Goal: Task Accomplishment & Management: Complete application form

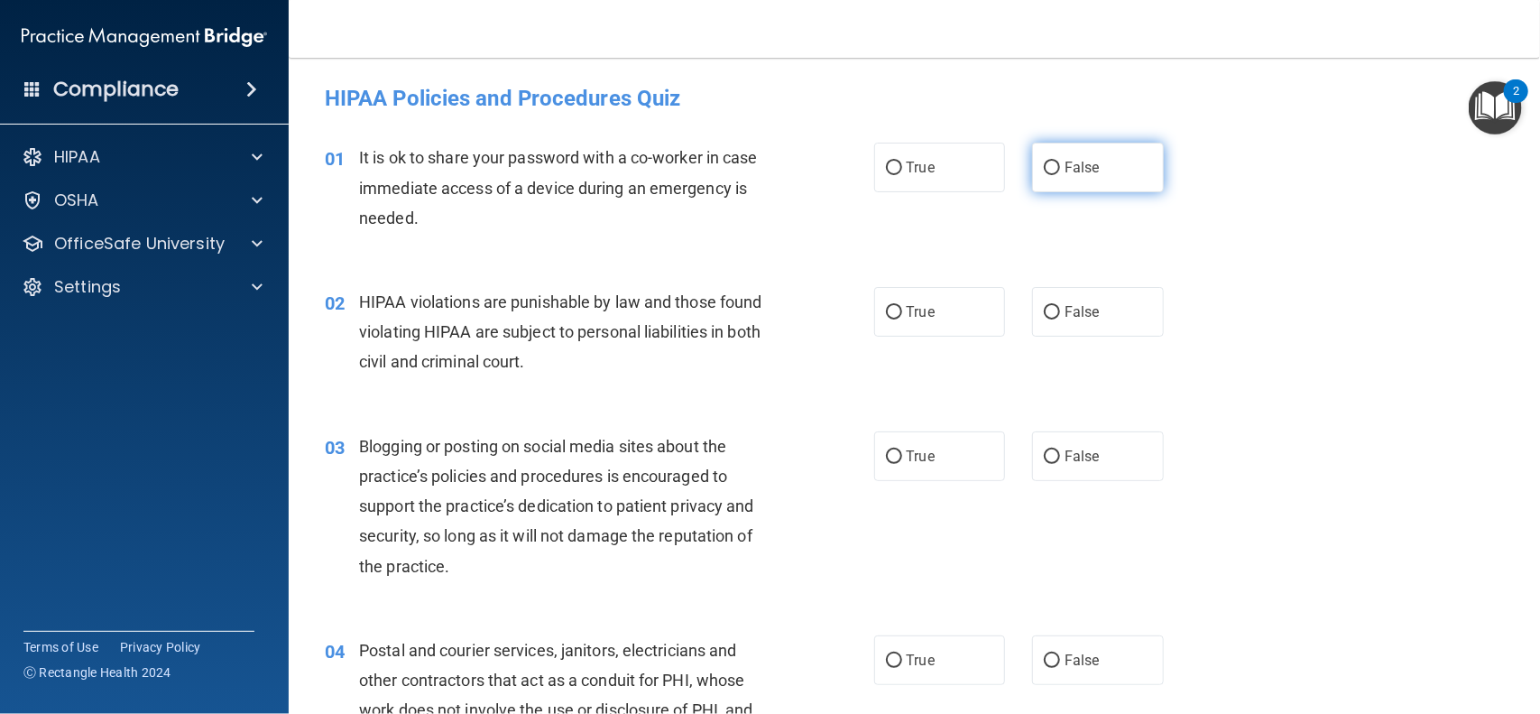
click at [1054, 170] on input "False" at bounding box center [1052, 169] width 16 height 14
radio input "true"
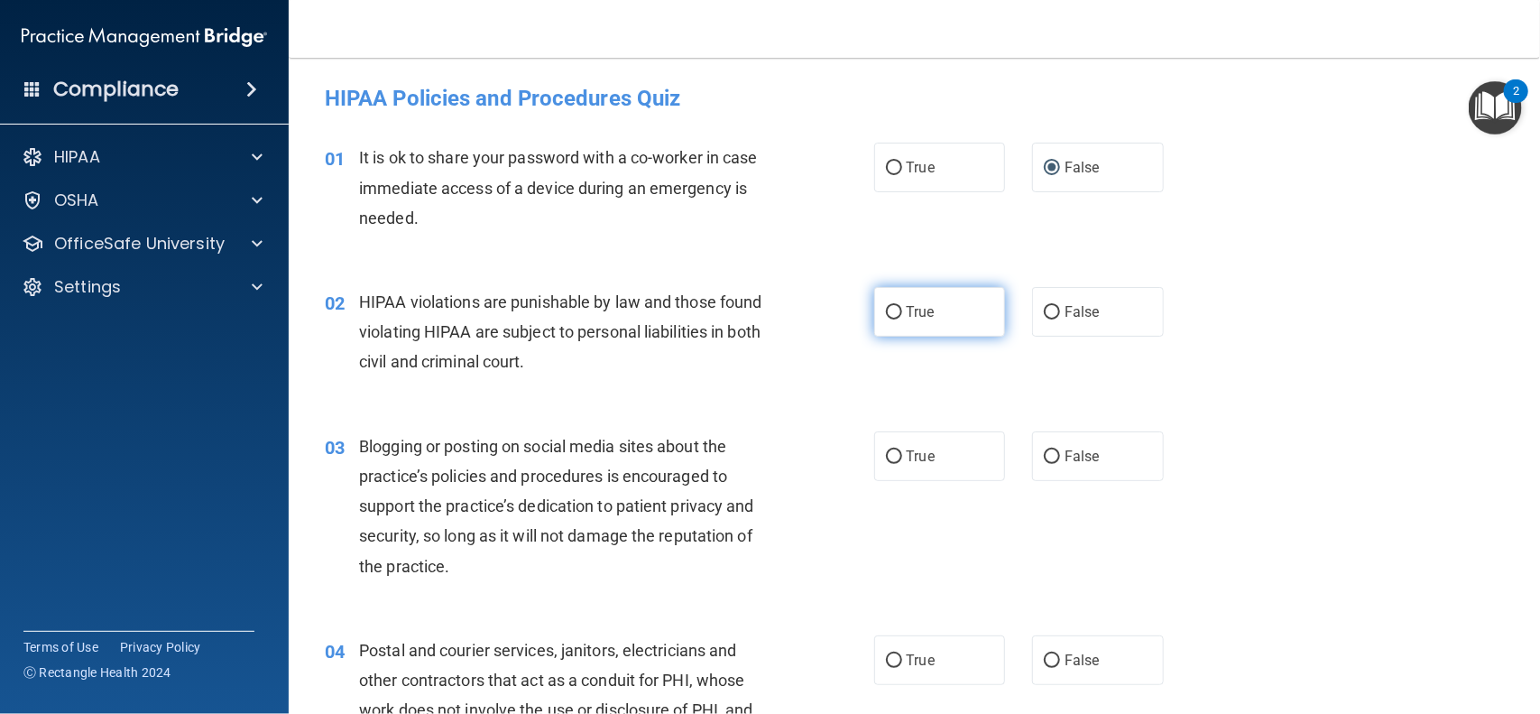
click at [884, 310] on label "True" at bounding box center [940, 312] width 132 height 50
click at [886, 310] on input "True" at bounding box center [894, 313] width 16 height 14
radio input "true"
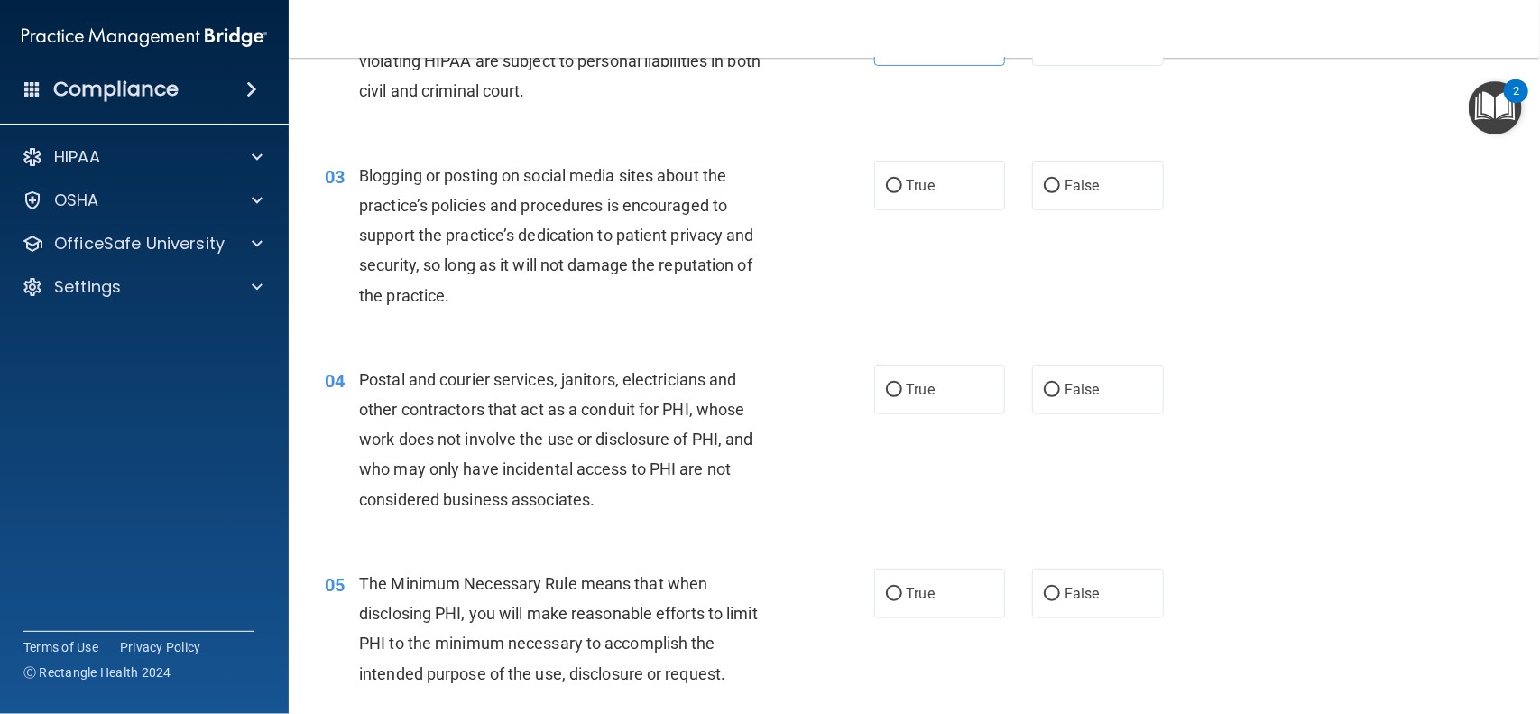
scroll to position [281, 0]
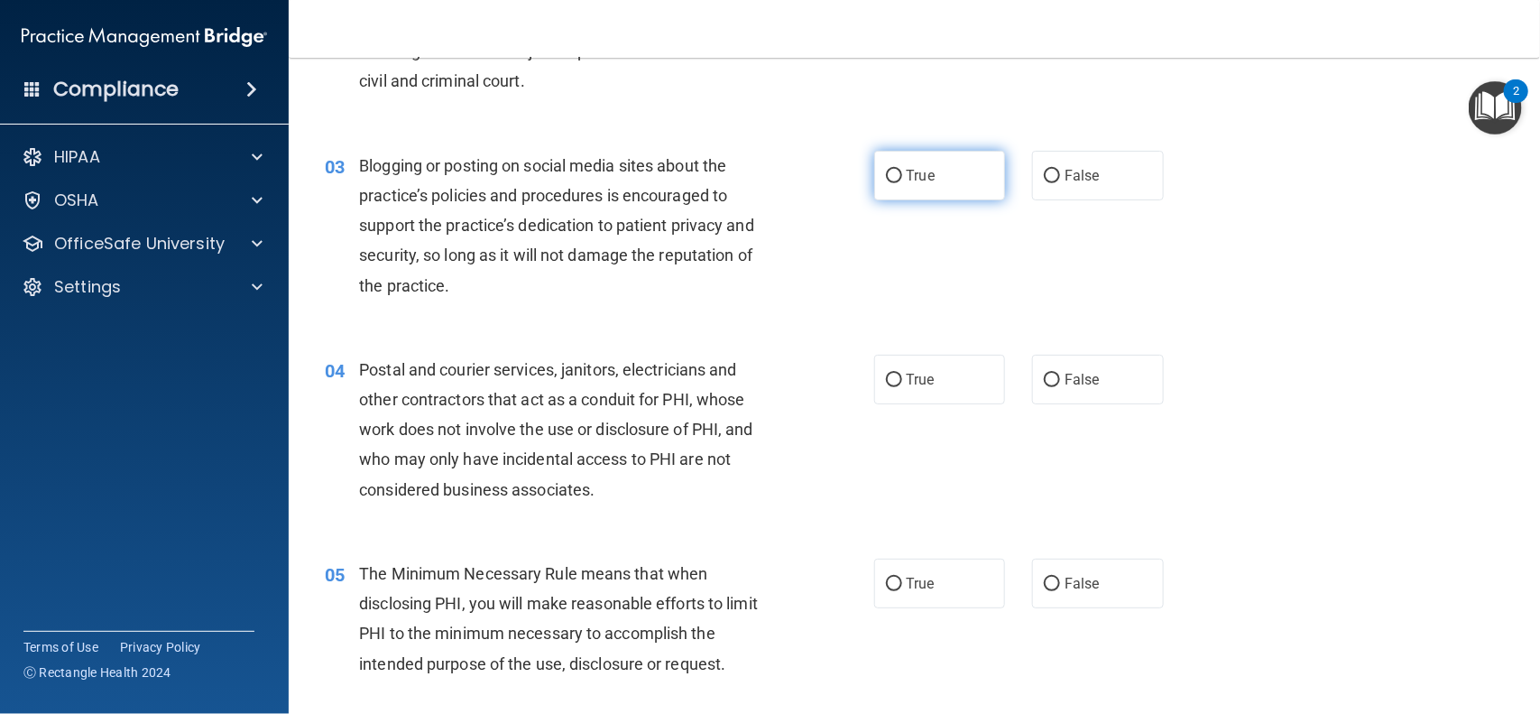
click at [894, 175] on input "True" at bounding box center [894, 177] width 16 height 14
radio input "true"
click at [1058, 181] on input "False" at bounding box center [1052, 177] width 16 height 14
radio input "true"
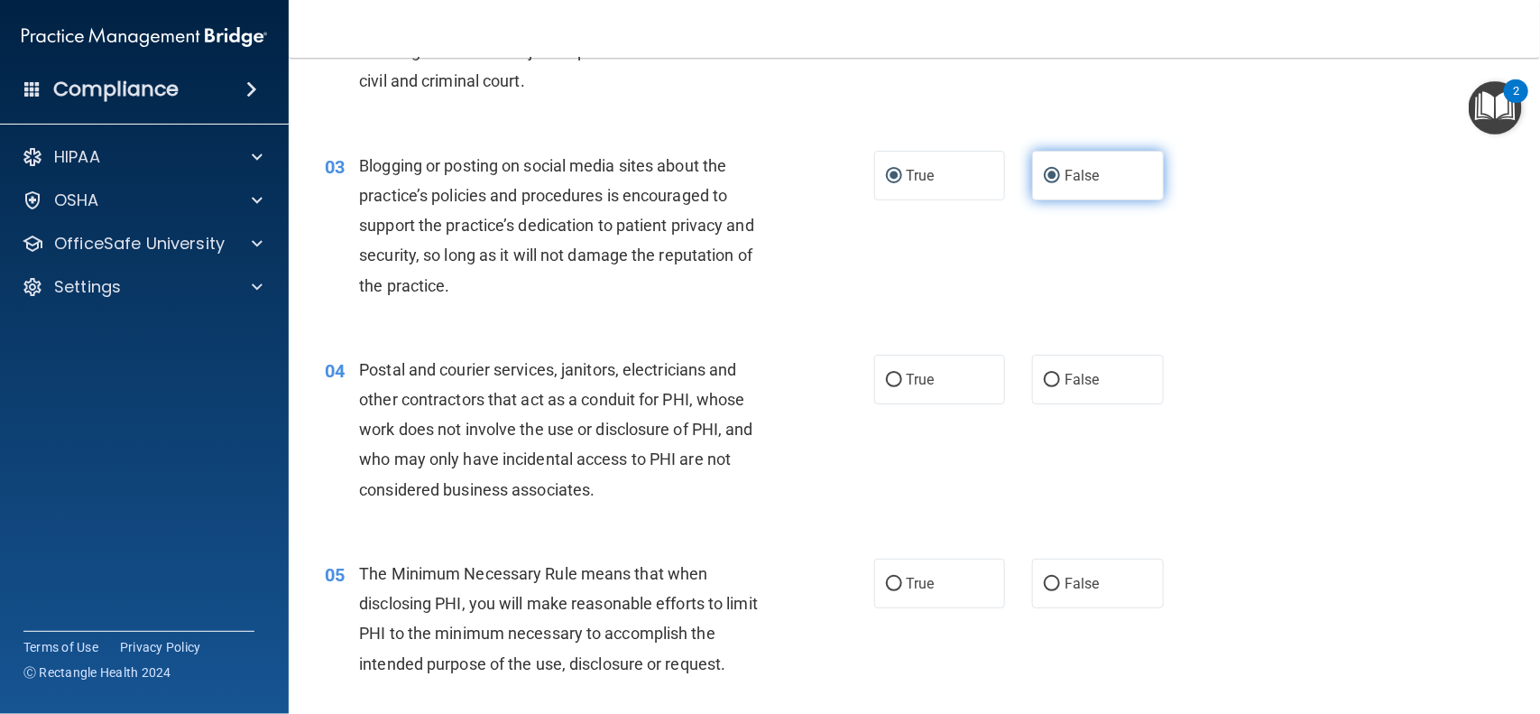
radio input "false"
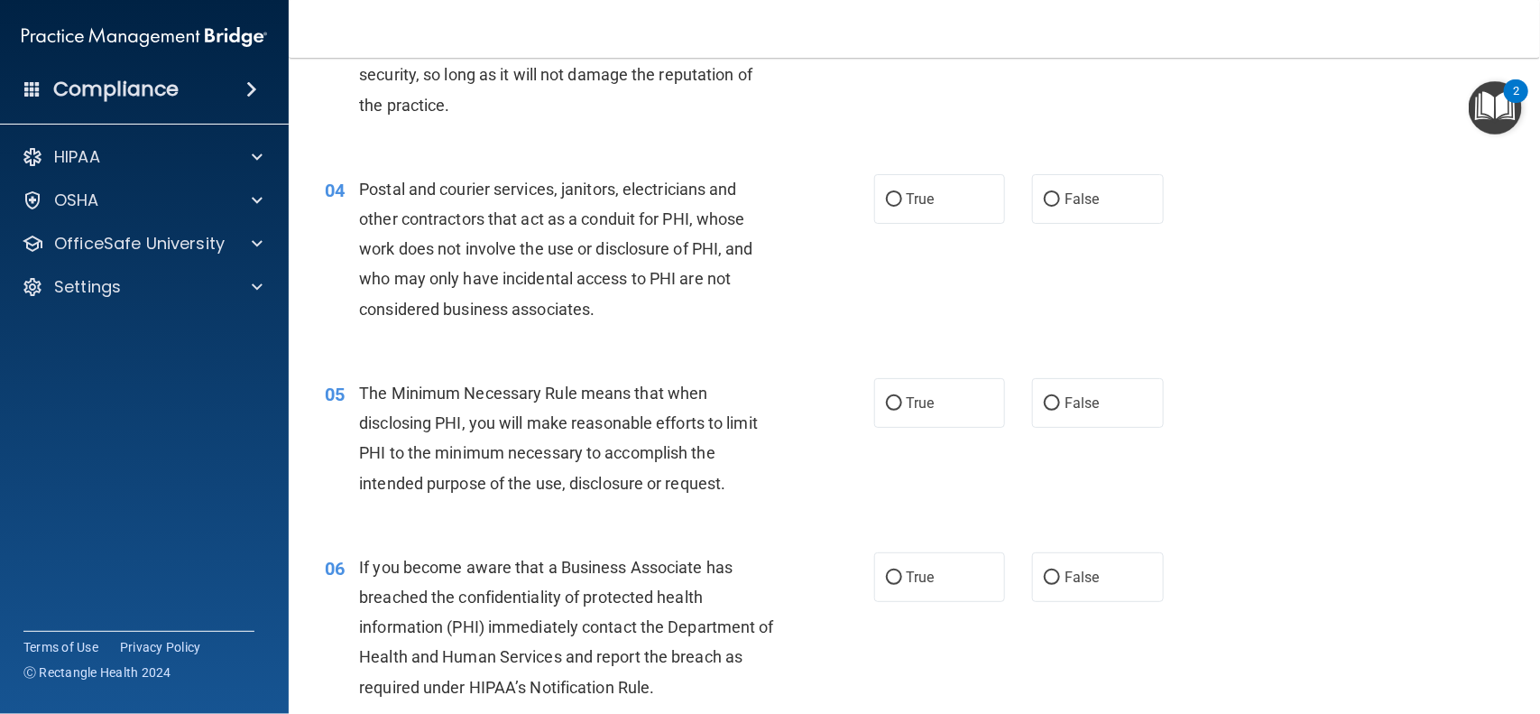
scroll to position [488, 0]
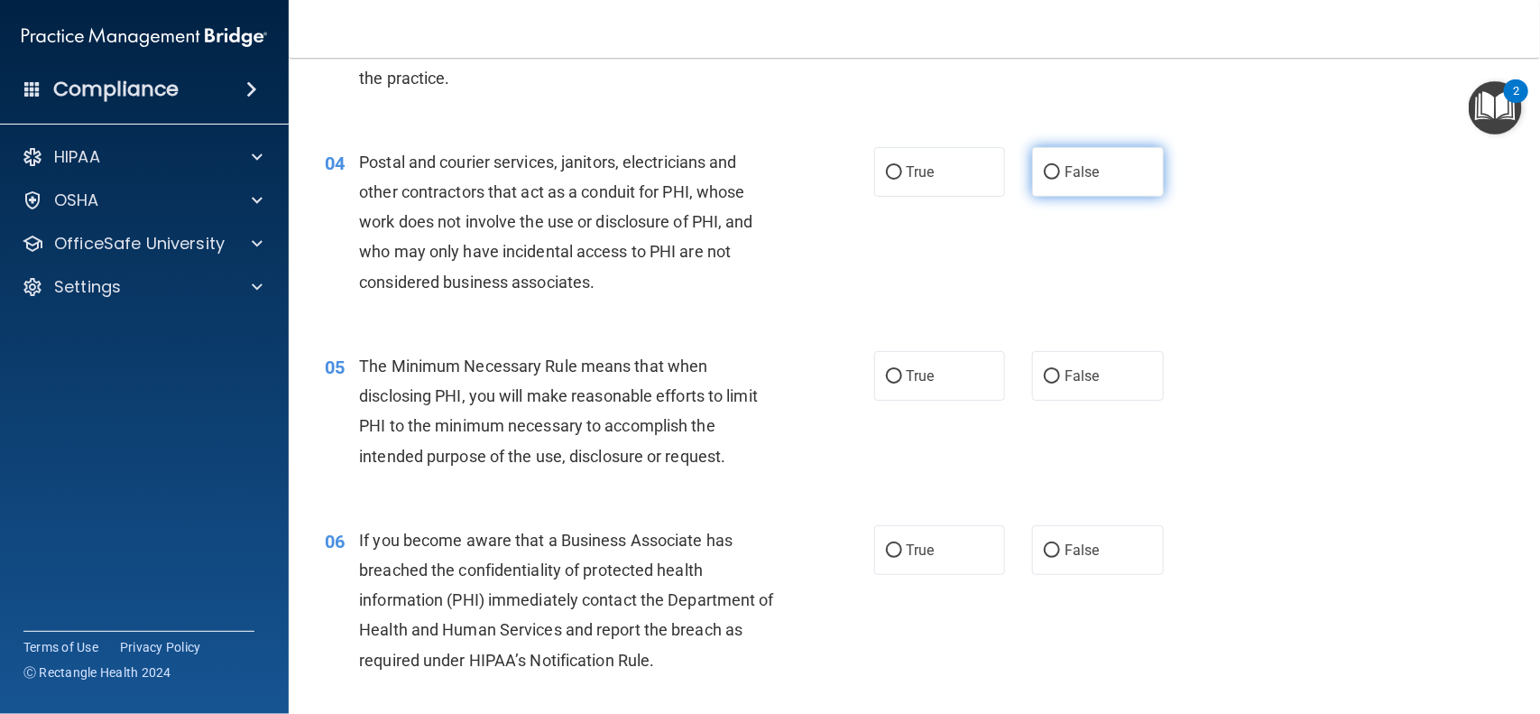
click at [1060, 176] on input "False" at bounding box center [1052, 173] width 16 height 14
radio input "true"
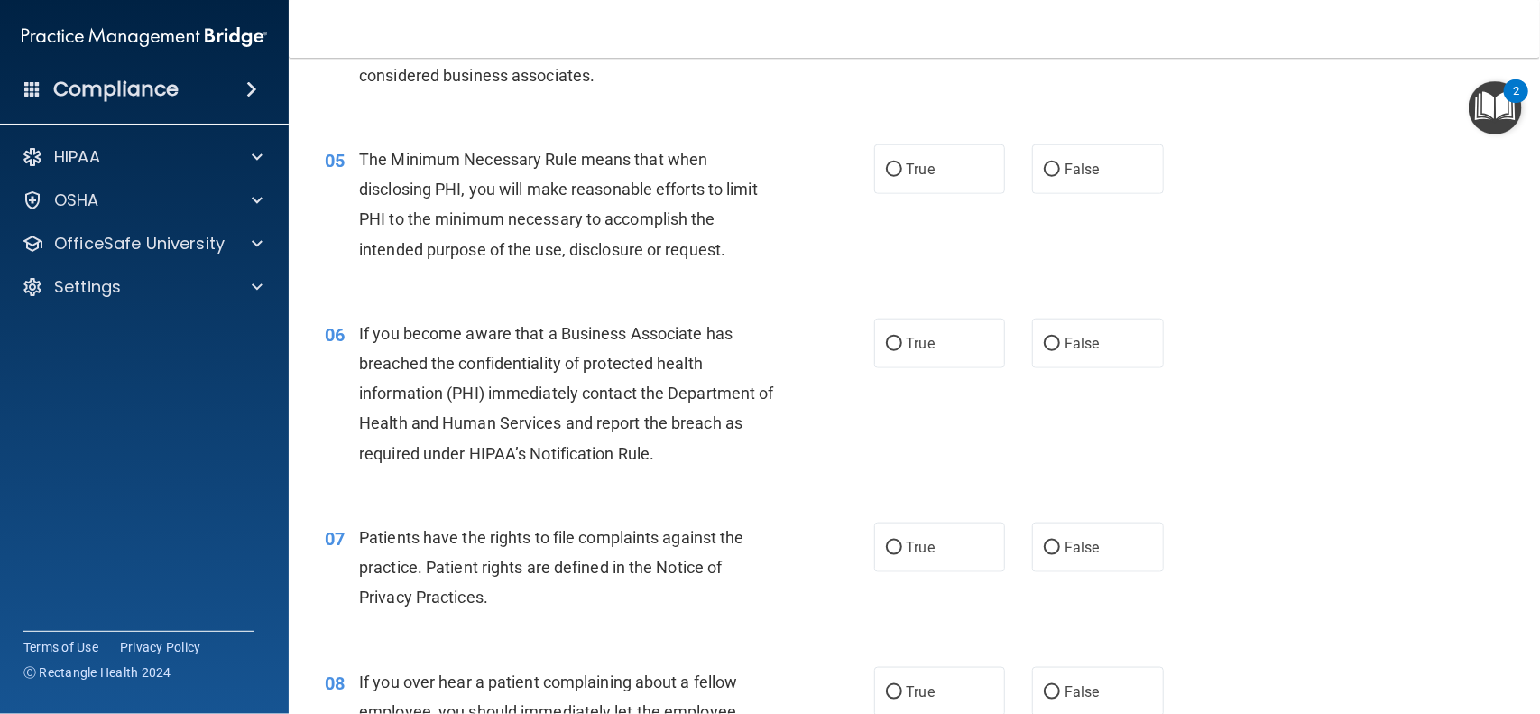
scroll to position [705, 0]
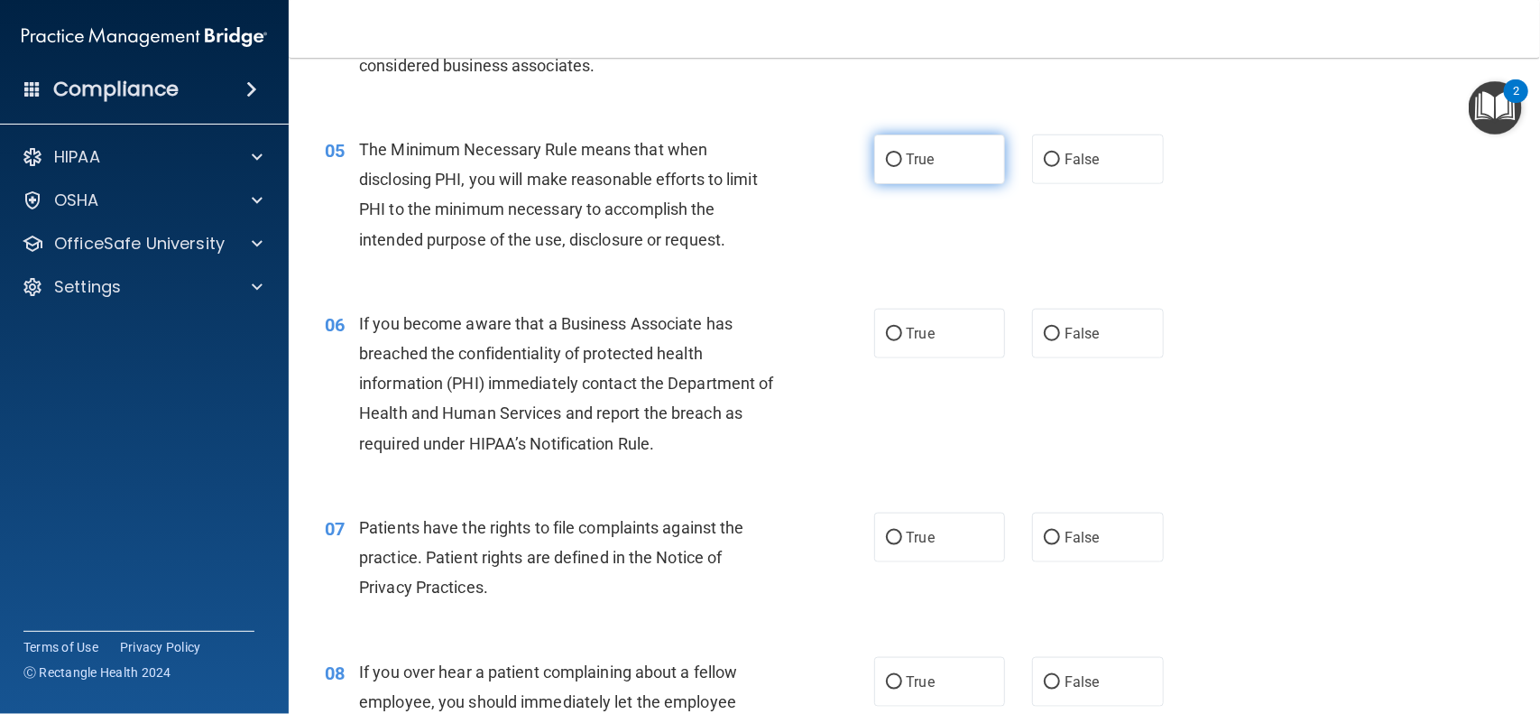
click at [895, 160] on input "True" at bounding box center [894, 160] width 16 height 14
radio input "true"
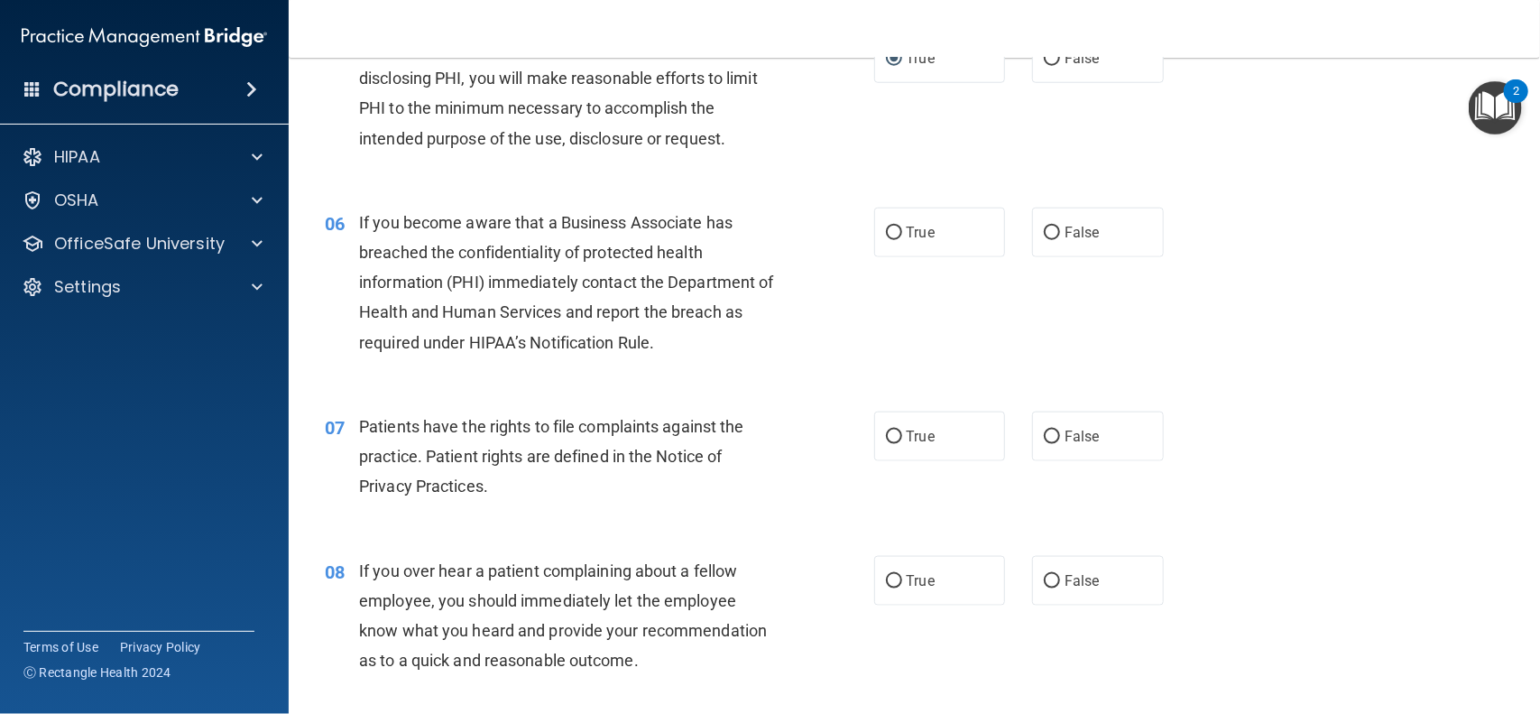
scroll to position [809, 0]
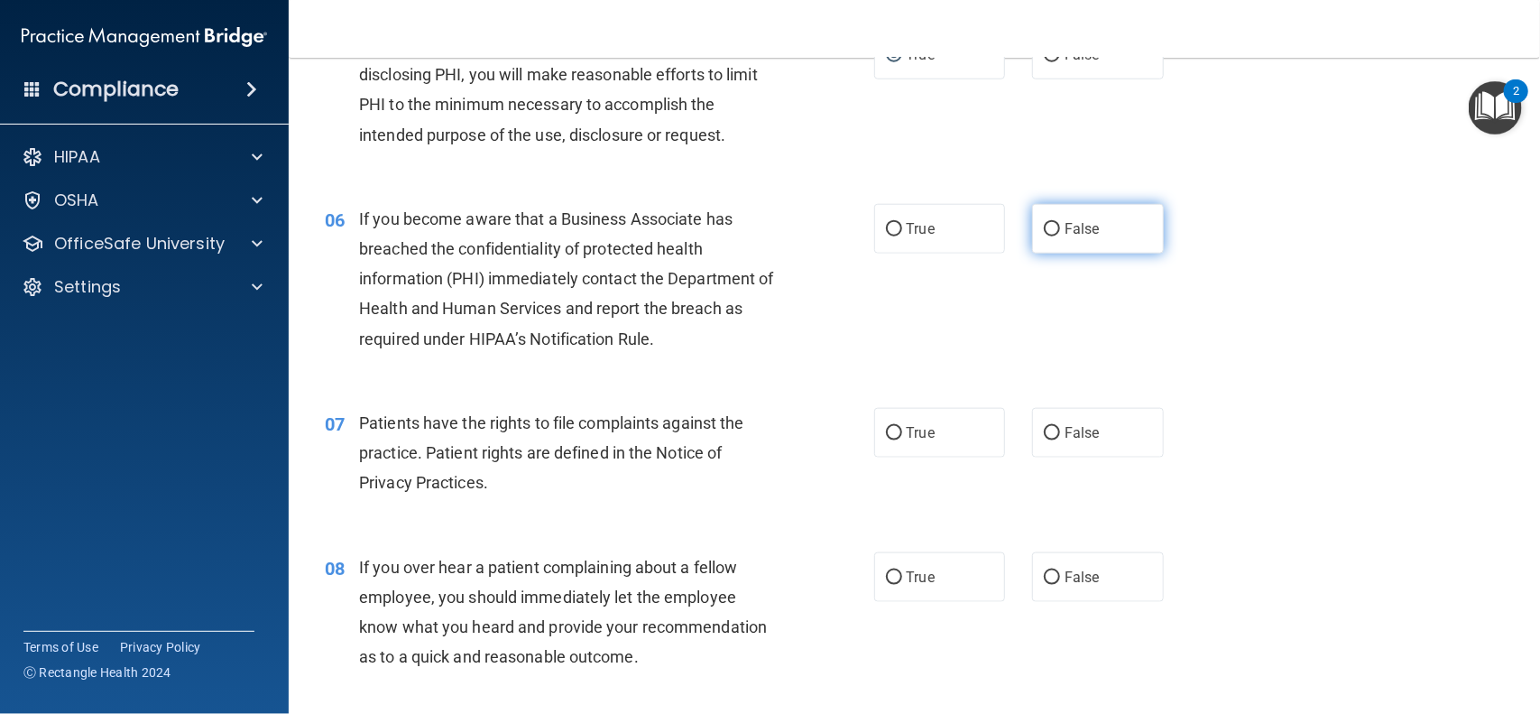
click at [1065, 228] on span "False" at bounding box center [1082, 228] width 35 height 17
click at [1060, 228] on input "False" at bounding box center [1052, 230] width 16 height 14
radio input "true"
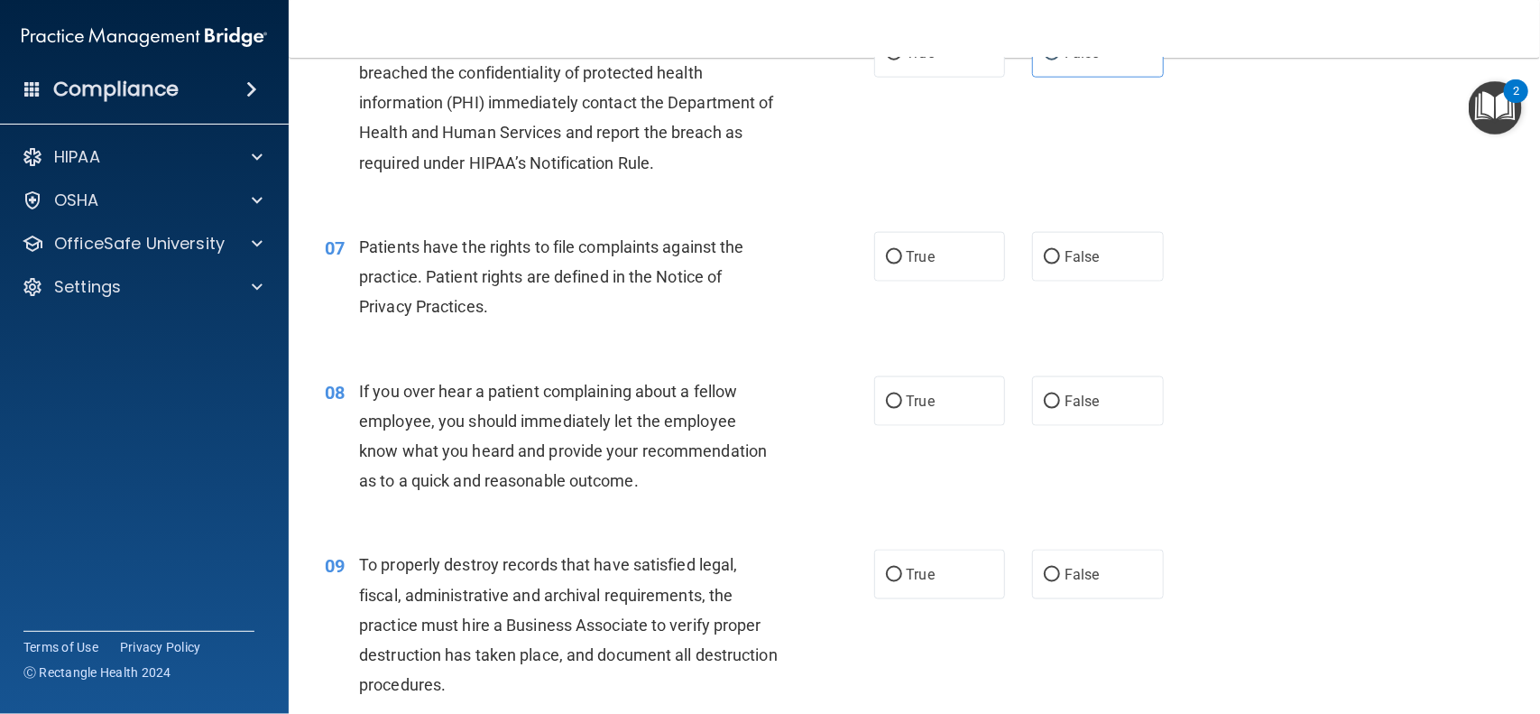
scroll to position [1018, 0]
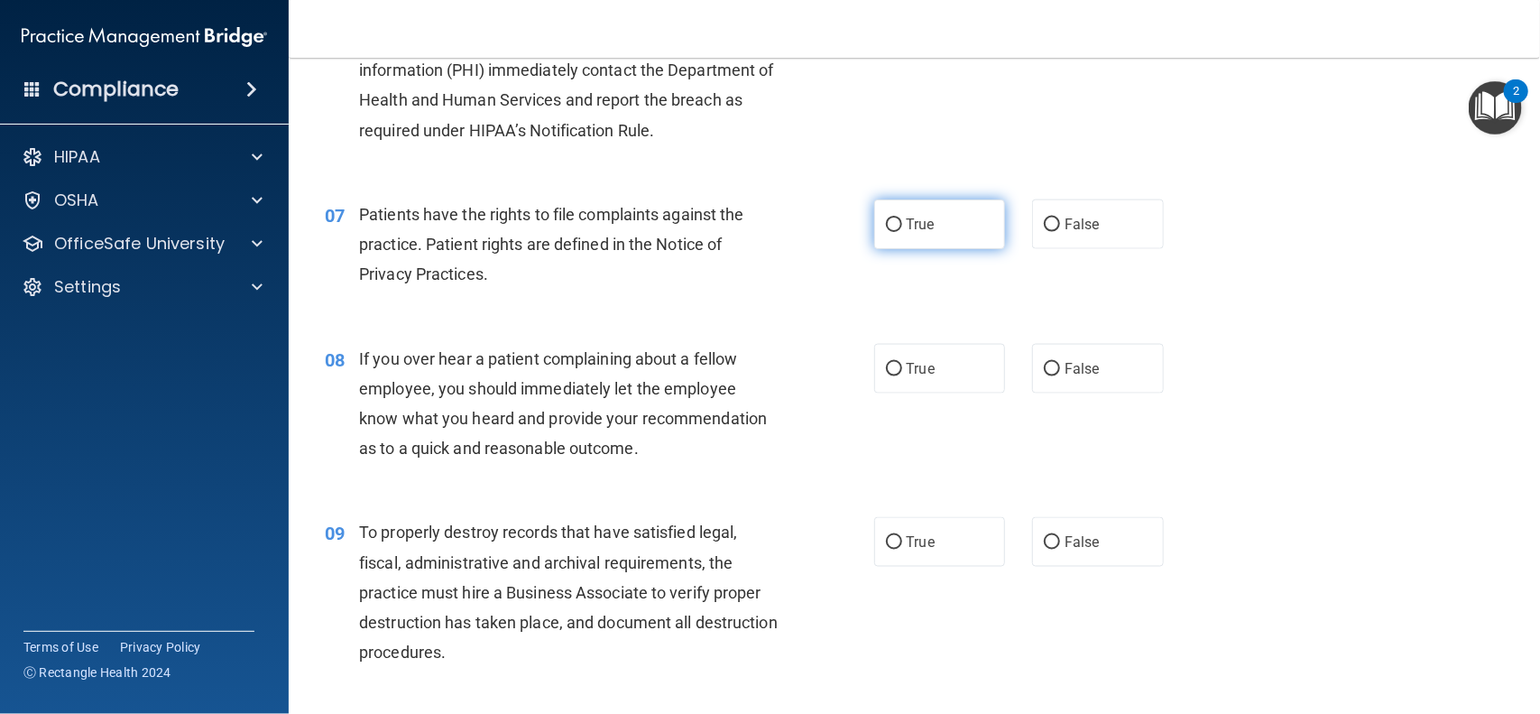
click at [898, 223] on input "True" at bounding box center [894, 225] width 16 height 14
radio input "true"
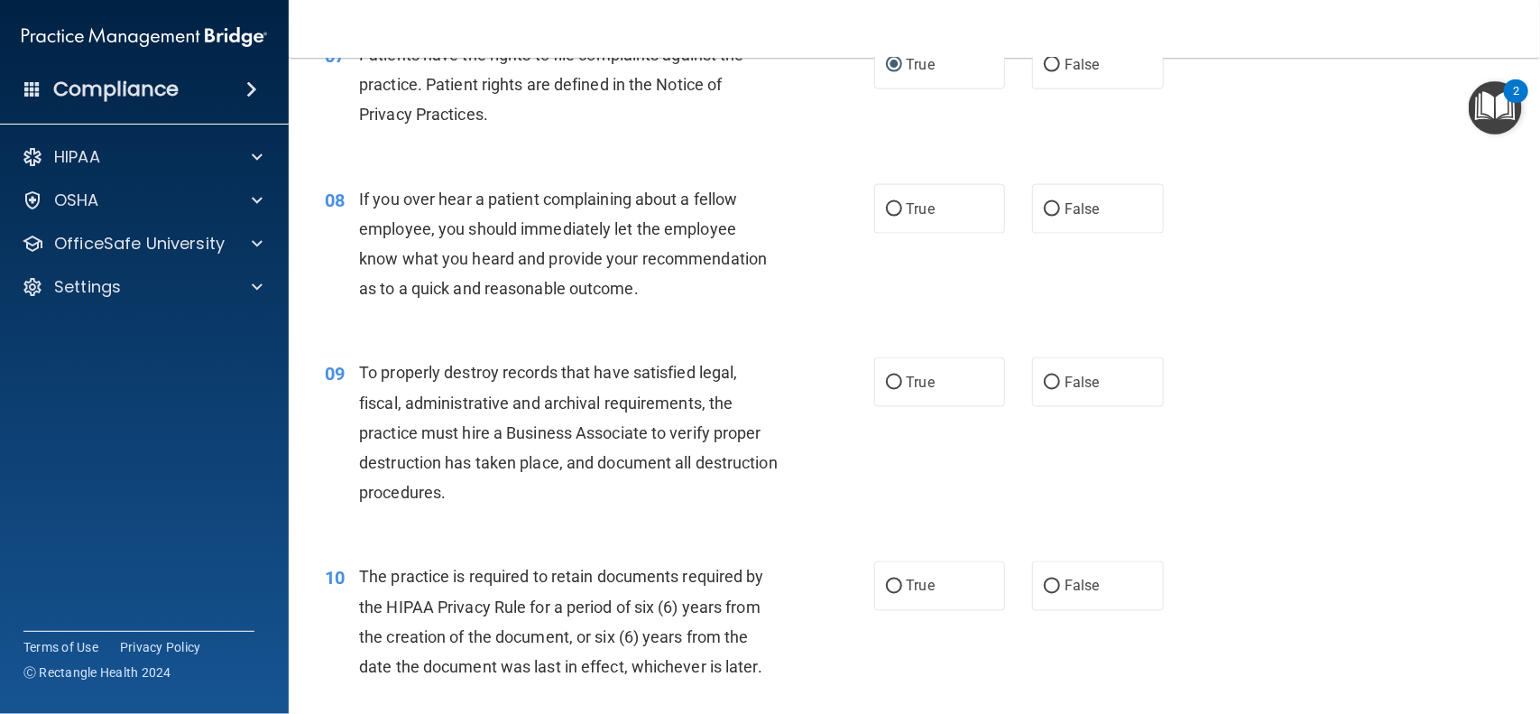
scroll to position [1184, 0]
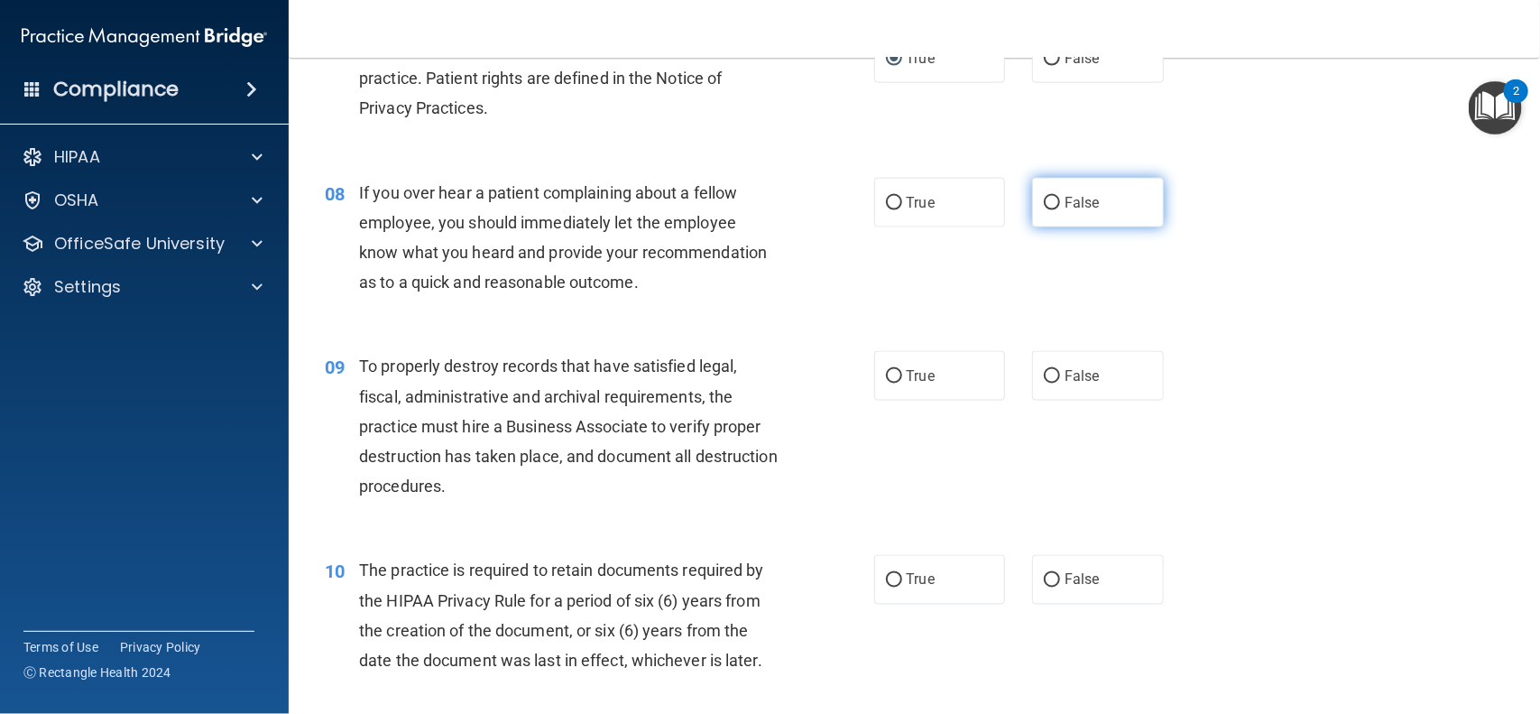
click at [1067, 204] on span "False" at bounding box center [1082, 202] width 35 height 17
click at [1060, 204] on input "False" at bounding box center [1052, 204] width 16 height 14
radio input "true"
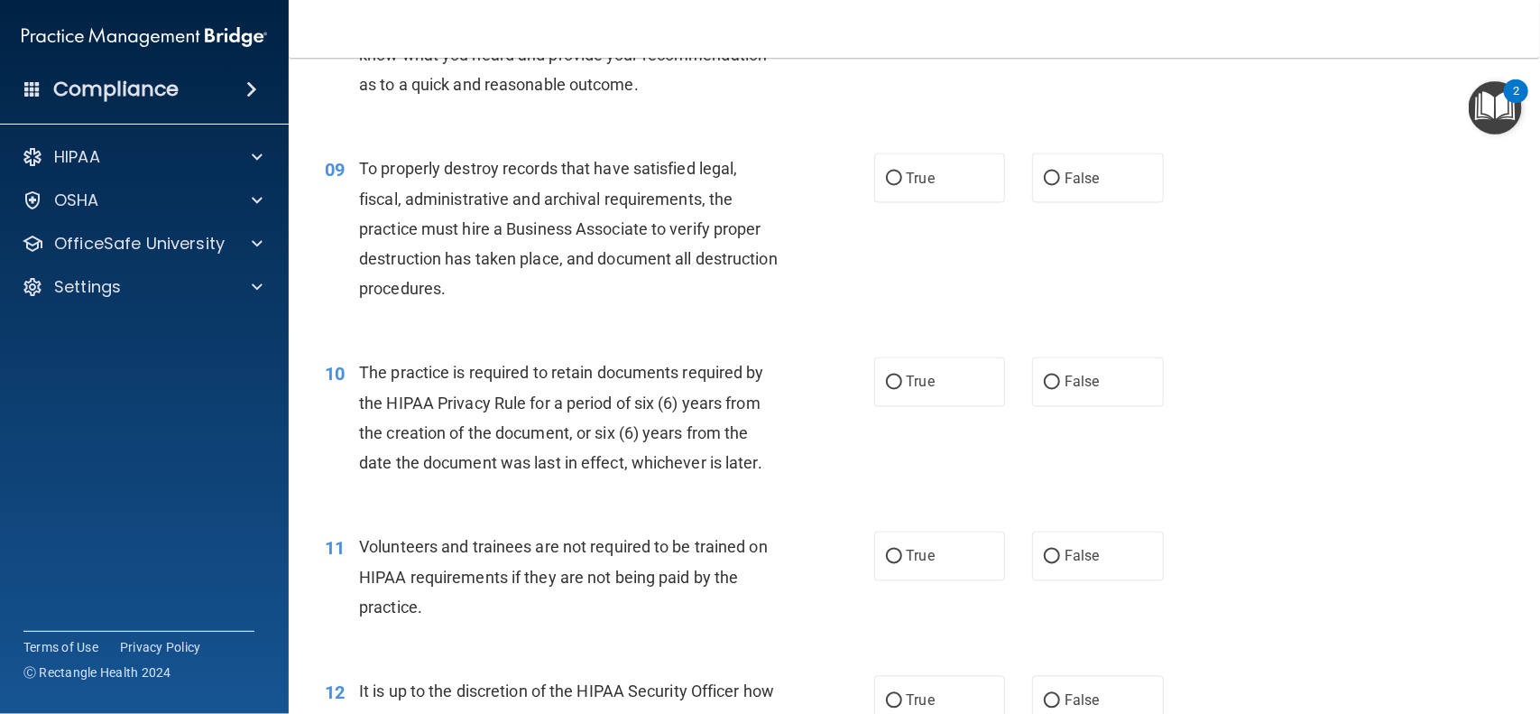
scroll to position [1385, 0]
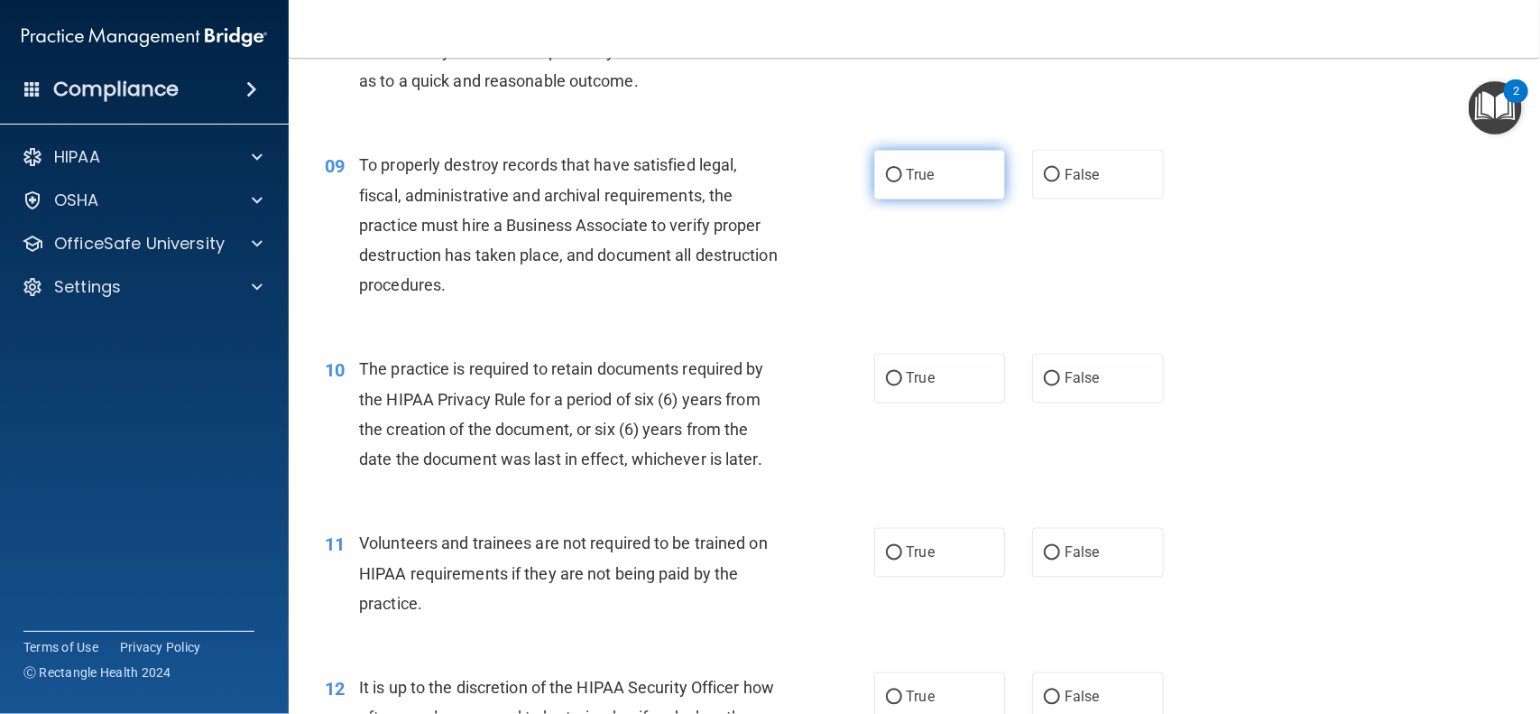
click at [890, 180] on input "True" at bounding box center [894, 176] width 16 height 14
radio input "true"
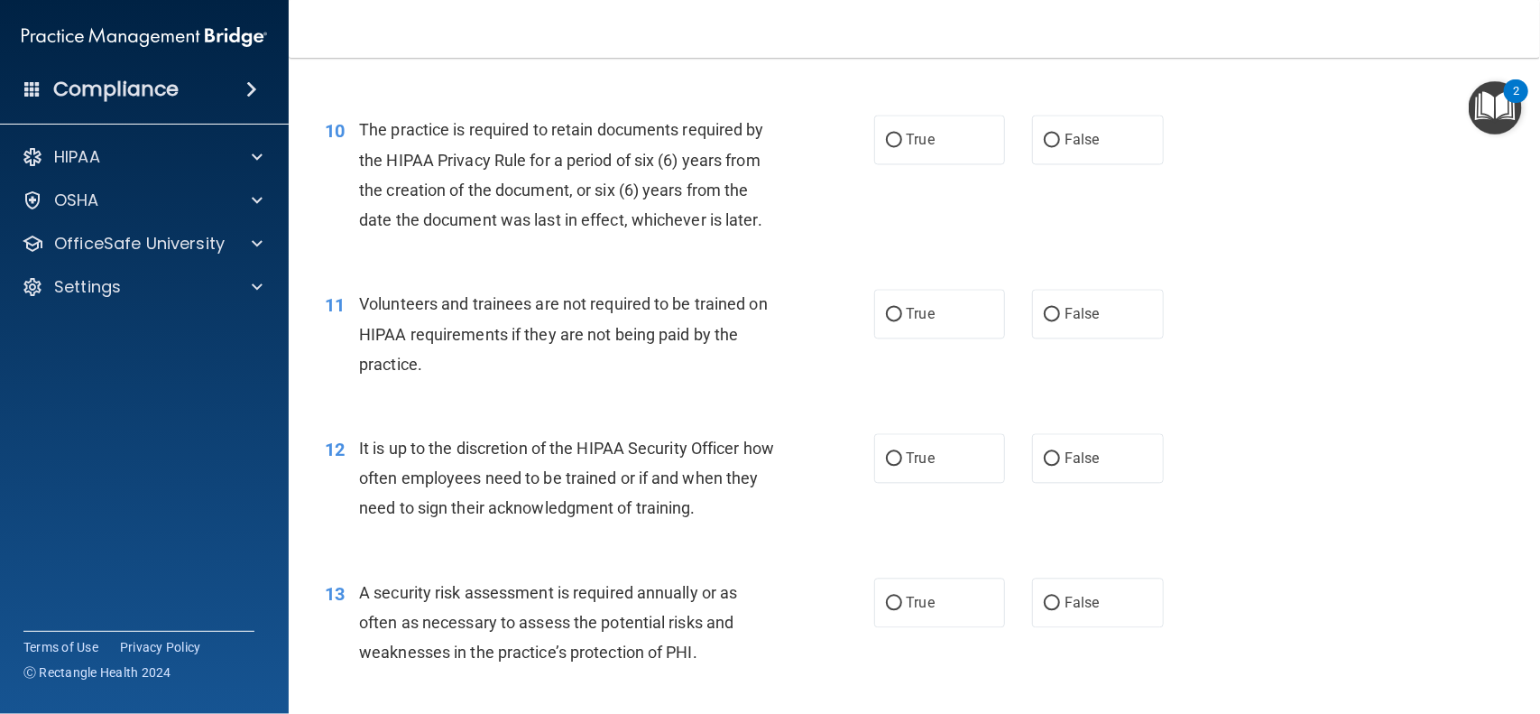
scroll to position [1629, 0]
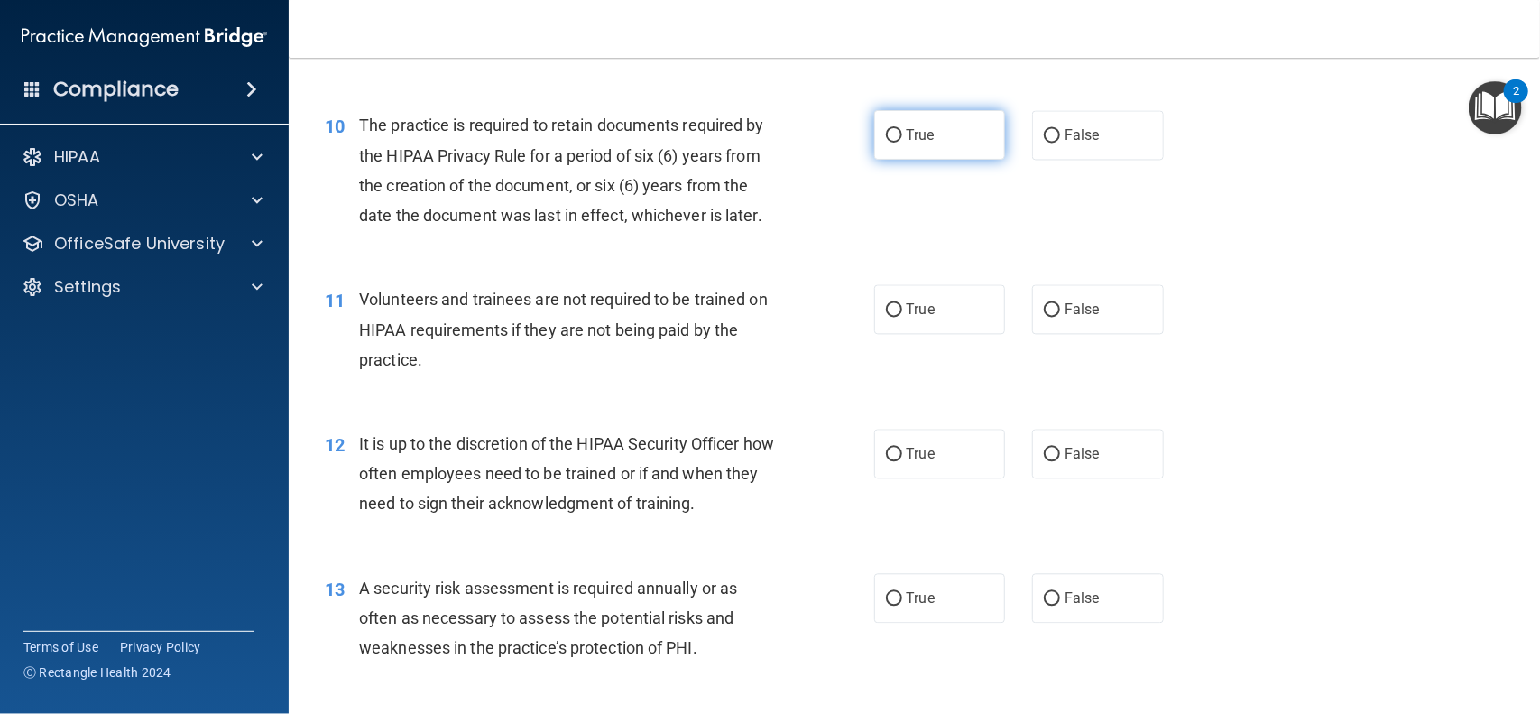
click at [897, 137] on input "True" at bounding box center [894, 136] width 16 height 14
radio input "true"
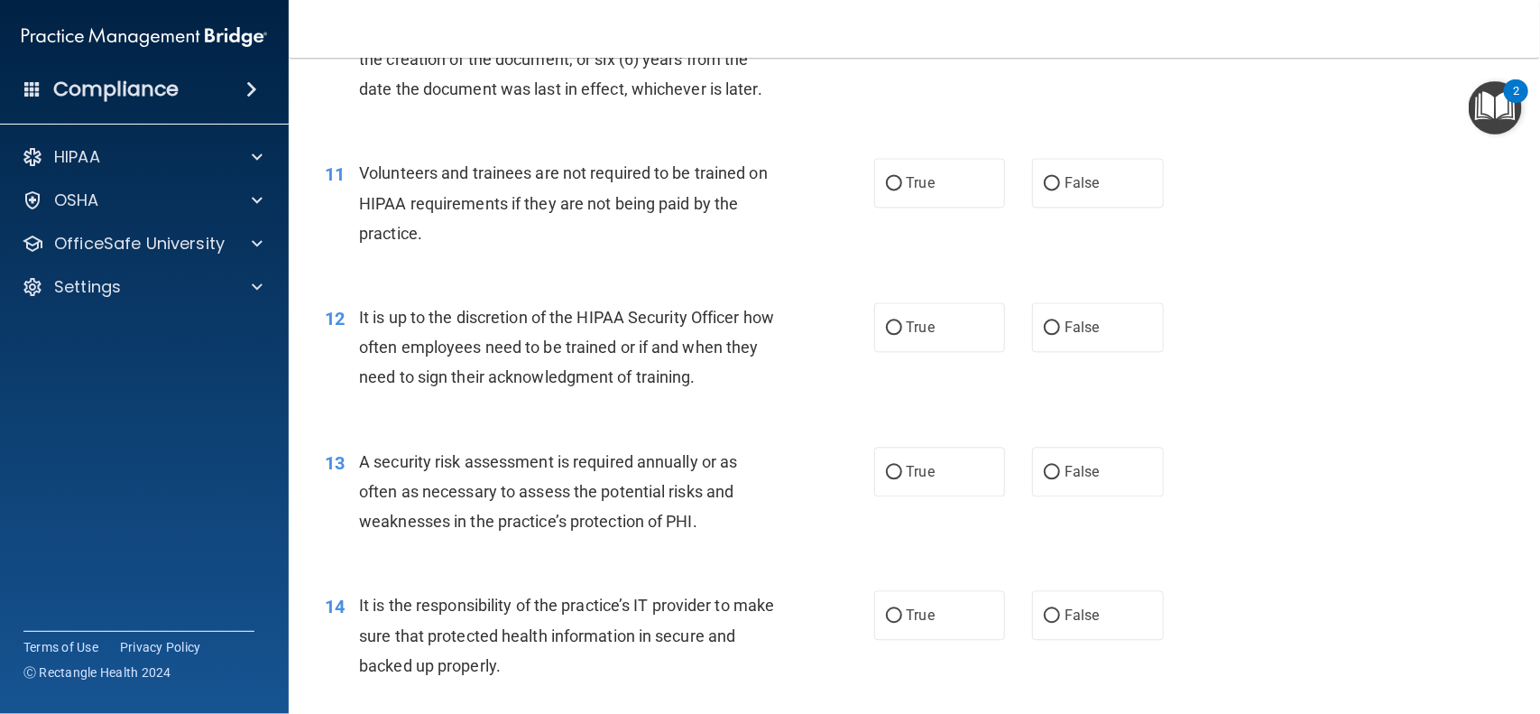
scroll to position [1760, 0]
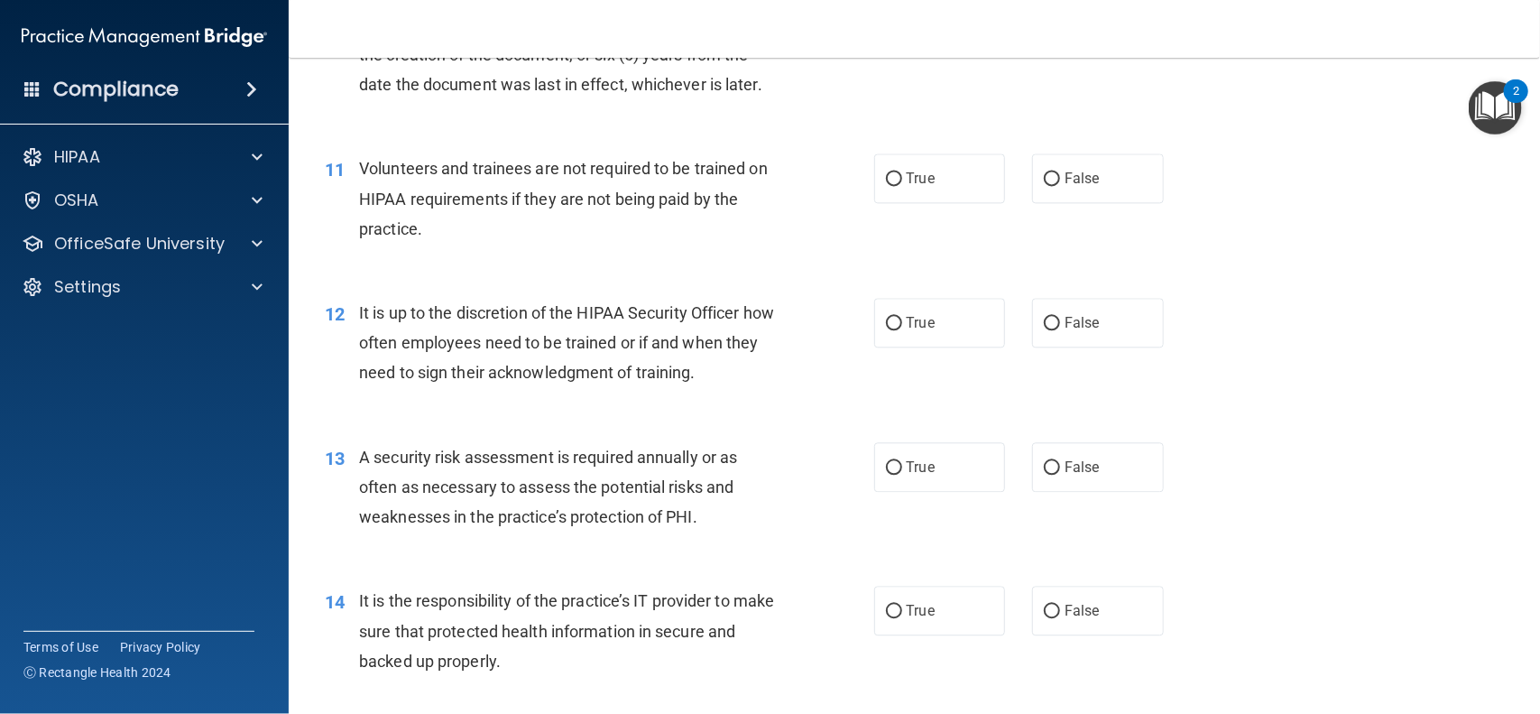
click at [858, 408] on div "12 It is up to the discretion of the HIPAA Security Officer how often employees…" at bounding box center [914, 347] width 1206 height 144
click at [1052, 184] on input "False" at bounding box center [1052, 179] width 16 height 14
radio input "true"
click at [893, 322] on input "True" at bounding box center [894, 324] width 16 height 14
radio input "true"
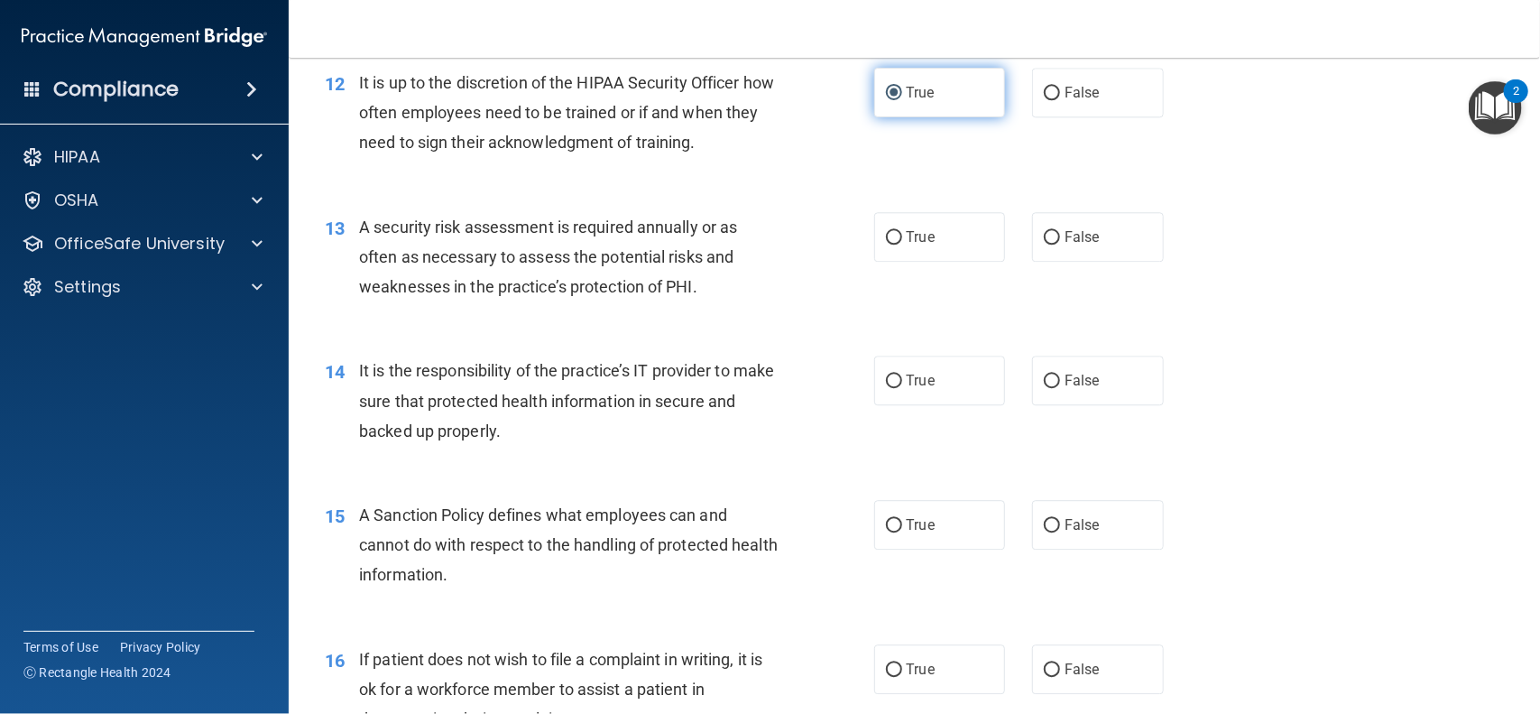
scroll to position [1994, 0]
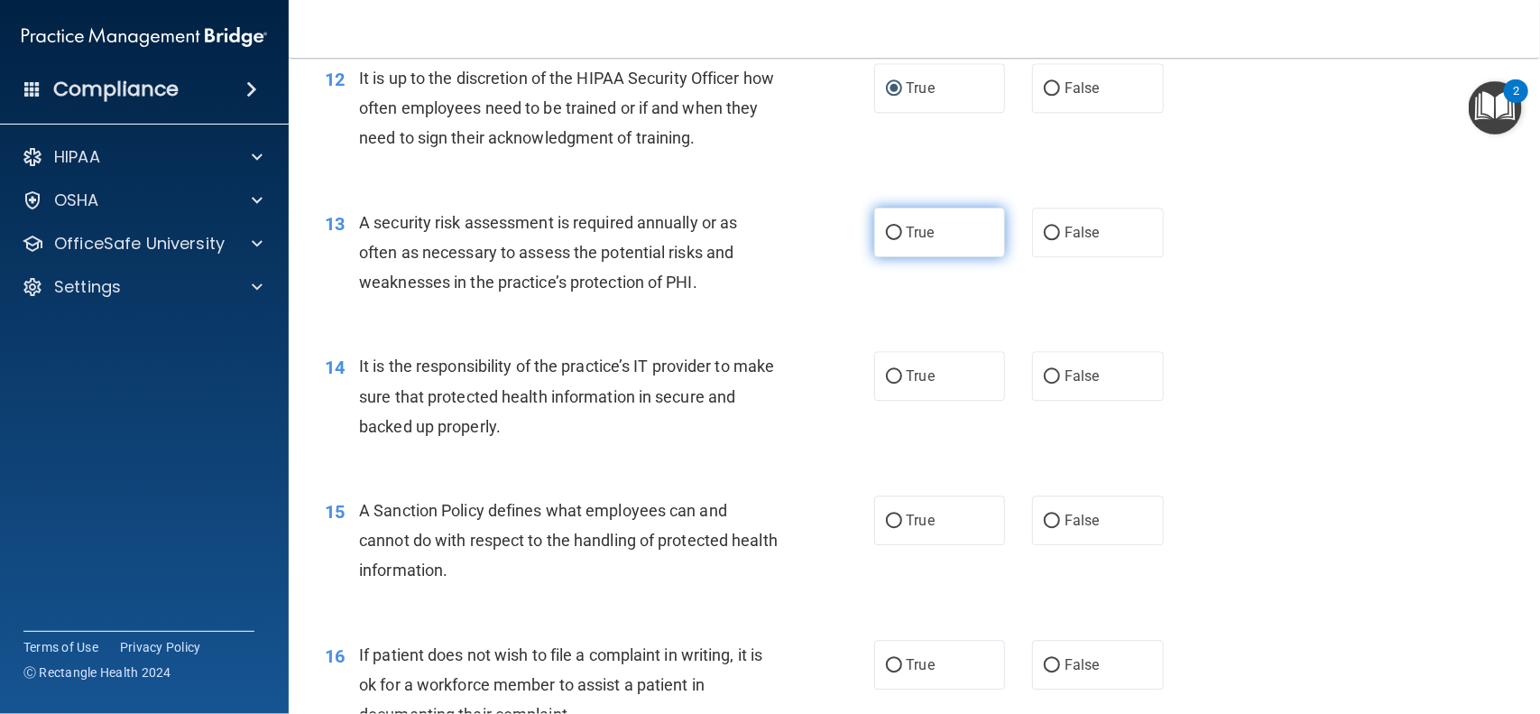
click at [898, 236] on input "True" at bounding box center [894, 233] width 16 height 14
radio input "true"
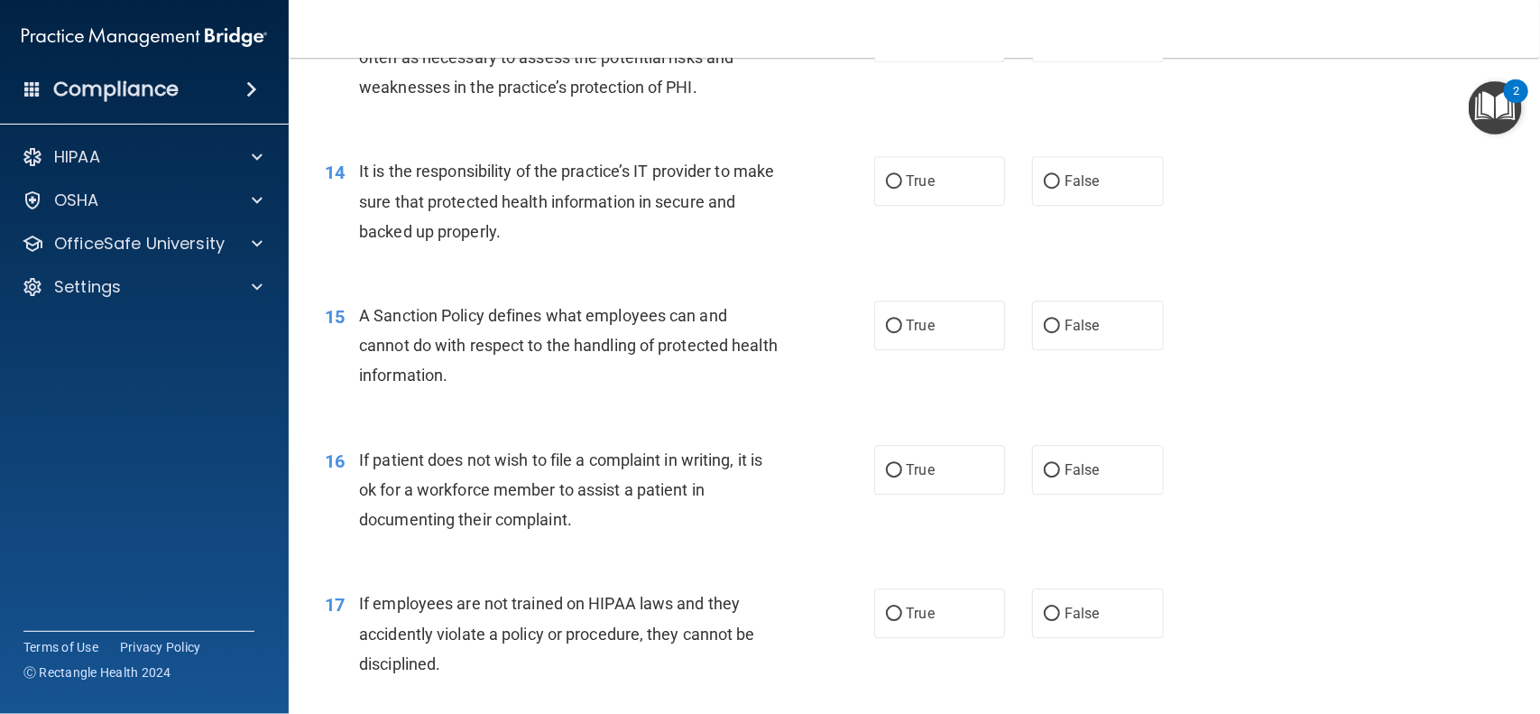
scroll to position [2190, 0]
click at [897, 186] on input "True" at bounding box center [894, 181] width 16 height 14
radio input "true"
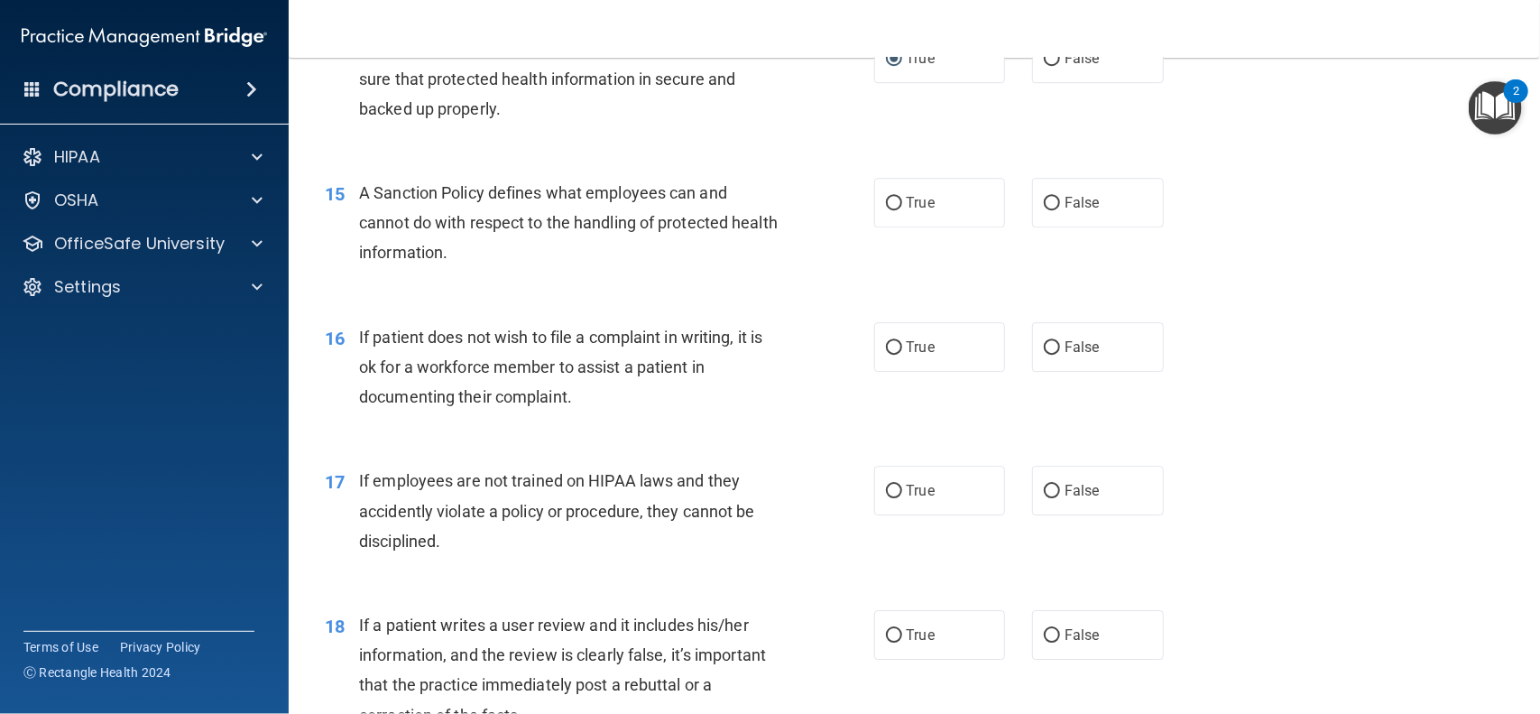
scroll to position [2313, 0]
click at [901, 208] on input "True" at bounding box center [894, 203] width 16 height 14
radio input "true"
click at [896, 345] on input "True" at bounding box center [894, 347] width 16 height 14
radio input "true"
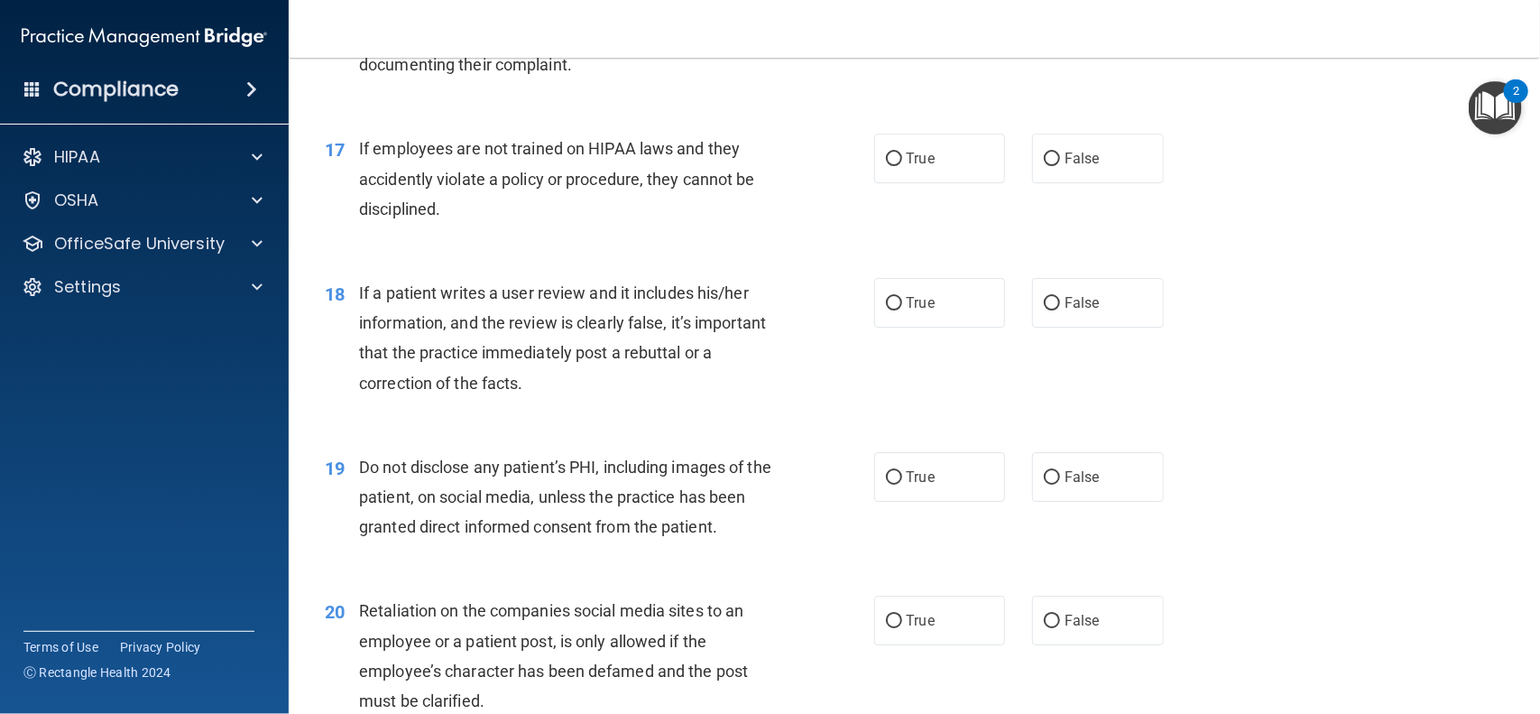
scroll to position [2645, 0]
click at [1055, 162] on input "False" at bounding box center [1052, 159] width 16 height 14
radio input "true"
click at [1051, 303] on input "False" at bounding box center [1052, 303] width 16 height 14
radio input "true"
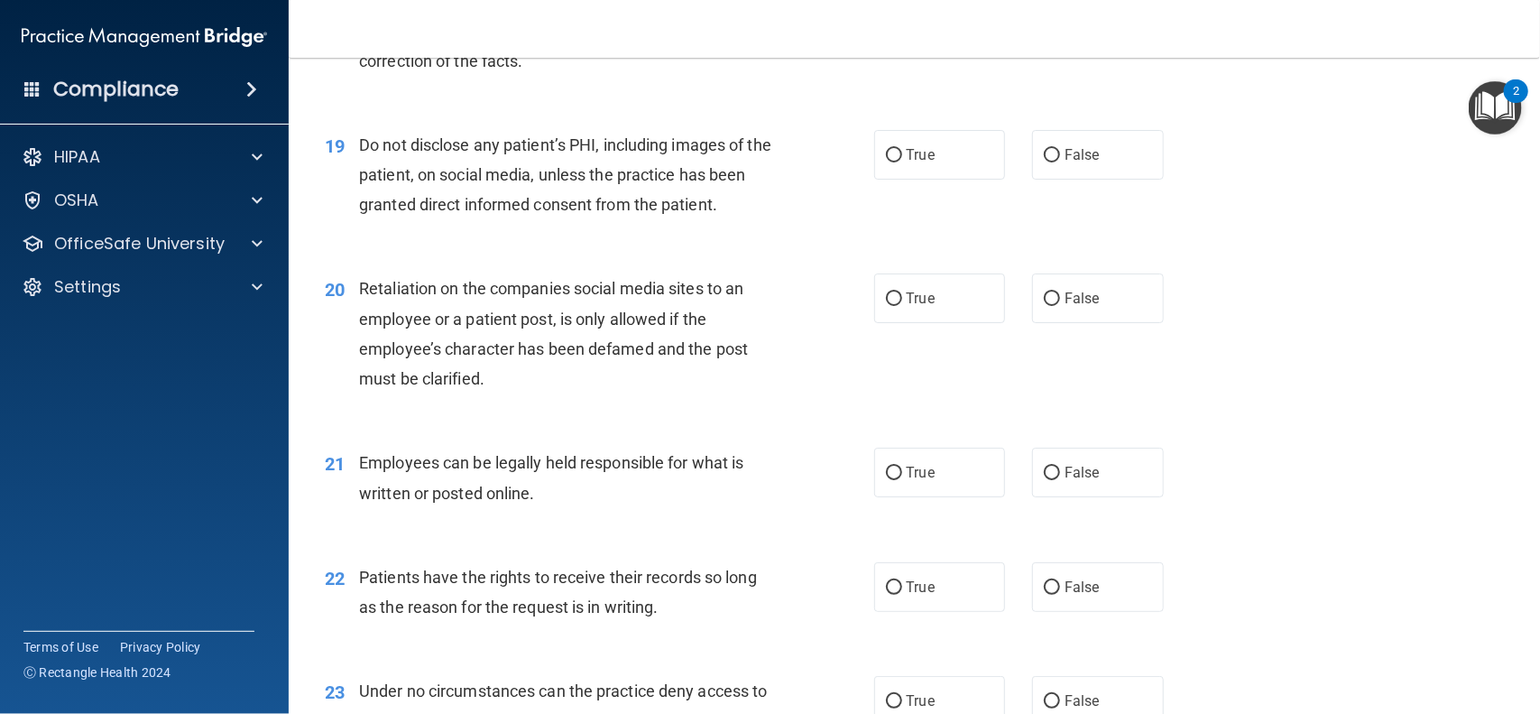
scroll to position [2979, 0]
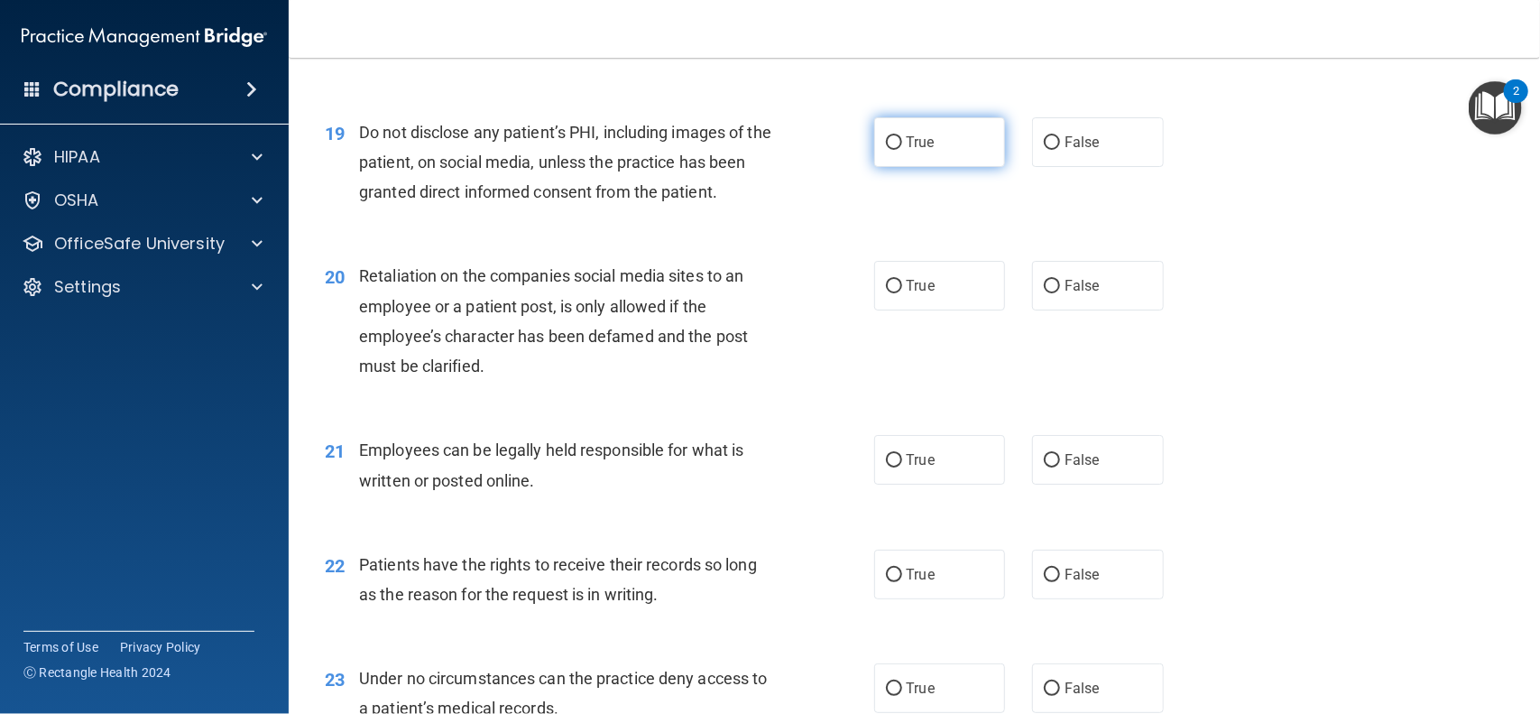
click at [890, 149] on input "True" at bounding box center [894, 143] width 16 height 14
radio input "true"
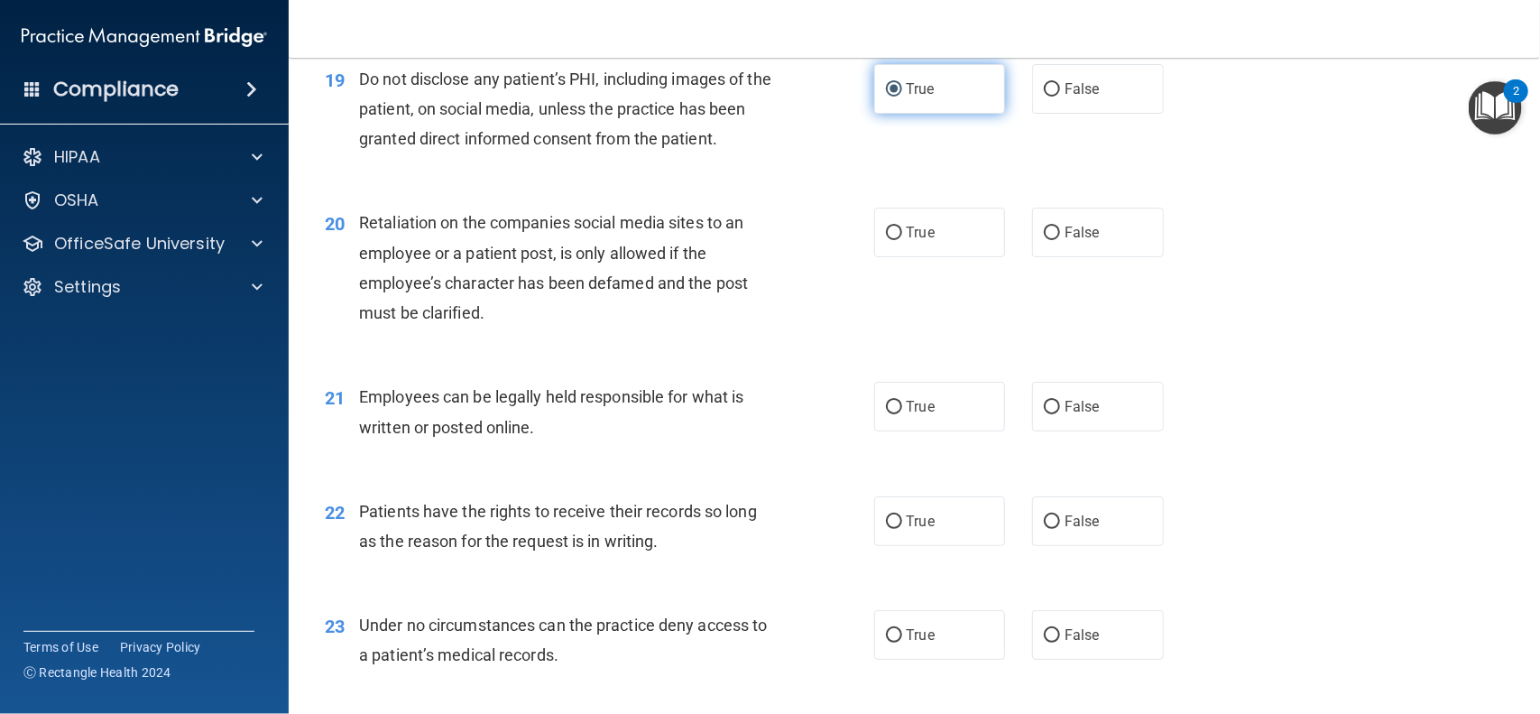
scroll to position [3095, 0]
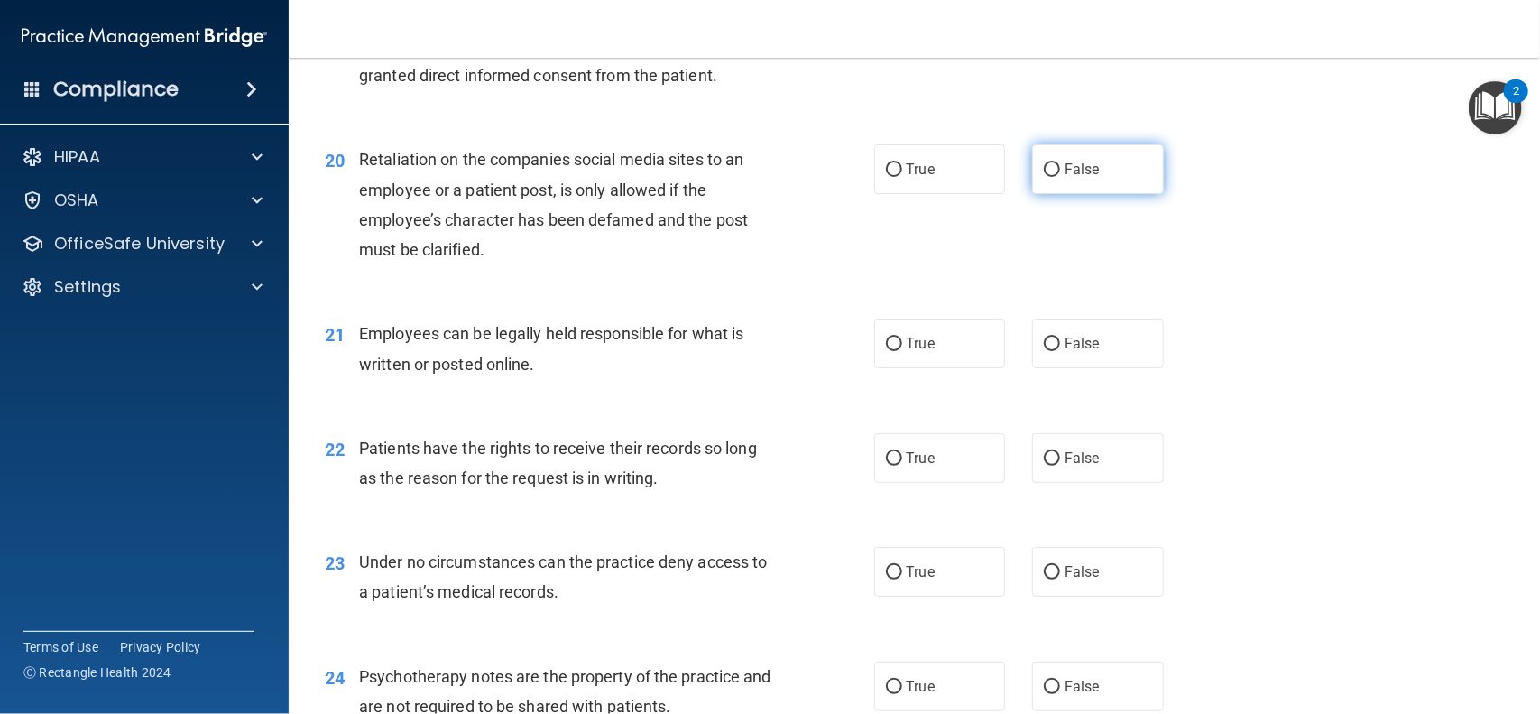
click at [1055, 168] on input "False" at bounding box center [1052, 170] width 16 height 14
radio input "true"
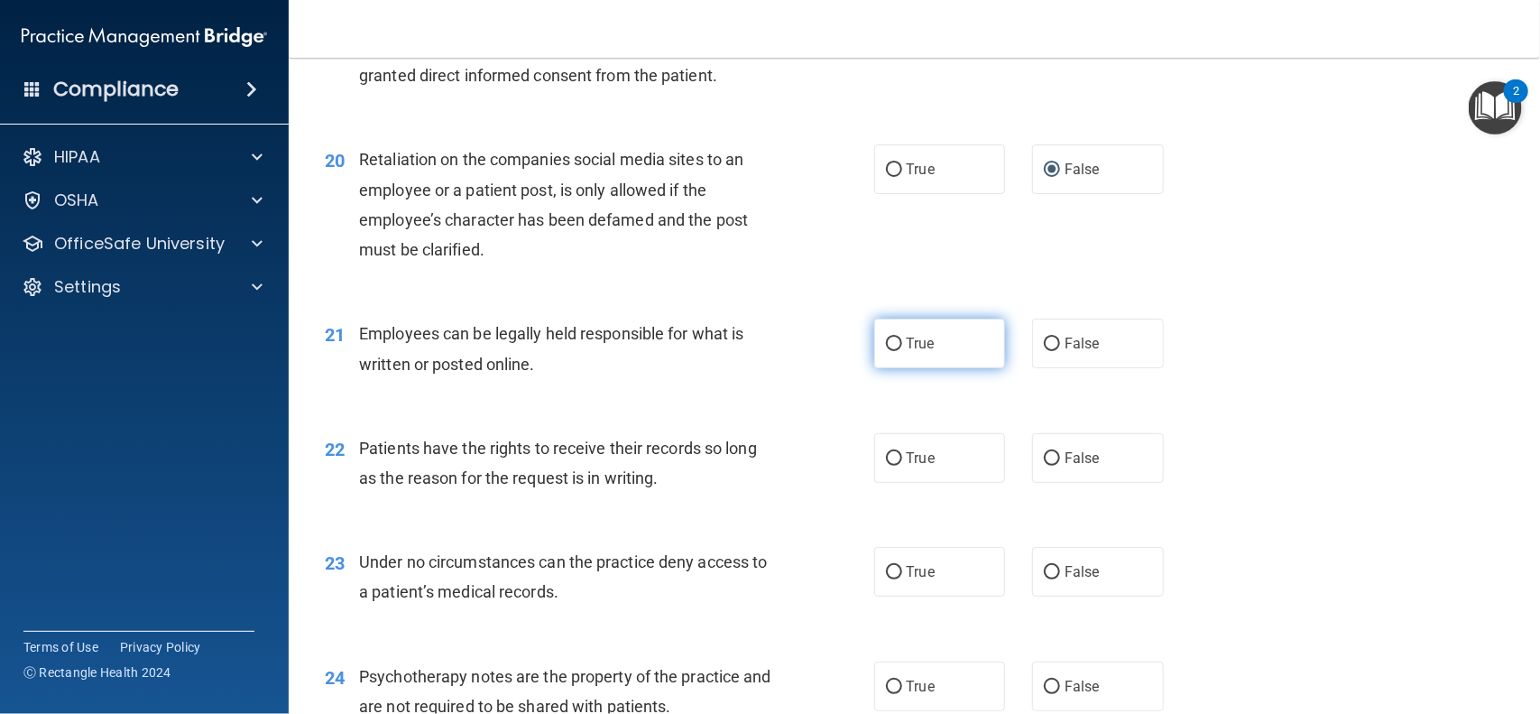
click at [896, 346] on input "True" at bounding box center [894, 344] width 16 height 14
radio input "true"
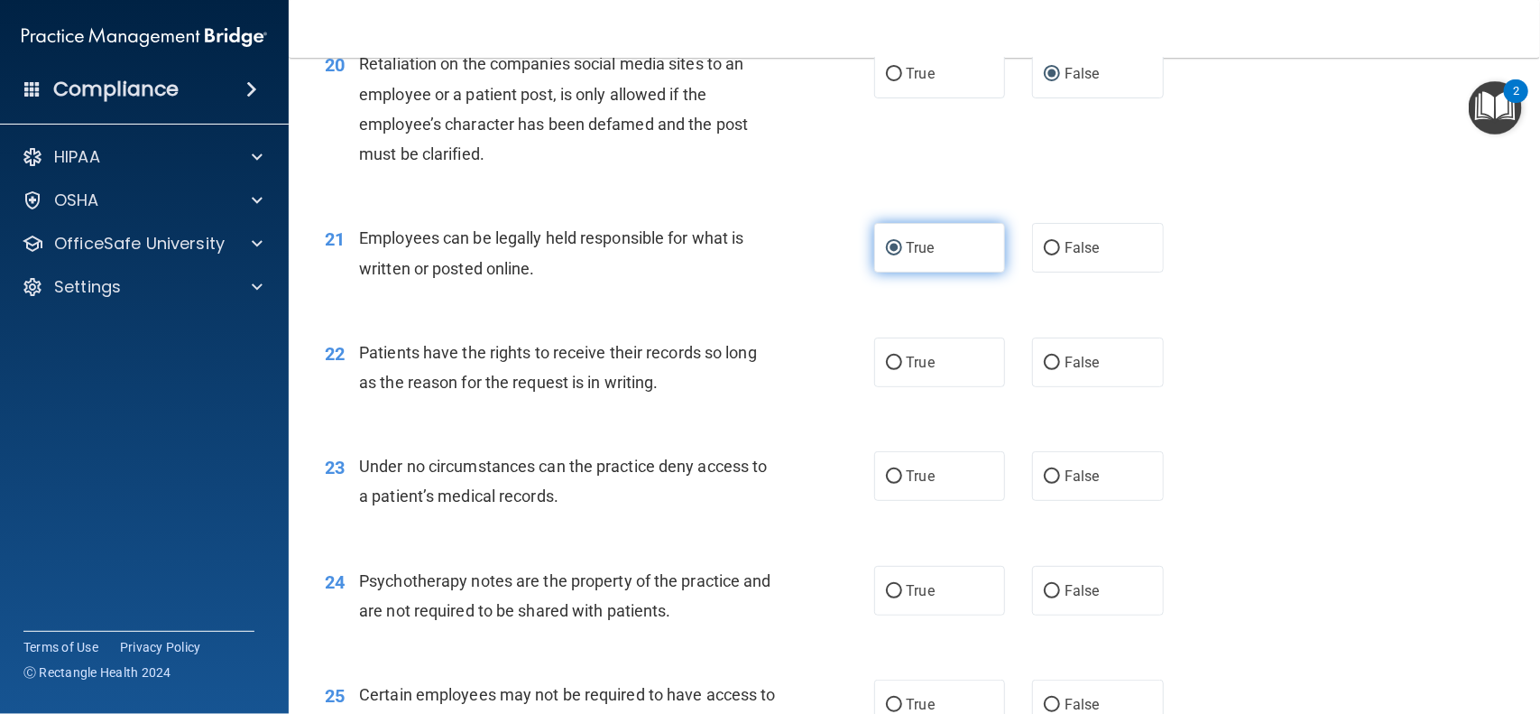
scroll to position [3285, 0]
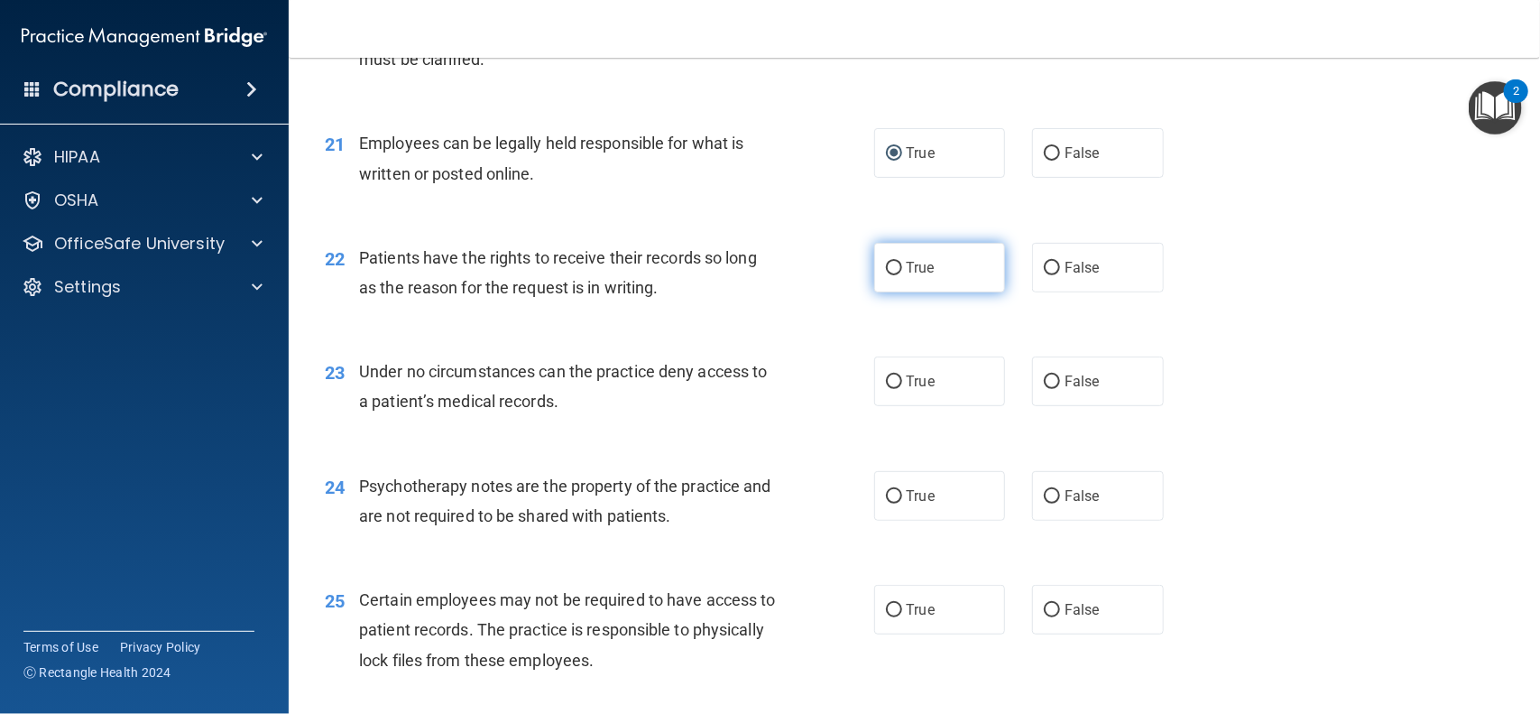
click at [892, 265] on input "True" at bounding box center [894, 269] width 16 height 14
radio input "true"
click at [889, 389] on input "True" at bounding box center [894, 382] width 16 height 14
radio input "true"
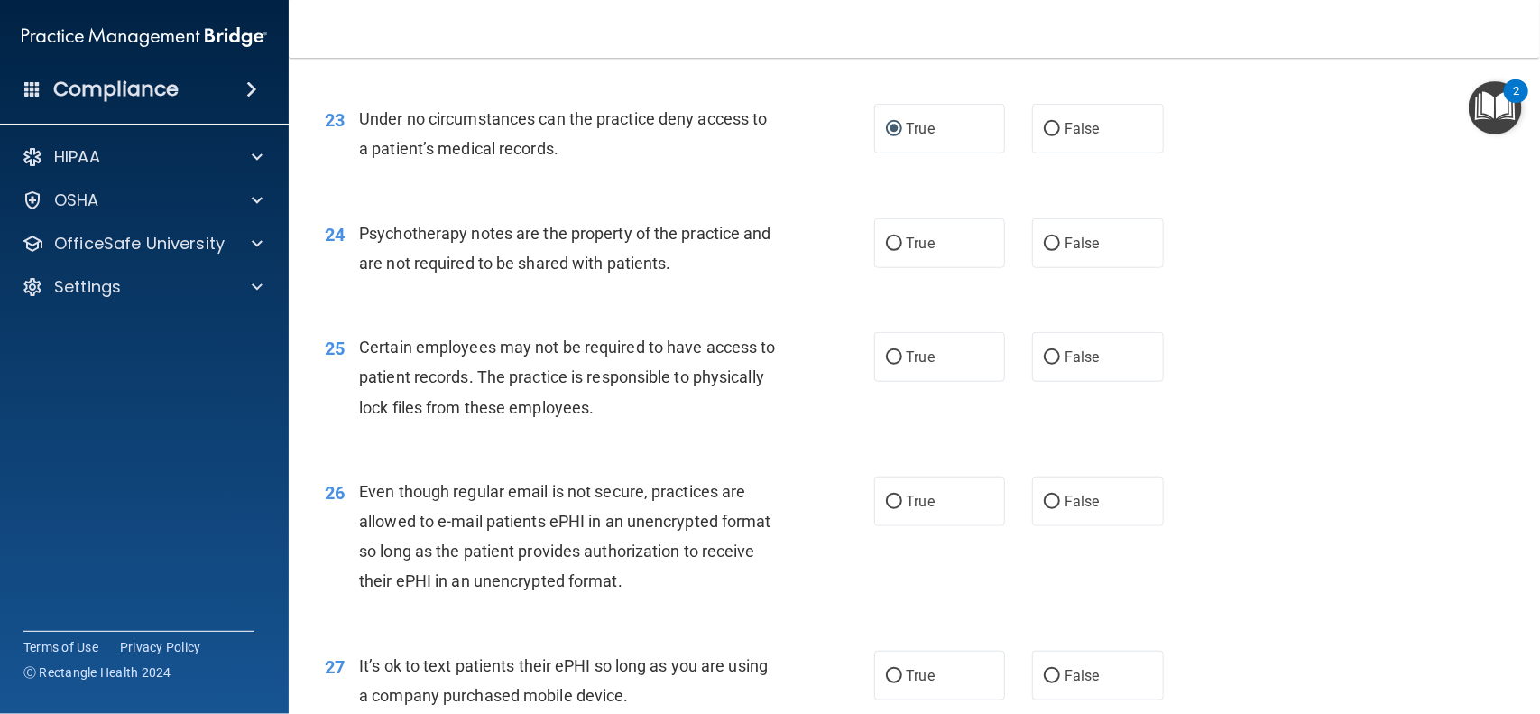
scroll to position [3542, 0]
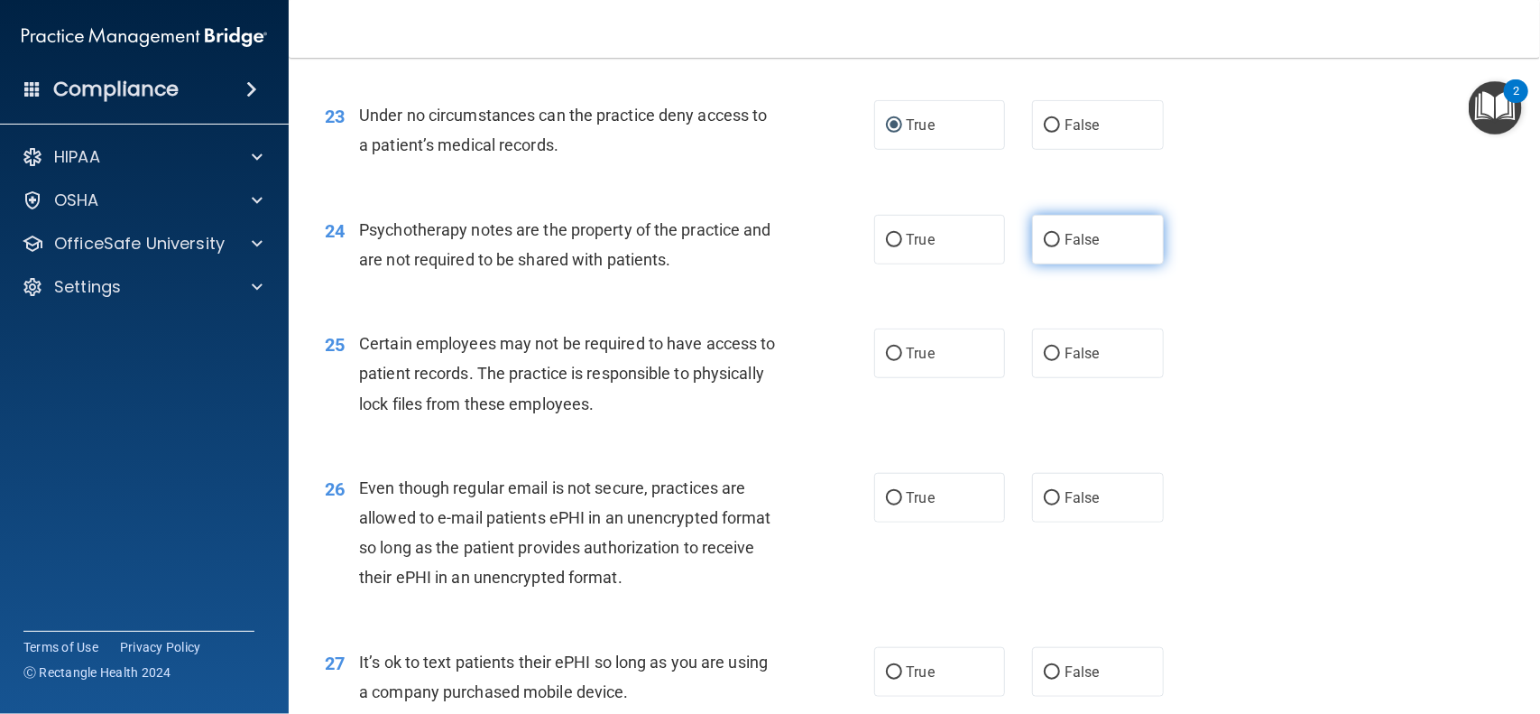
click at [1052, 248] on label "False" at bounding box center [1098, 240] width 132 height 50
click at [1052, 247] on input "False" at bounding box center [1052, 241] width 16 height 14
radio input "true"
click at [905, 353] on label "True" at bounding box center [940, 353] width 132 height 50
click at [902, 353] on input "True" at bounding box center [894, 354] width 16 height 14
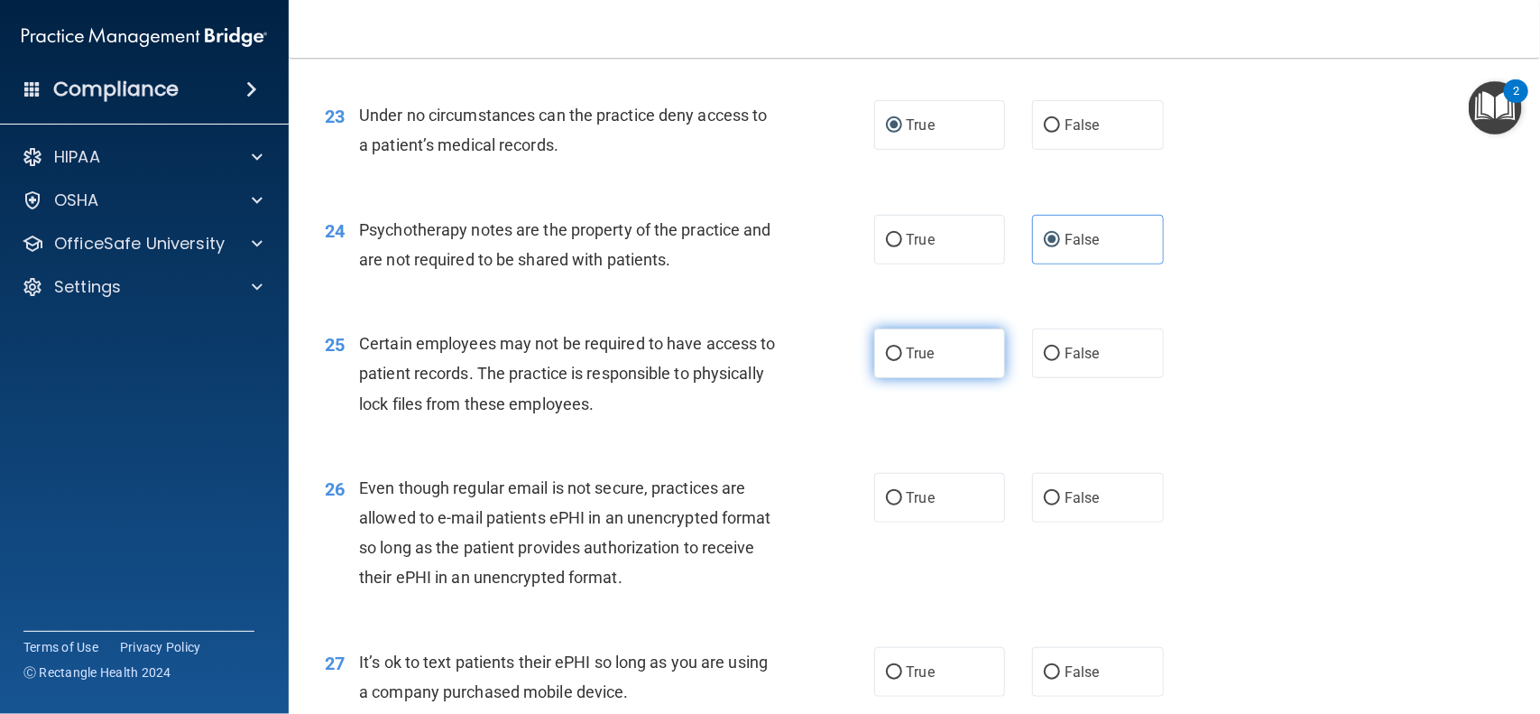
radio input "true"
click at [1050, 357] on input "False" at bounding box center [1052, 354] width 16 height 14
radio input "true"
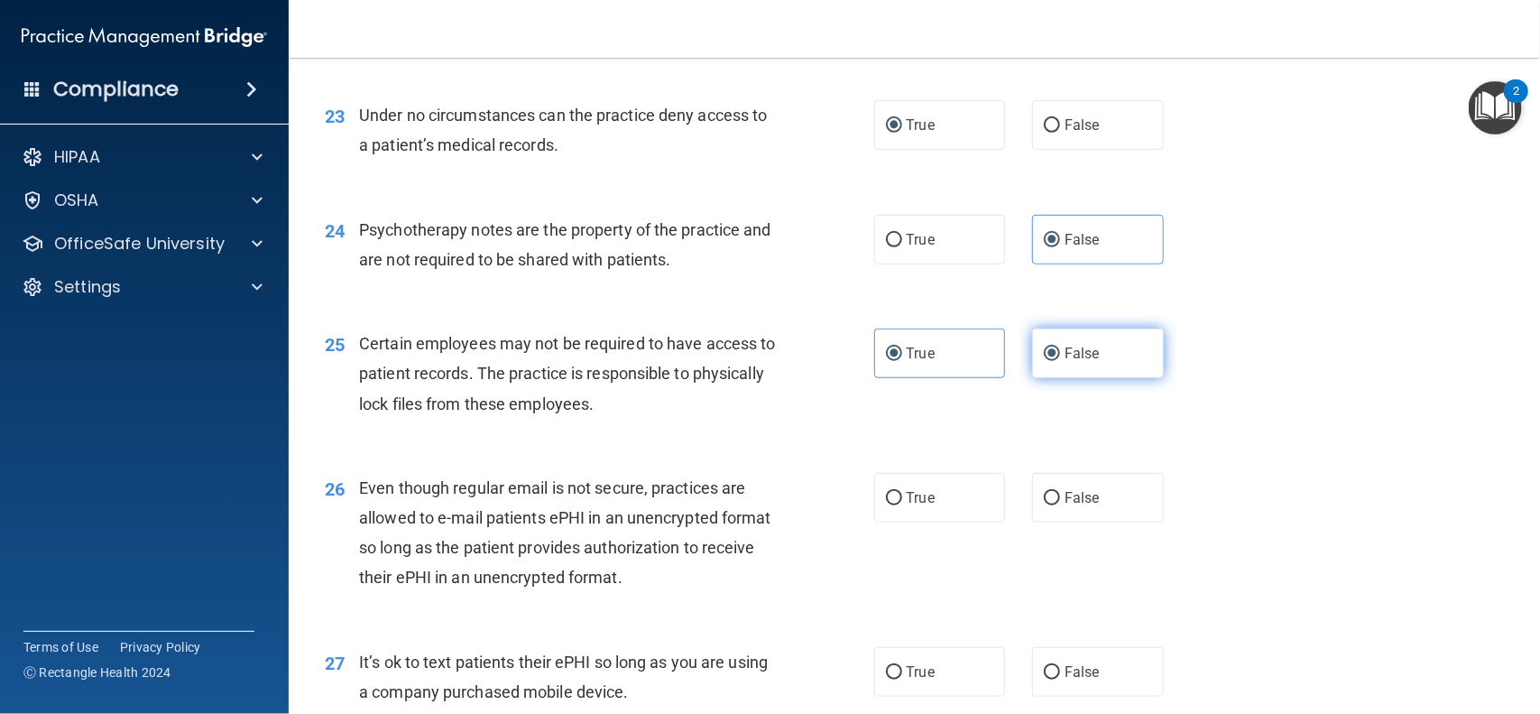
radio input "false"
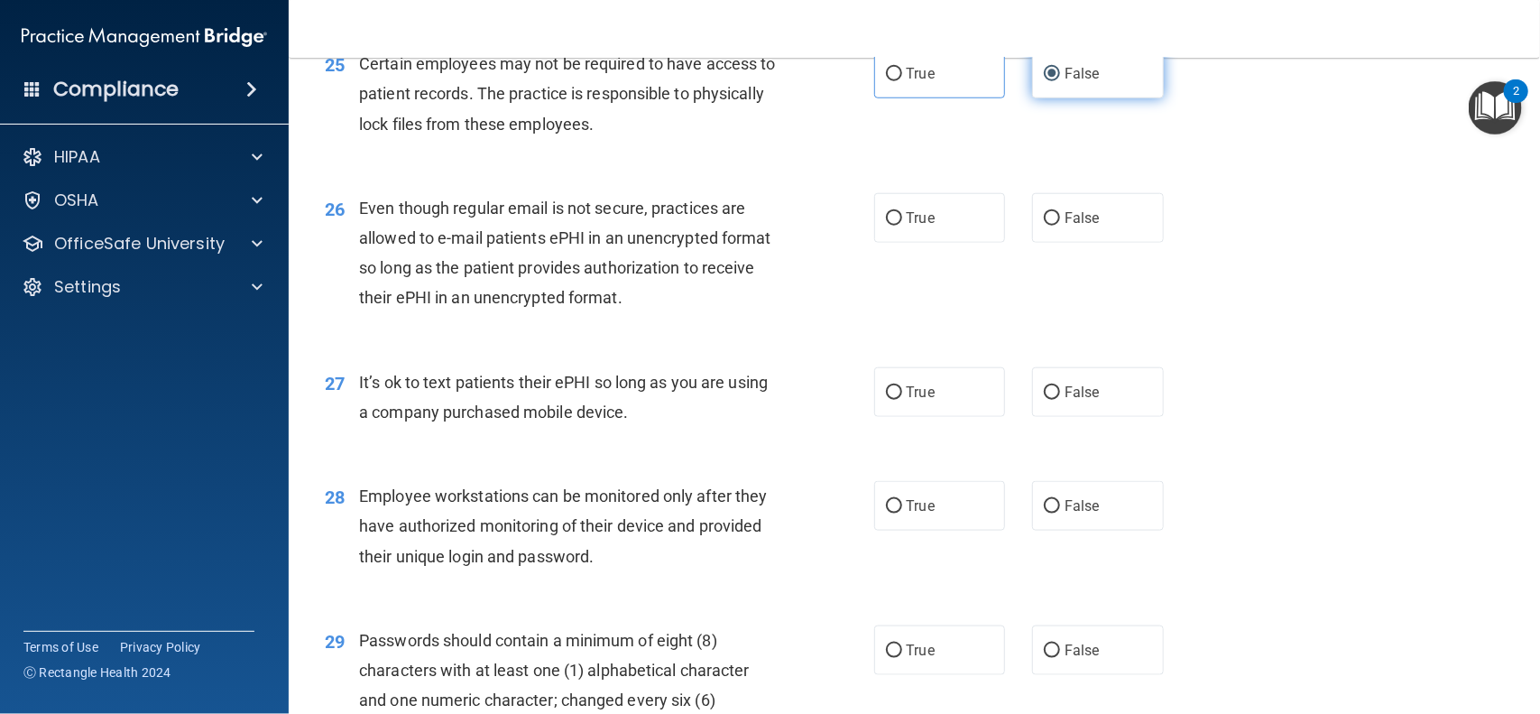
scroll to position [3822, 0]
click at [1053, 220] on input "False" at bounding box center [1052, 218] width 16 height 14
radio input "true"
click at [904, 398] on label "True" at bounding box center [940, 391] width 132 height 50
click at [902, 398] on input "True" at bounding box center [894, 392] width 16 height 14
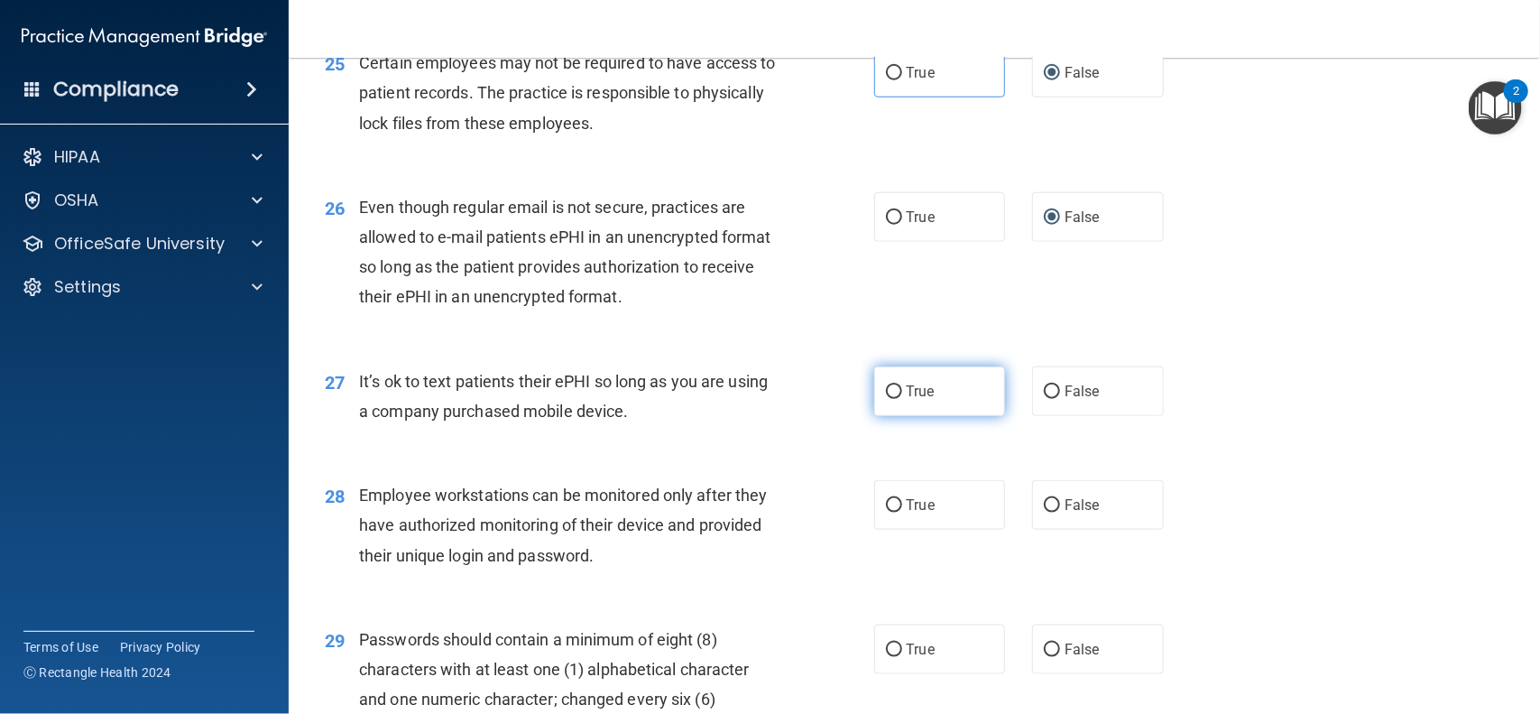
radio input "true"
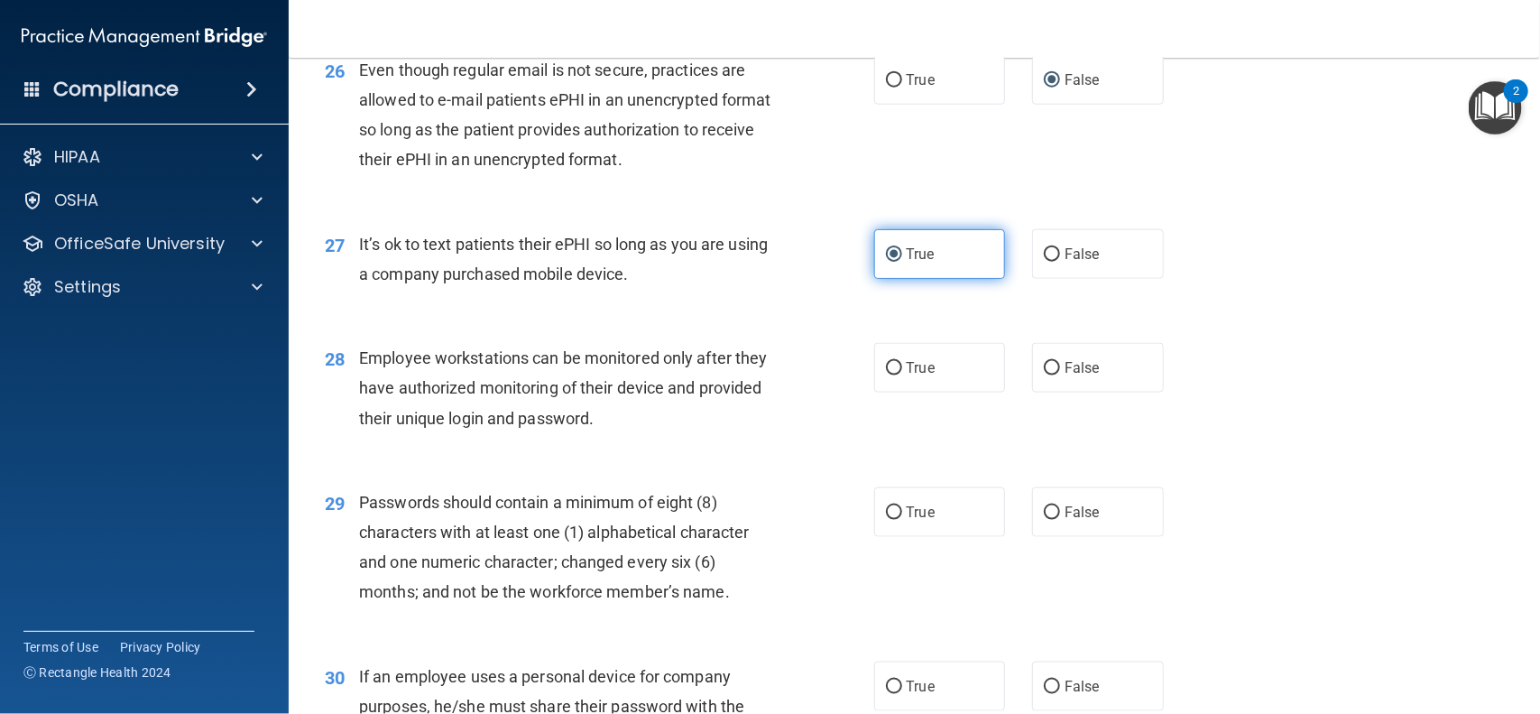
scroll to position [3963, 0]
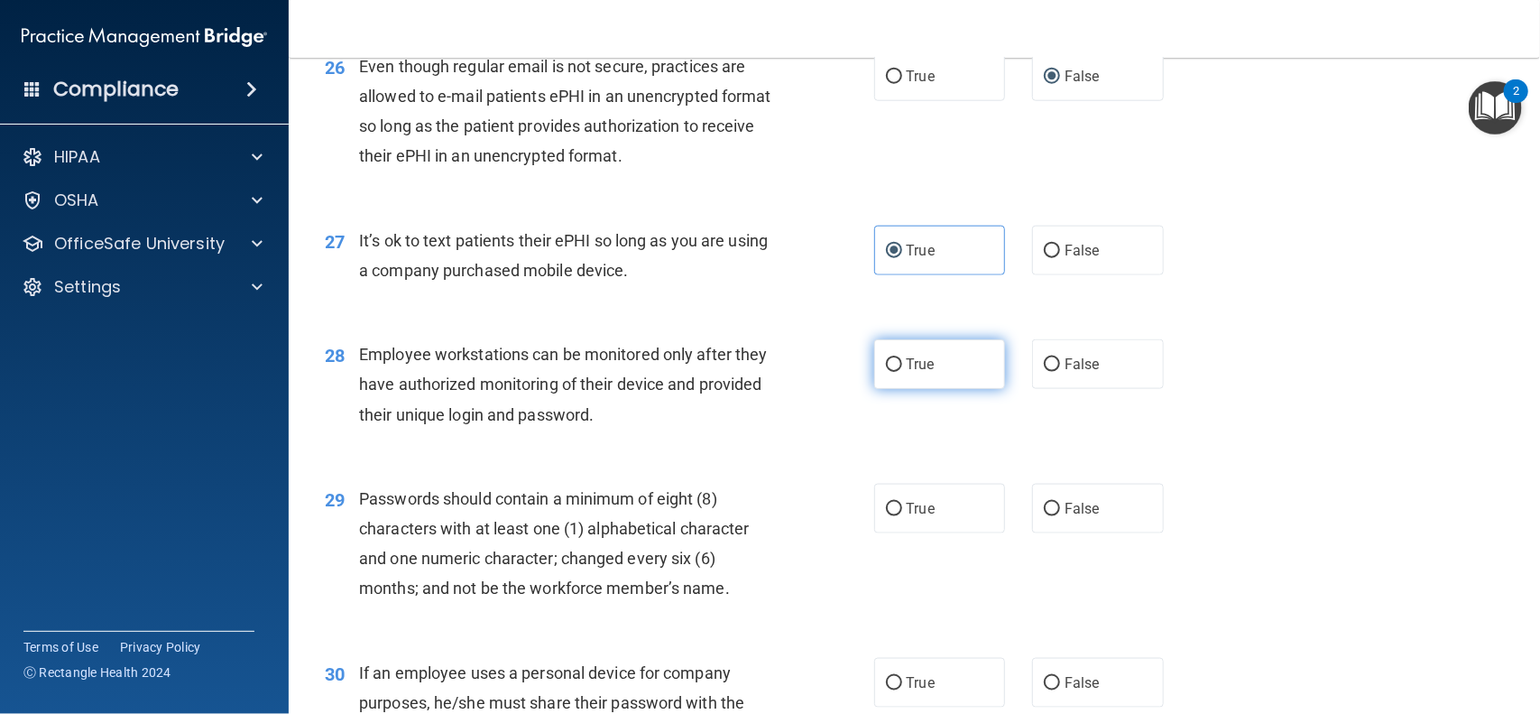
click at [896, 369] on input "True" at bounding box center [894, 365] width 16 height 14
radio input "true"
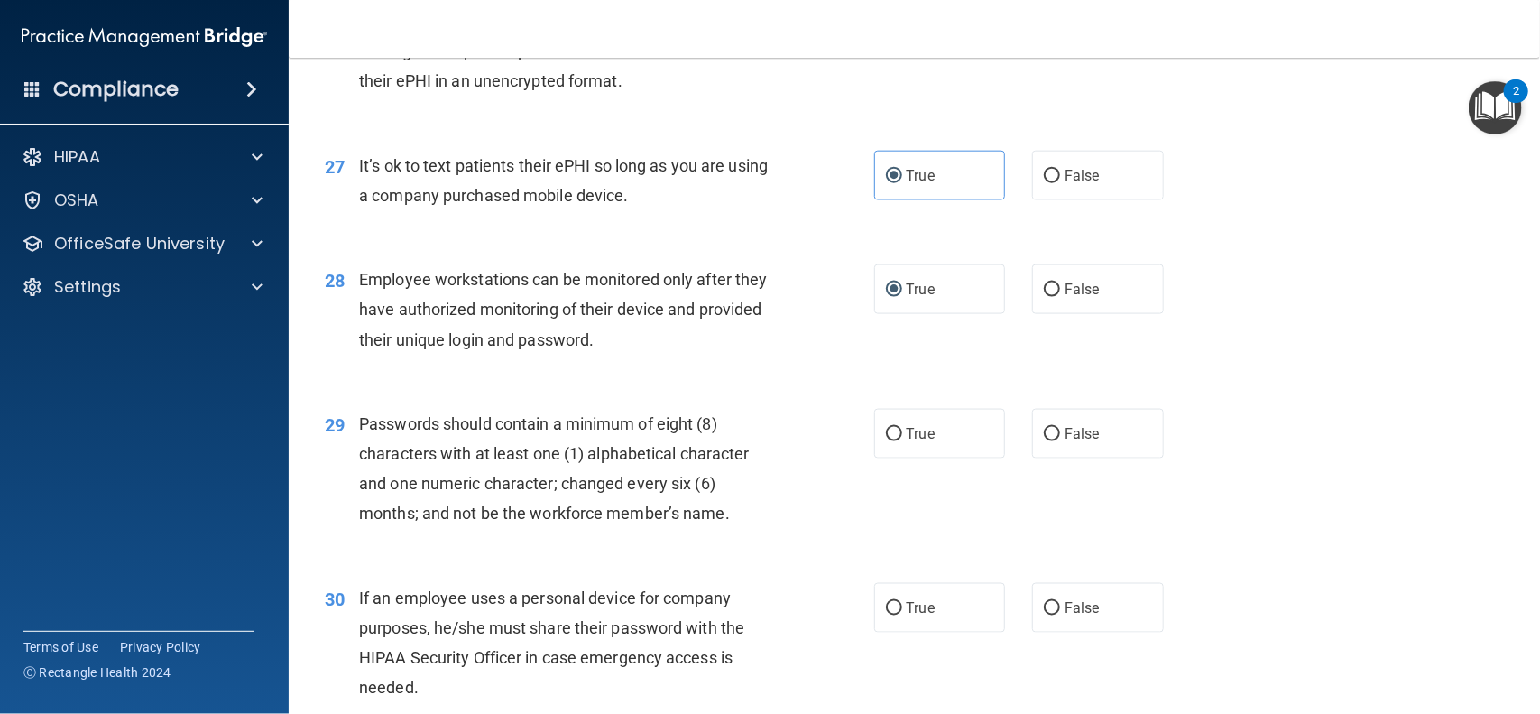
scroll to position [4178, 0]
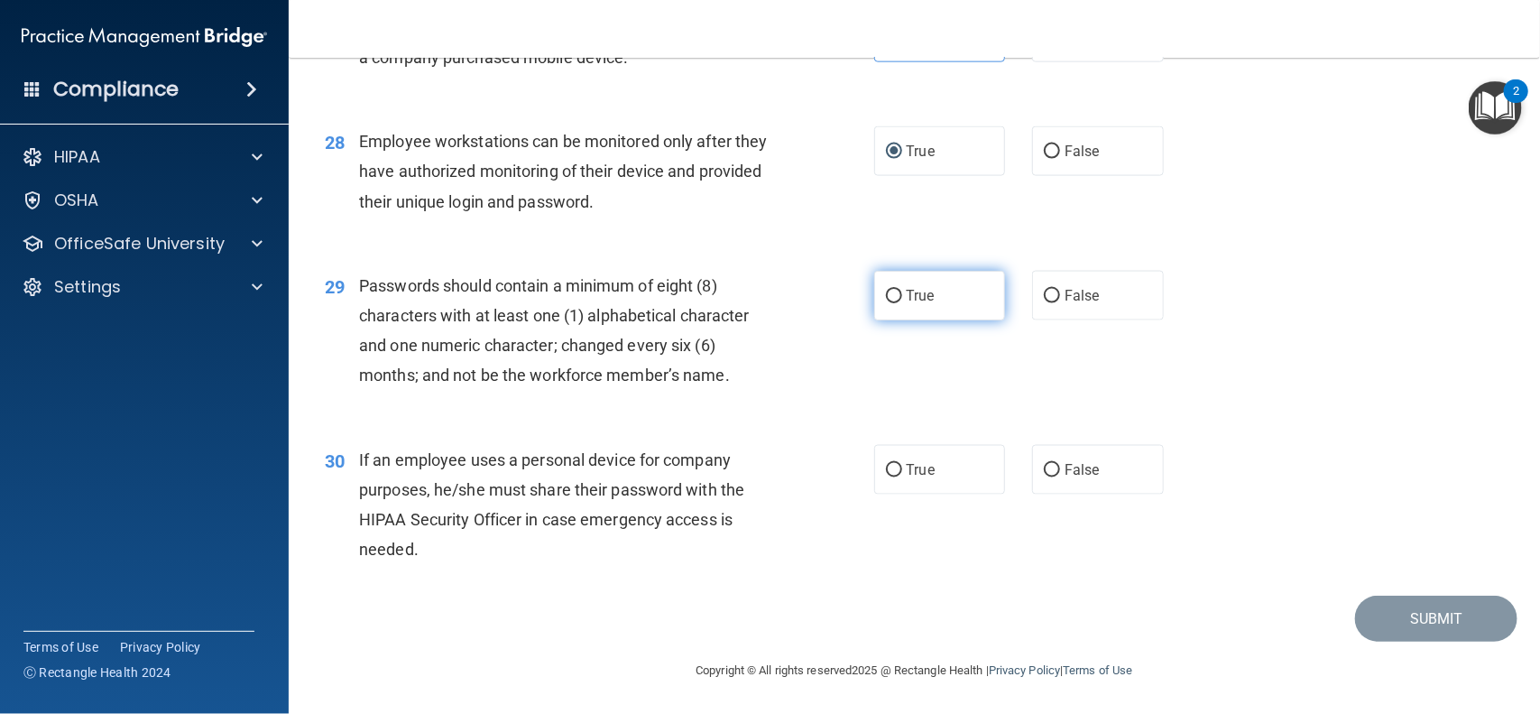
click at [898, 301] on input "True" at bounding box center [894, 297] width 16 height 14
radio input "true"
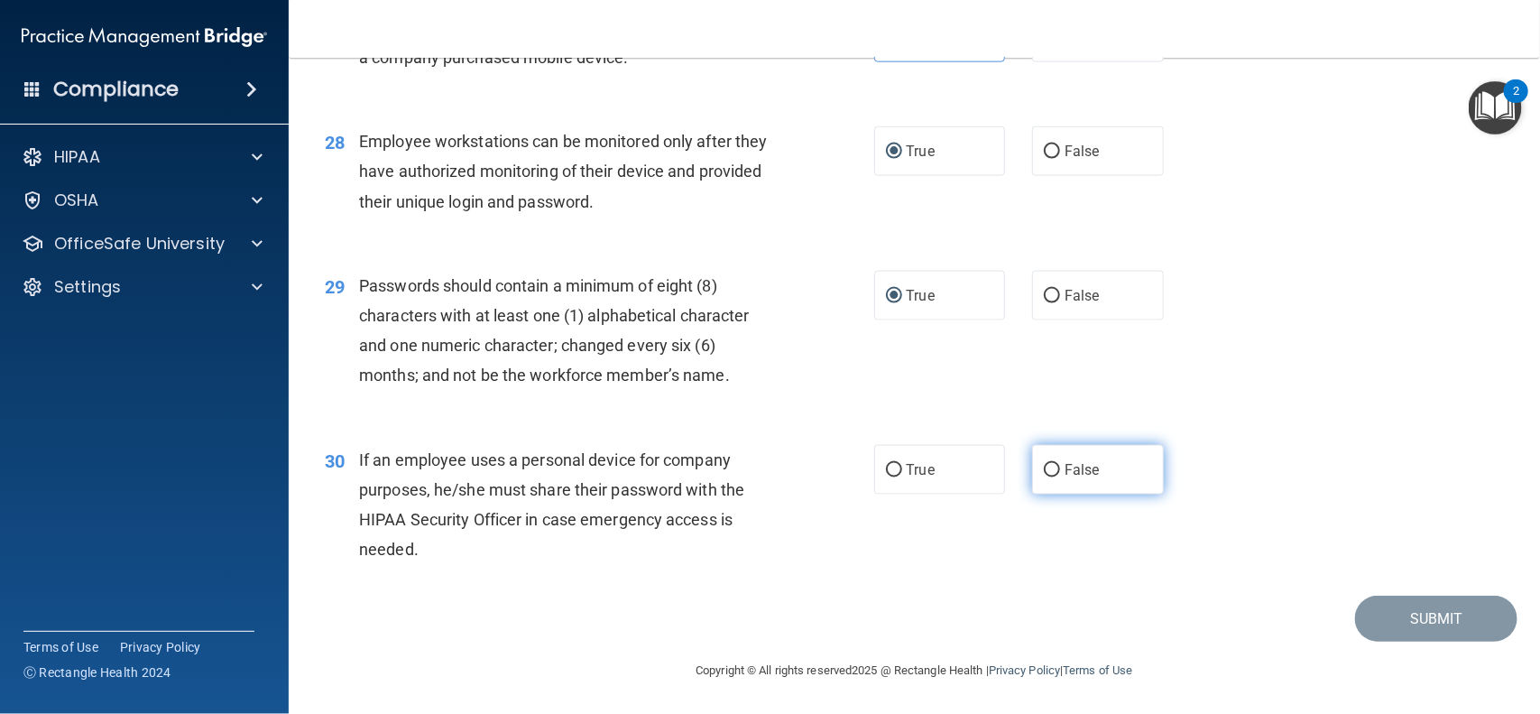
click at [1038, 465] on label "False" at bounding box center [1098, 470] width 132 height 50
click at [1044, 465] on input "False" at bounding box center [1052, 471] width 16 height 14
radio input "true"
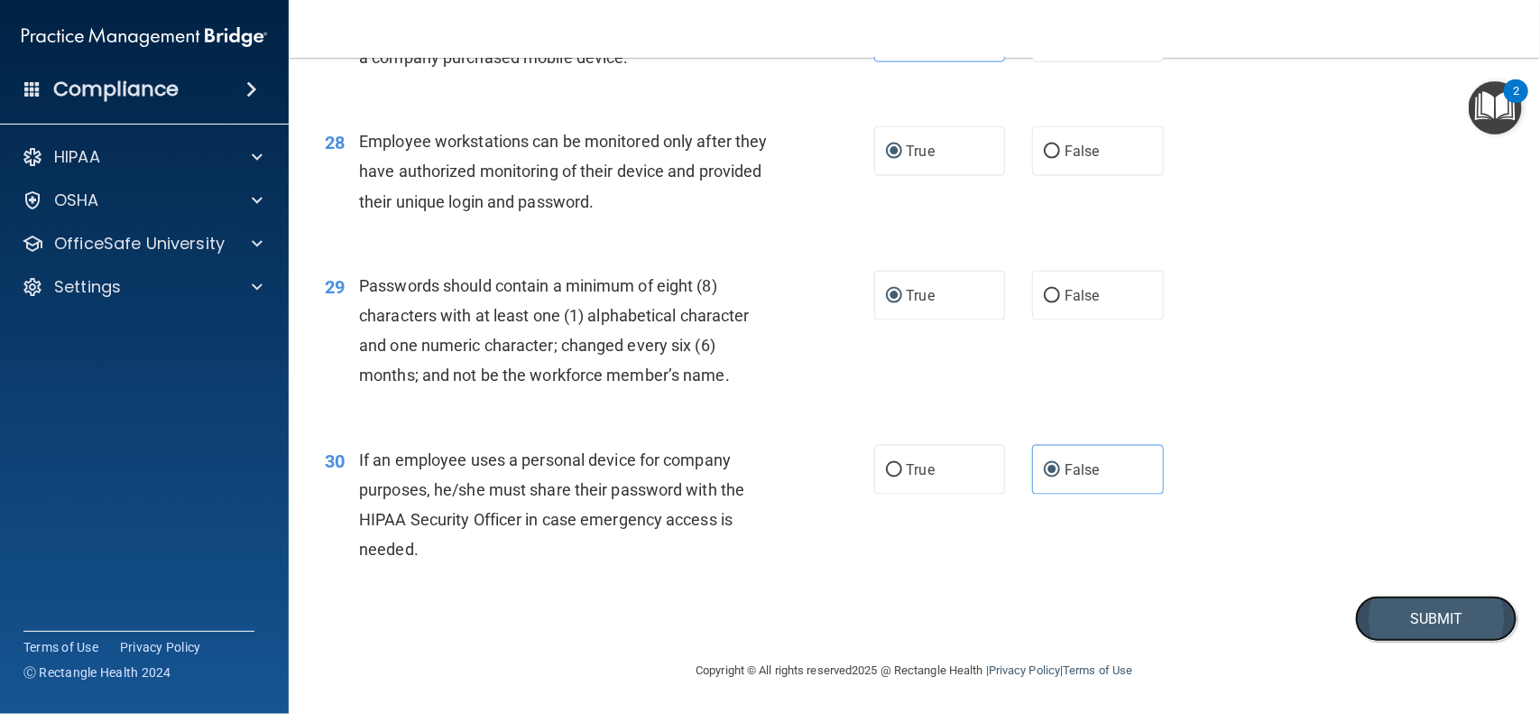
click at [1401, 633] on button "Submit" at bounding box center [1436, 619] width 162 height 46
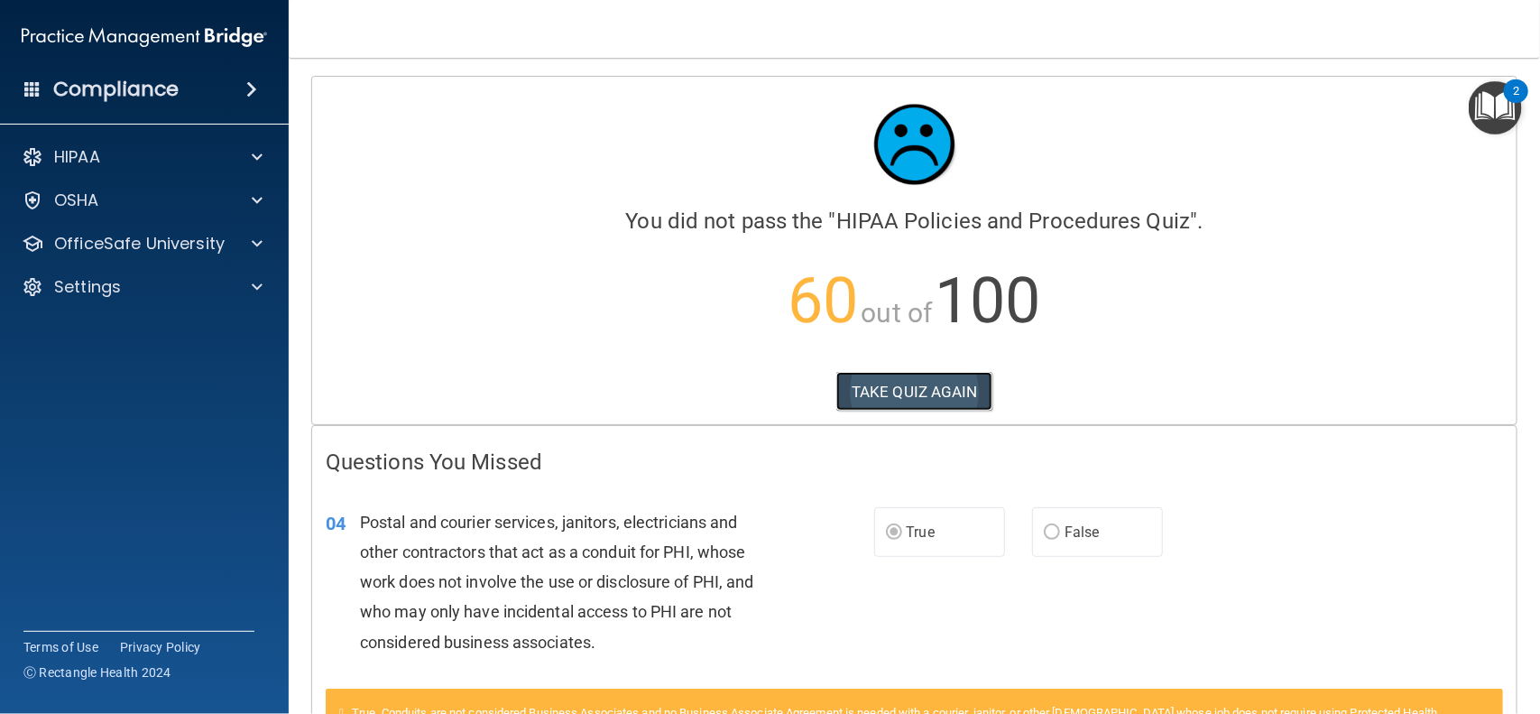
click at [911, 391] on button "TAKE QUIZ AGAIN" at bounding box center [914, 392] width 156 height 40
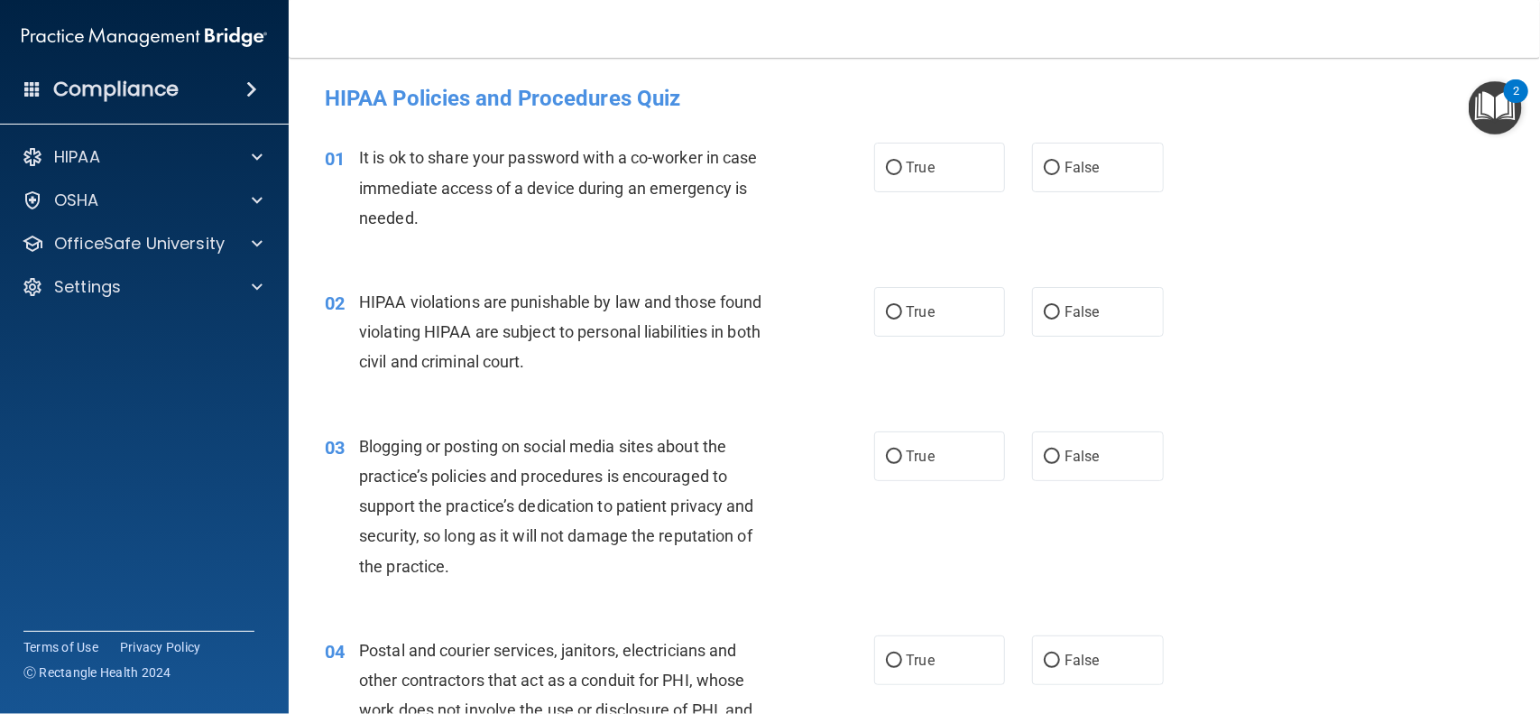
click at [753, 332] on span "HIPAA violations are punishable by law and those found violating HIPAA are subj…" at bounding box center [560, 331] width 402 height 79
click at [1055, 166] on input "False" at bounding box center [1052, 169] width 16 height 14
radio input "true"
click at [894, 310] on input "True" at bounding box center [894, 313] width 16 height 14
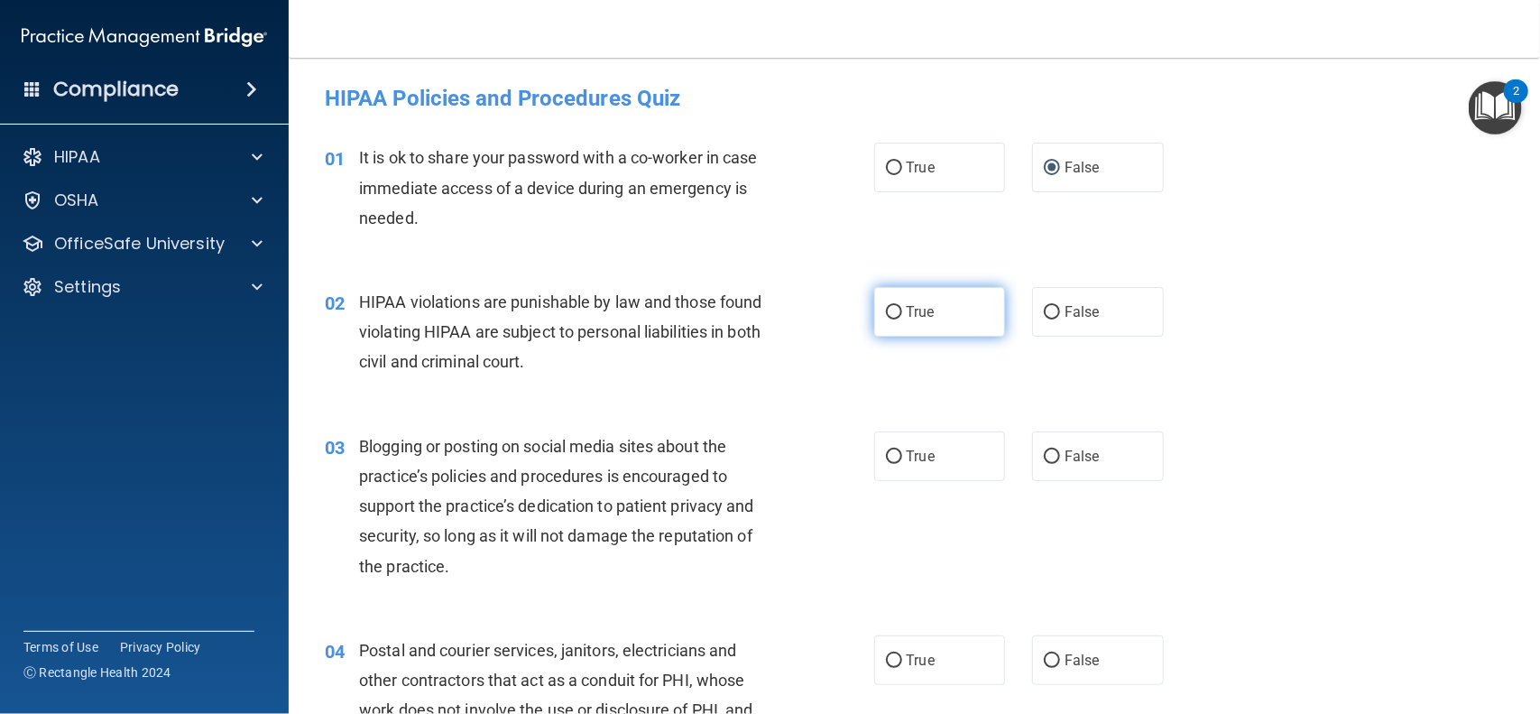
radio input "true"
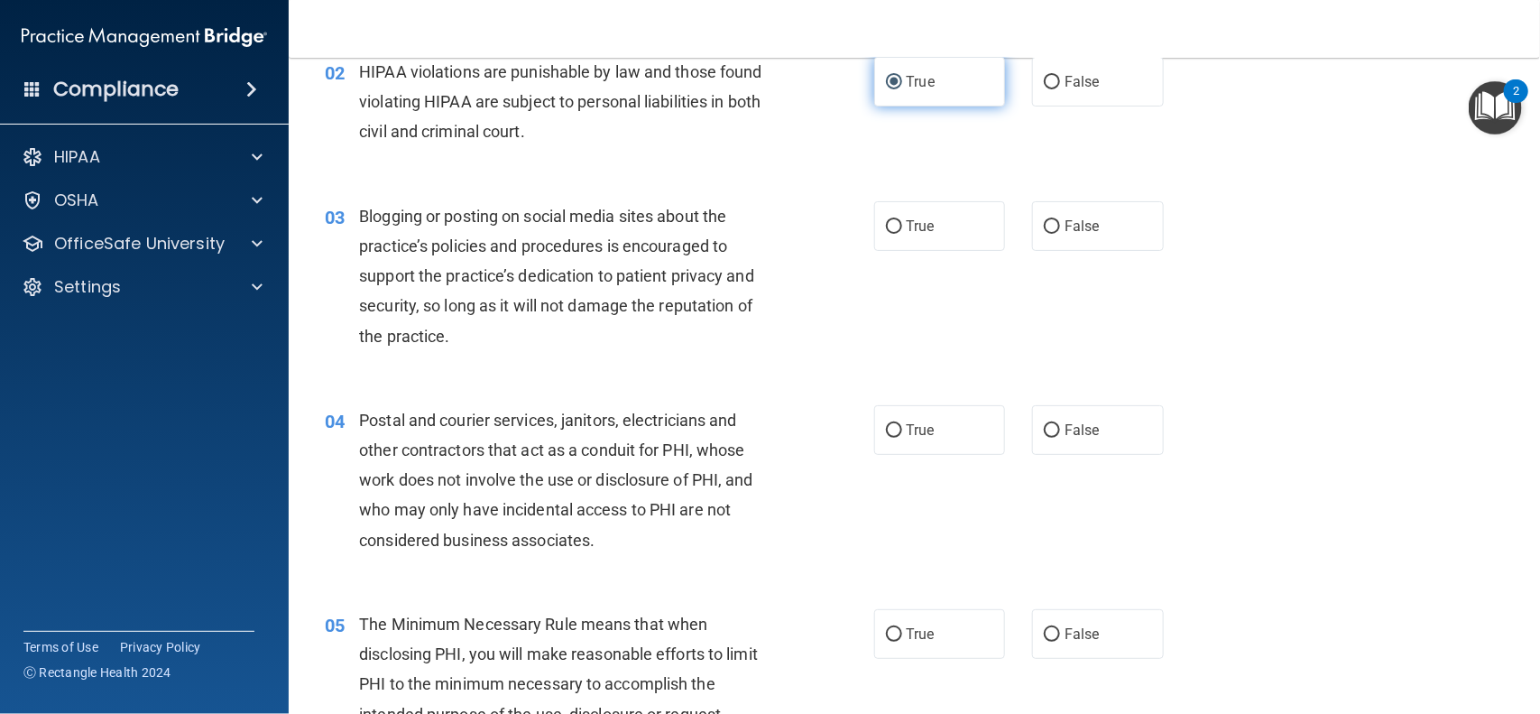
scroll to position [240, 0]
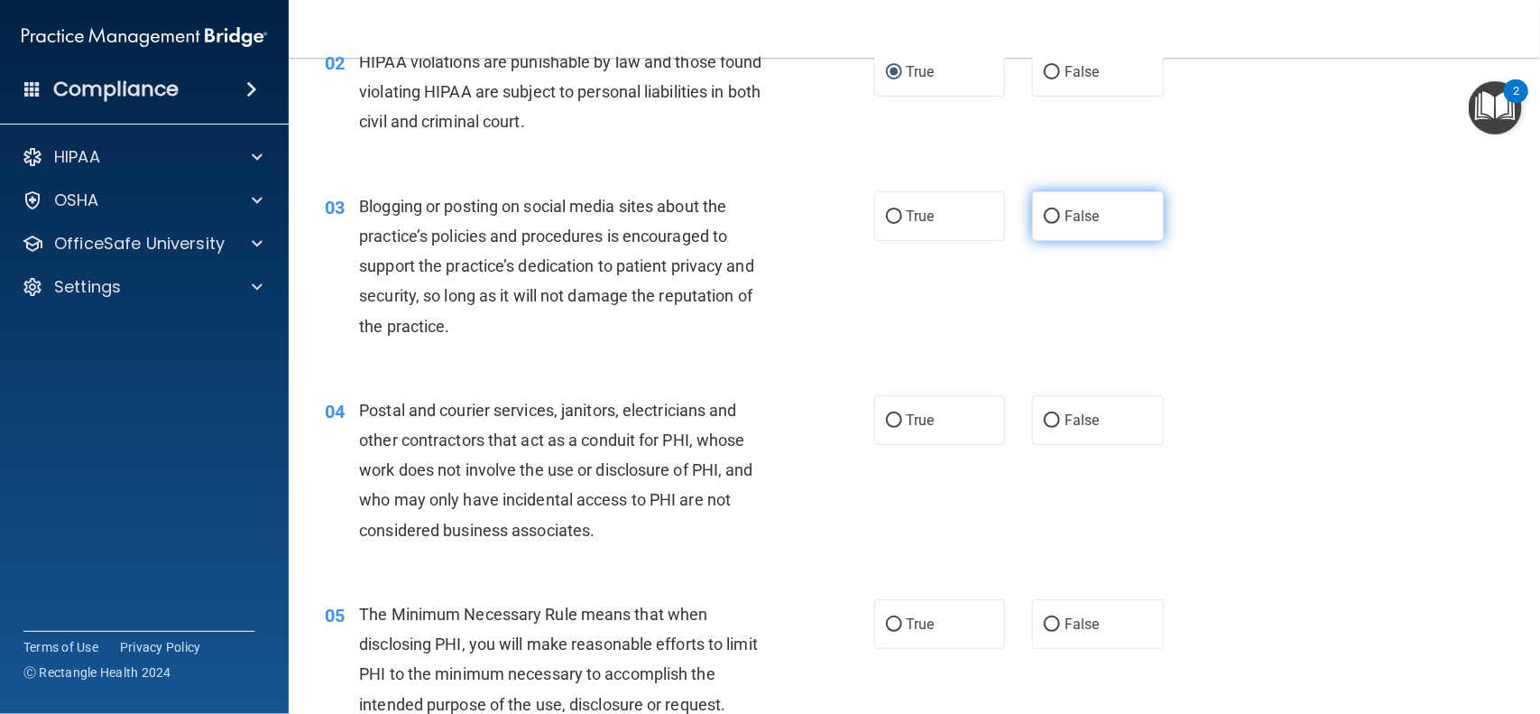
click at [1049, 211] on input "False" at bounding box center [1052, 217] width 16 height 14
radio input "true"
click at [1049, 211] on input "False" at bounding box center [1052, 217] width 16 height 14
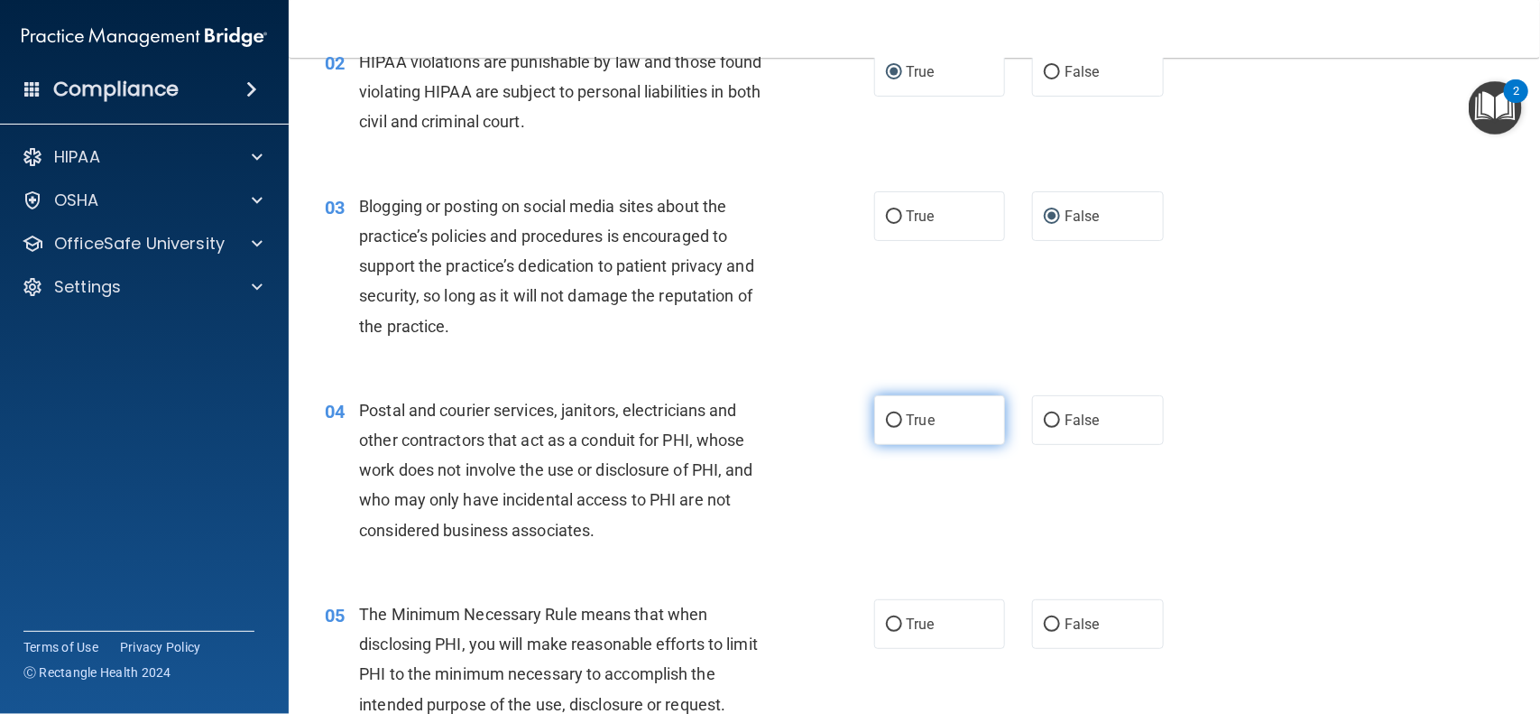
click at [907, 424] on span "True" at bounding box center [921, 419] width 28 height 17
click at [902, 424] on input "True" at bounding box center [894, 421] width 16 height 14
radio input "true"
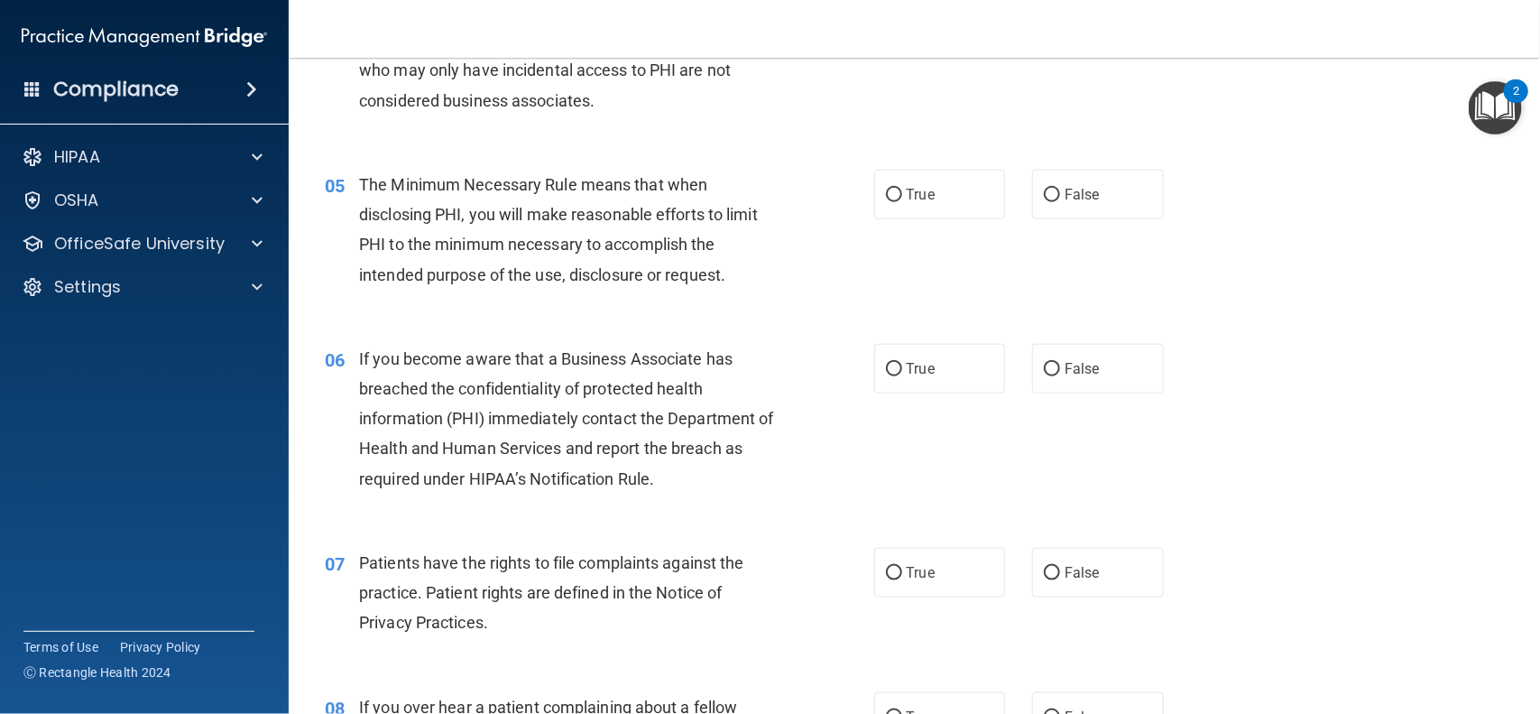
scroll to position [673, 0]
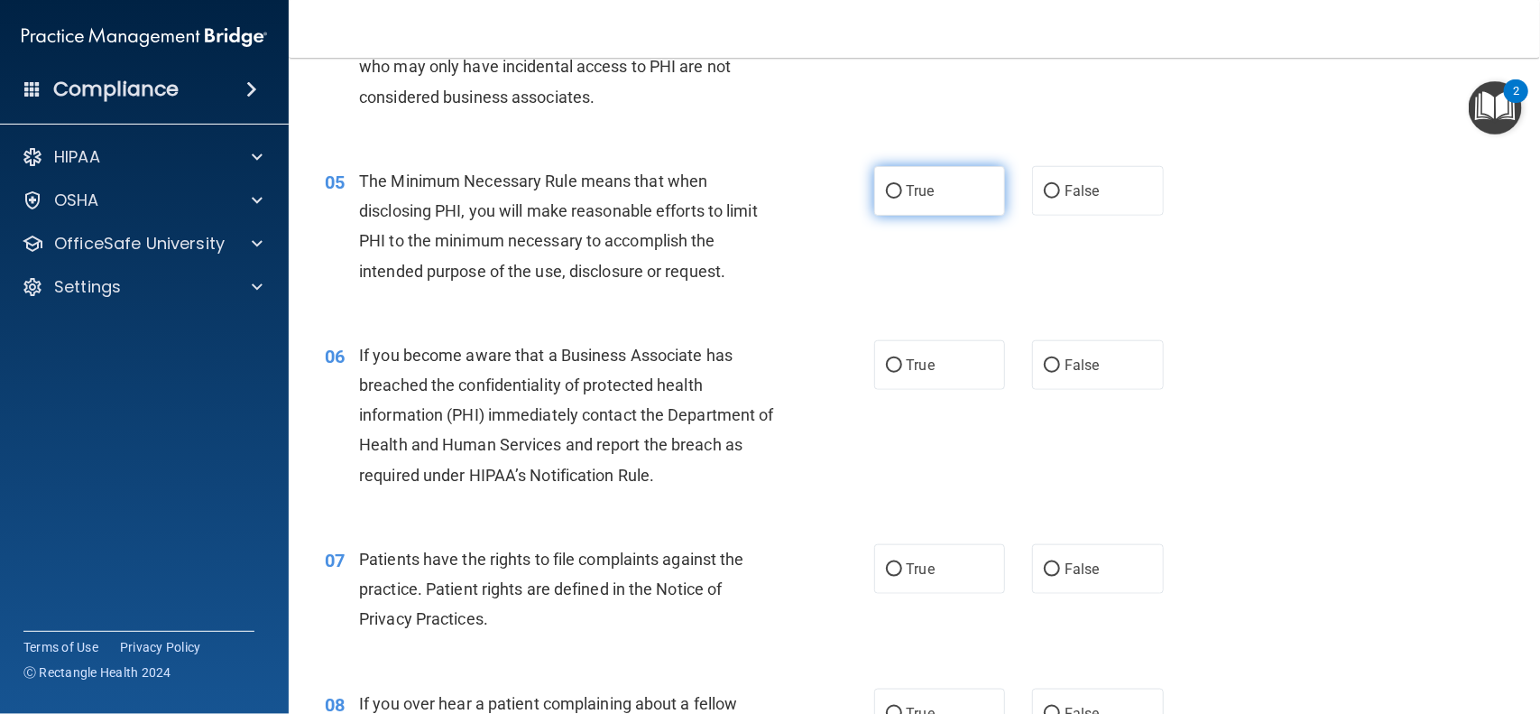
click at [891, 189] on input "True" at bounding box center [894, 192] width 16 height 14
radio input "true"
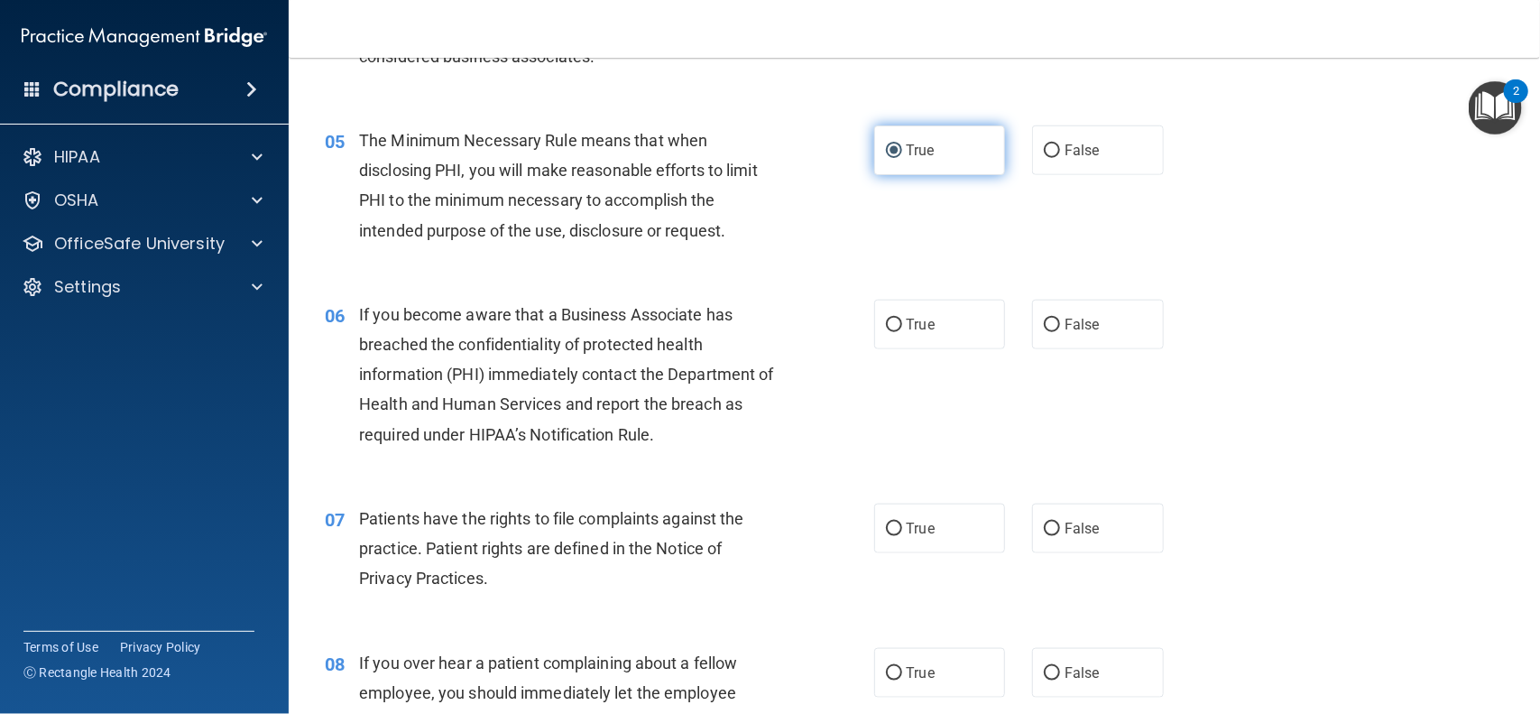
scroll to position [719, 0]
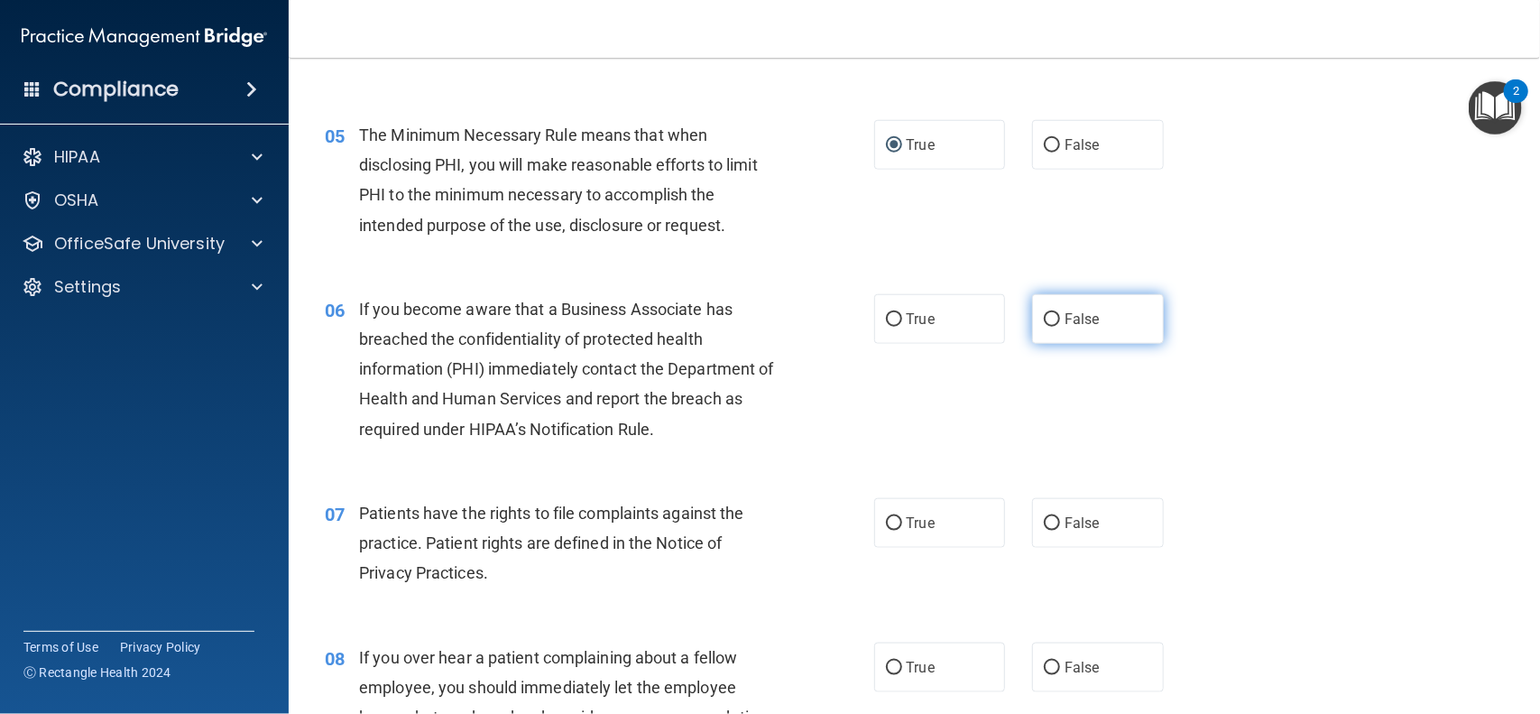
click at [1057, 324] on input "False" at bounding box center [1052, 320] width 16 height 14
radio input "true"
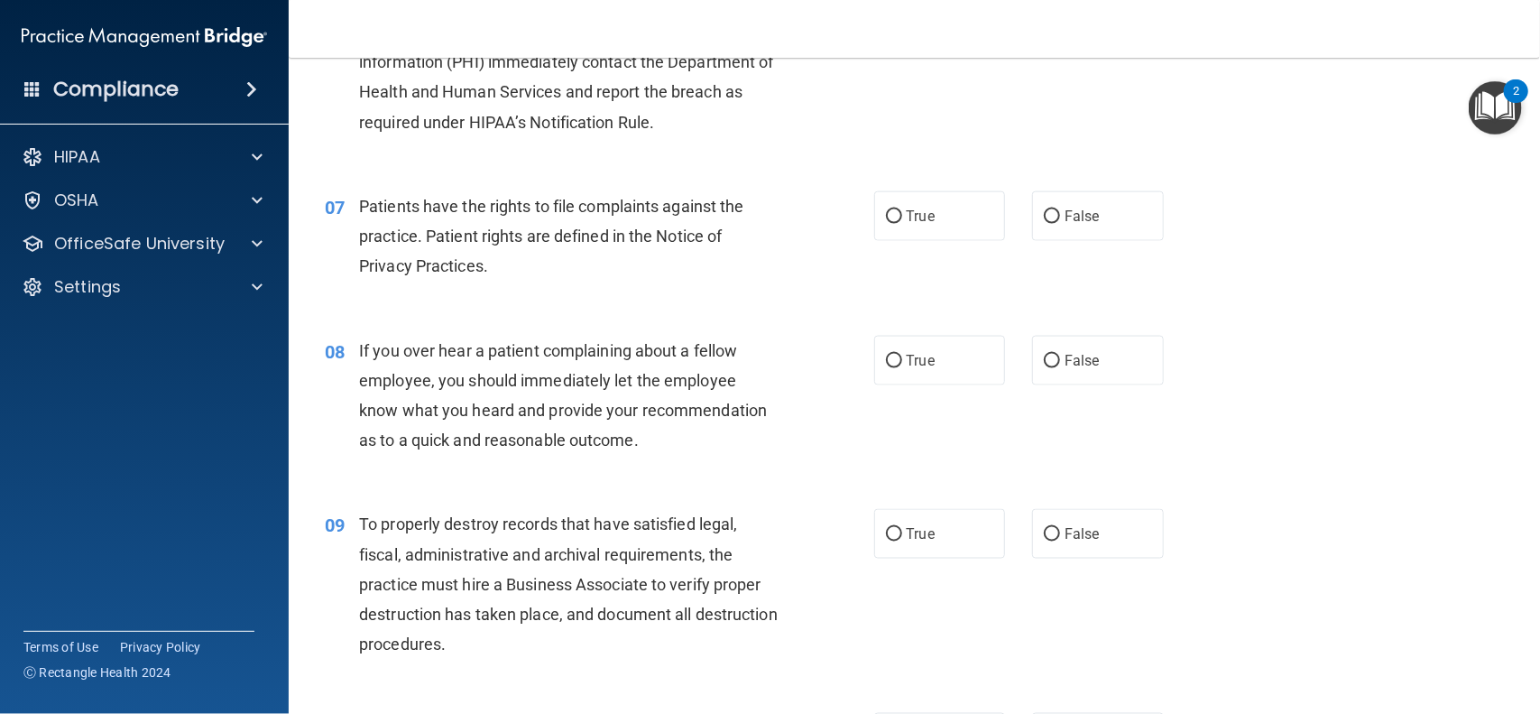
scroll to position [1053, 0]
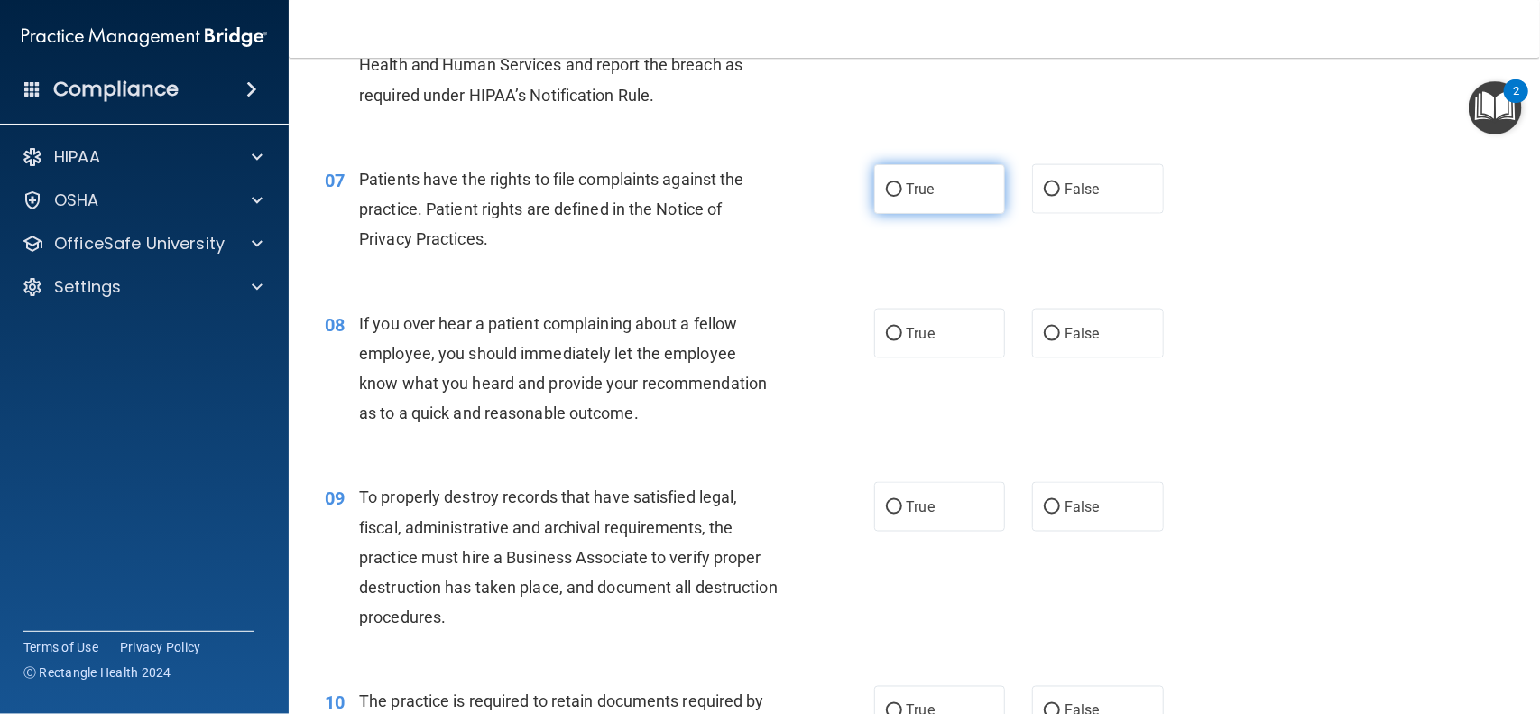
click at [901, 195] on input "True" at bounding box center [894, 190] width 16 height 14
radio input "true"
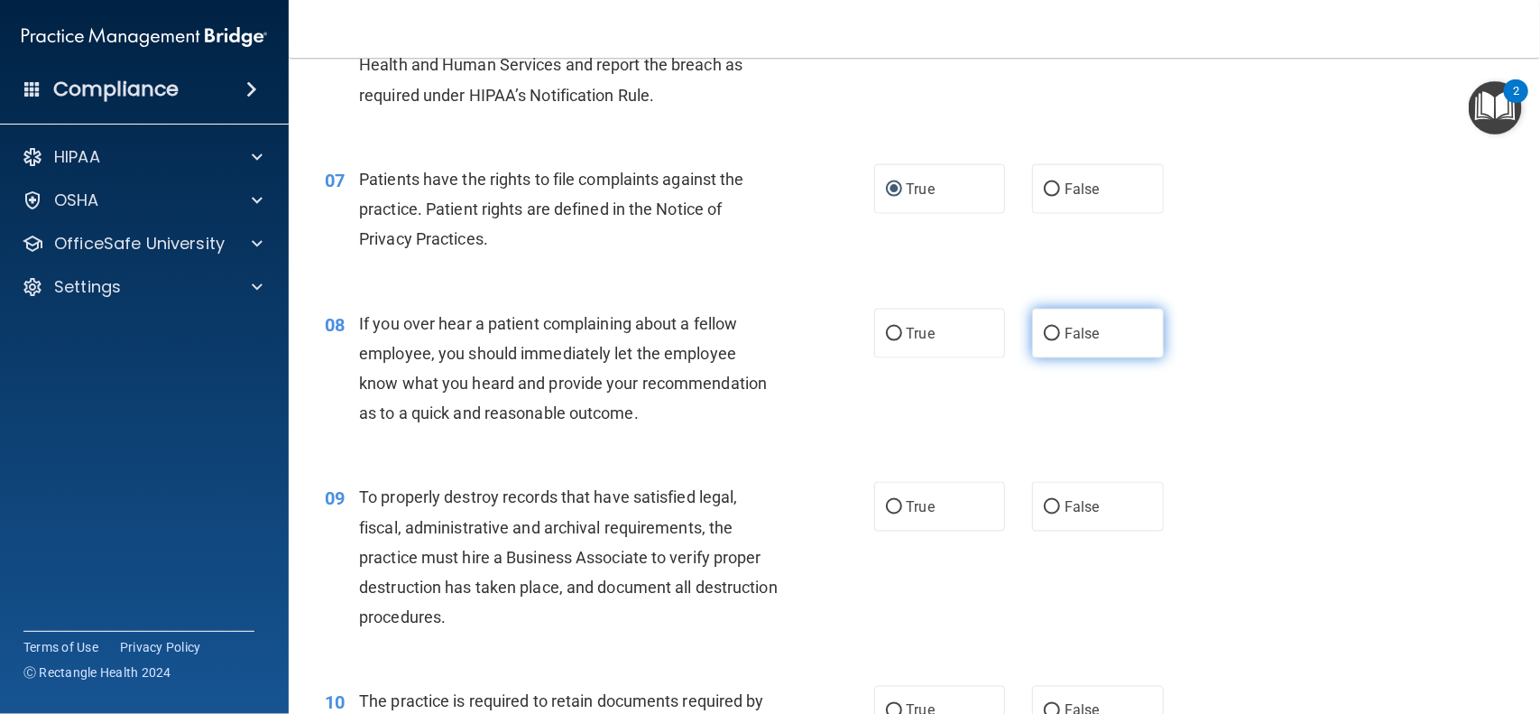
click at [1050, 331] on input "False" at bounding box center [1052, 335] width 16 height 14
radio input "true"
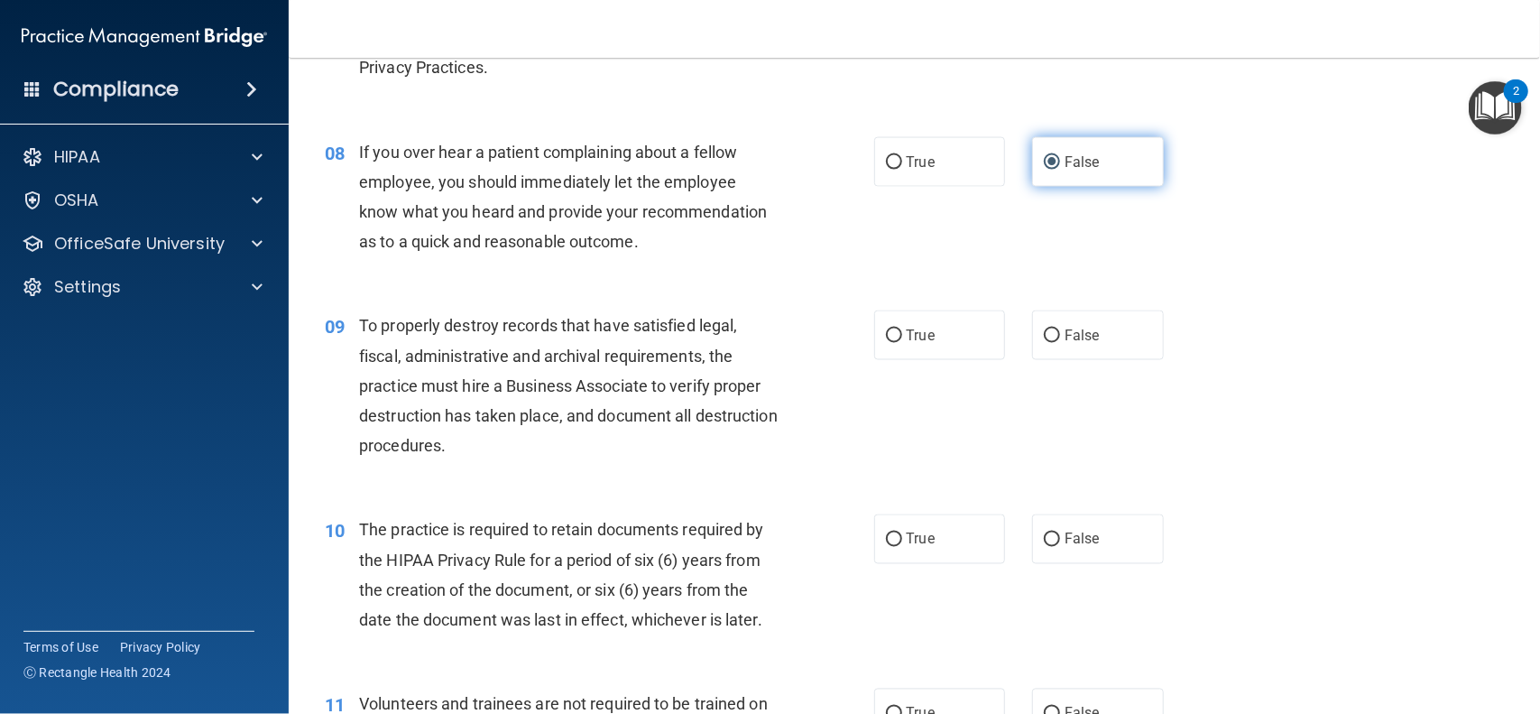
scroll to position [1225, 0]
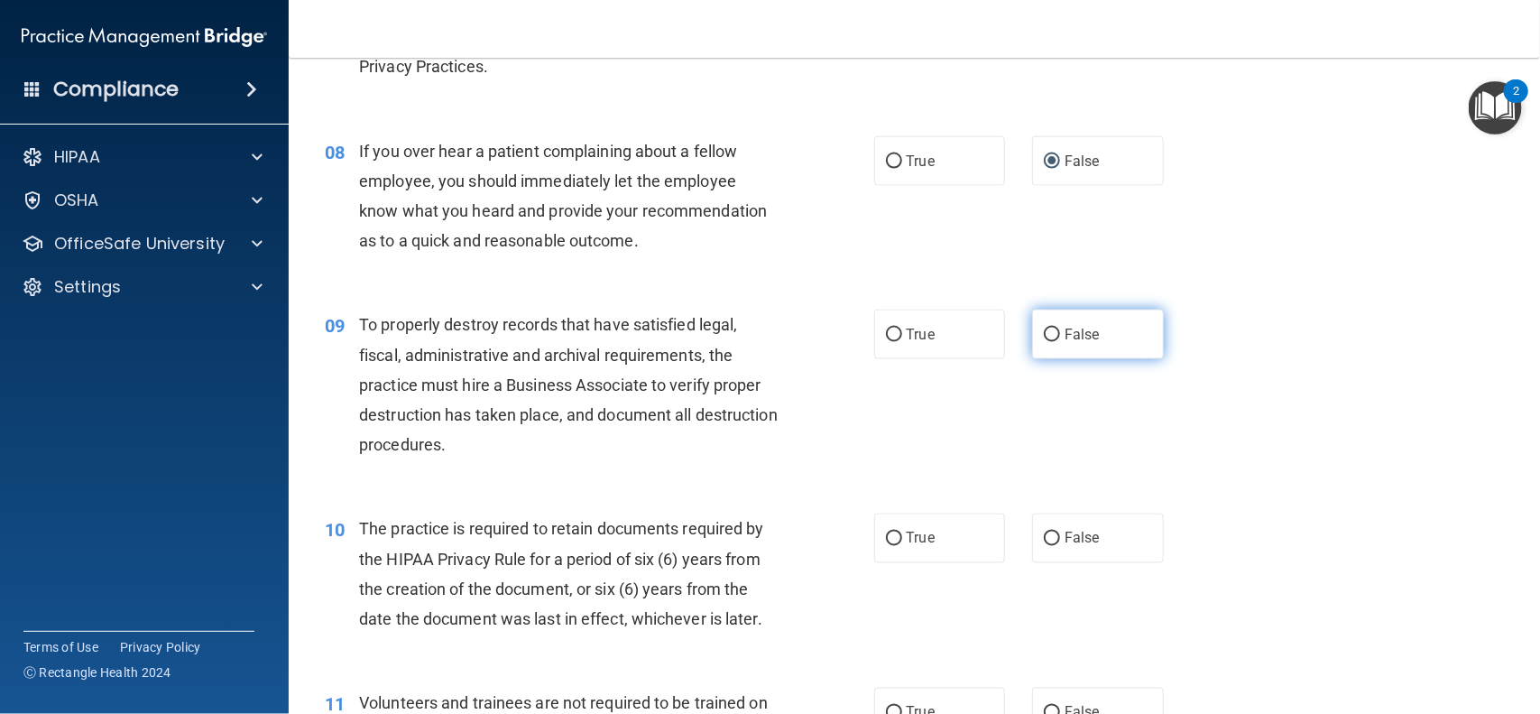
click at [1058, 336] on input "False" at bounding box center [1052, 335] width 16 height 14
radio input "true"
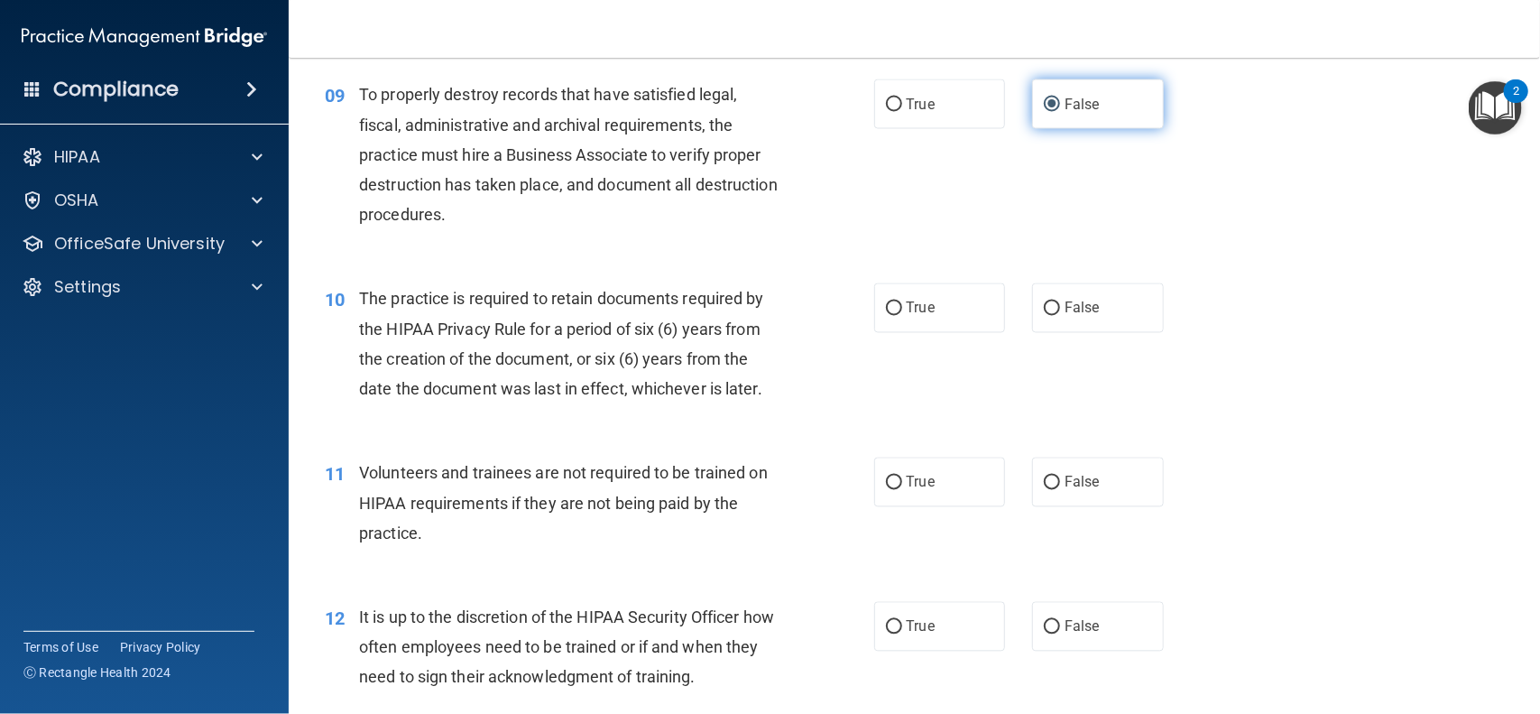
scroll to position [1459, 0]
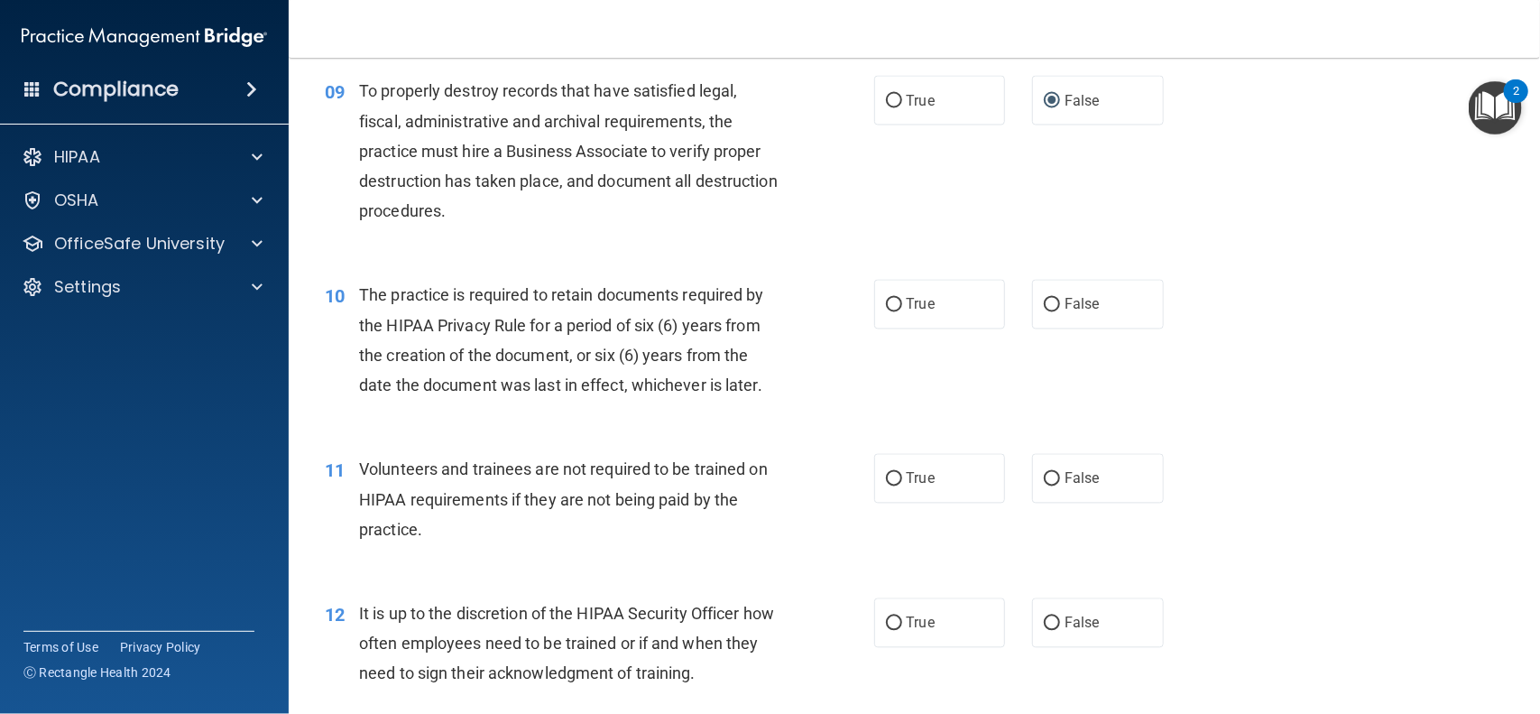
click at [865, 308] on div "10 The practice is required to retain documents required by the HIPAA Privacy R…" at bounding box center [600, 344] width 604 height 129
click at [895, 304] on input "True" at bounding box center [894, 306] width 16 height 14
radio input "true"
click at [1051, 490] on label "False" at bounding box center [1098, 479] width 132 height 50
click at [1051, 486] on input "False" at bounding box center [1052, 480] width 16 height 14
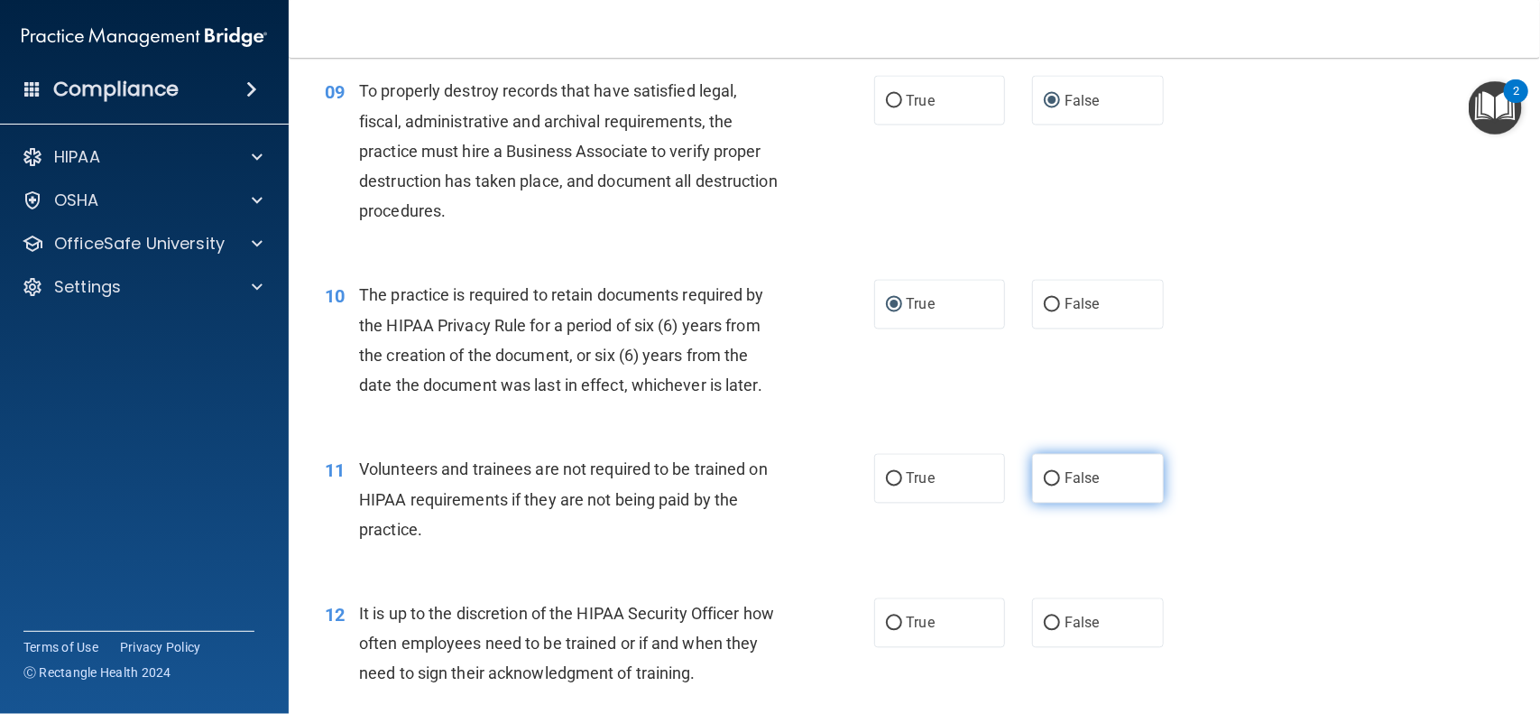
radio input "true"
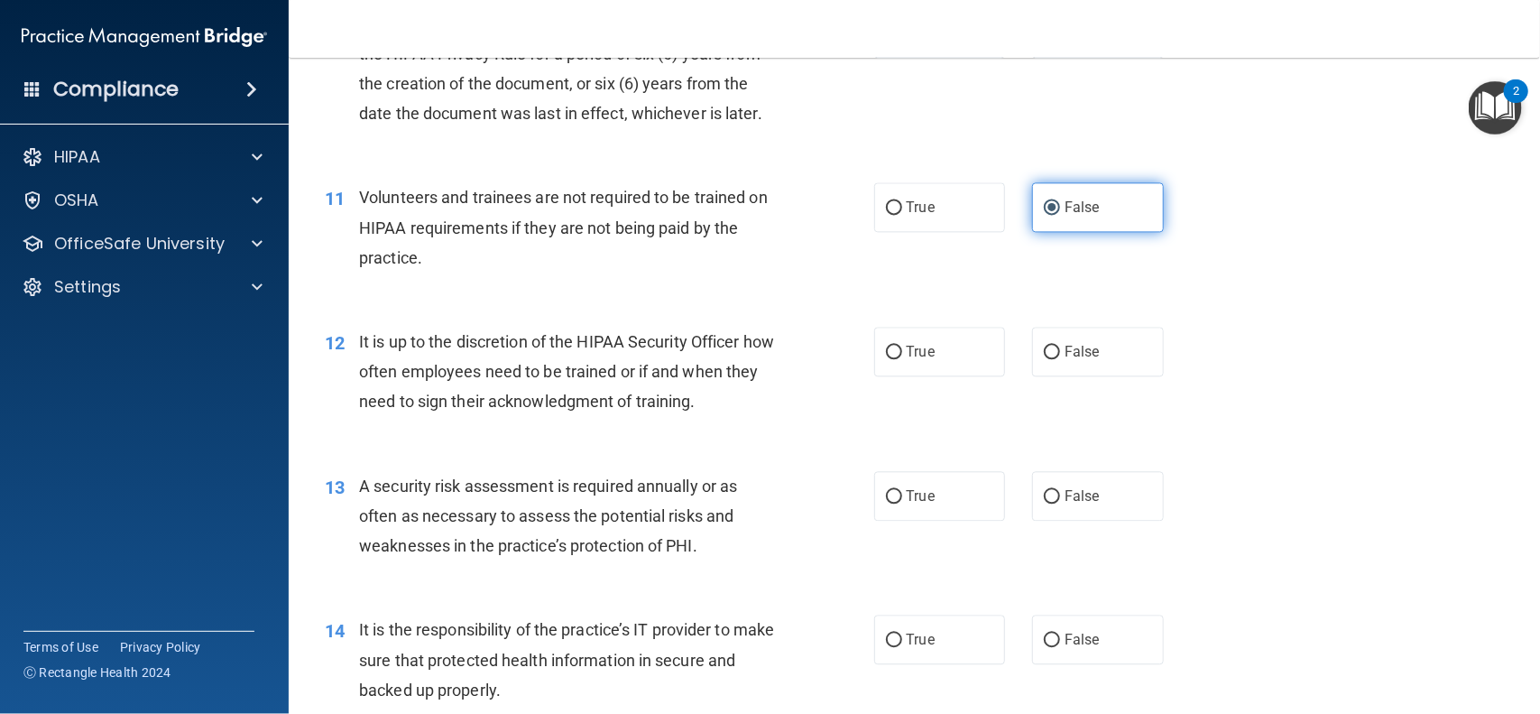
scroll to position [1740, 0]
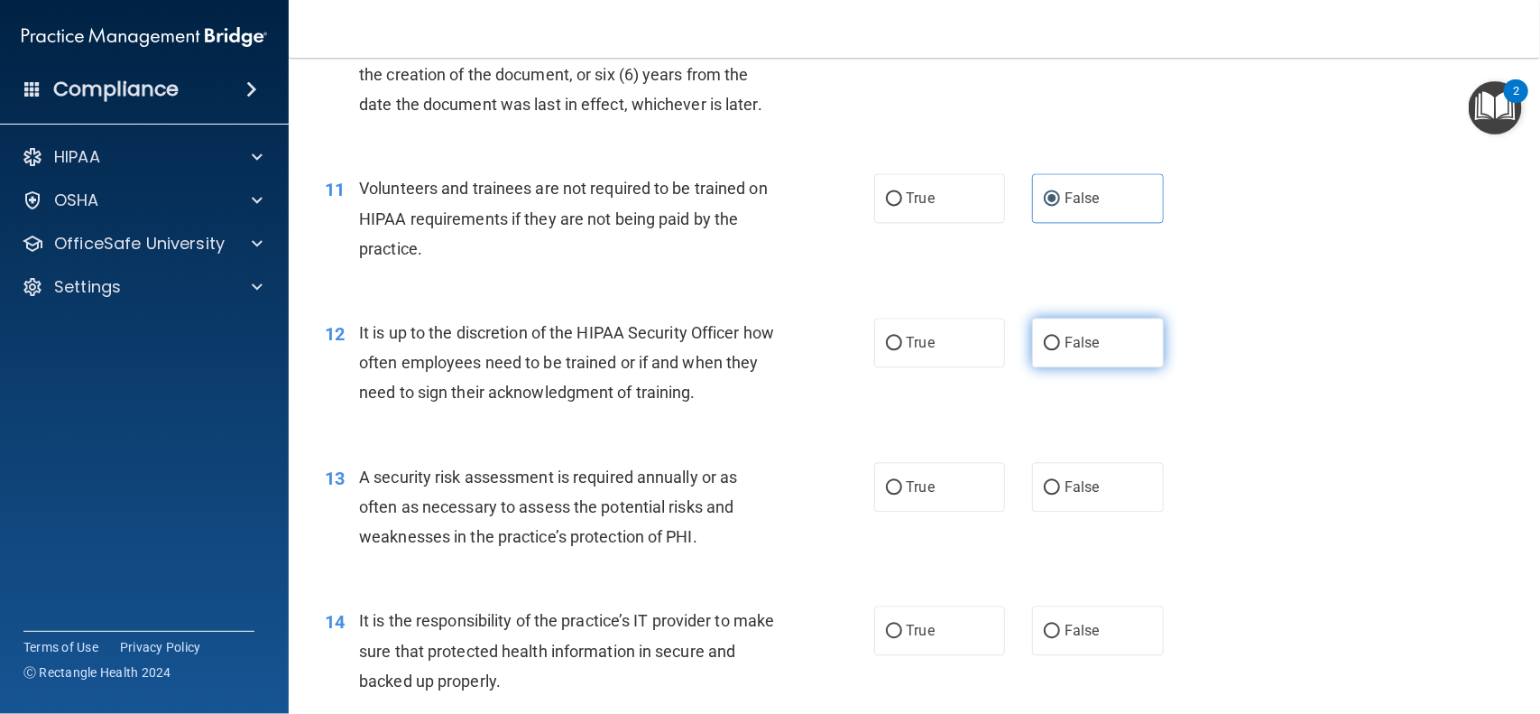
click at [1046, 347] on input "False" at bounding box center [1052, 344] width 16 height 14
radio input "true"
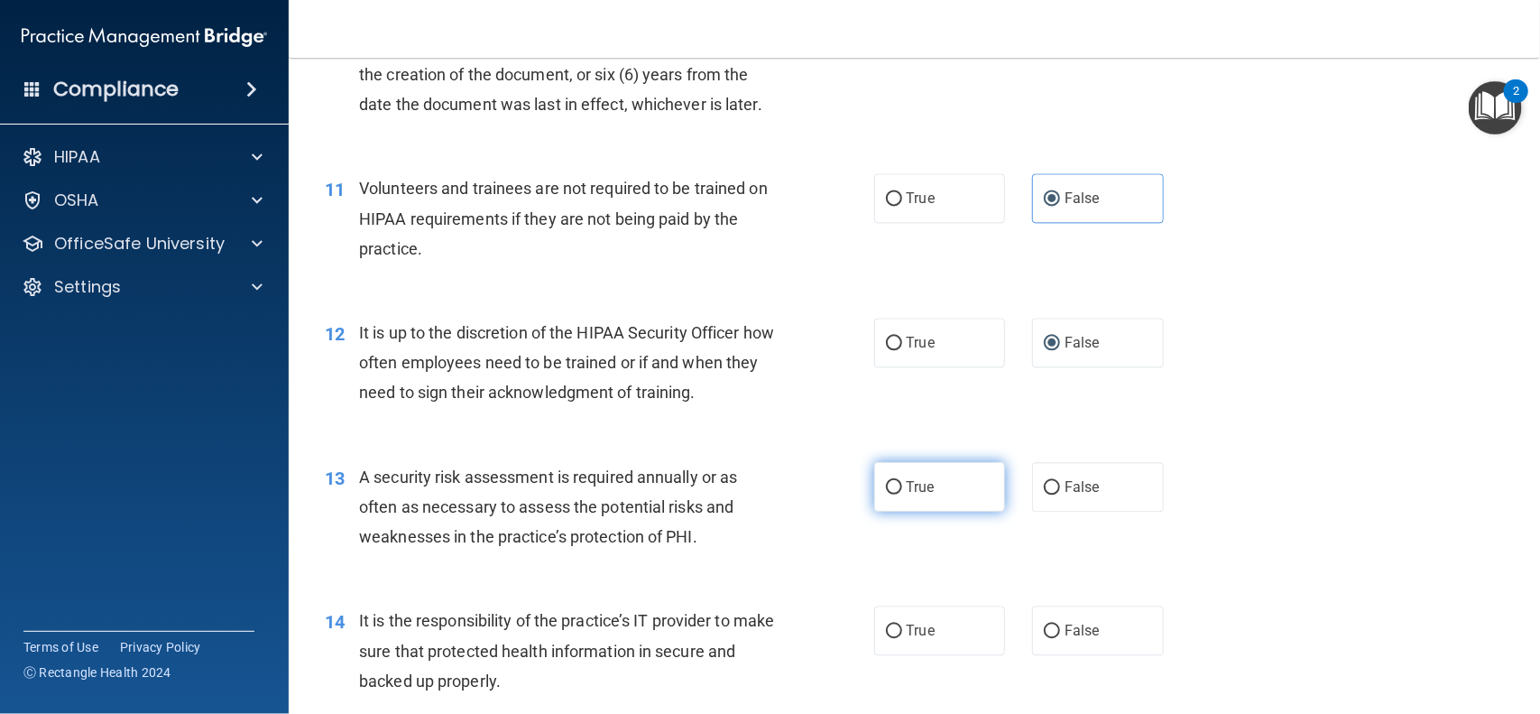
click at [905, 483] on label "True" at bounding box center [940, 487] width 132 height 50
click at [902, 483] on input "True" at bounding box center [894, 488] width 16 height 14
radio input "true"
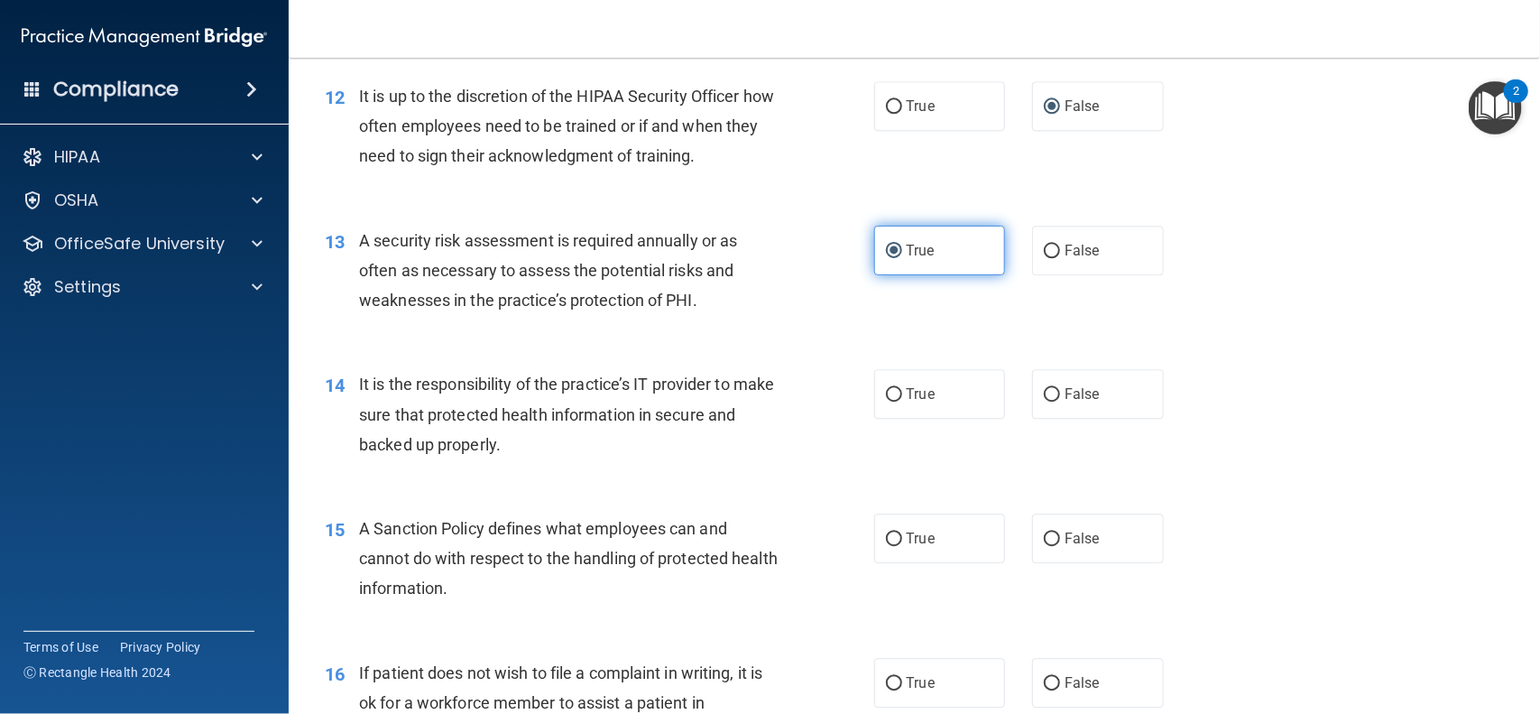
scroll to position [1978, 0]
click at [1062, 403] on label "False" at bounding box center [1098, 392] width 132 height 50
click at [1060, 400] on input "False" at bounding box center [1052, 393] width 16 height 14
radio input "true"
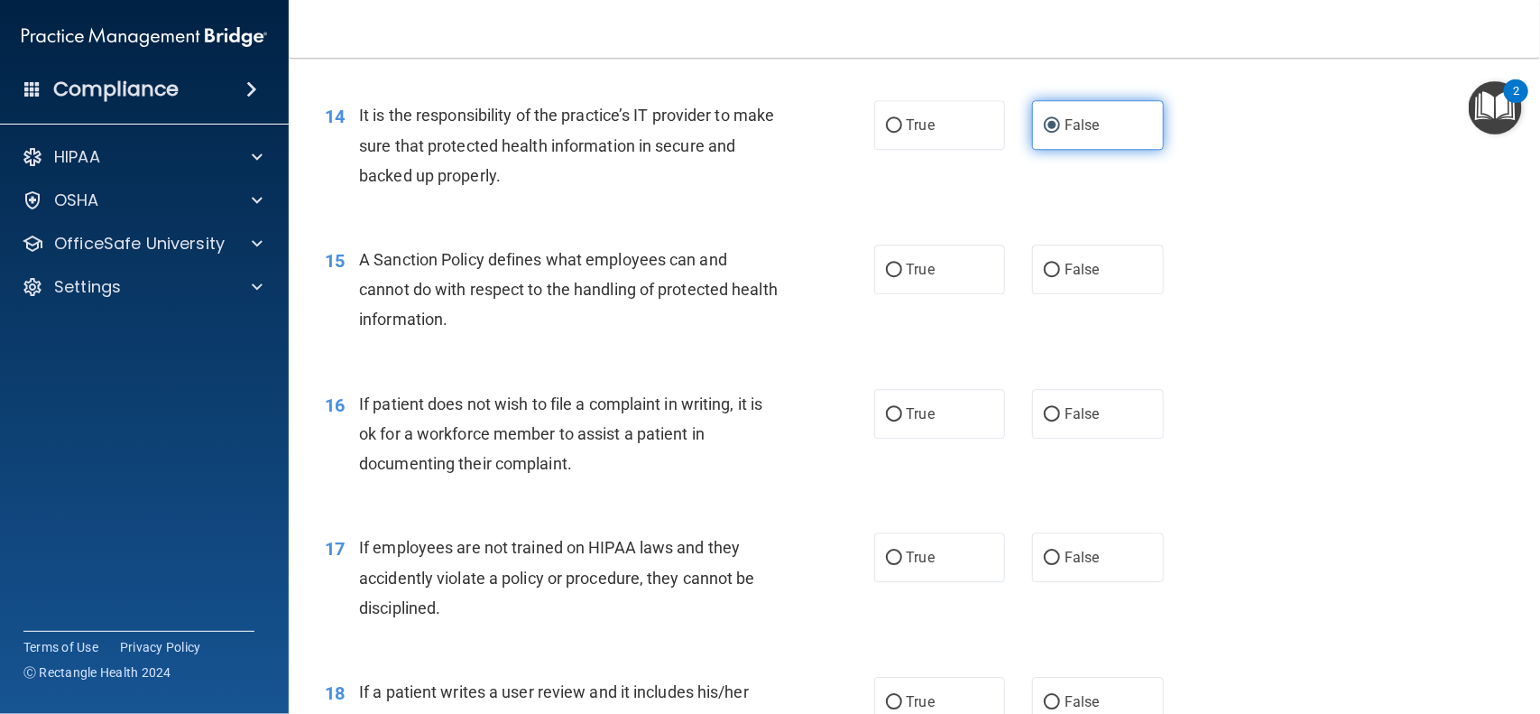
scroll to position [2247, 0]
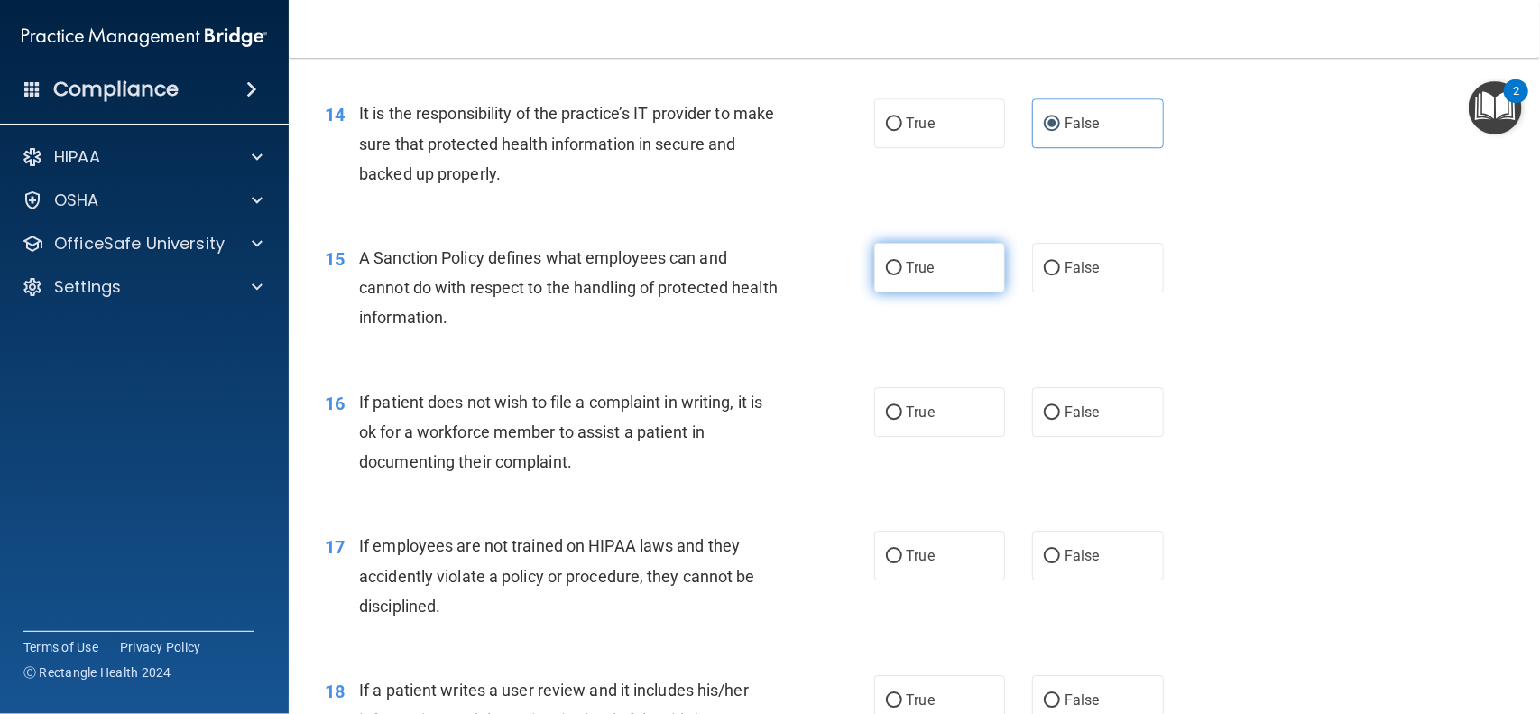
click at [897, 275] on input "True" at bounding box center [894, 269] width 16 height 14
radio input "true"
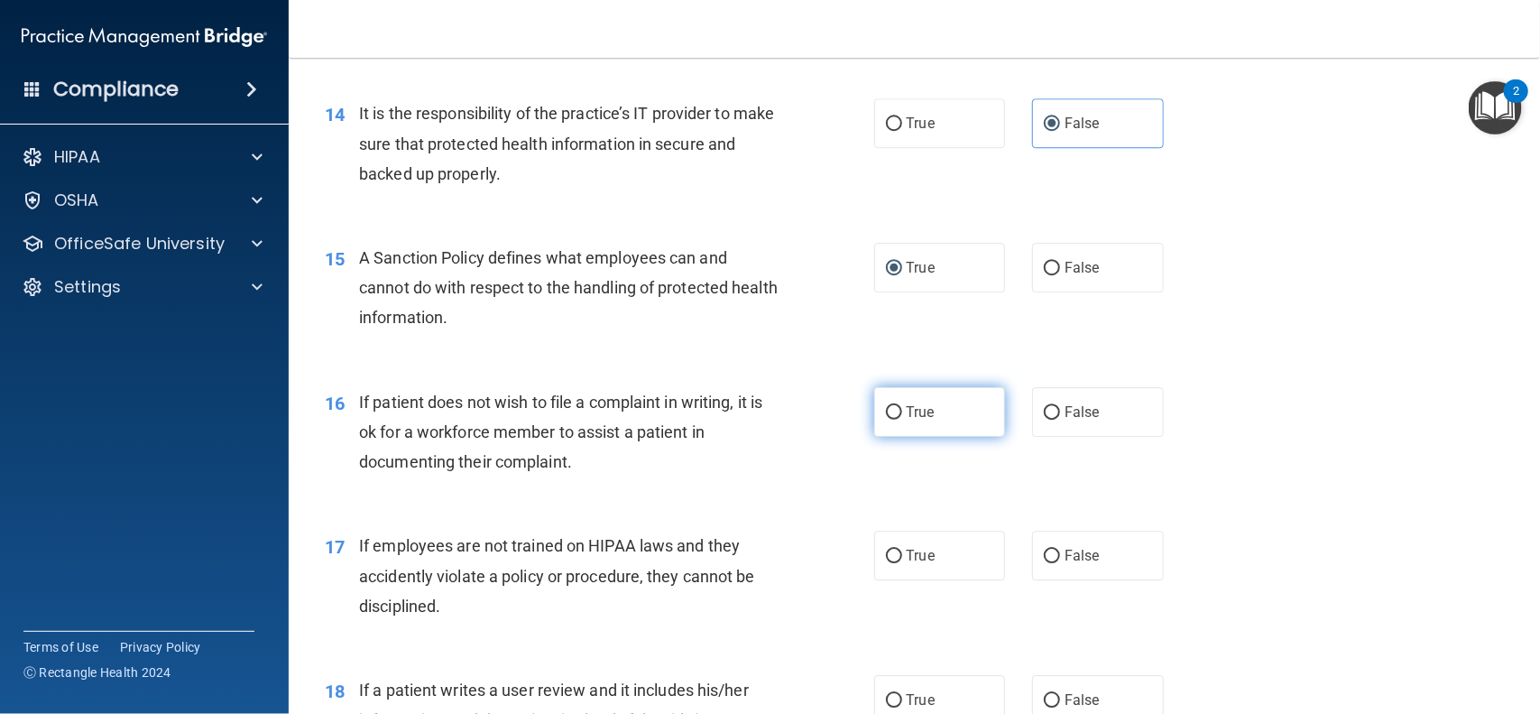
click at [894, 418] on input "True" at bounding box center [894, 413] width 16 height 14
radio input "true"
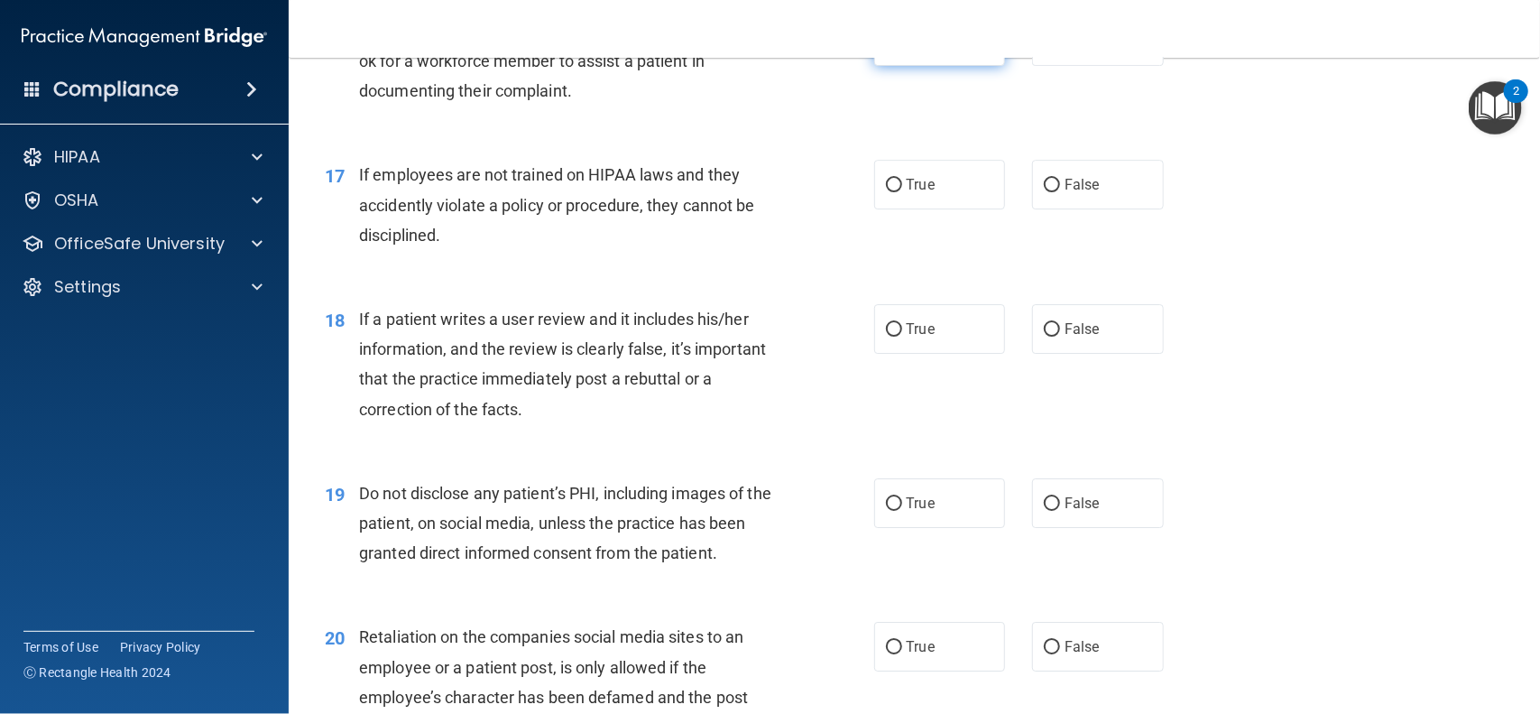
scroll to position [2627, 0]
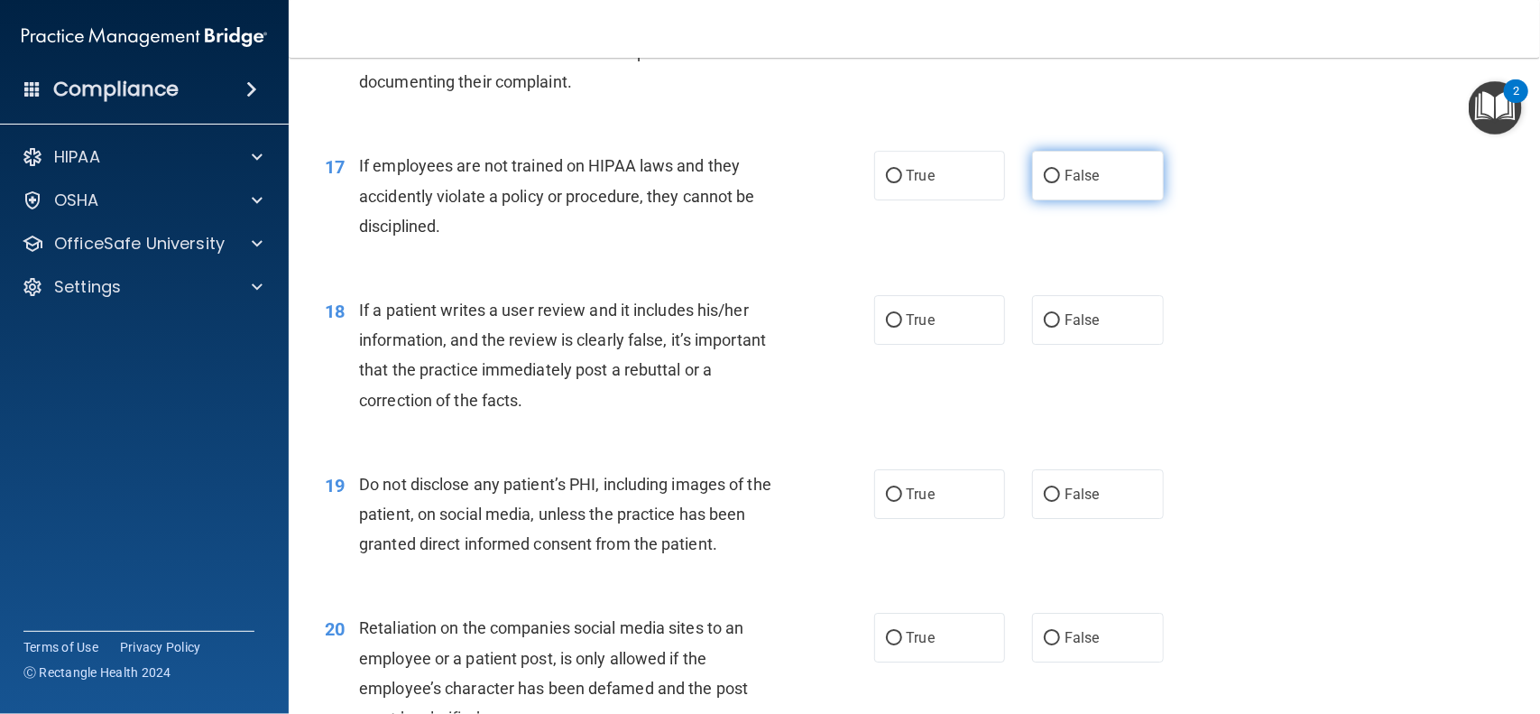
click at [1063, 182] on label "False" at bounding box center [1098, 176] width 132 height 50
click at [1060, 182] on input "False" at bounding box center [1052, 177] width 16 height 14
radio input "true"
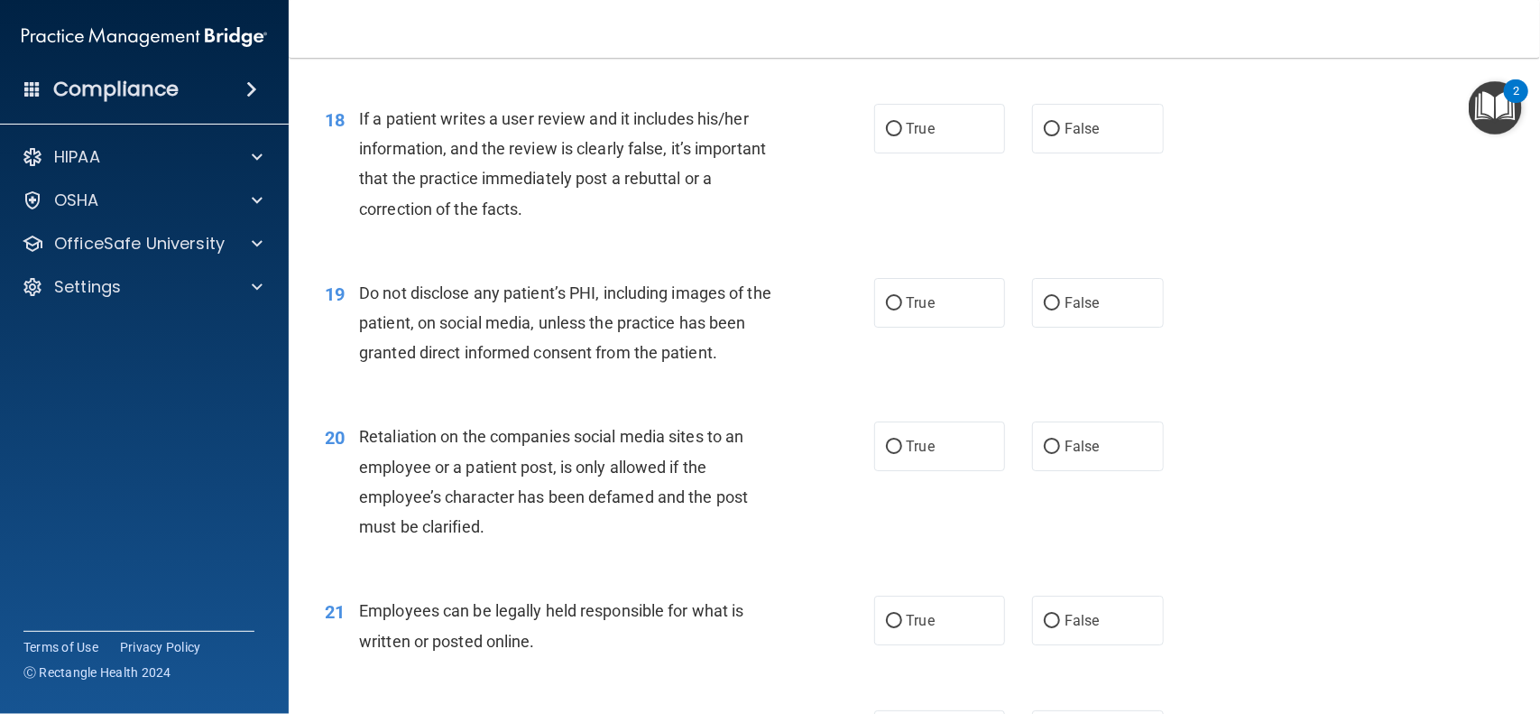
scroll to position [2824, 0]
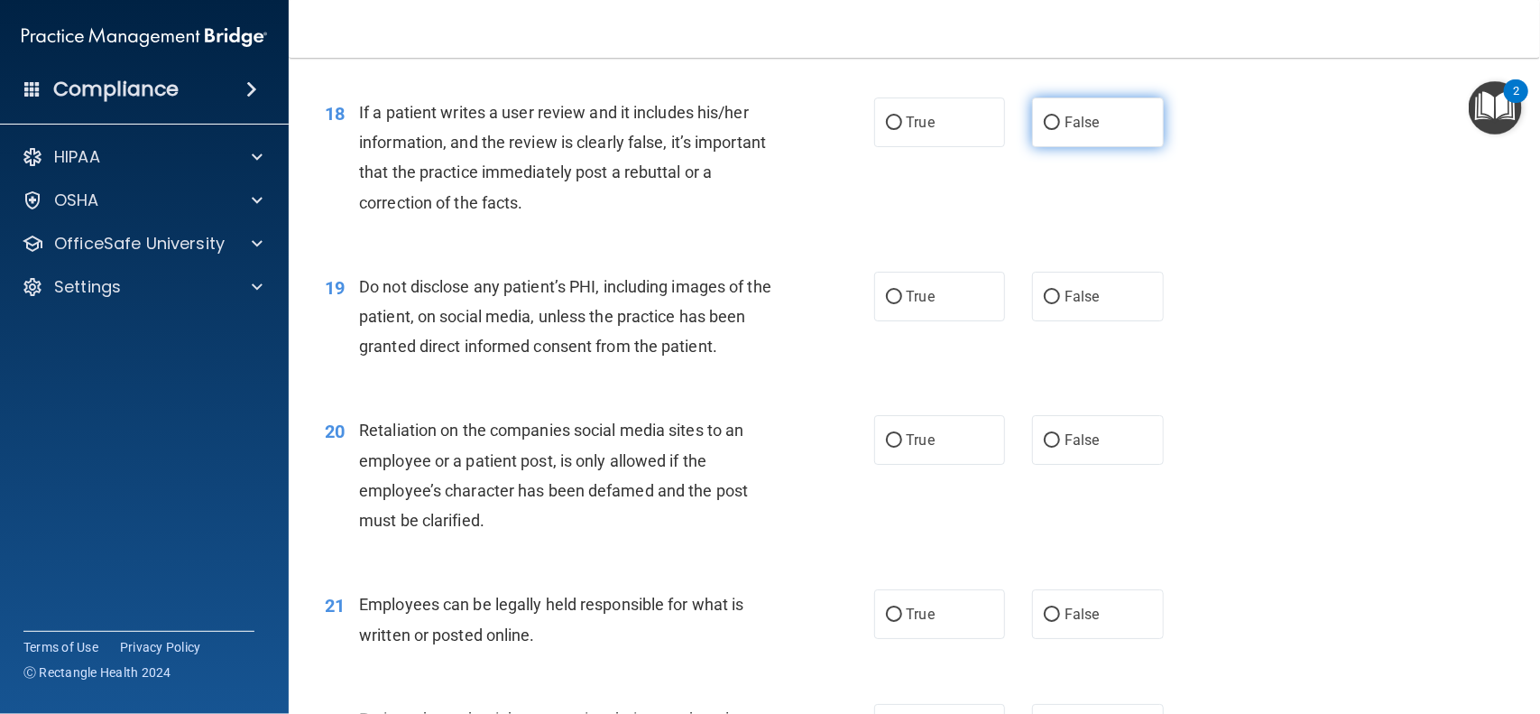
click at [1049, 118] on input "False" at bounding box center [1052, 123] width 16 height 14
radio input "true"
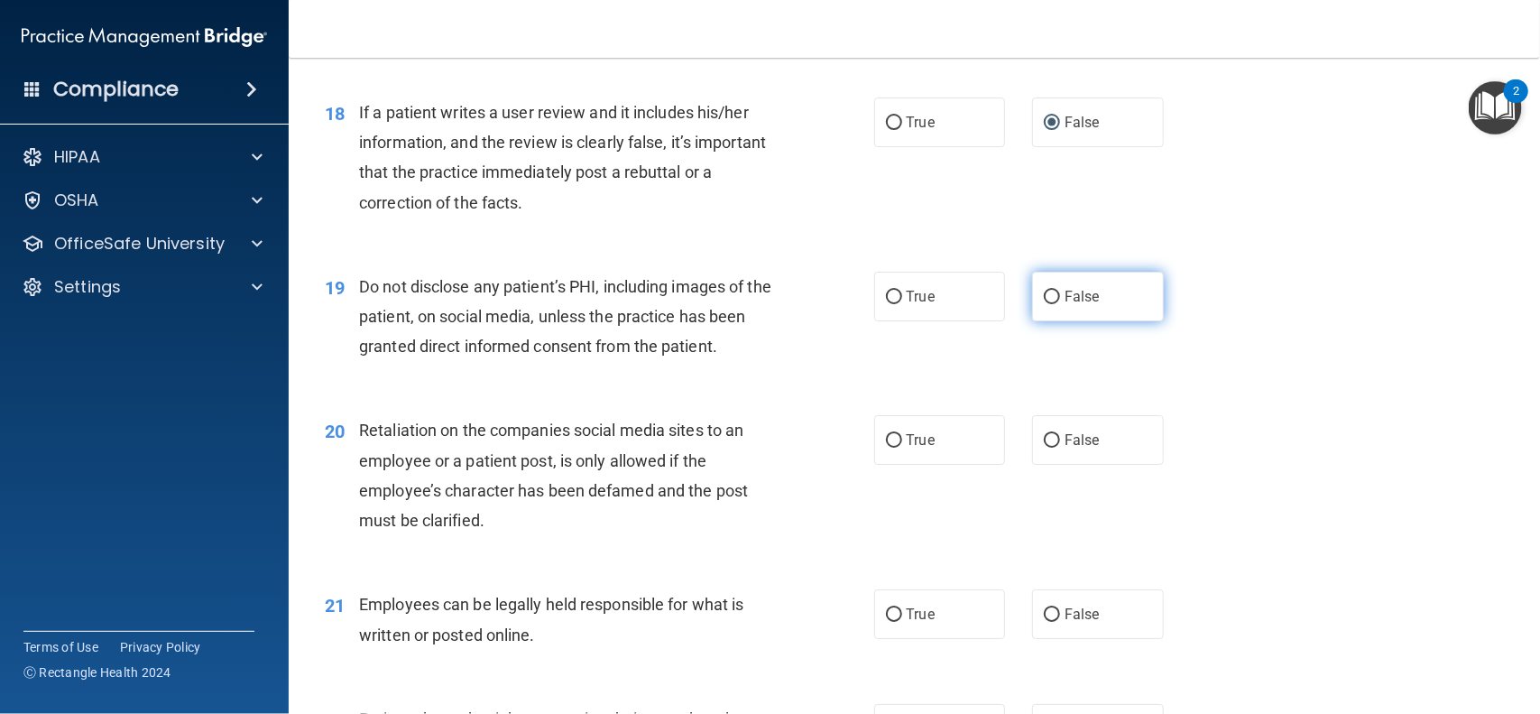
click at [1045, 302] on input "False" at bounding box center [1052, 298] width 16 height 14
radio input "true"
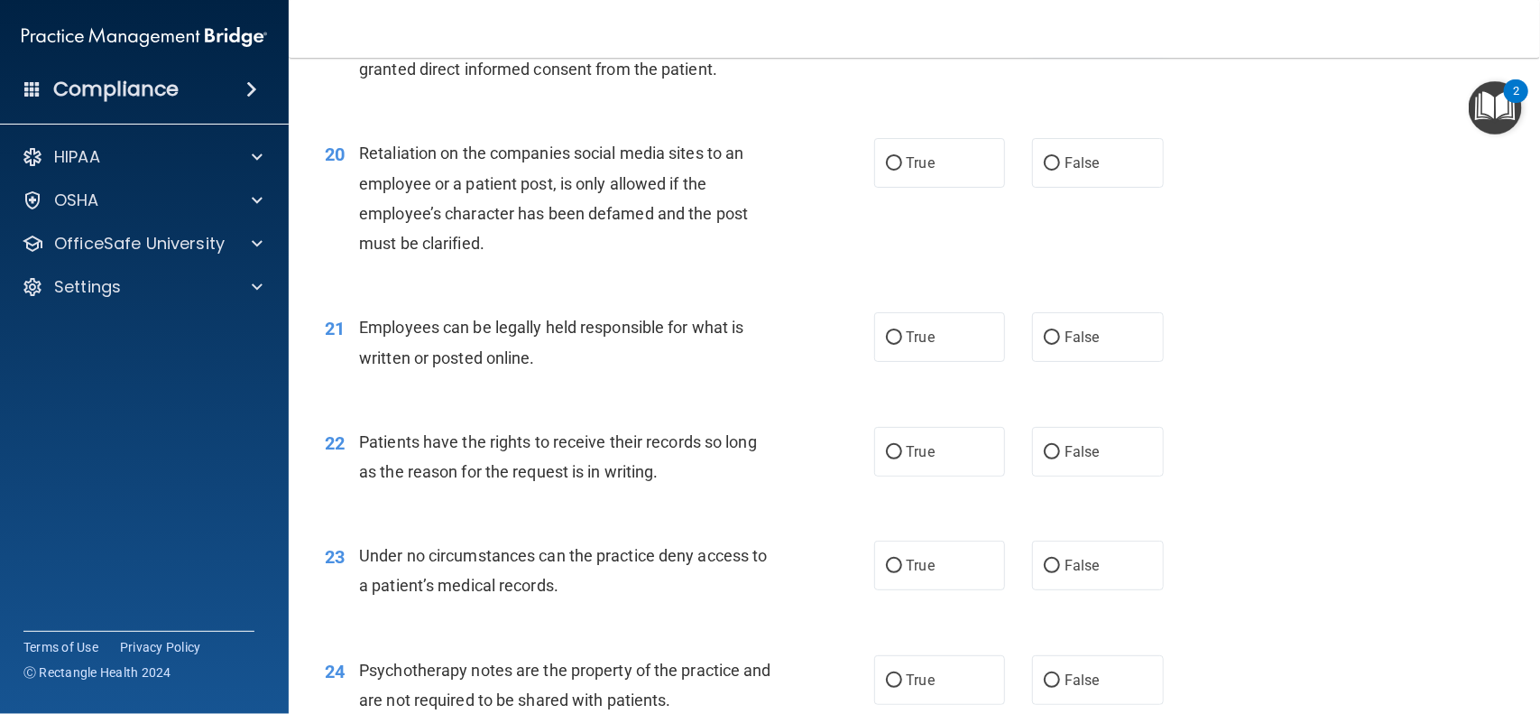
scroll to position [3104, 0]
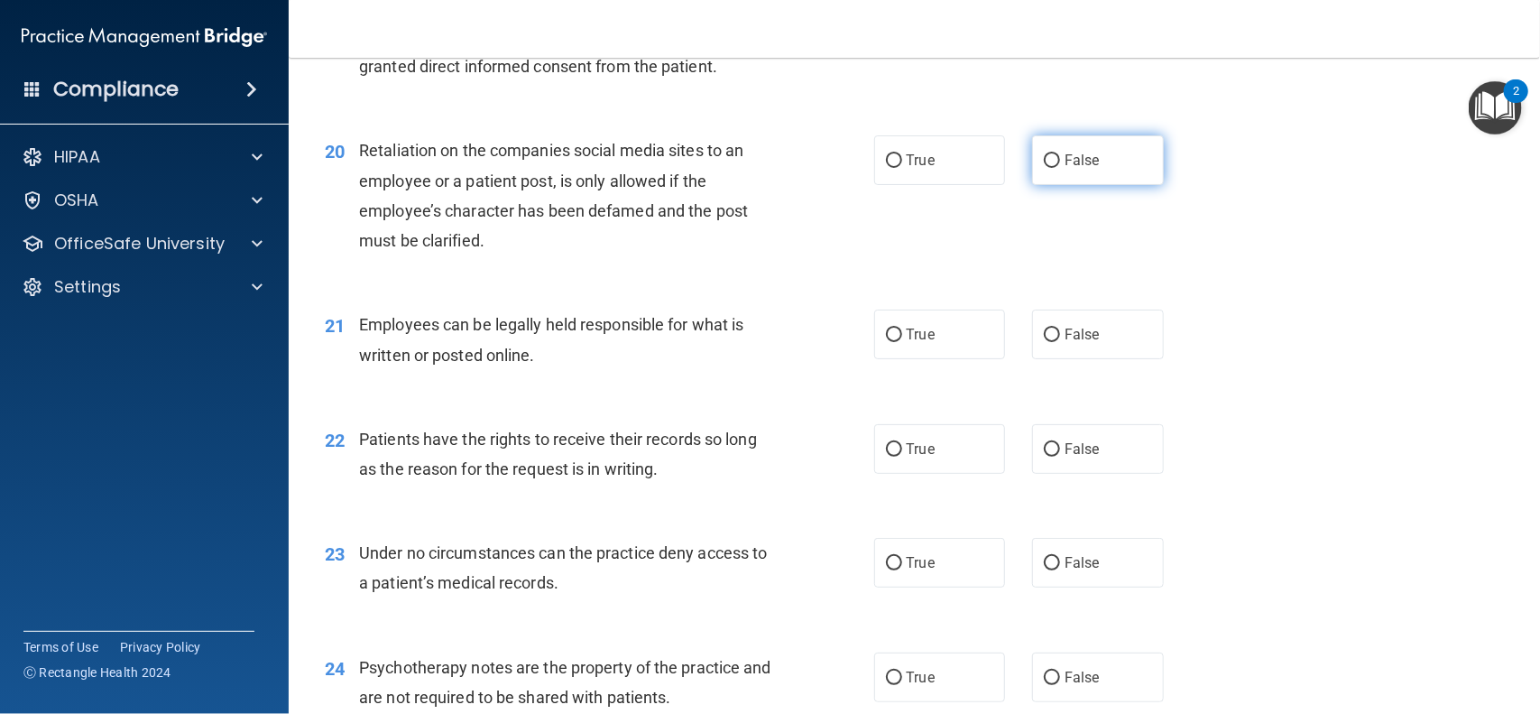
click at [1058, 166] on input "False" at bounding box center [1052, 161] width 16 height 14
radio input "true"
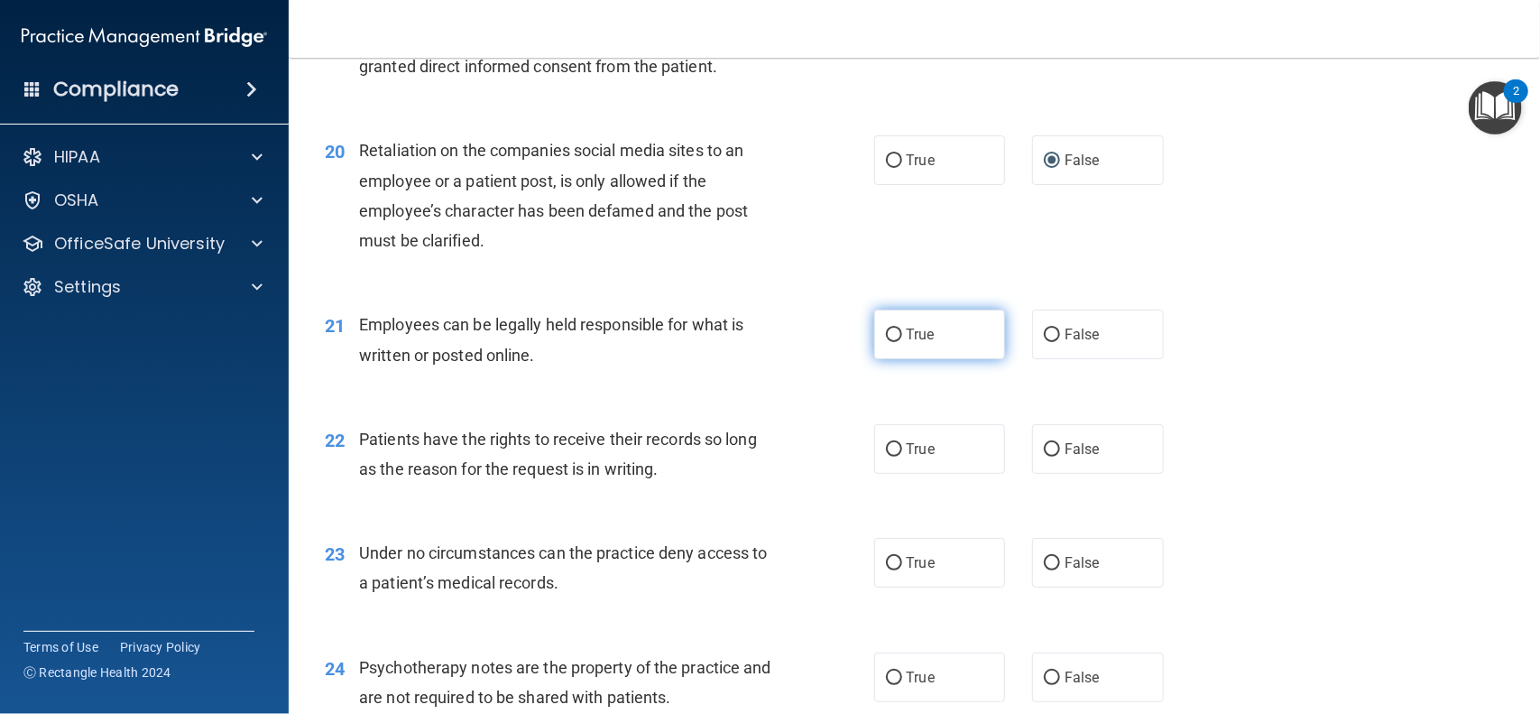
click at [889, 337] on input "True" at bounding box center [894, 335] width 16 height 14
radio input "true"
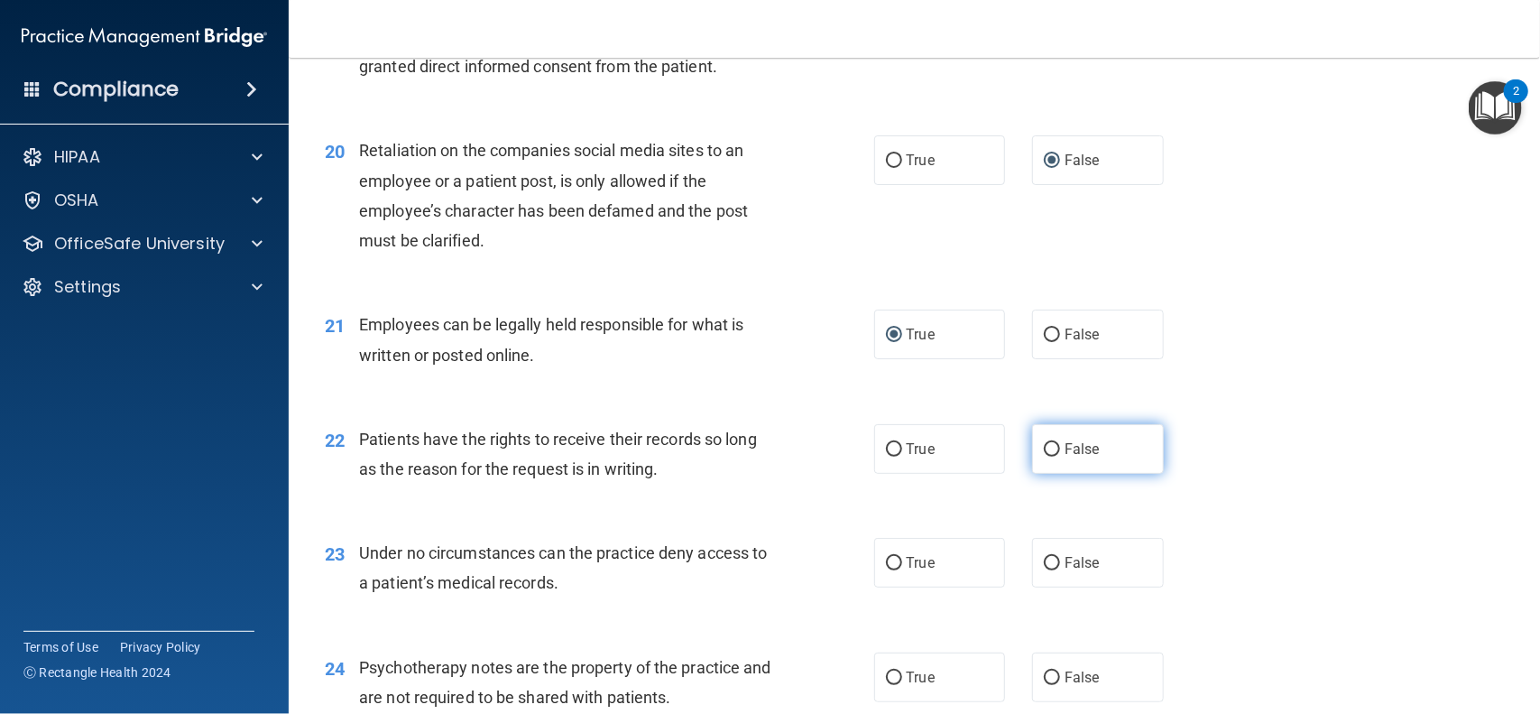
click at [1056, 448] on input "False" at bounding box center [1052, 450] width 16 height 14
radio input "true"
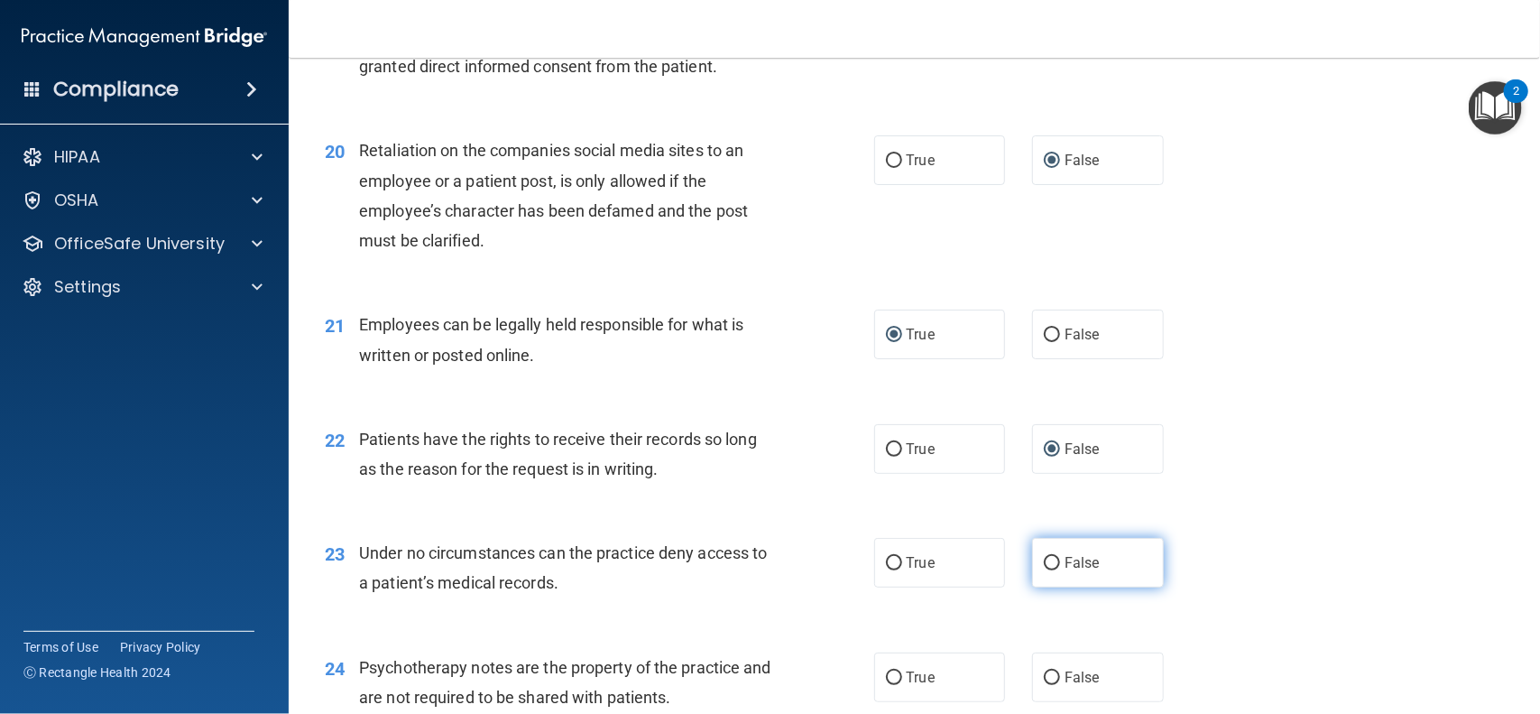
click at [1053, 564] on input "False" at bounding box center [1052, 564] width 16 height 14
radio input "true"
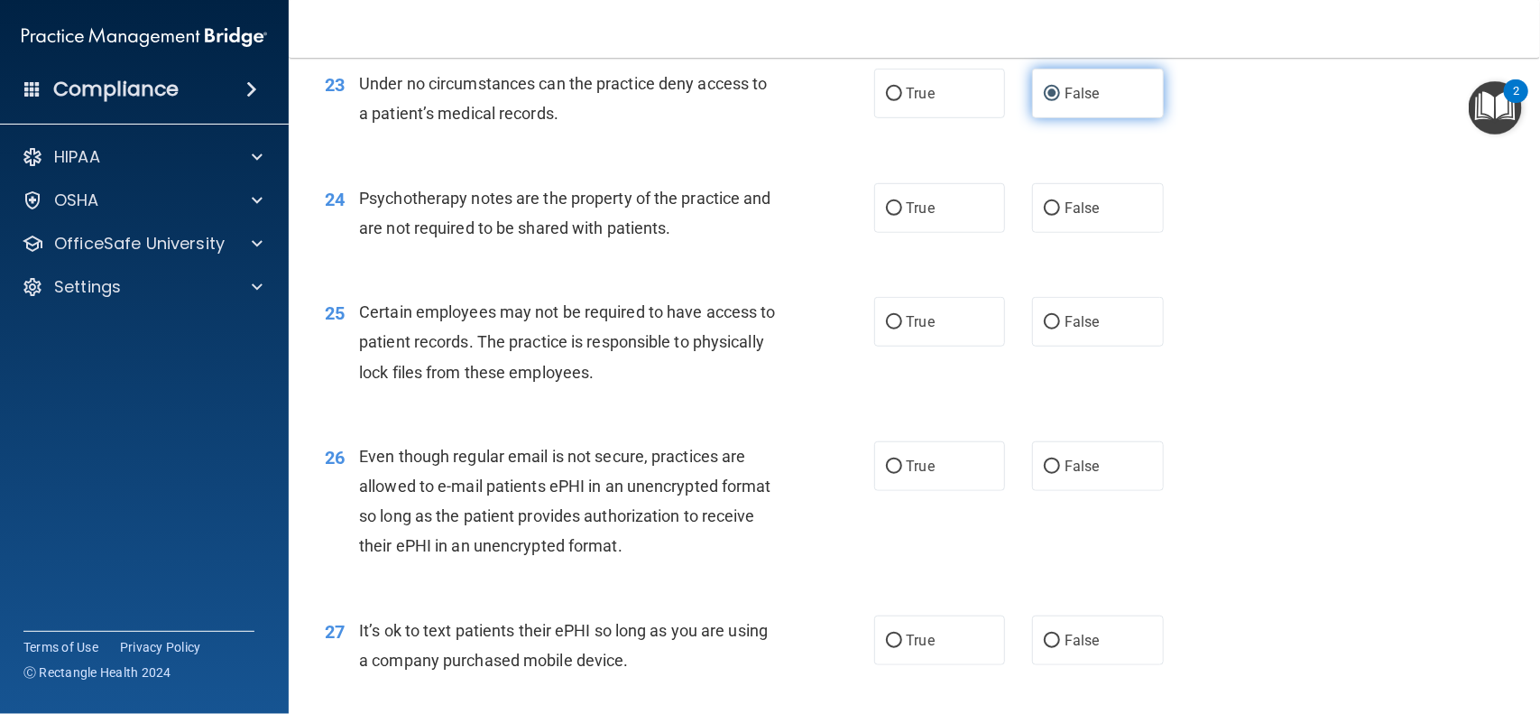
scroll to position [3571, 0]
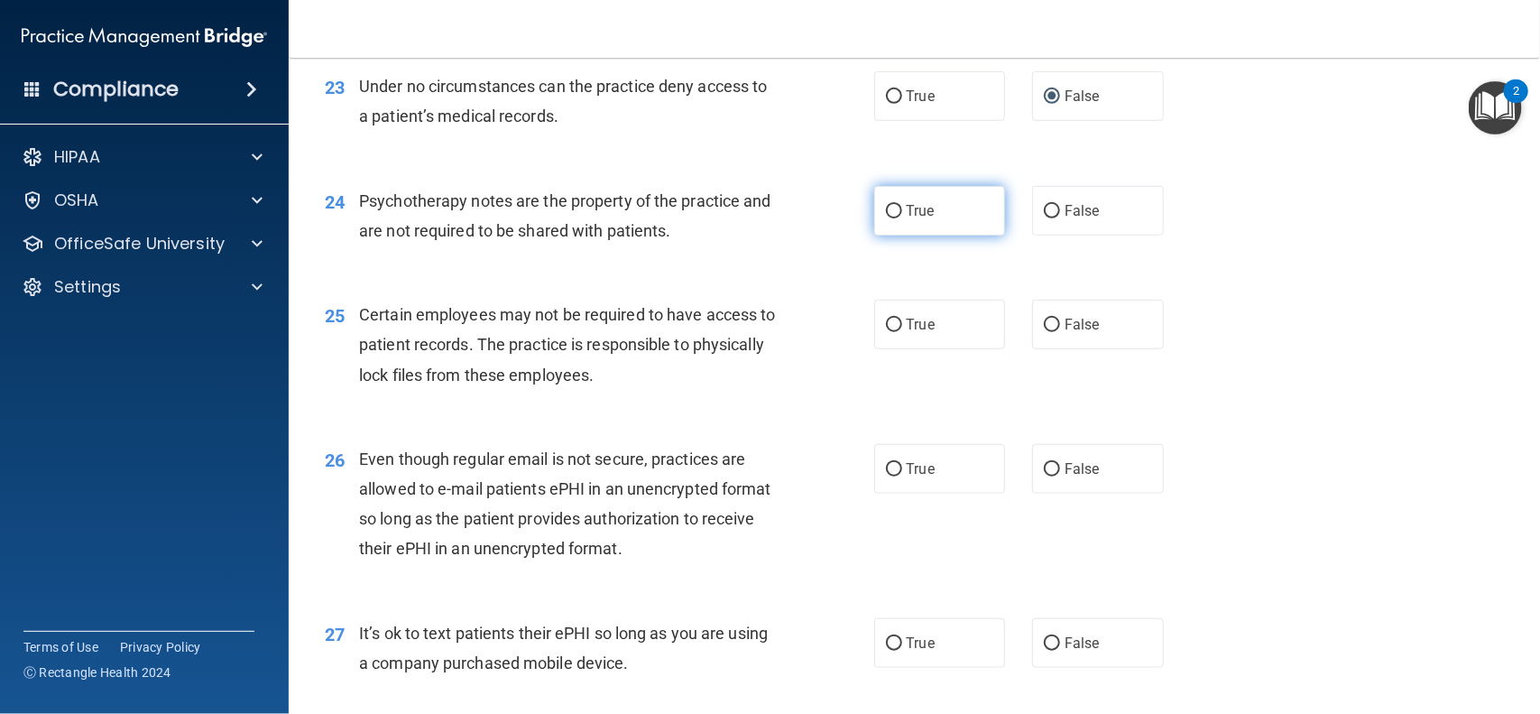
click at [907, 217] on span "True" at bounding box center [921, 210] width 28 height 17
click at [902, 217] on input "True" at bounding box center [894, 212] width 16 height 14
radio input "true"
click at [896, 330] on input "True" at bounding box center [894, 326] width 16 height 14
radio input "true"
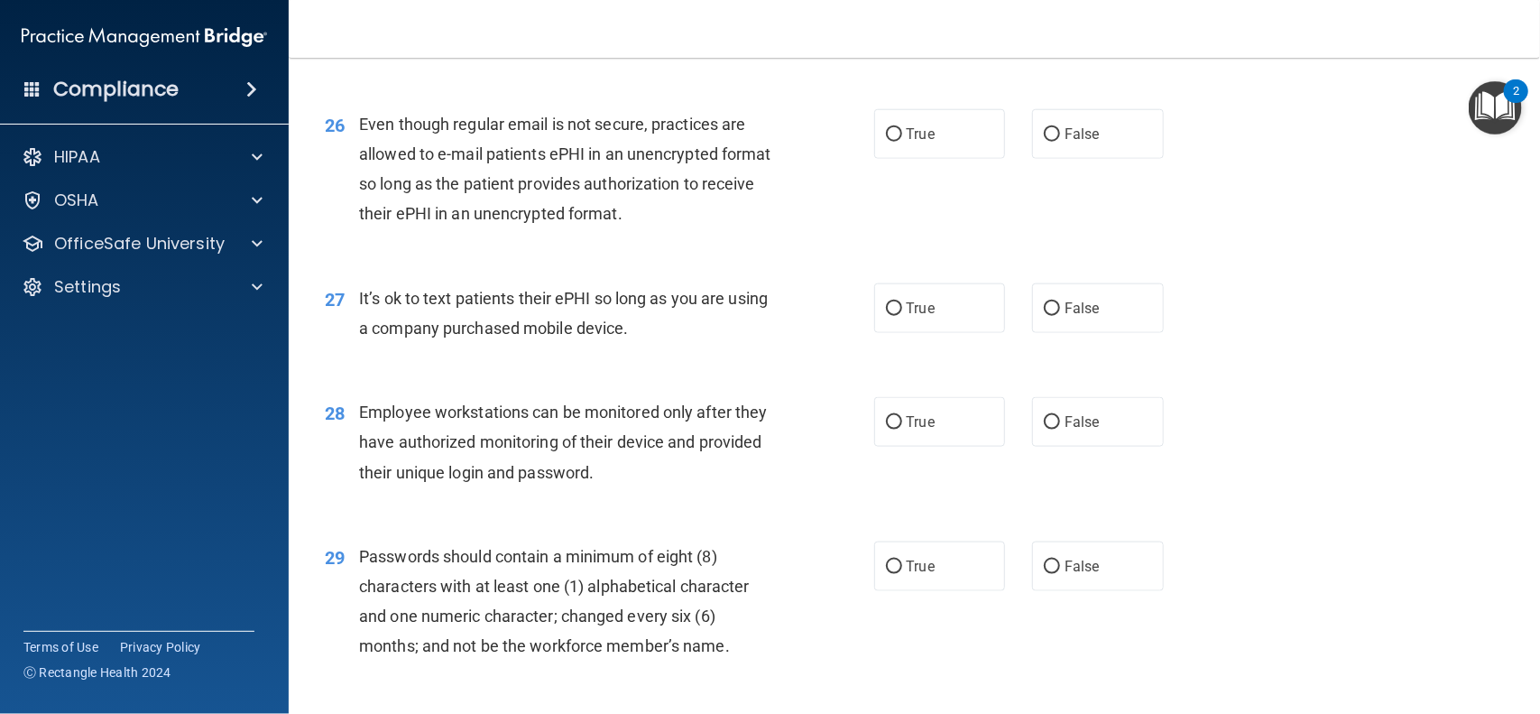
scroll to position [3898, 0]
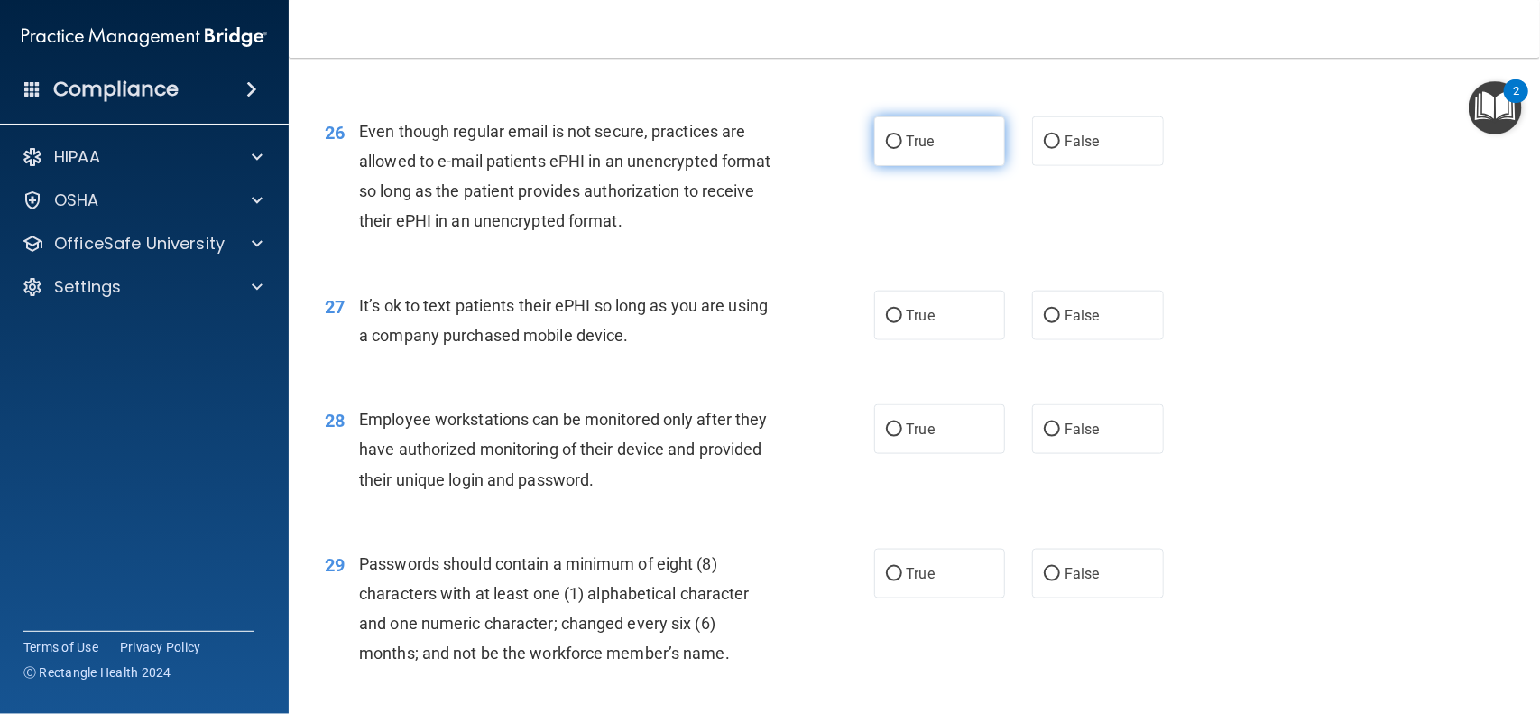
click at [899, 142] on input "True" at bounding box center [894, 142] width 16 height 14
radio input "true"
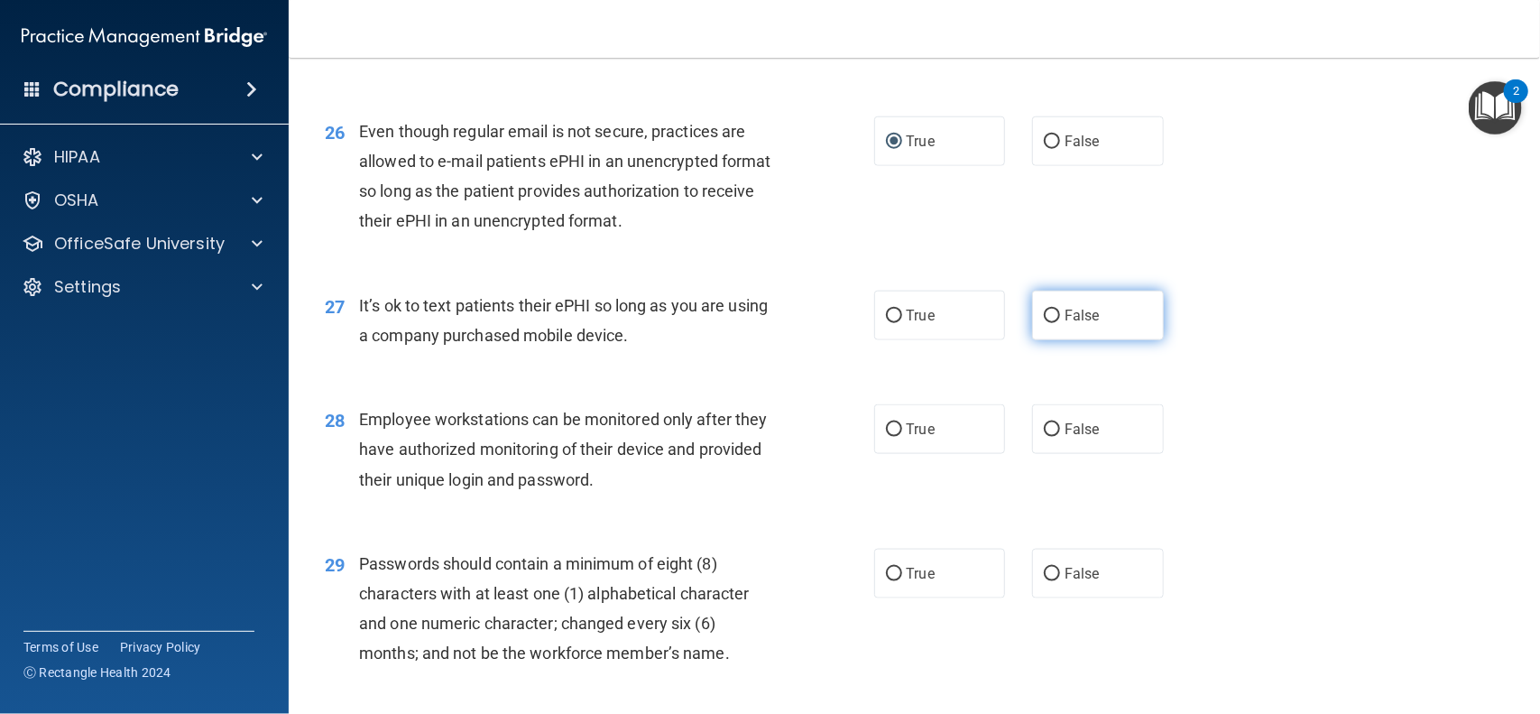
click at [1049, 310] on input "False" at bounding box center [1052, 317] width 16 height 14
radio input "true"
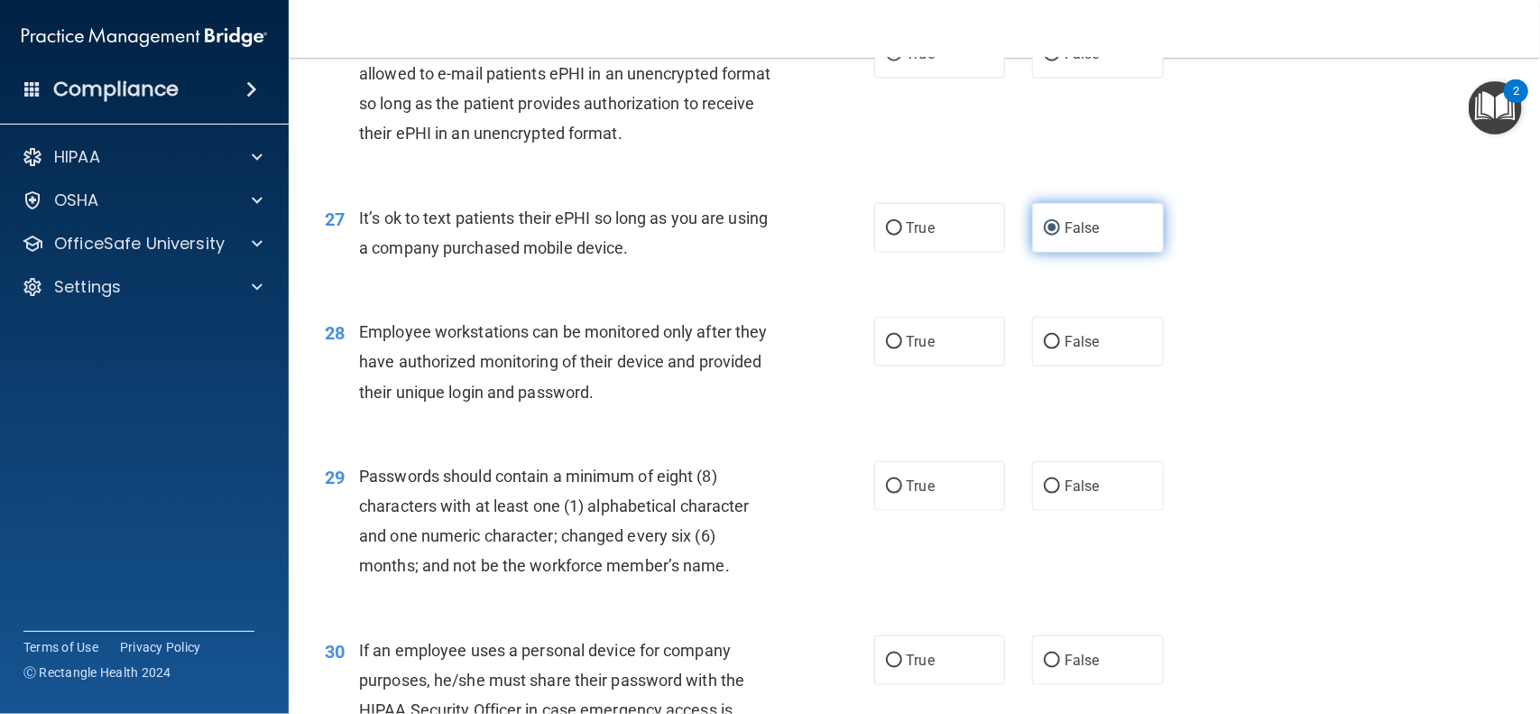
scroll to position [3972, 0]
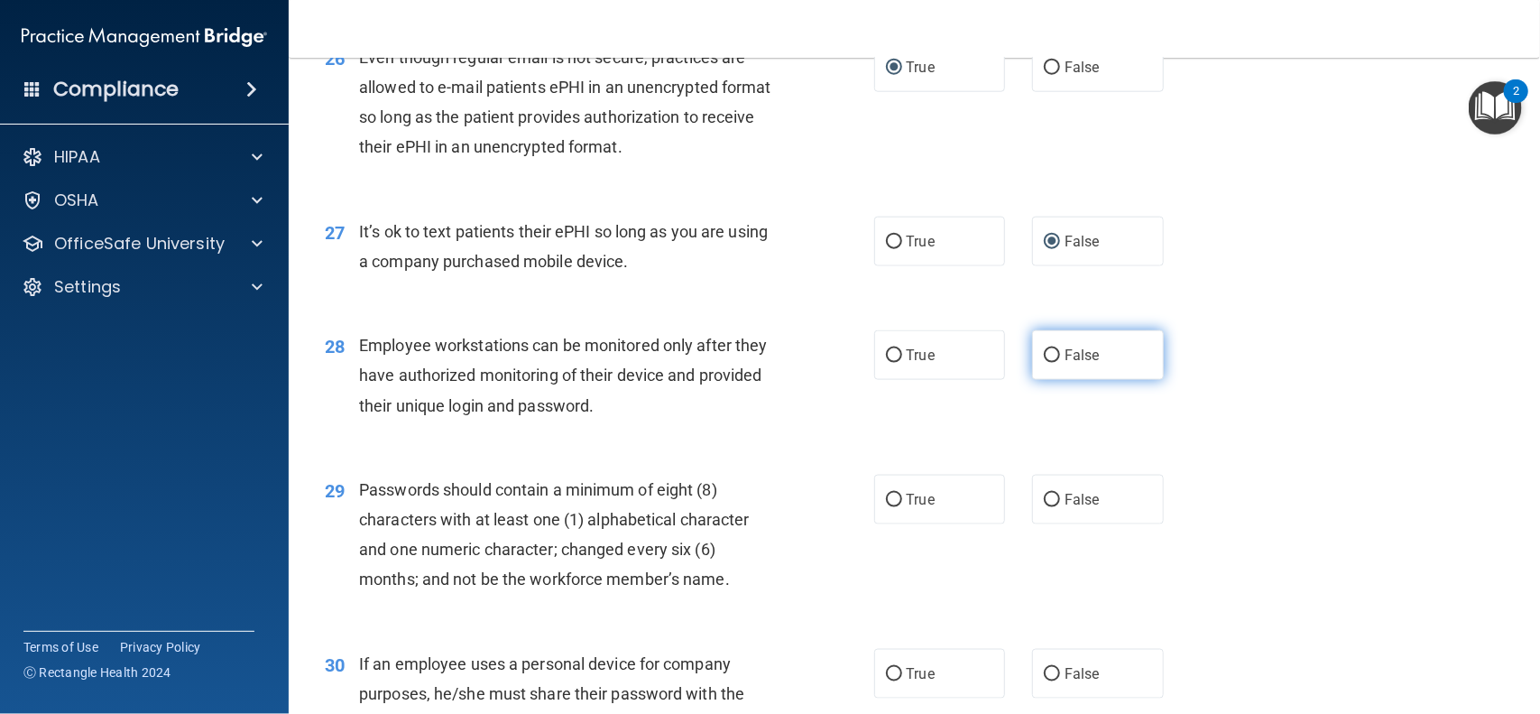
click at [1052, 361] on input "False" at bounding box center [1052, 356] width 16 height 14
radio input "true"
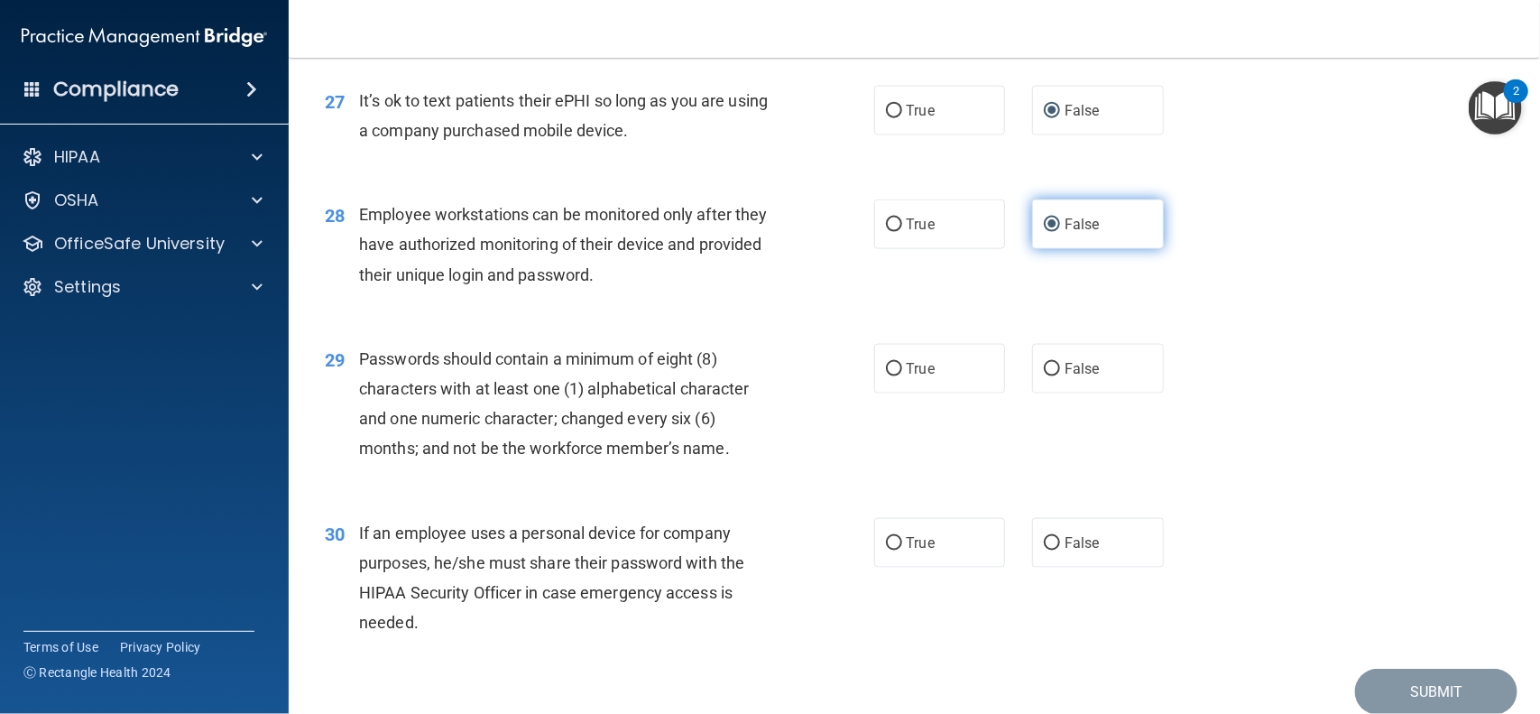
scroll to position [4104, 0]
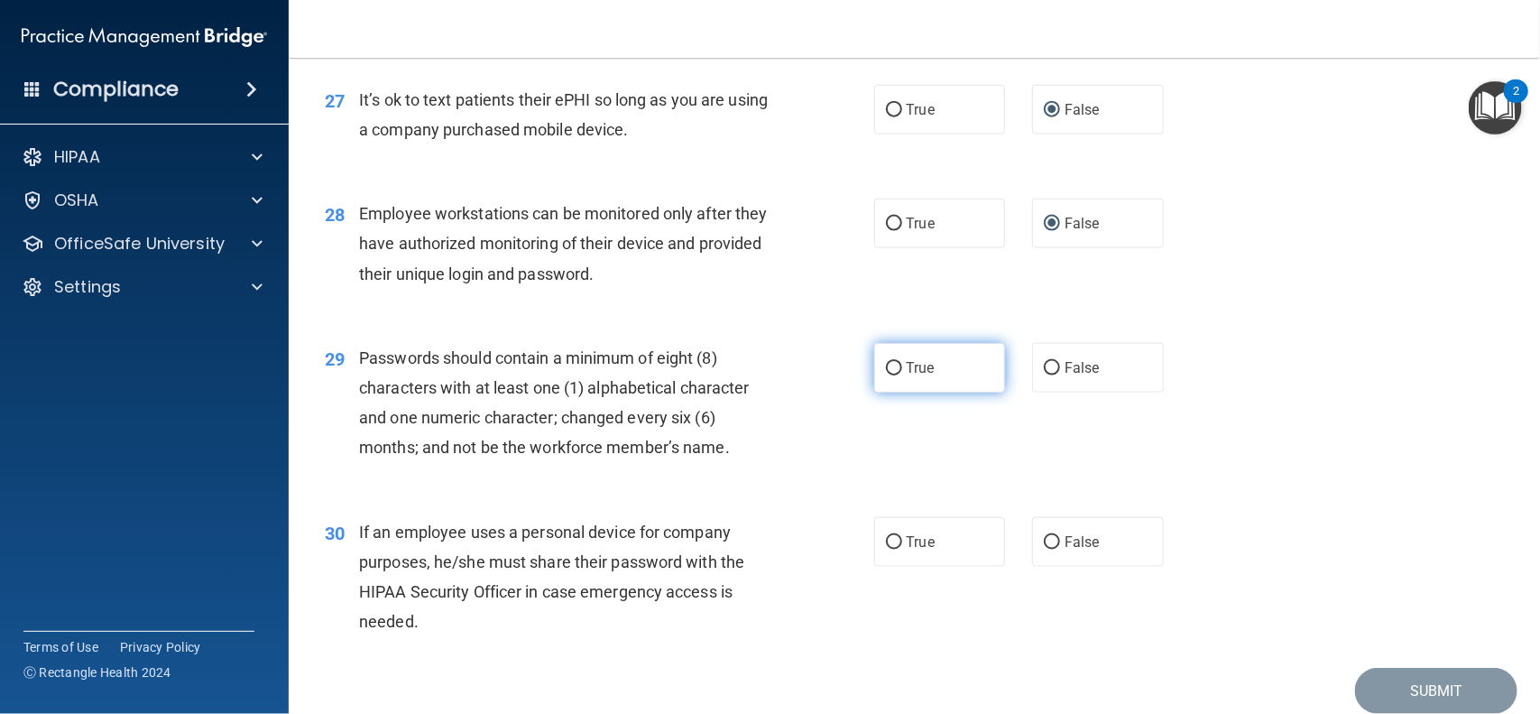
click at [900, 377] on label "True" at bounding box center [940, 368] width 132 height 50
click at [900, 375] on input "True" at bounding box center [894, 369] width 16 height 14
radio input "true"
click at [1049, 553] on label "False" at bounding box center [1098, 542] width 132 height 50
click at [1049, 550] on input "False" at bounding box center [1052, 543] width 16 height 14
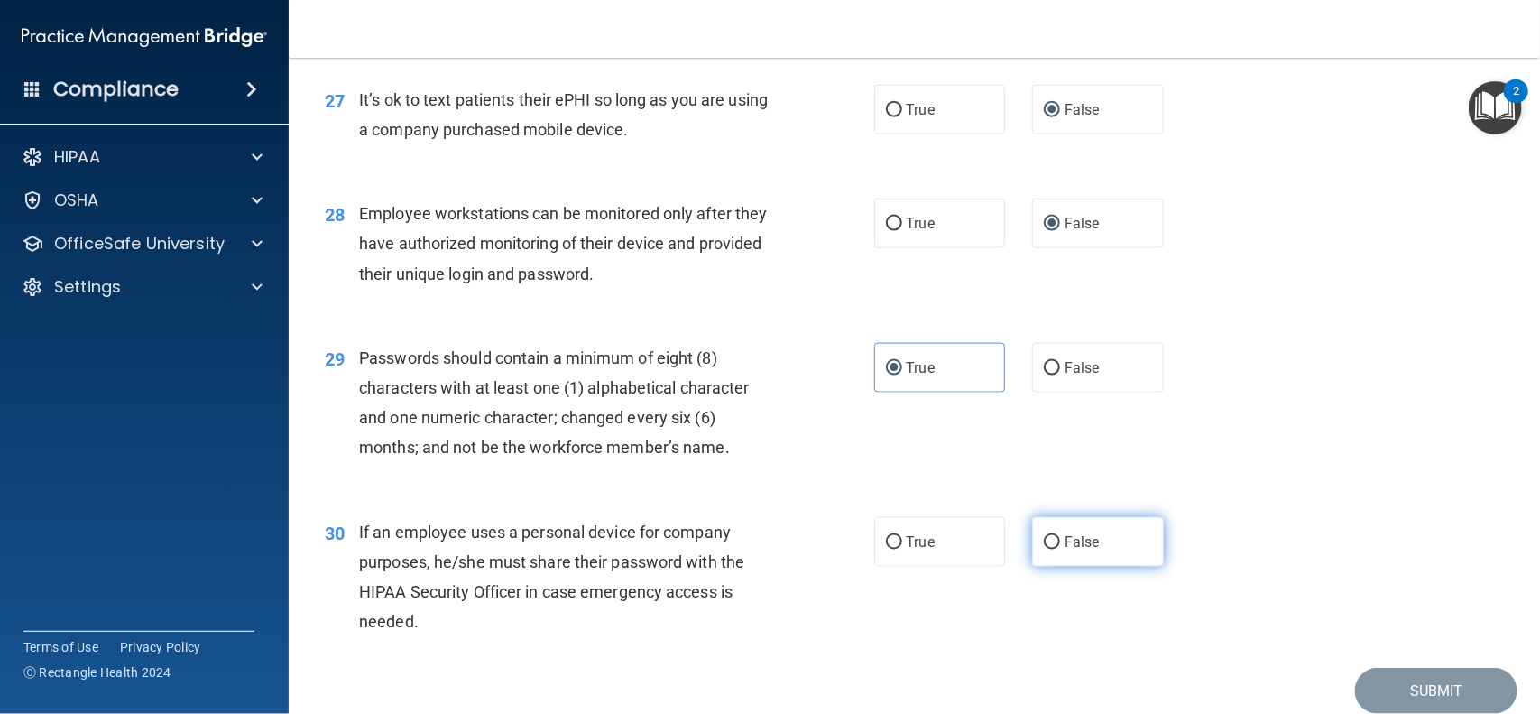
radio input "true"
click at [1460, 698] on button "Submit" at bounding box center [1436, 691] width 162 height 46
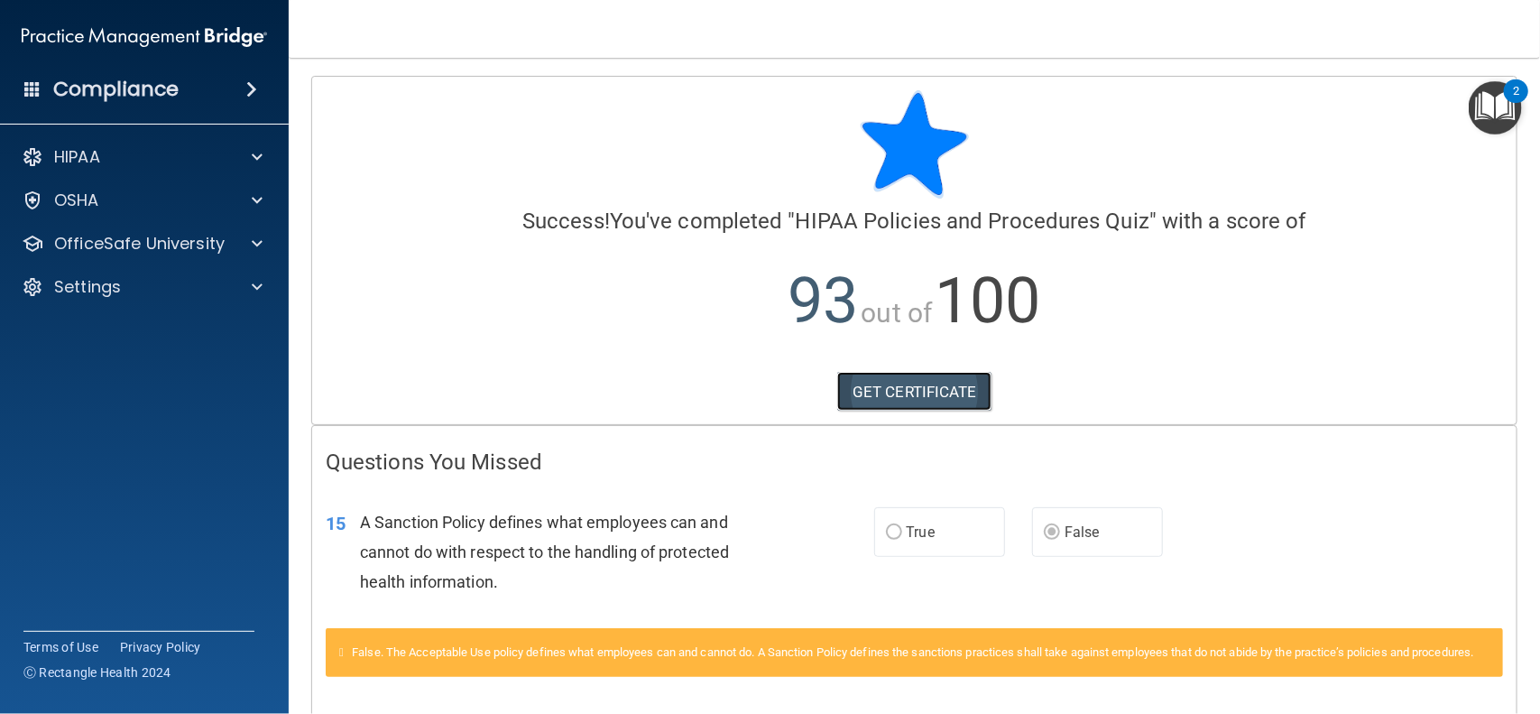
click at [885, 399] on link "GET CERTIFICATE" at bounding box center [914, 392] width 154 height 40
click at [194, 254] on div "OfficeSafe University" at bounding box center [145, 244] width 290 height 36
click at [249, 245] on div at bounding box center [254, 244] width 45 height 22
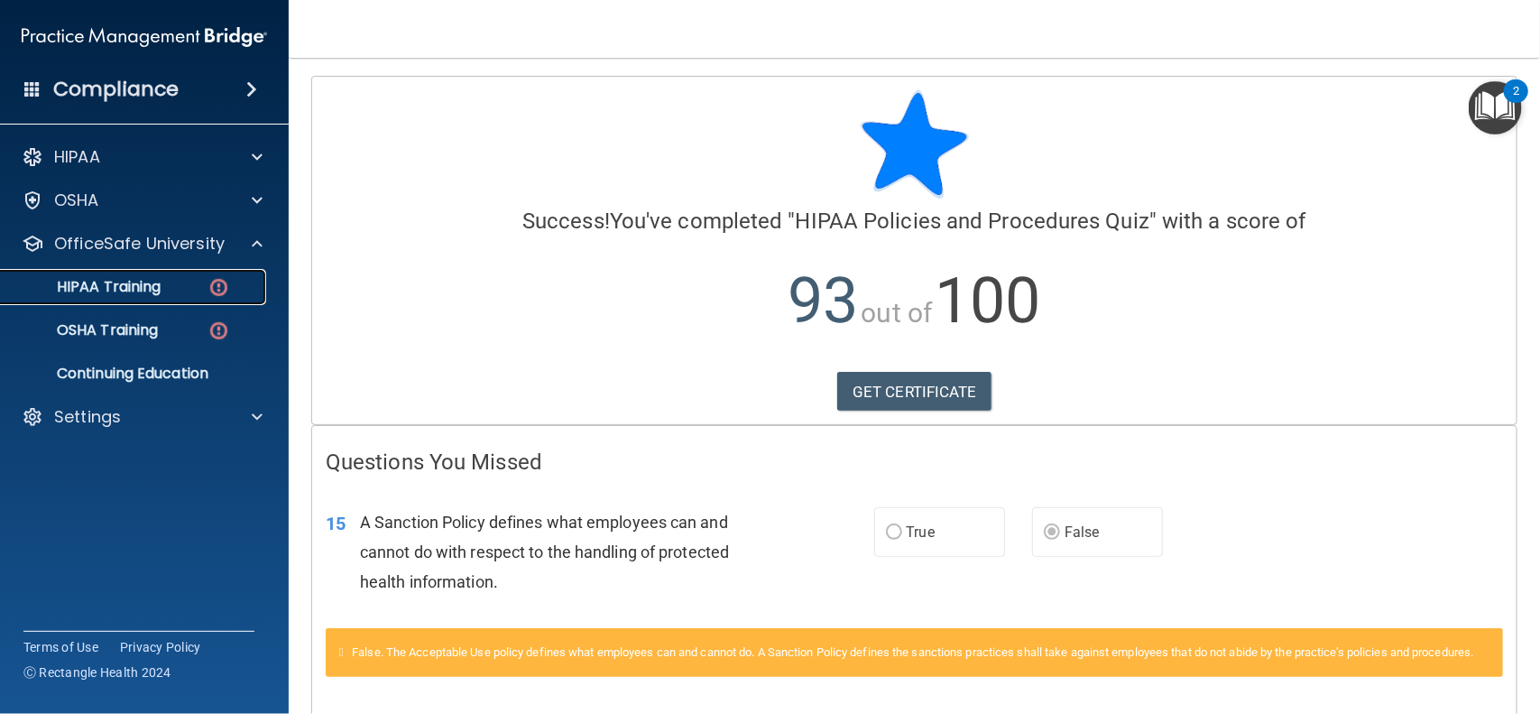
click at [221, 295] on img at bounding box center [219, 287] width 23 height 23
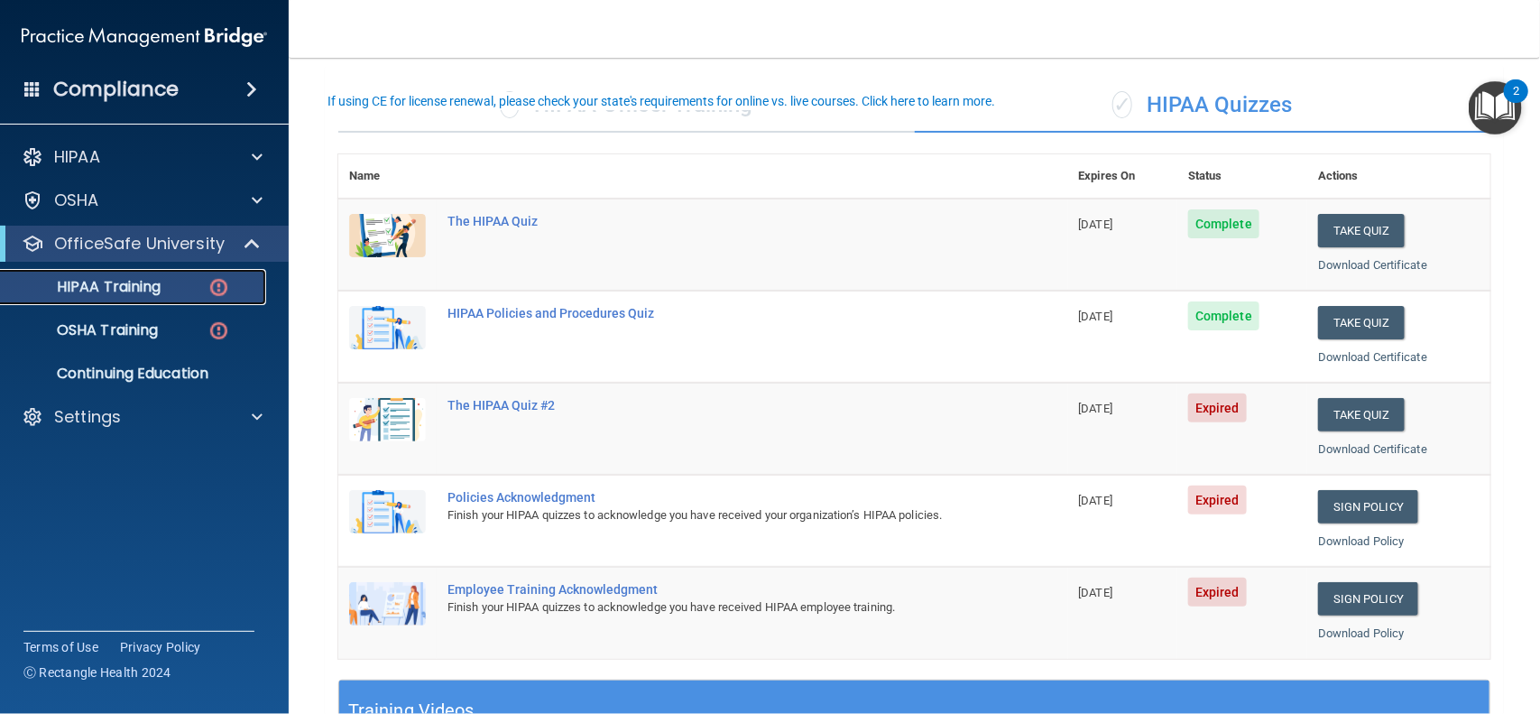
scroll to position [127, 0]
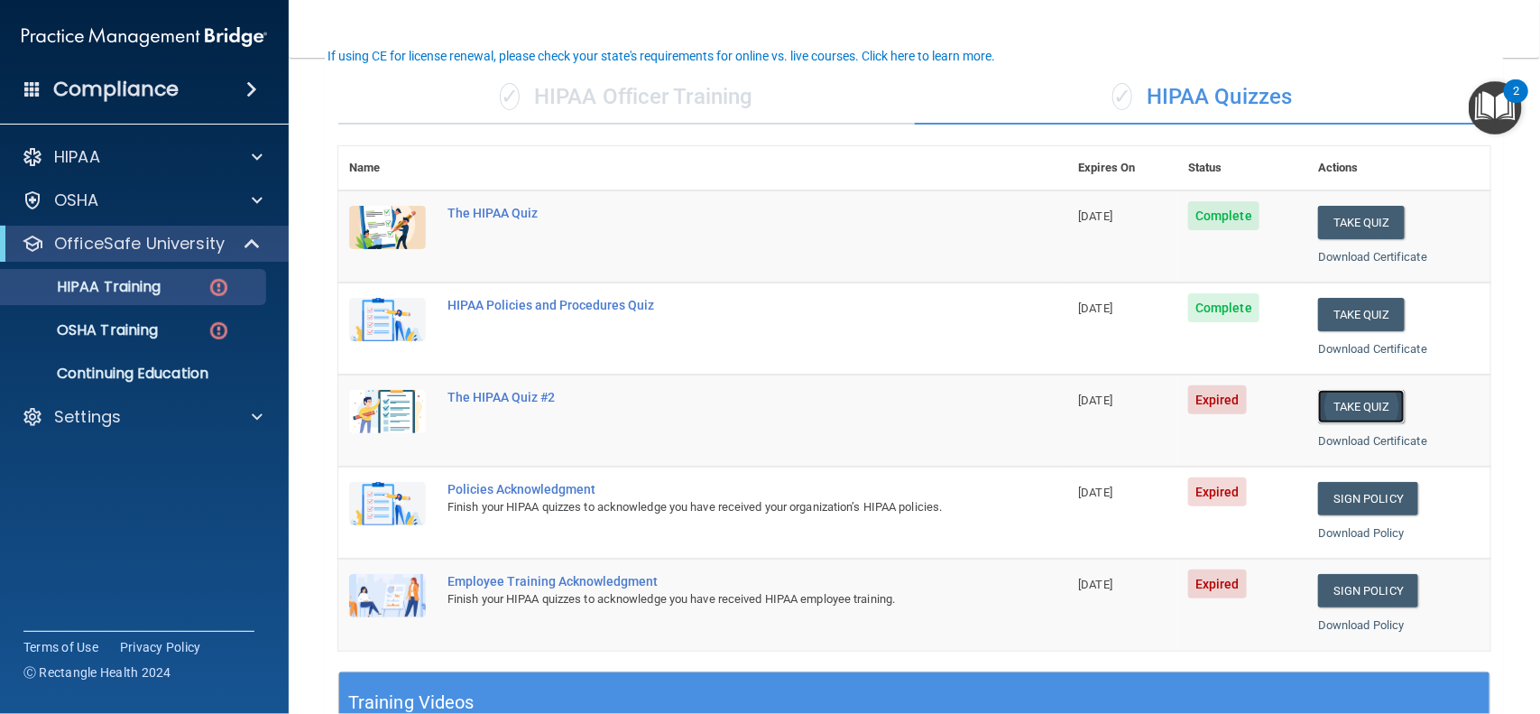
click at [1381, 415] on button "Take Quiz" at bounding box center [1361, 406] width 87 height 33
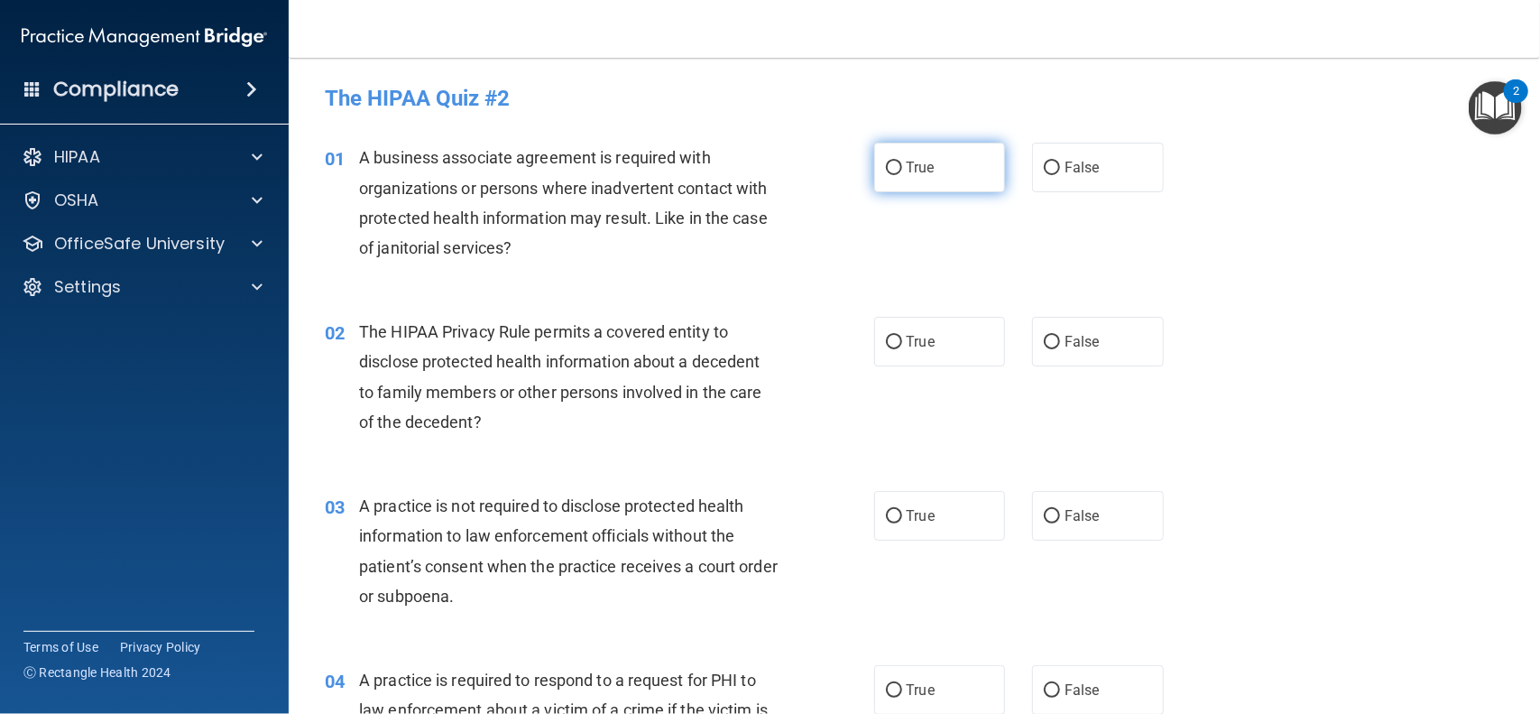
click at [900, 172] on input "True" at bounding box center [894, 169] width 16 height 14
radio input "true"
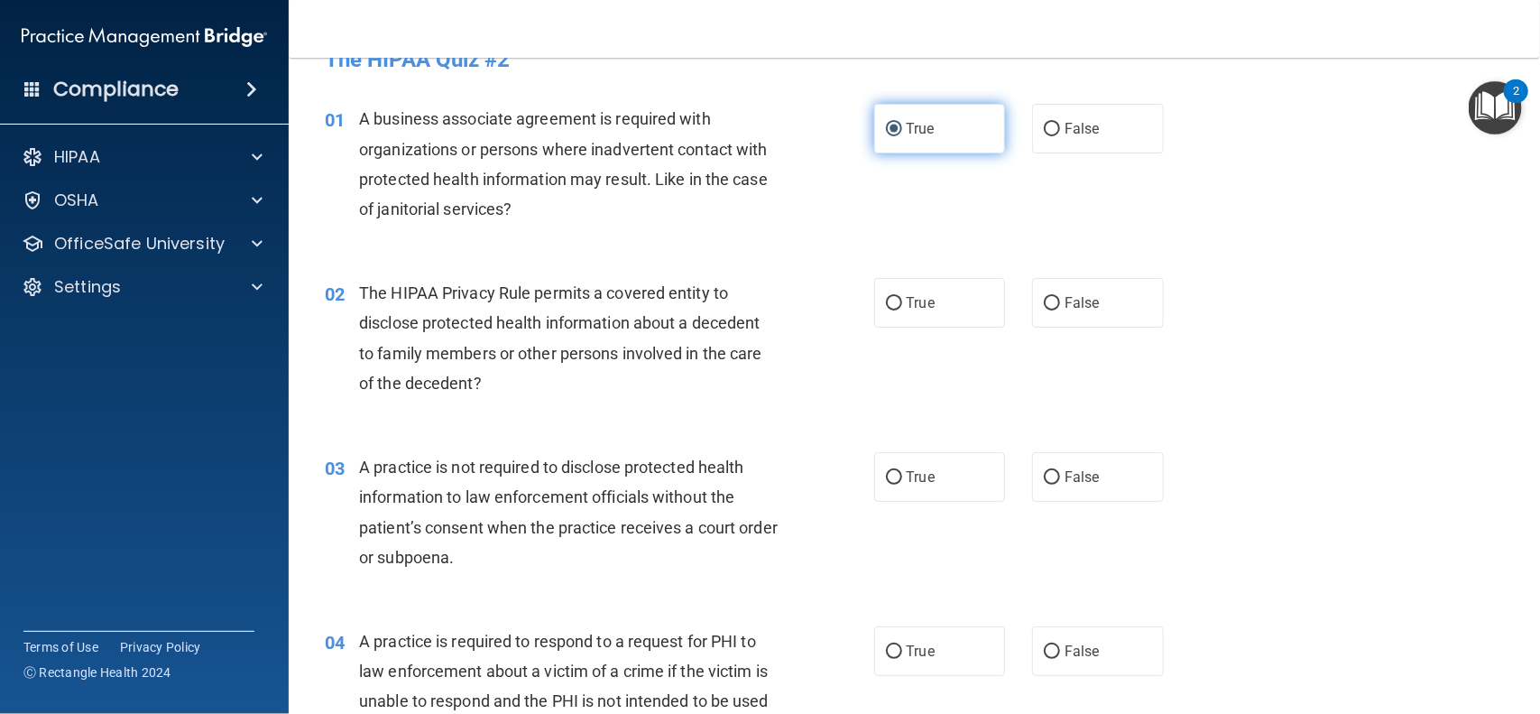
scroll to position [51, 0]
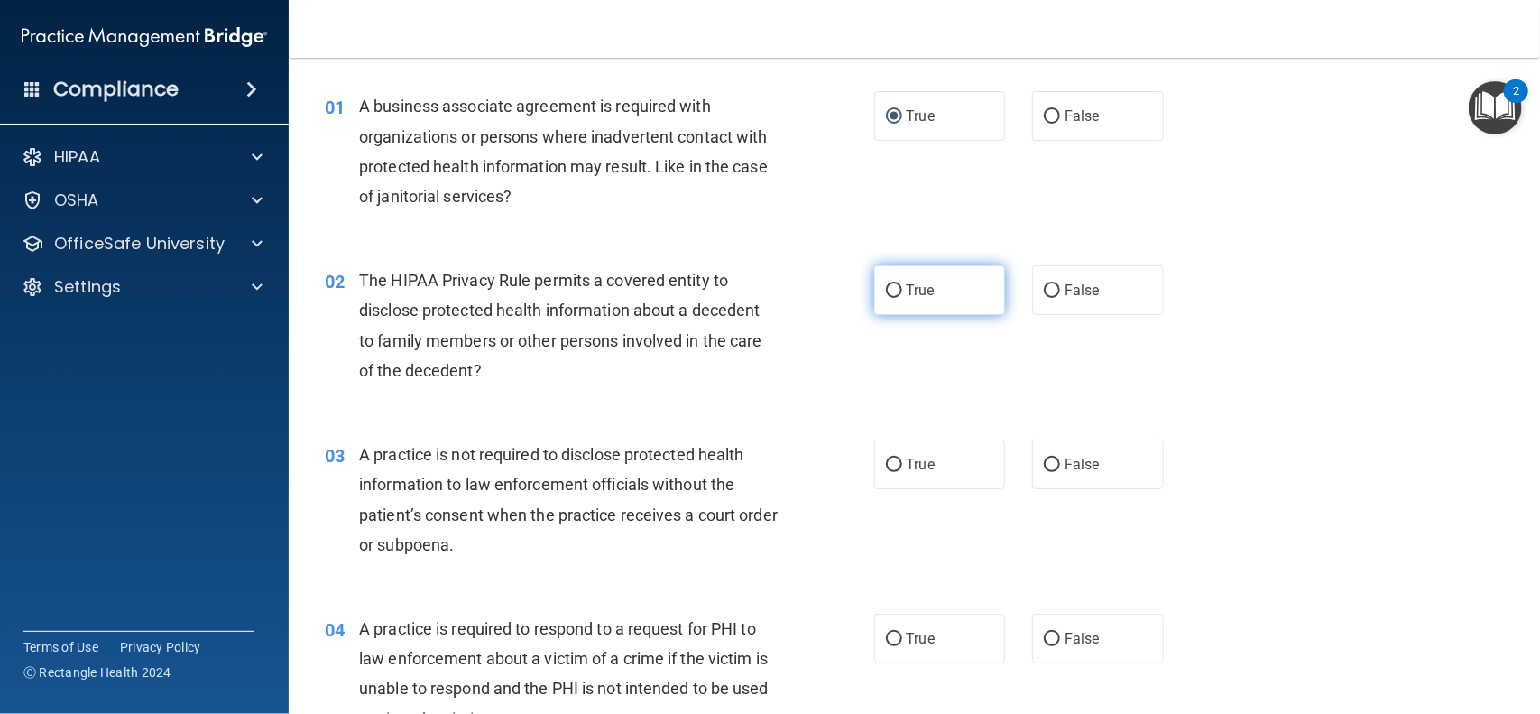
click at [892, 295] on input "True" at bounding box center [894, 291] width 16 height 14
radio input "true"
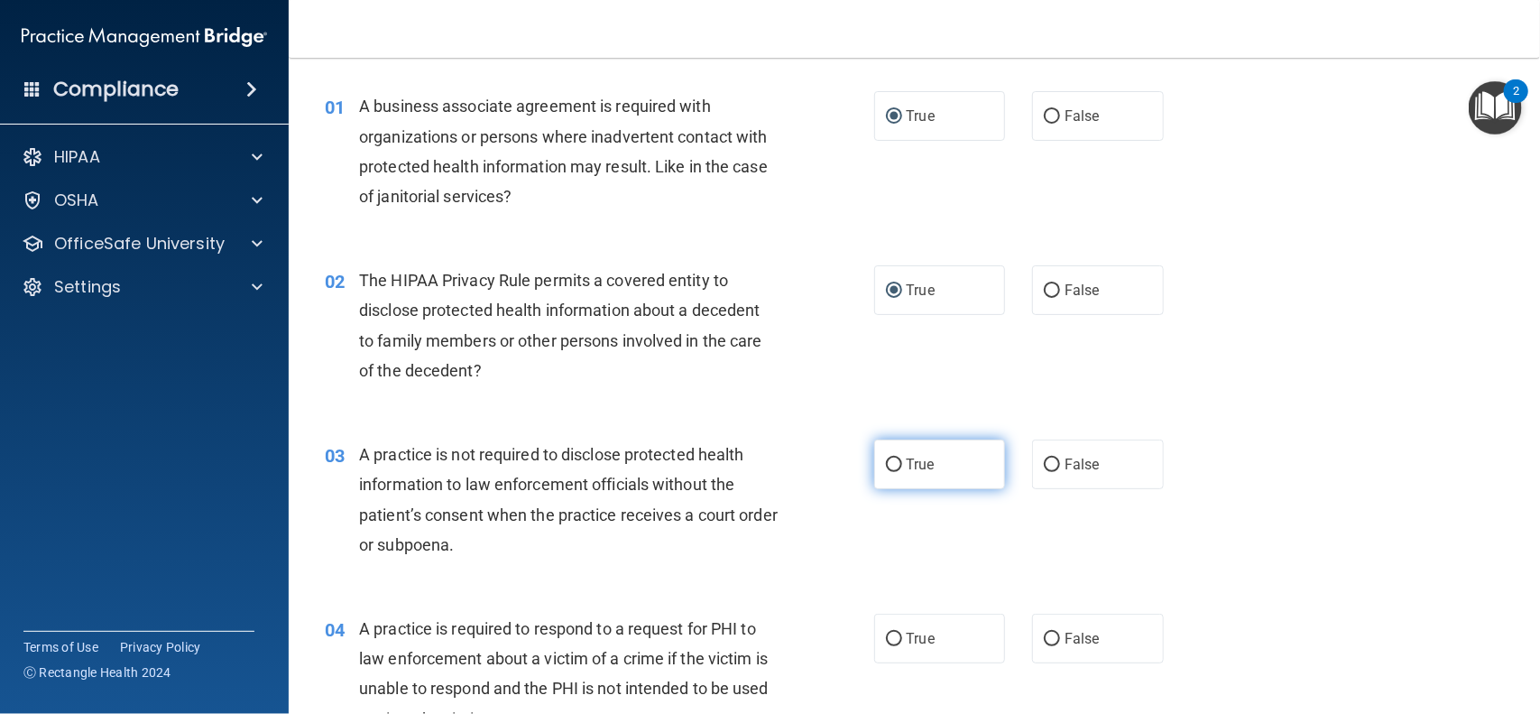
click at [896, 472] on label "True" at bounding box center [940, 464] width 132 height 50
click at [896, 472] on input "True" at bounding box center [894, 465] width 16 height 14
radio input "true"
click at [898, 640] on input "True" at bounding box center [894, 640] width 16 height 14
radio input "true"
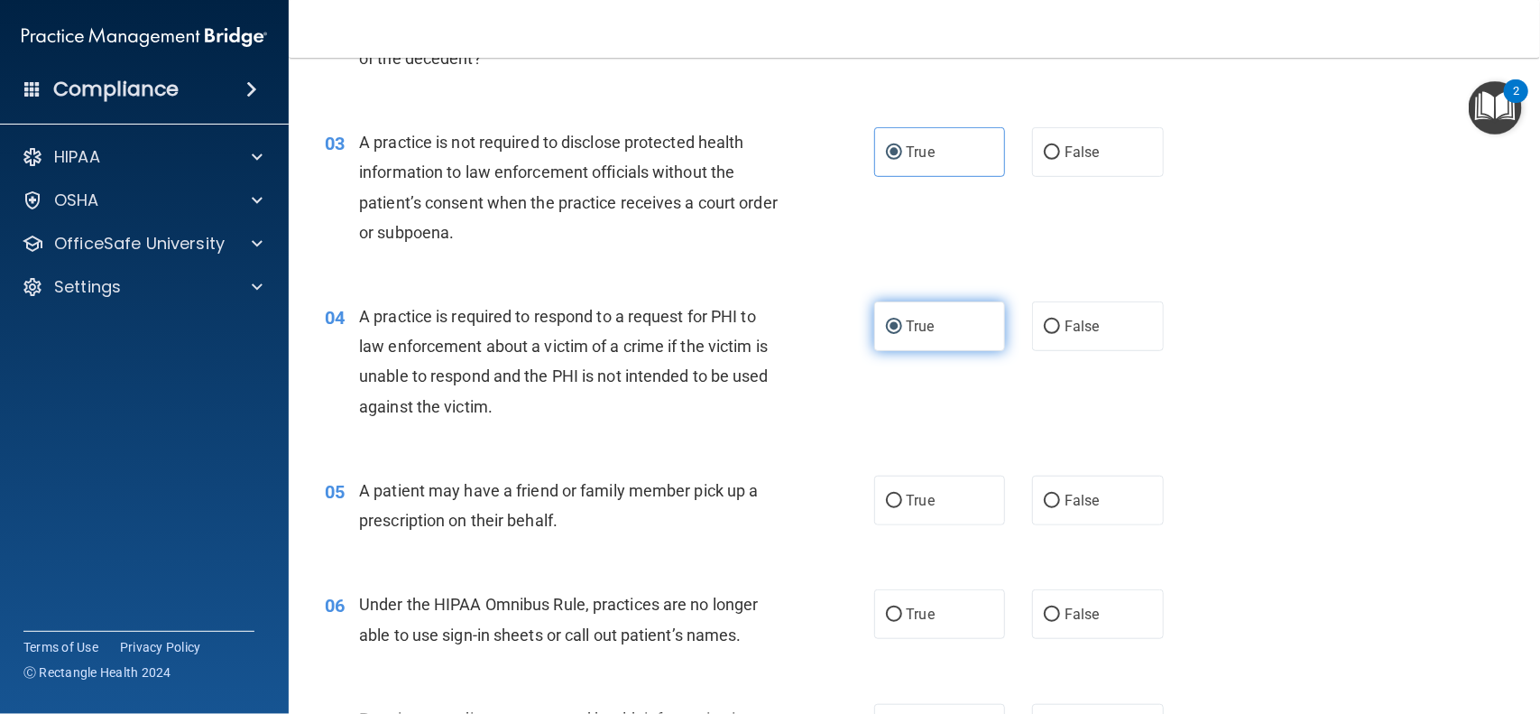
scroll to position [335, 0]
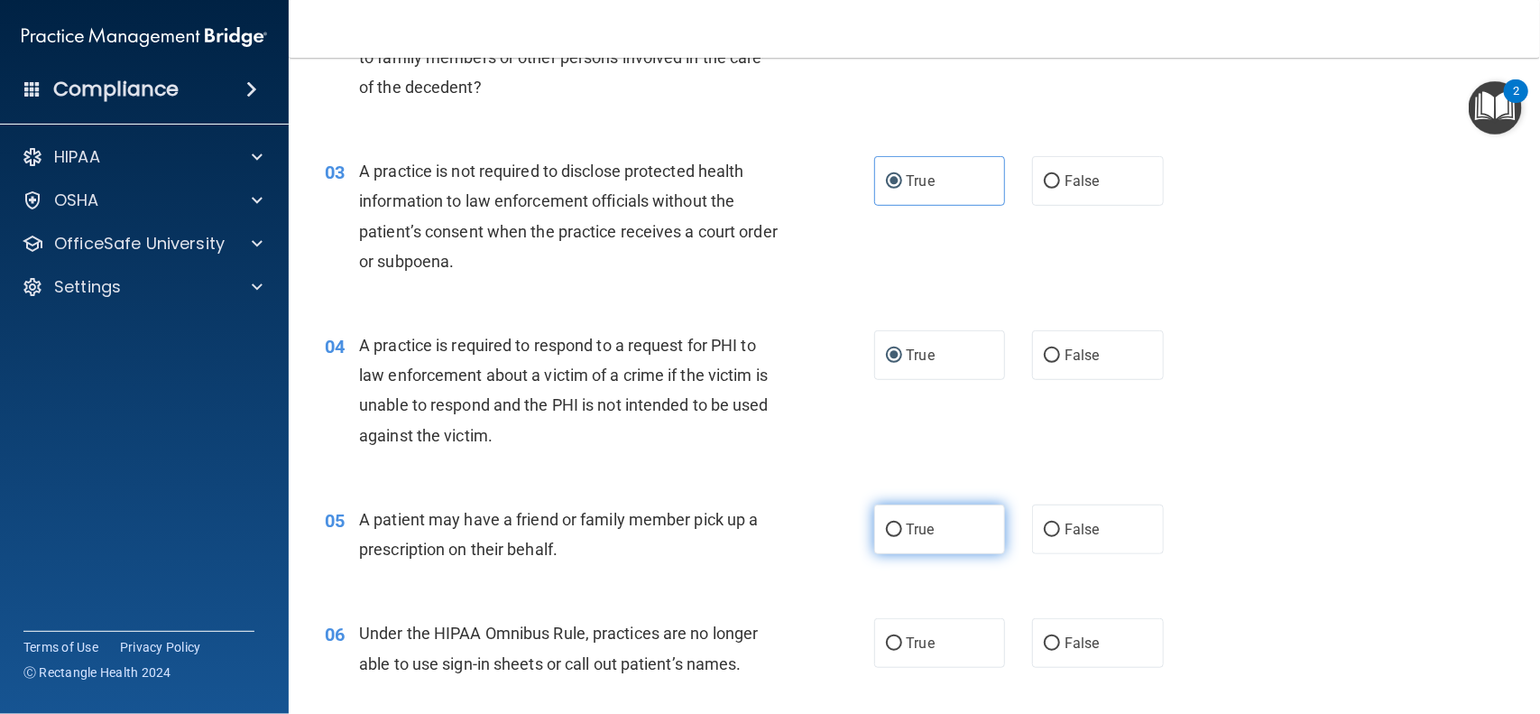
click at [899, 529] on input "True" at bounding box center [894, 530] width 16 height 14
radio input "true"
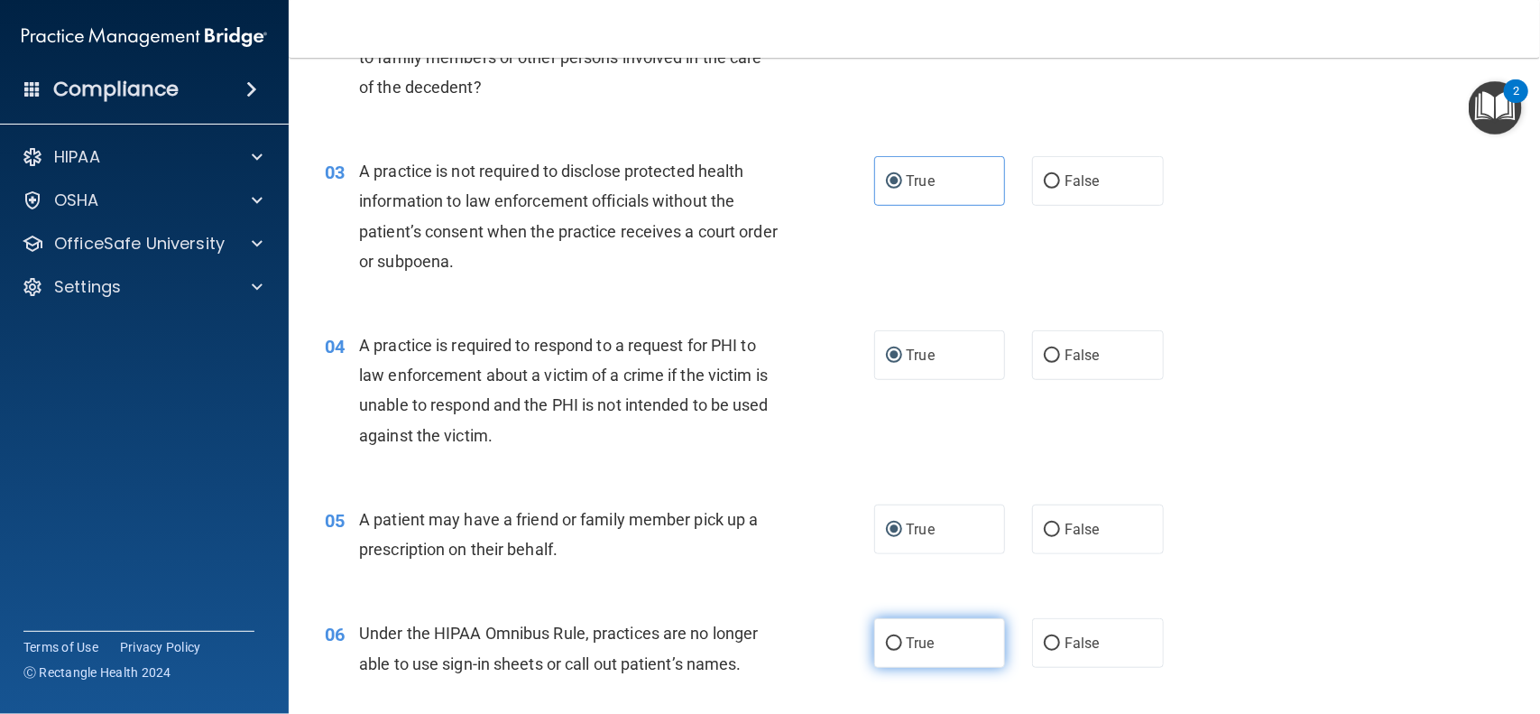
click at [891, 646] on input "True" at bounding box center [894, 644] width 16 height 14
radio input "true"
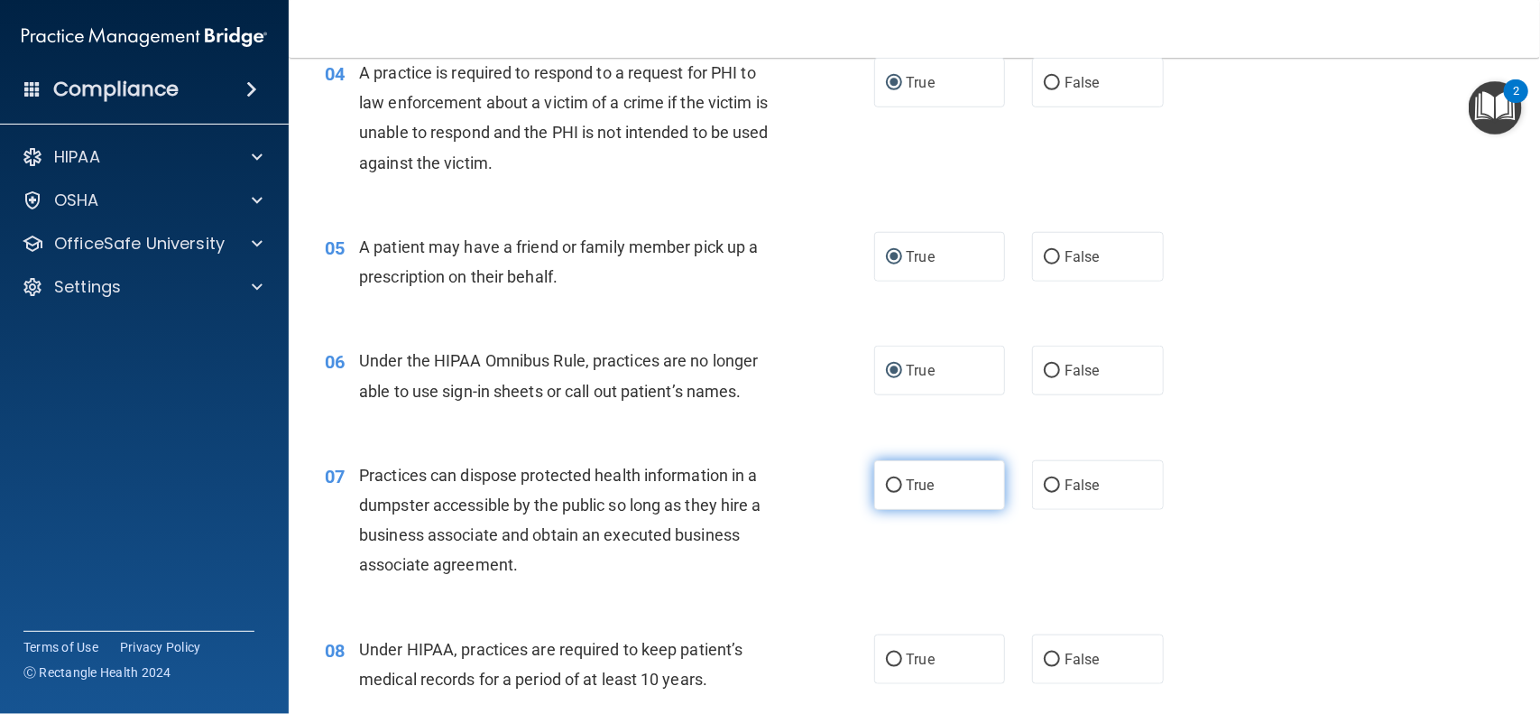
click at [889, 485] on input "True" at bounding box center [894, 486] width 16 height 14
radio input "true"
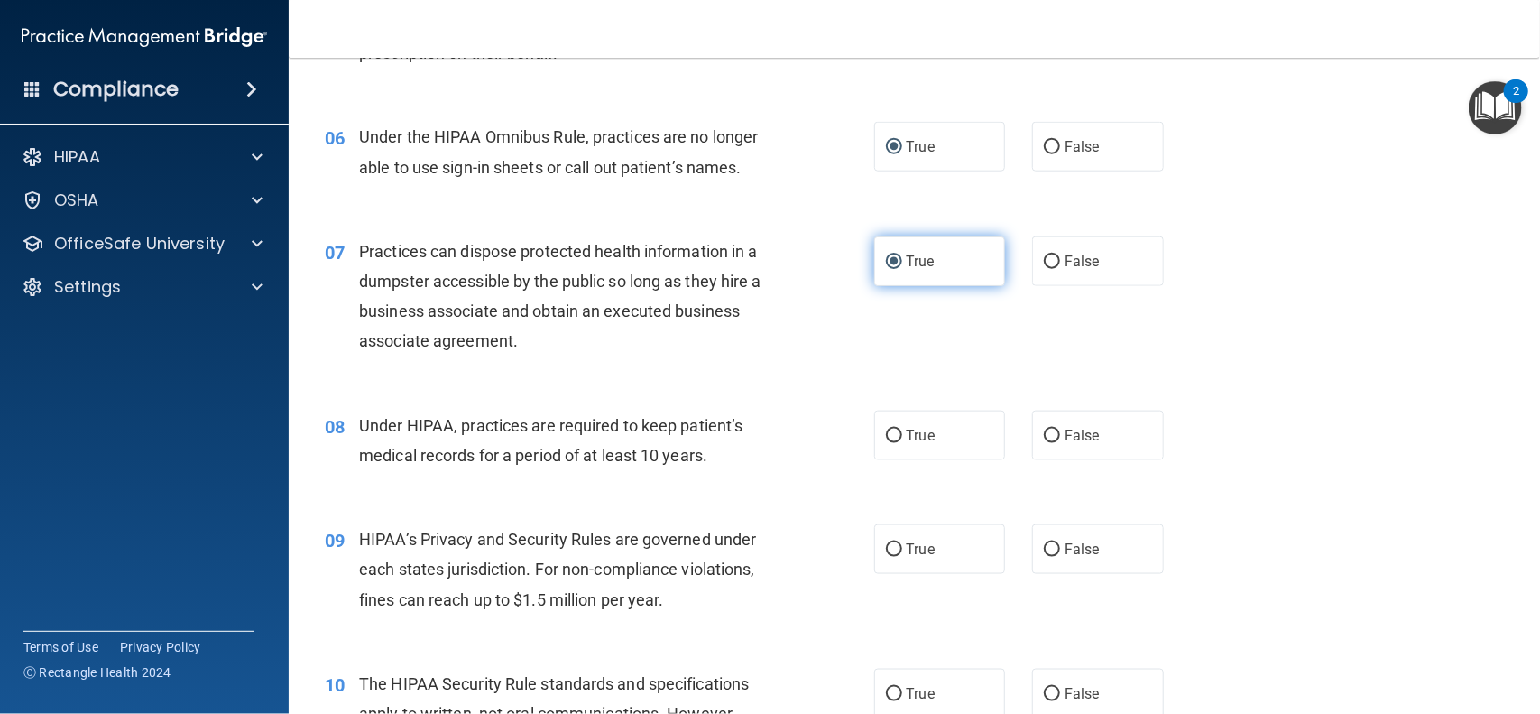
scroll to position [832, 0]
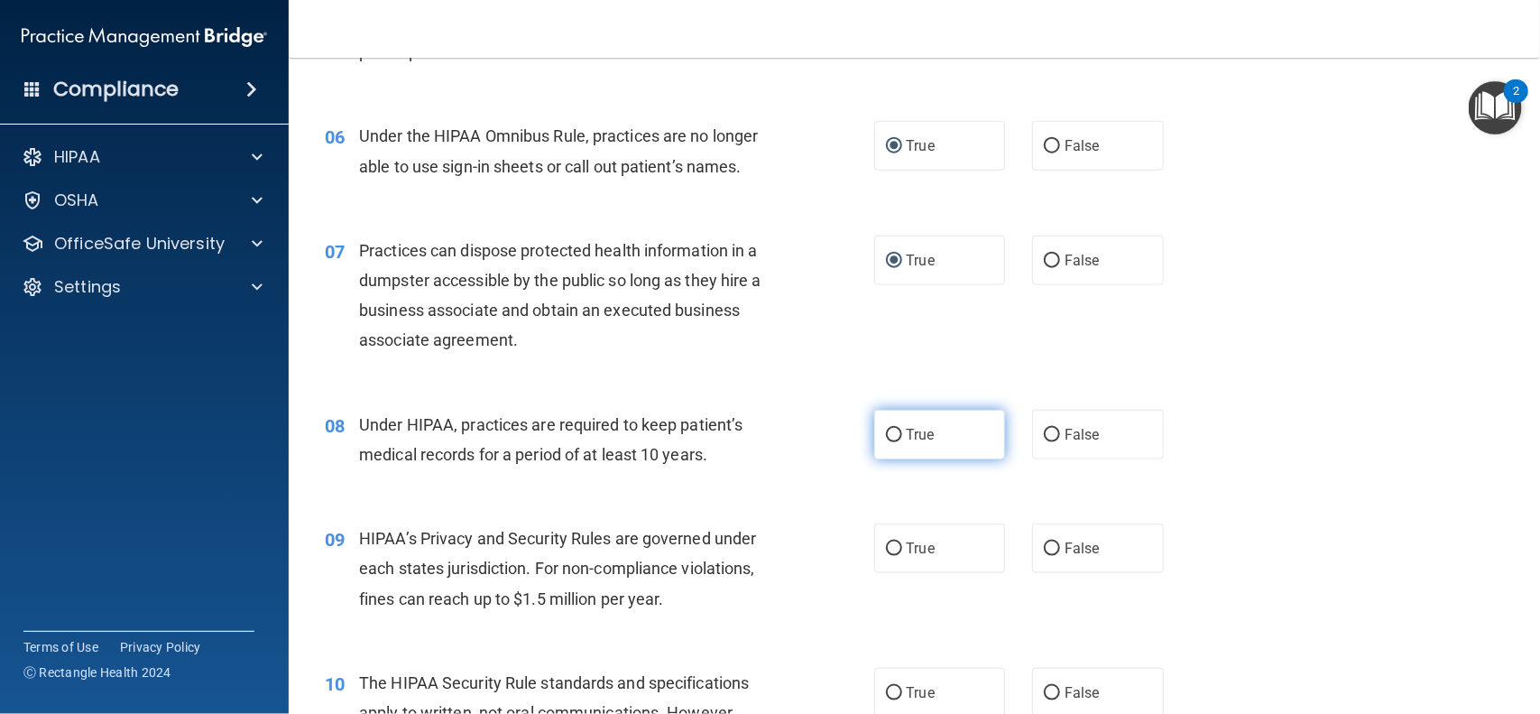
click at [890, 438] on input "True" at bounding box center [894, 436] width 16 height 14
radio input "true"
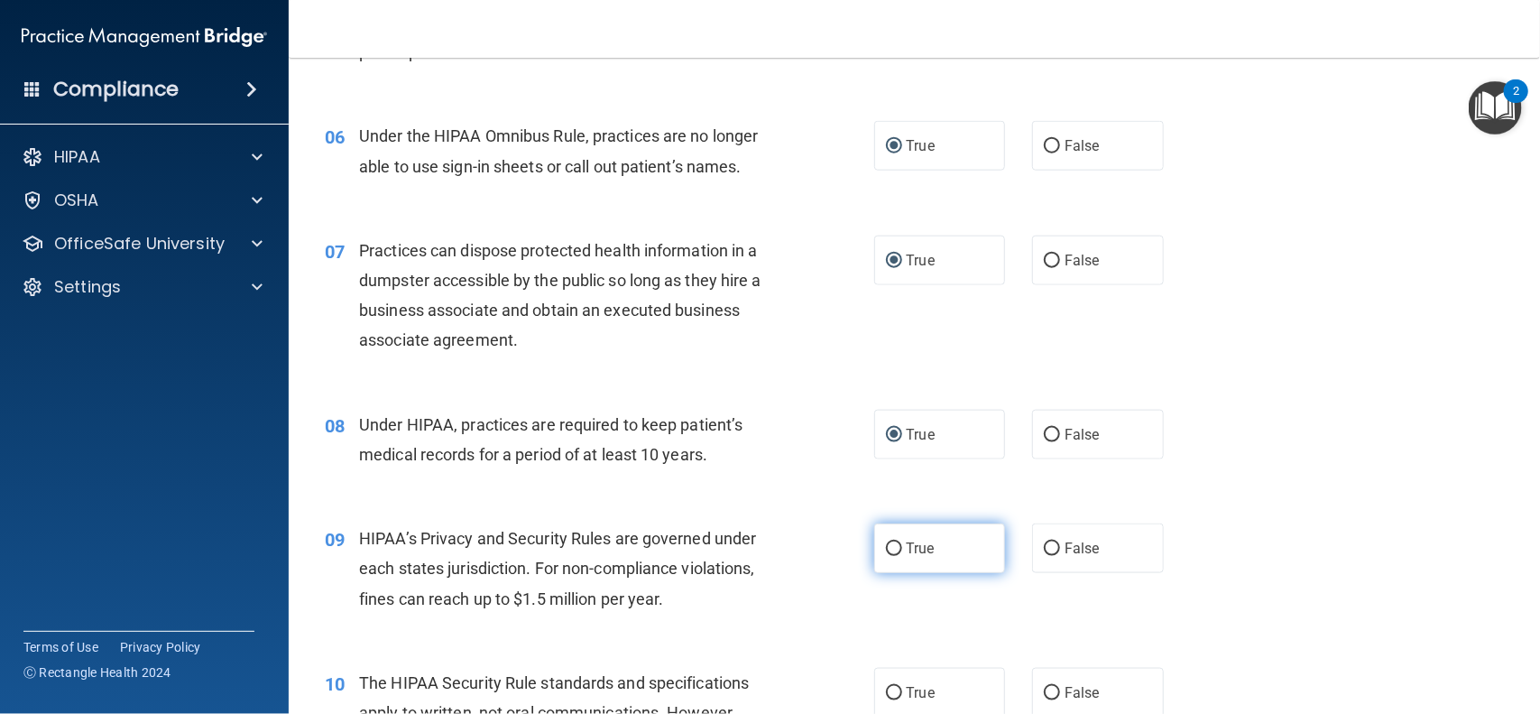
click at [893, 542] on input "True" at bounding box center [894, 549] width 16 height 14
radio input "true"
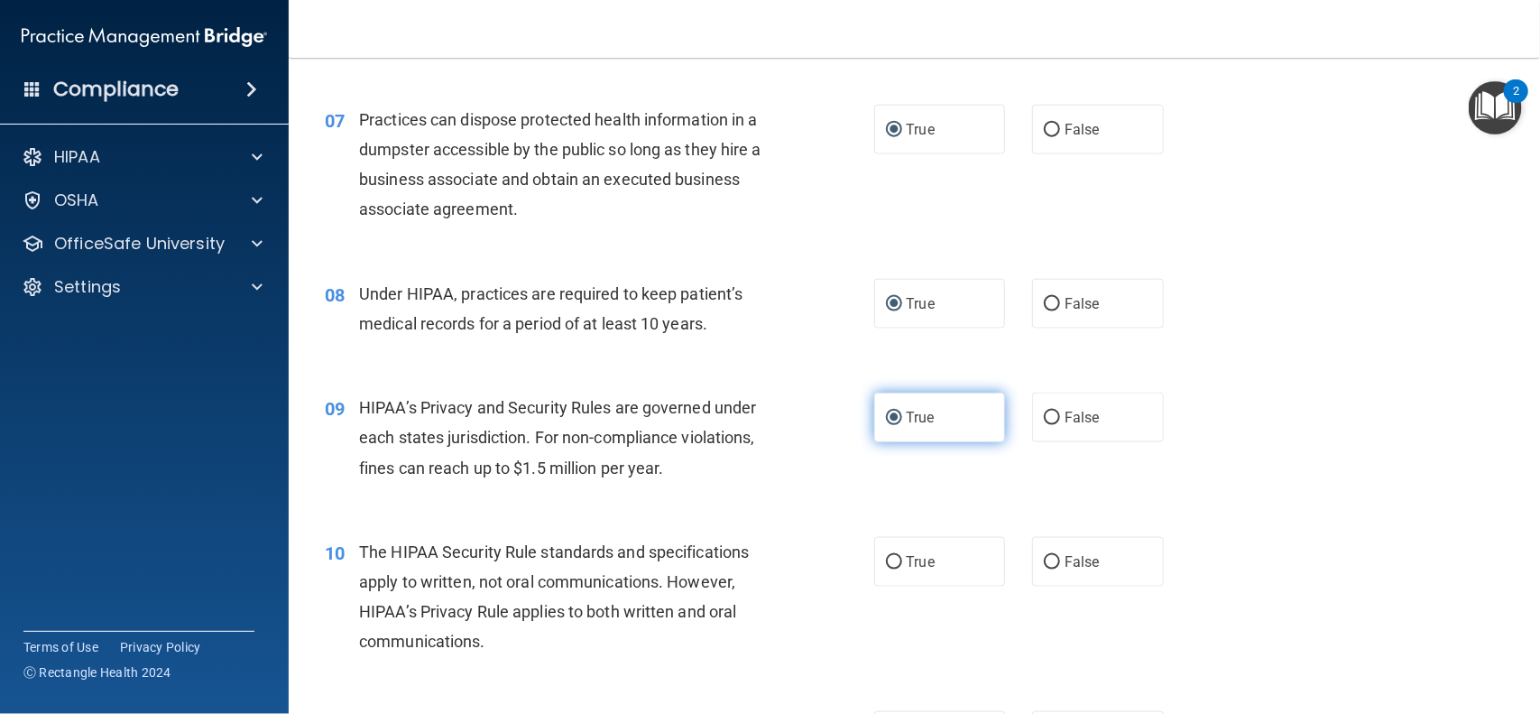
scroll to position [1080, 0]
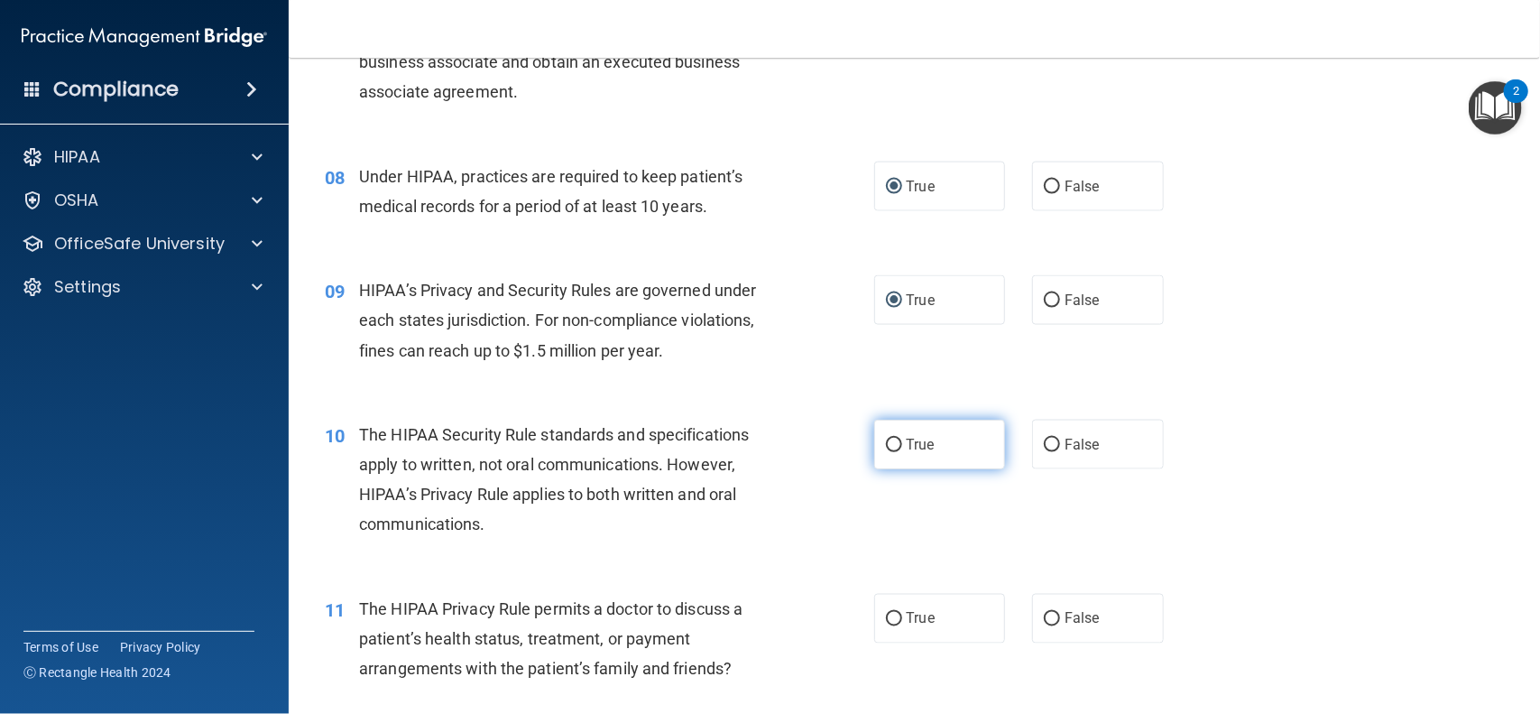
click at [894, 442] on input "True" at bounding box center [894, 446] width 16 height 14
radio input "true"
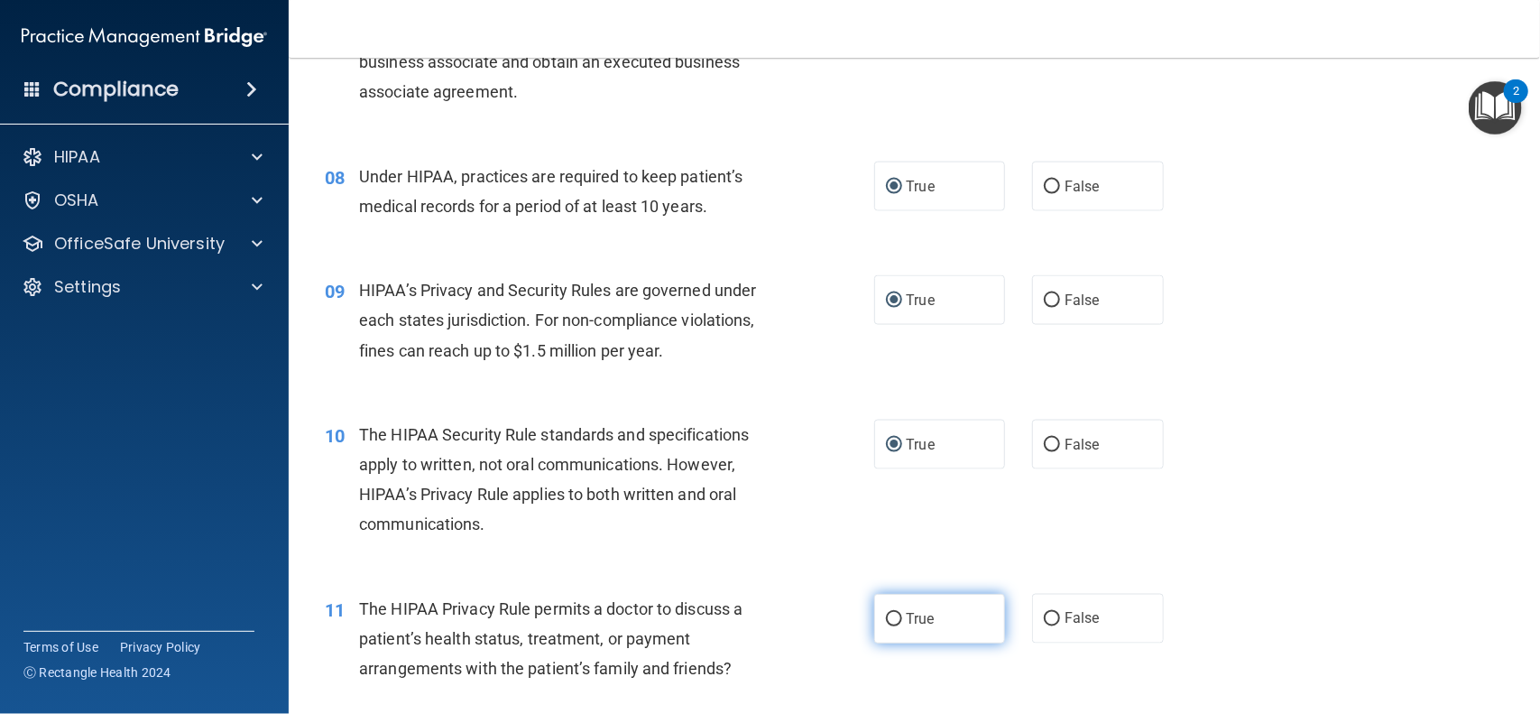
click at [893, 624] on input "True" at bounding box center [894, 620] width 16 height 14
radio input "true"
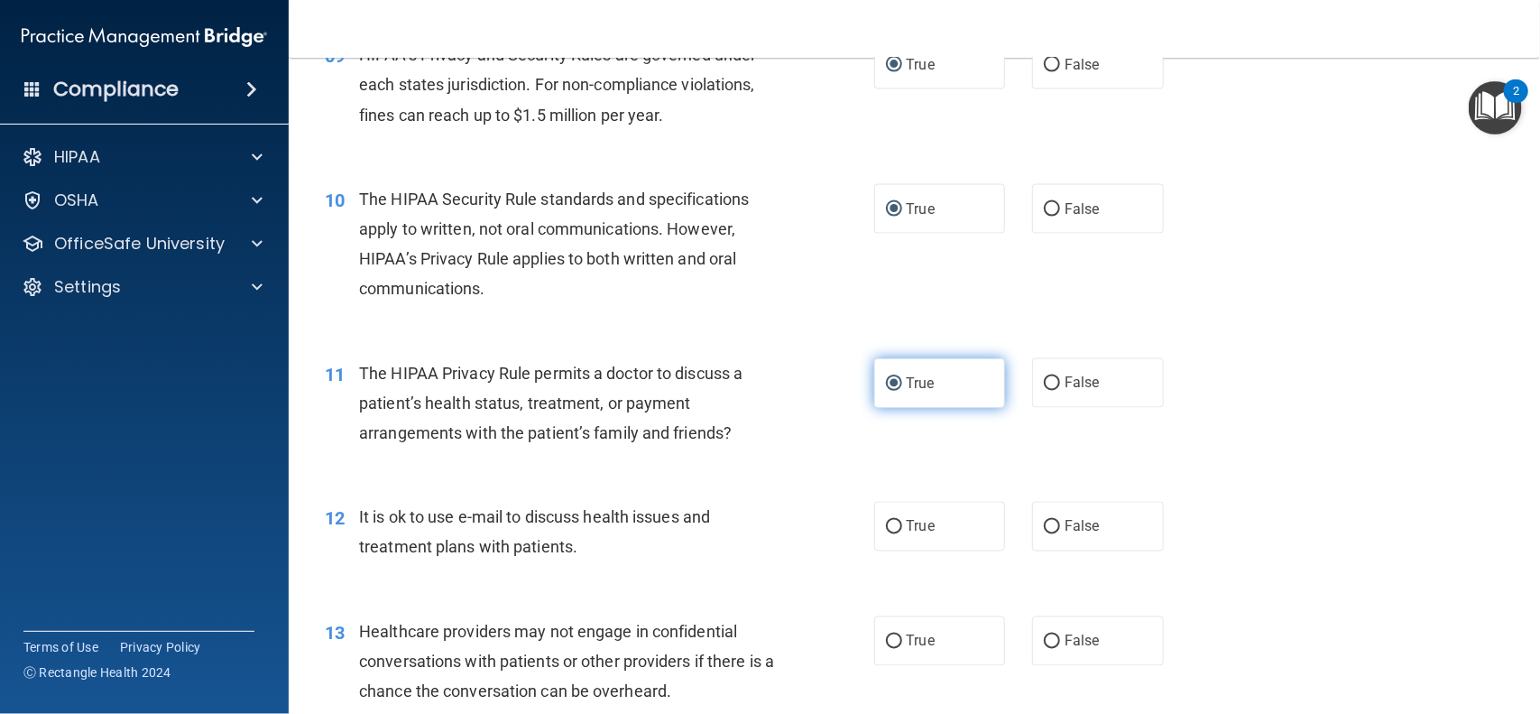
scroll to position [1326, 0]
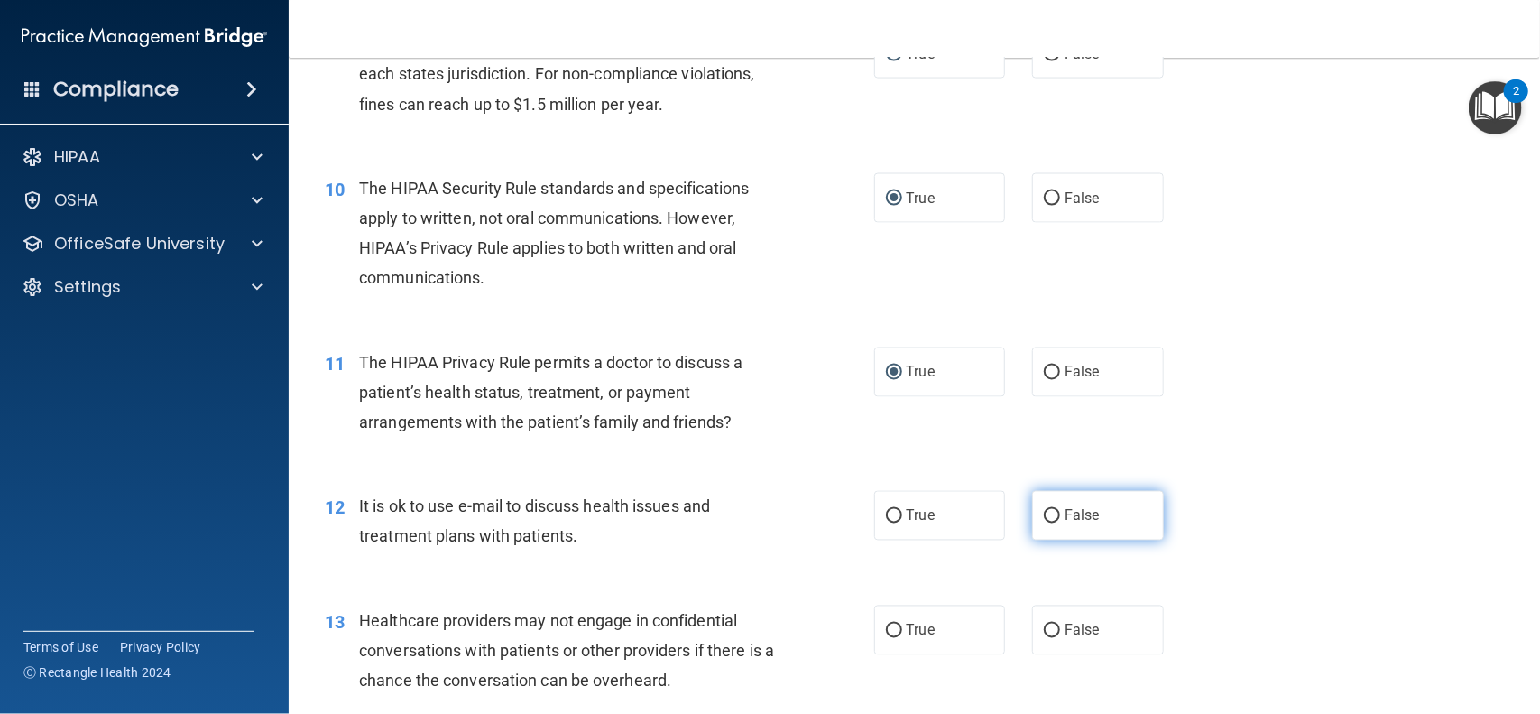
click at [1054, 520] on input "False" at bounding box center [1052, 517] width 16 height 14
radio input "true"
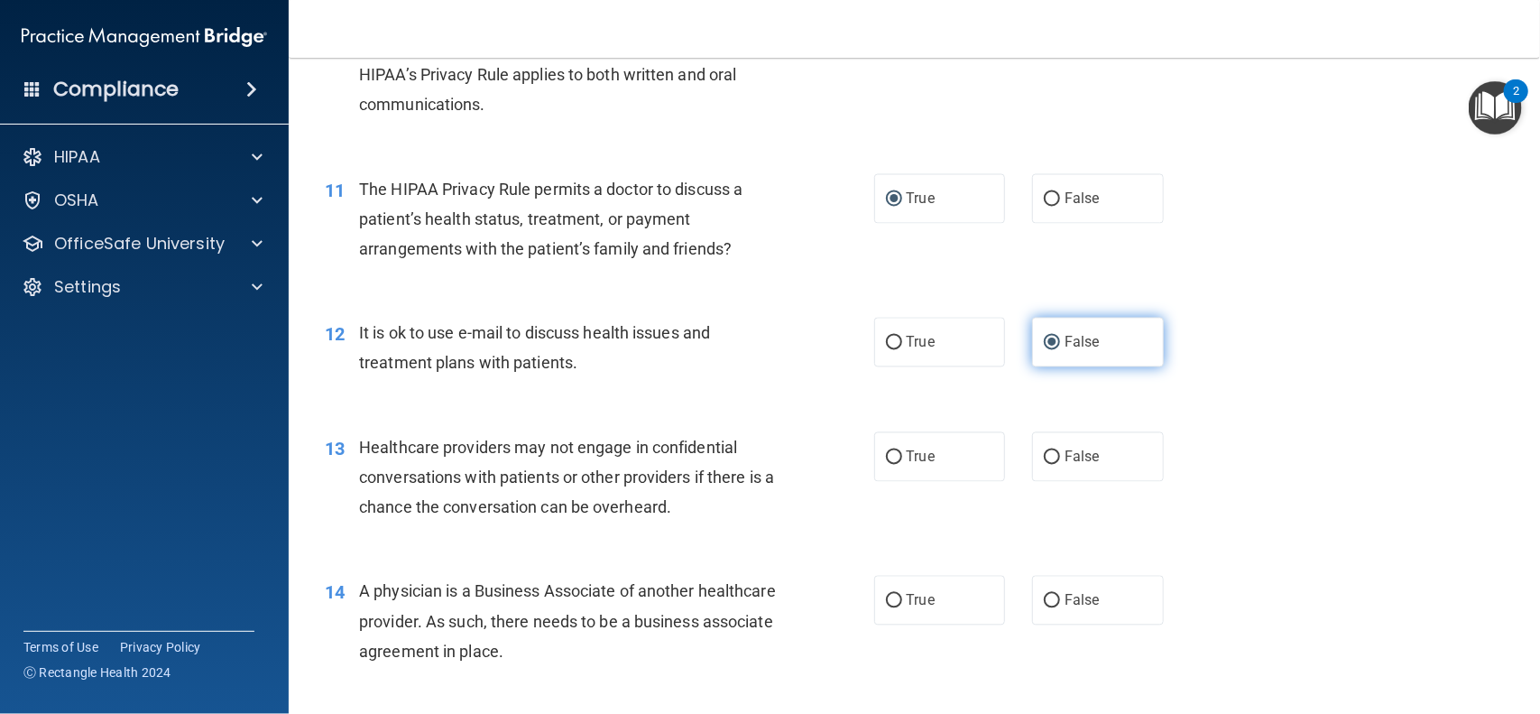
scroll to position [1513, 0]
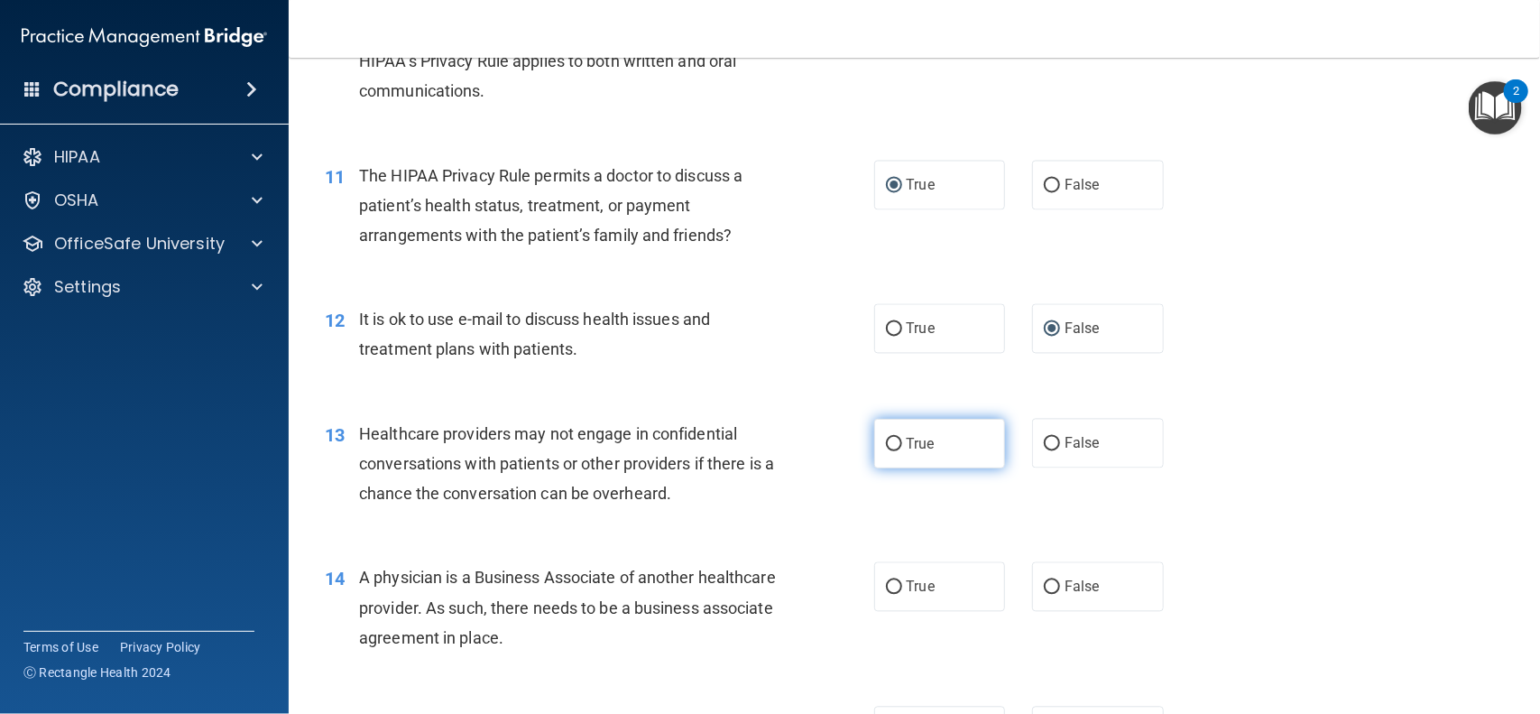
click at [900, 443] on input "True" at bounding box center [894, 445] width 16 height 14
radio input "true"
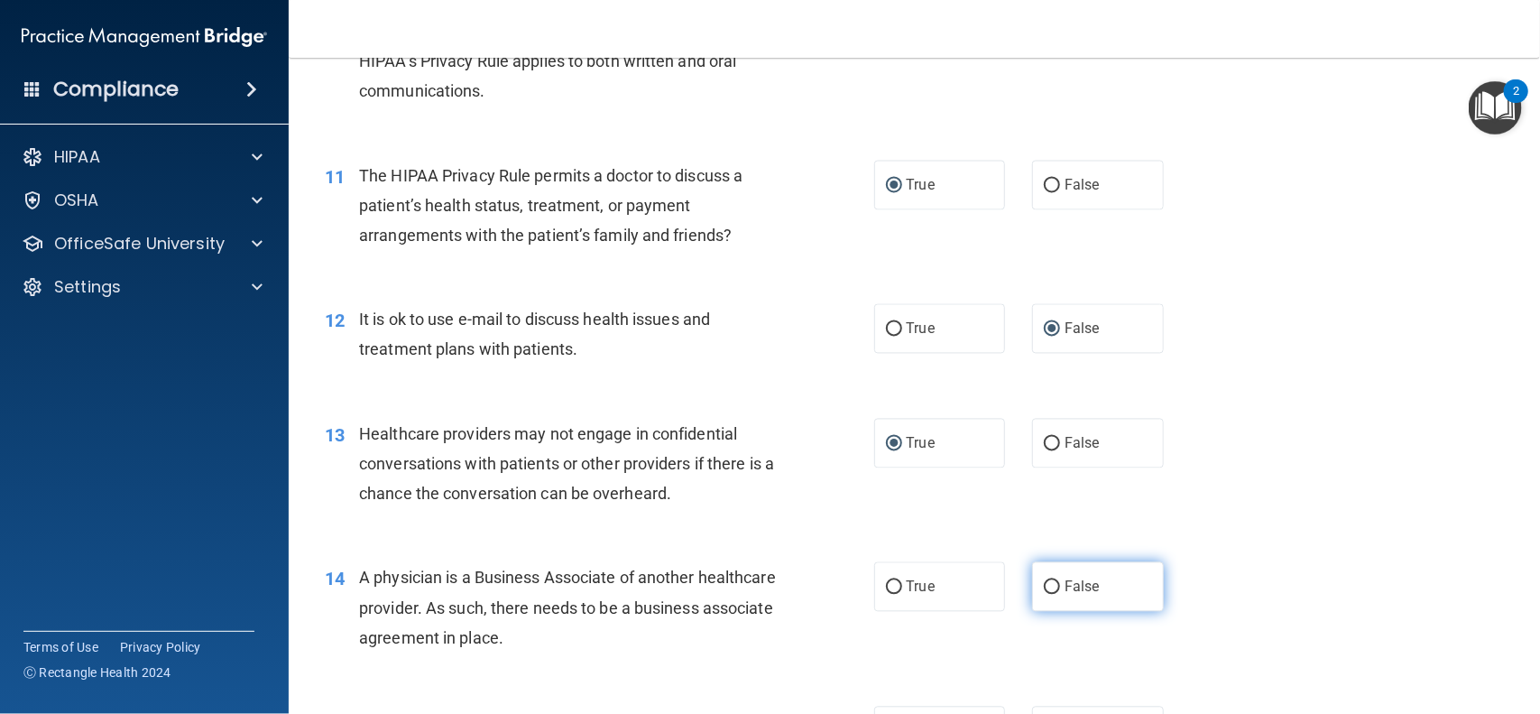
click at [1058, 585] on input "False" at bounding box center [1052, 588] width 16 height 14
radio input "true"
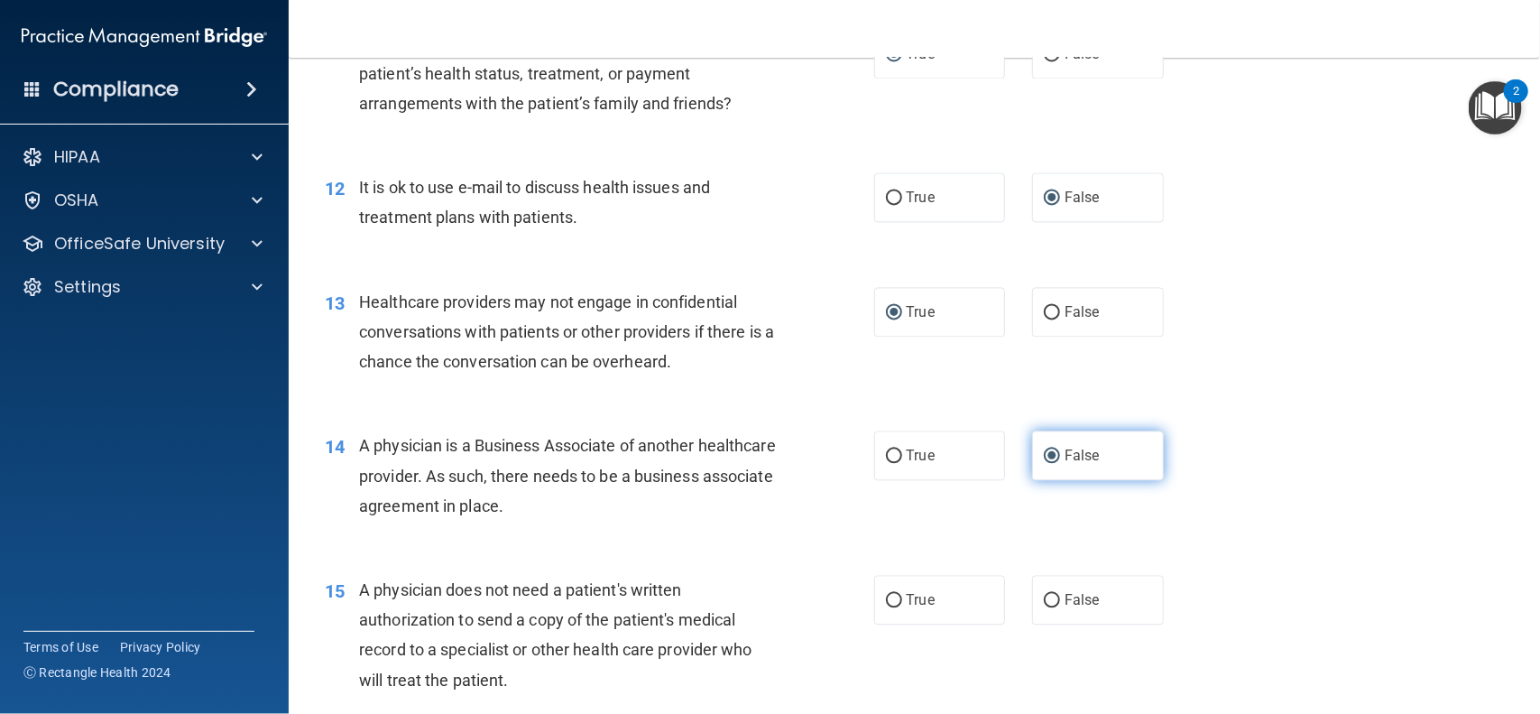
scroll to position [1796, 0]
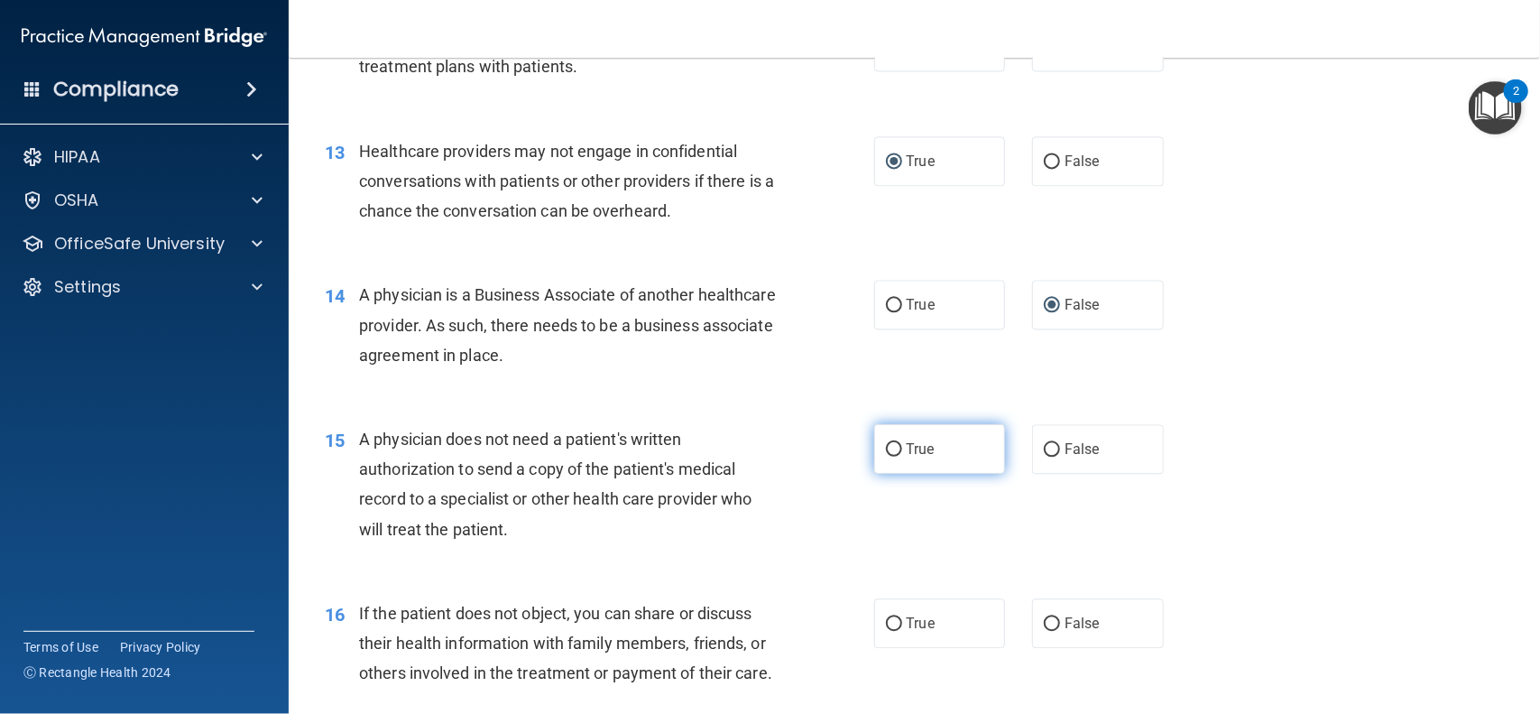
click at [896, 453] on input "True" at bounding box center [894, 450] width 16 height 14
radio input "true"
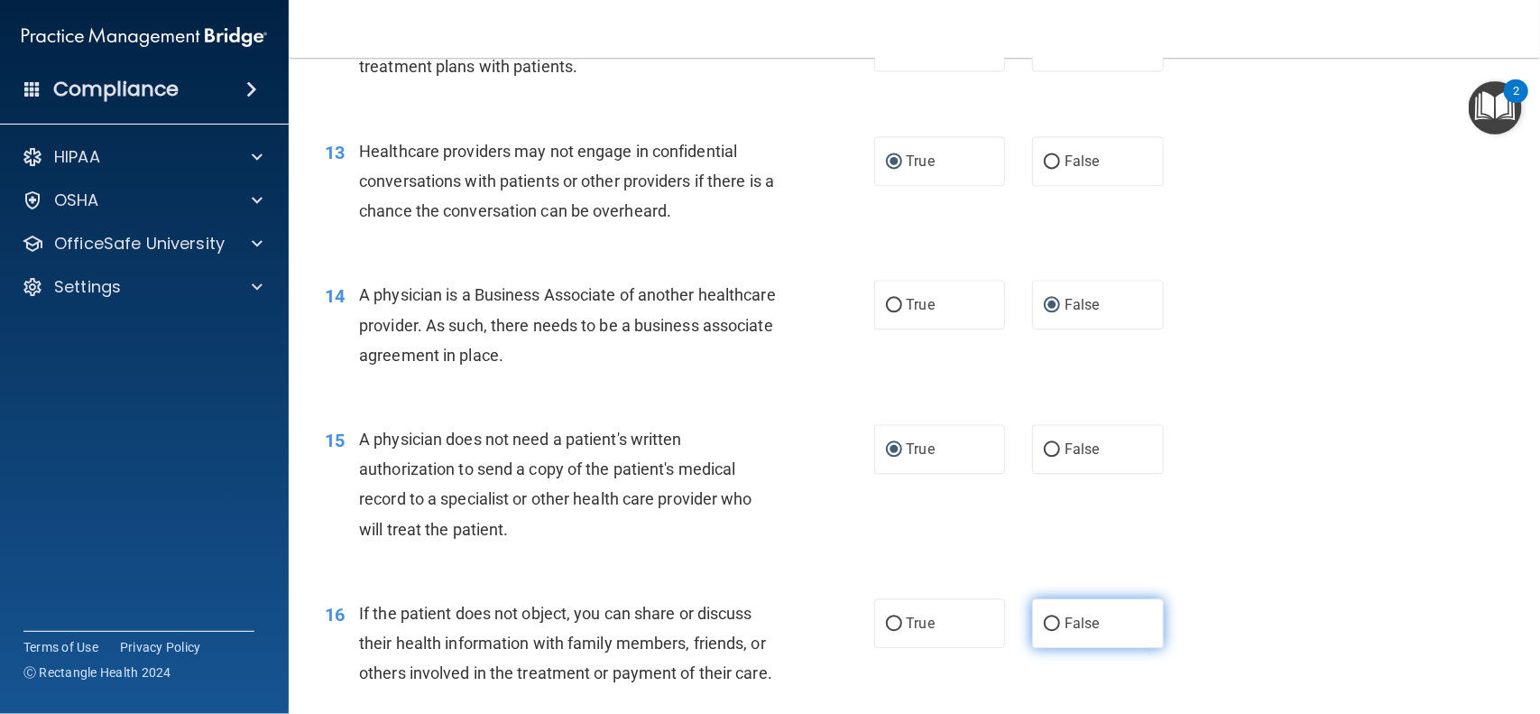
click at [1052, 628] on input "False" at bounding box center [1052, 624] width 16 height 14
radio input "true"
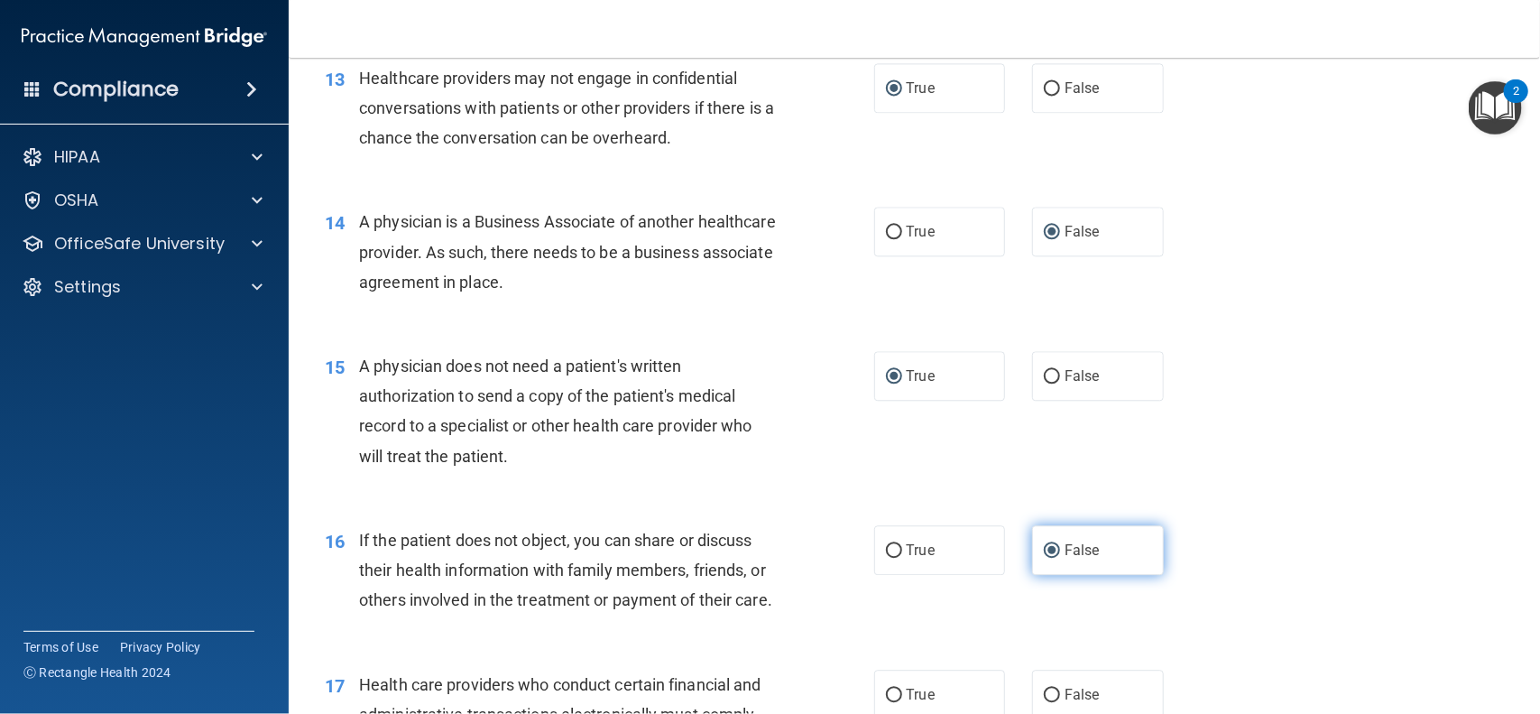
scroll to position [2041, 0]
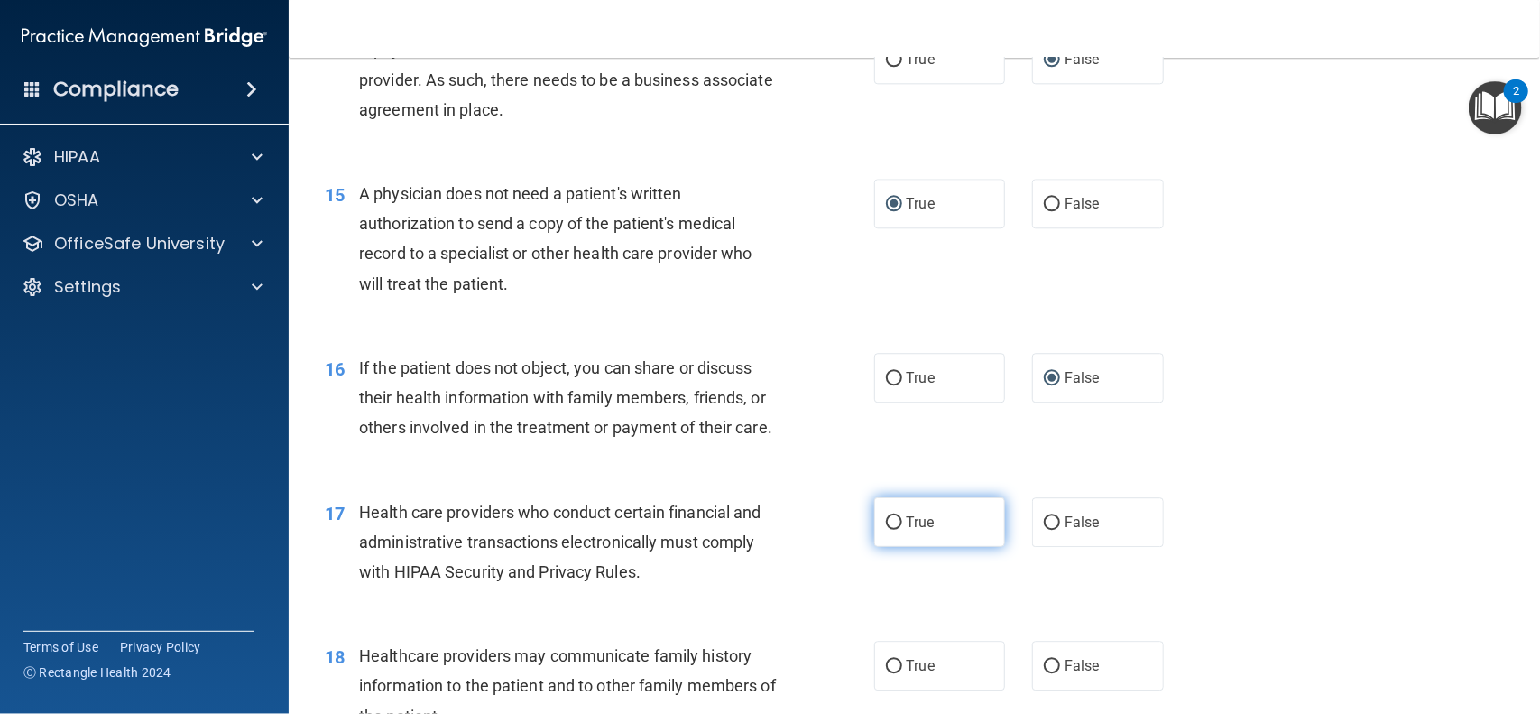
click at [887, 521] on input "True" at bounding box center [894, 523] width 16 height 14
radio input "true"
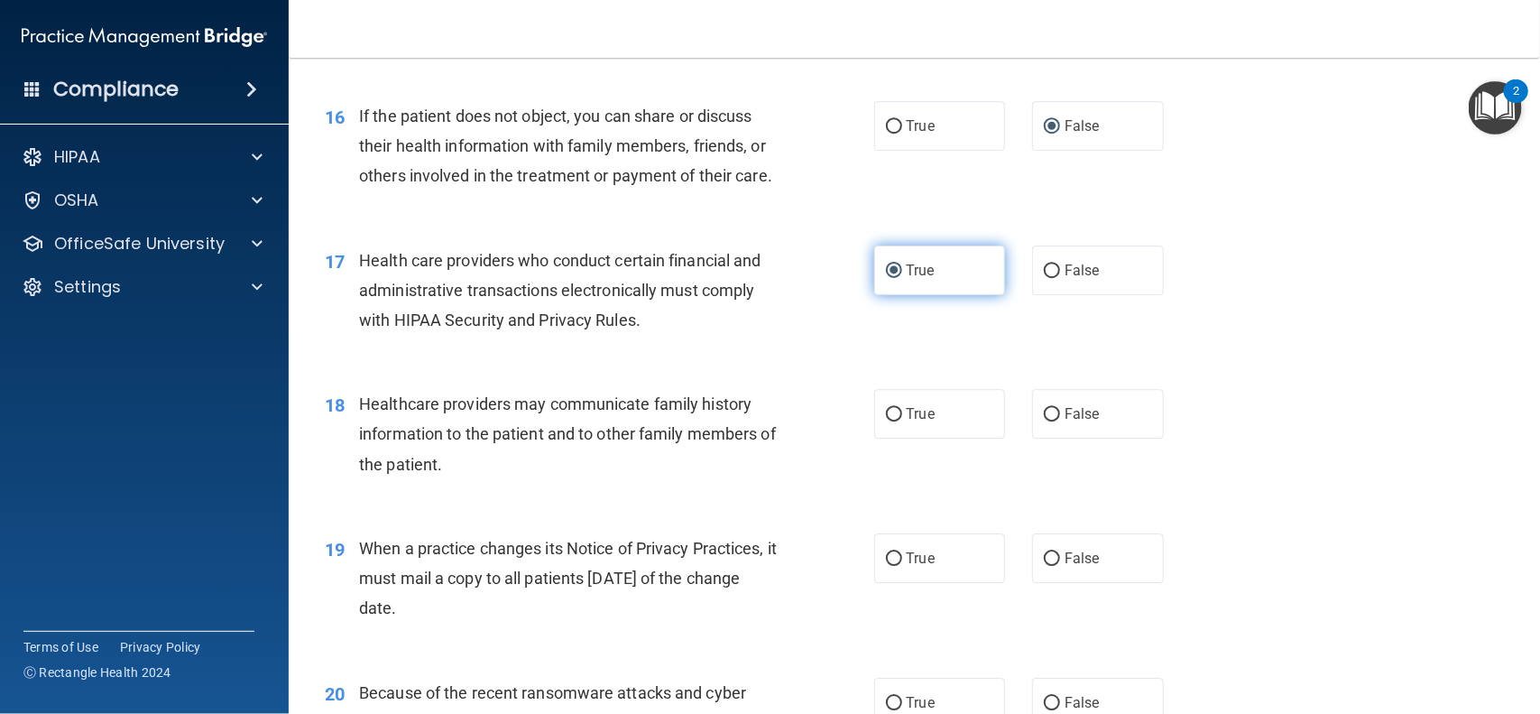
scroll to position [2297, 0]
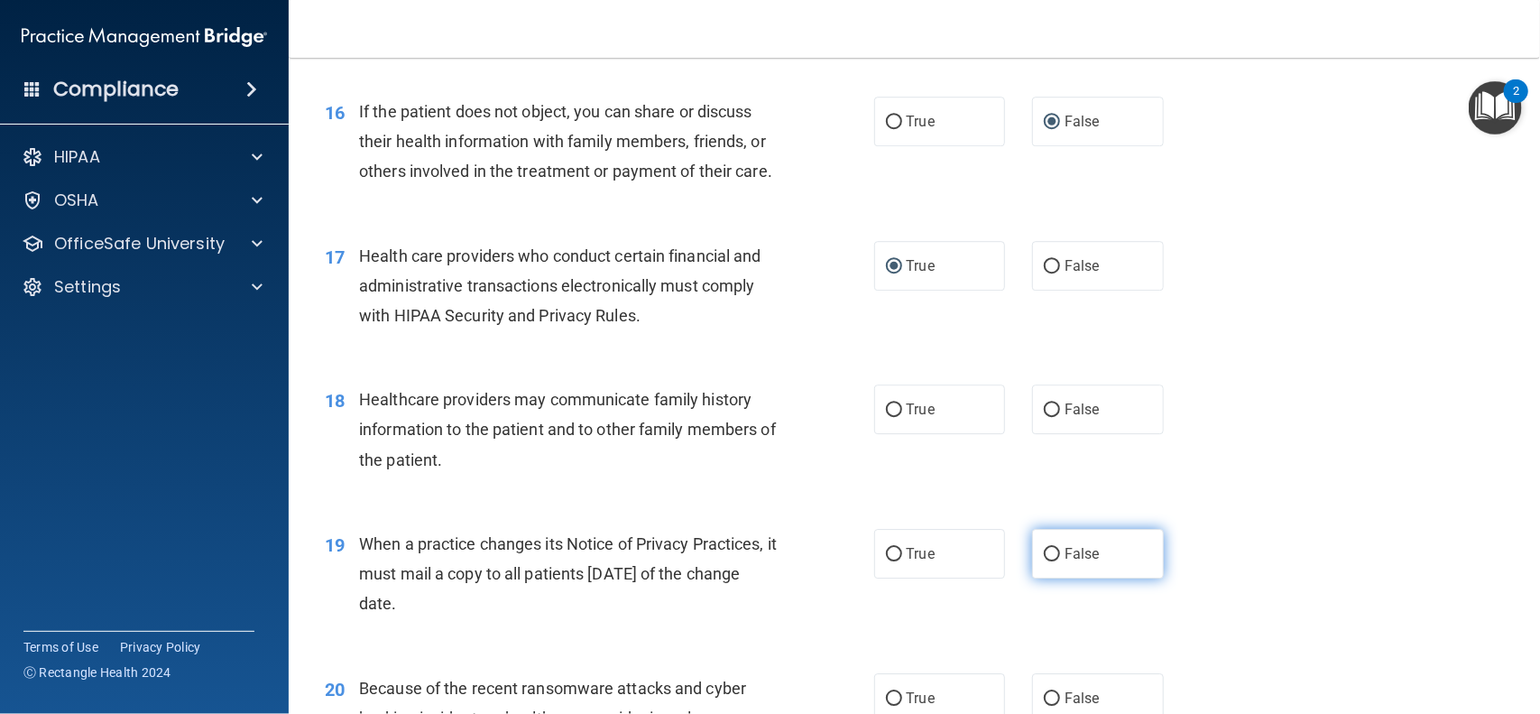
click at [1053, 555] on input "False" at bounding box center [1052, 555] width 16 height 14
radio input "true"
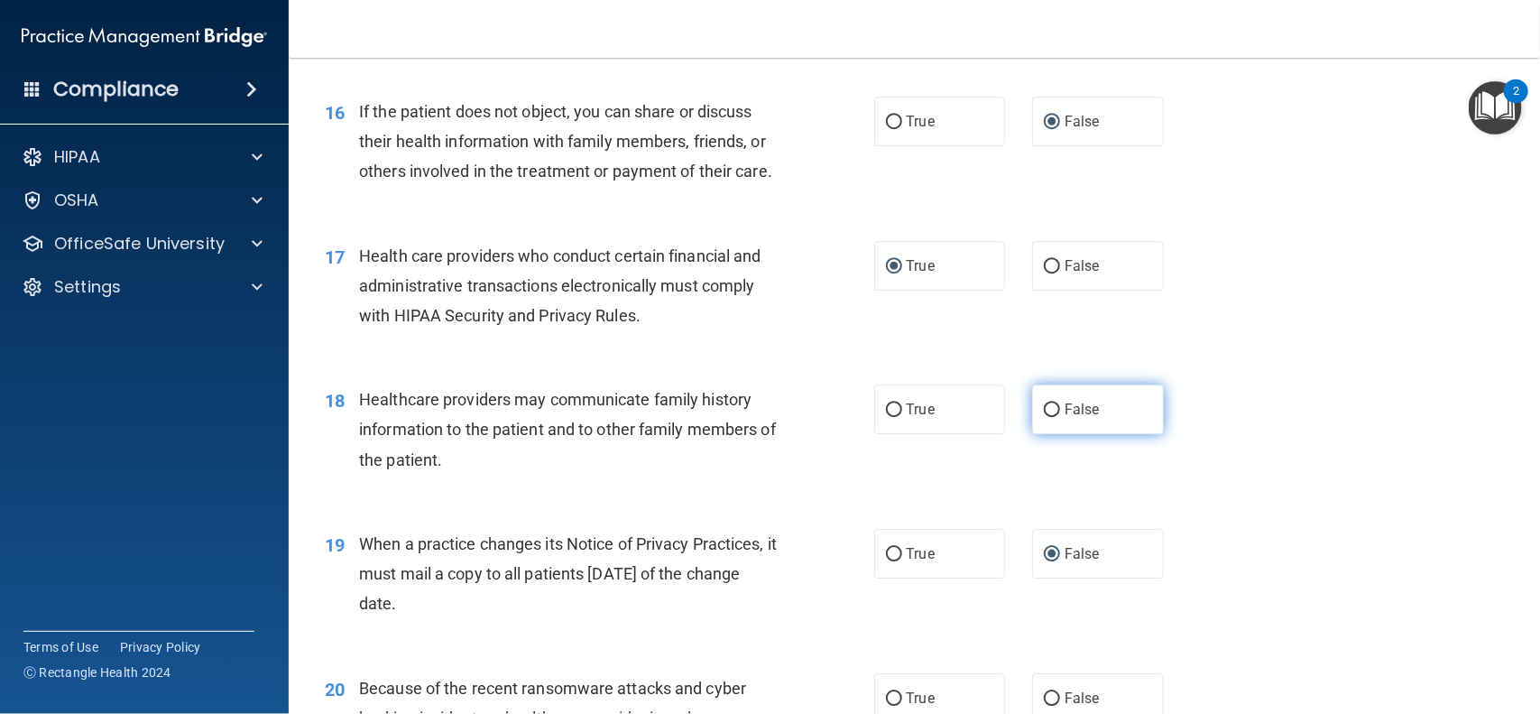
click at [1054, 417] on input "False" at bounding box center [1052, 410] width 16 height 14
radio input "true"
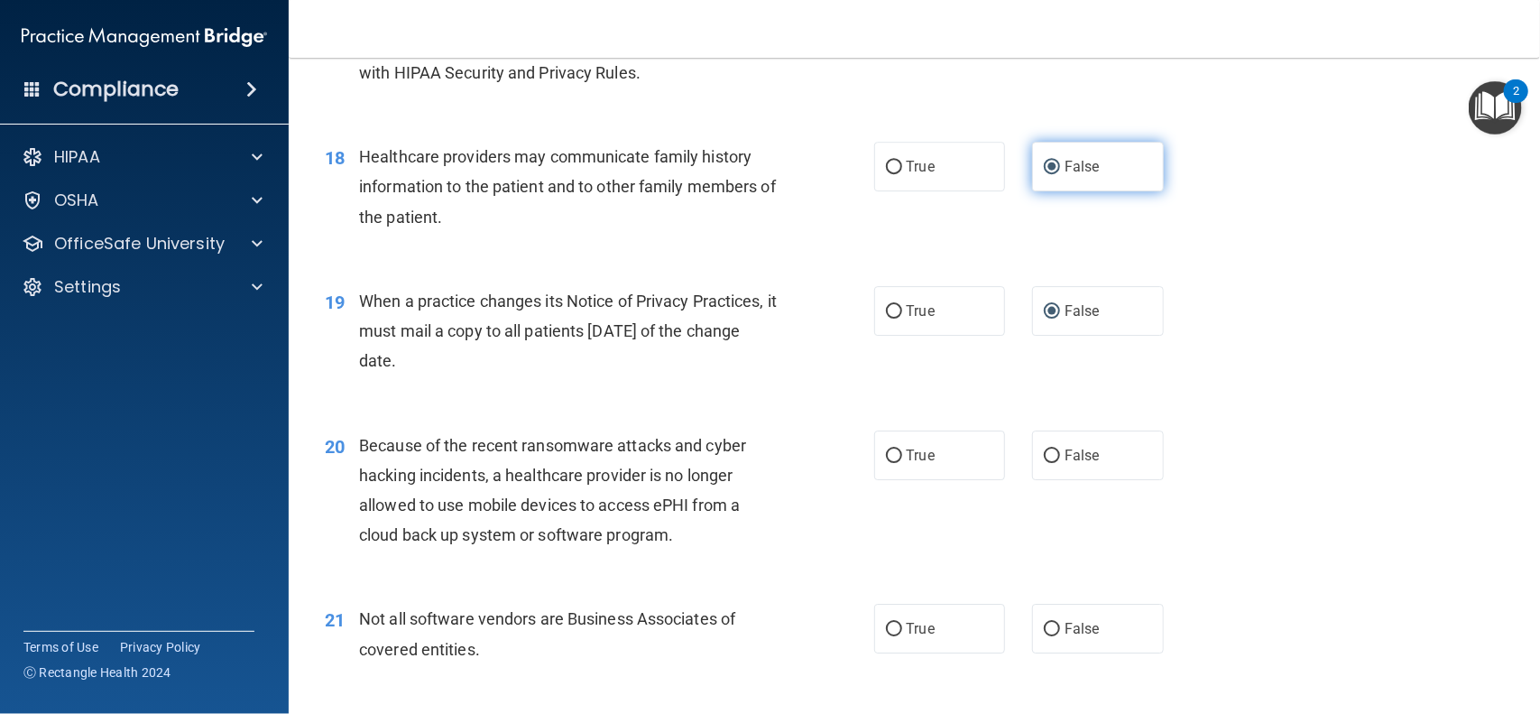
scroll to position [2663, 0]
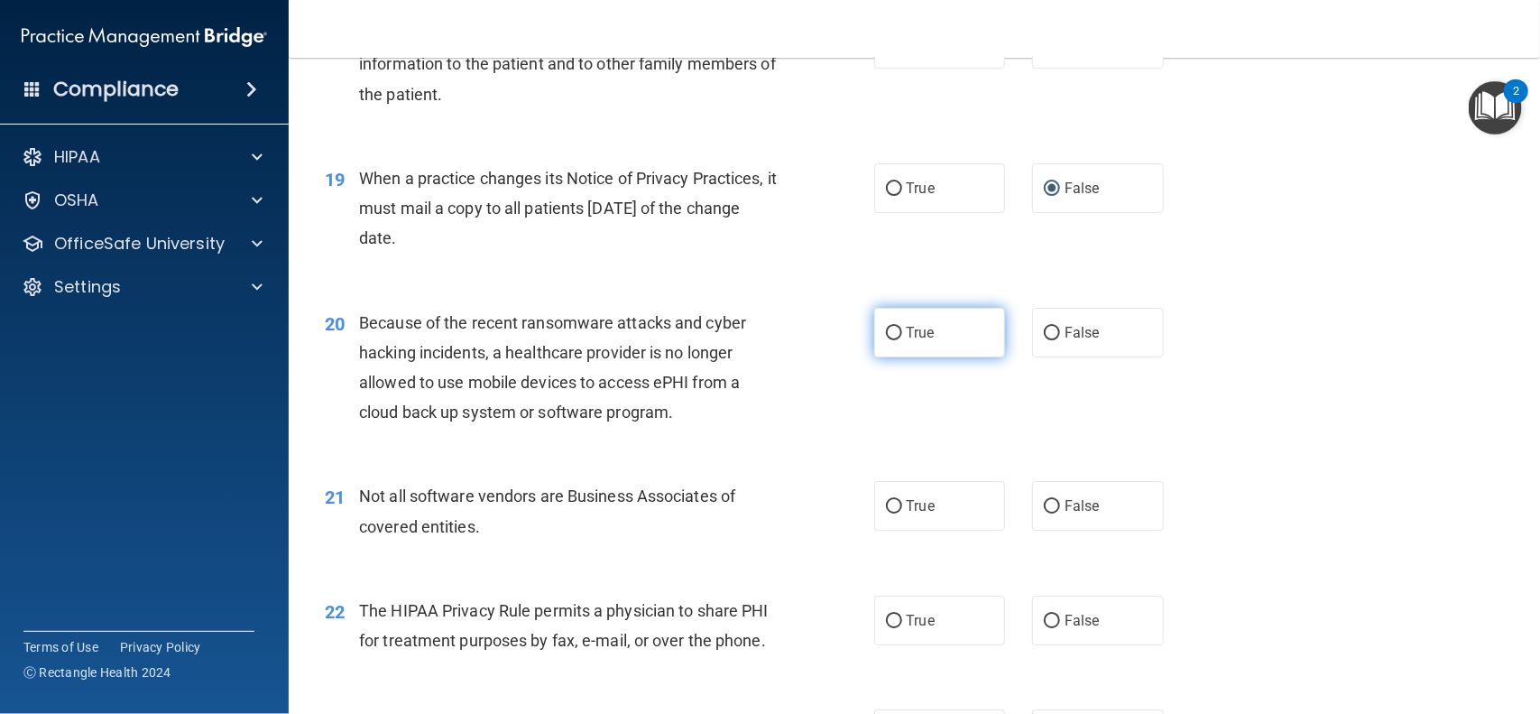
click at [896, 335] on input "True" at bounding box center [894, 334] width 16 height 14
radio input "true"
click at [889, 513] on input "True" at bounding box center [894, 507] width 16 height 14
radio input "true"
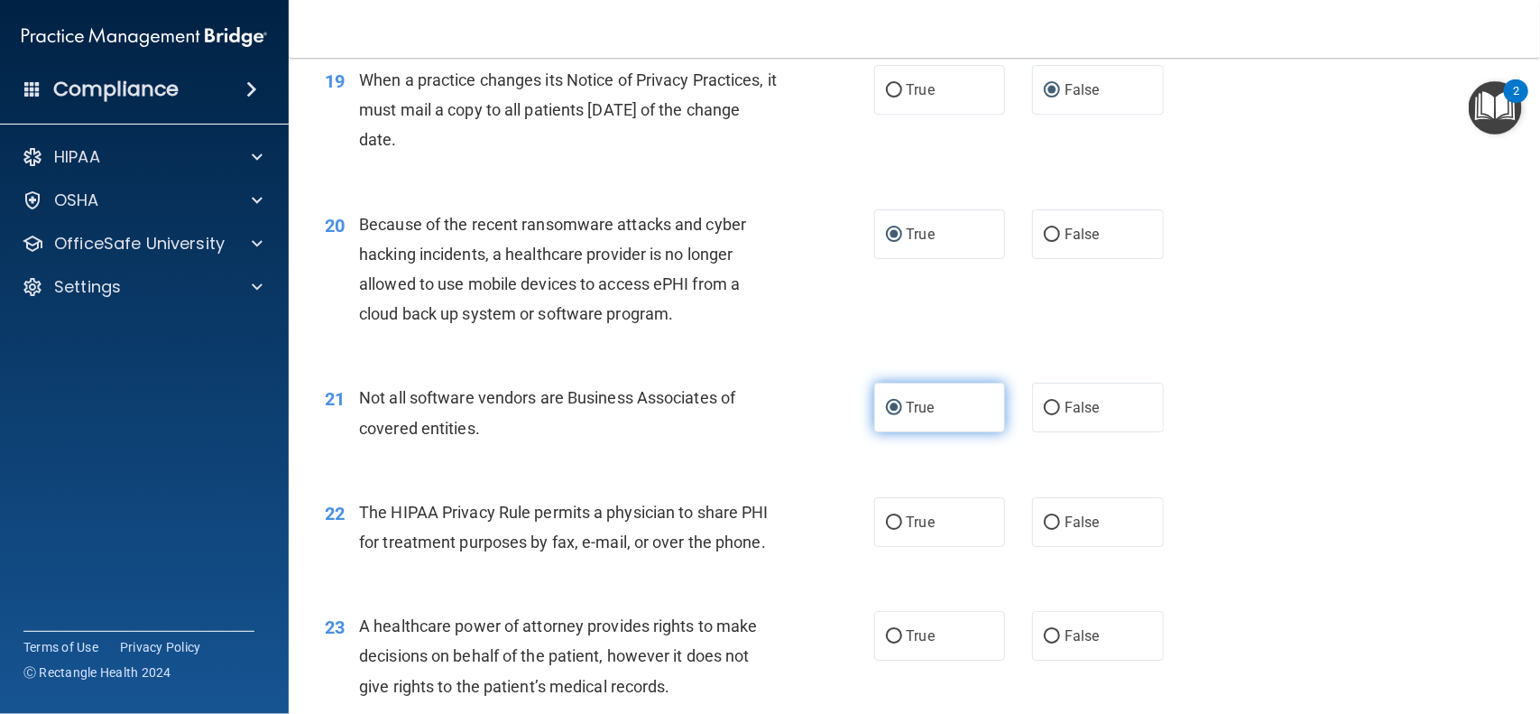
scroll to position [2853, 0]
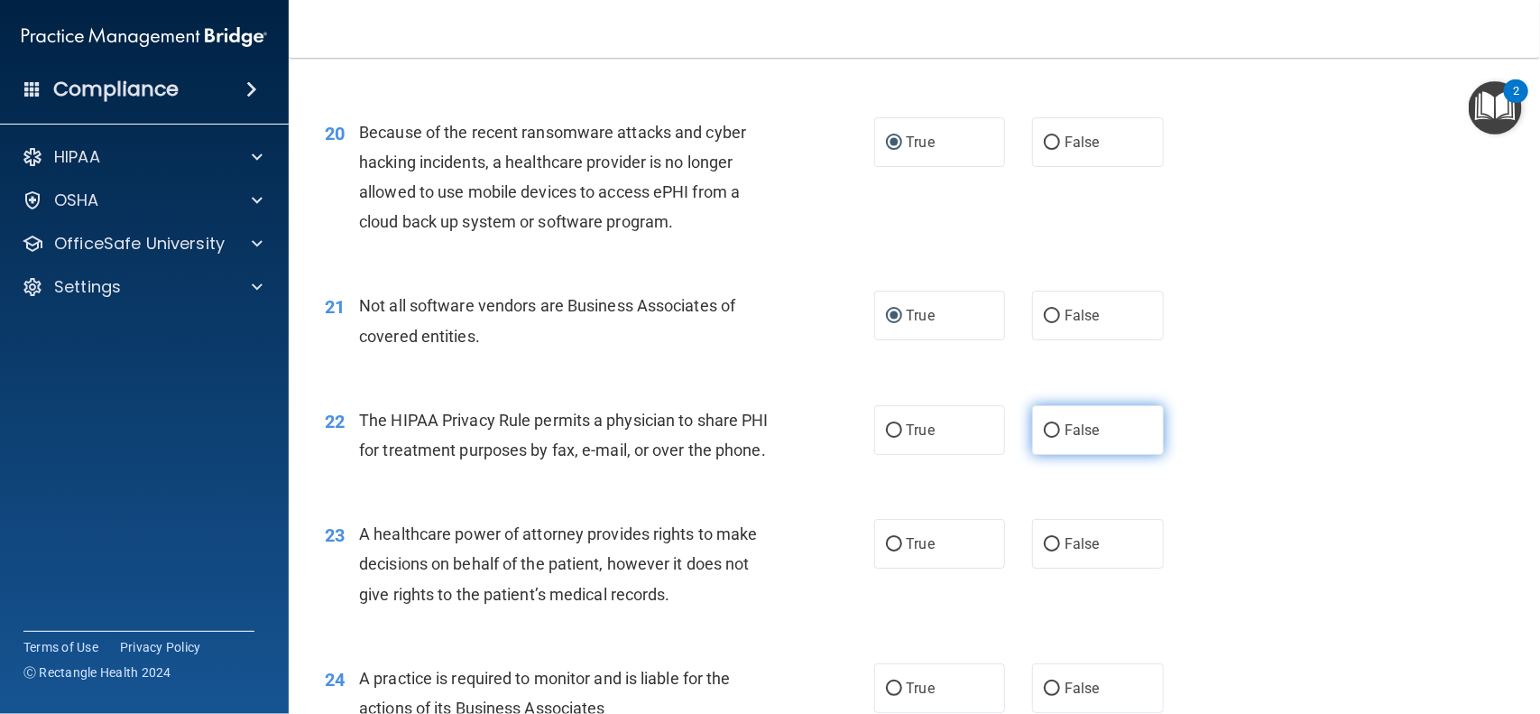
click at [1058, 429] on input "False" at bounding box center [1052, 431] width 16 height 14
radio input "true"
click at [895, 547] on input "True" at bounding box center [894, 545] width 16 height 14
radio input "true"
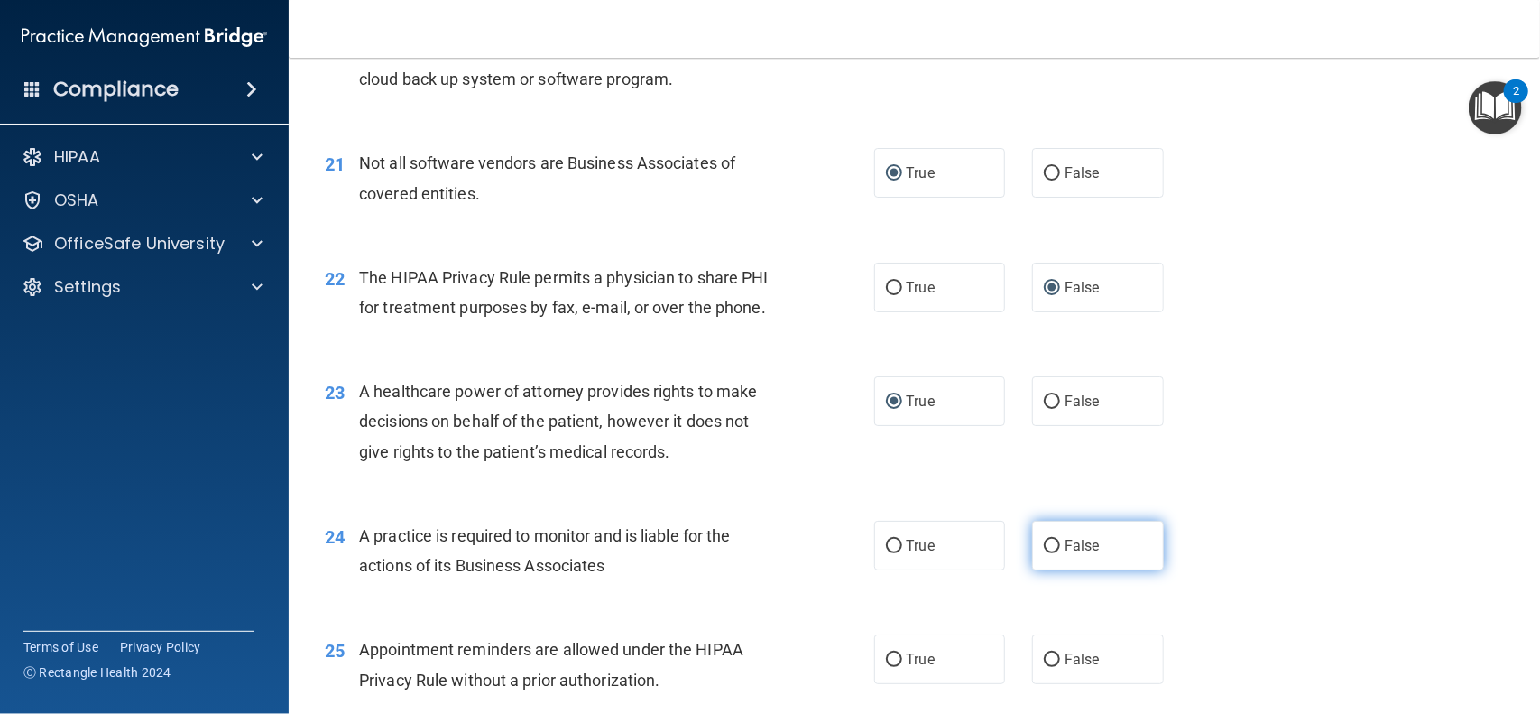
click at [1057, 552] on input "False" at bounding box center [1052, 547] width 16 height 14
radio input "true"
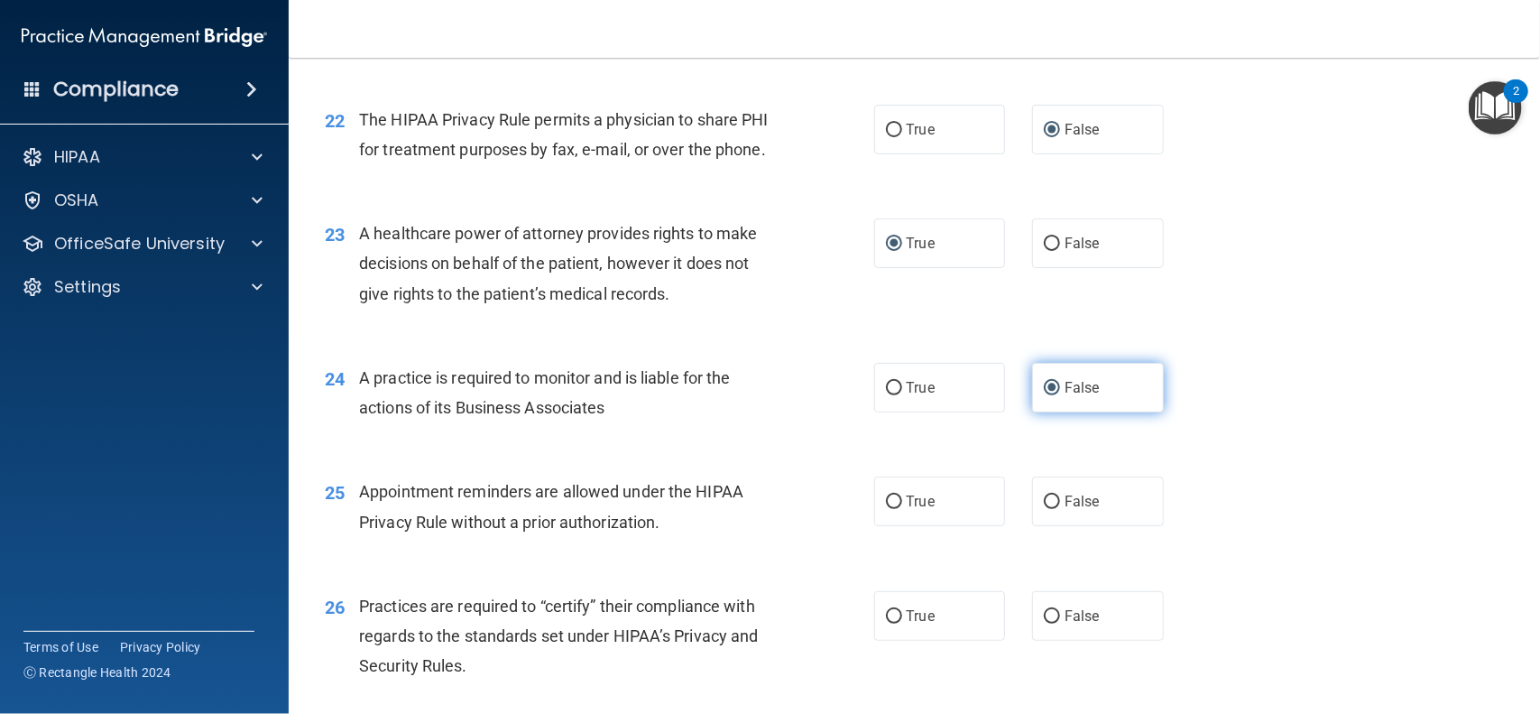
scroll to position [3209, 0]
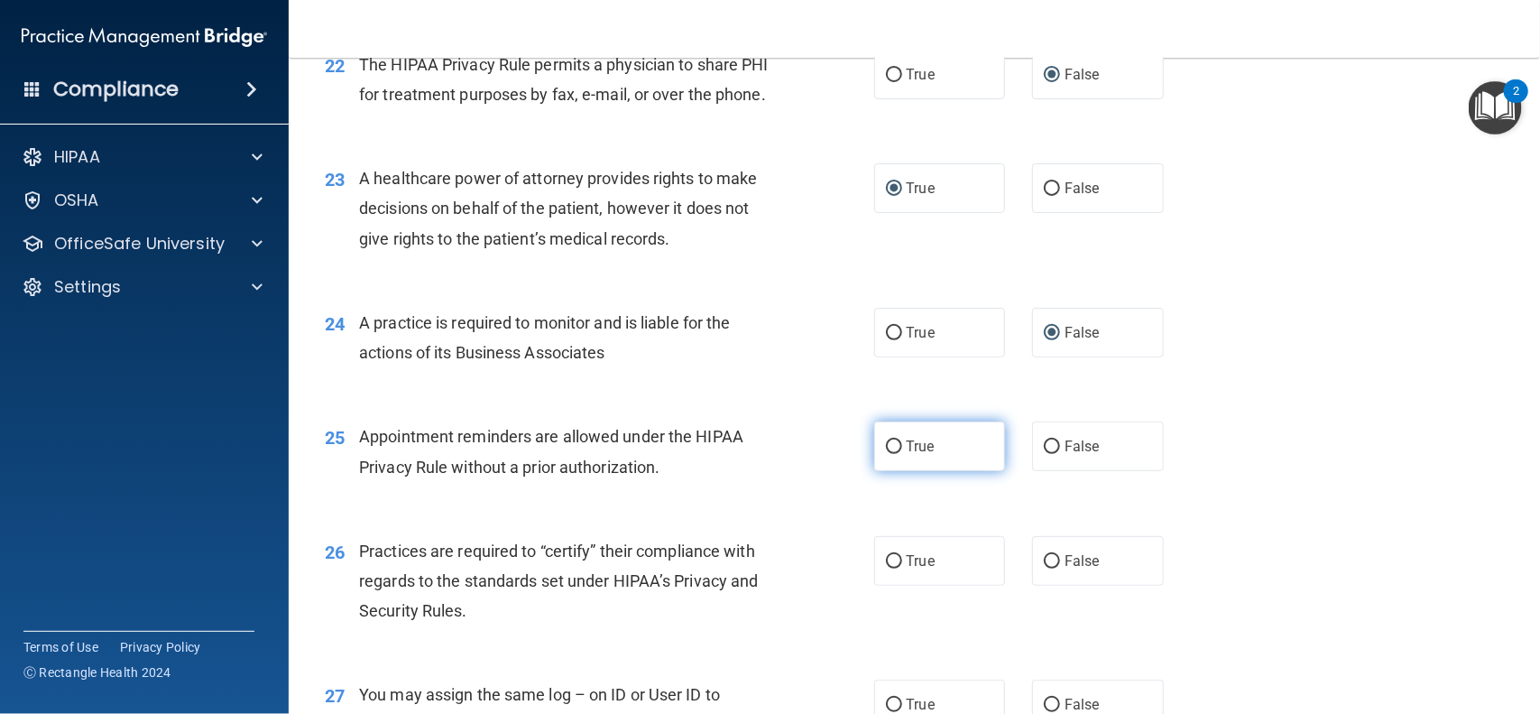
click at [895, 449] on input "True" at bounding box center [894, 447] width 16 height 14
radio input "true"
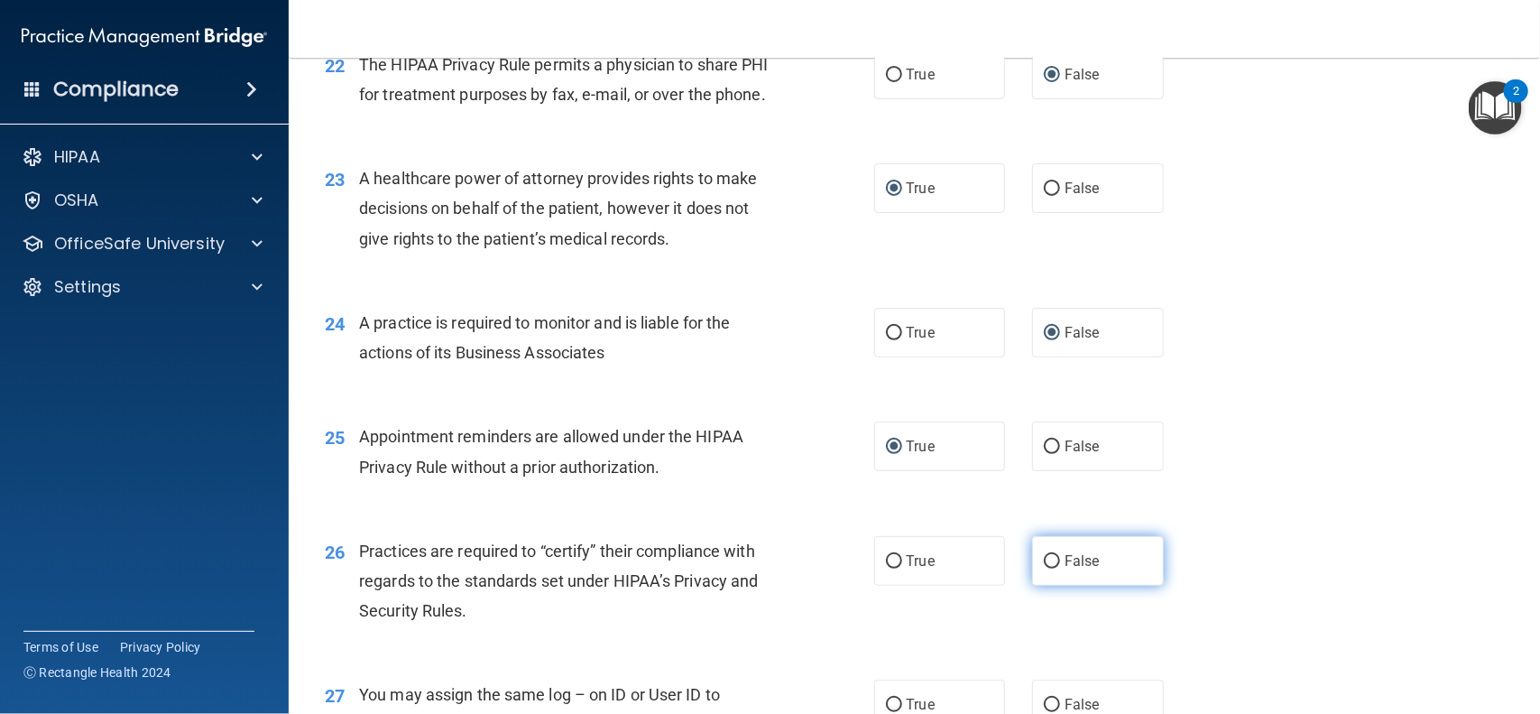
click at [1058, 565] on input "False" at bounding box center [1052, 562] width 16 height 14
radio input "true"
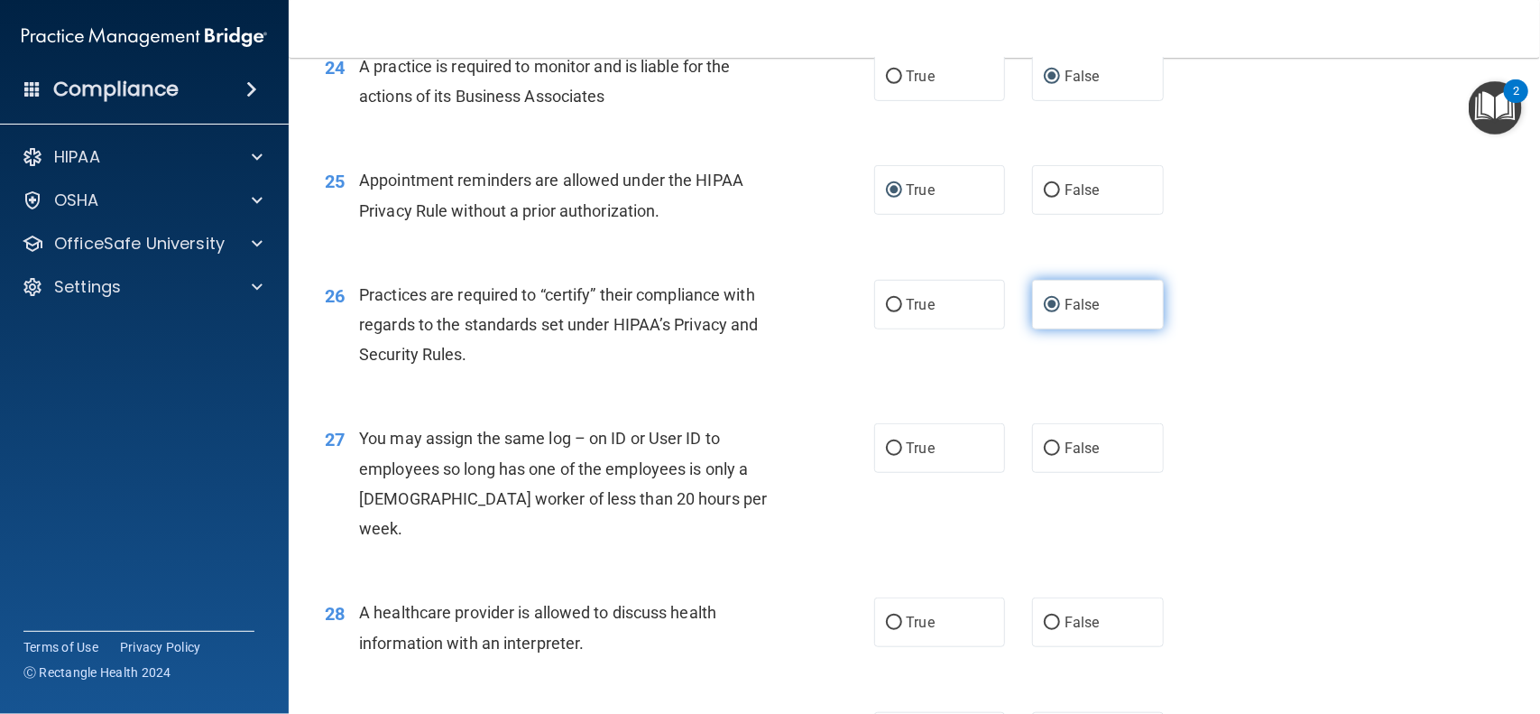
scroll to position [3465, 0]
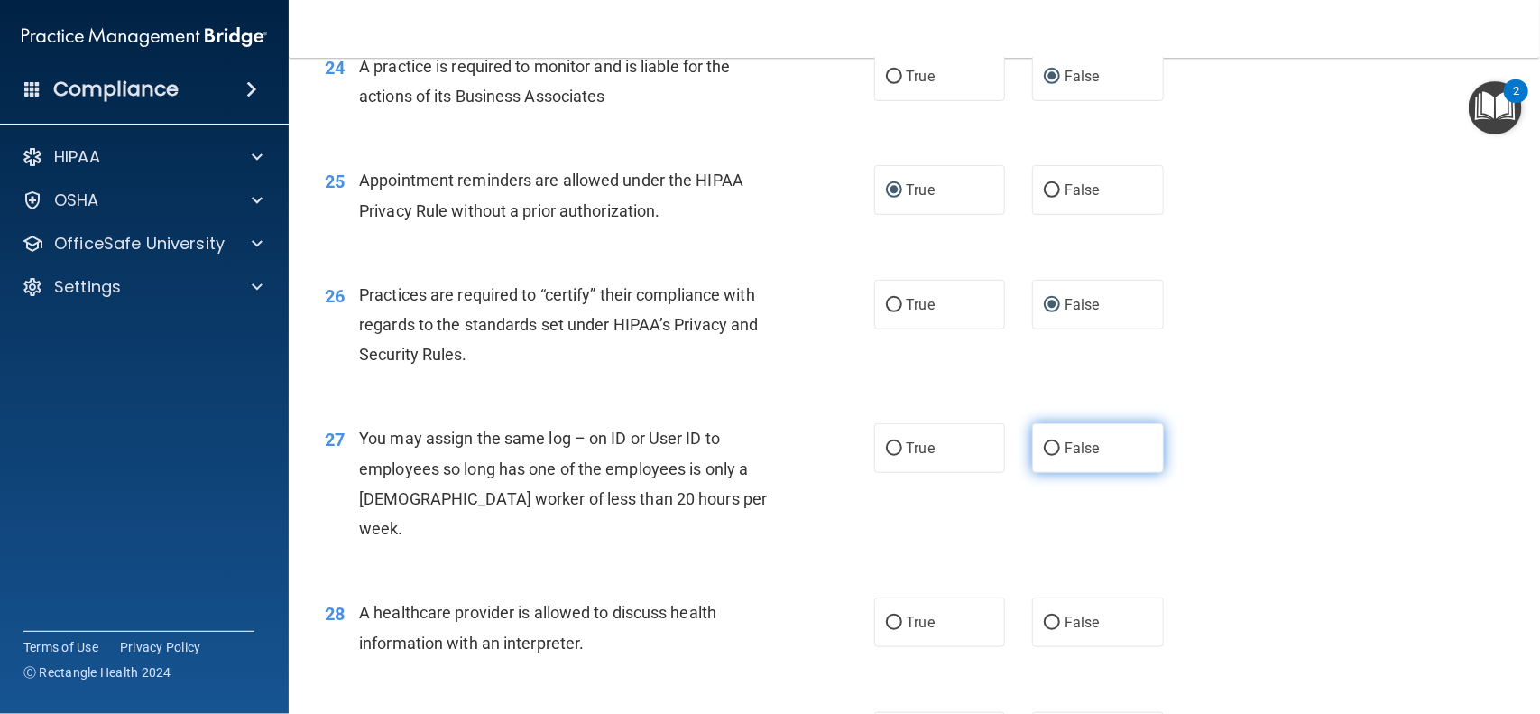
click at [1049, 456] on input "False" at bounding box center [1052, 449] width 16 height 14
radio input "true"
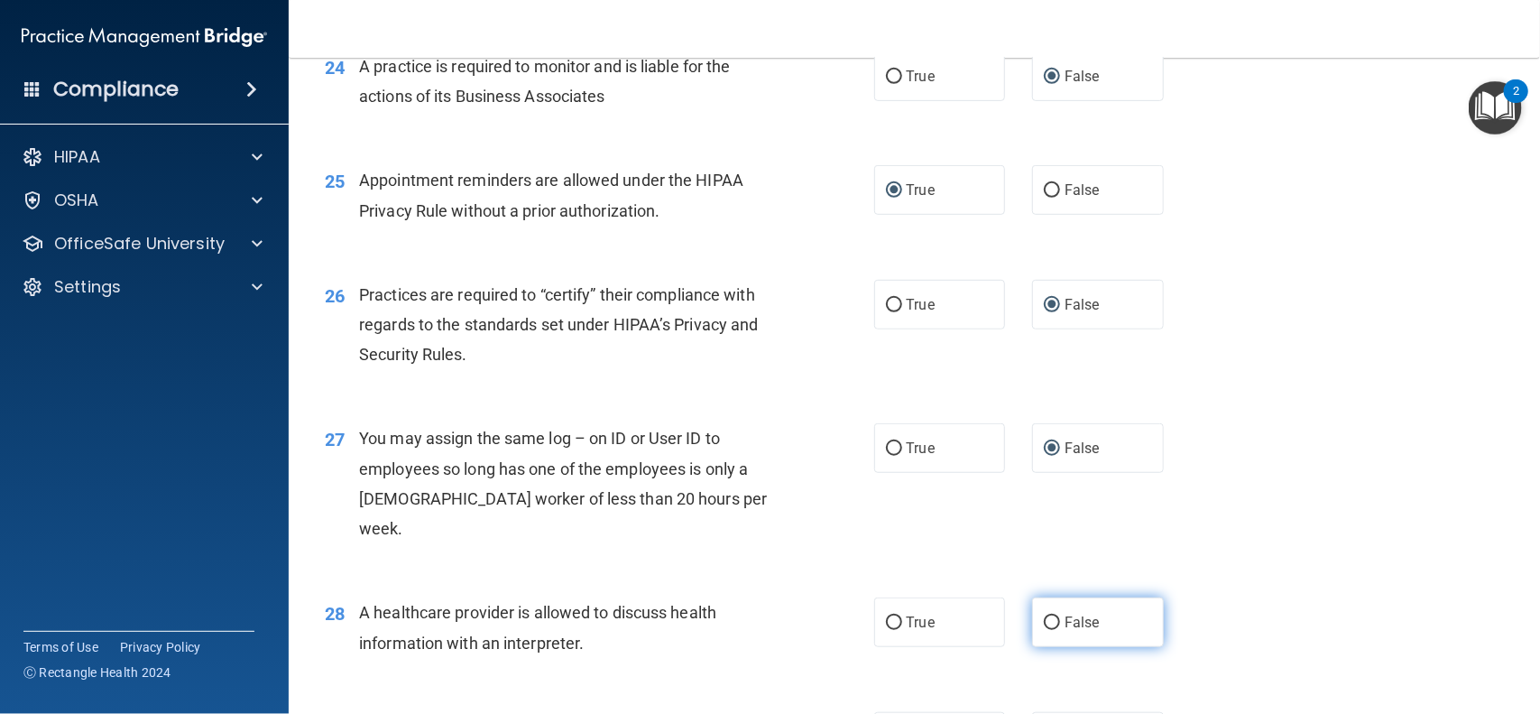
click at [1056, 616] on input "False" at bounding box center [1052, 623] width 16 height 14
radio input "true"
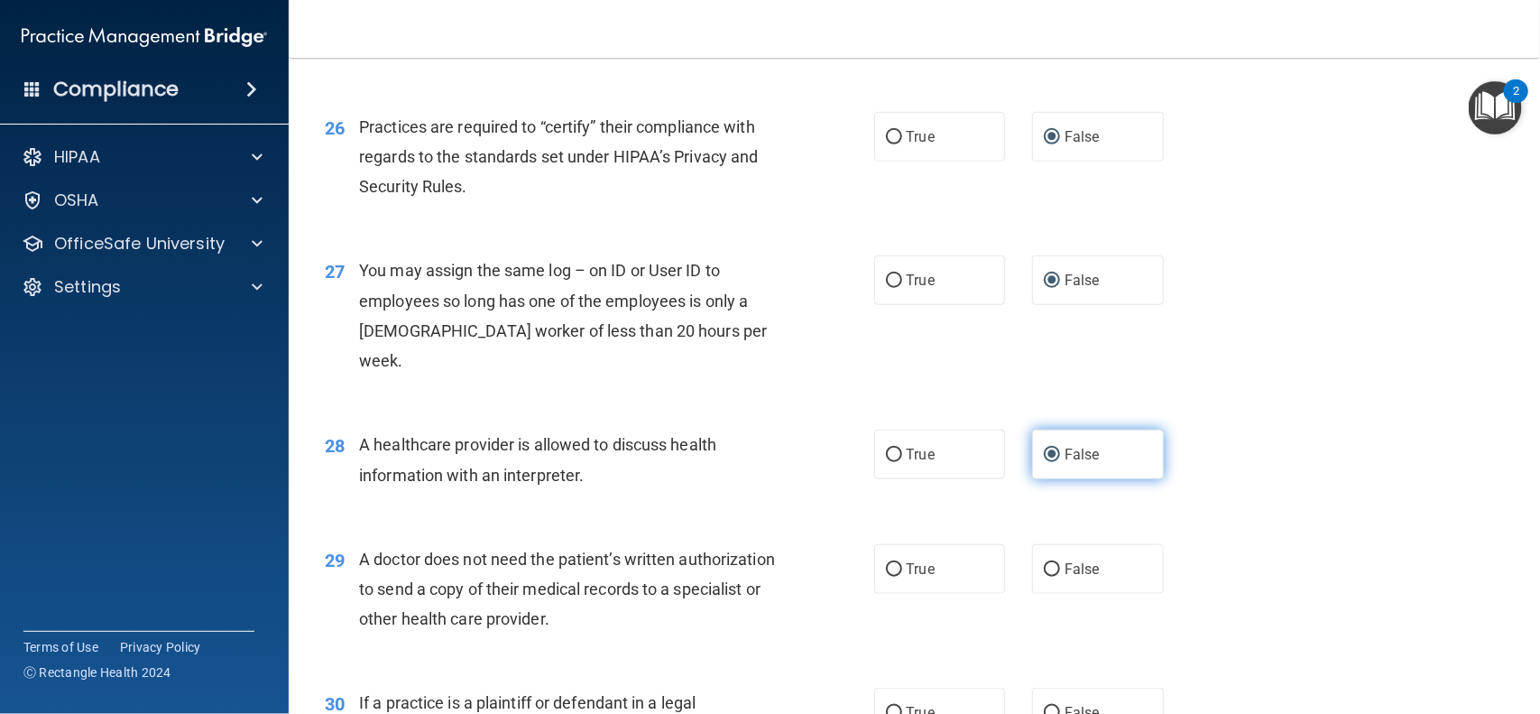
scroll to position [3636, 0]
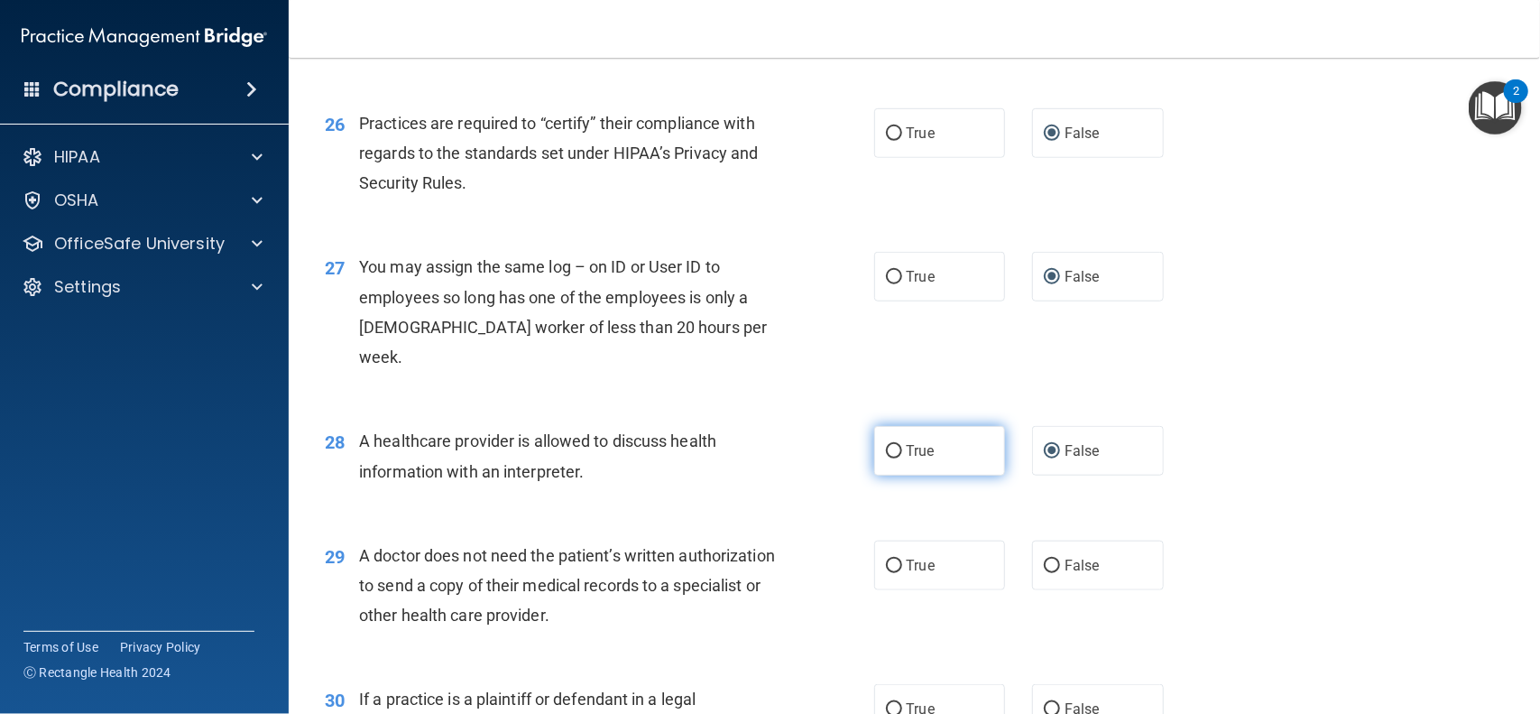
click at [894, 445] on input "True" at bounding box center [894, 452] width 16 height 14
radio input "true"
radio input "false"
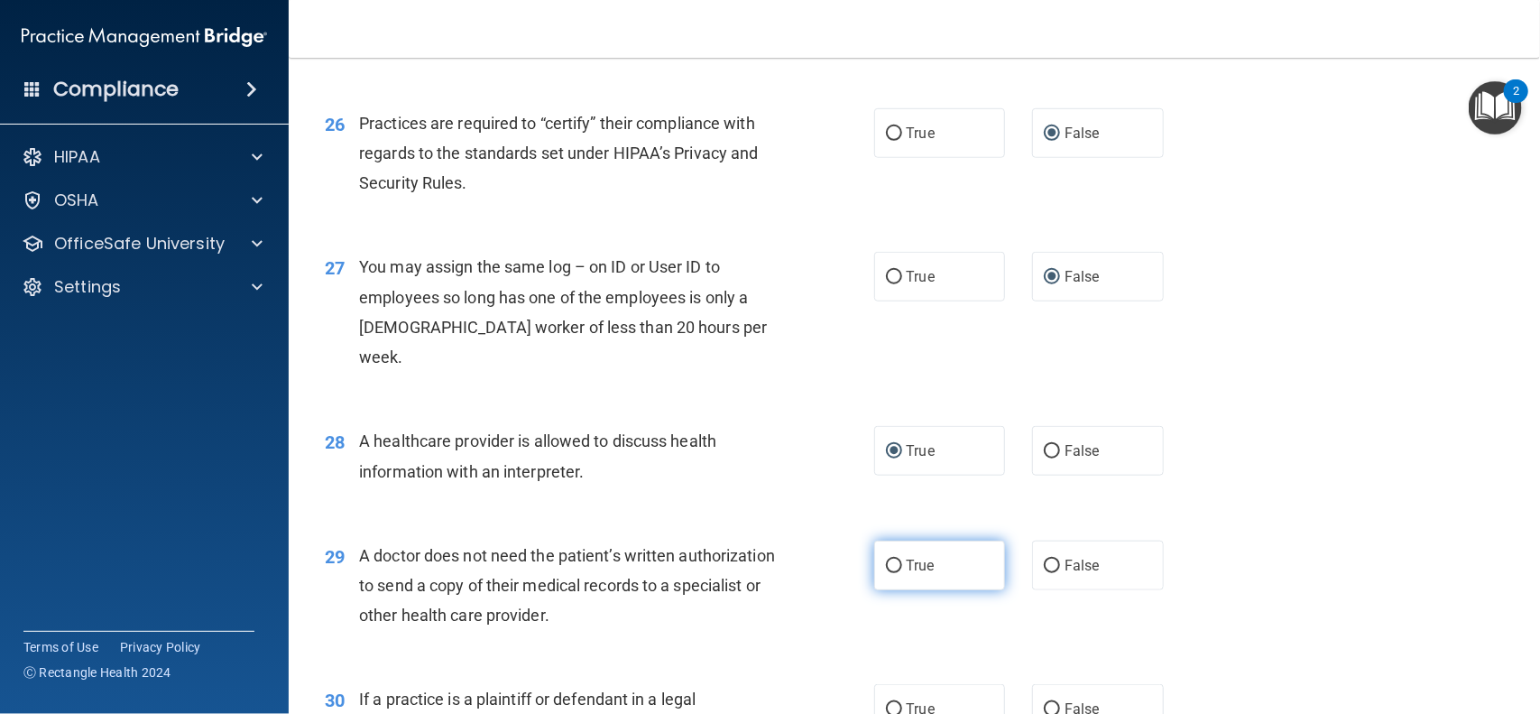
click at [932, 553] on label "True" at bounding box center [940, 566] width 132 height 50
click at [902, 559] on input "True" at bounding box center [894, 566] width 16 height 14
radio input "true"
click at [1072, 552] on label "False" at bounding box center [1098, 566] width 132 height 50
click at [1060, 559] on input "False" at bounding box center [1052, 566] width 16 height 14
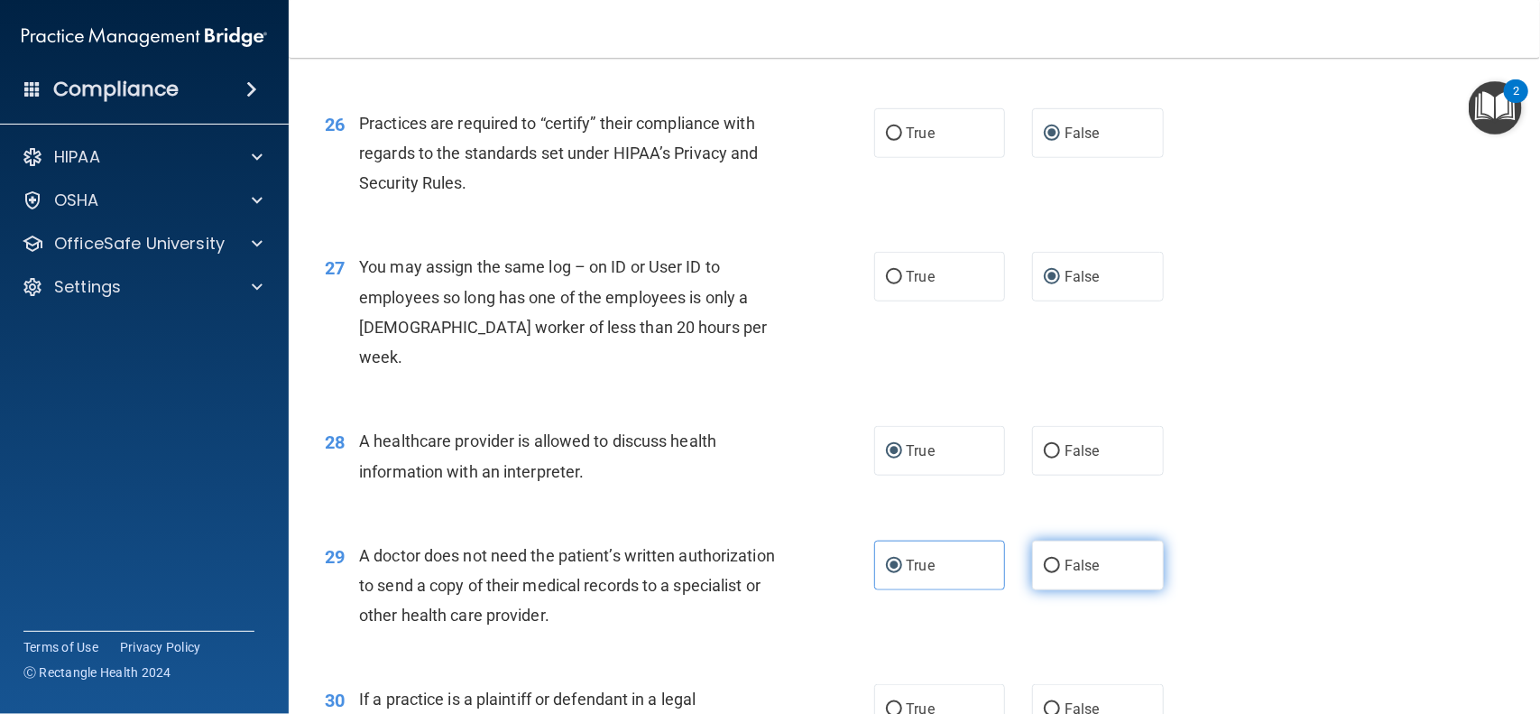
radio input "true"
radio input "false"
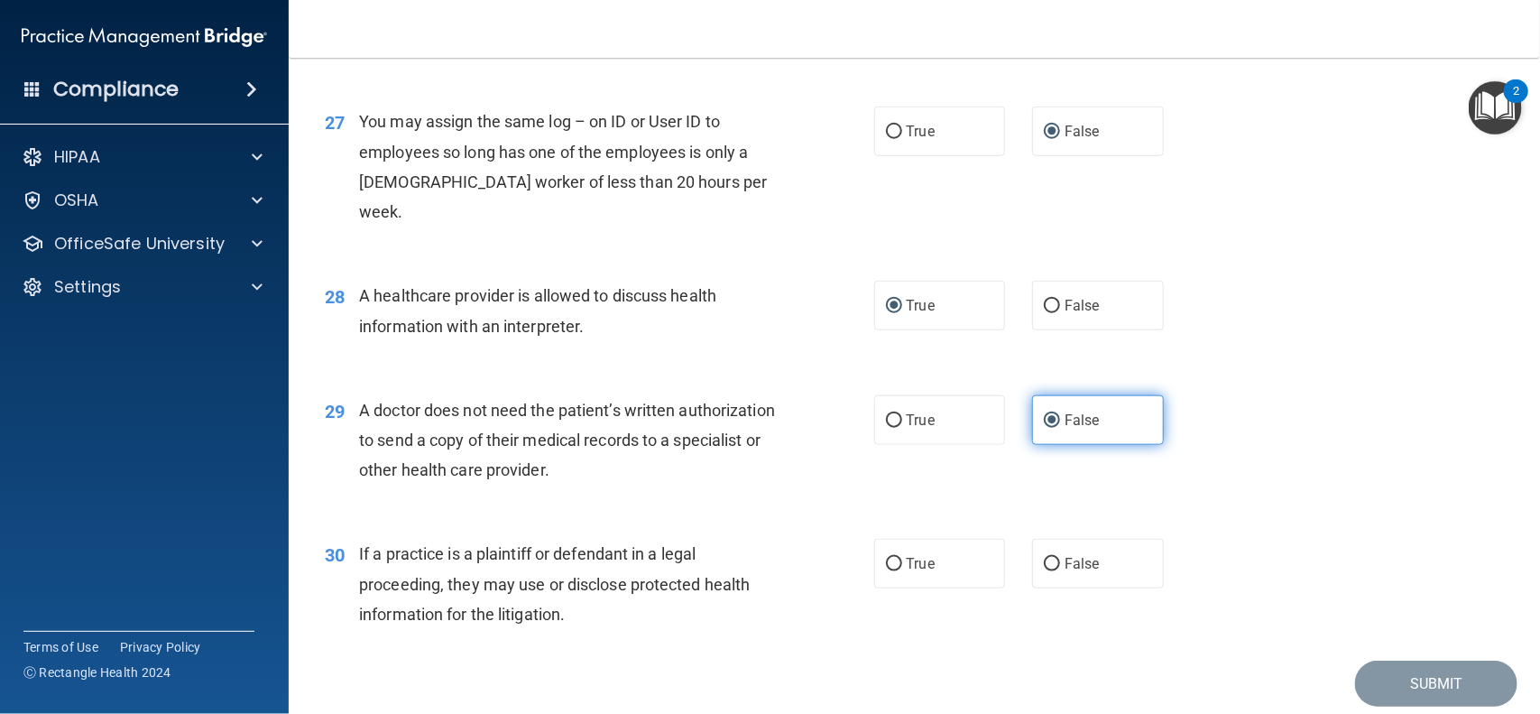
scroll to position [3790, 0]
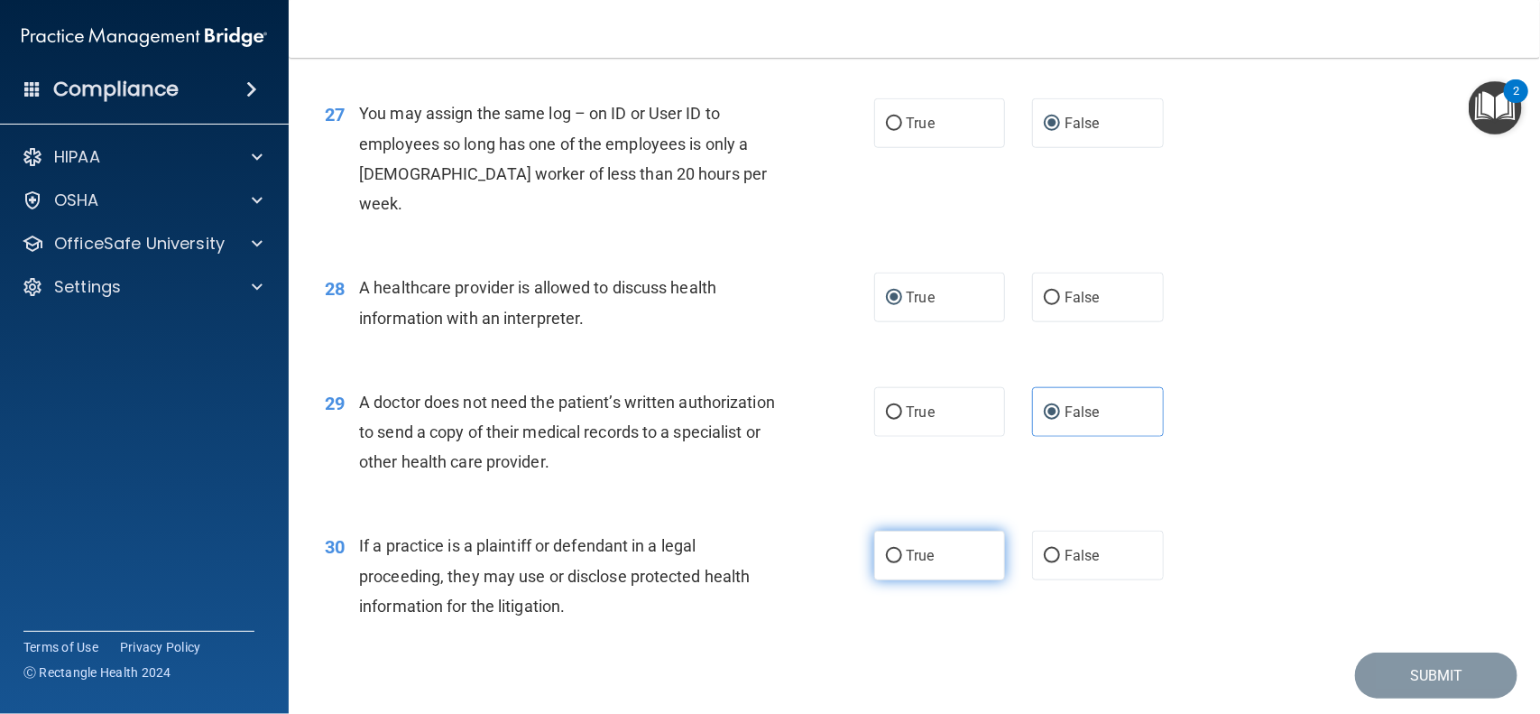
click at [899, 550] on input "True" at bounding box center [894, 557] width 16 height 14
radio input "true"
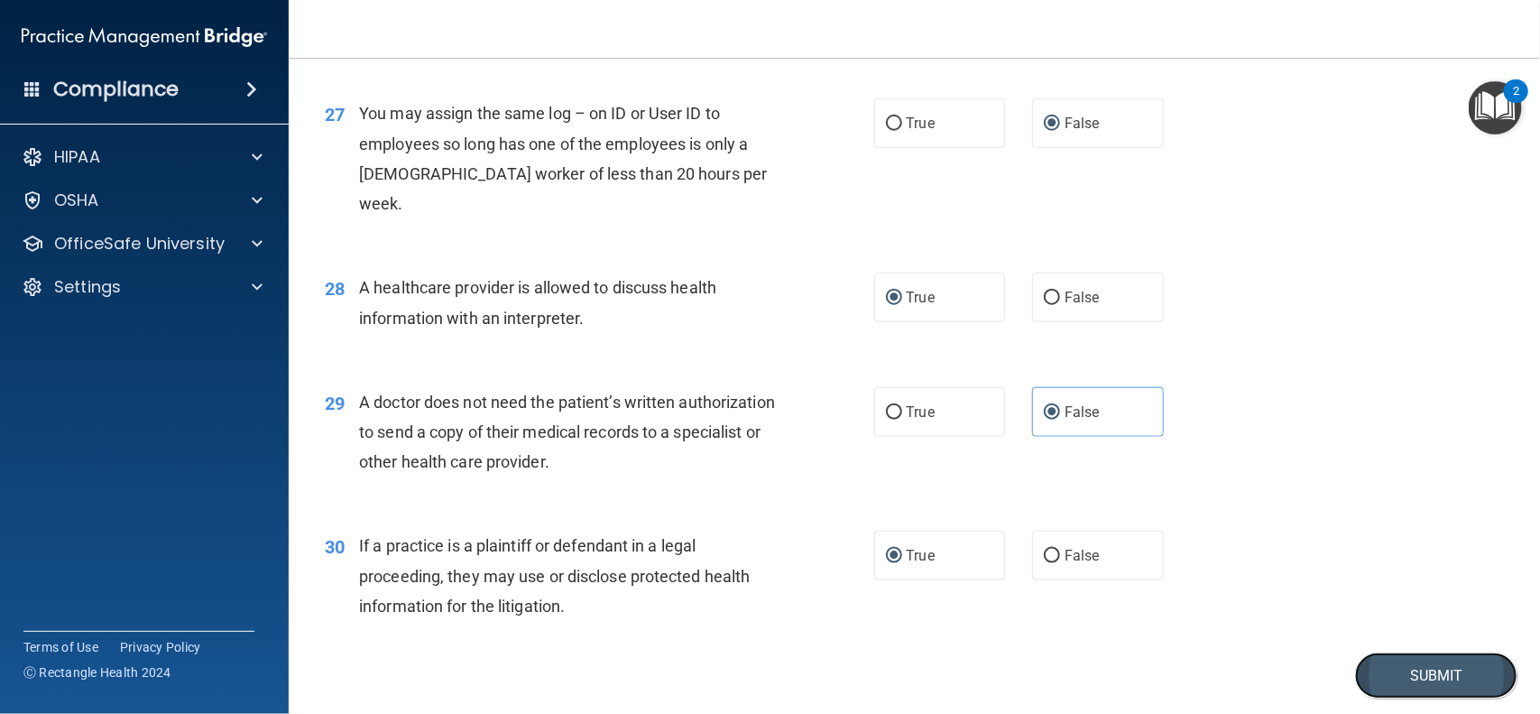
click at [1455, 656] on button "Submit" at bounding box center [1436, 675] width 162 height 46
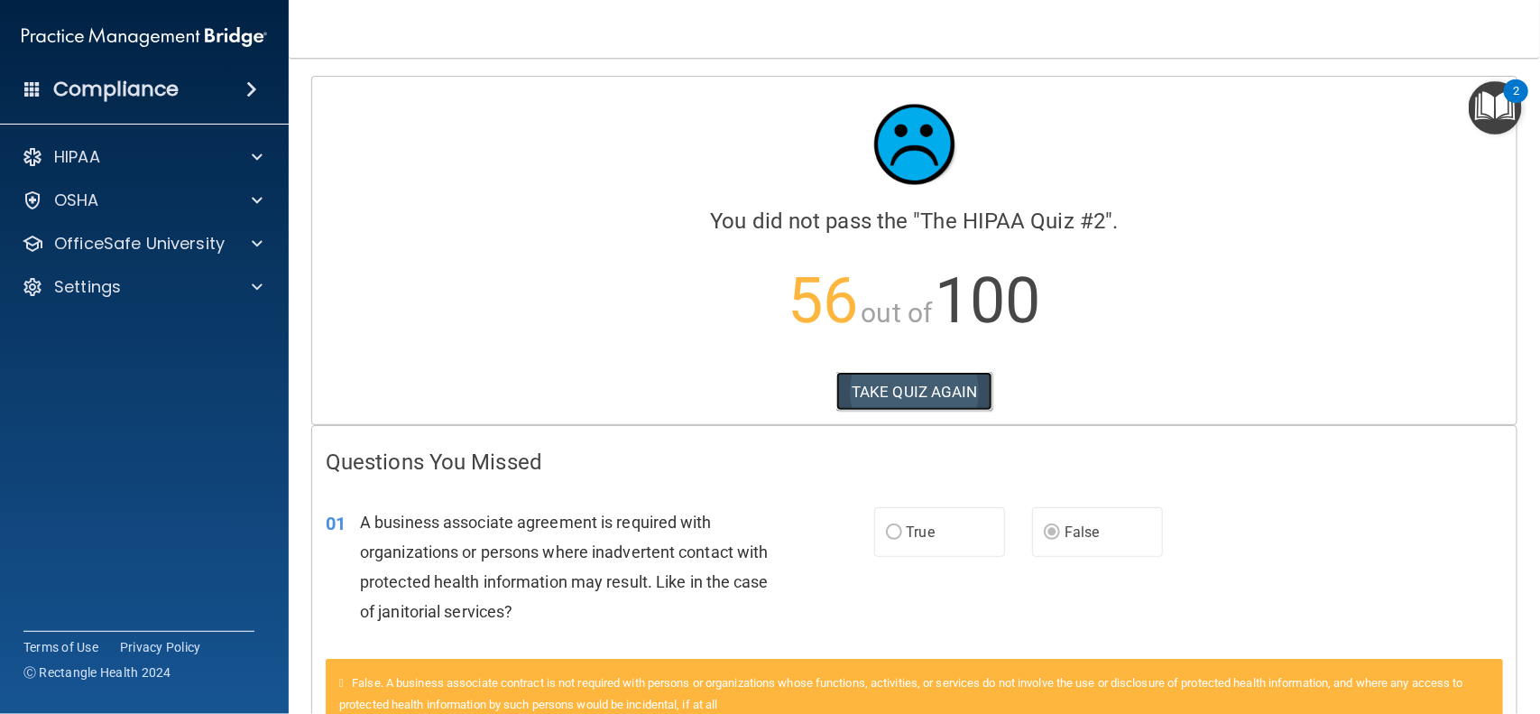
click at [896, 388] on button "TAKE QUIZ AGAIN" at bounding box center [914, 392] width 156 height 40
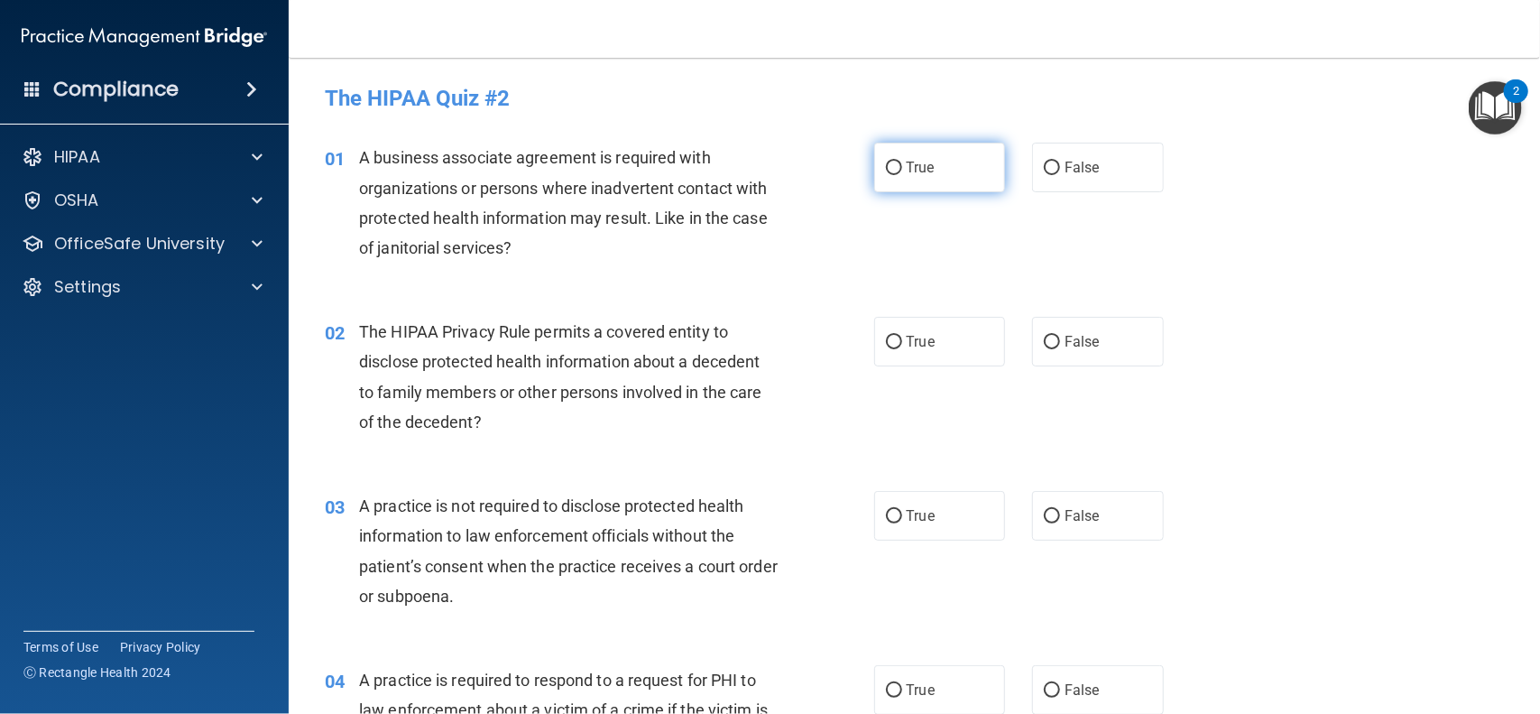
click at [896, 168] on input "True" at bounding box center [894, 169] width 16 height 14
radio input "true"
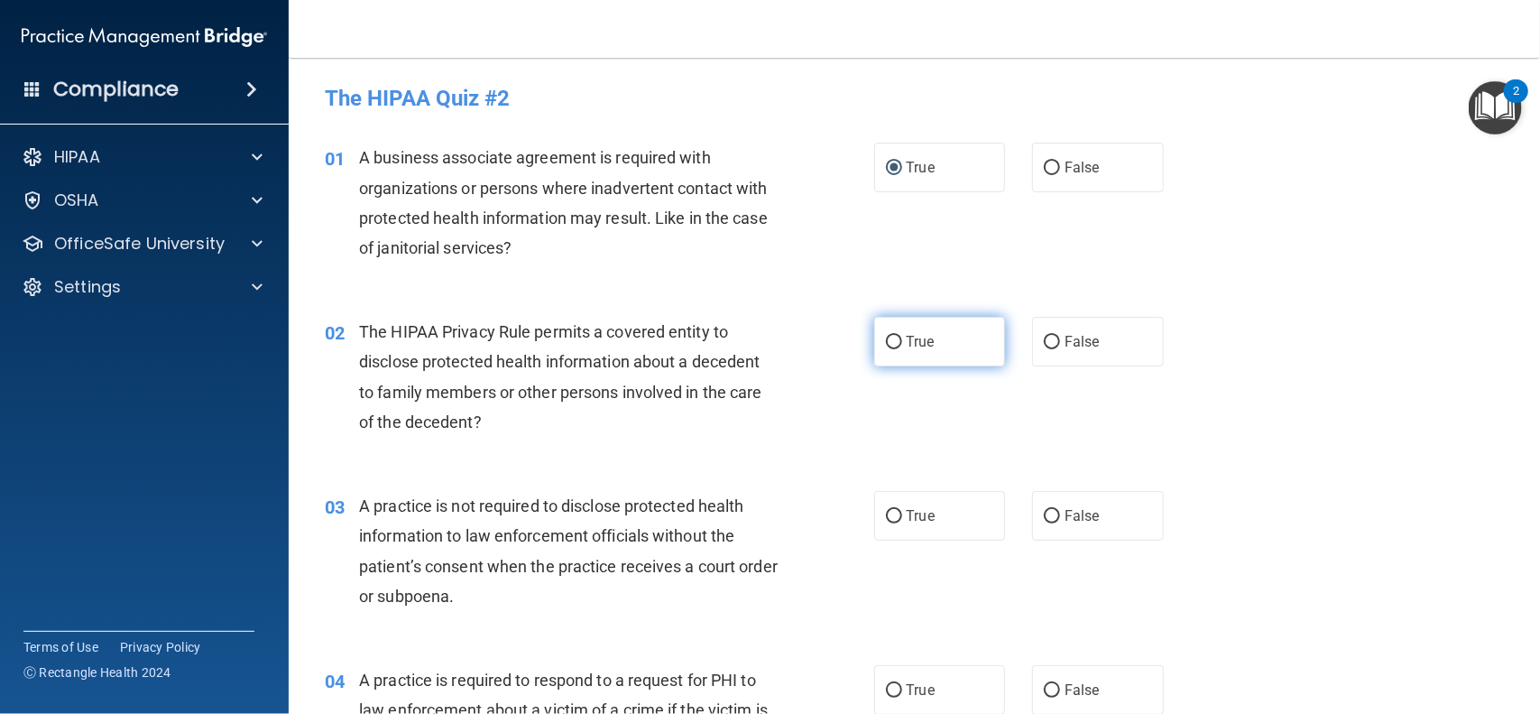
click at [901, 342] on input "True" at bounding box center [894, 343] width 16 height 14
radio input "true"
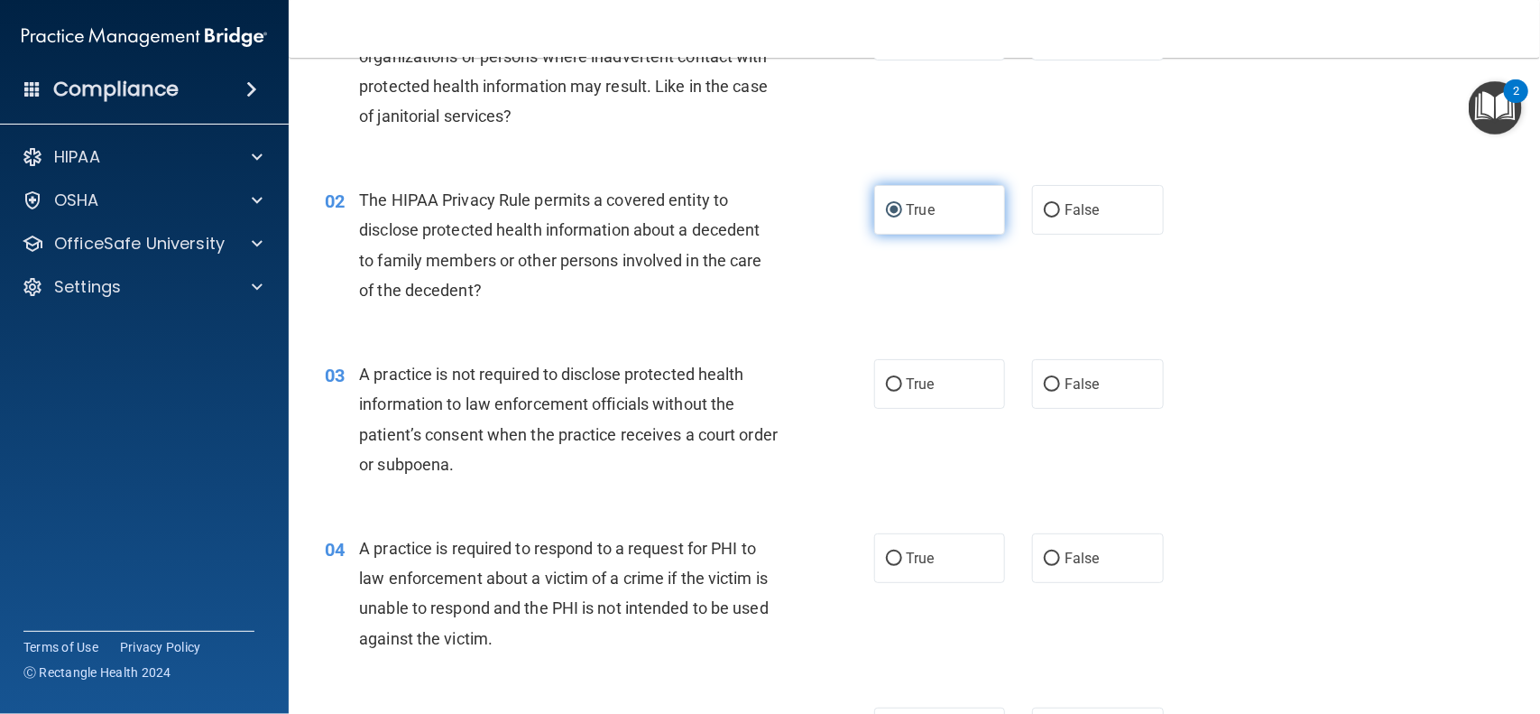
scroll to position [140, 0]
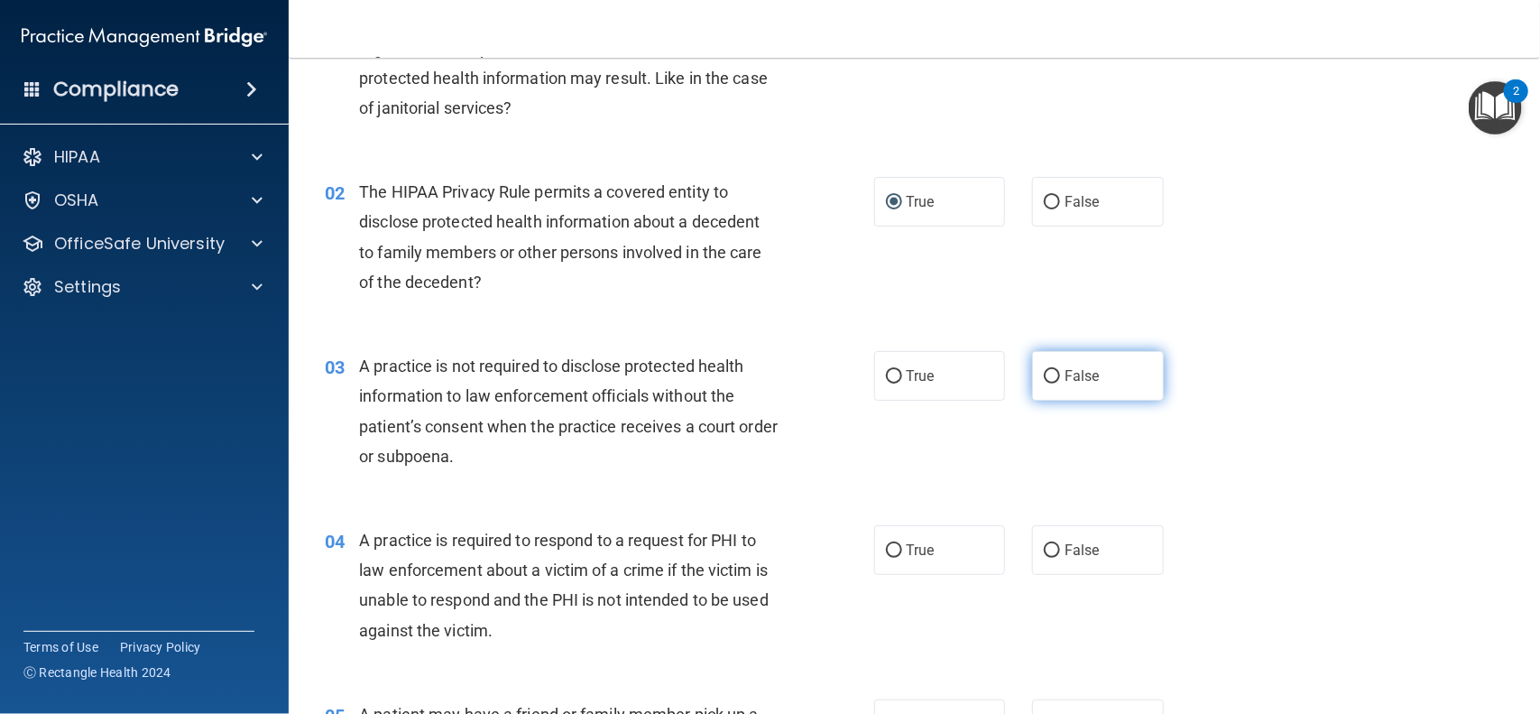
click at [1049, 380] on input "False" at bounding box center [1052, 377] width 16 height 14
radio input "true"
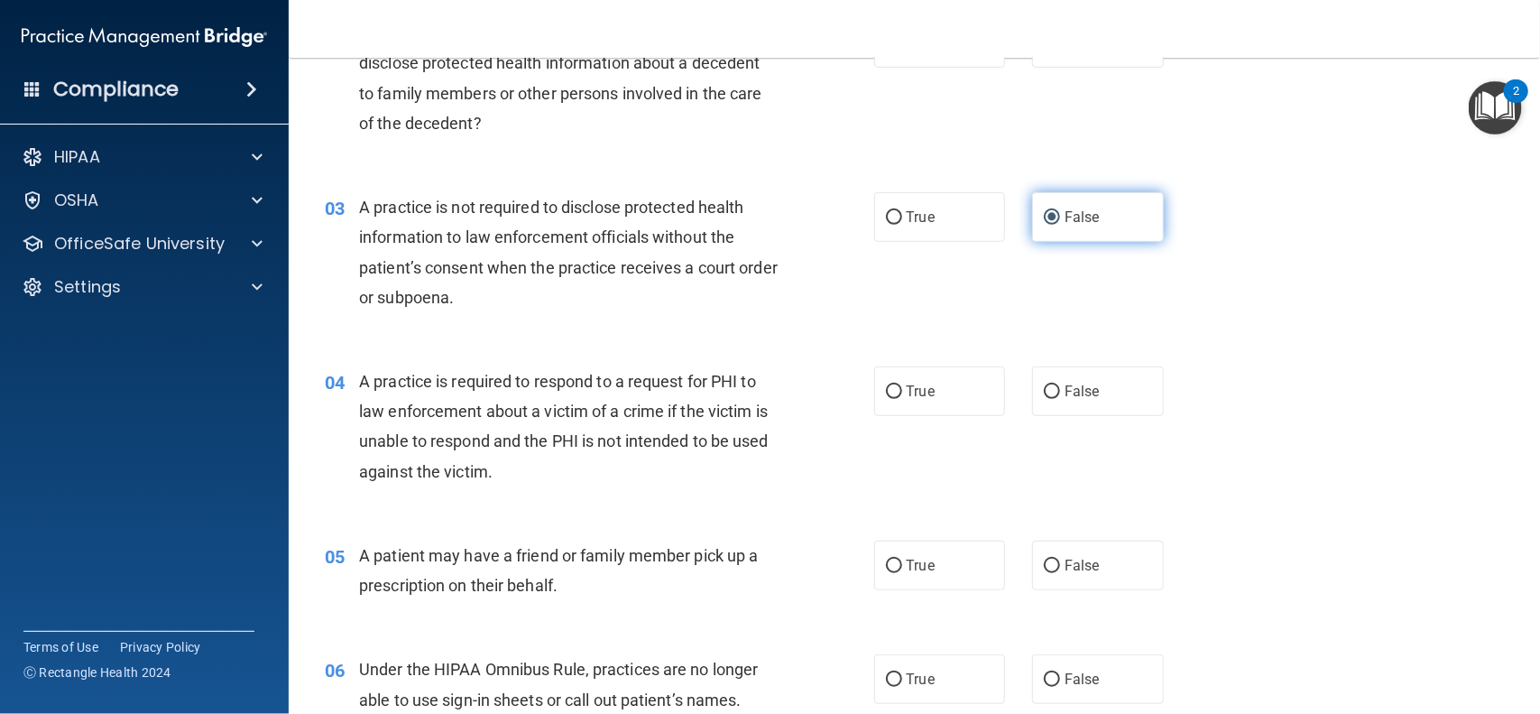
scroll to position [338, 0]
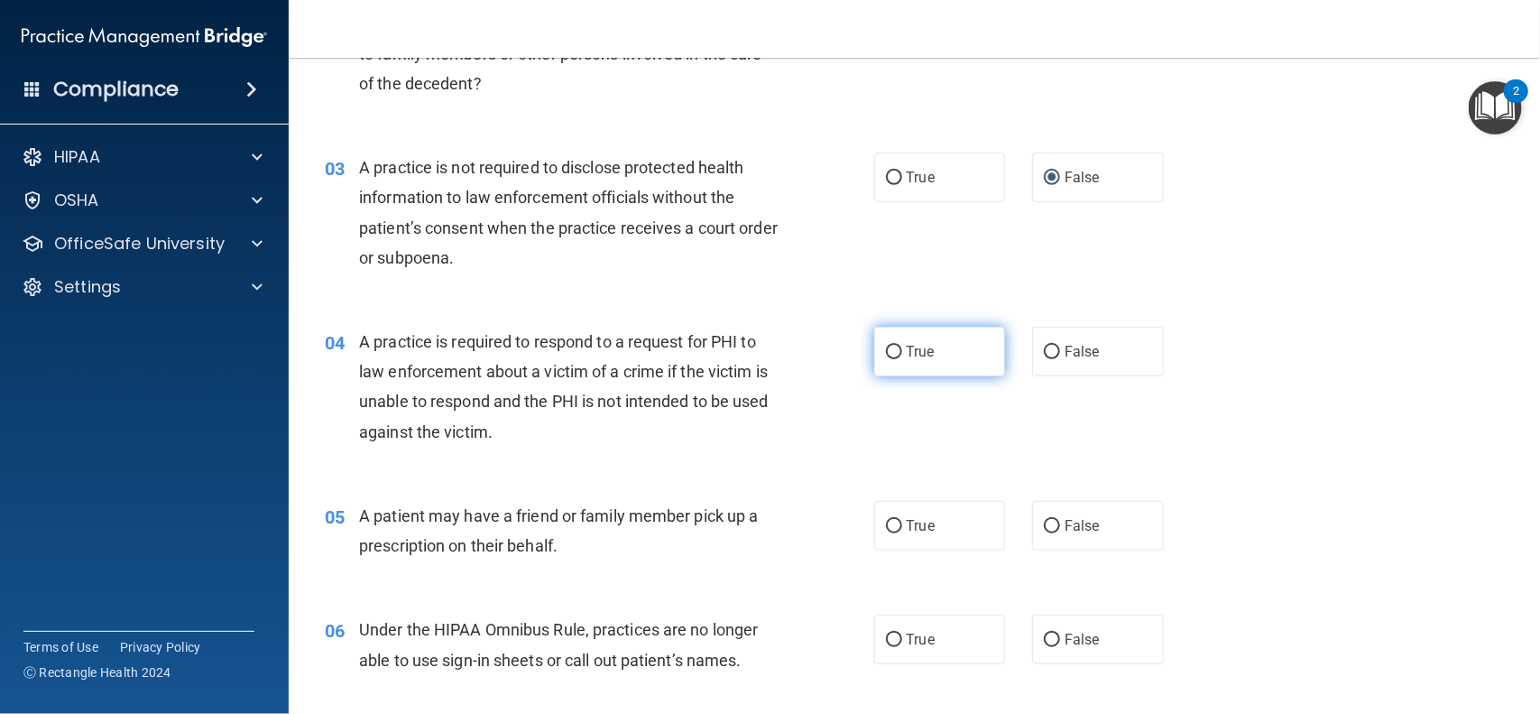
click at [891, 353] on input "True" at bounding box center [894, 353] width 16 height 14
radio input "true"
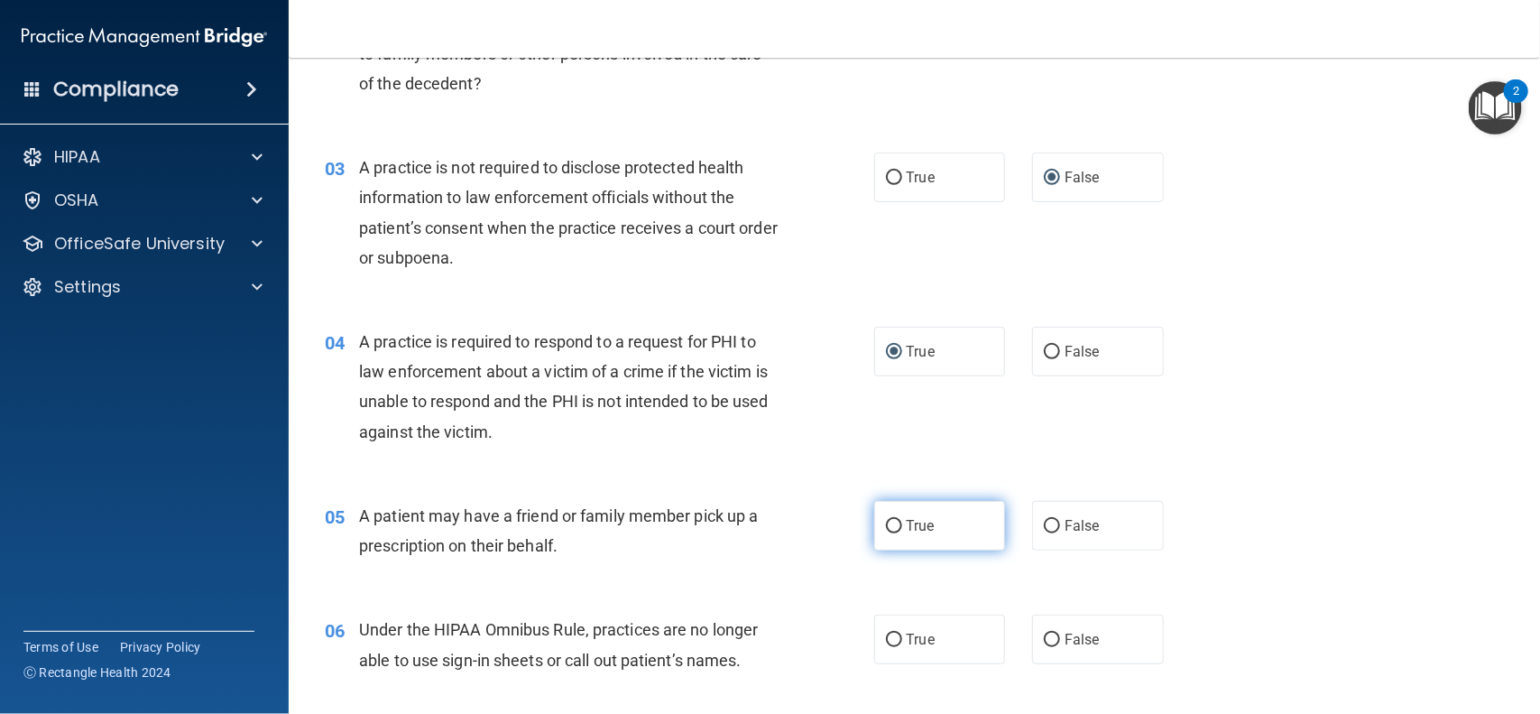
click at [898, 525] on input "True" at bounding box center [894, 527] width 16 height 14
radio input "true"
click at [1218, 578] on div "05 A patient may have a friend or family member pick up a prescription on their…" at bounding box center [914, 535] width 1206 height 114
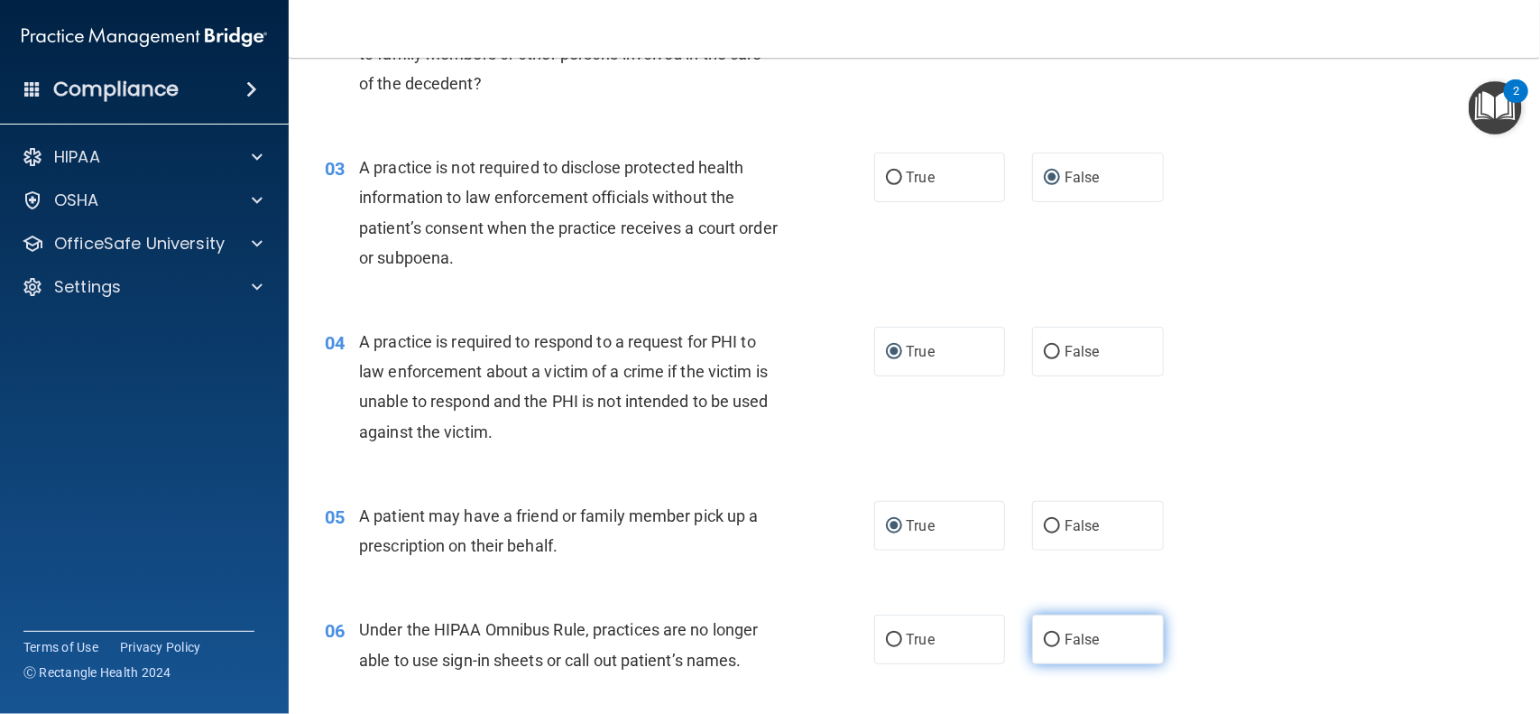
click at [1054, 645] on input "False" at bounding box center [1052, 640] width 16 height 14
radio input "true"
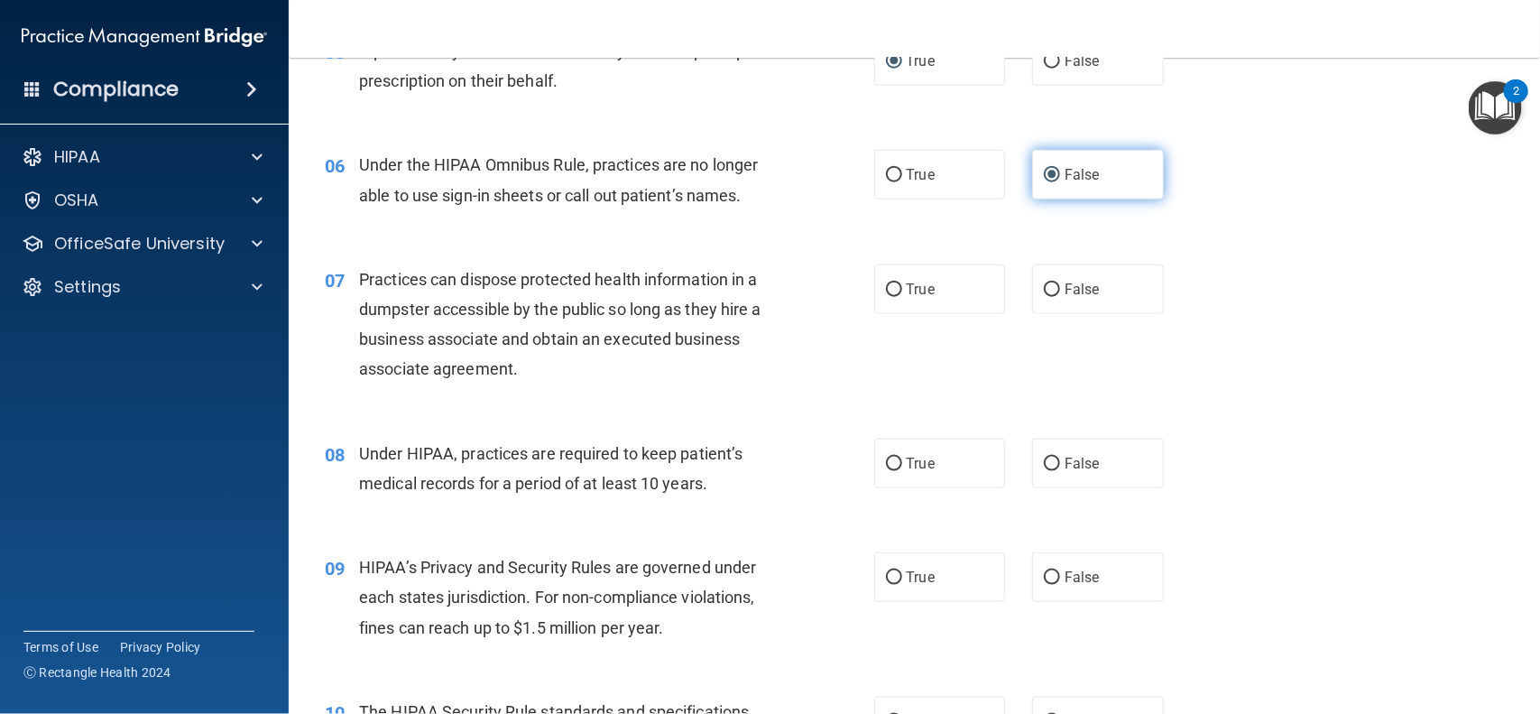
scroll to position [805, 0]
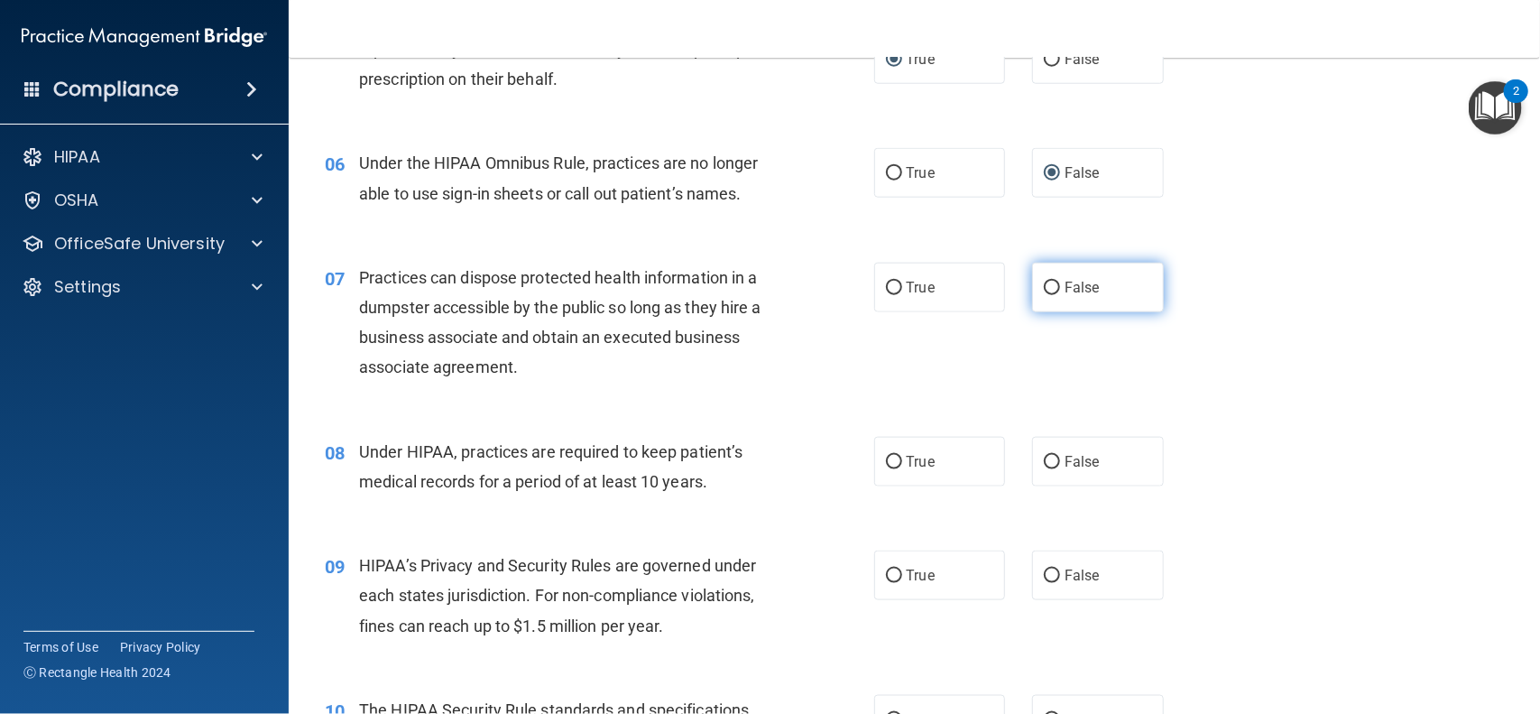
click at [1052, 291] on input "False" at bounding box center [1052, 289] width 16 height 14
radio input "true"
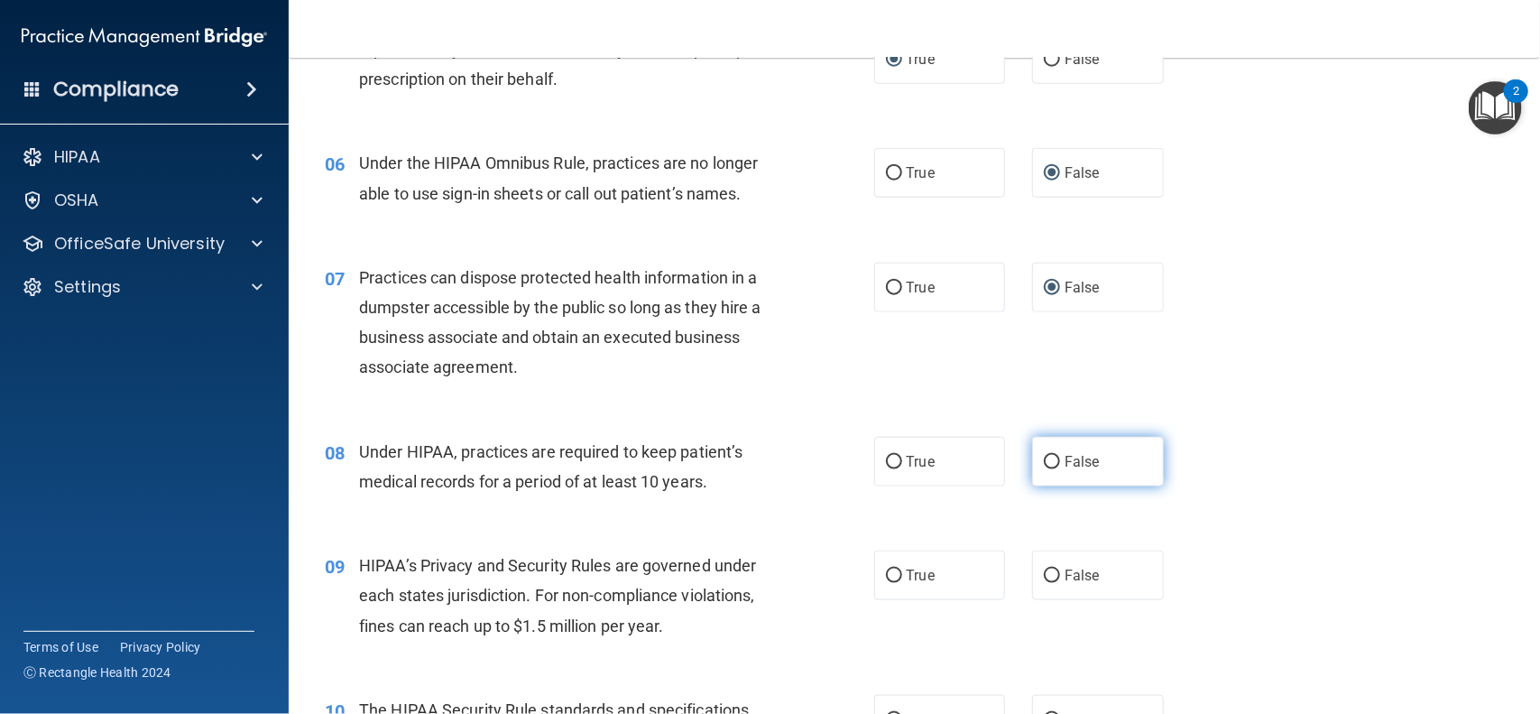
click at [1072, 470] on label "False" at bounding box center [1098, 462] width 132 height 50
click at [1060, 469] on input "False" at bounding box center [1052, 463] width 16 height 14
radio input "true"
click at [1051, 583] on input "False" at bounding box center [1052, 576] width 16 height 14
radio input "true"
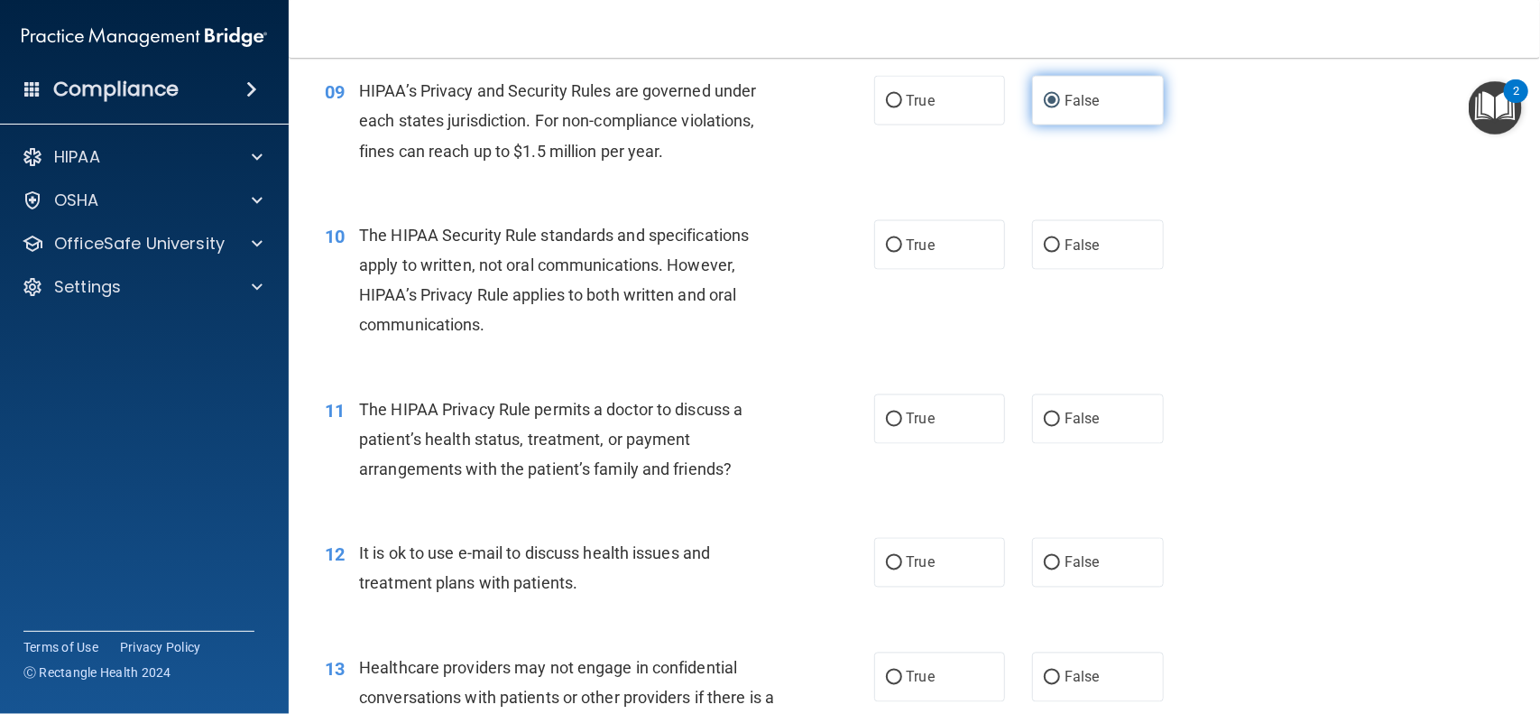
scroll to position [1281, 0]
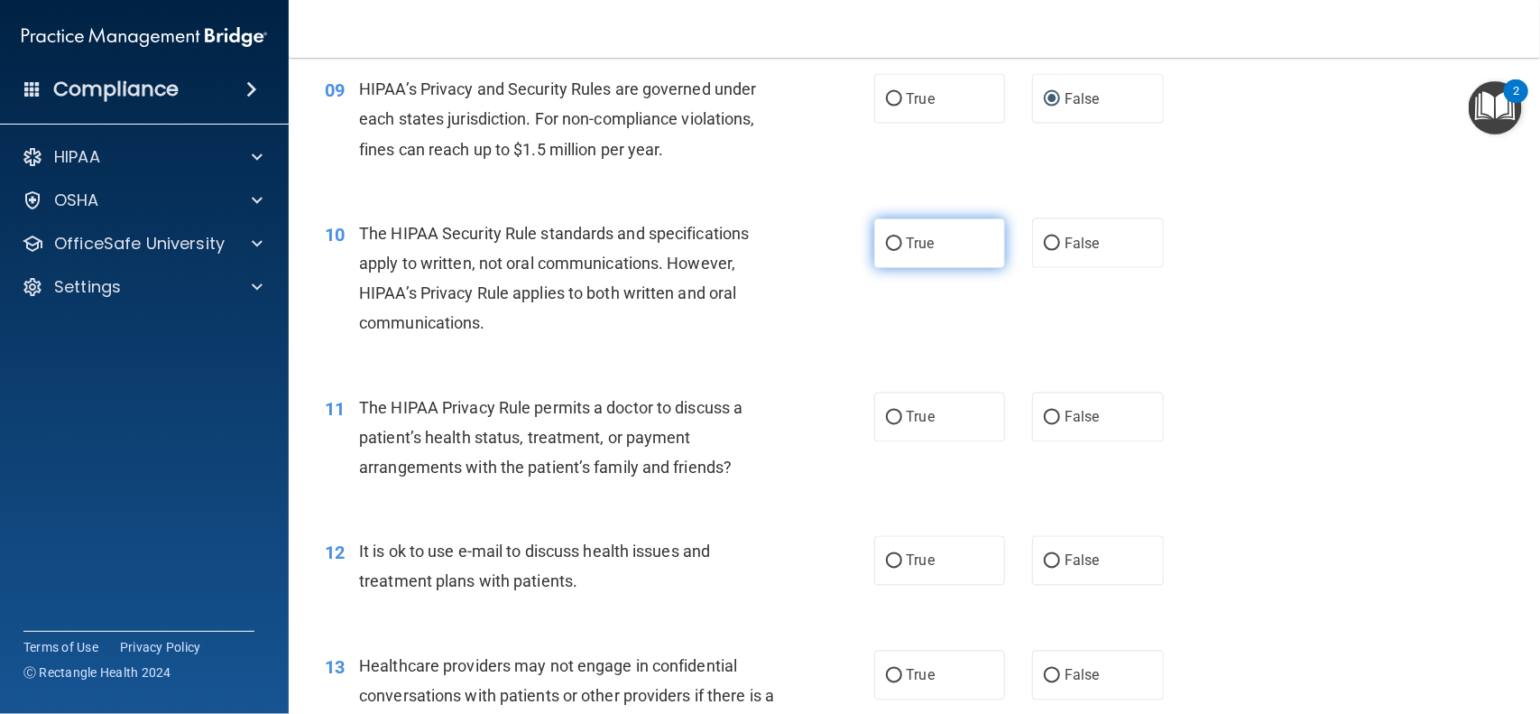
click at [883, 255] on label "True" at bounding box center [940, 243] width 132 height 50
click at [886, 251] on input "True" at bounding box center [894, 244] width 16 height 14
radio input "true"
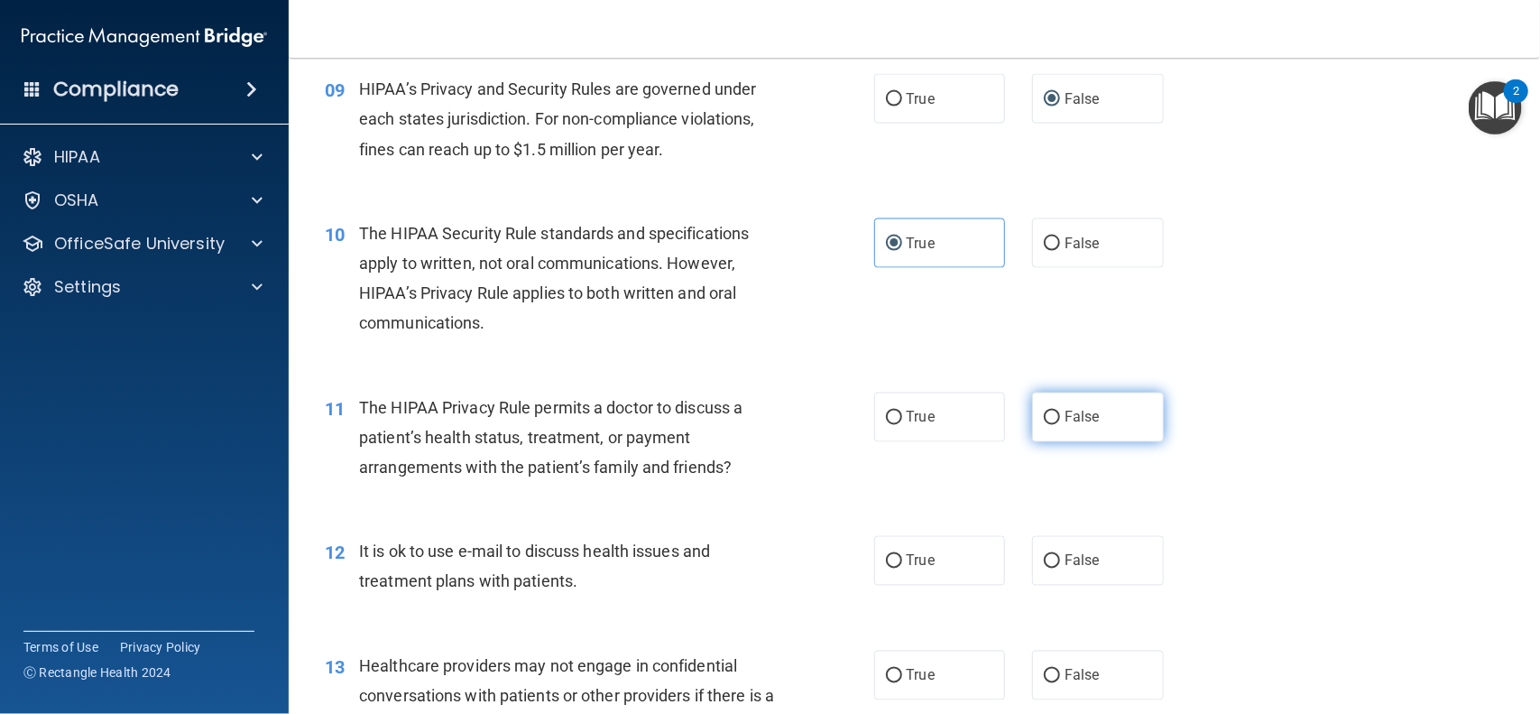
click at [1061, 421] on label "False" at bounding box center [1098, 418] width 132 height 50
click at [1060, 421] on input "False" at bounding box center [1052, 418] width 16 height 14
radio input "true"
click at [1061, 421] on label "False" at bounding box center [1098, 418] width 132 height 50
click at [1060, 421] on input "False" at bounding box center [1052, 418] width 16 height 14
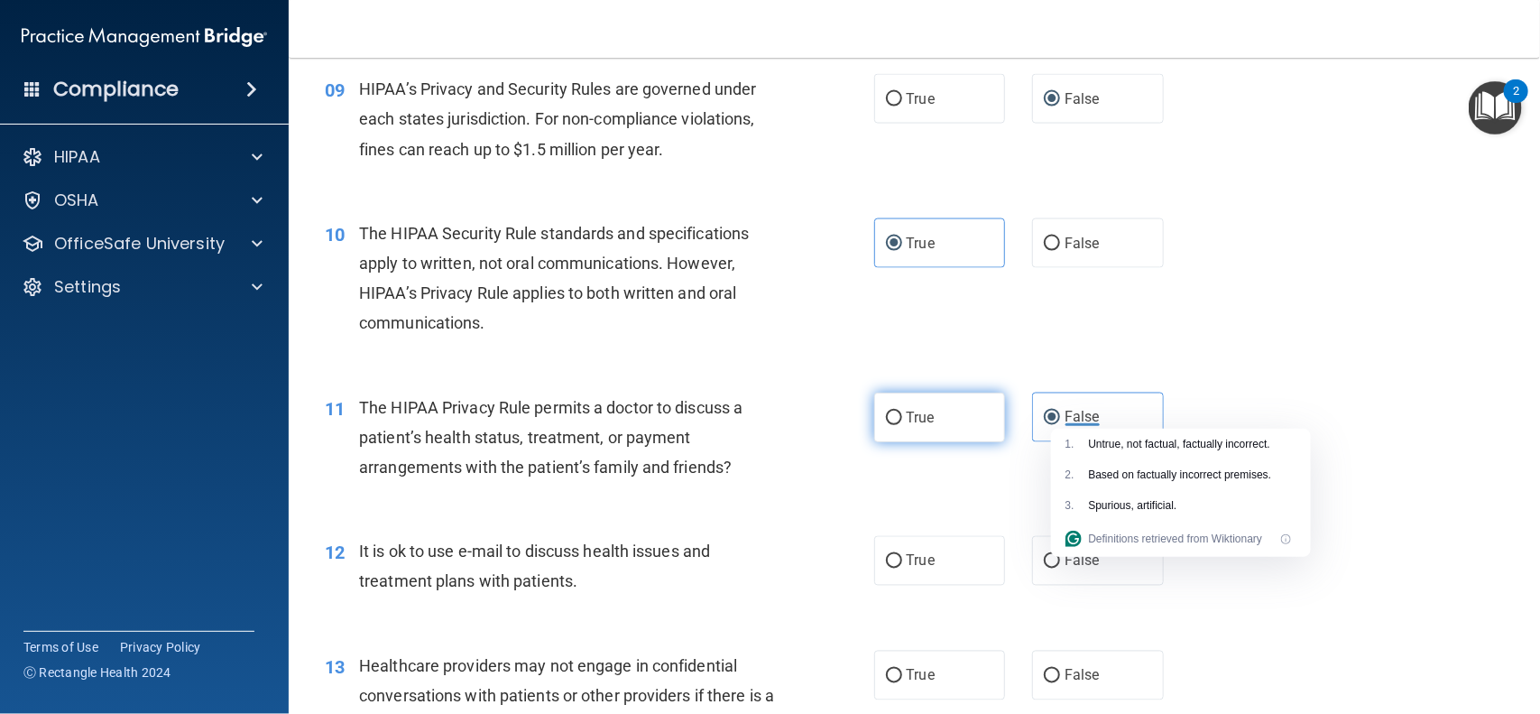
click at [902, 422] on label "True" at bounding box center [940, 418] width 132 height 50
click at [902, 422] on input "True" at bounding box center [894, 418] width 16 height 14
radio input "true"
radio input "false"
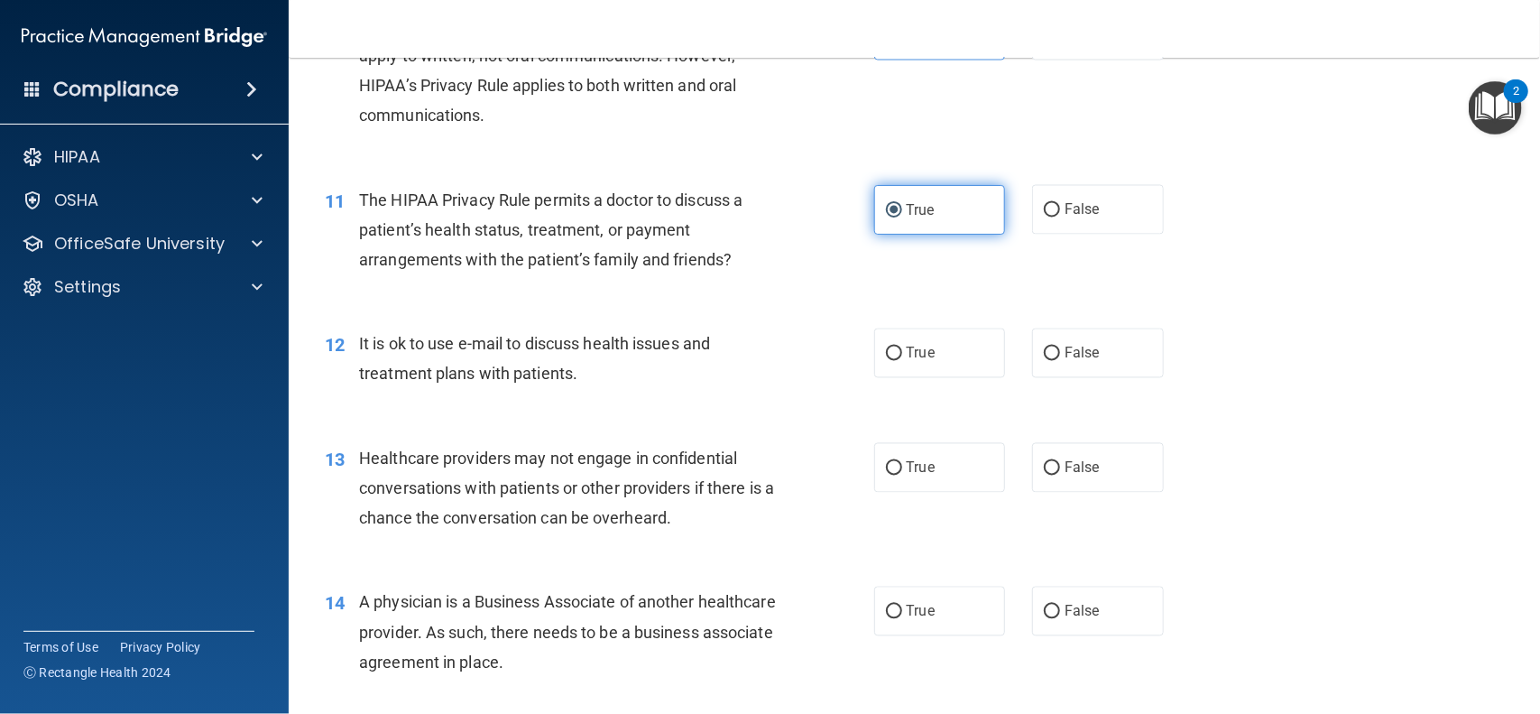
scroll to position [1509, 0]
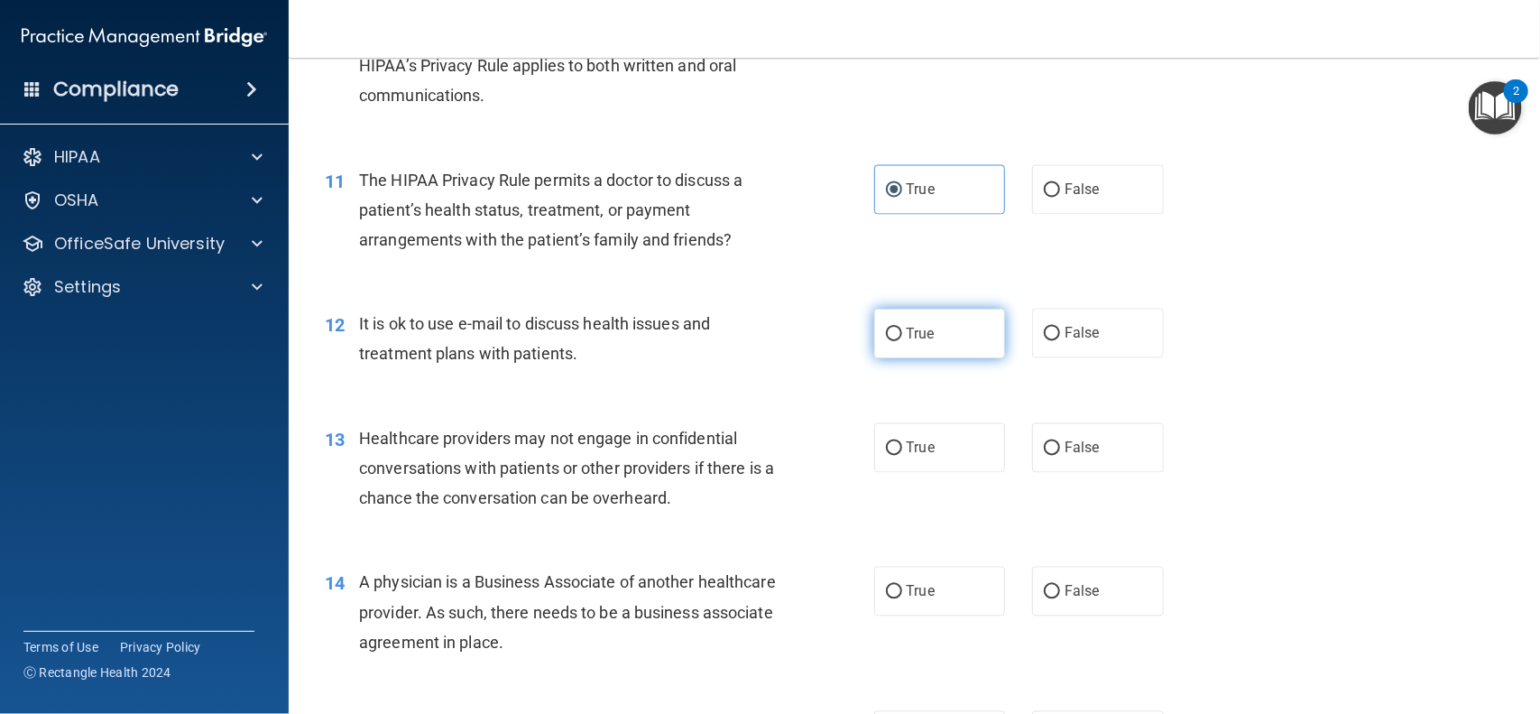
click at [899, 332] on input "True" at bounding box center [894, 335] width 16 height 14
radio input "true"
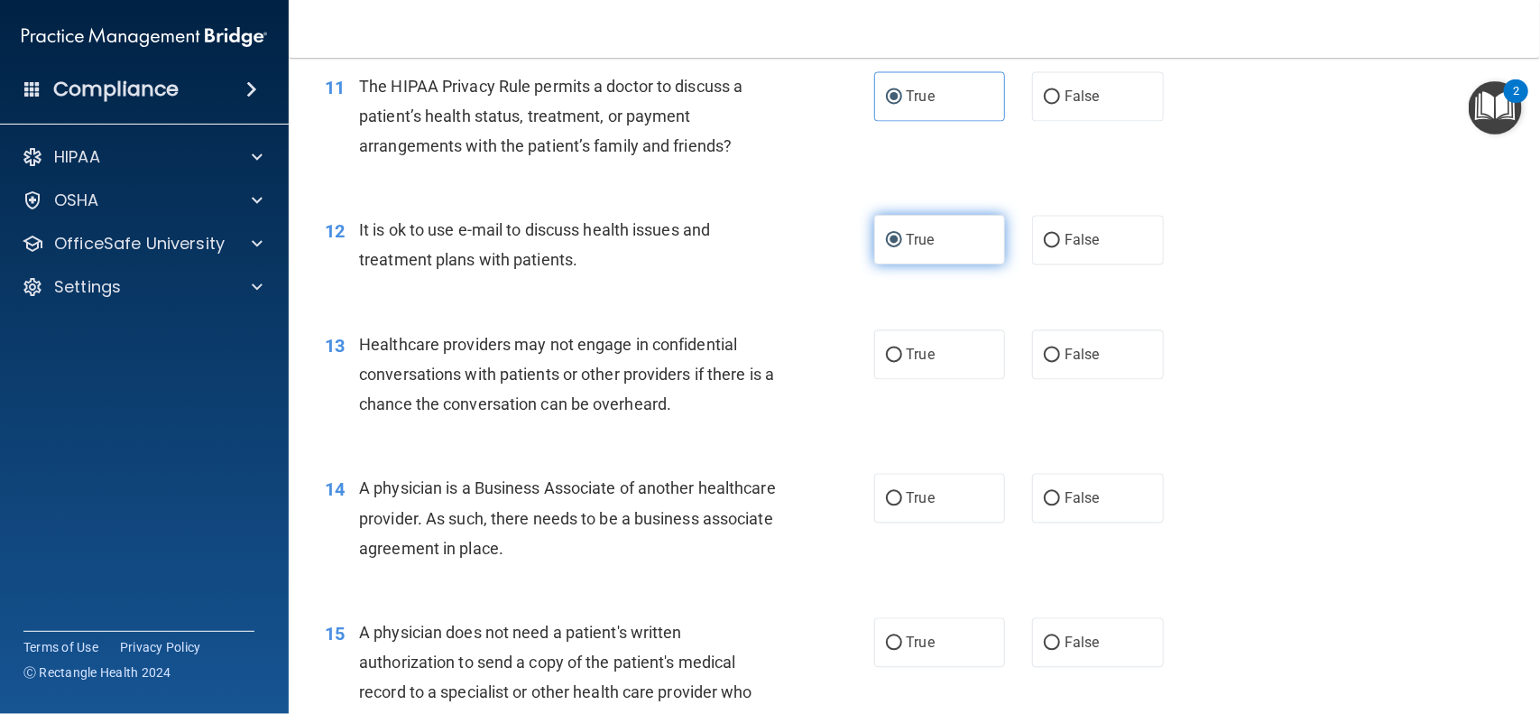
scroll to position [1608, 0]
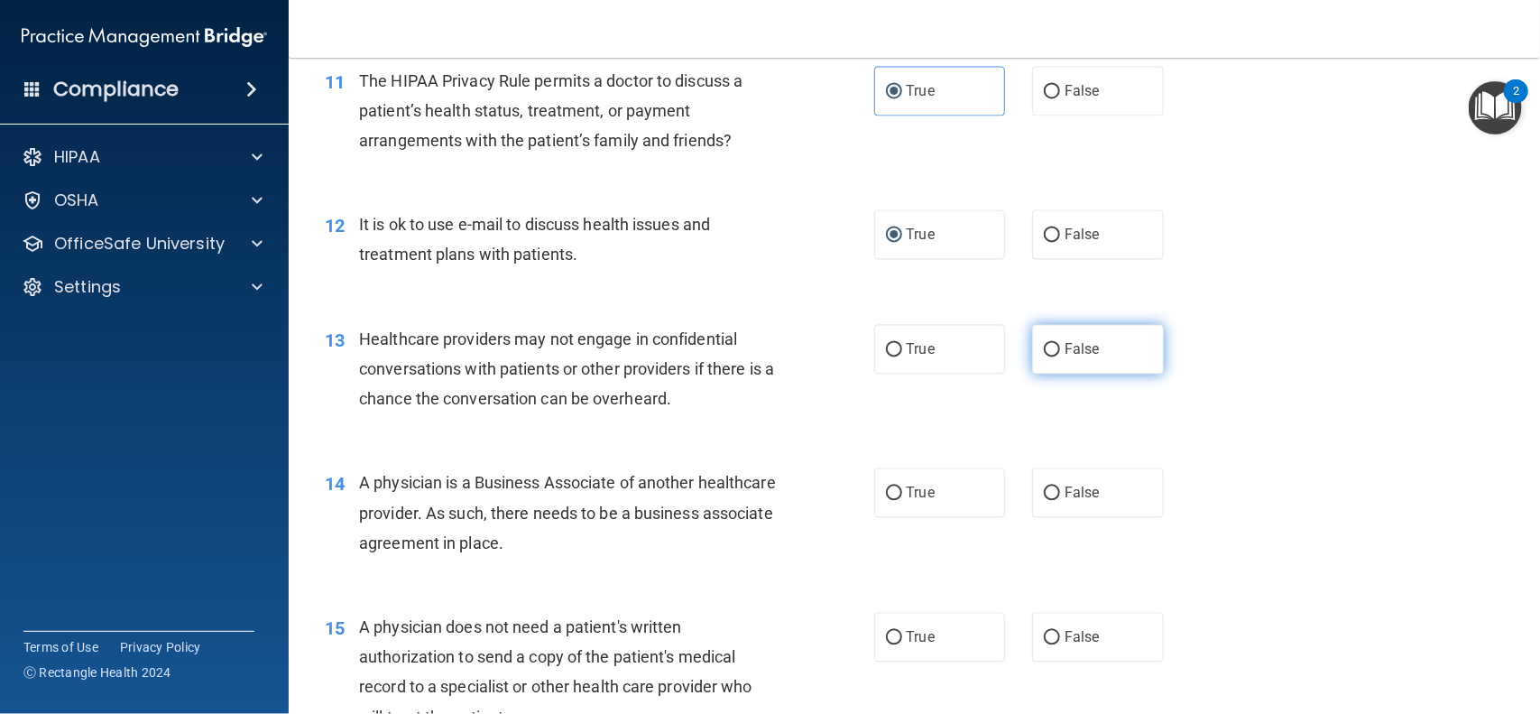
click at [1057, 343] on input "False" at bounding box center [1052, 350] width 16 height 14
radio input "true"
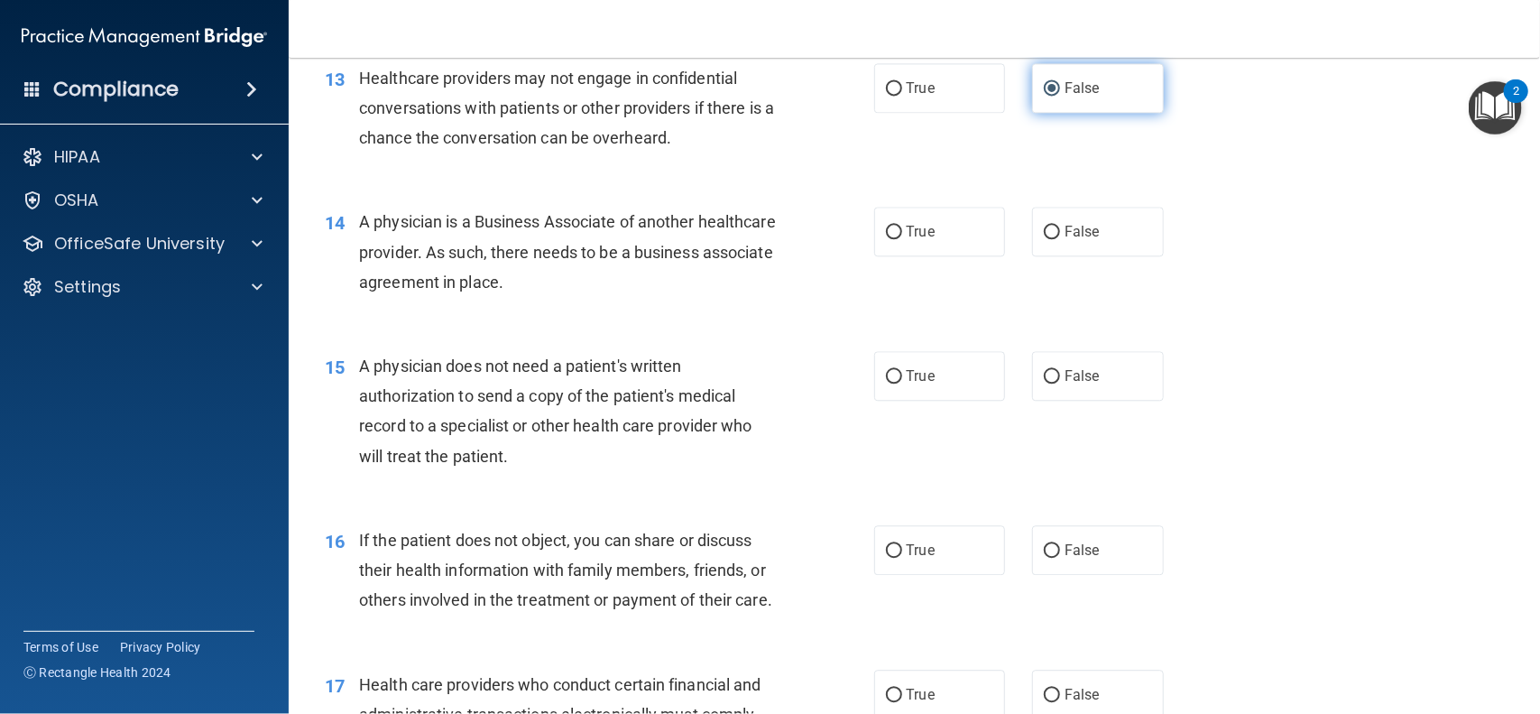
scroll to position [1873, 0]
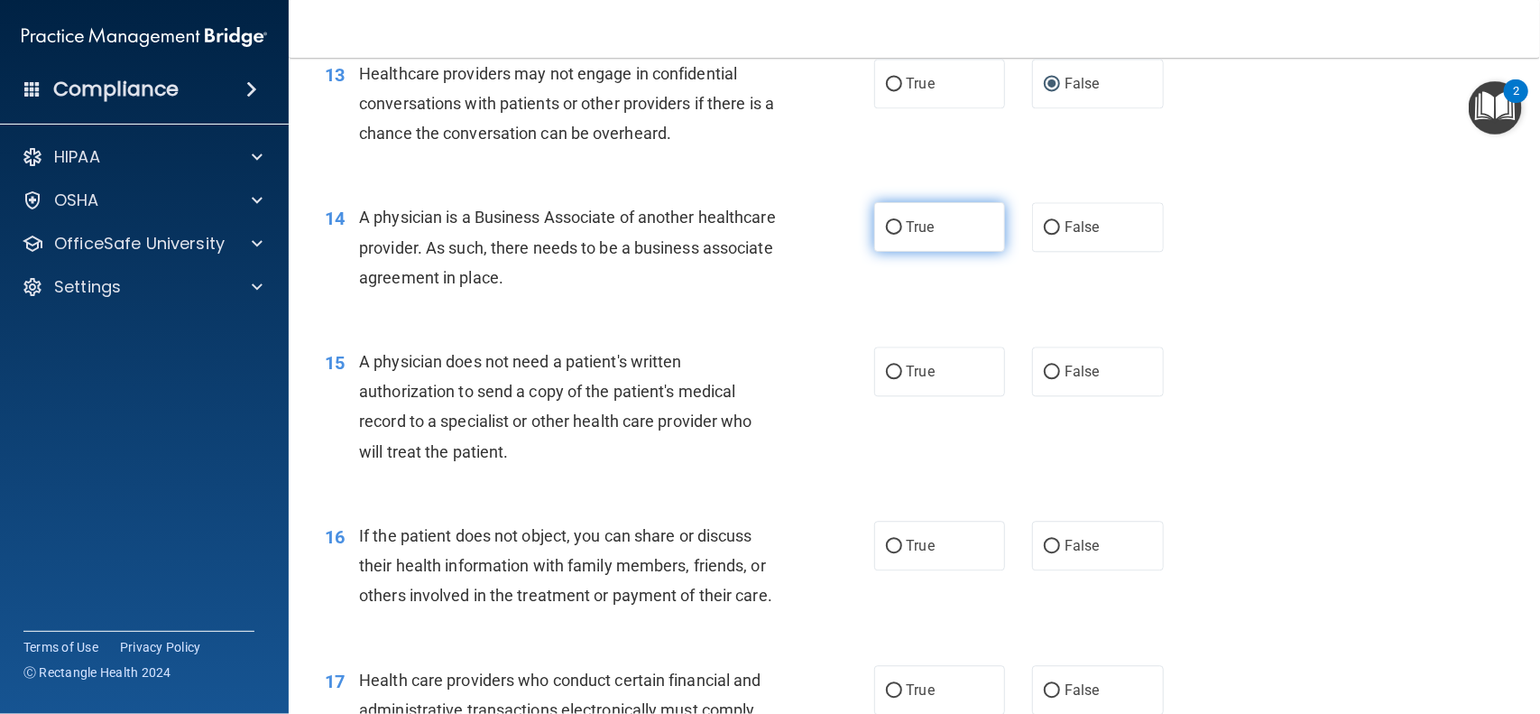
click at [890, 224] on input "True" at bounding box center [894, 228] width 16 height 14
radio input "true"
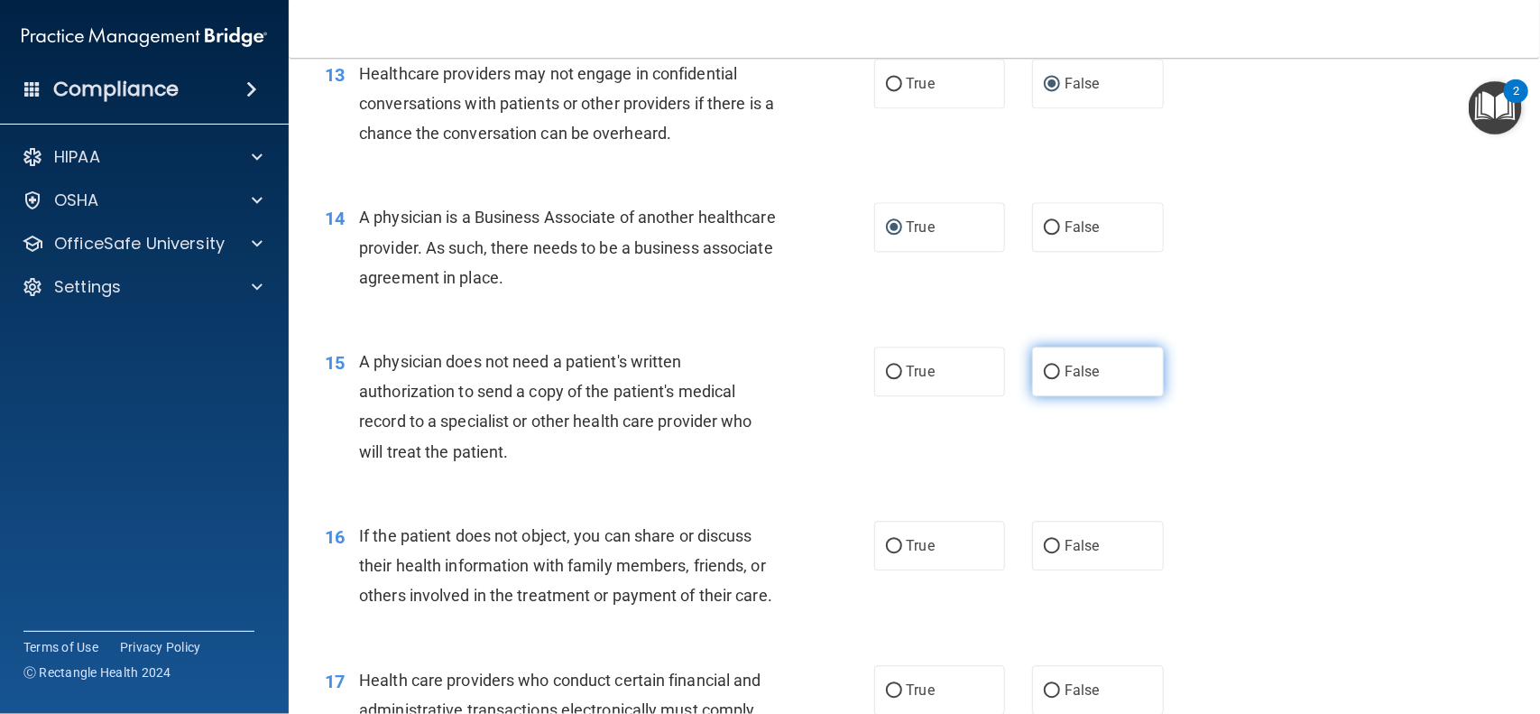
click at [1052, 377] on input "False" at bounding box center [1052, 372] width 16 height 14
radio input "true"
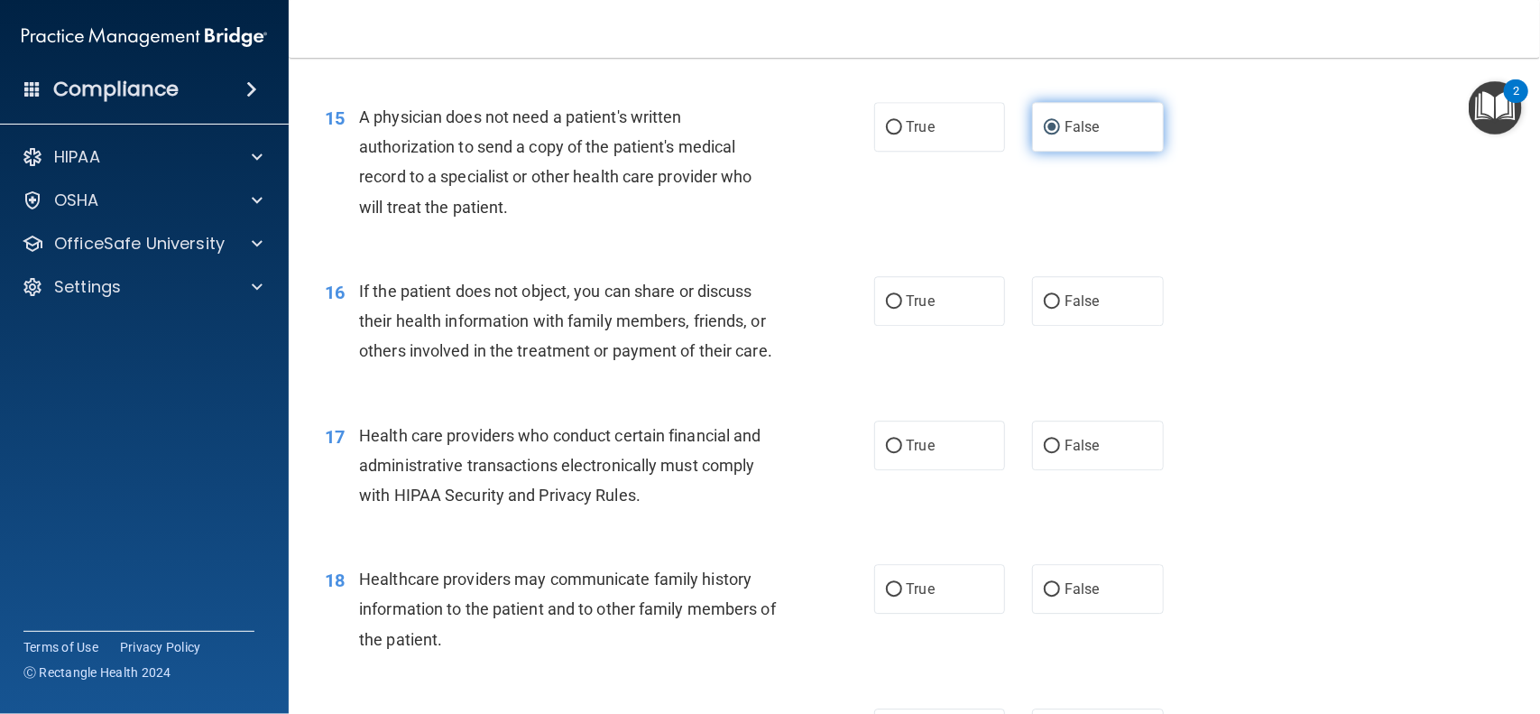
scroll to position [2125, 0]
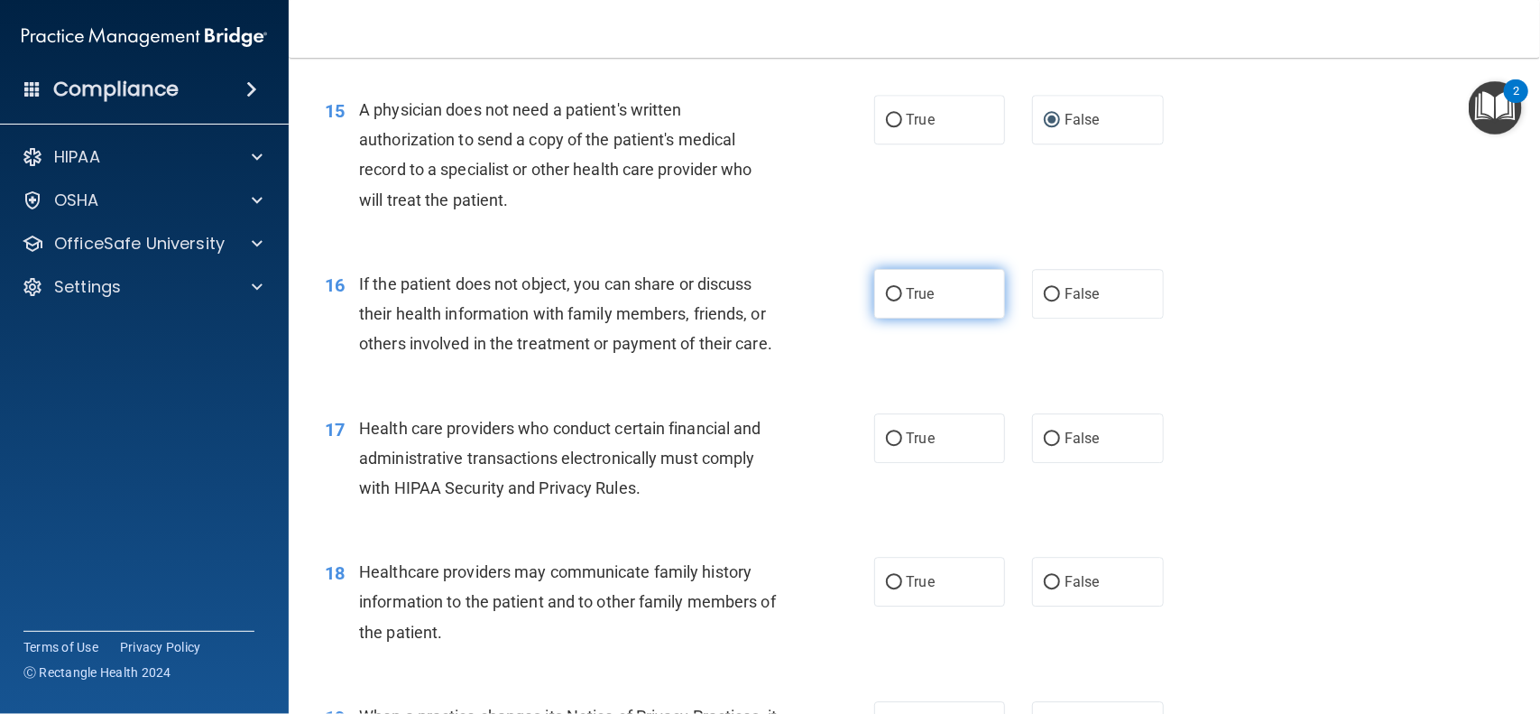
click at [899, 294] on input "True" at bounding box center [894, 295] width 16 height 14
radio input "true"
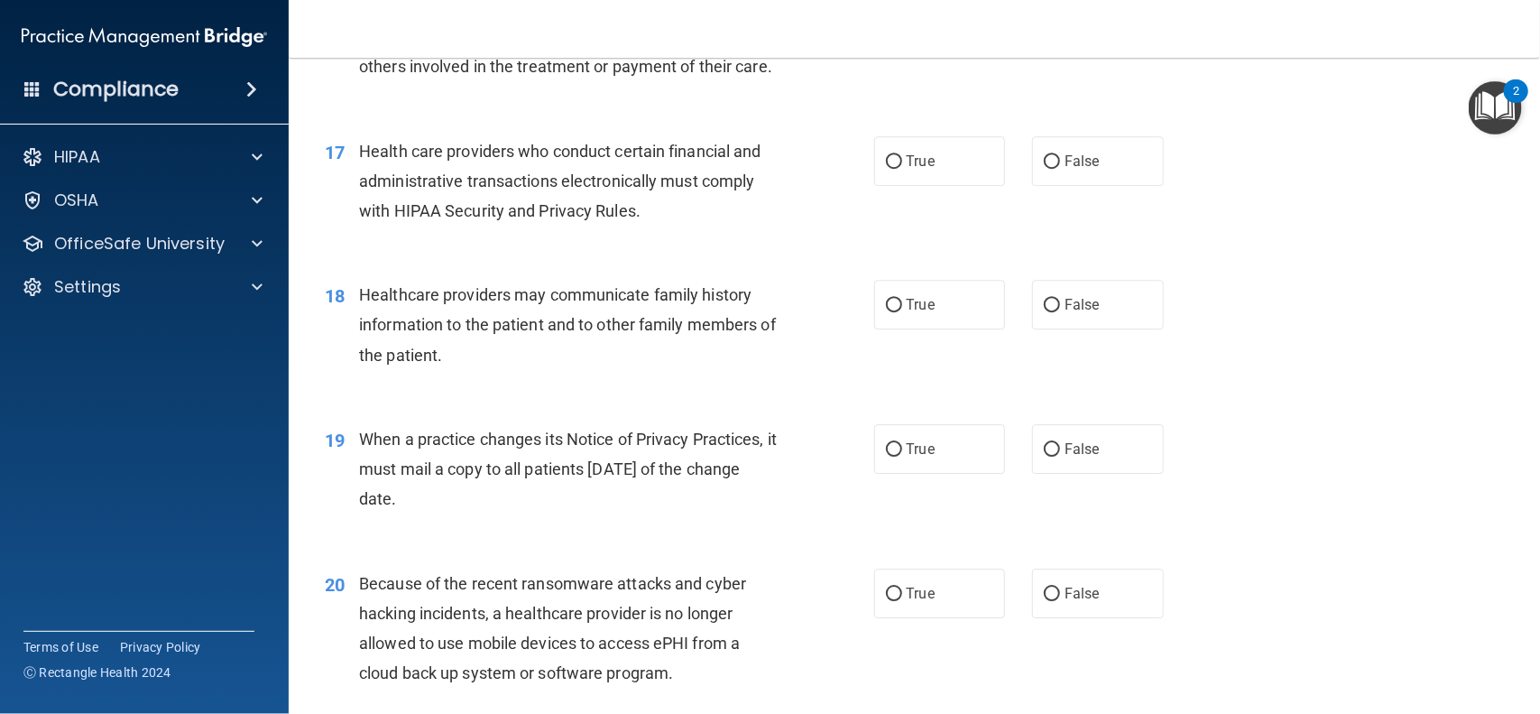
scroll to position [2407, 0]
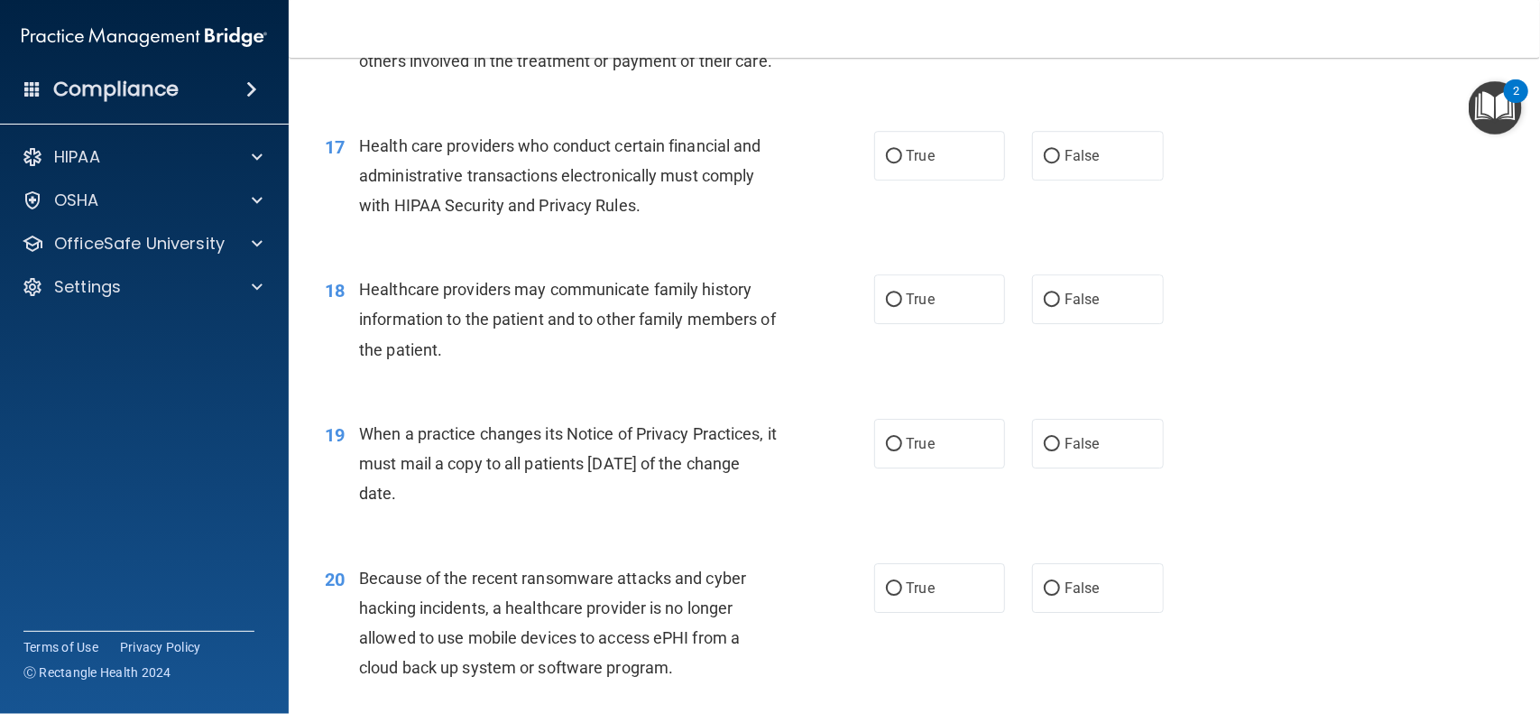
click at [1510, 697] on div "20 Because of the recent ransomware attacks and cyber hacking incidents, a heal…" at bounding box center [914, 628] width 1206 height 174
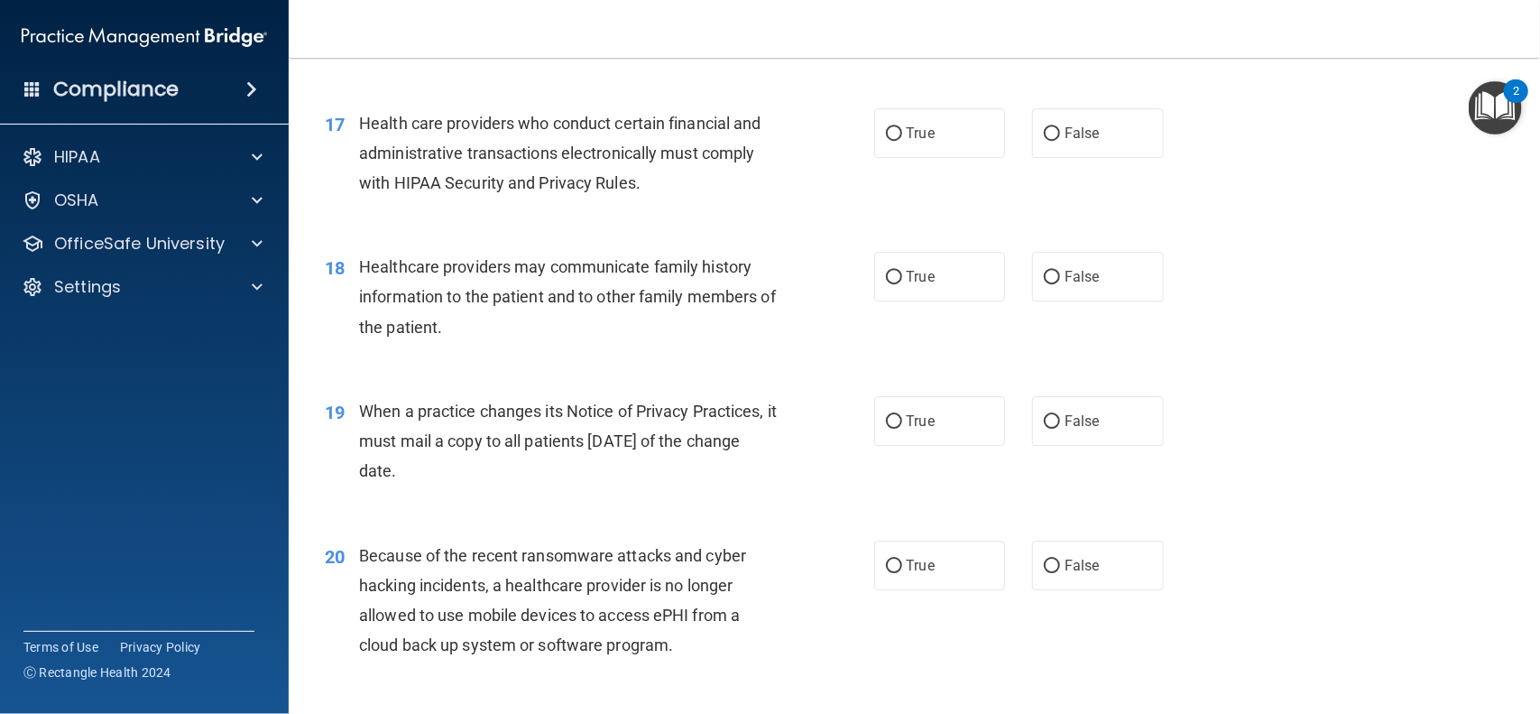
scroll to position [2434, 0]
click at [889, 126] on input "True" at bounding box center [894, 131] width 16 height 14
radio input "true"
click at [1054, 280] on input "False" at bounding box center [1052, 274] width 16 height 14
radio input "true"
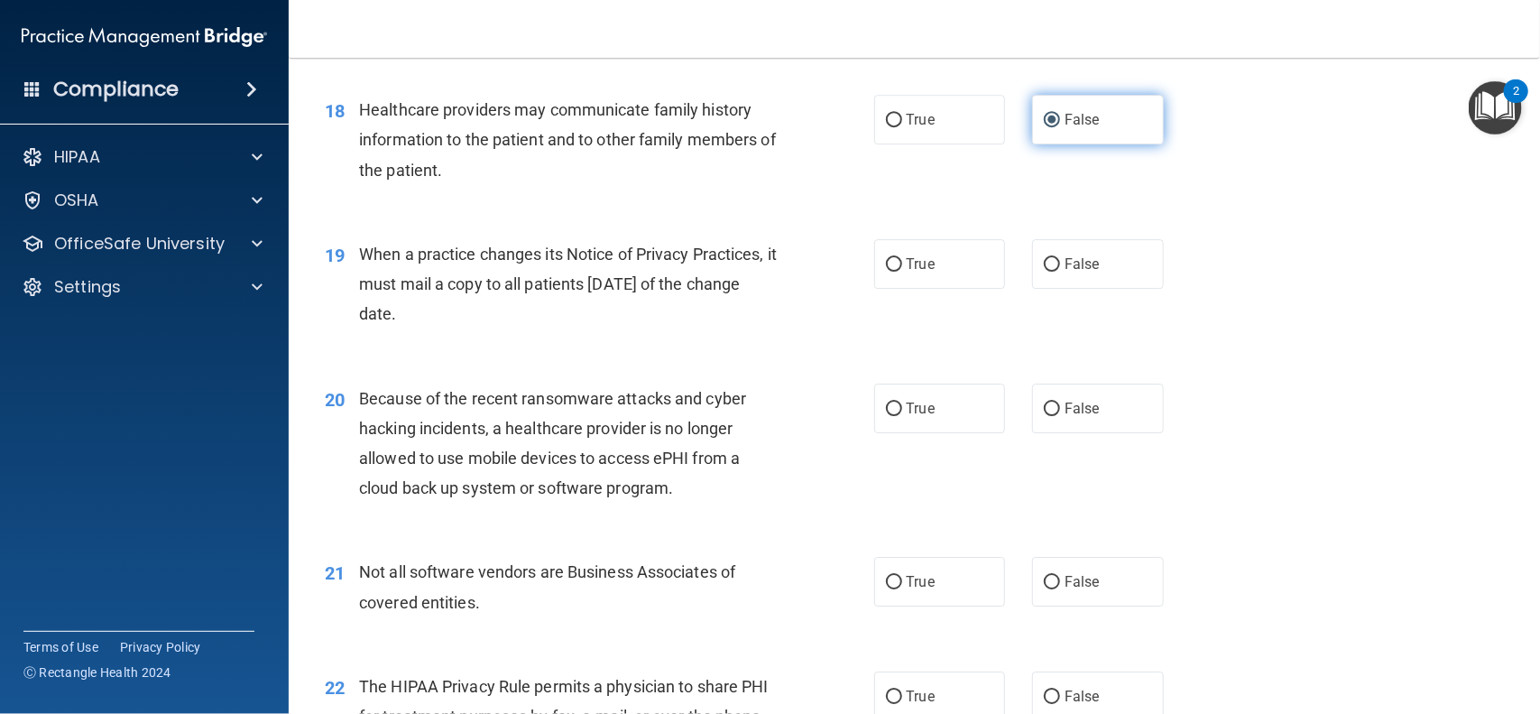
scroll to position [2592, 0]
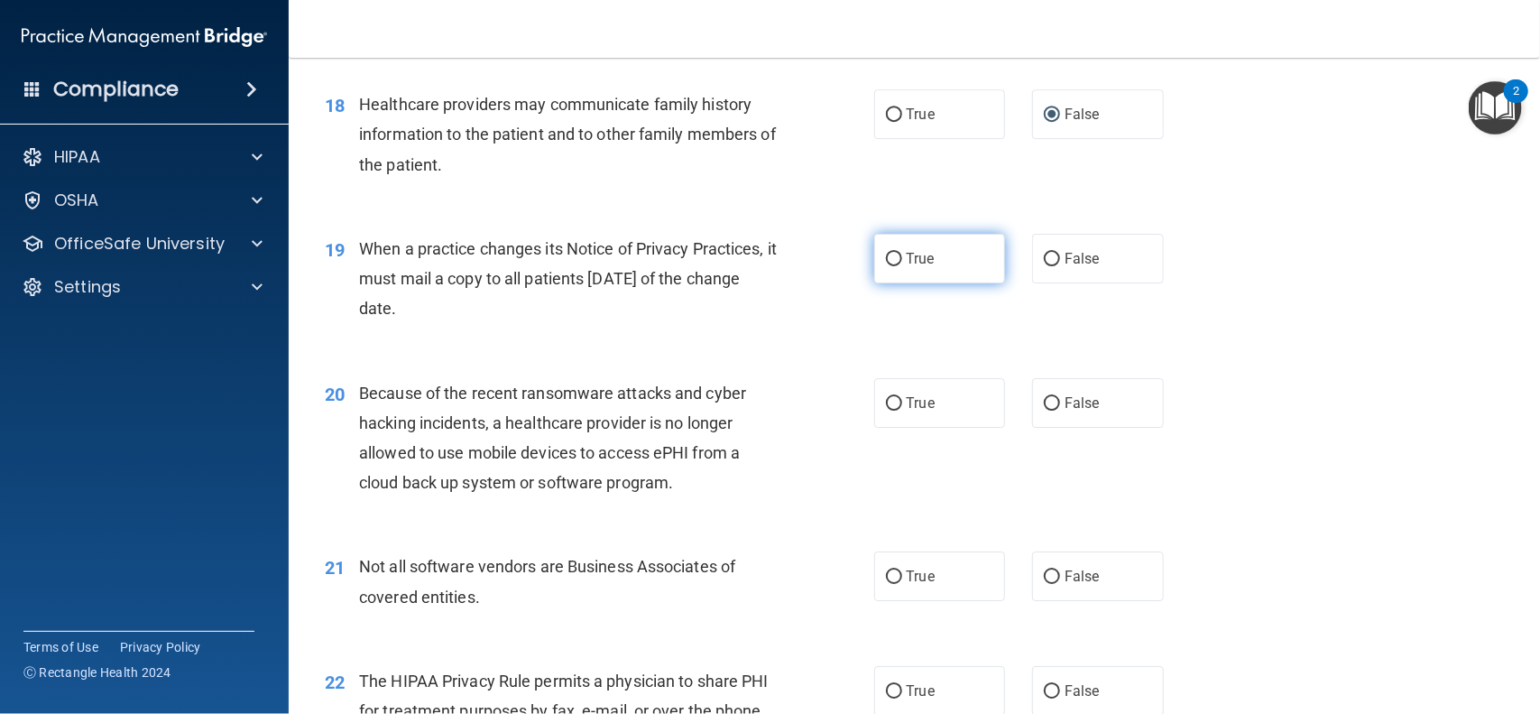
click at [889, 258] on input "True" at bounding box center [894, 260] width 16 height 14
radio input "true"
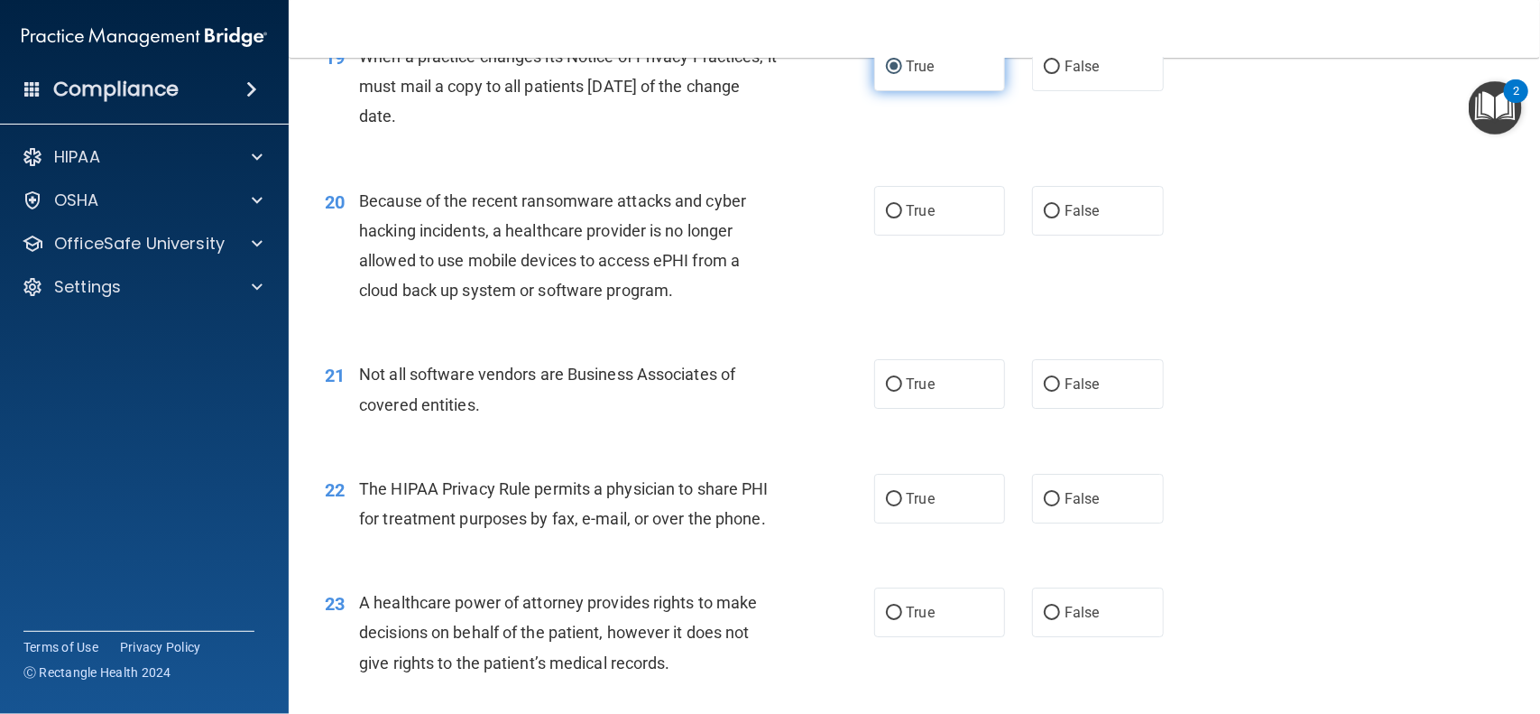
scroll to position [2806, 0]
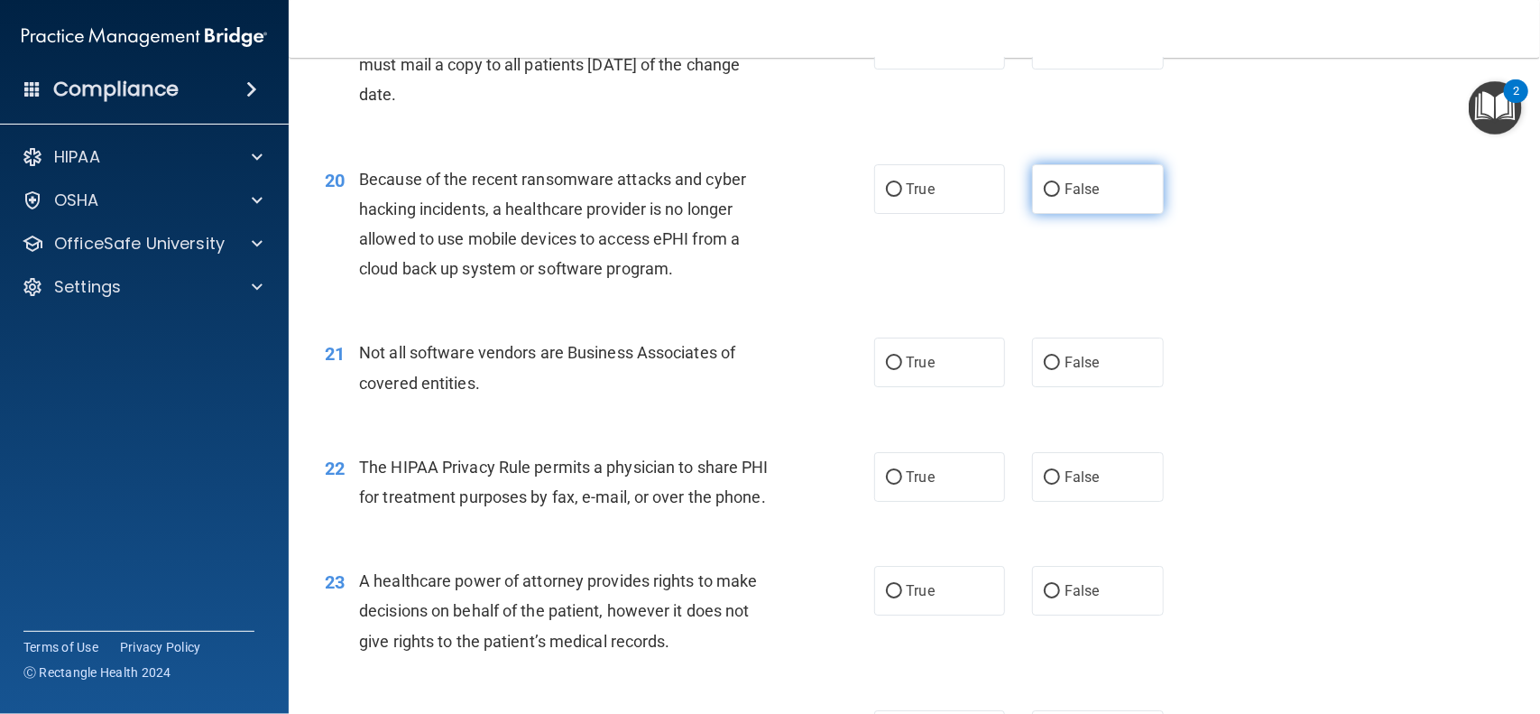
click at [1054, 180] on label "False" at bounding box center [1098, 189] width 132 height 50
click at [1054, 183] on input "False" at bounding box center [1052, 190] width 16 height 14
radio input "true"
click at [900, 363] on input "True" at bounding box center [894, 363] width 16 height 14
radio input "true"
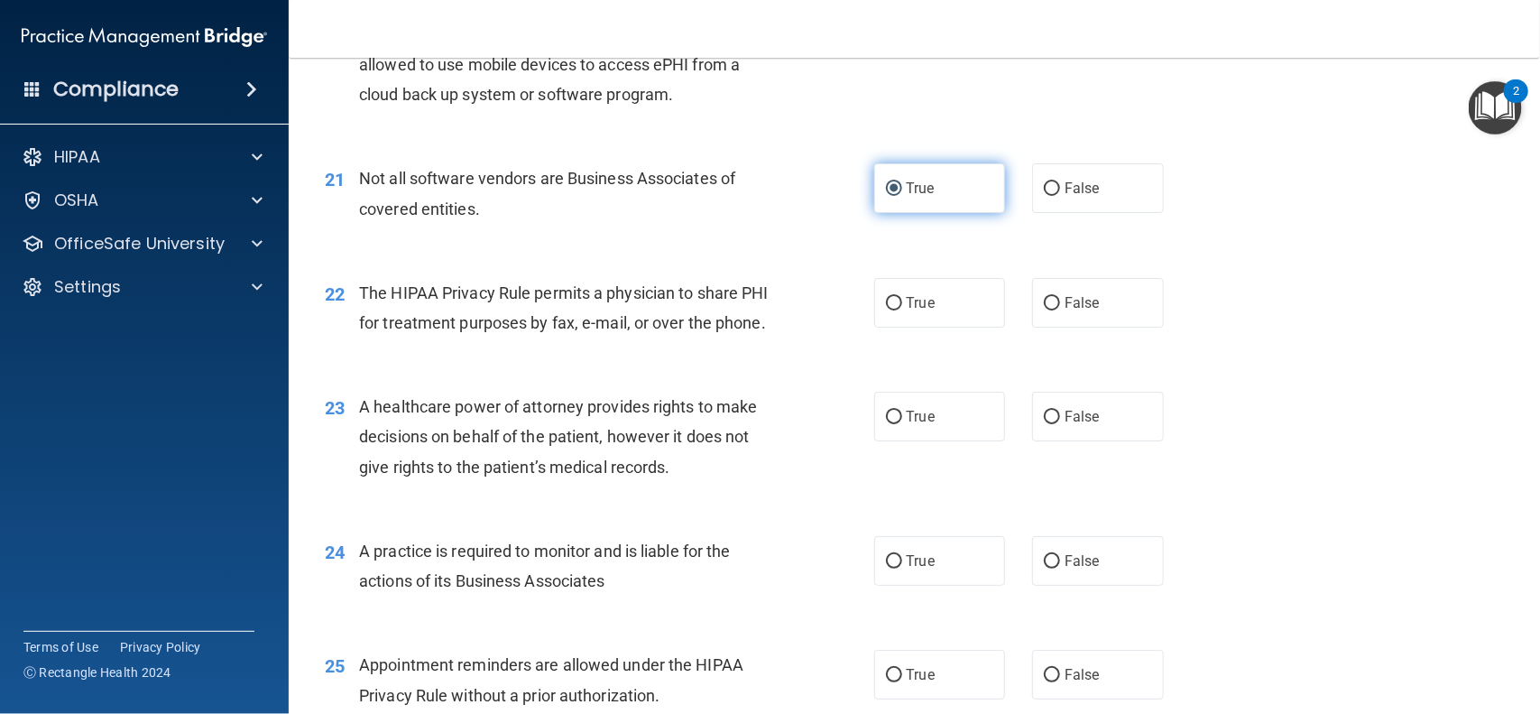
scroll to position [2993, 0]
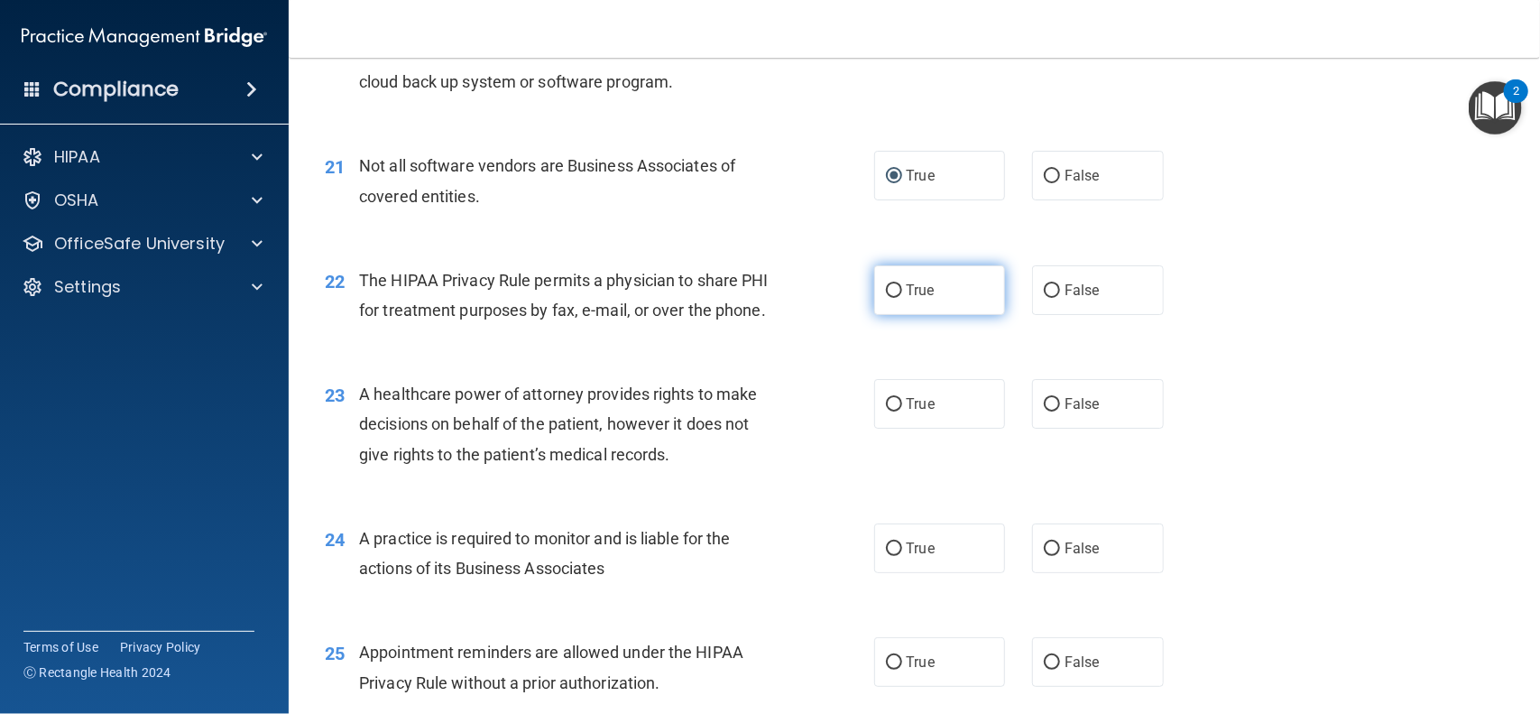
click at [919, 309] on label "True" at bounding box center [940, 290] width 132 height 50
click at [902, 298] on input "True" at bounding box center [894, 291] width 16 height 14
radio input "true"
click at [1052, 400] on input "False" at bounding box center [1052, 405] width 16 height 14
radio input "true"
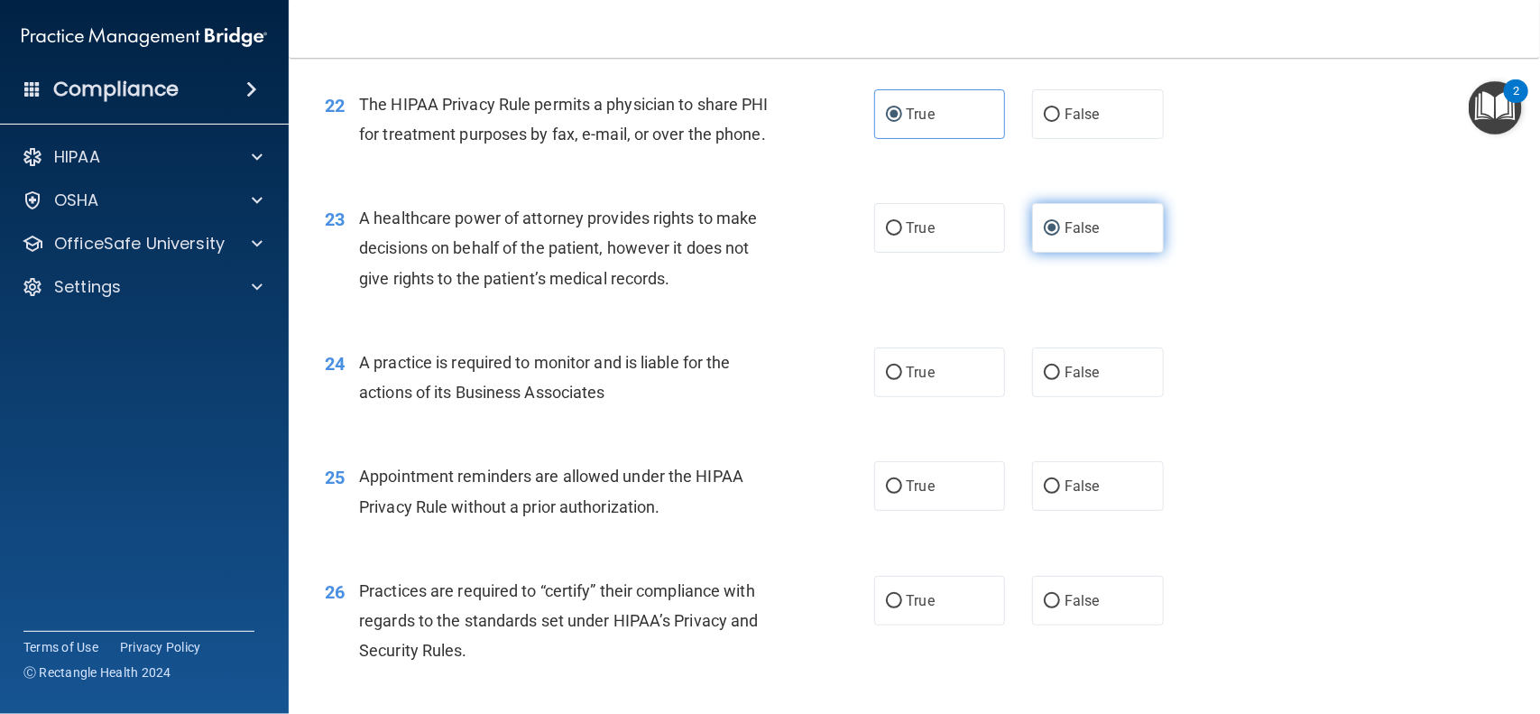
scroll to position [3170, 0]
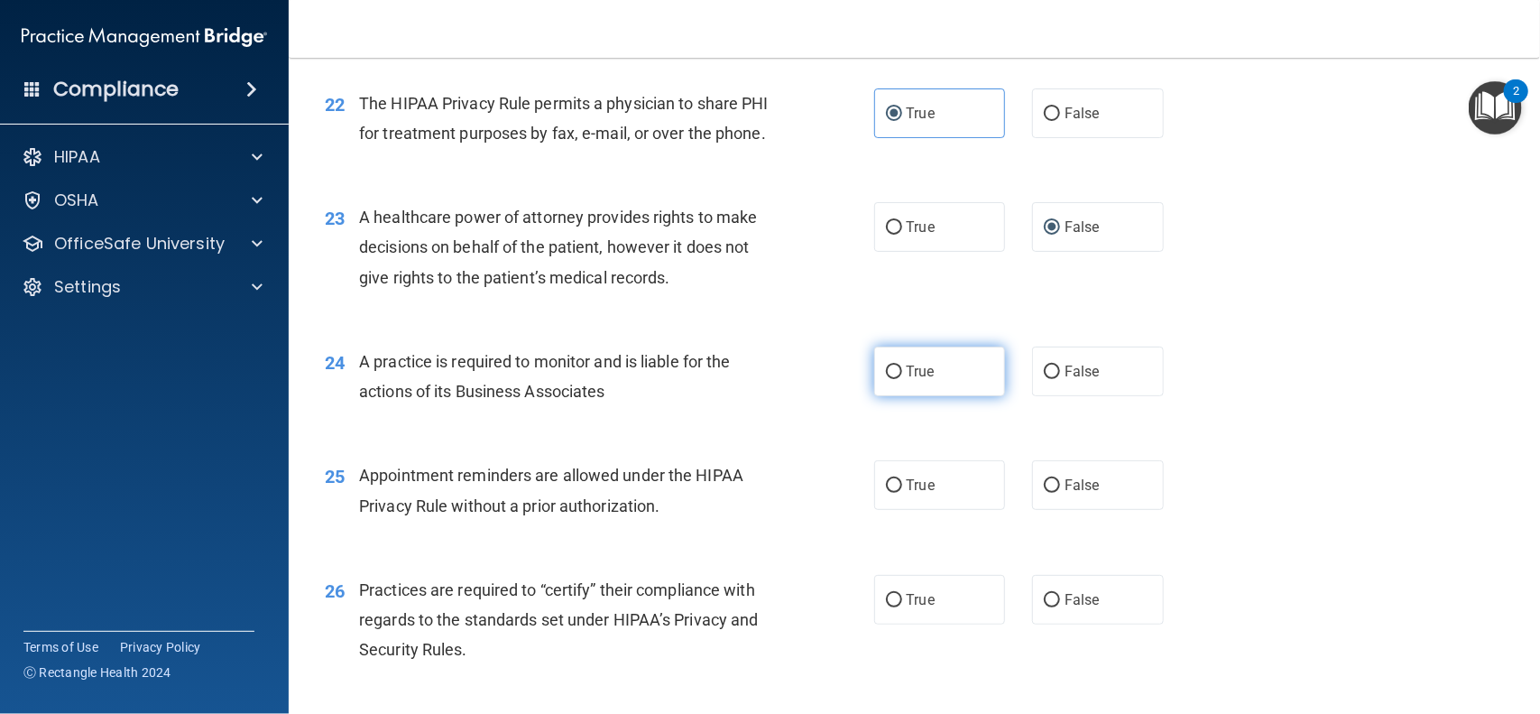
click at [885, 363] on label "True" at bounding box center [940, 372] width 132 height 50
click at [886, 365] on input "True" at bounding box center [894, 372] width 16 height 14
radio input "true"
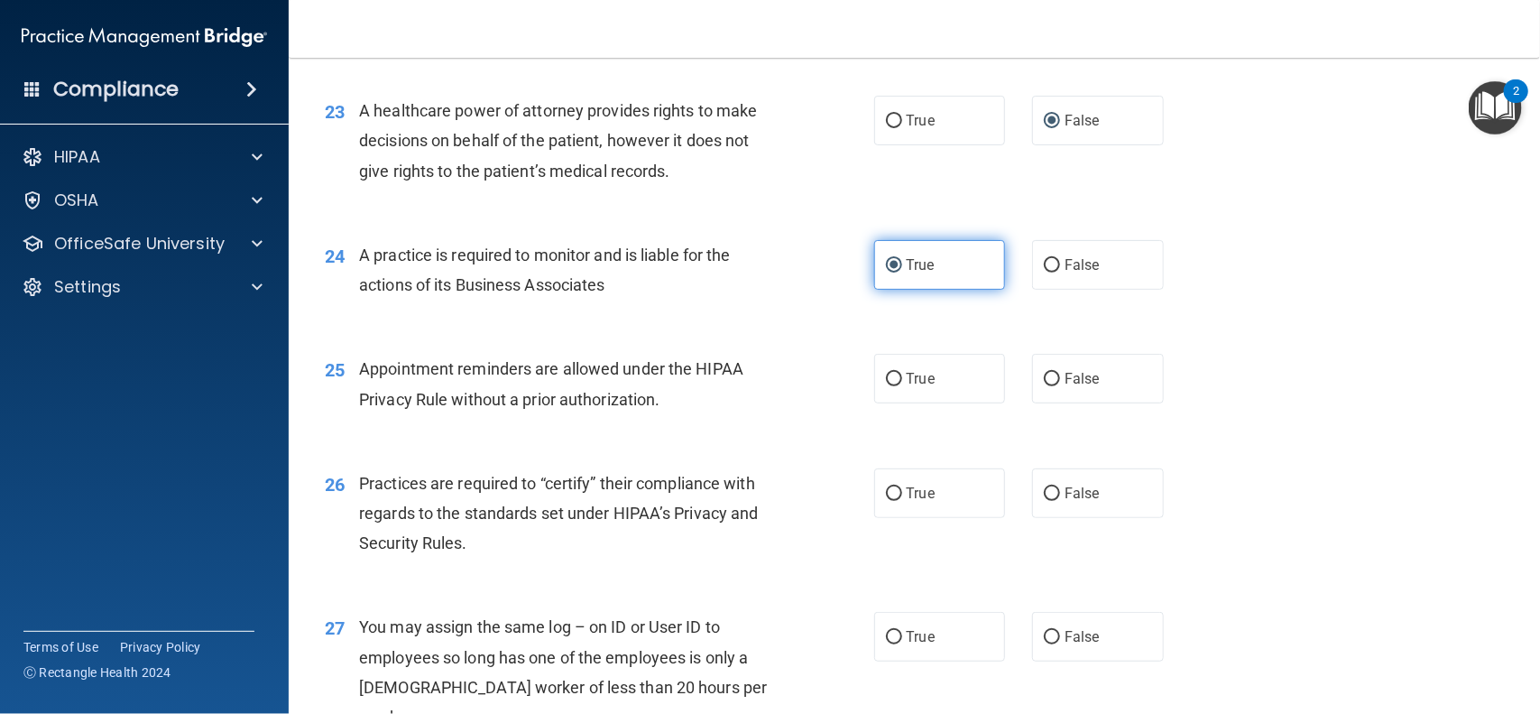
scroll to position [3280, 0]
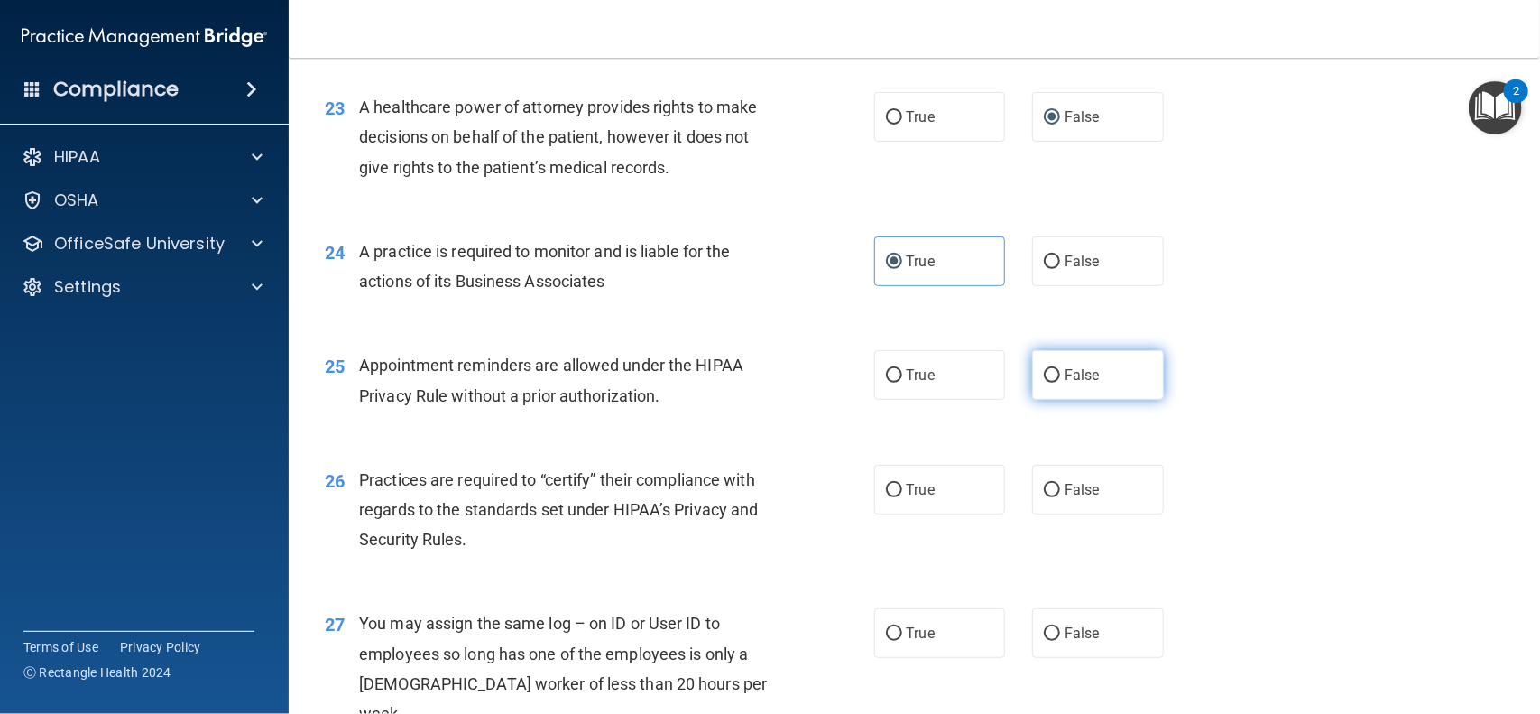
click at [1057, 381] on input "False" at bounding box center [1052, 376] width 16 height 14
radio input "true"
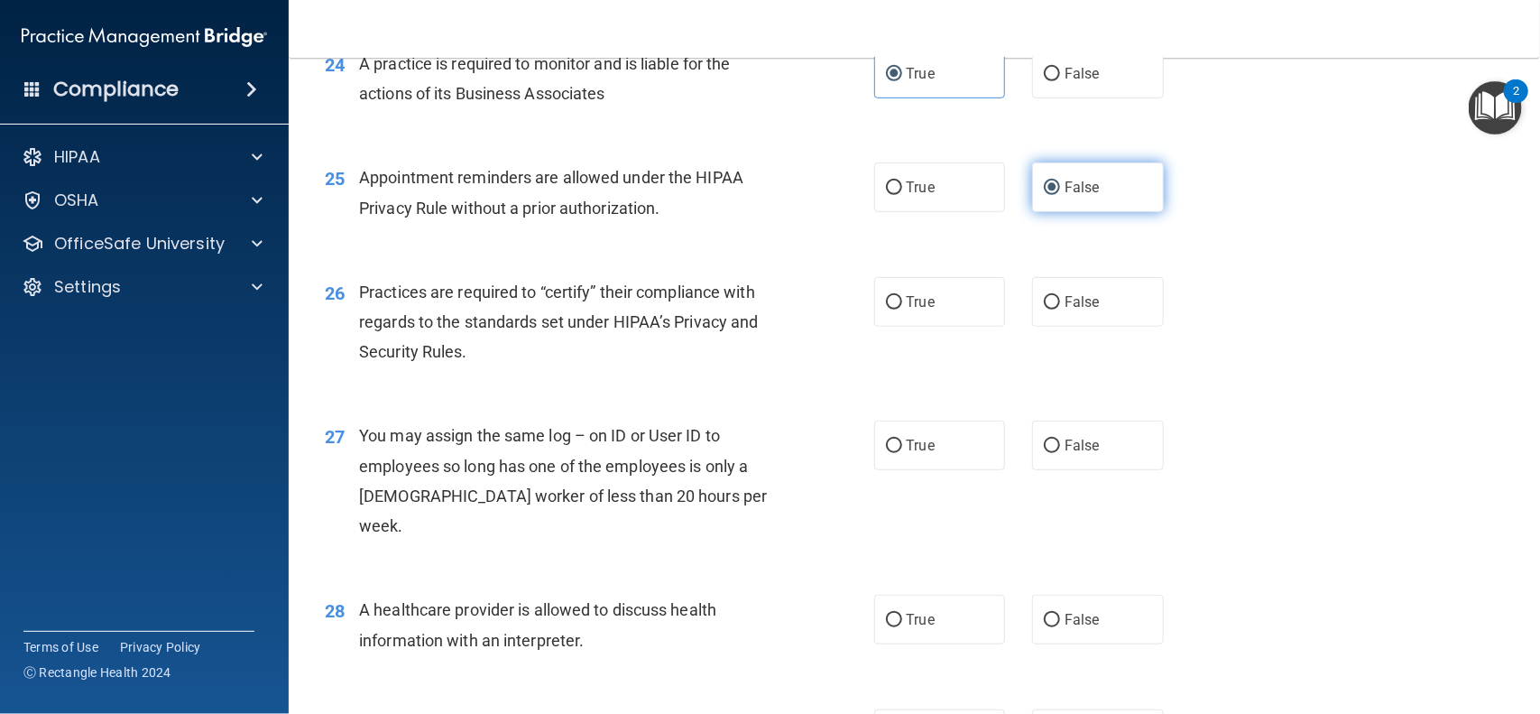
scroll to position [3470, 0]
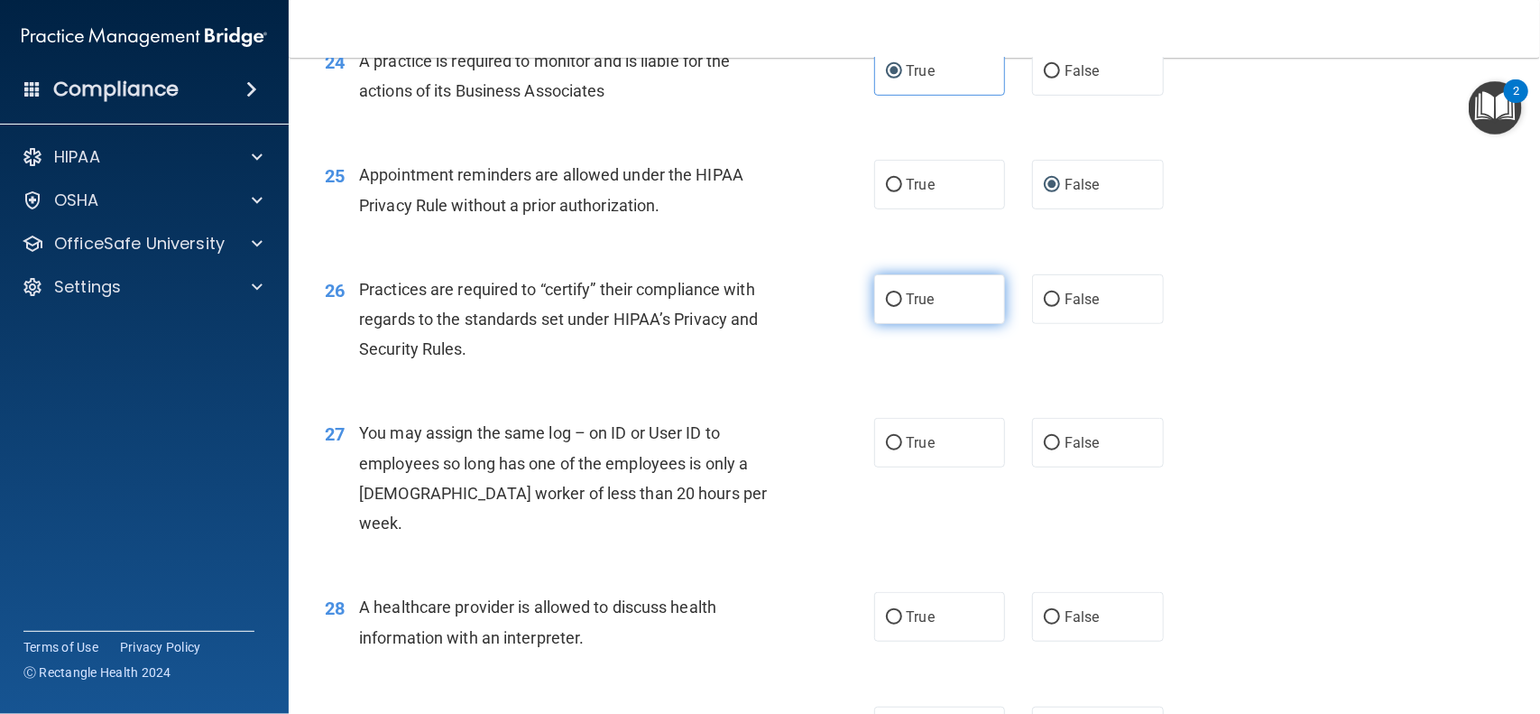
click at [893, 296] on input "True" at bounding box center [894, 300] width 16 height 14
radio input "true"
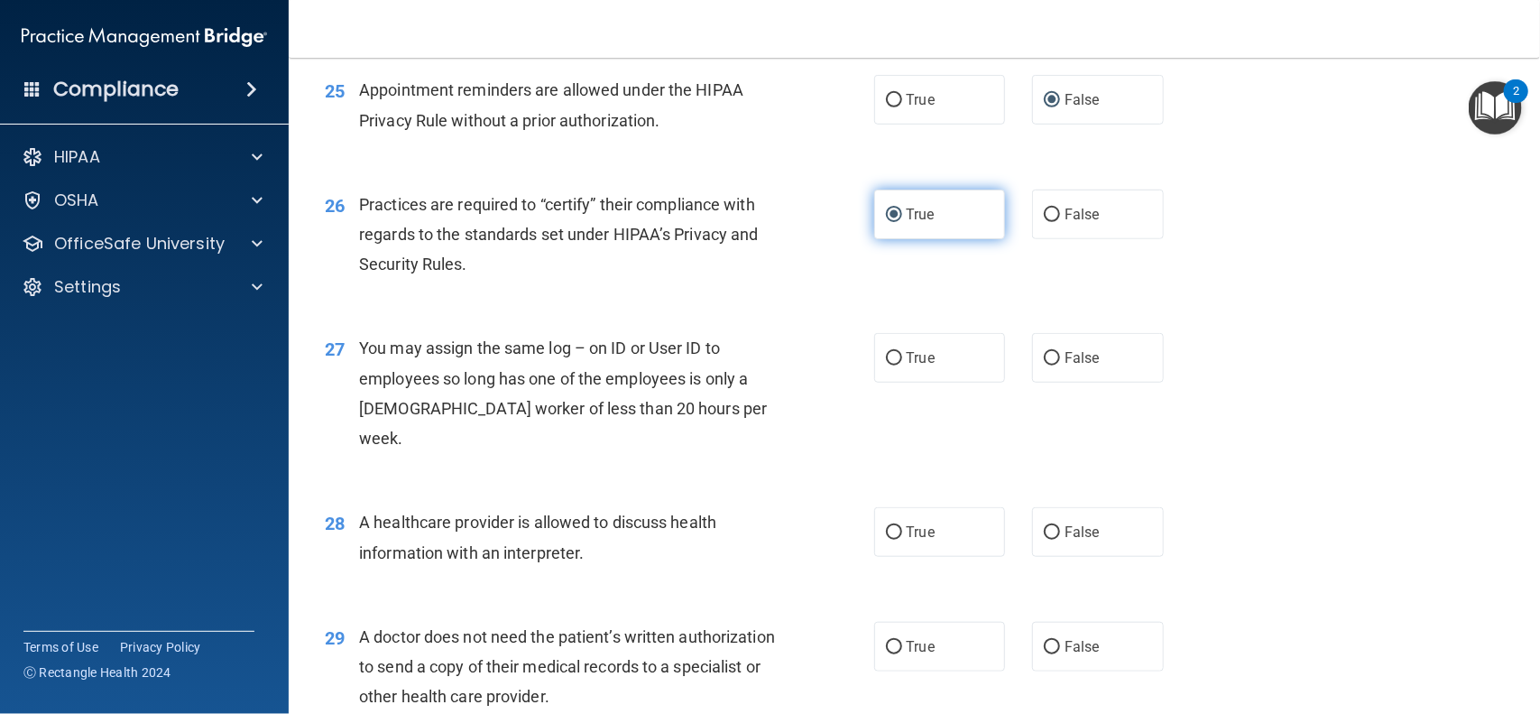
scroll to position [3556, 0]
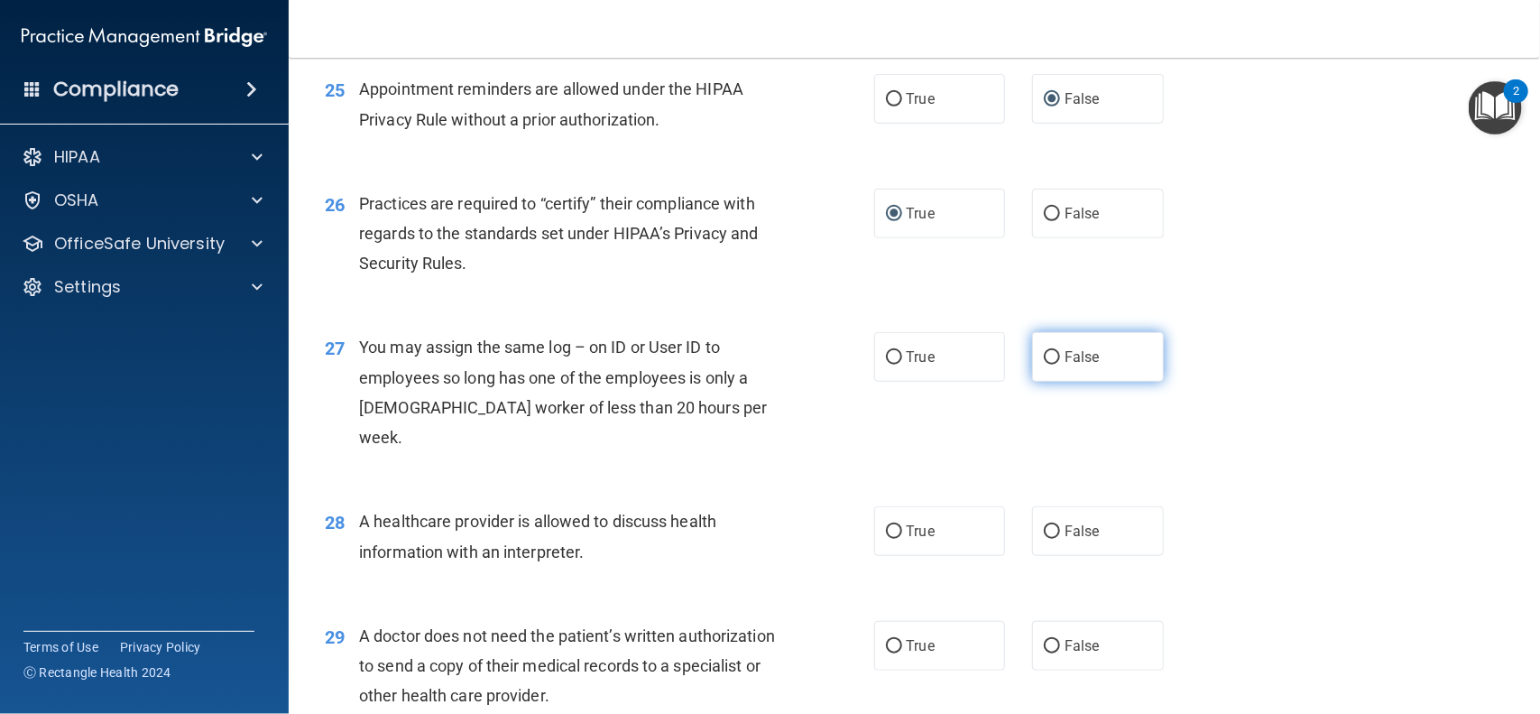
click at [1060, 365] on input "False" at bounding box center [1052, 358] width 16 height 14
radio input "true"
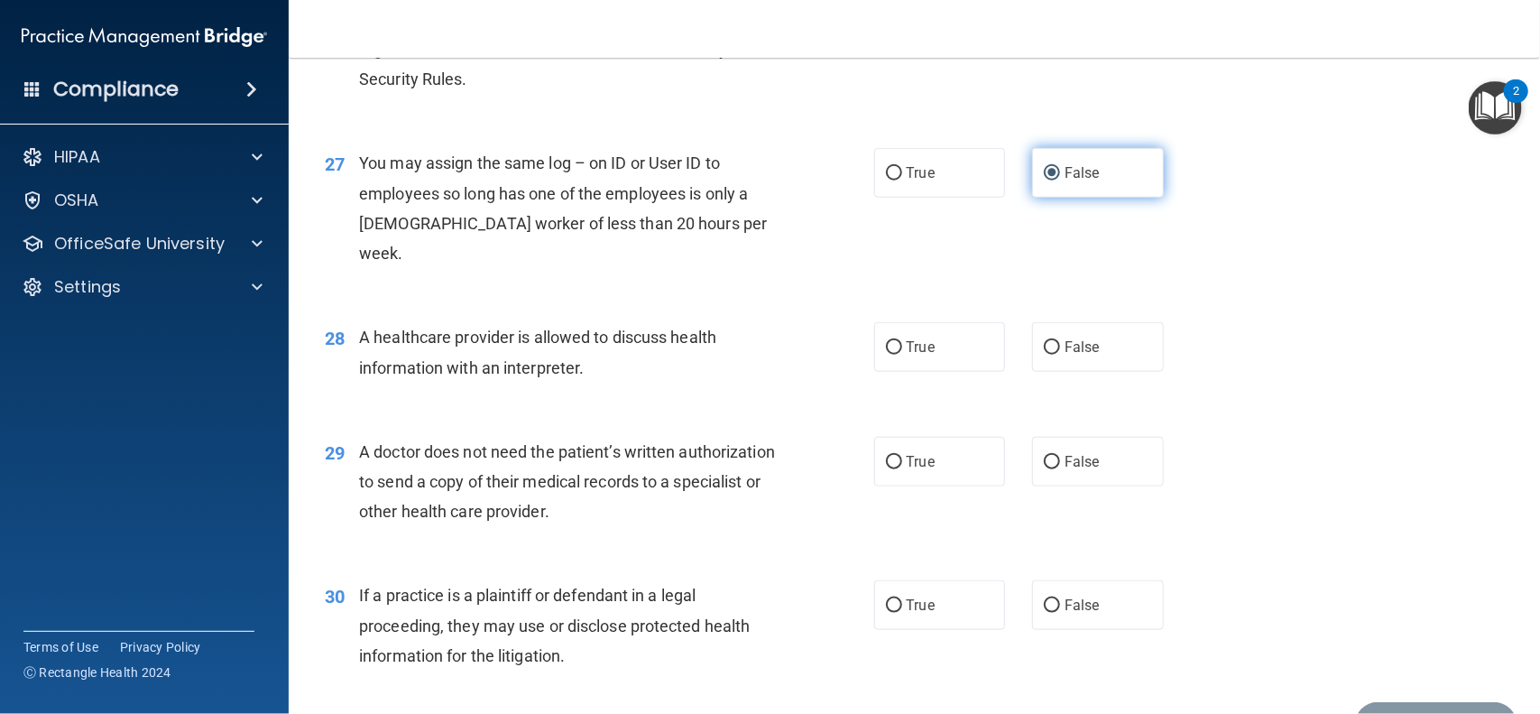
scroll to position [3742, 0]
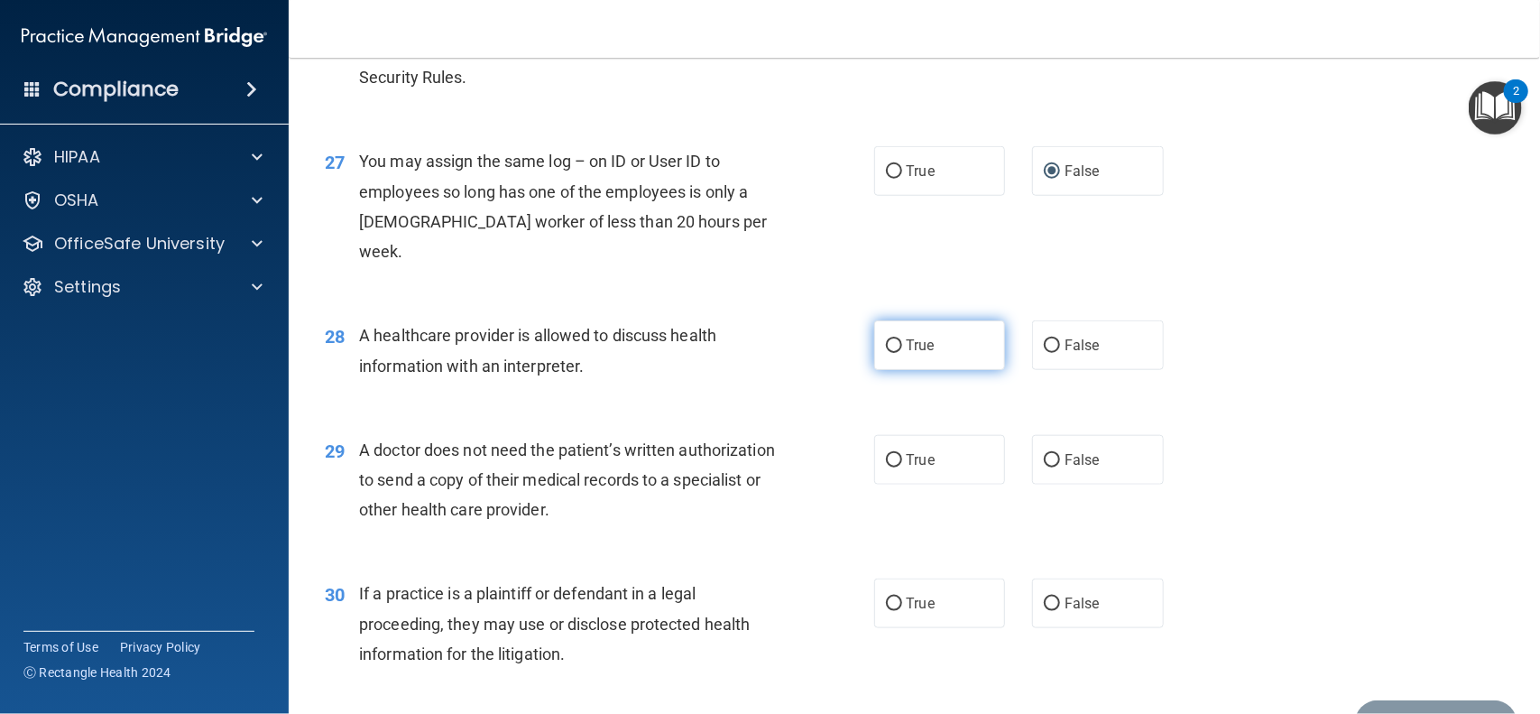
click at [896, 339] on input "True" at bounding box center [894, 346] width 16 height 14
radio input "true"
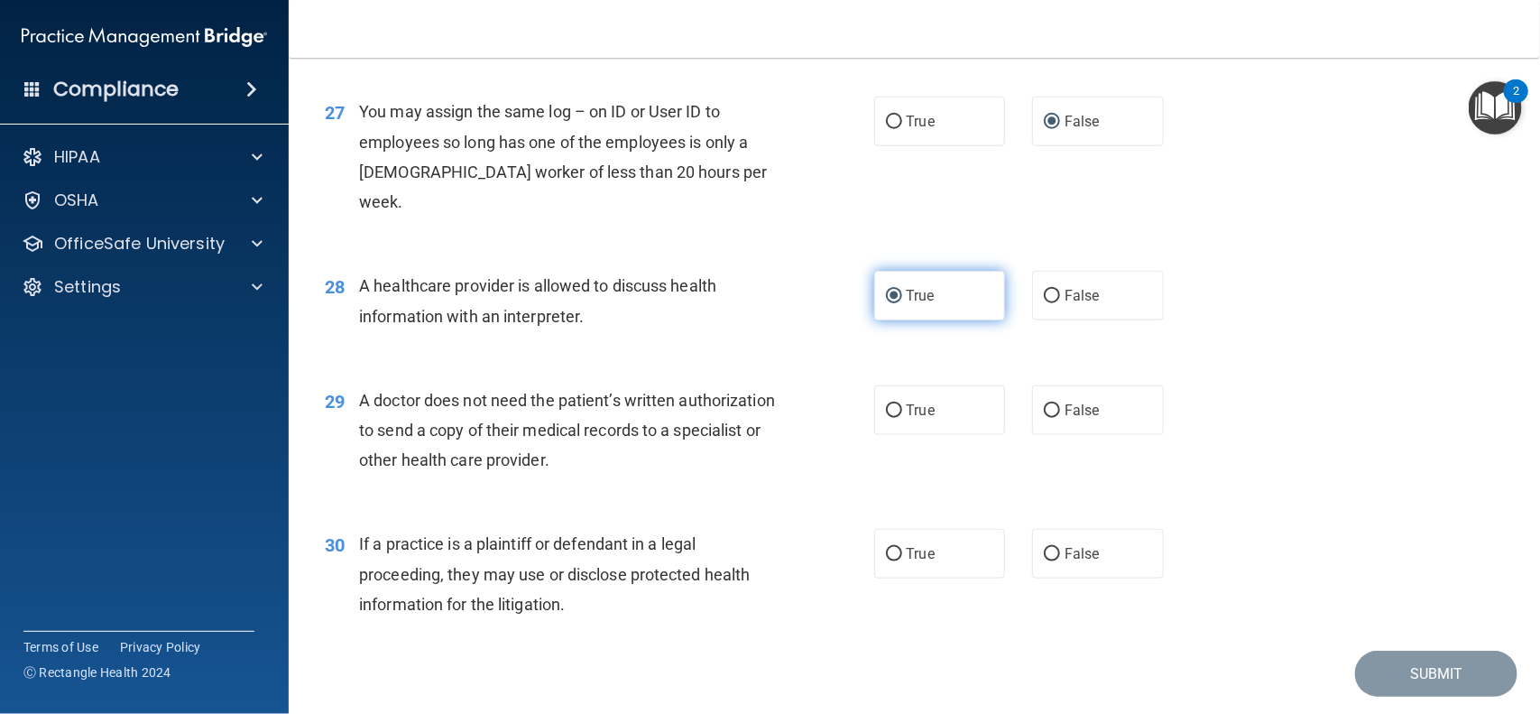
scroll to position [3818, 0]
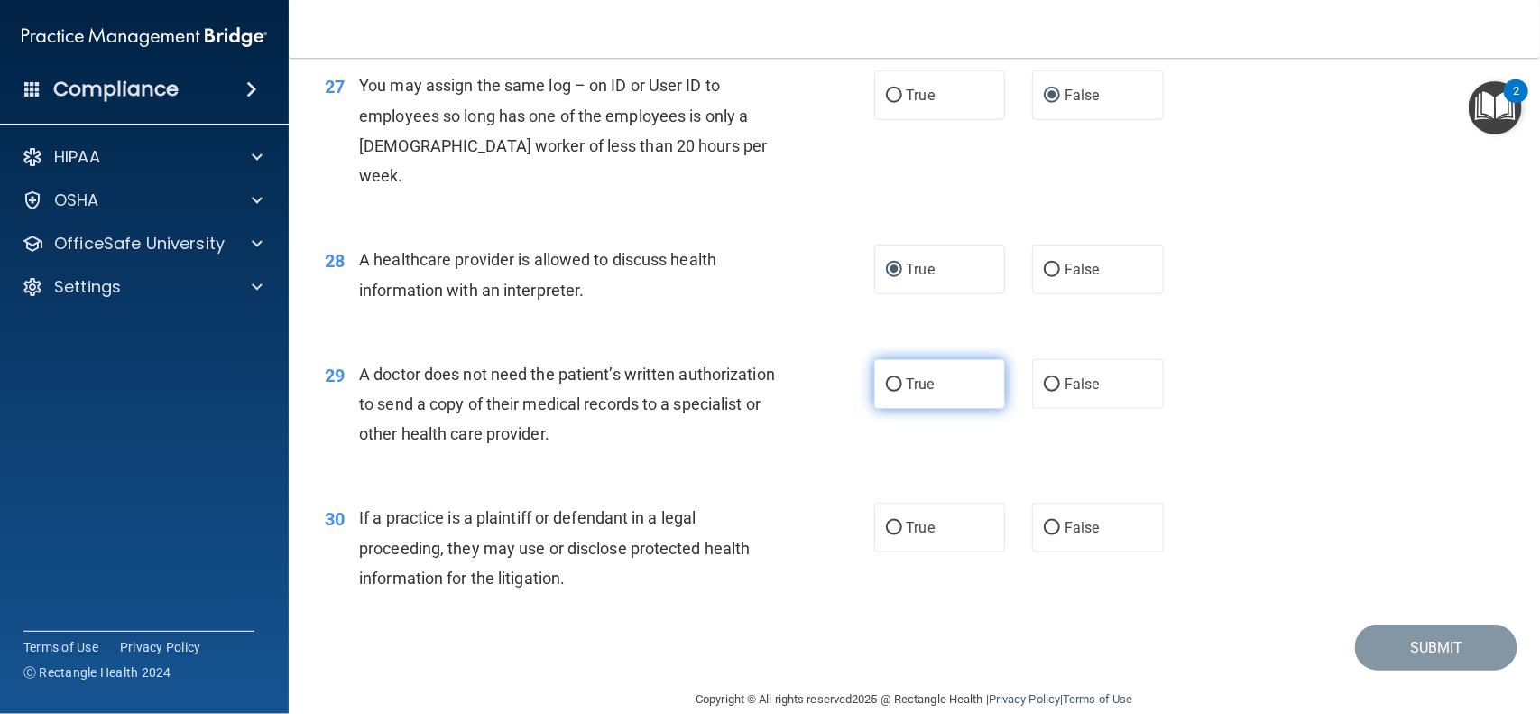
click at [893, 378] on input "True" at bounding box center [894, 385] width 16 height 14
radio input "true"
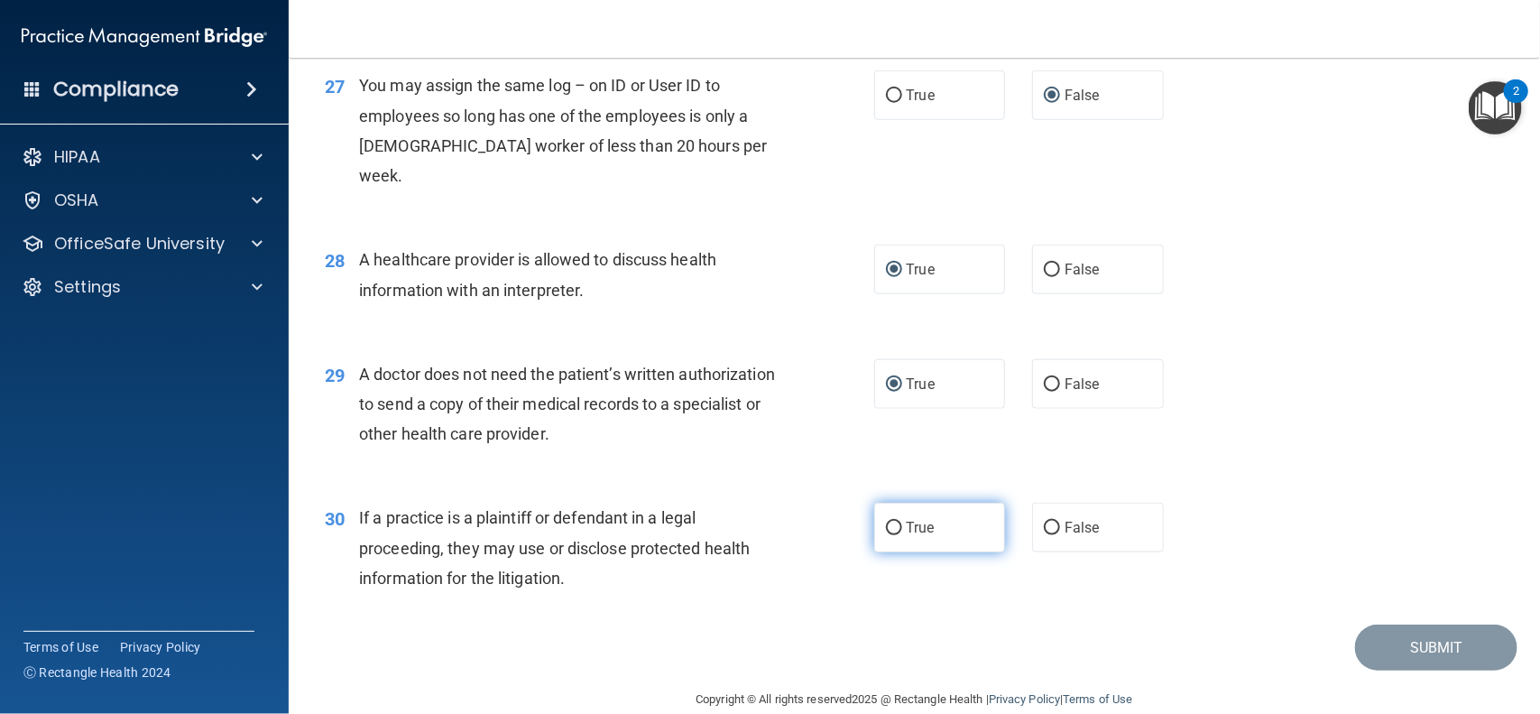
click at [898, 522] on input "True" at bounding box center [894, 529] width 16 height 14
radio input "true"
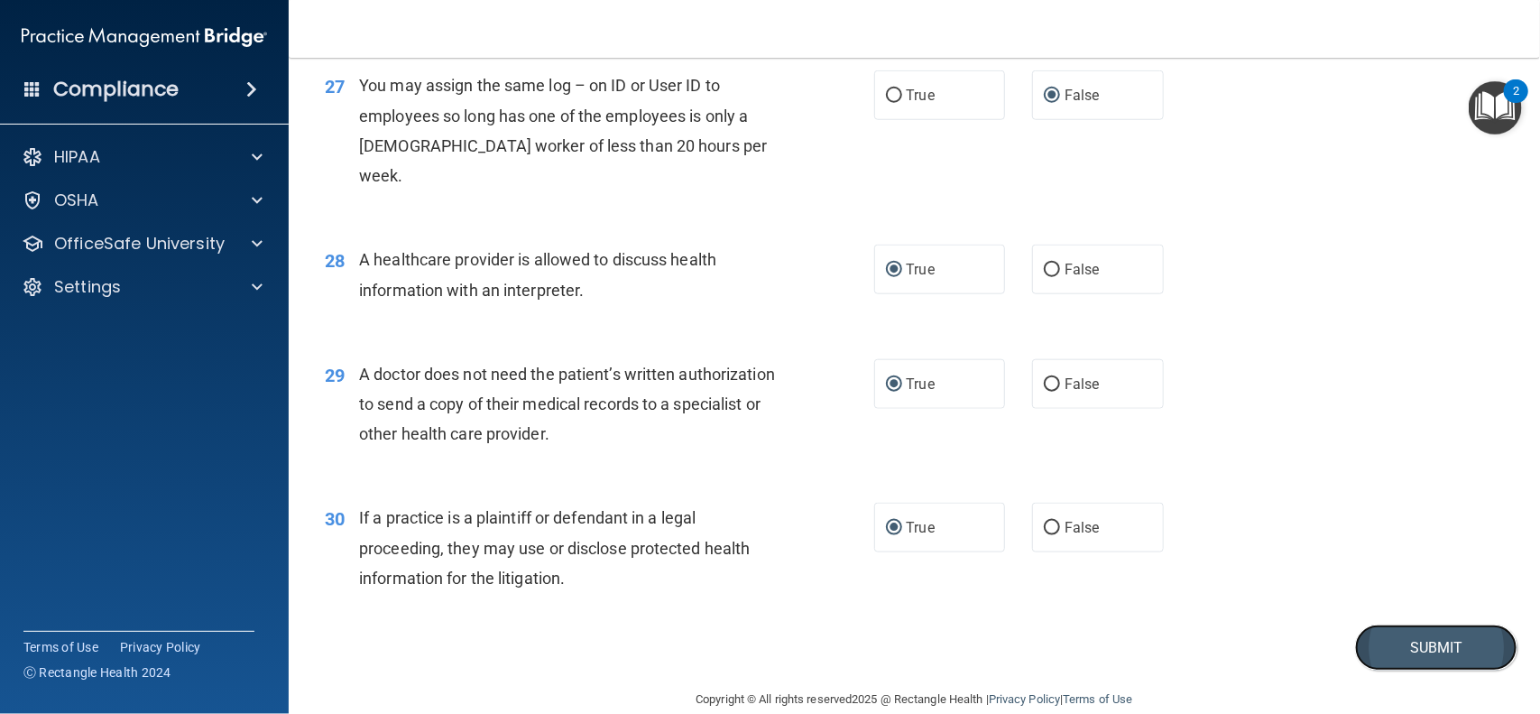
click at [1430, 624] on button "Submit" at bounding box center [1436, 647] width 162 height 46
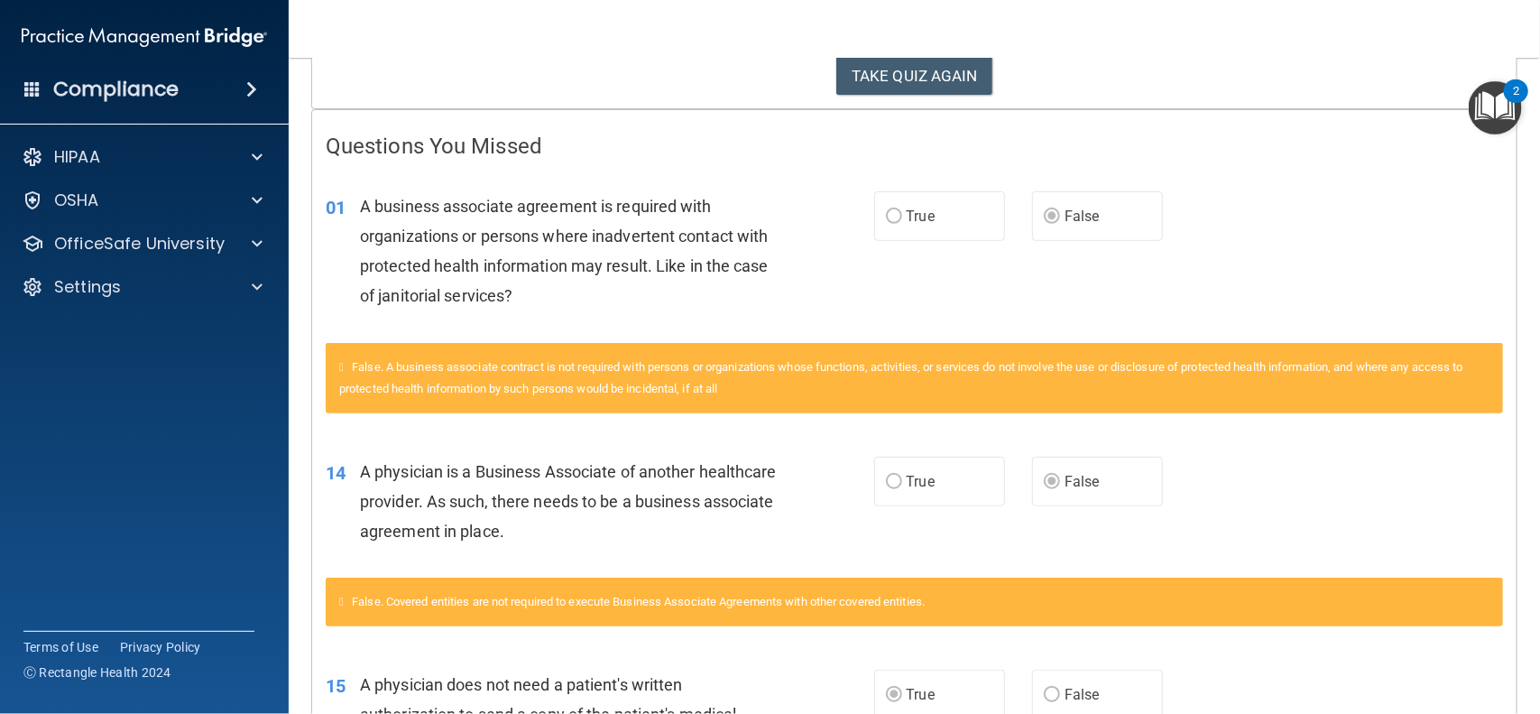
scroll to position [313, 0]
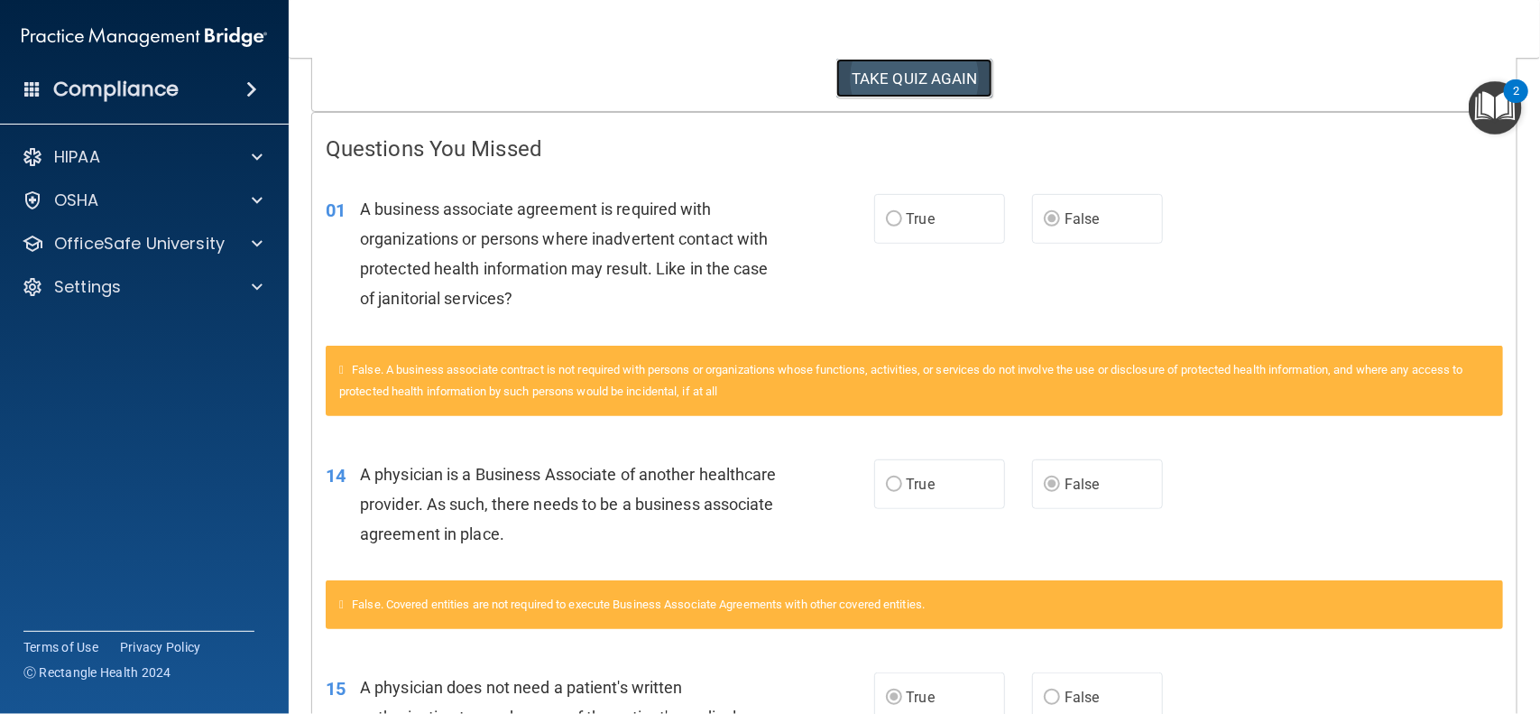
click at [873, 77] on button "TAKE QUIZ AGAIN" at bounding box center [914, 79] width 156 height 40
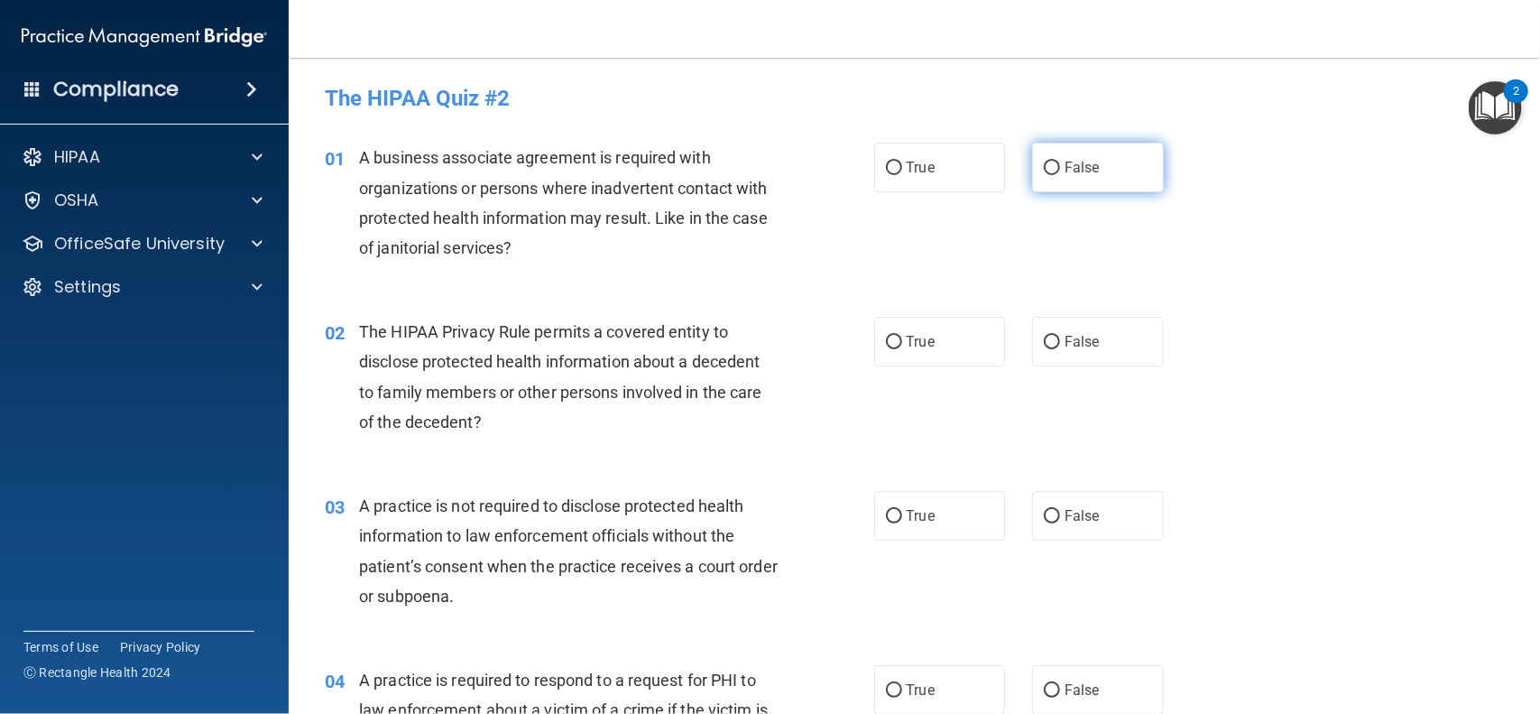
click at [1052, 190] on label "False" at bounding box center [1098, 168] width 132 height 50
click at [1052, 175] on input "False" at bounding box center [1052, 169] width 16 height 14
radio input "true"
click at [1045, 337] on input "False" at bounding box center [1052, 343] width 16 height 14
radio input "true"
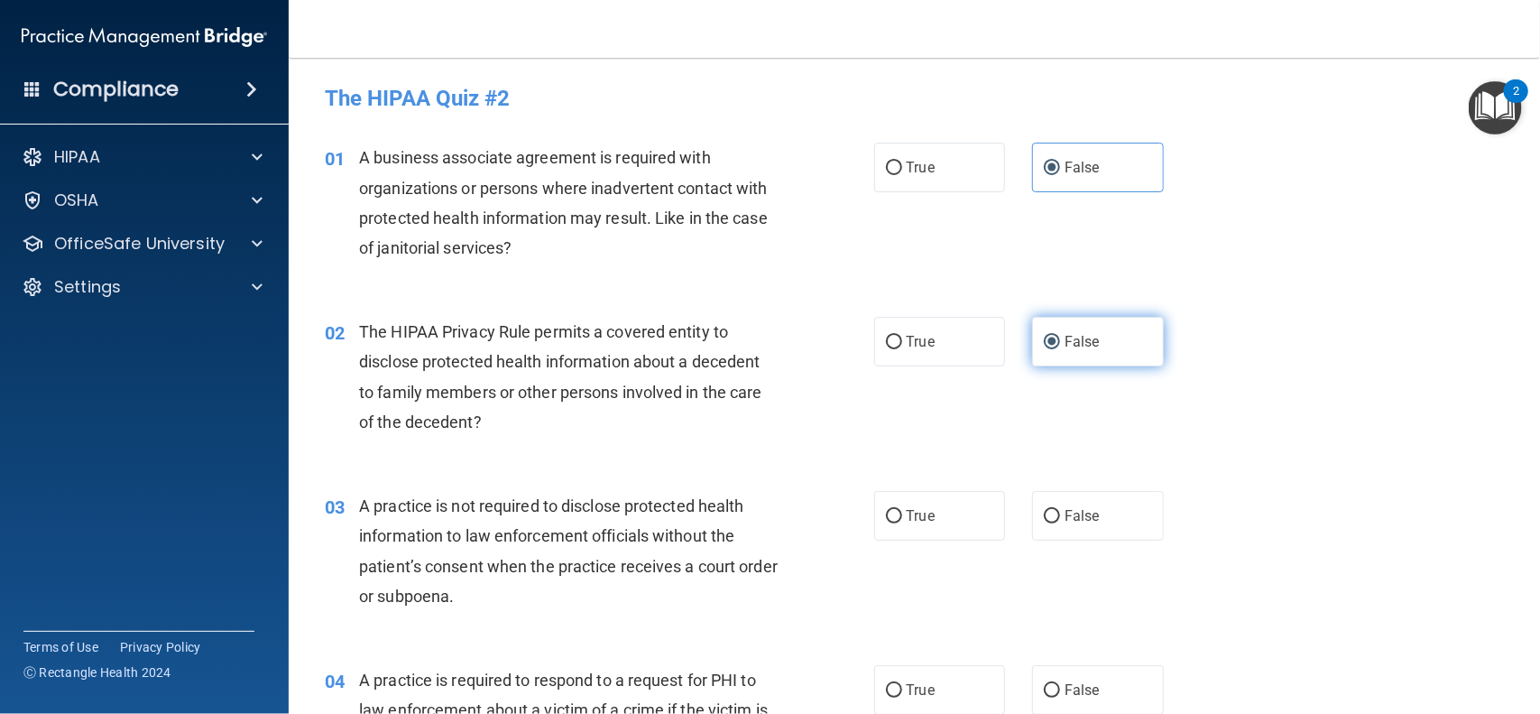
scroll to position [11, 0]
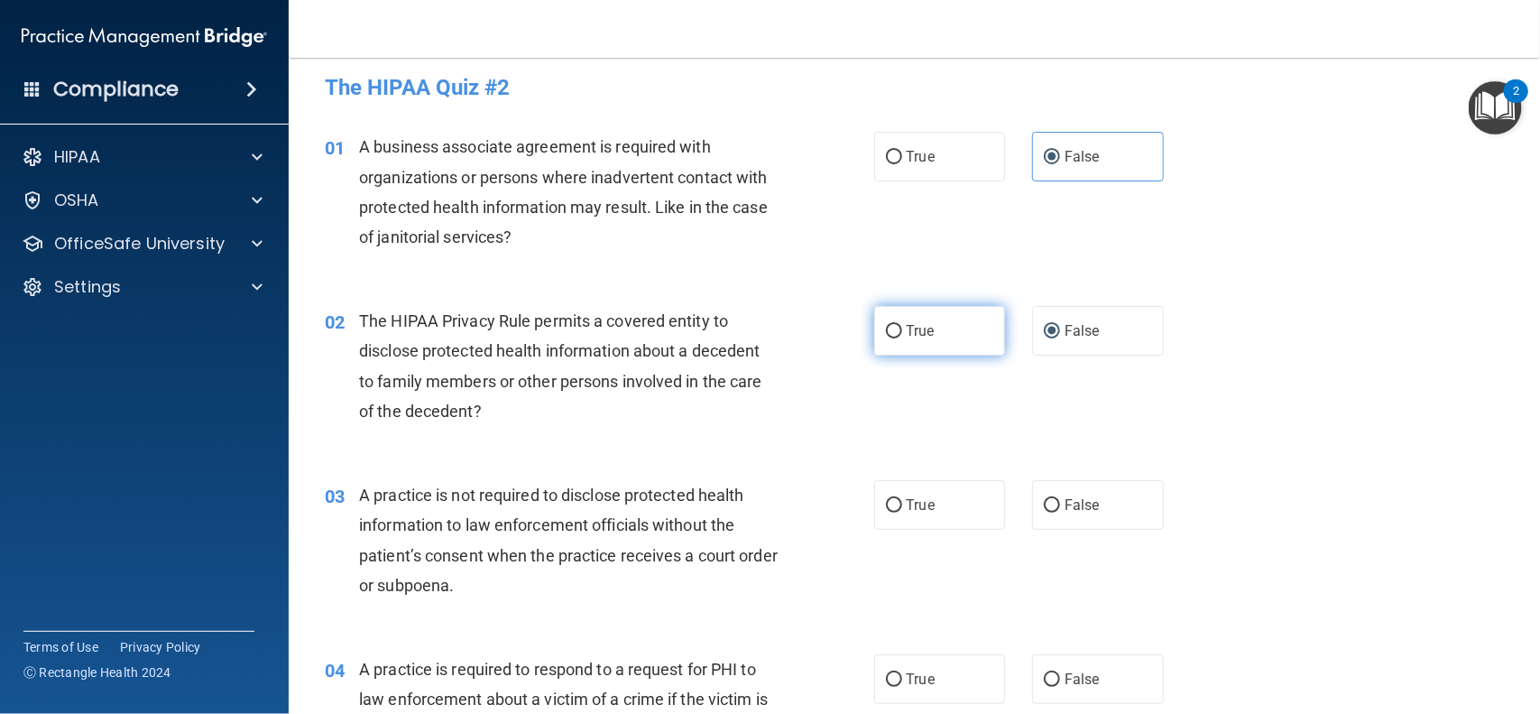
click at [894, 327] on input "True" at bounding box center [894, 332] width 16 height 14
radio input "true"
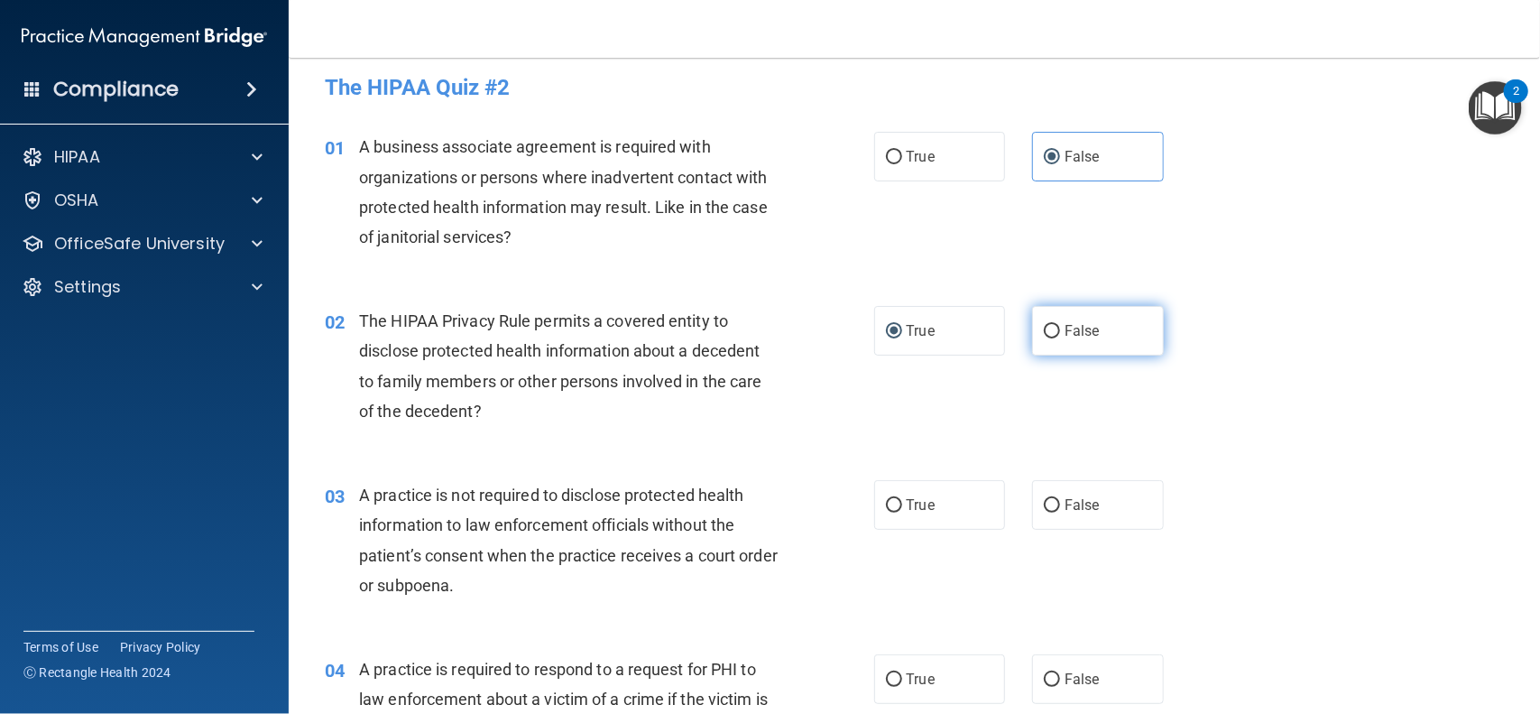
click at [1057, 311] on label "False" at bounding box center [1098, 331] width 132 height 50
click at [1057, 325] on input "False" at bounding box center [1052, 332] width 16 height 14
radio input "true"
radio input "false"
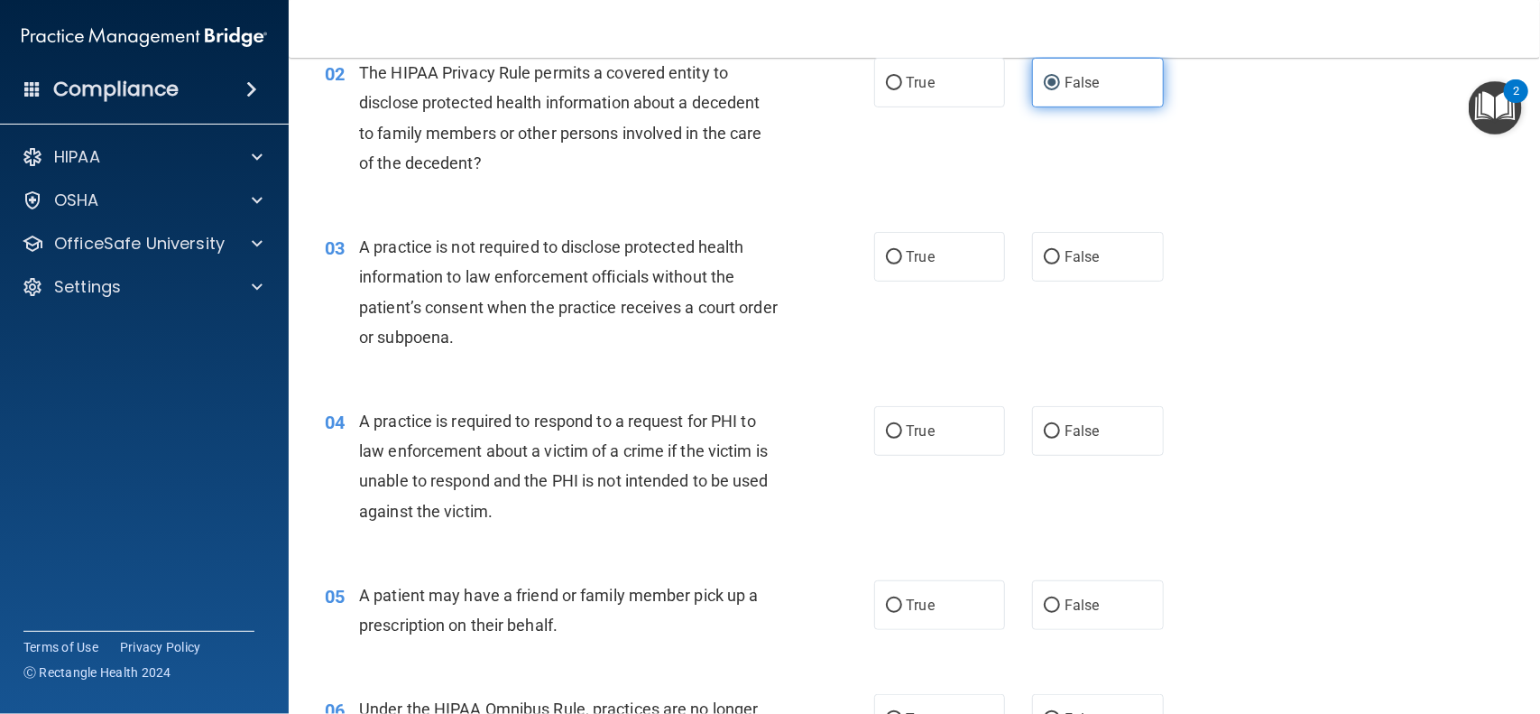
scroll to position [246, 0]
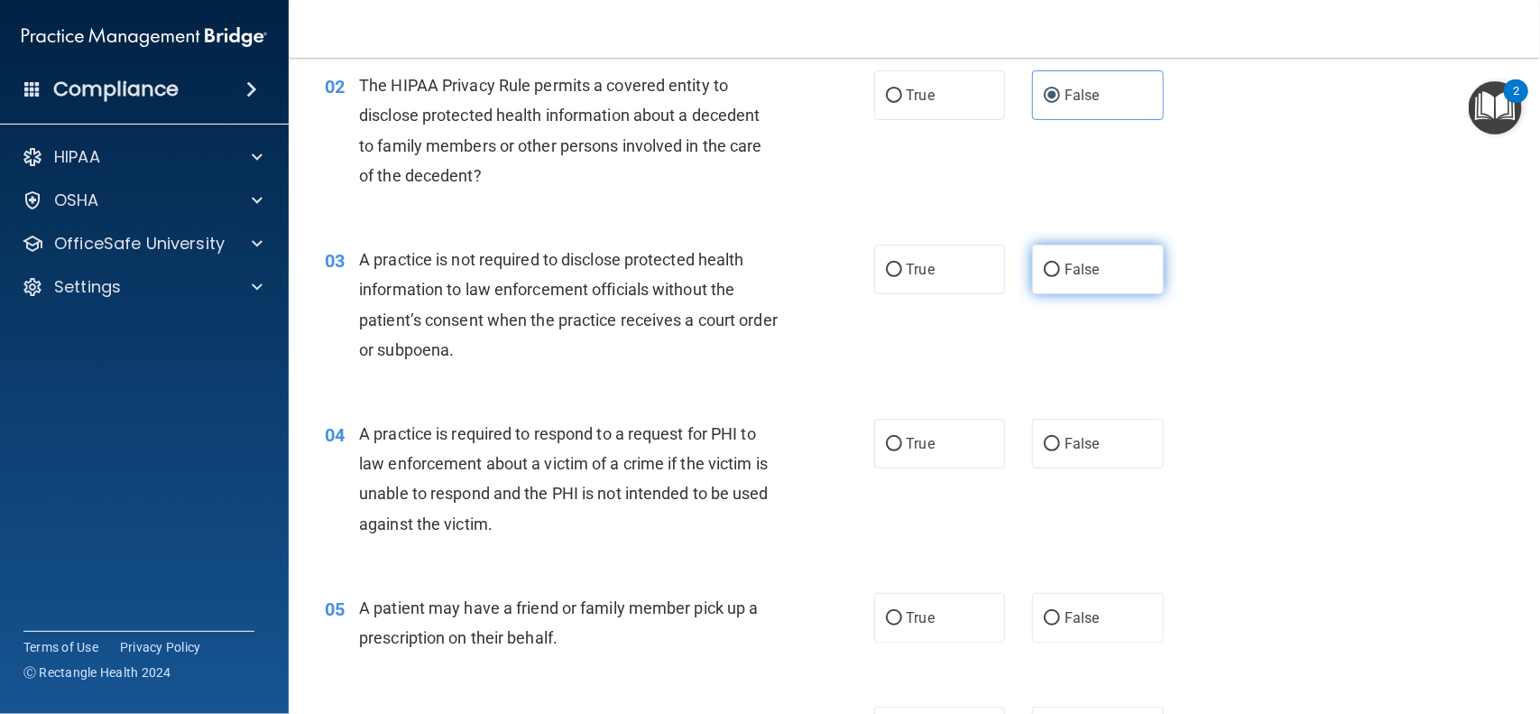
click at [1052, 272] on input "False" at bounding box center [1052, 270] width 16 height 14
radio input "true"
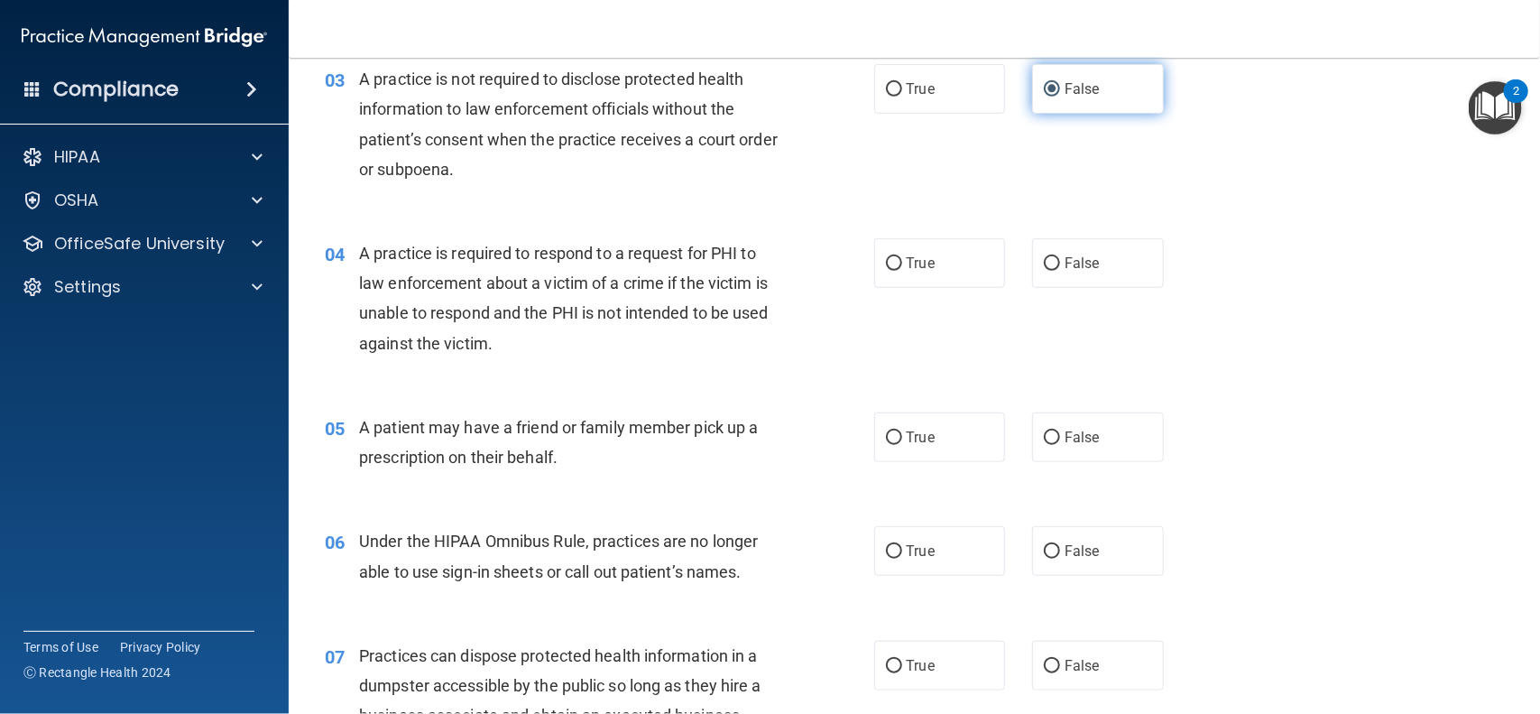
scroll to position [430, 0]
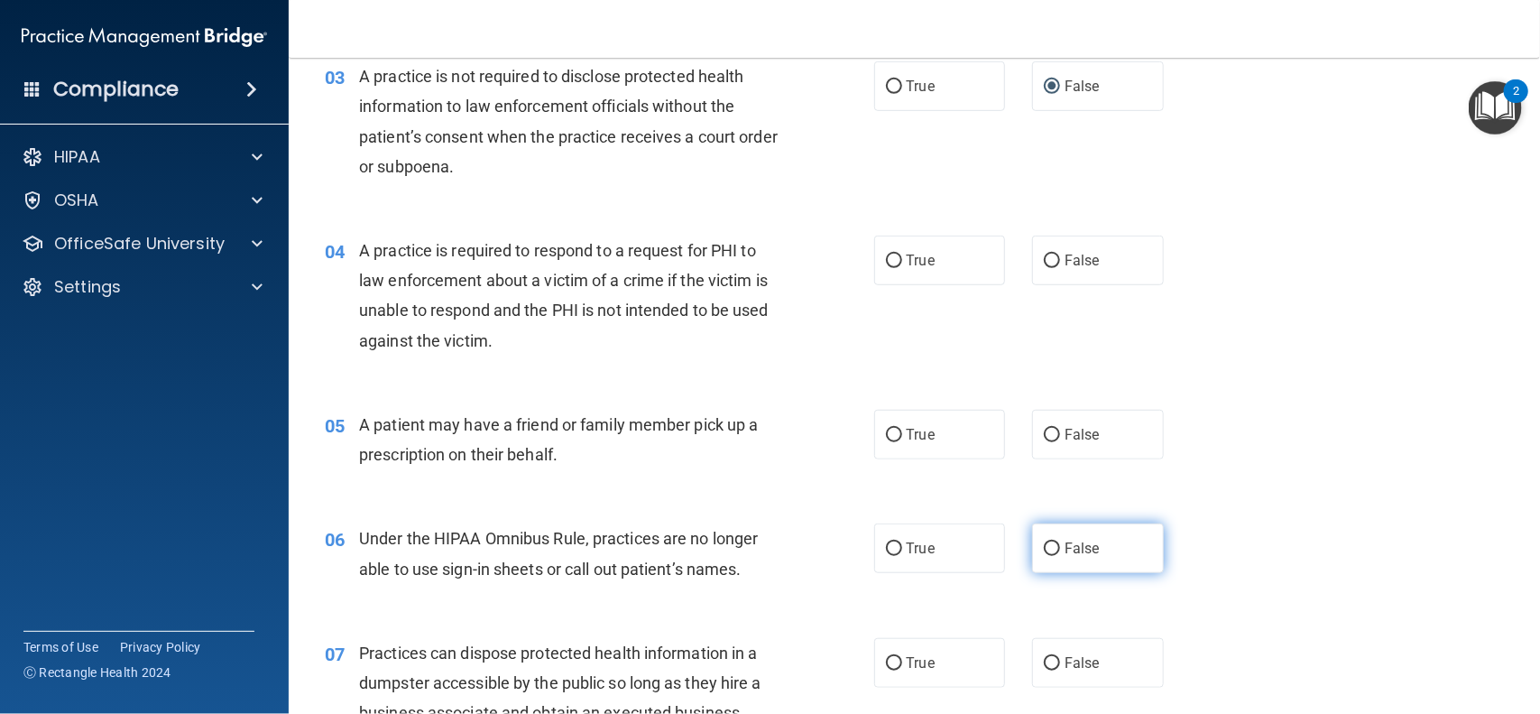
click at [1056, 550] on input "False" at bounding box center [1052, 549] width 16 height 14
radio input "true"
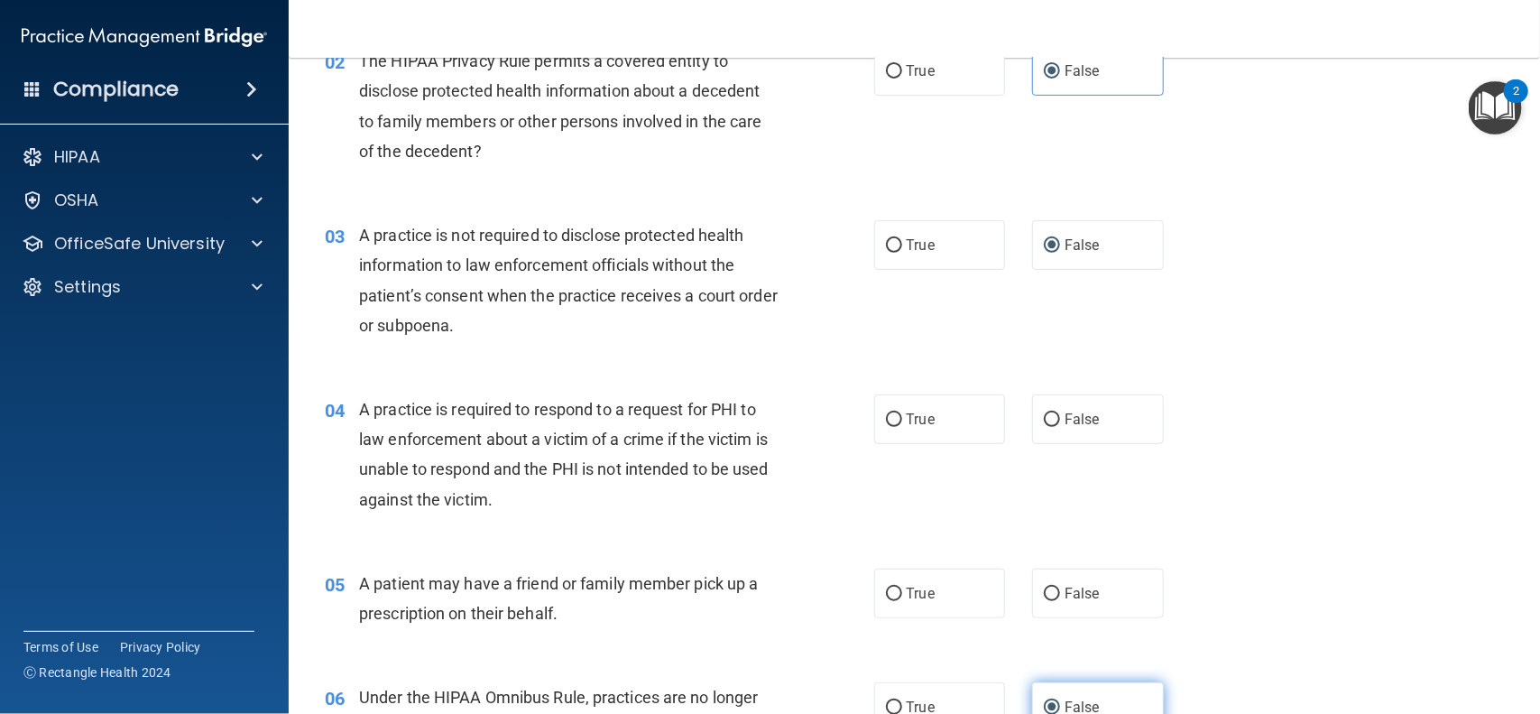
scroll to position [268, 0]
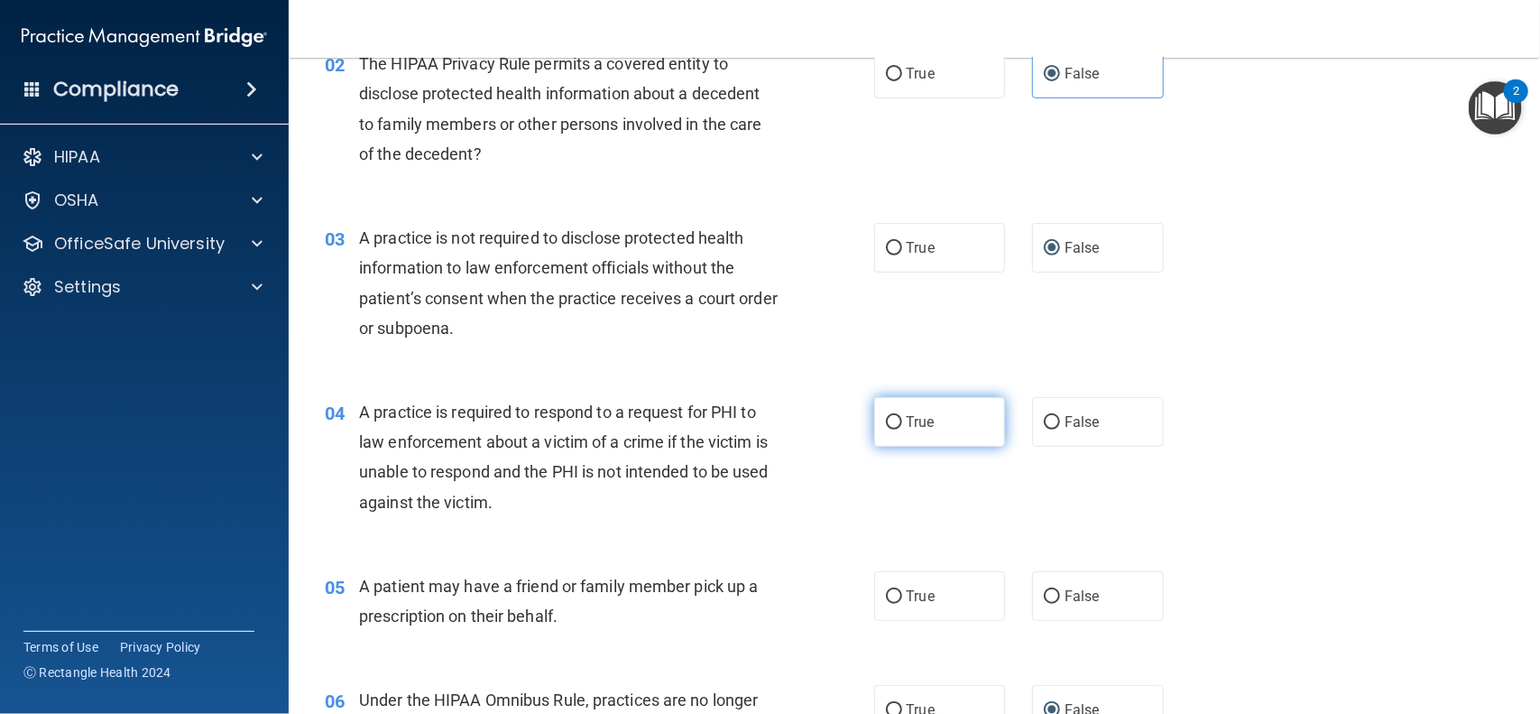
click at [899, 420] on input "True" at bounding box center [894, 423] width 16 height 14
radio input "true"
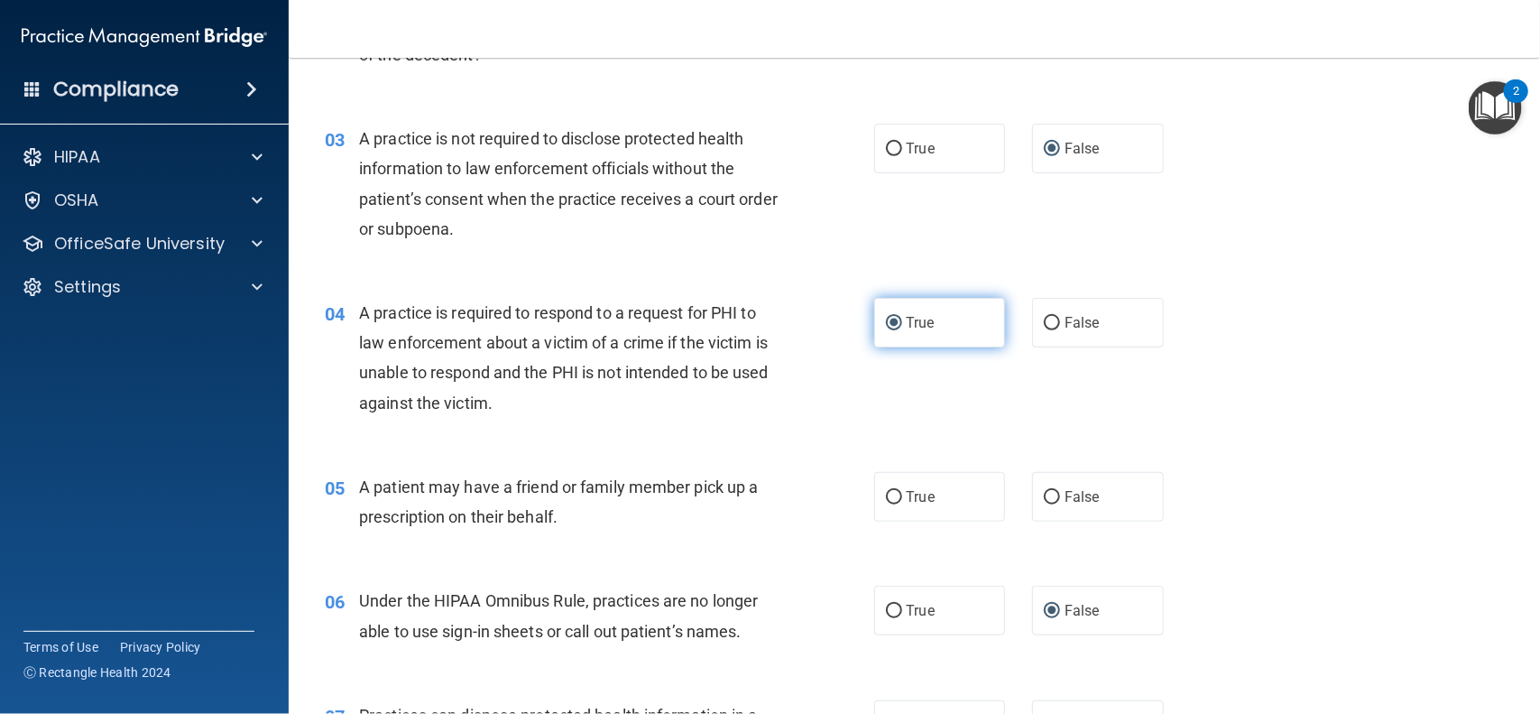
scroll to position [370, 0]
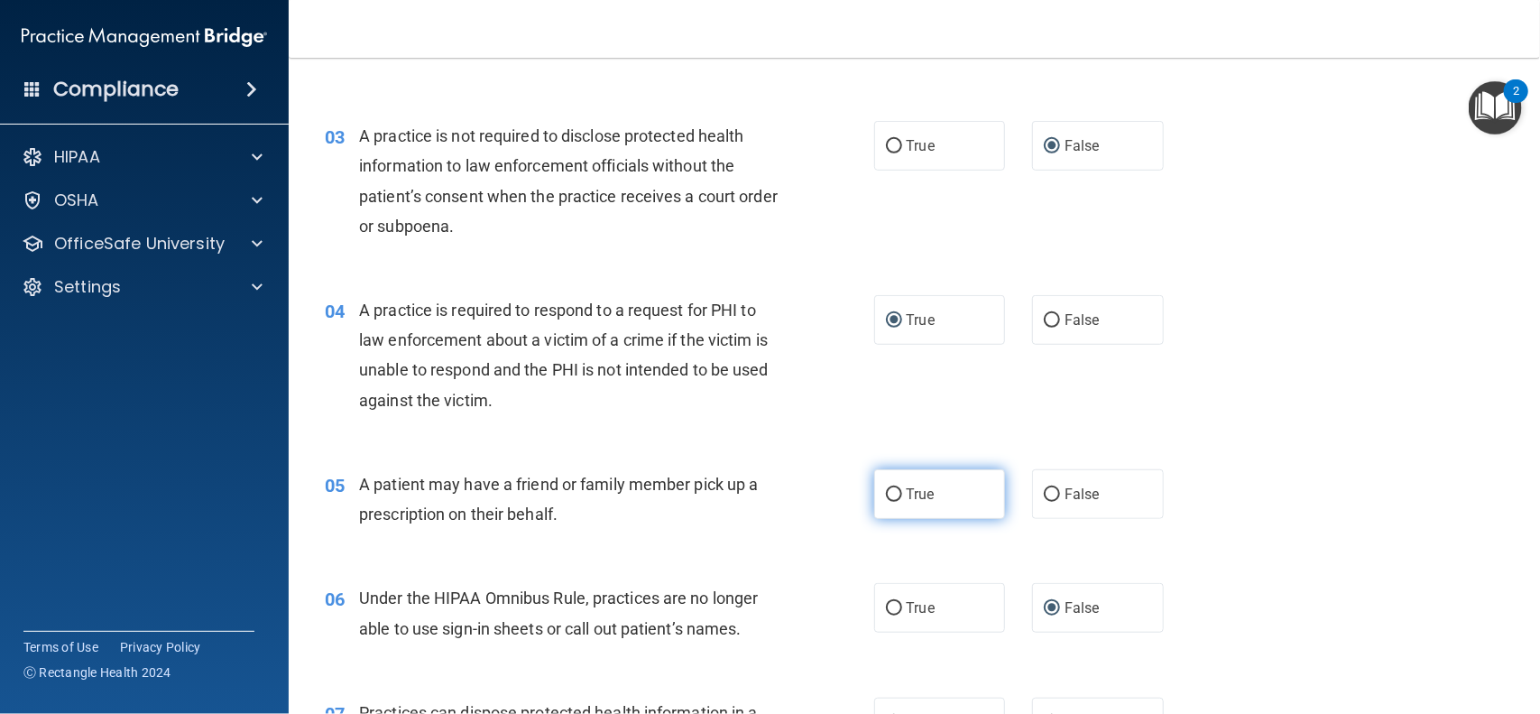
click at [893, 497] on input "True" at bounding box center [894, 495] width 16 height 14
radio input "true"
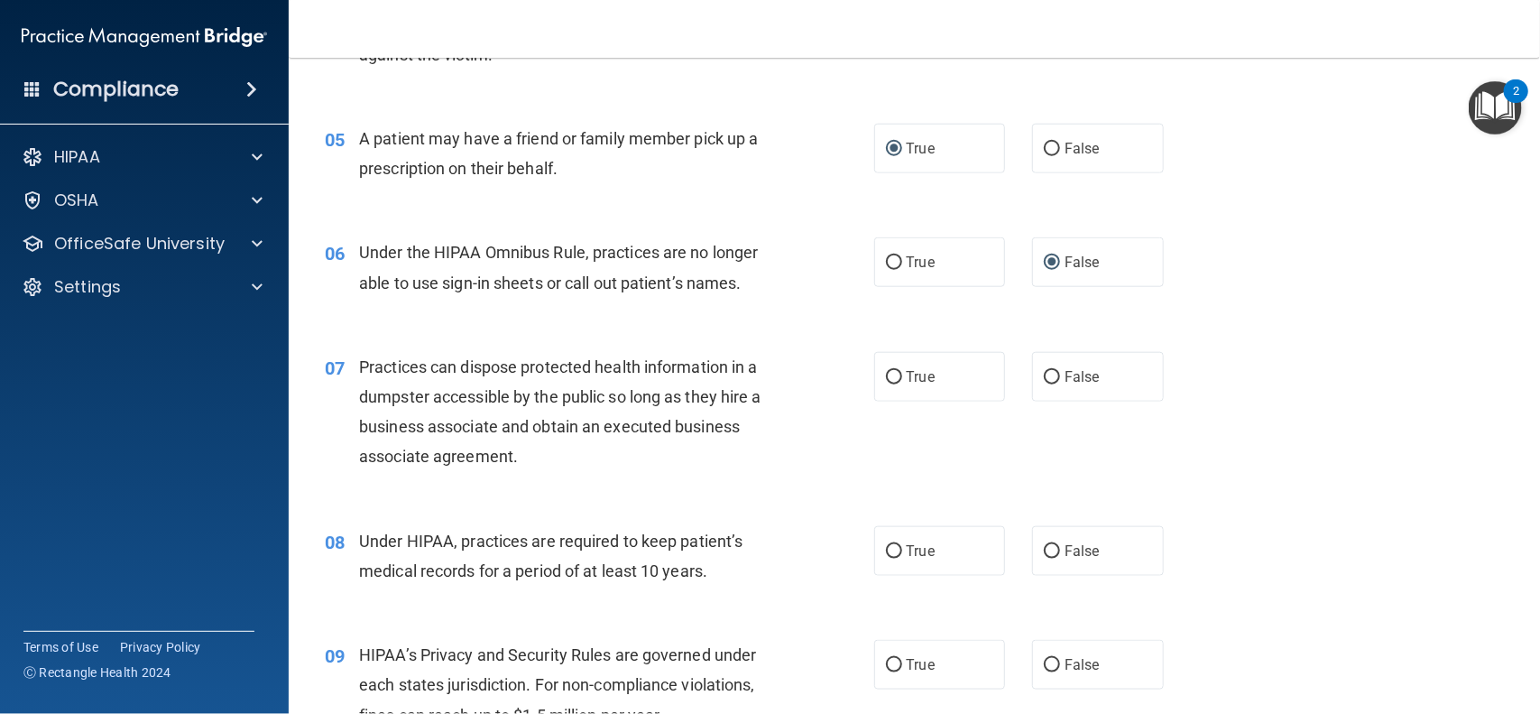
click at [922, 619] on div "09 HIPAA’s Privacy and Security Rules are governed under each states jurisdicti…" at bounding box center [914, 689] width 1206 height 144
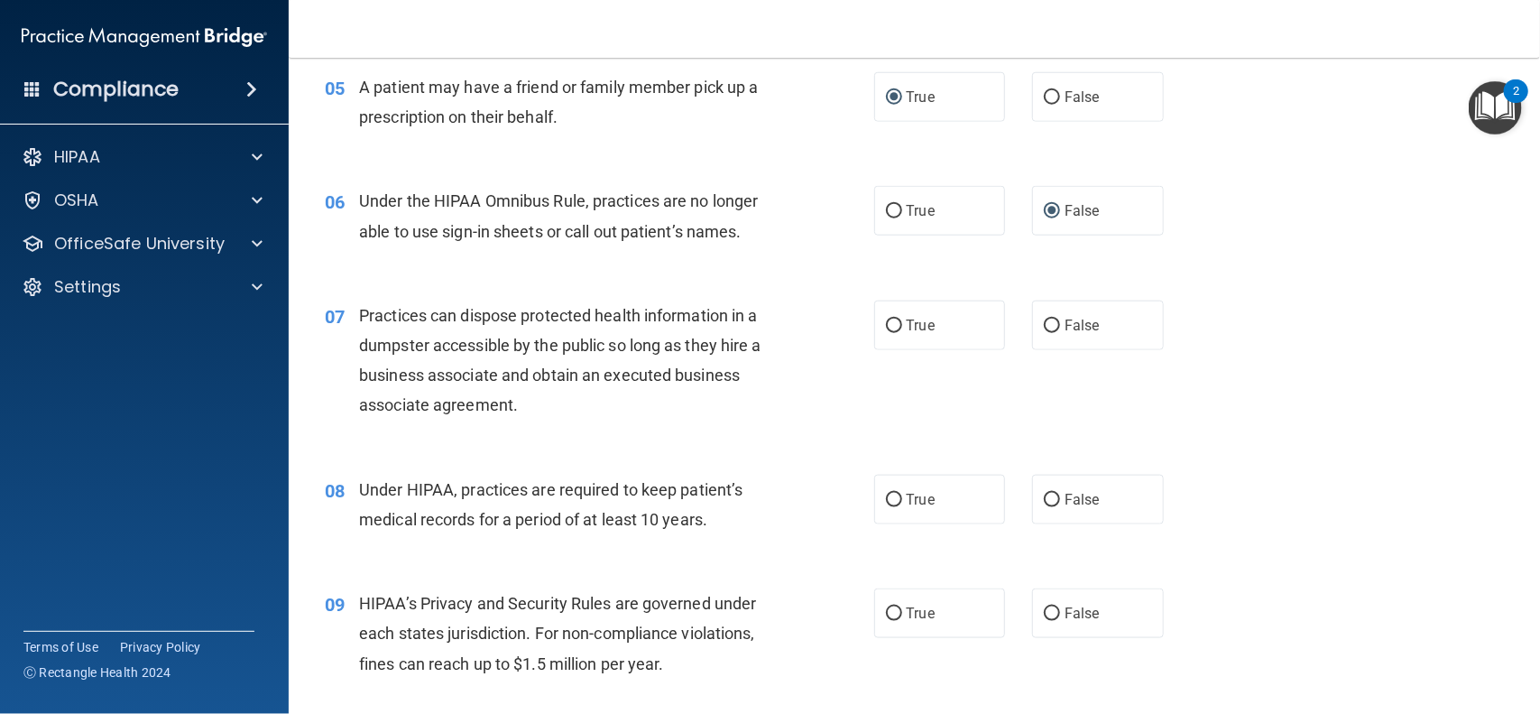
scroll to position [769, 0]
click at [1155, 263] on div "06 Under the HIPAA Omnibus Rule, practices are no longer able to use sign-in sh…" at bounding box center [914, 219] width 1206 height 114
click at [1052, 326] on input "False" at bounding box center [1052, 325] width 16 height 14
radio input "true"
click at [1056, 501] on input "False" at bounding box center [1052, 499] width 16 height 14
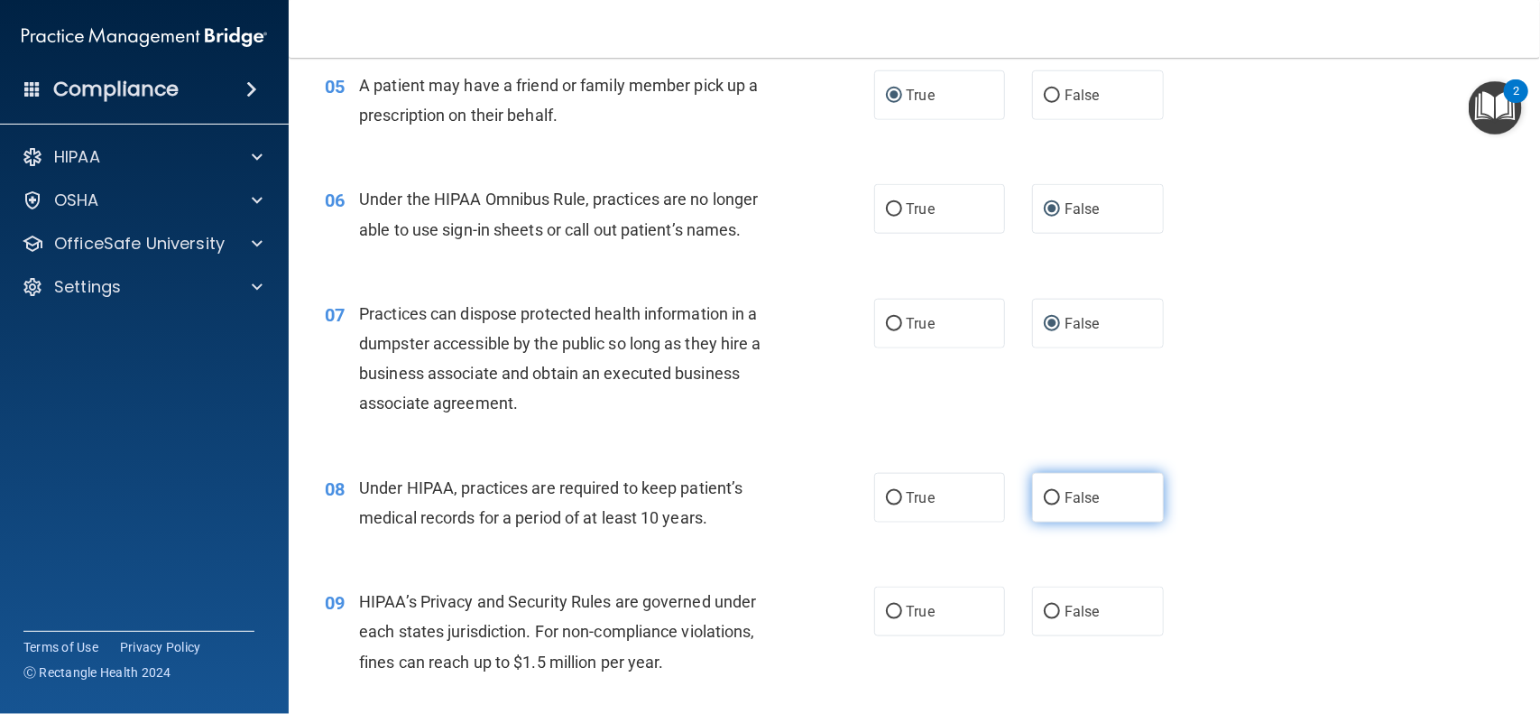
radio input "true"
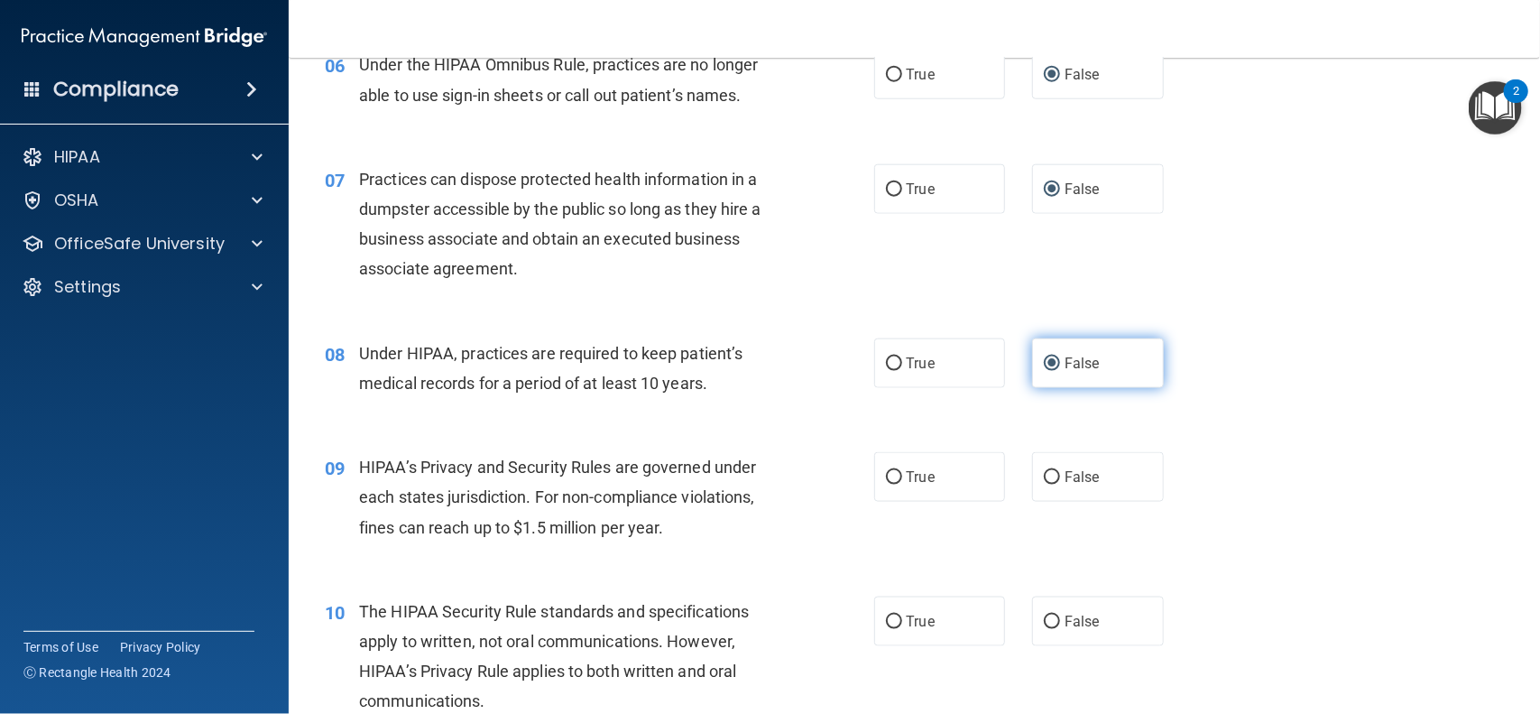
scroll to position [908, 0]
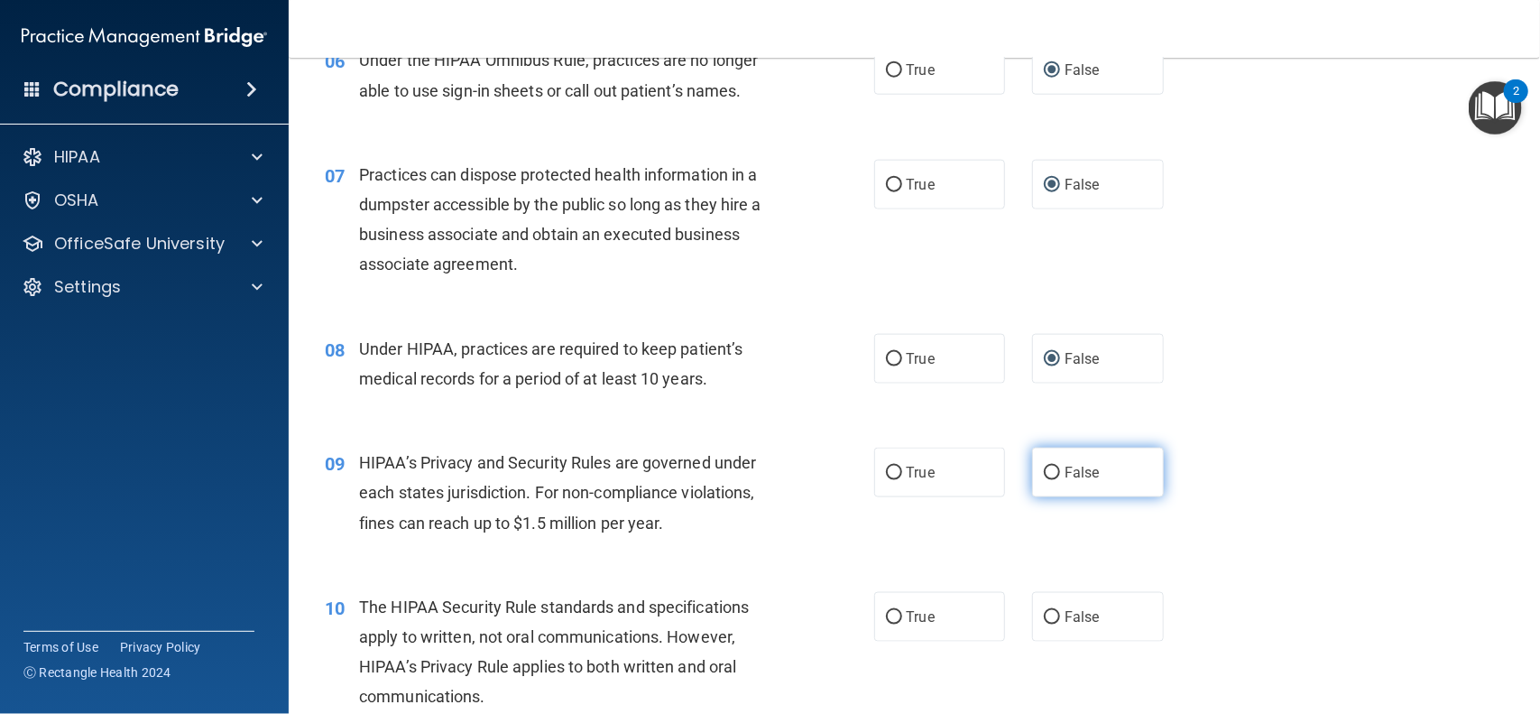
click at [1058, 469] on input "False" at bounding box center [1052, 474] width 16 height 14
radio input "true"
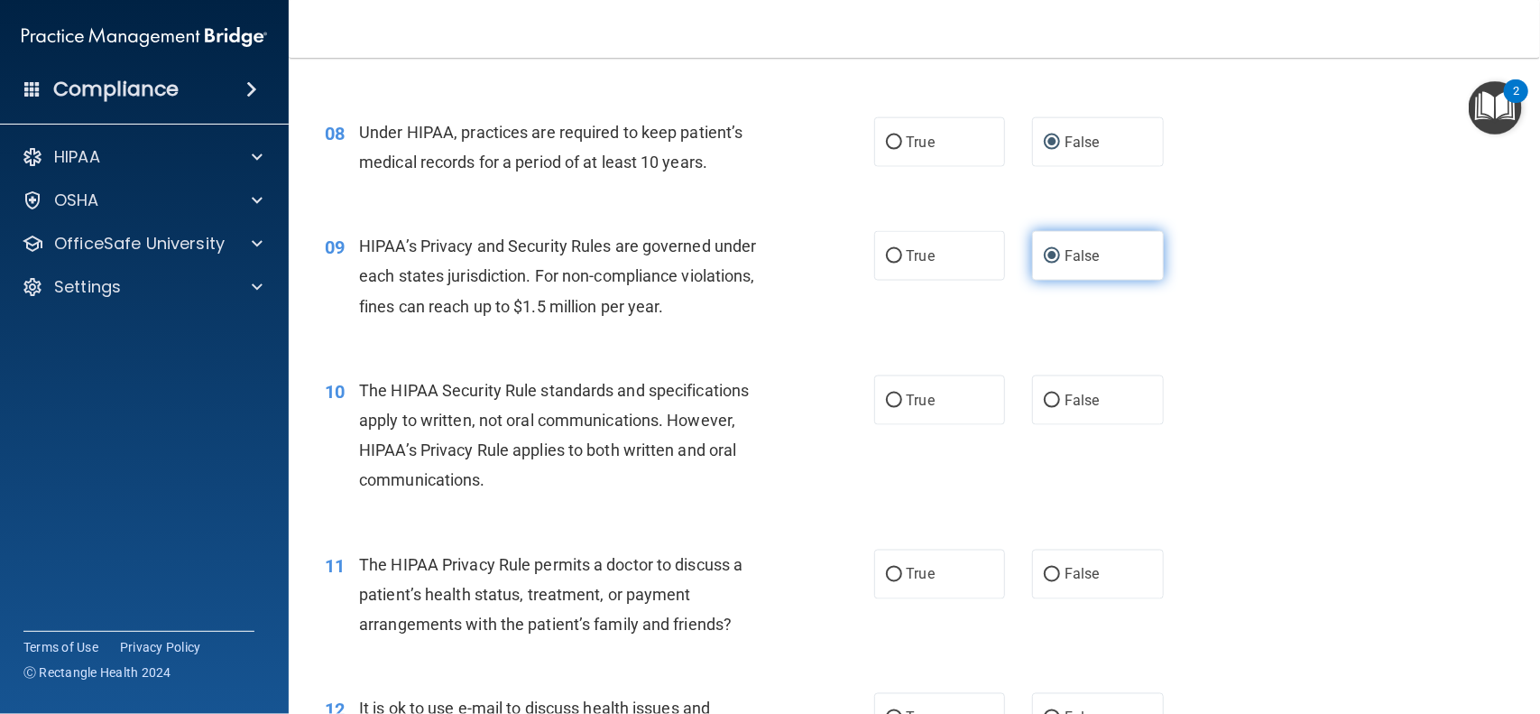
scroll to position [1125, 0]
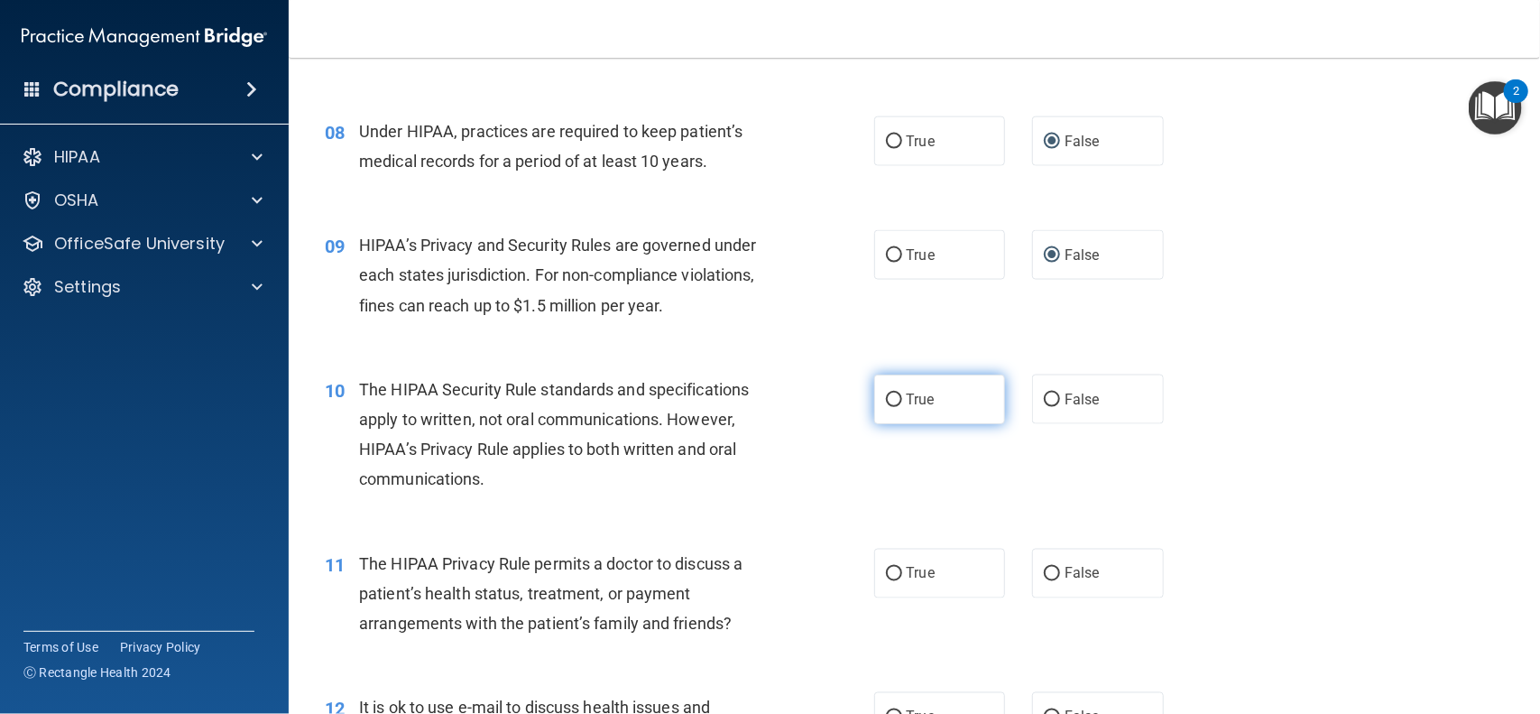
click at [893, 403] on input "True" at bounding box center [894, 400] width 16 height 14
radio input "true"
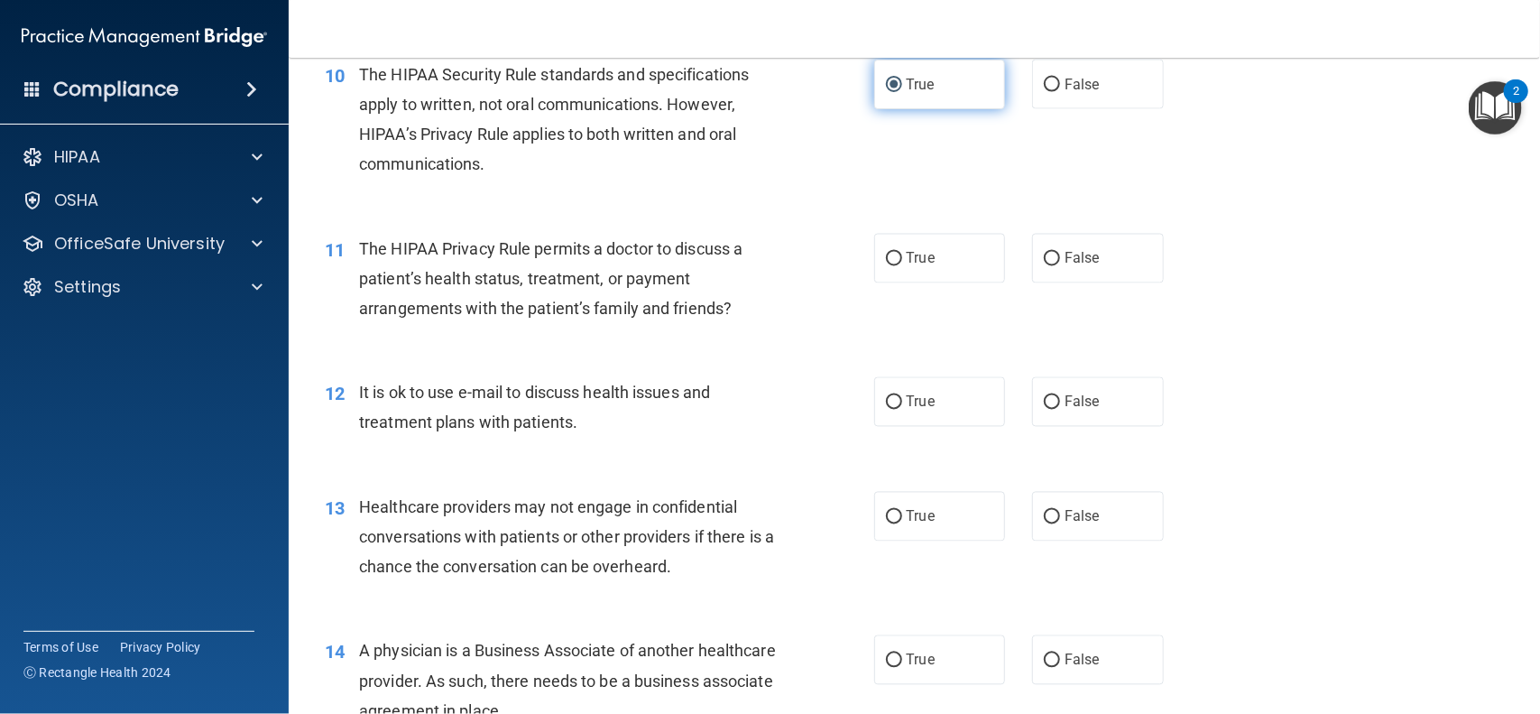
scroll to position [1457, 0]
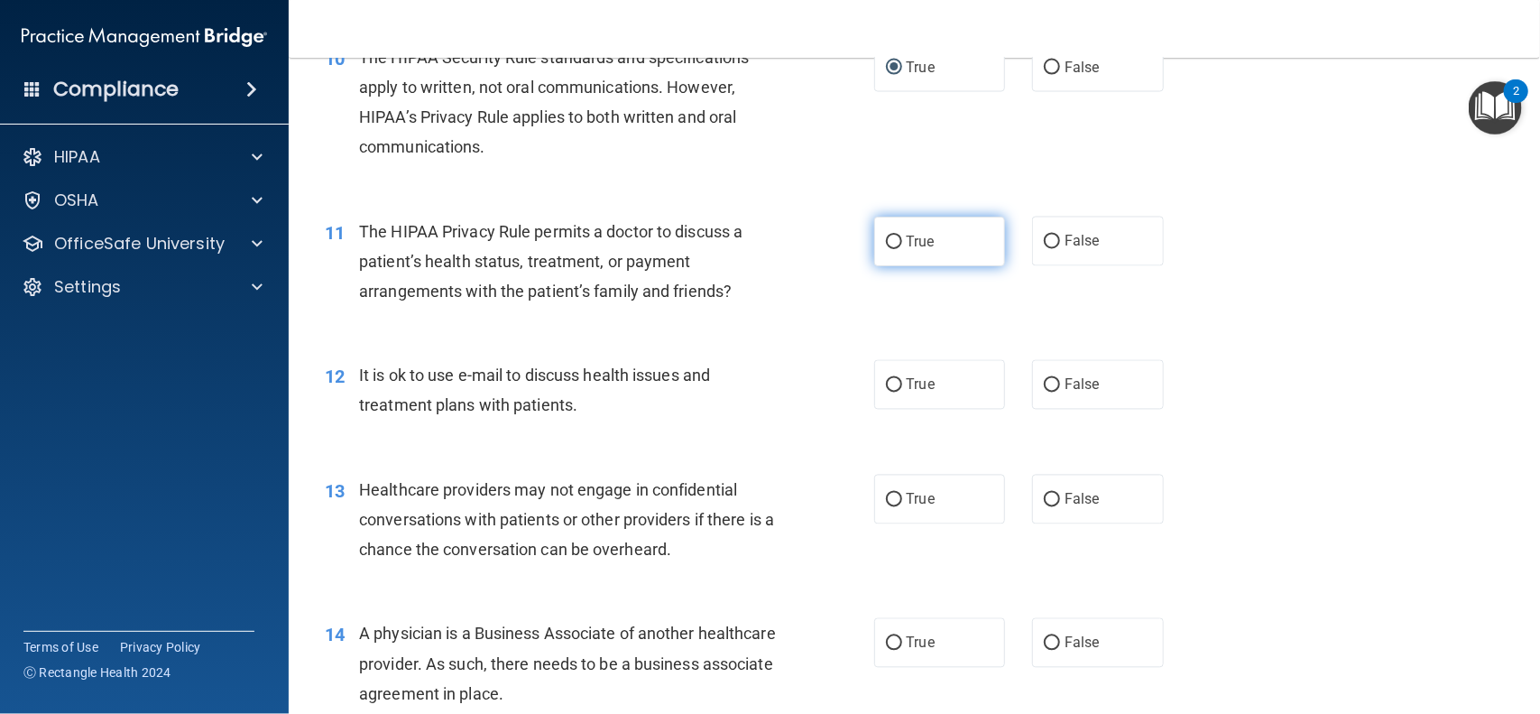
click at [886, 248] on input "True" at bounding box center [894, 243] width 16 height 14
radio input "true"
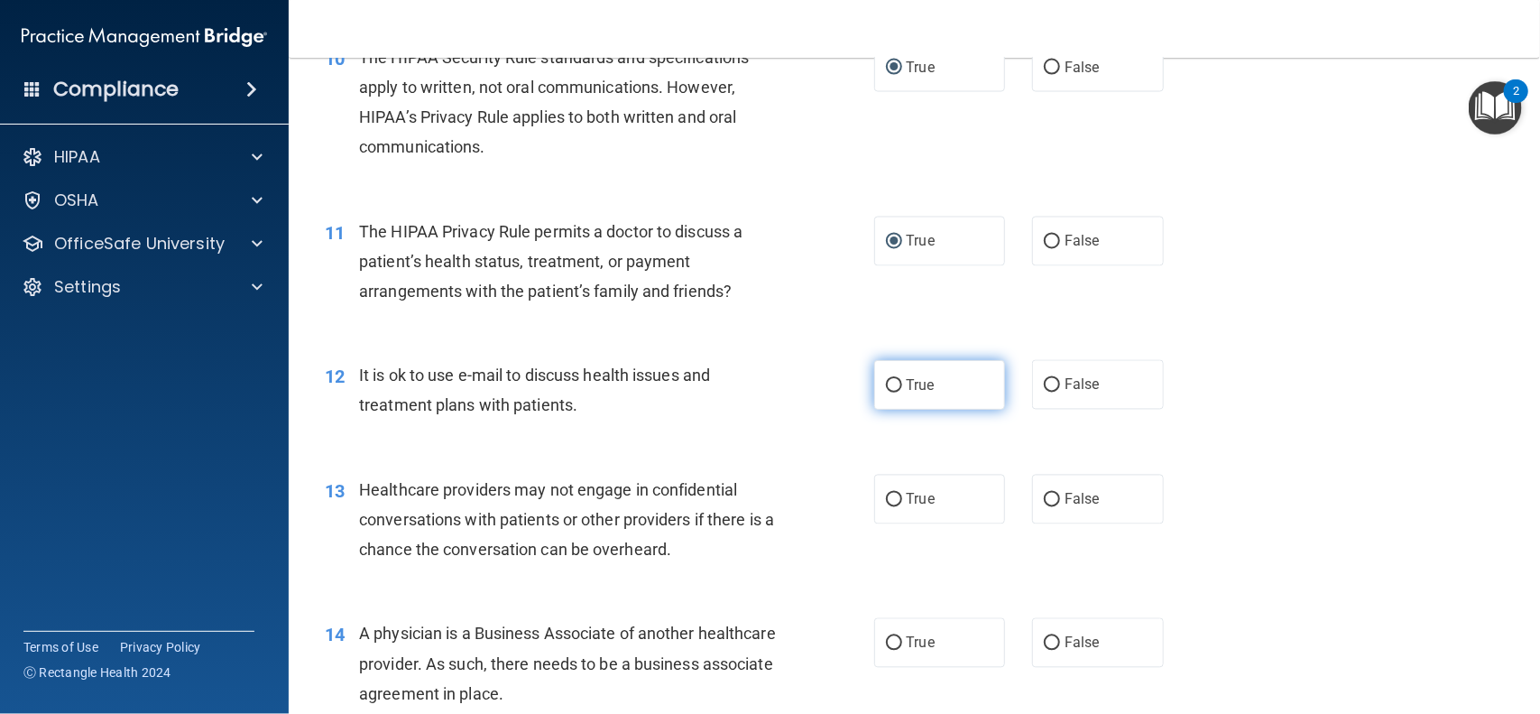
click at [901, 388] on input "True" at bounding box center [894, 386] width 16 height 14
radio input "true"
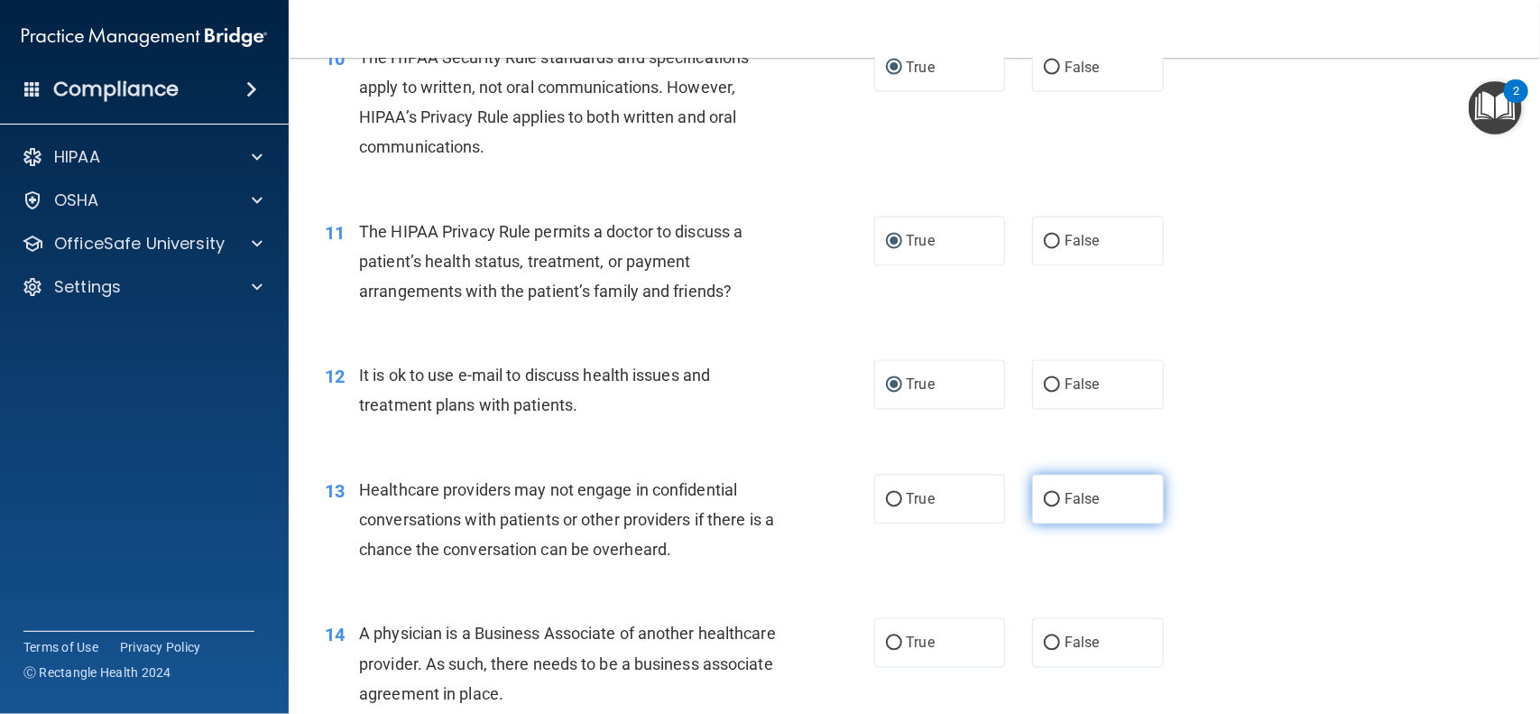
click at [1058, 494] on input "False" at bounding box center [1052, 501] width 16 height 14
radio input "true"
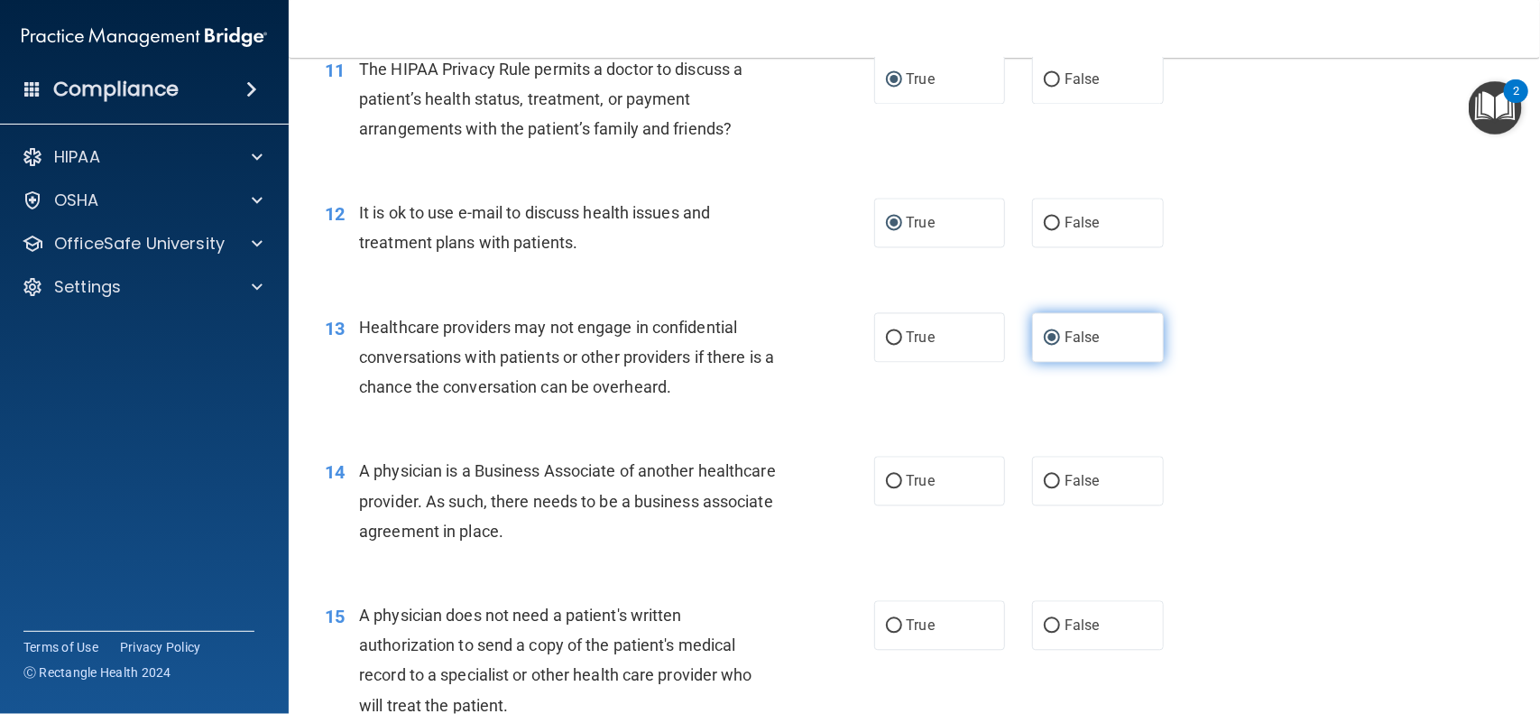
scroll to position [1631, 0]
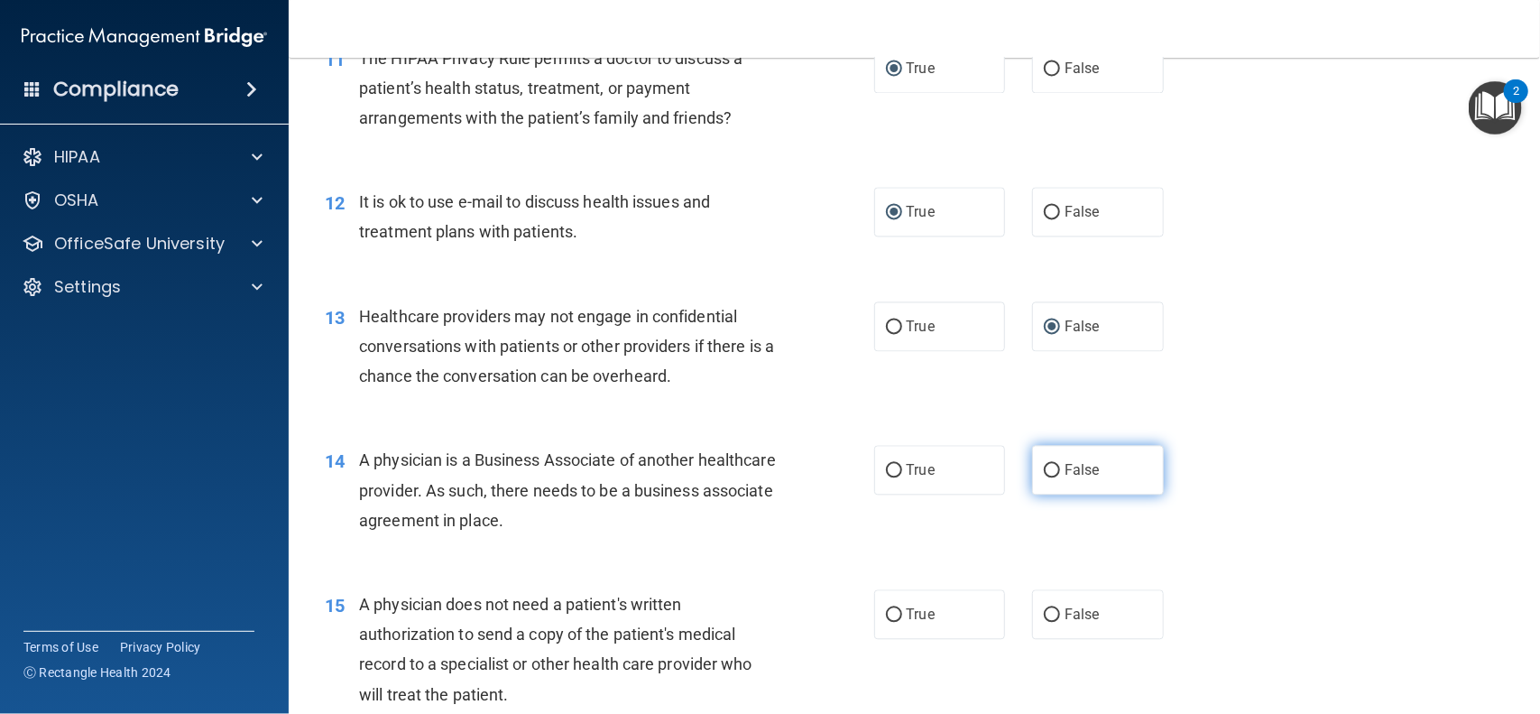
click at [1044, 472] on input "False" at bounding box center [1052, 471] width 16 height 14
radio input "true"
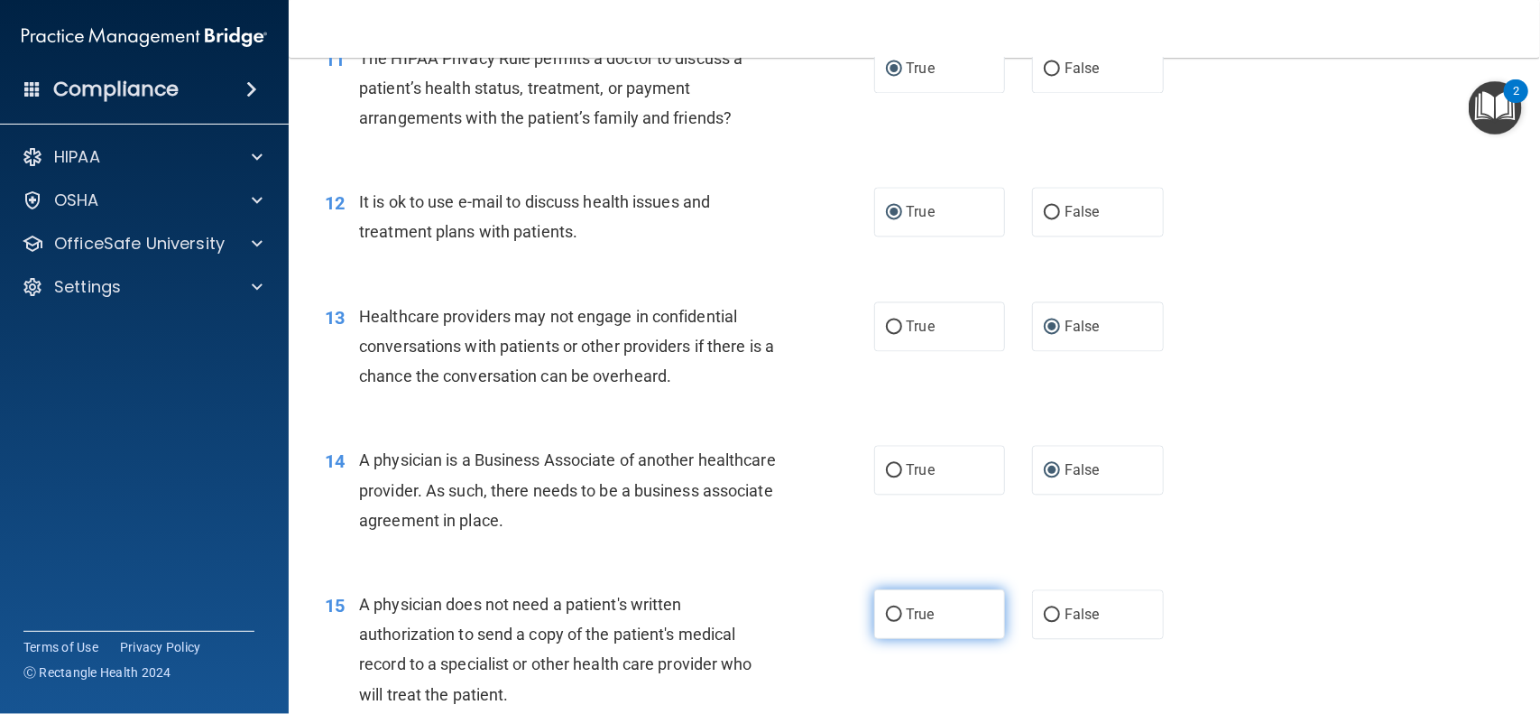
click at [892, 621] on input "True" at bounding box center [894, 615] width 16 height 14
radio input "true"
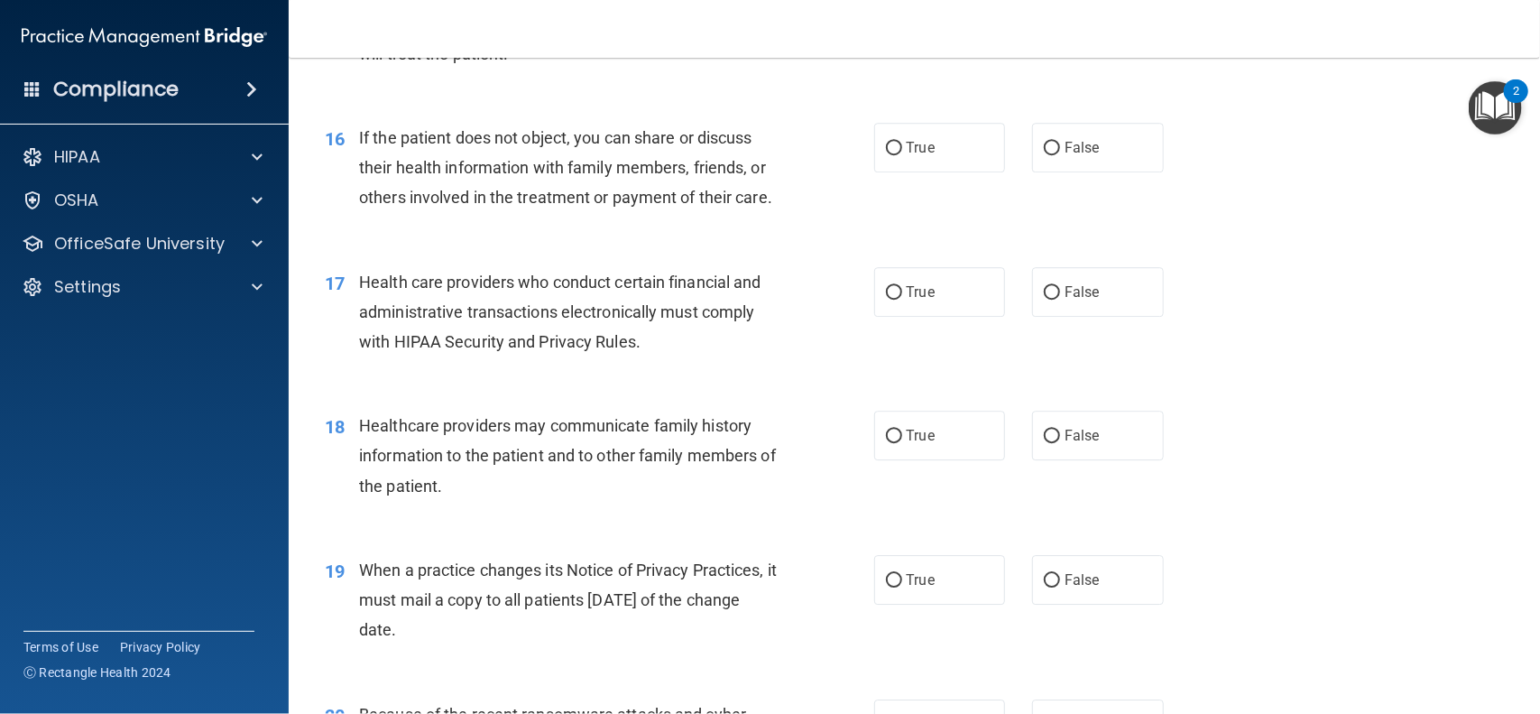
scroll to position [2274, 0]
click at [894, 139] on input "True" at bounding box center [894, 146] width 16 height 14
radio input "true"
click at [899, 286] on input "True" at bounding box center [894, 290] width 16 height 14
radio input "true"
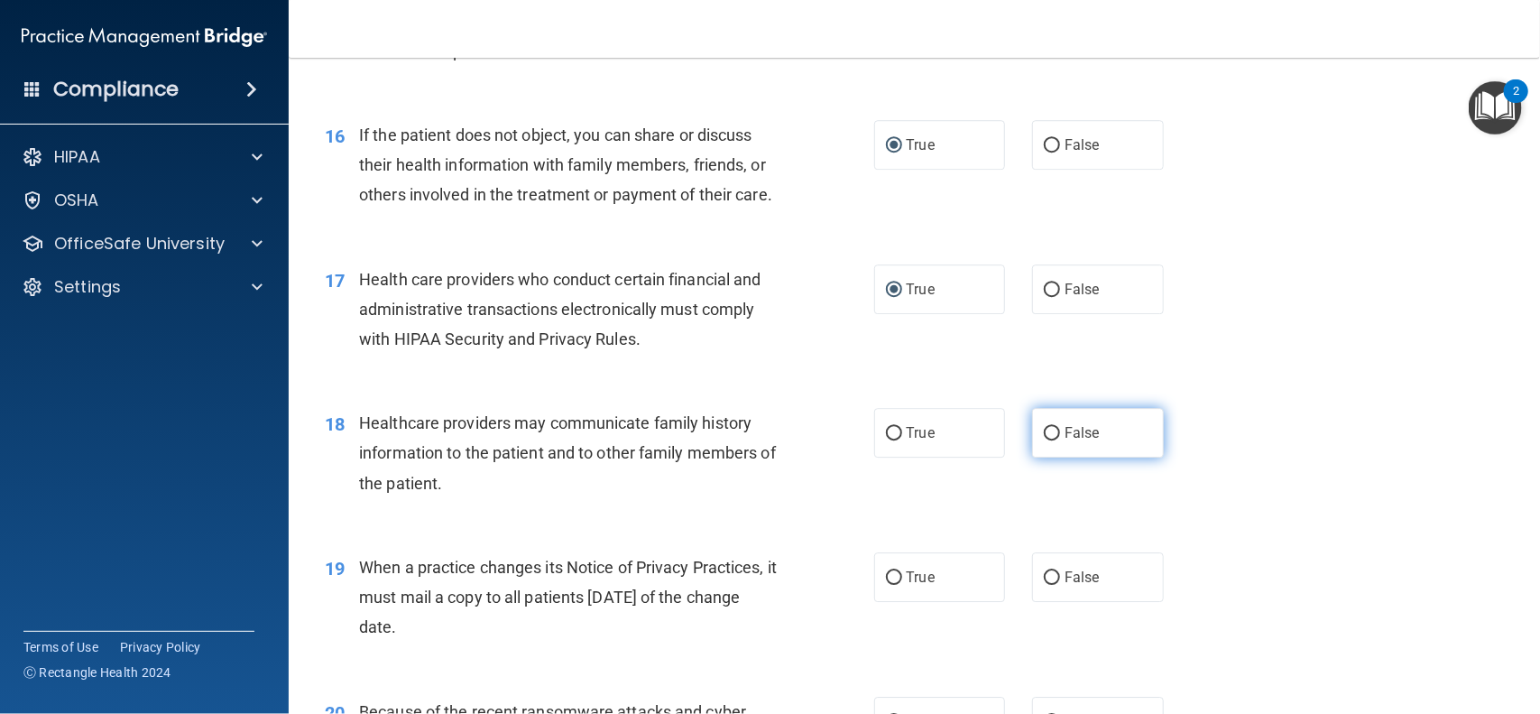
click at [1058, 433] on input "False" at bounding box center [1052, 434] width 16 height 14
radio input "true"
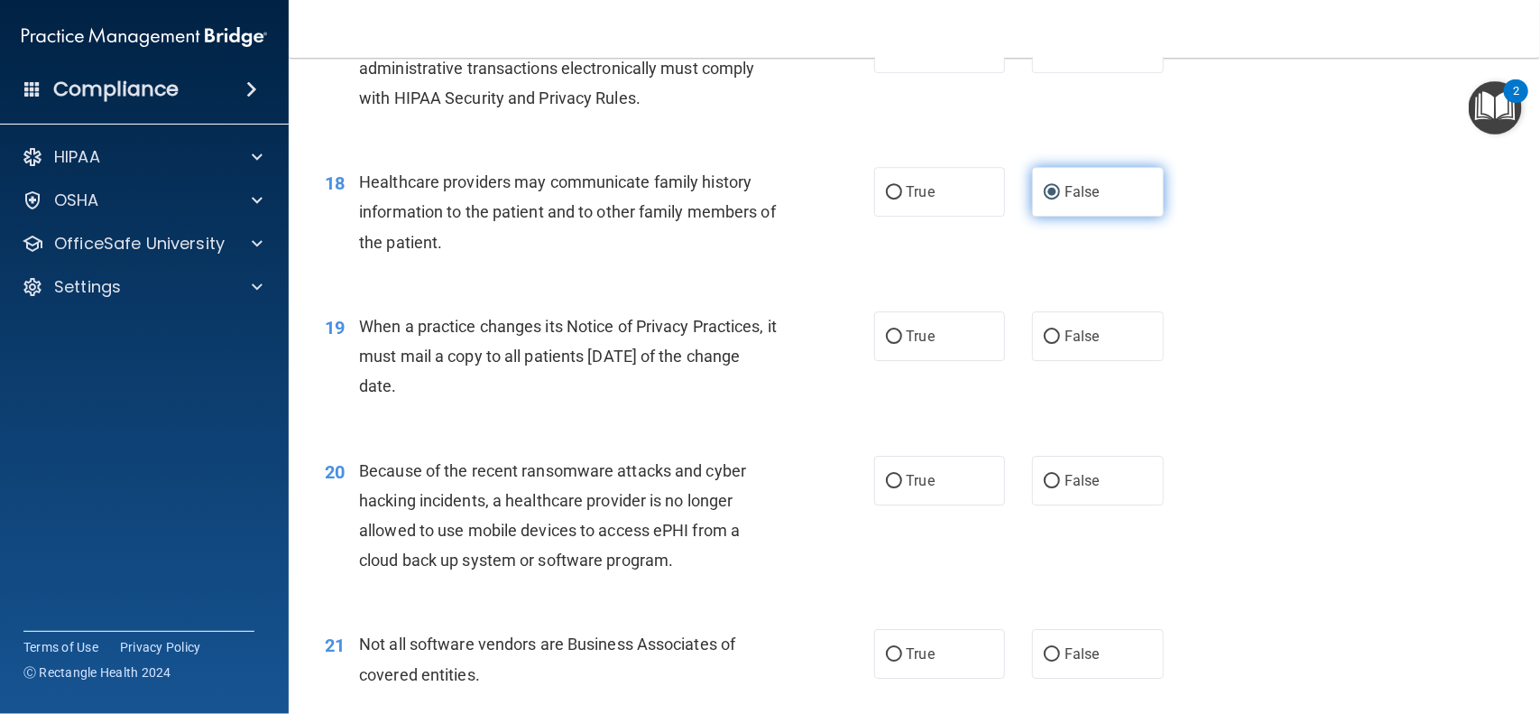
scroll to position [2516, 0]
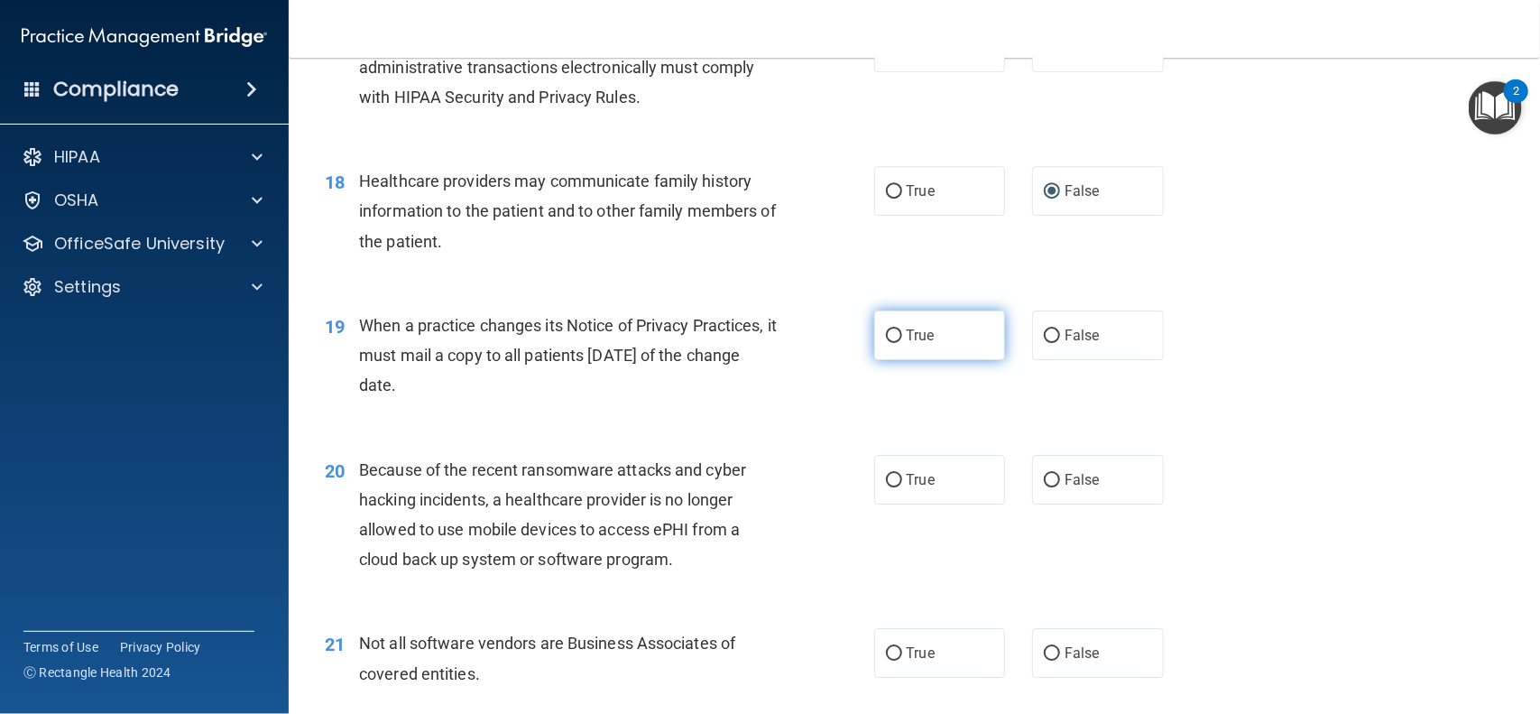
click at [893, 343] on input "True" at bounding box center [894, 336] width 16 height 14
radio input "true"
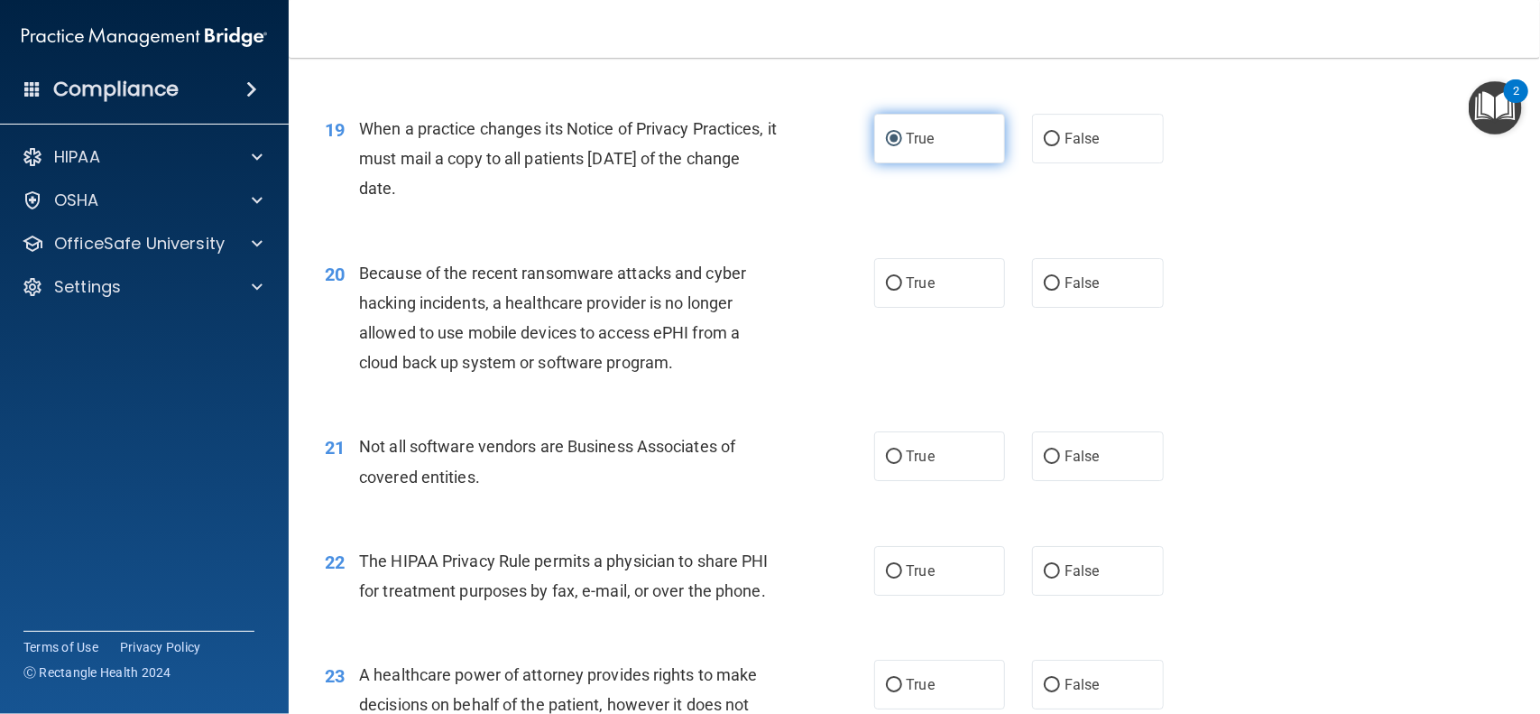
scroll to position [2714, 0]
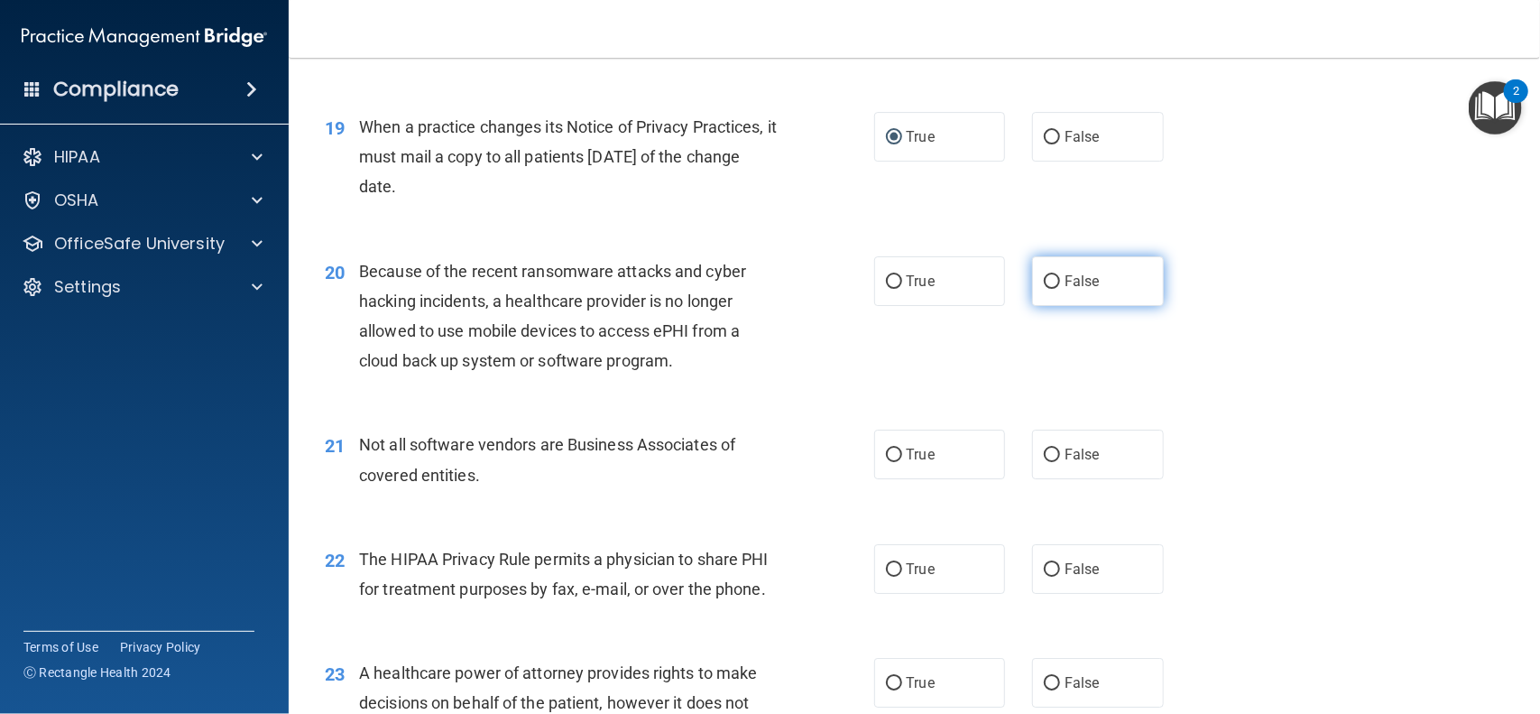
click at [1036, 280] on label "False" at bounding box center [1098, 281] width 132 height 50
click at [1044, 280] on input "False" at bounding box center [1052, 282] width 16 height 14
radio input "true"
click at [890, 454] on input "True" at bounding box center [894, 455] width 16 height 14
radio input "true"
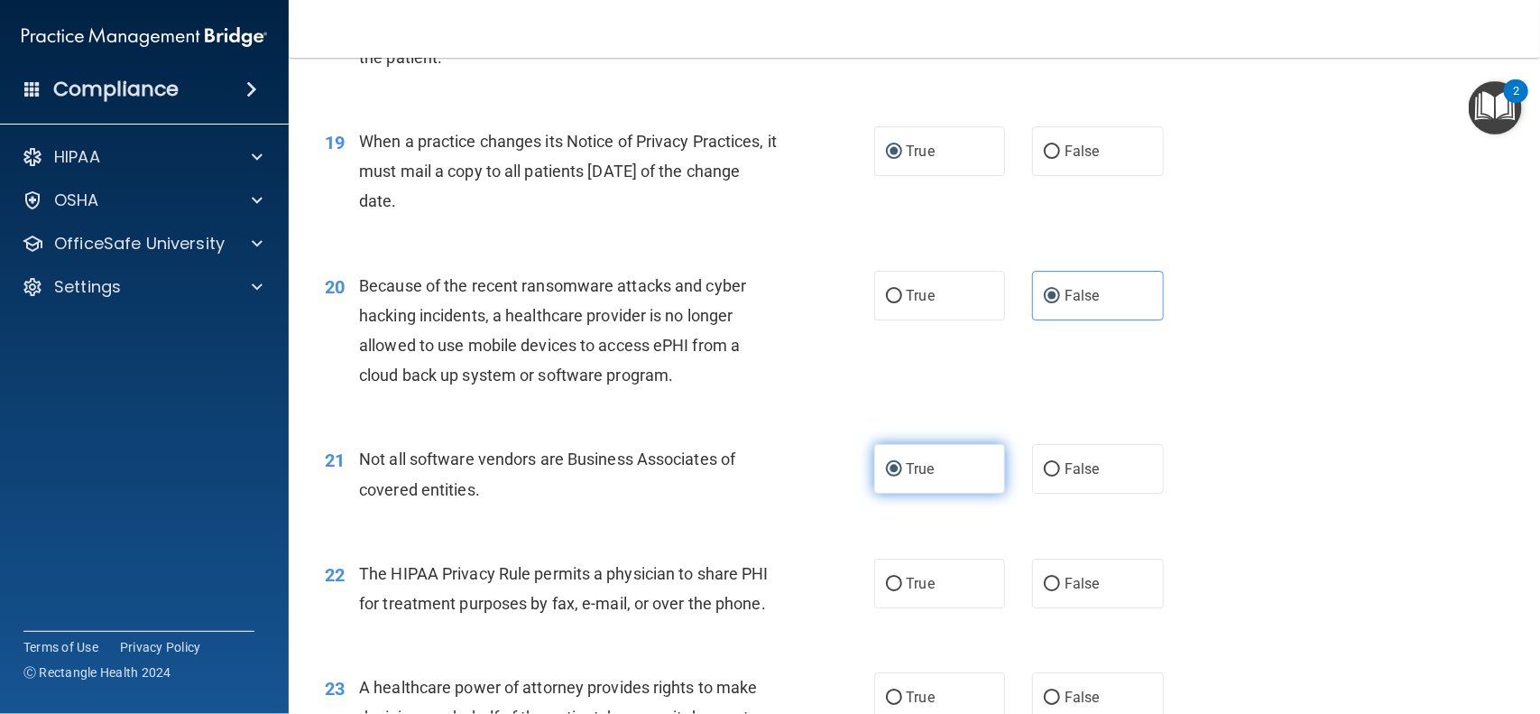
scroll to position [2698, 0]
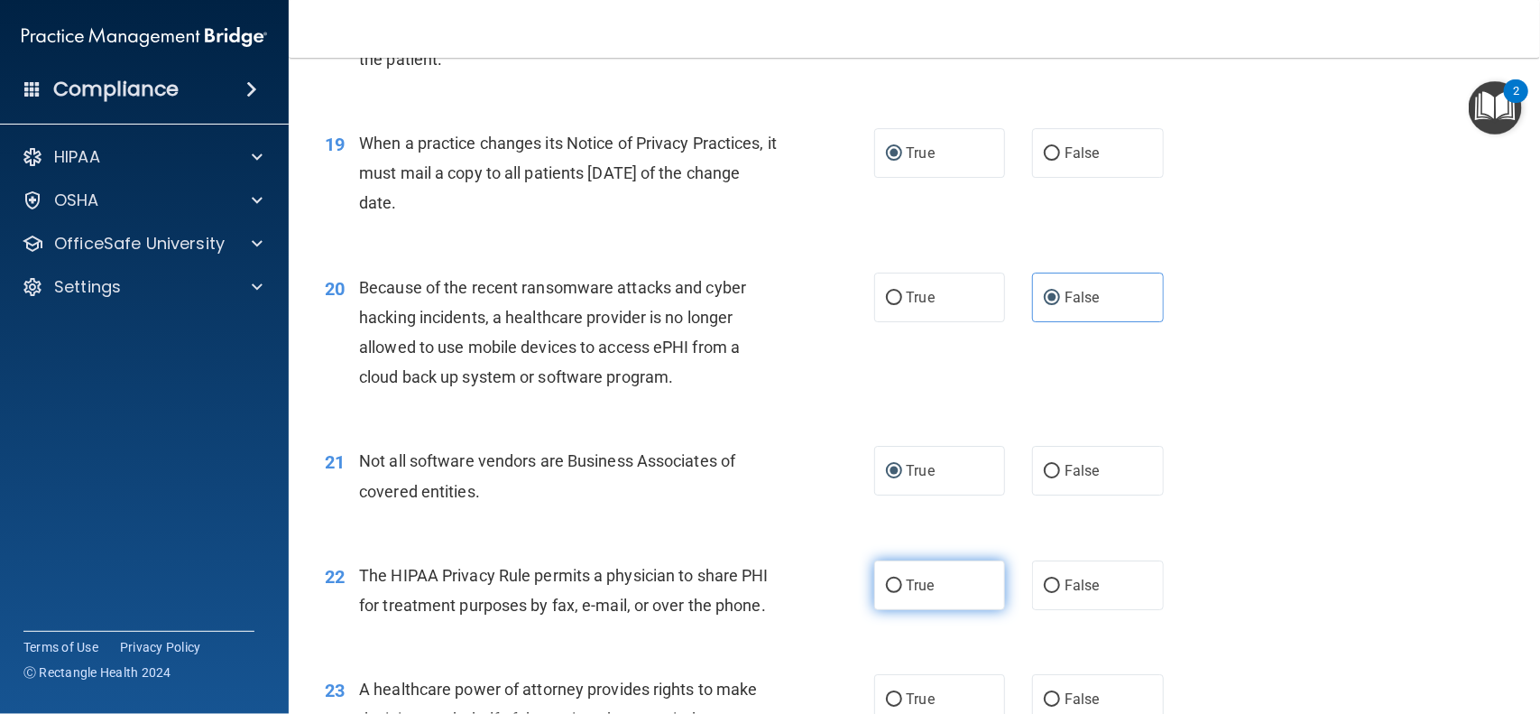
click at [899, 583] on input "True" at bounding box center [894, 586] width 16 height 14
radio input "true"
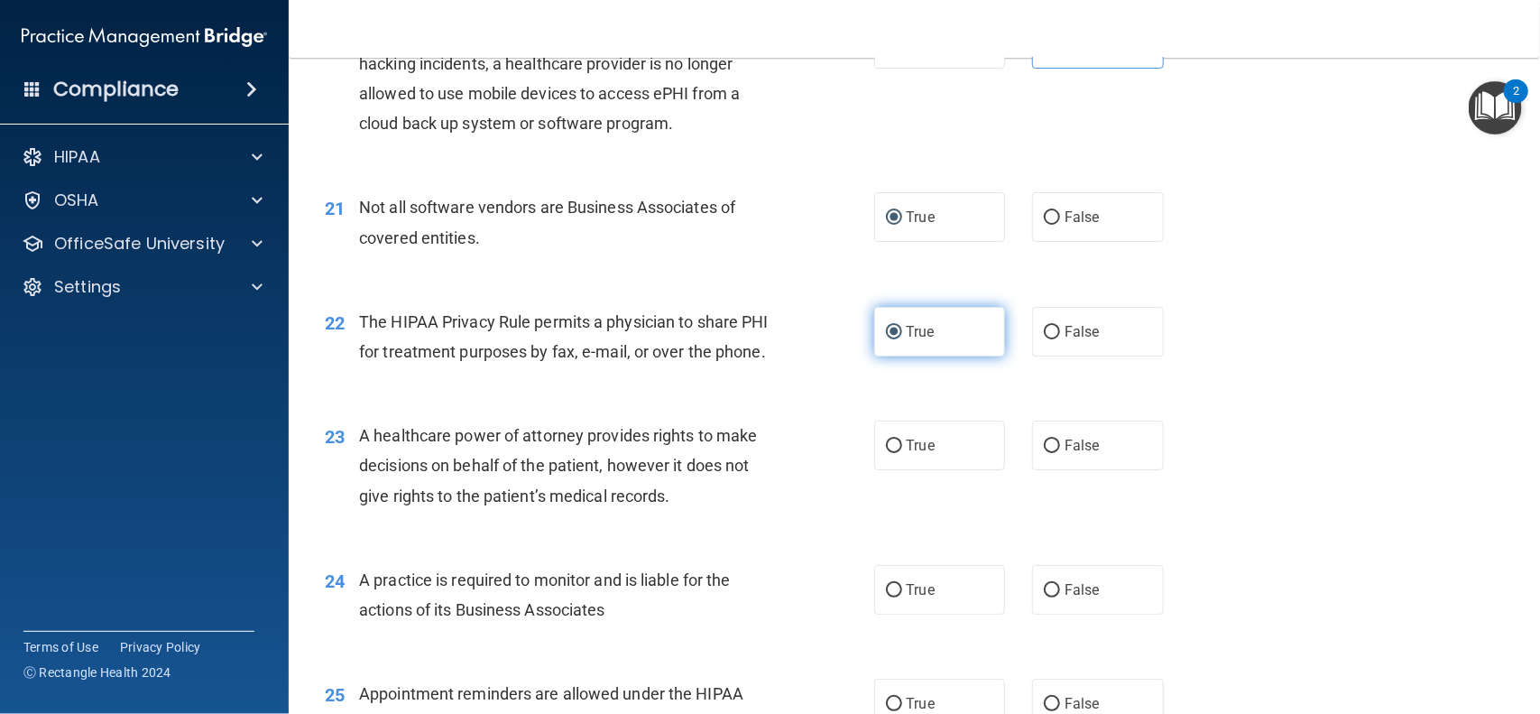
scroll to position [2958, 0]
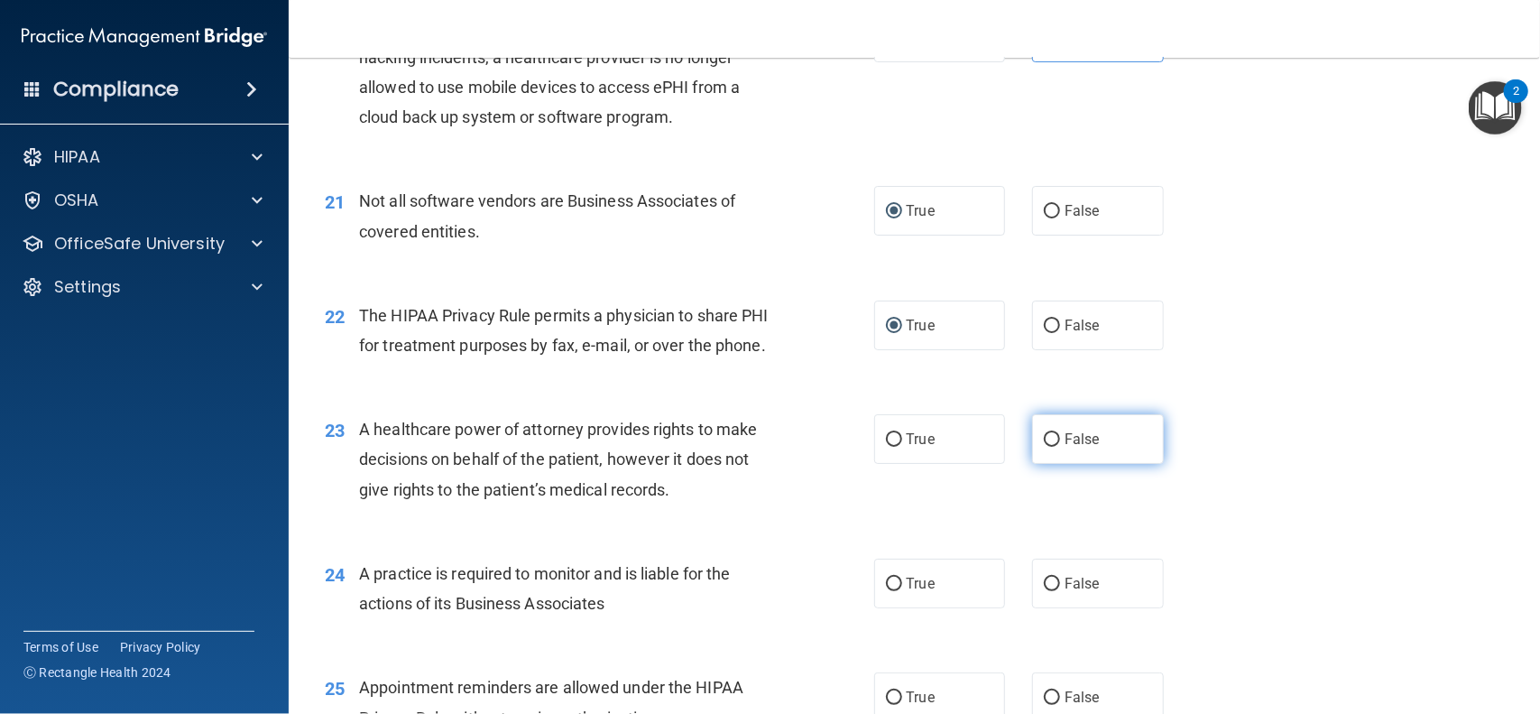
click at [1058, 436] on input "False" at bounding box center [1052, 440] width 16 height 14
radio input "true"
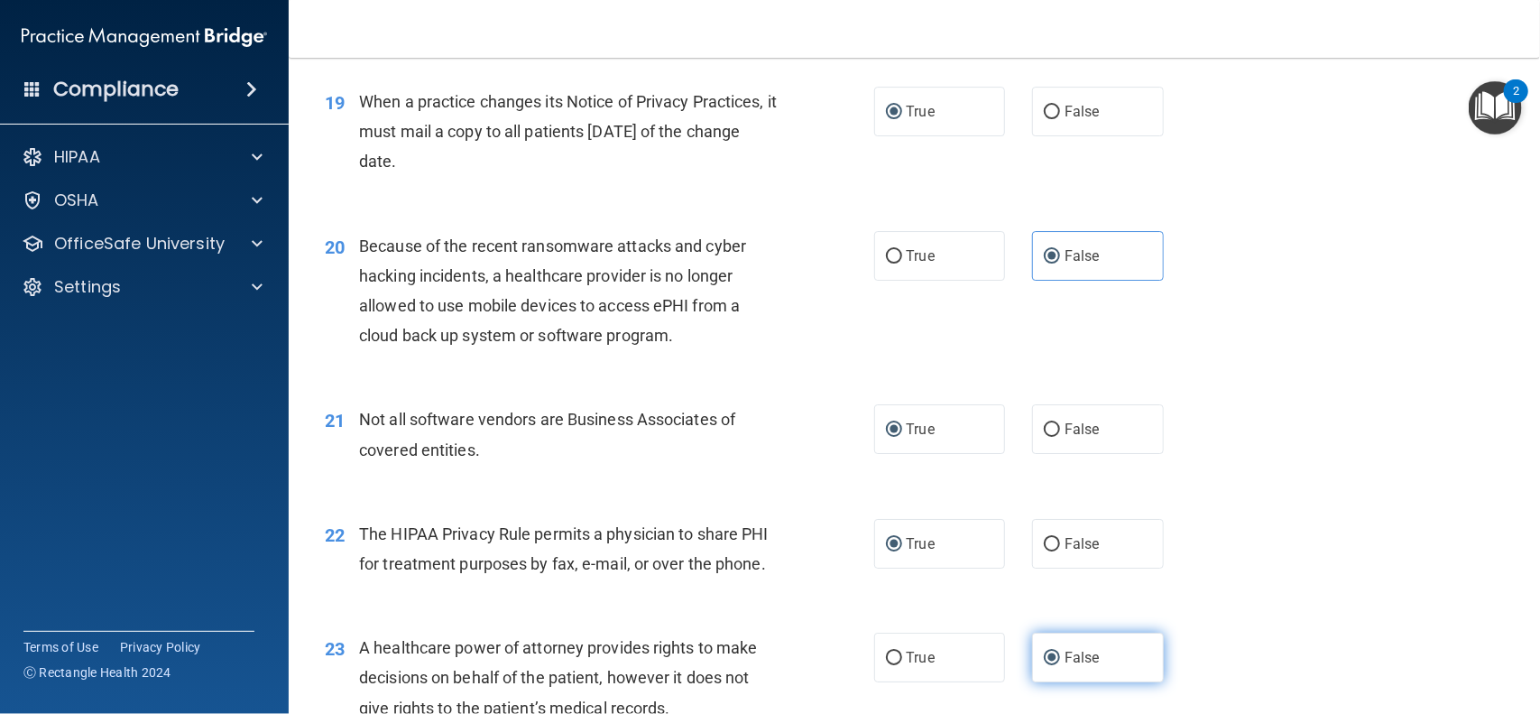
scroll to position [2735, 0]
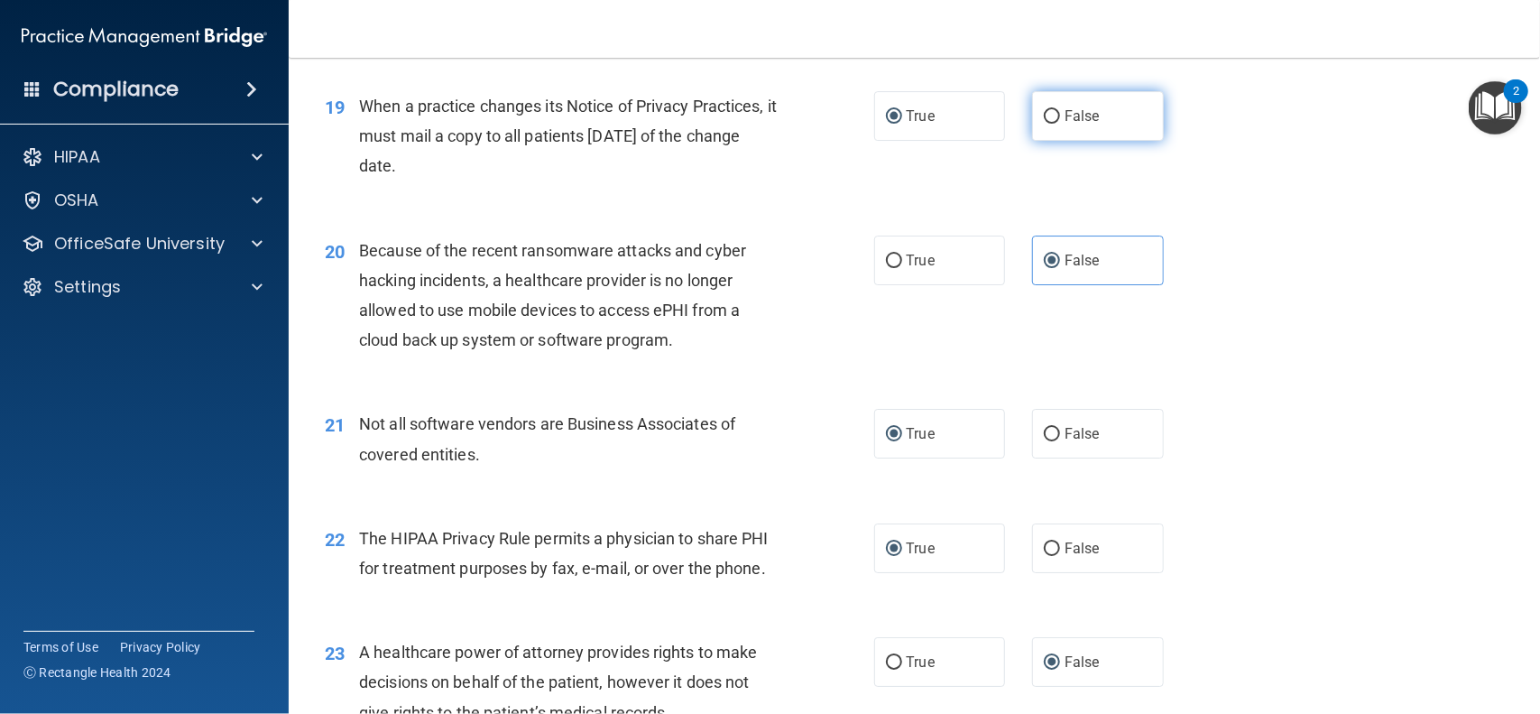
click at [1061, 140] on label "False" at bounding box center [1098, 116] width 132 height 50
click at [1060, 124] on input "False" at bounding box center [1052, 117] width 16 height 14
radio input "true"
radio input "false"
click at [1049, 118] on input "False" at bounding box center [1052, 117] width 16 height 14
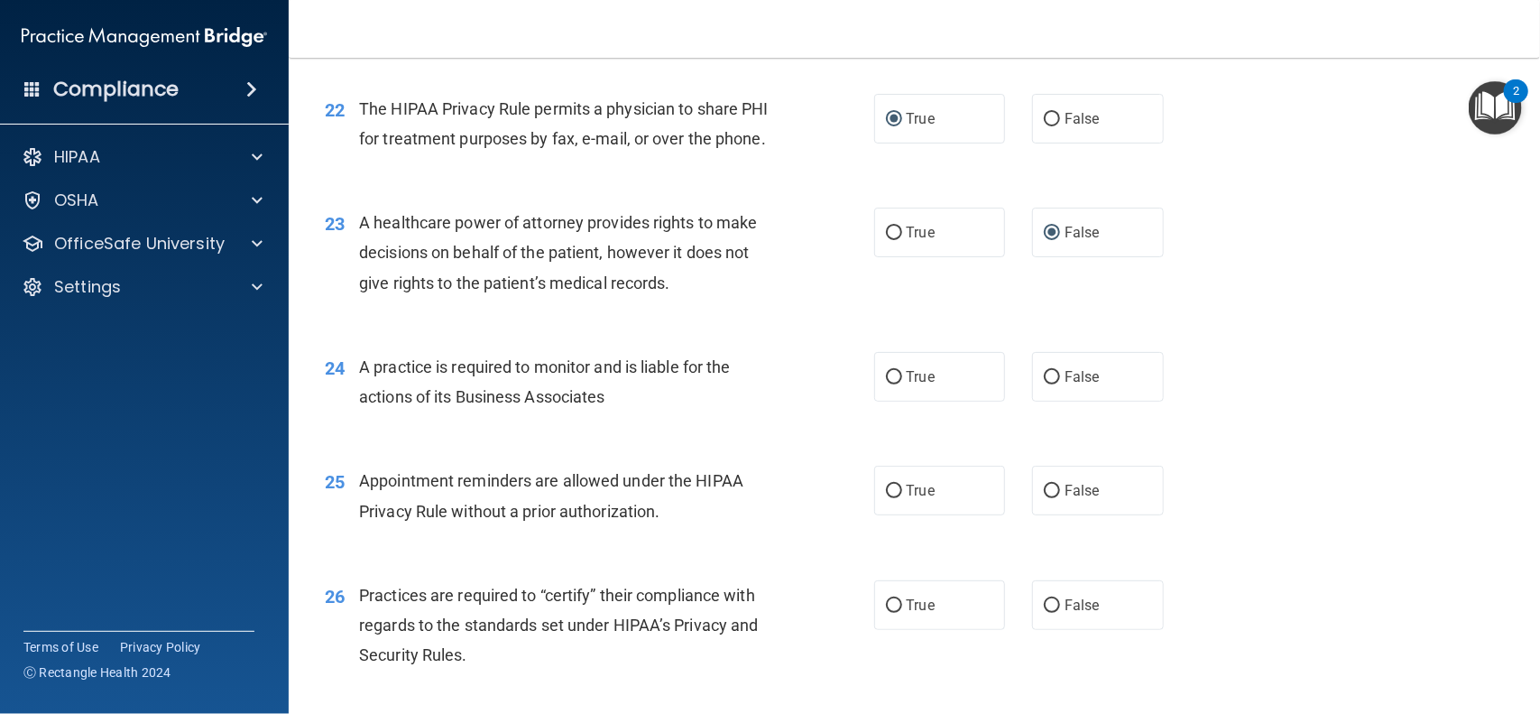
scroll to position [3169, 0]
click at [1056, 374] on input "False" at bounding box center [1052, 373] width 16 height 14
radio input "true"
click at [890, 492] on input "True" at bounding box center [894, 487] width 16 height 14
radio input "true"
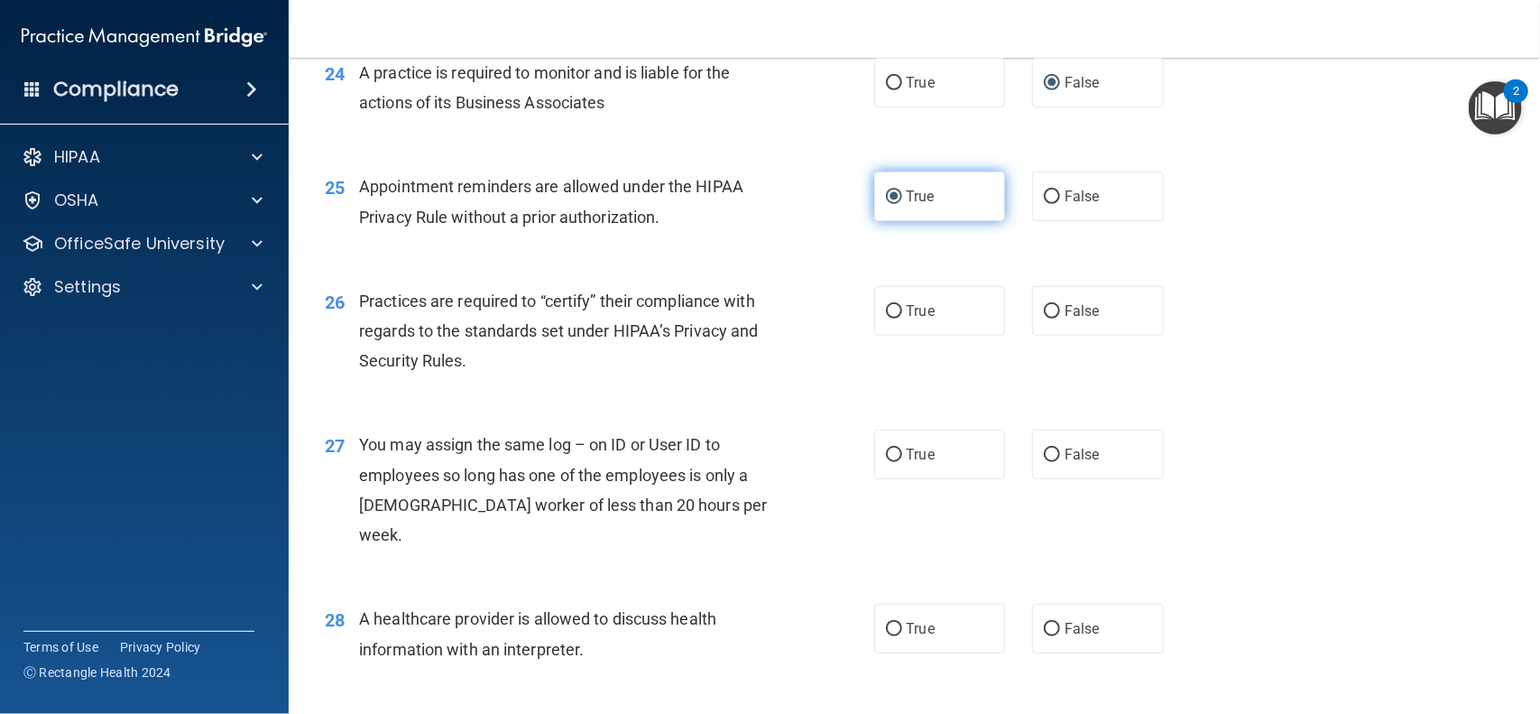
scroll to position [3461, 0]
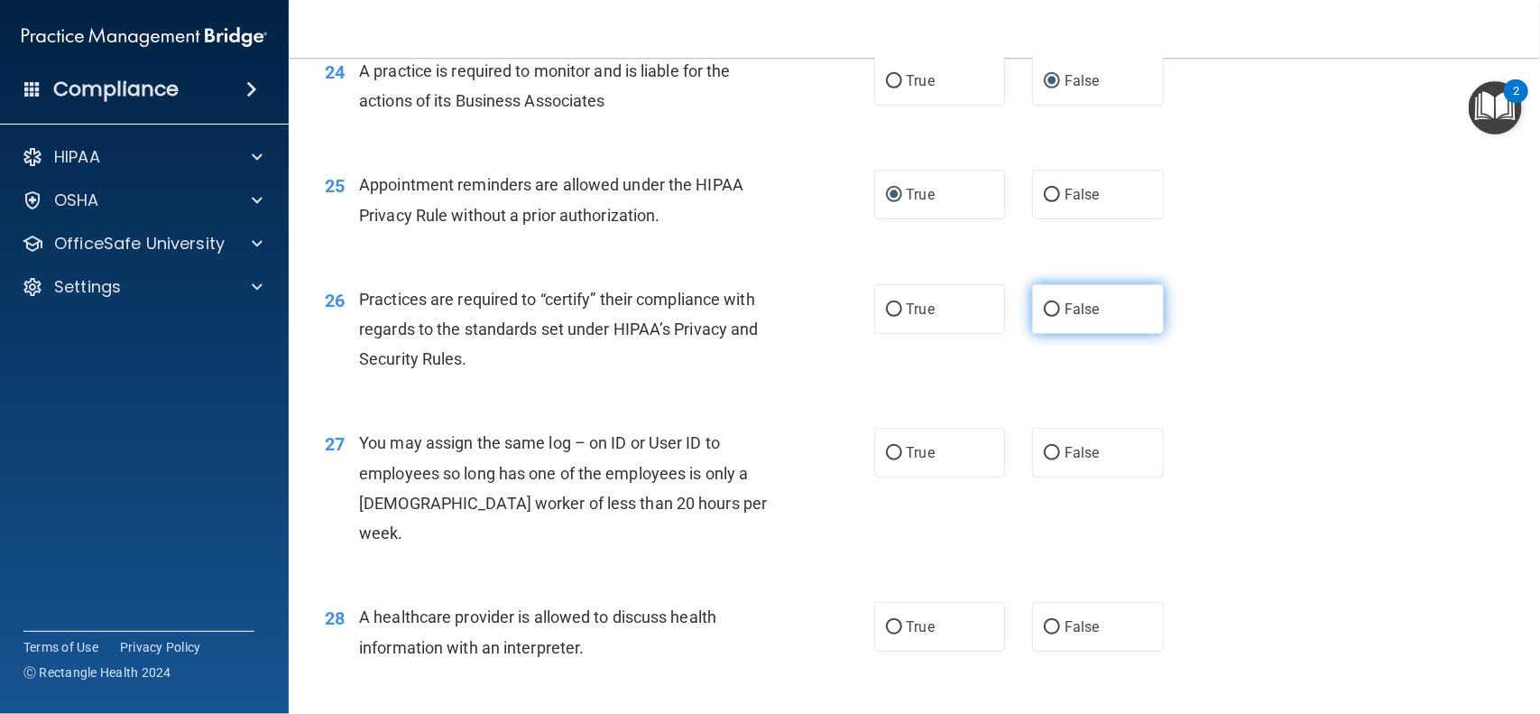
click at [1047, 311] on input "False" at bounding box center [1052, 310] width 16 height 14
radio input "true"
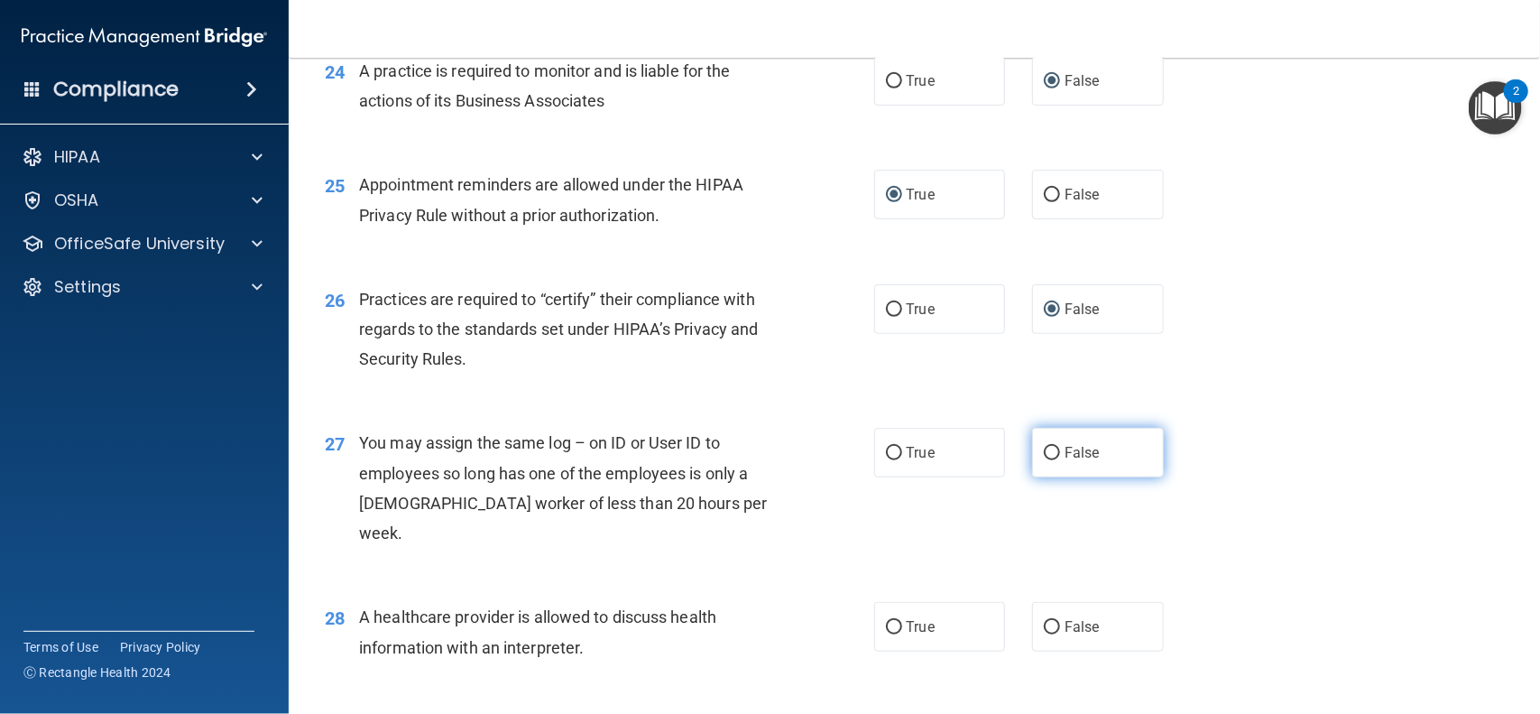
click at [1054, 457] on input "False" at bounding box center [1052, 454] width 16 height 14
radio input "true"
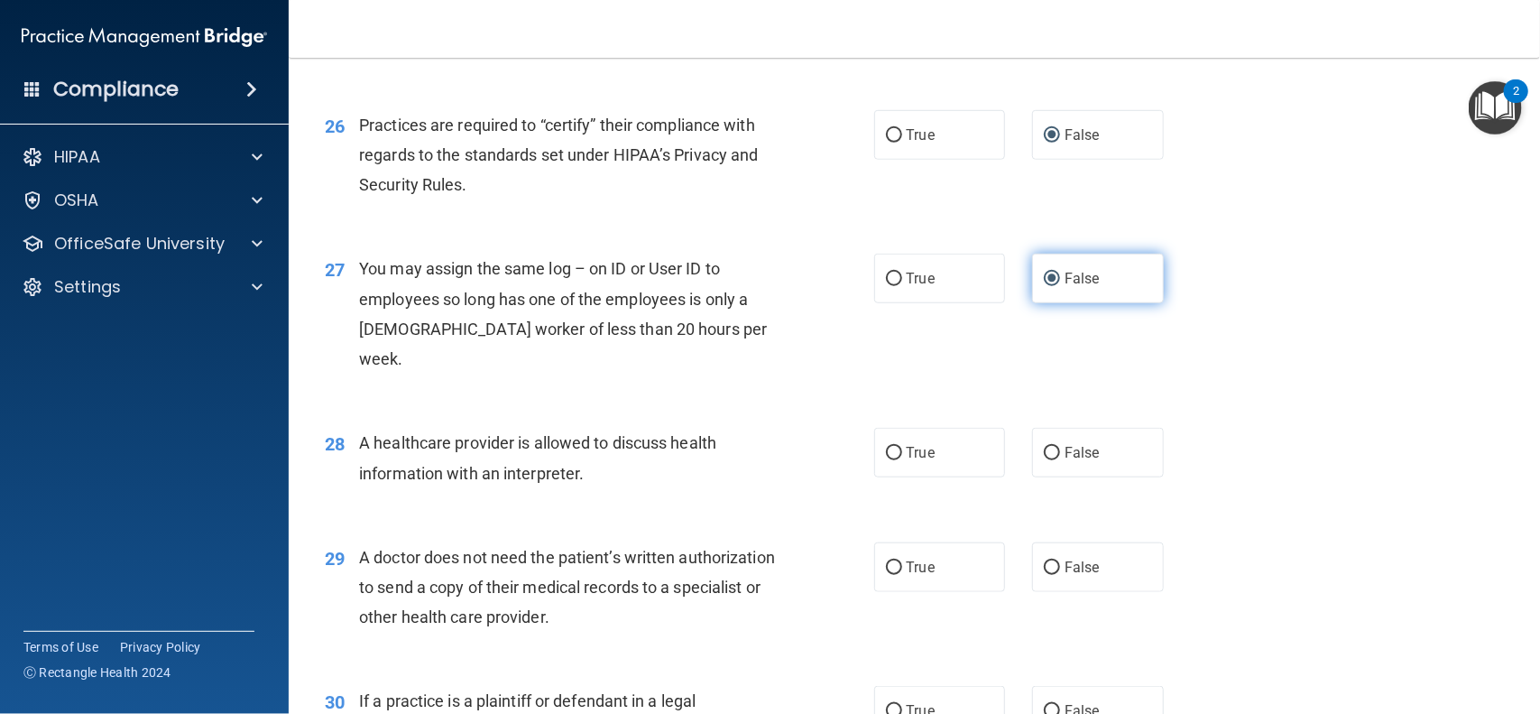
scroll to position [3636, 0]
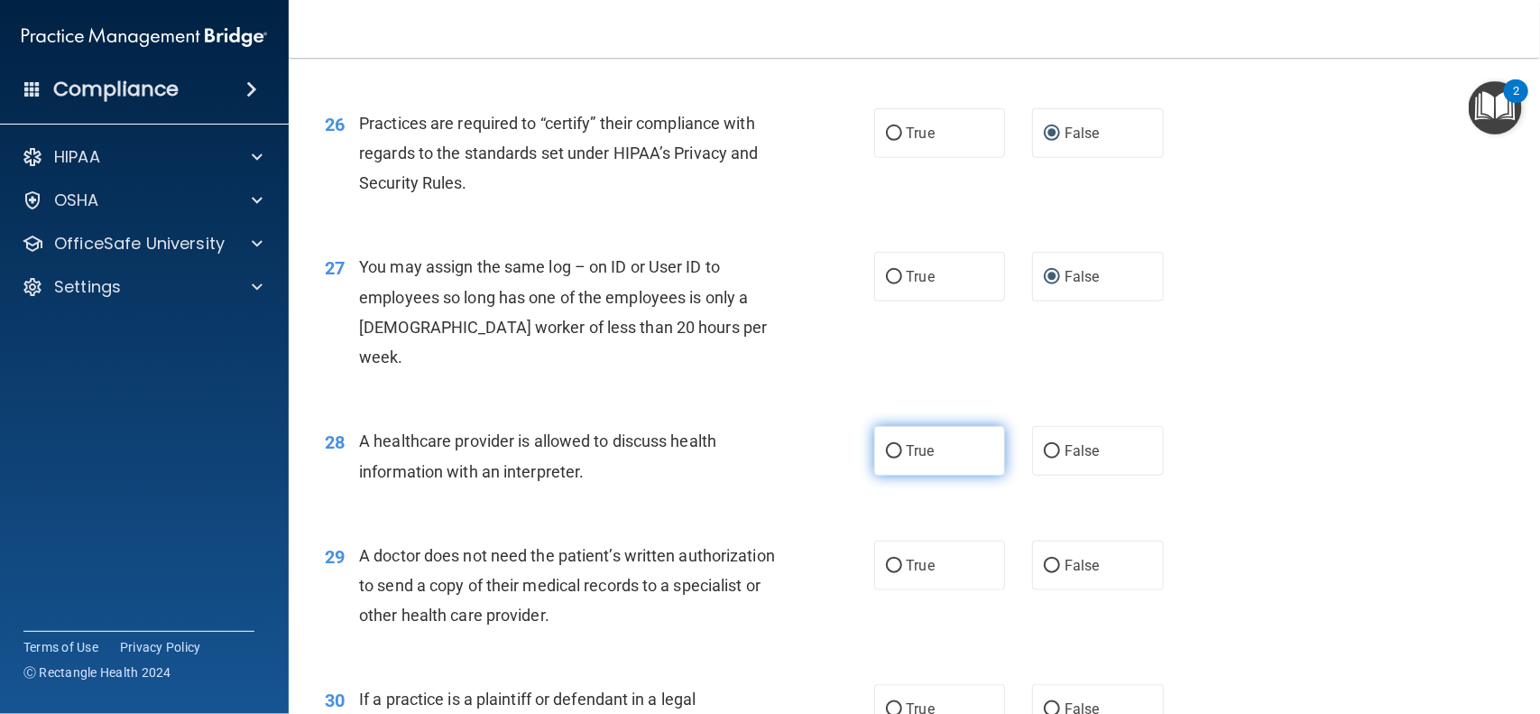
click at [895, 445] on input "True" at bounding box center [894, 452] width 16 height 14
radio input "true"
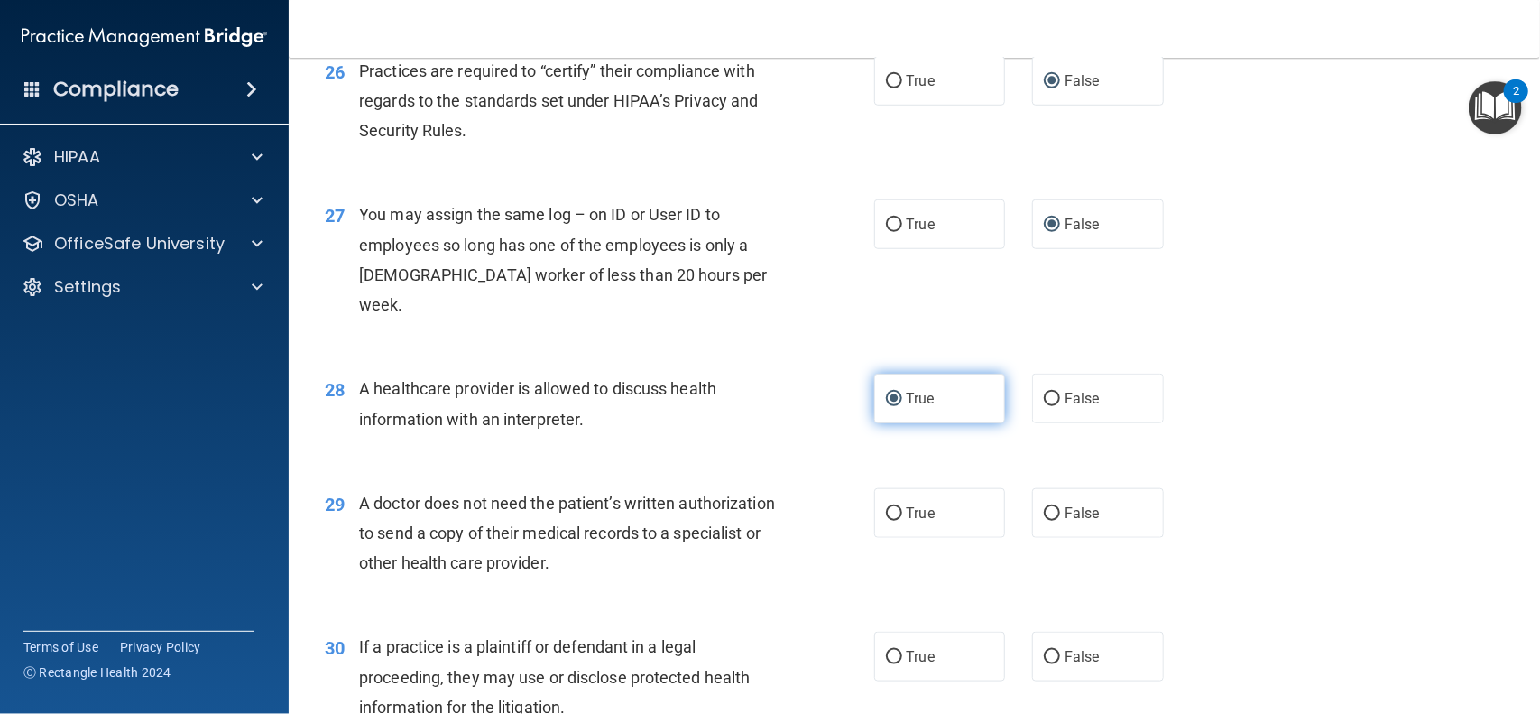
scroll to position [3718, 0]
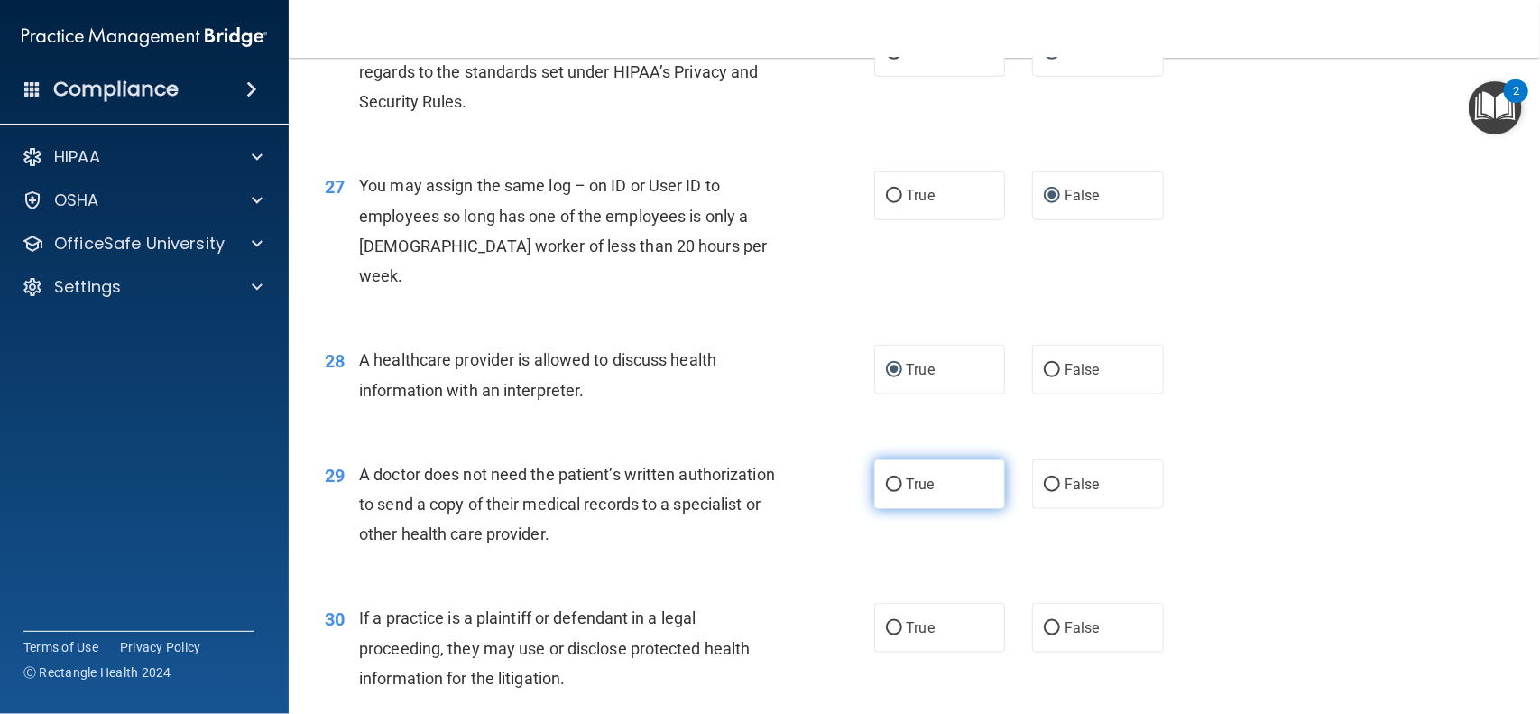
click at [913, 474] on label "True" at bounding box center [940, 484] width 132 height 50
click at [902, 478] on input "True" at bounding box center [894, 485] width 16 height 14
radio input "true"
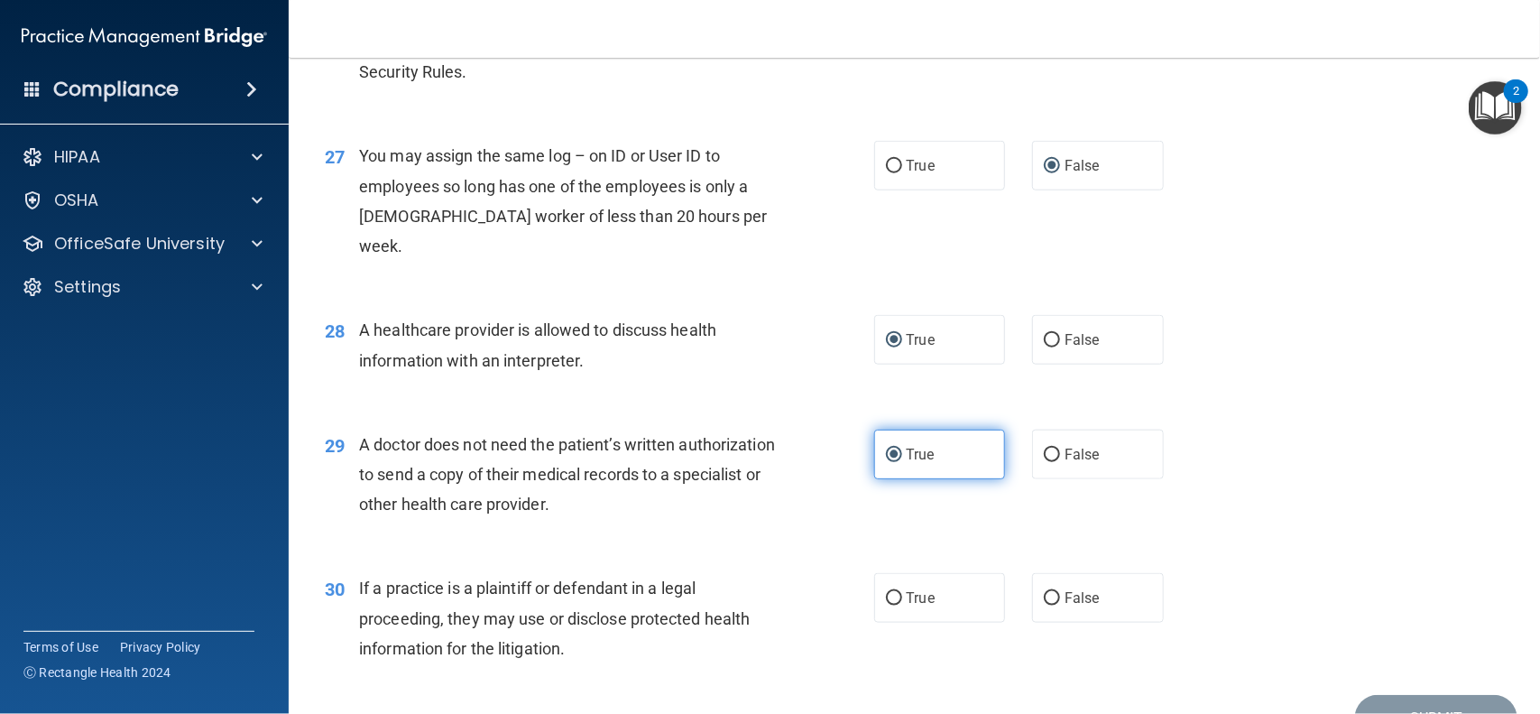
scroll to position [3818, 0]
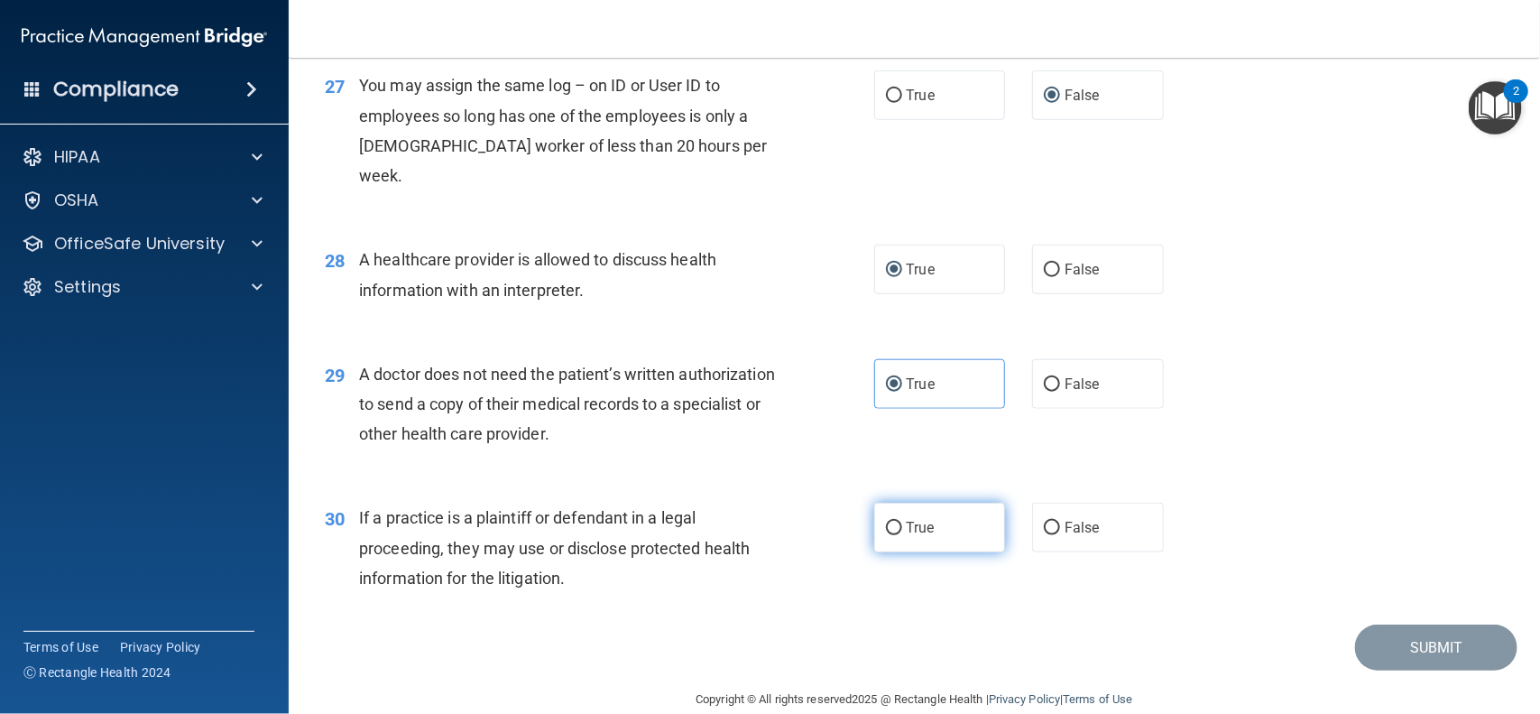
click at [899, 522] on input "True" at bounding box center [894, 529] width 16 height 14
radio input "true"
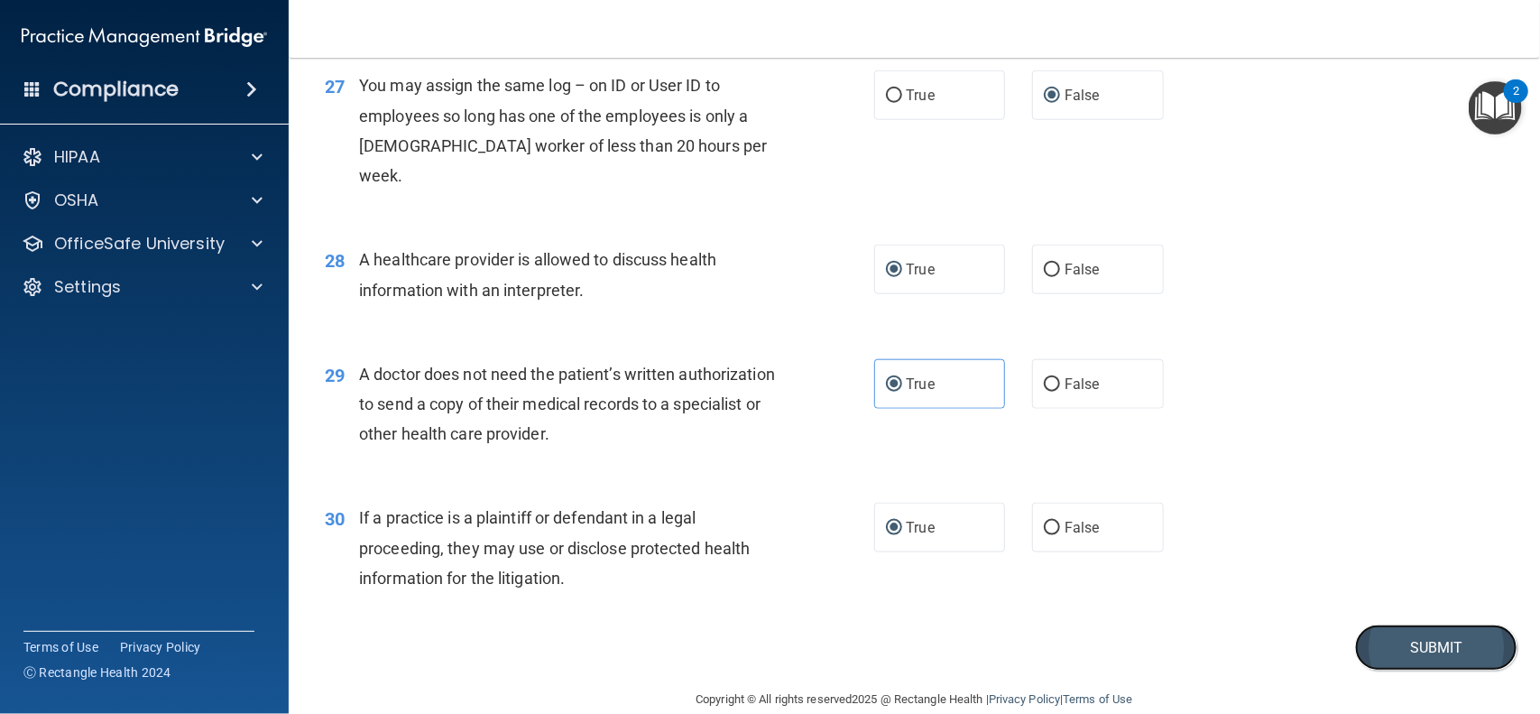
click at [1441, 624] on button "Submit" at bounding box center [1436, 647] width 162 height 46
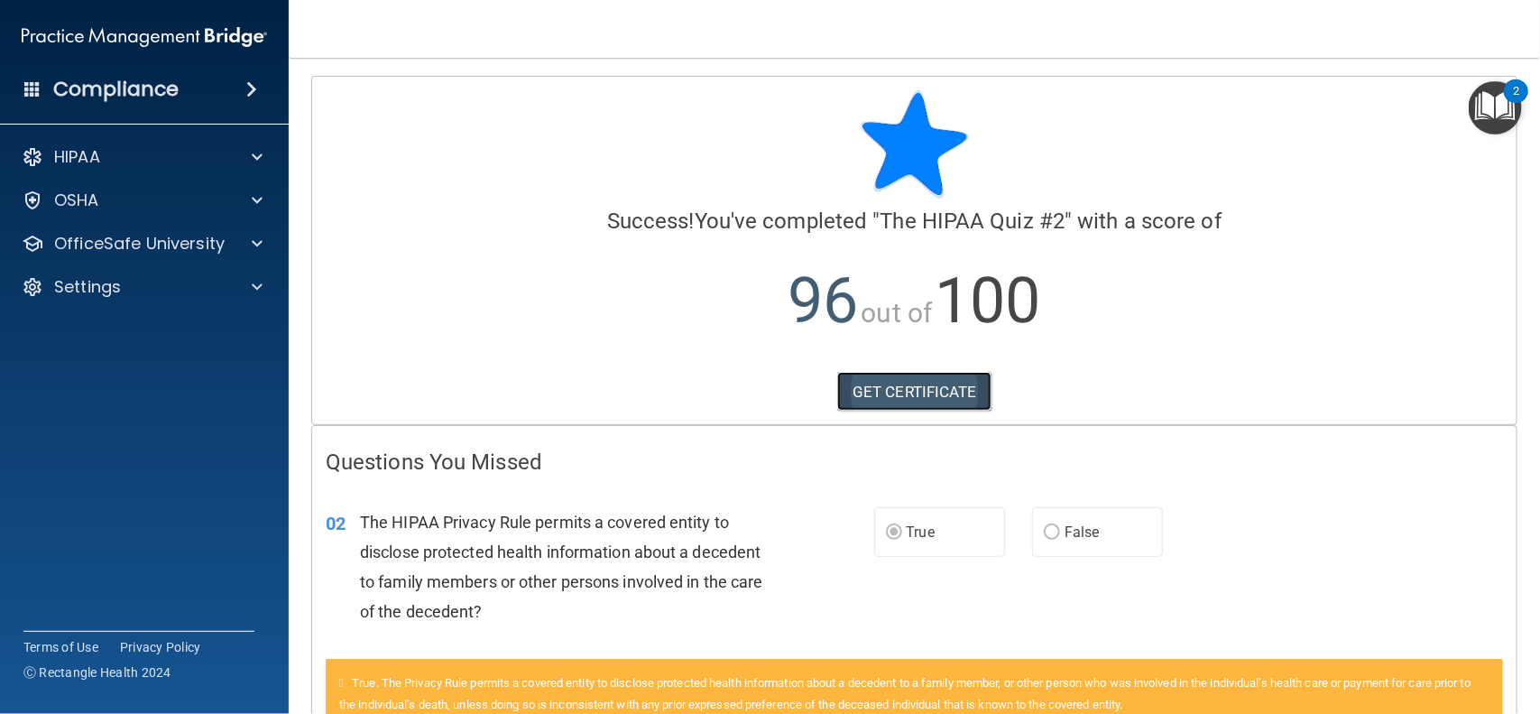
click at [939, 403] on link "GET CERTIFICATE" at bounding box center [914, 392] width 154 height 40
click at [228, 240] on div "OfficeSafe University" at bounding box center [120, 244] width 224 height 22
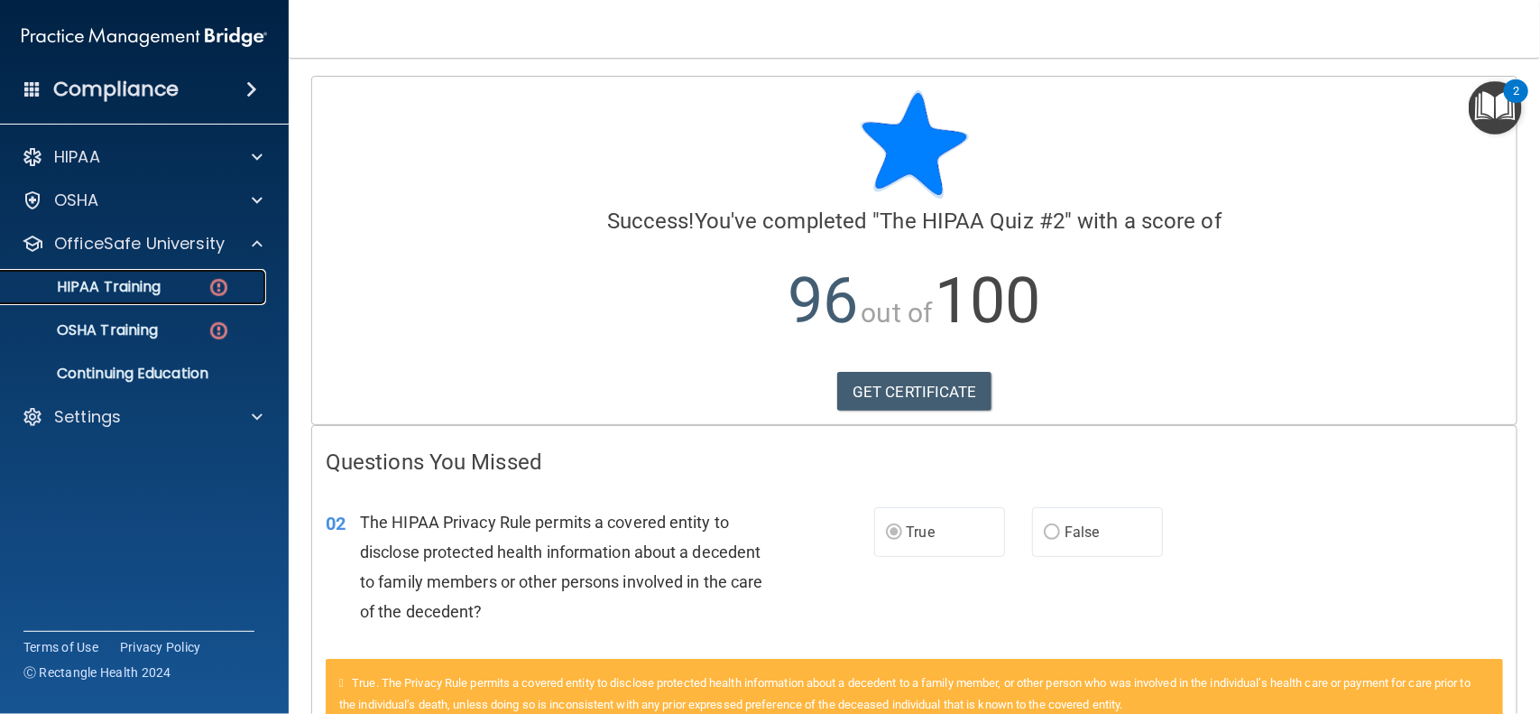
click at [209, 291] on img at bounding box center [219, 287] width 23 height 23
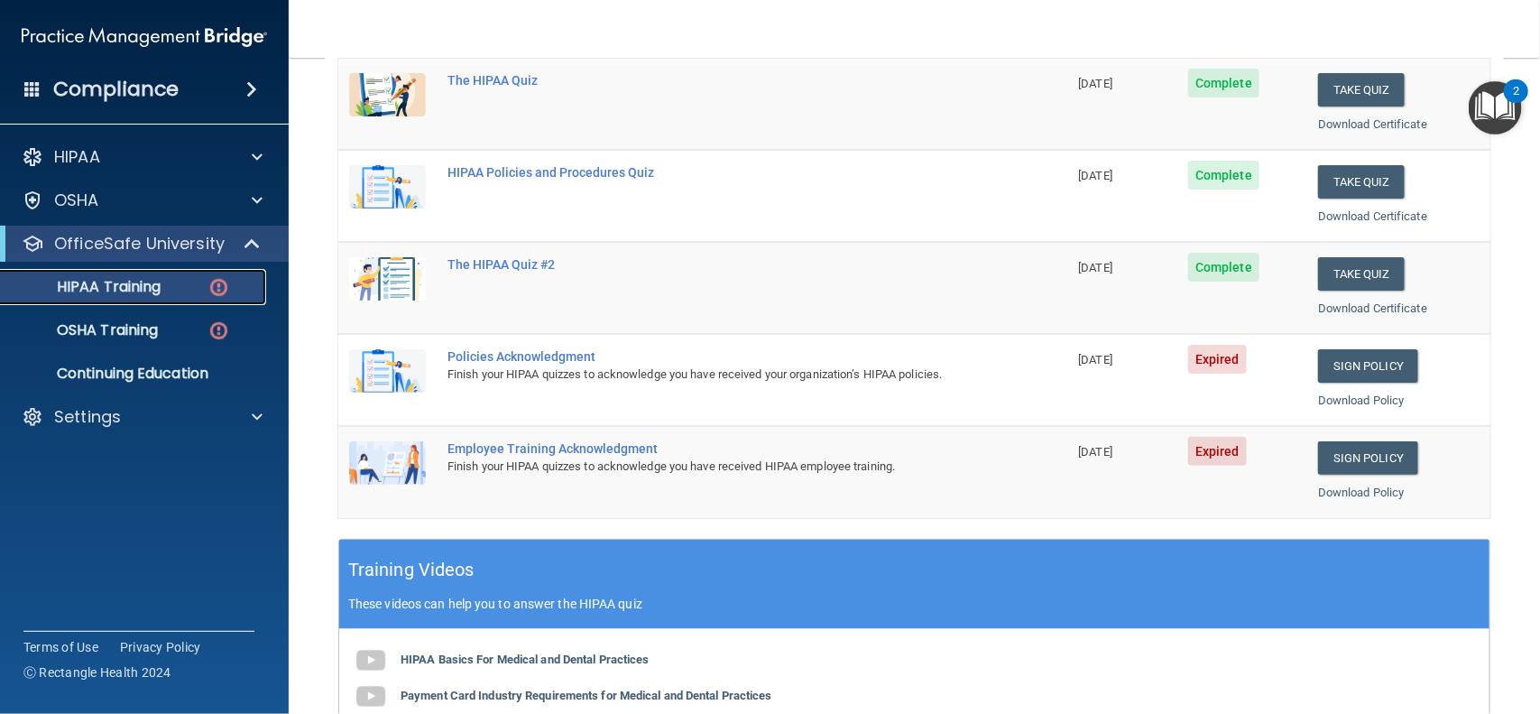
scroll to position [262, 0]
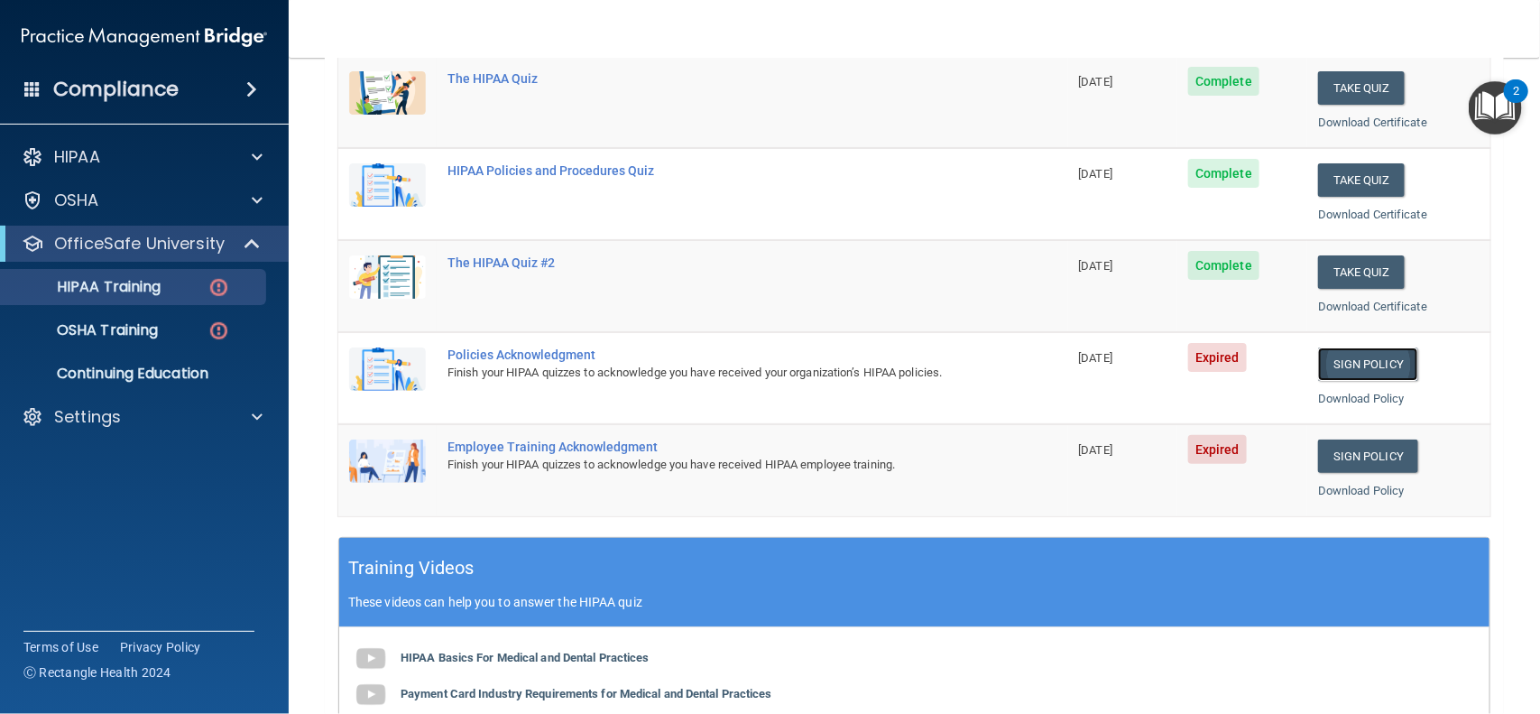
click at [1382, 365] on link "Sign Policy" at bounding box center [1368, 363] width 100 height 33
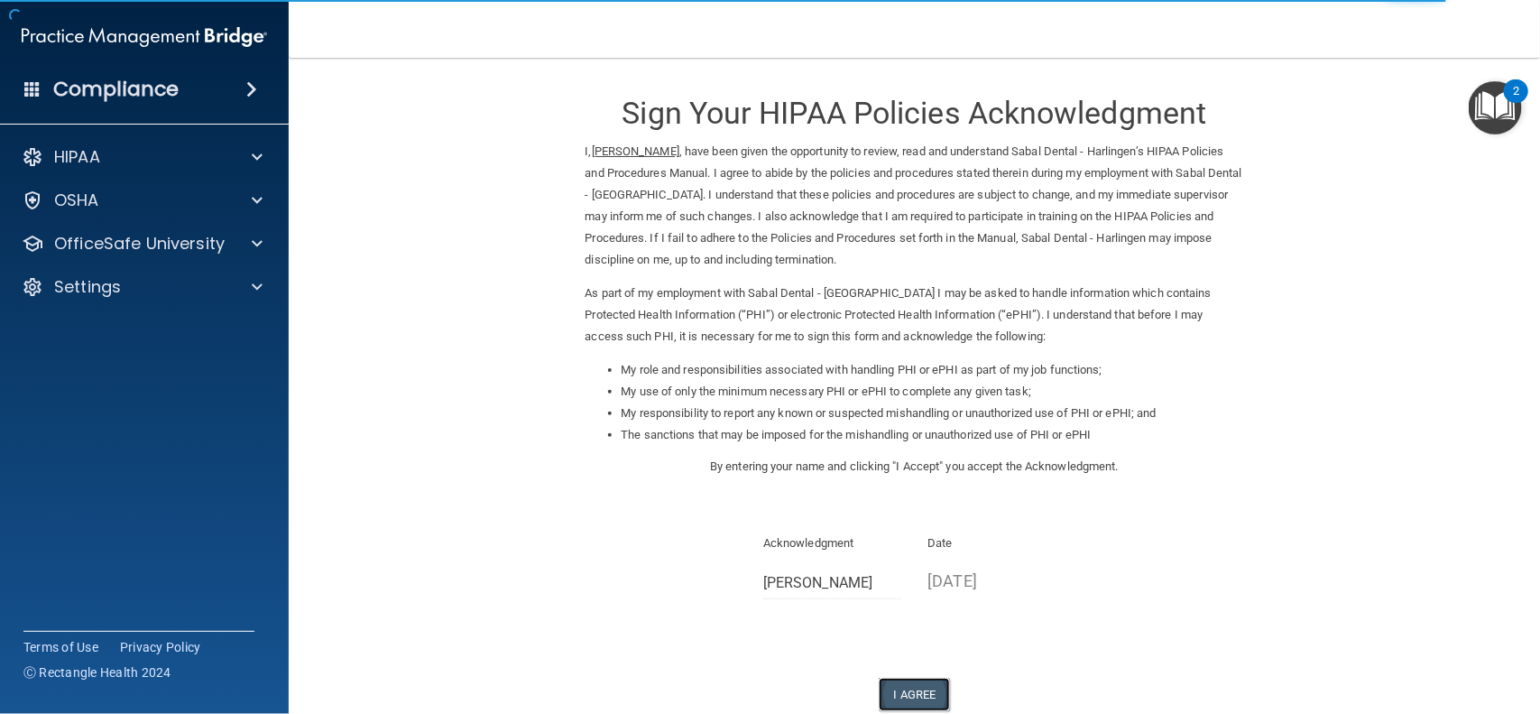
click at [911, 699] on button "I Agree" at bounding box center [915, 694] width 72 height 33
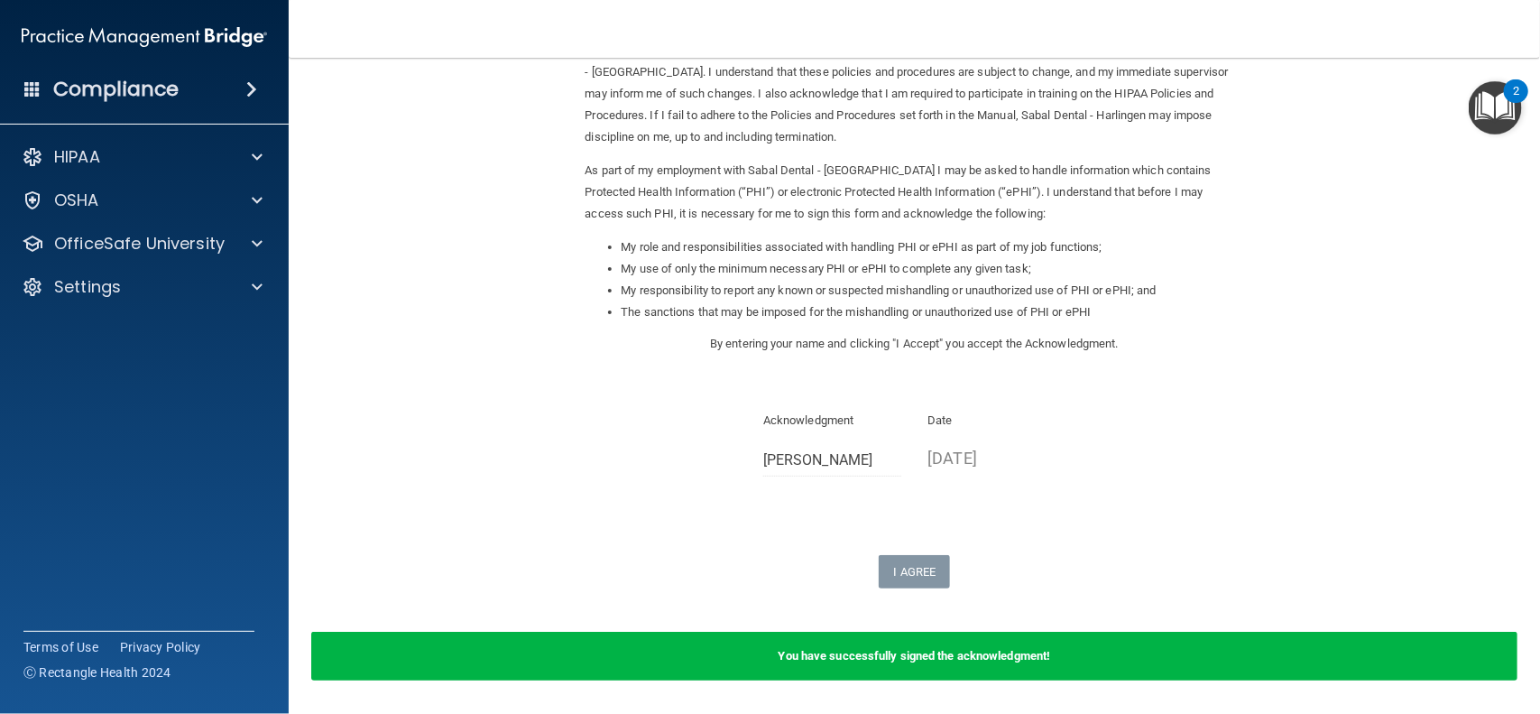
scroll to position [183, 0]
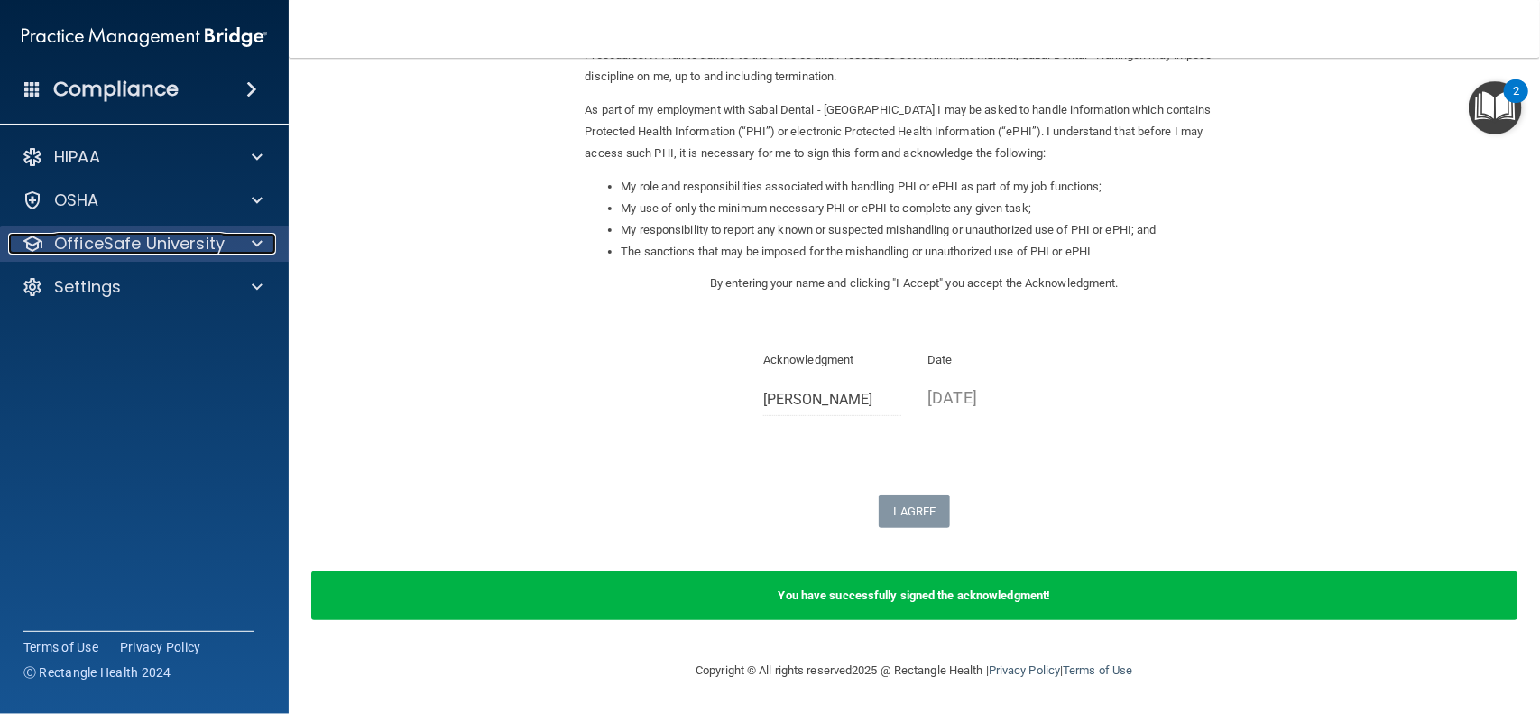
click at [226, 247] on div "OfficeSafe University" at bounding box center [120, 244] width 224 height 22
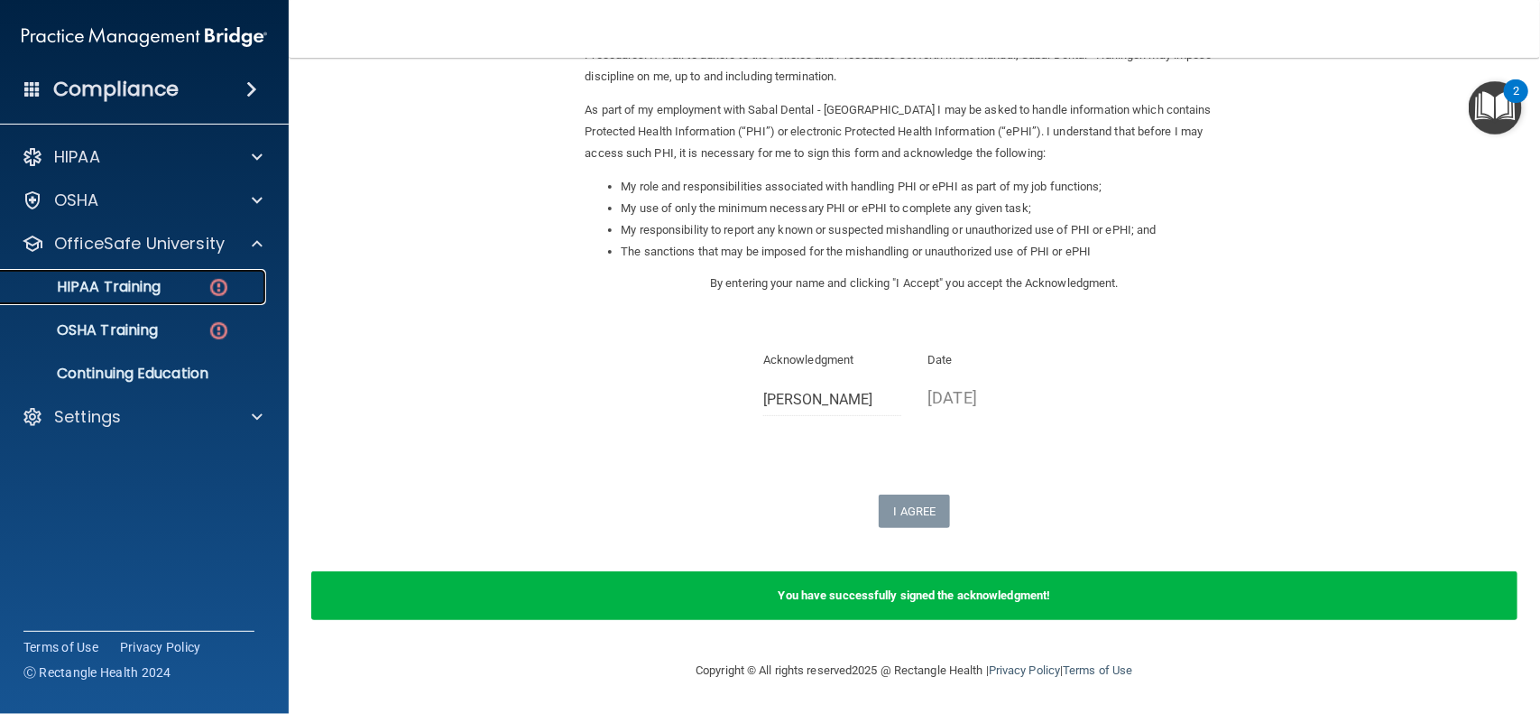
click at [218, 299] on link "HIPAA Training" at bounding box center [124, 287] width 284 height 36
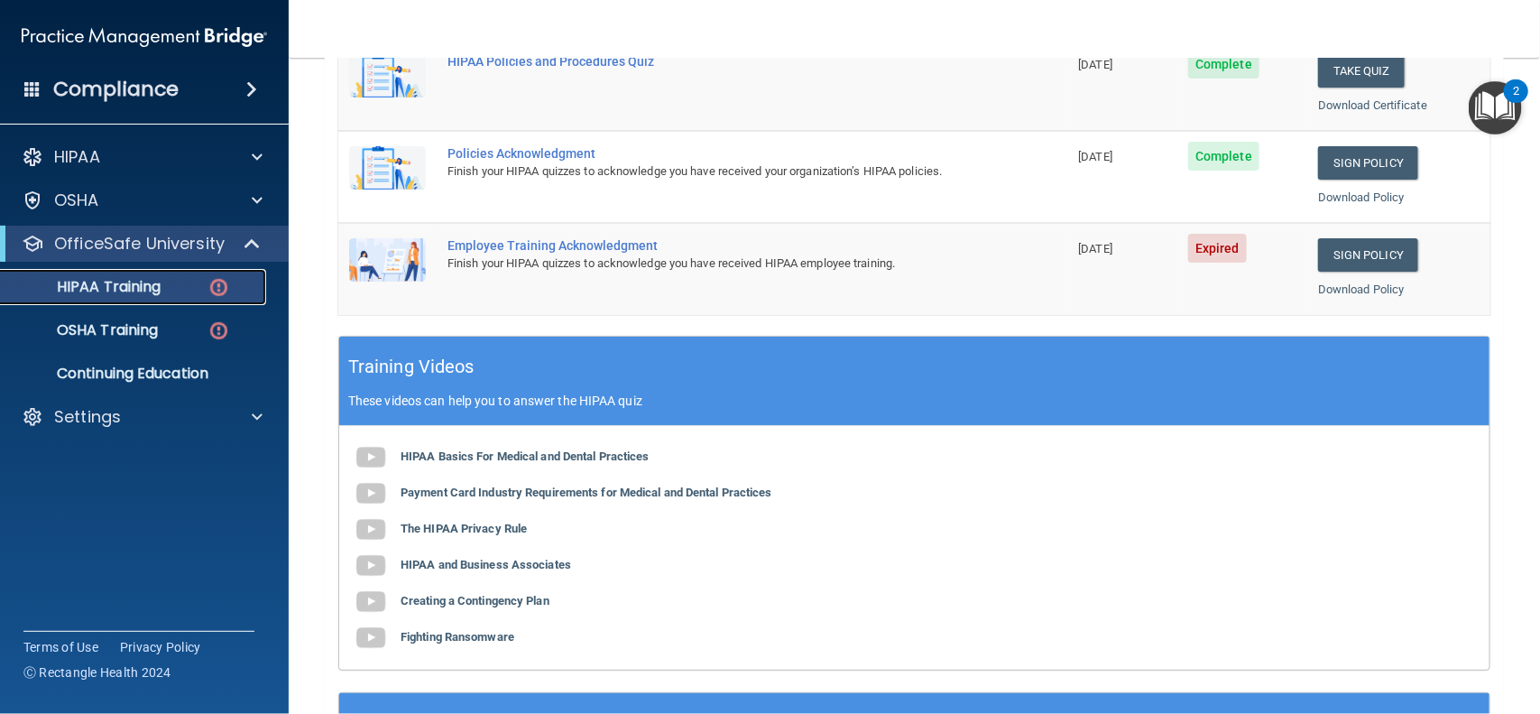
scroll to position [454, 0]
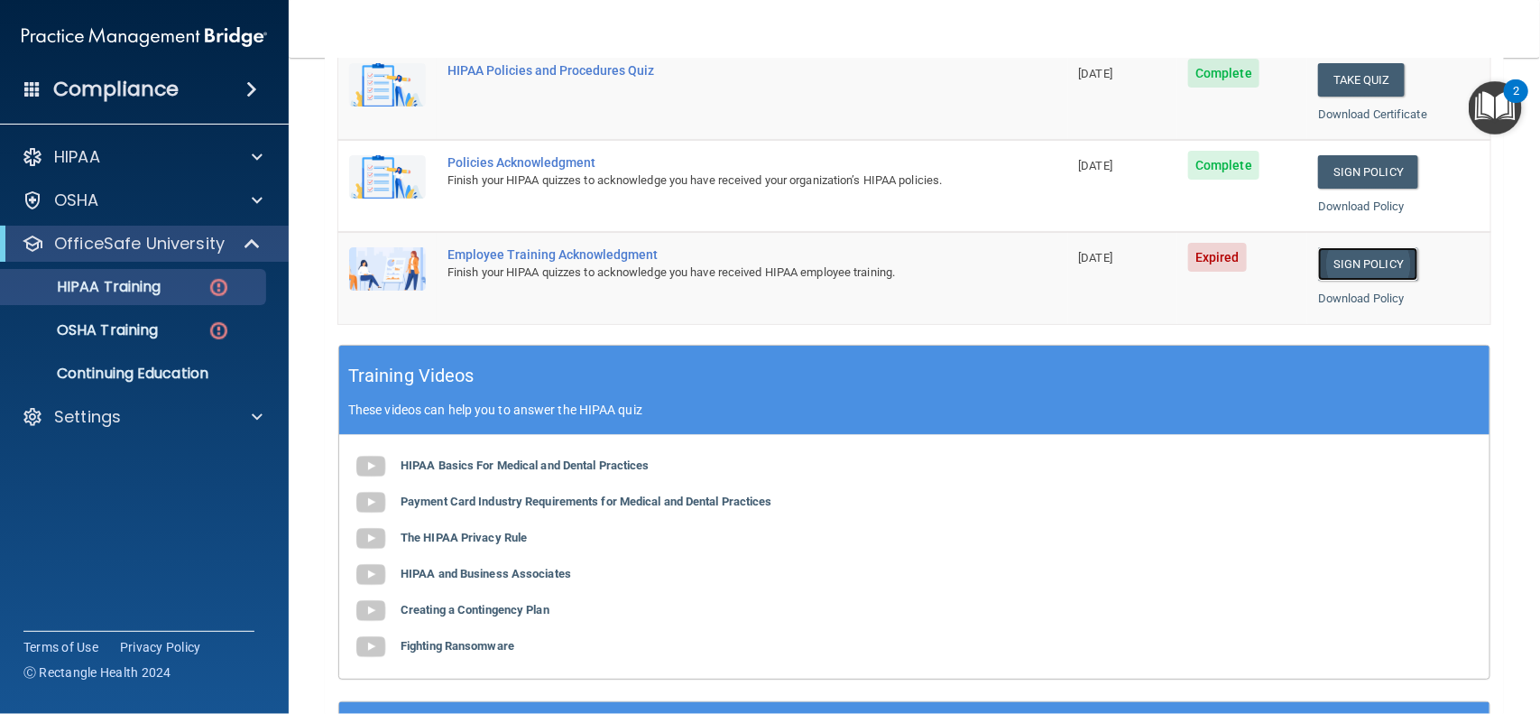
click at [1372, 258] on link "Sign Policy" at bounding box center [1368, 263] width 100 height 33
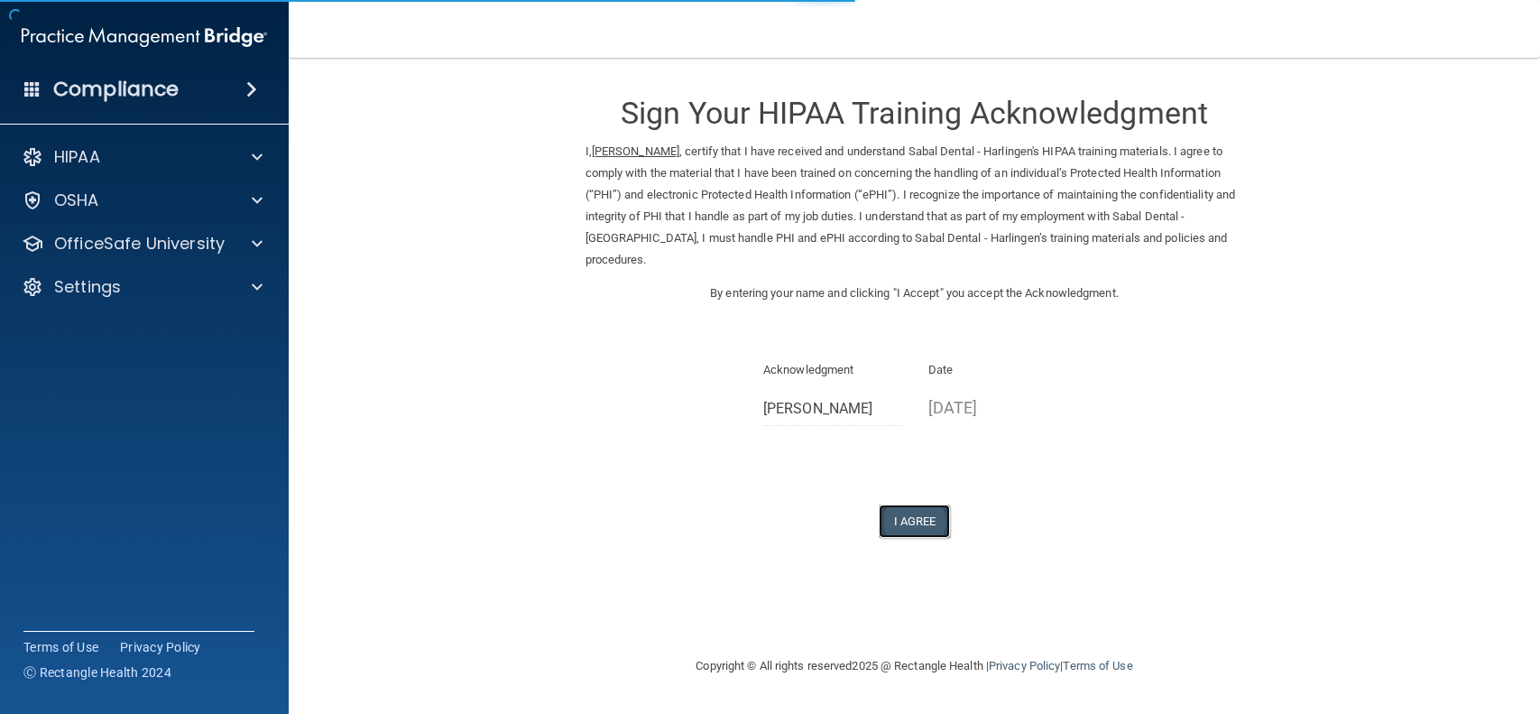
click at [918, 504] on button "I Agree" at bounding box center [915, 520] width 72 height 33
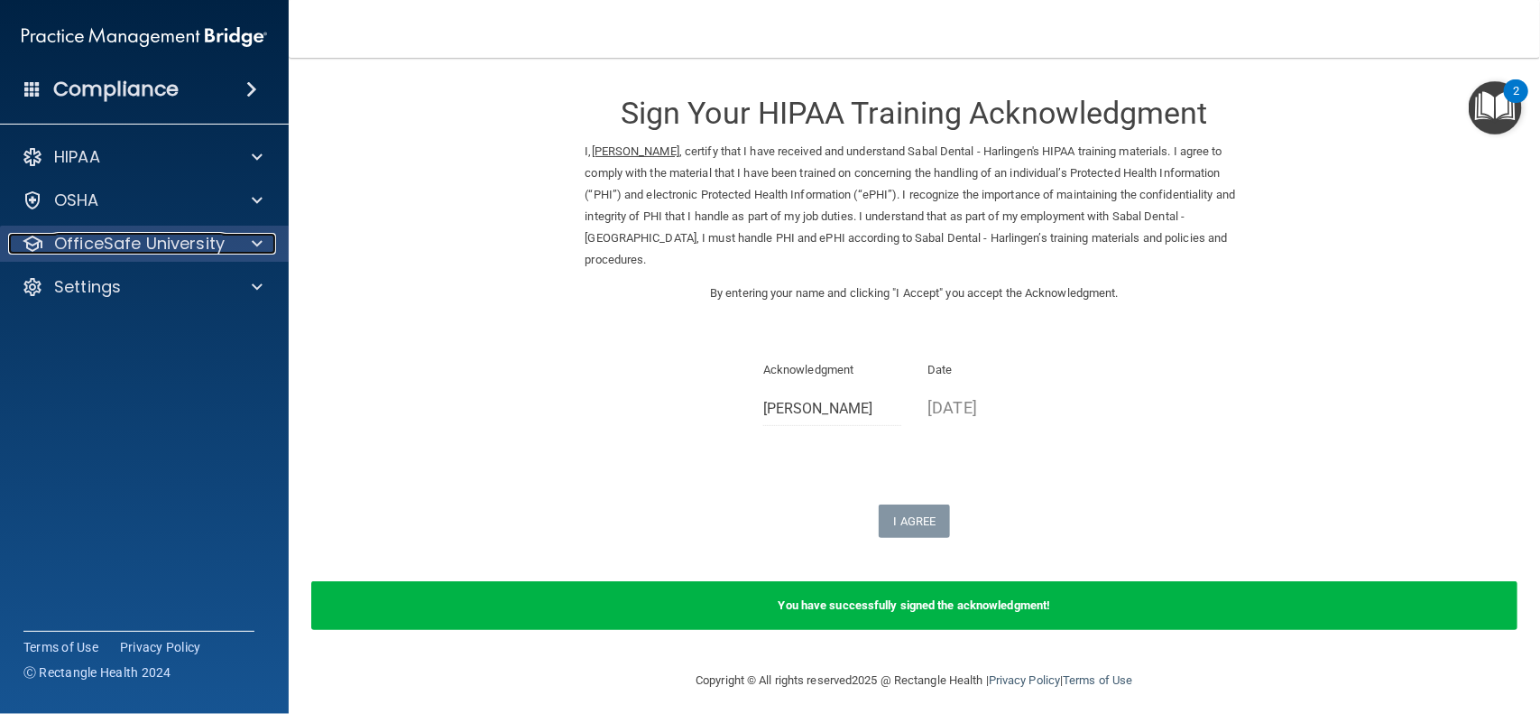
click at [263, 240] on div at bounding box center [254, 244] width 45 height 22
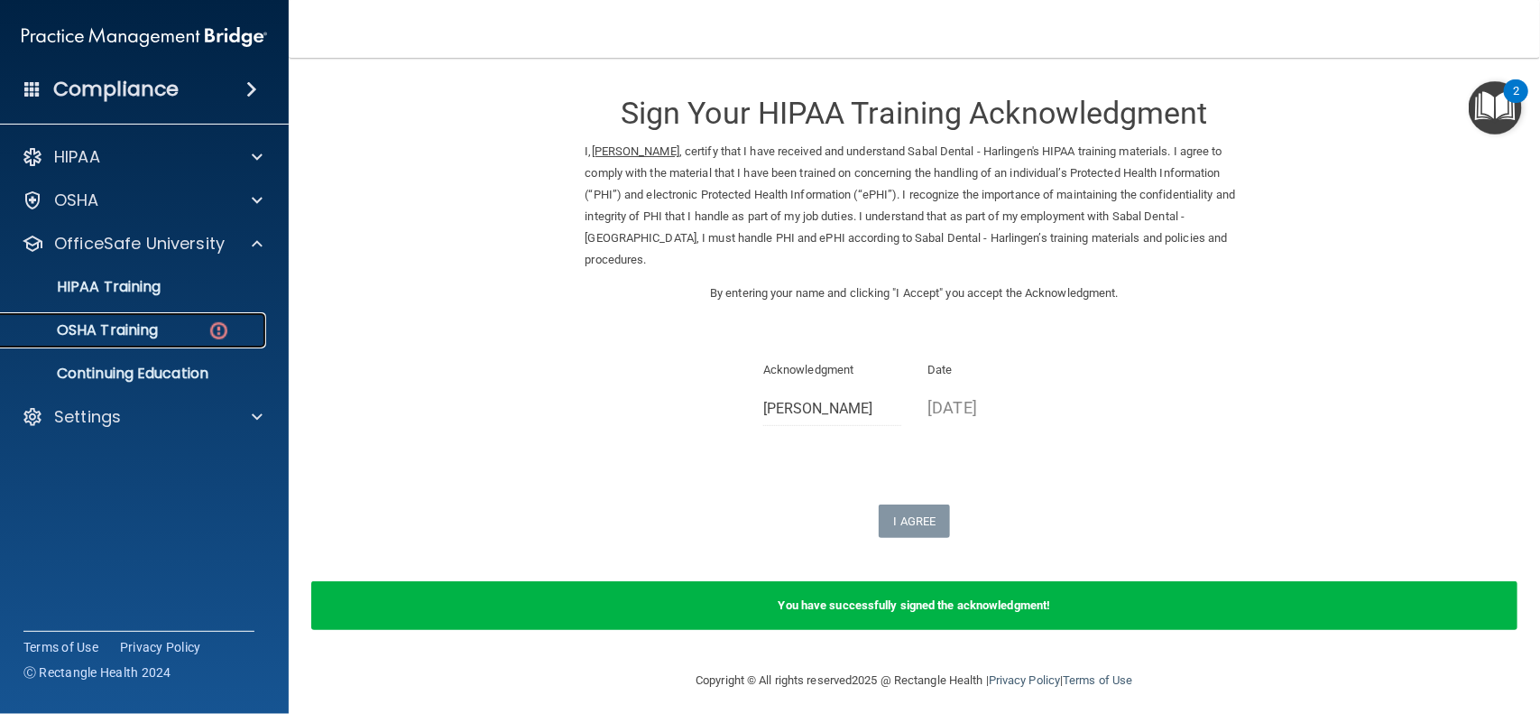
click at [189, 330] on div "OSHA Training" at bounding box center [135, 330] width 246 height 18
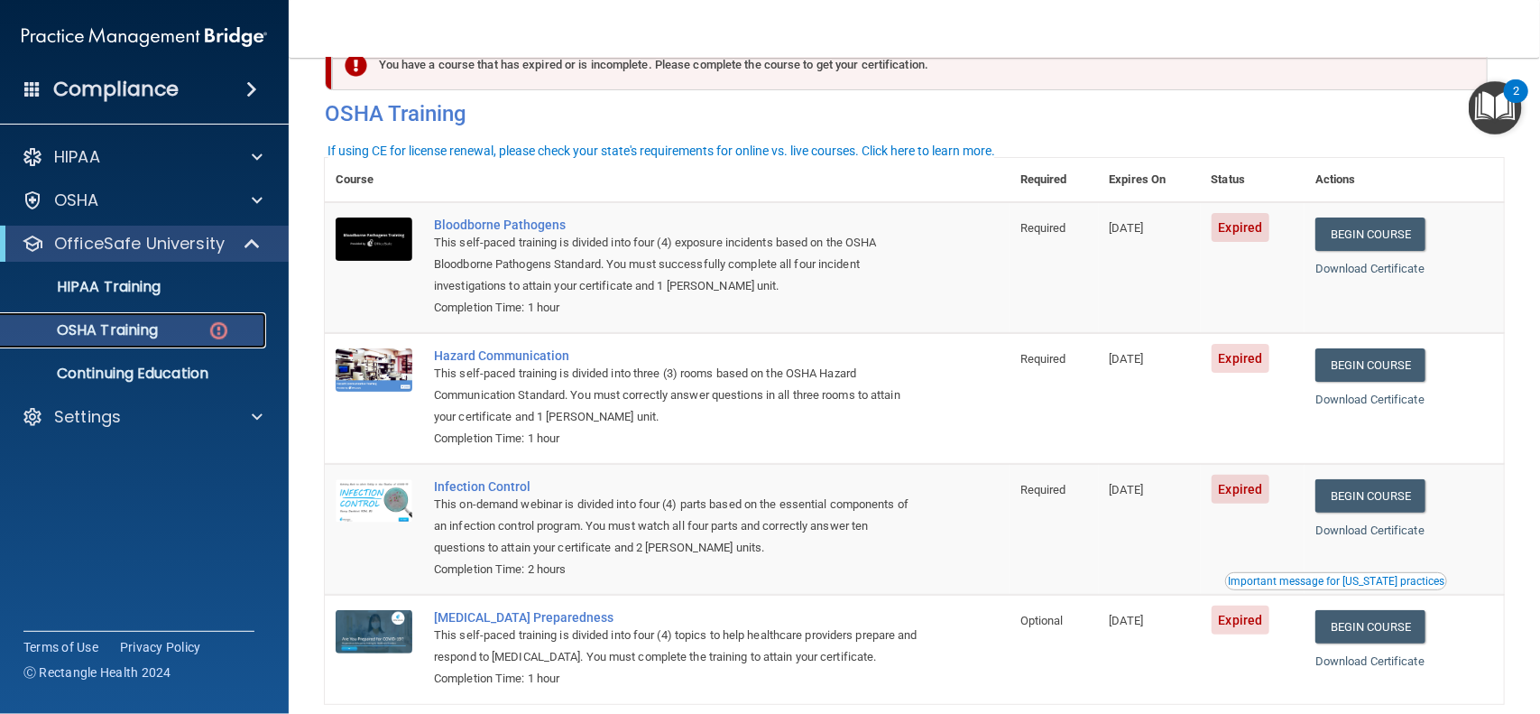
scroll to position [42, 0]
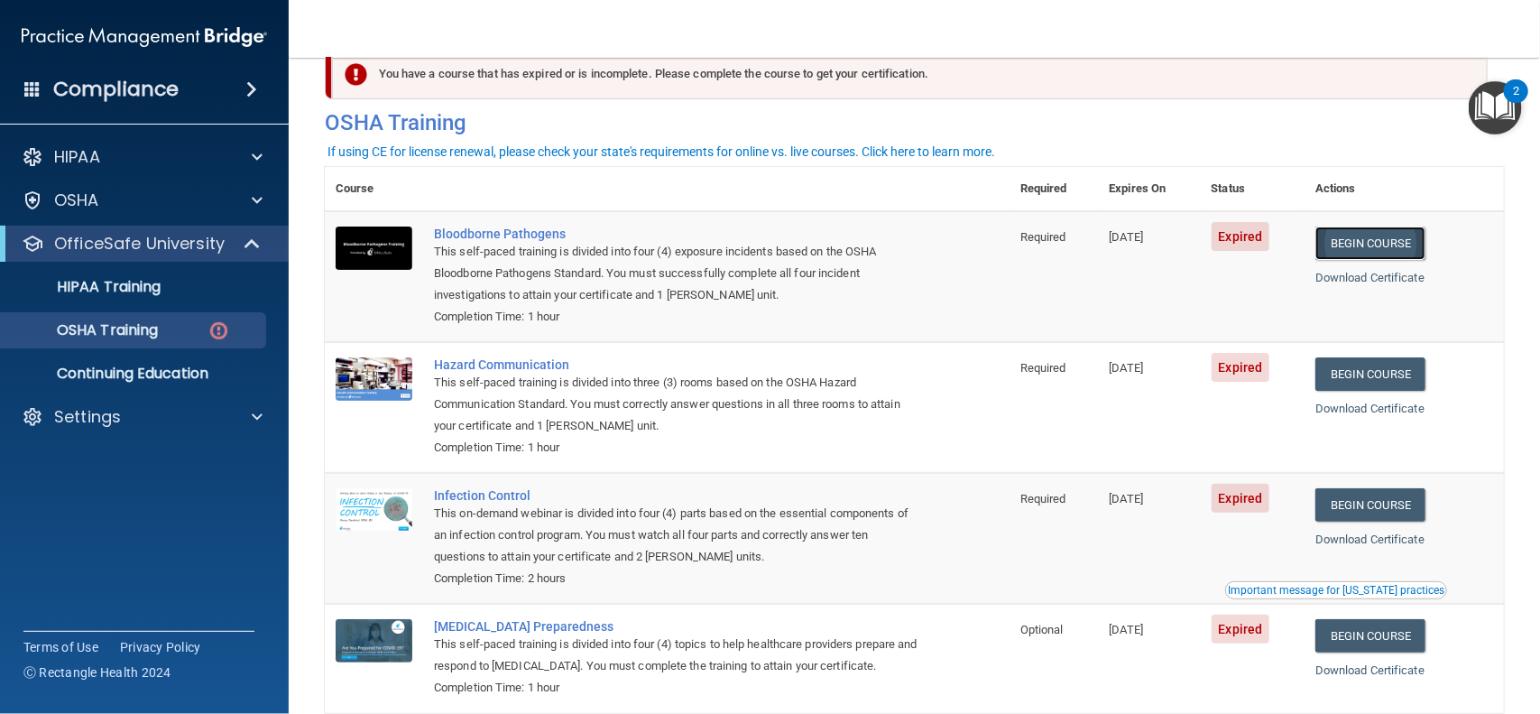
click at [1372, 244] on link "Begin Course" at bounding box center [1371, 242] width 110 height 33
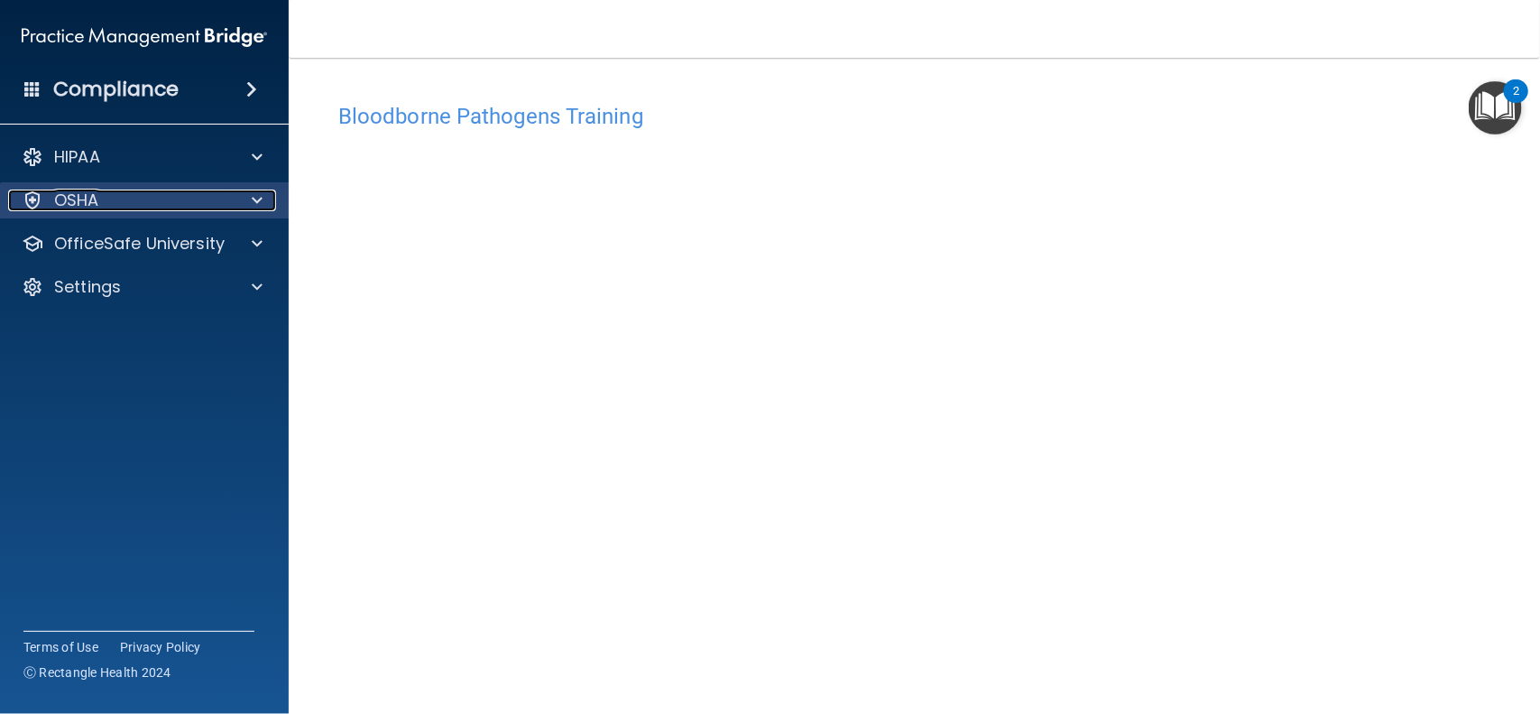
click at [249, 204] on div at bounding box center [254, 200] width 45 height 22
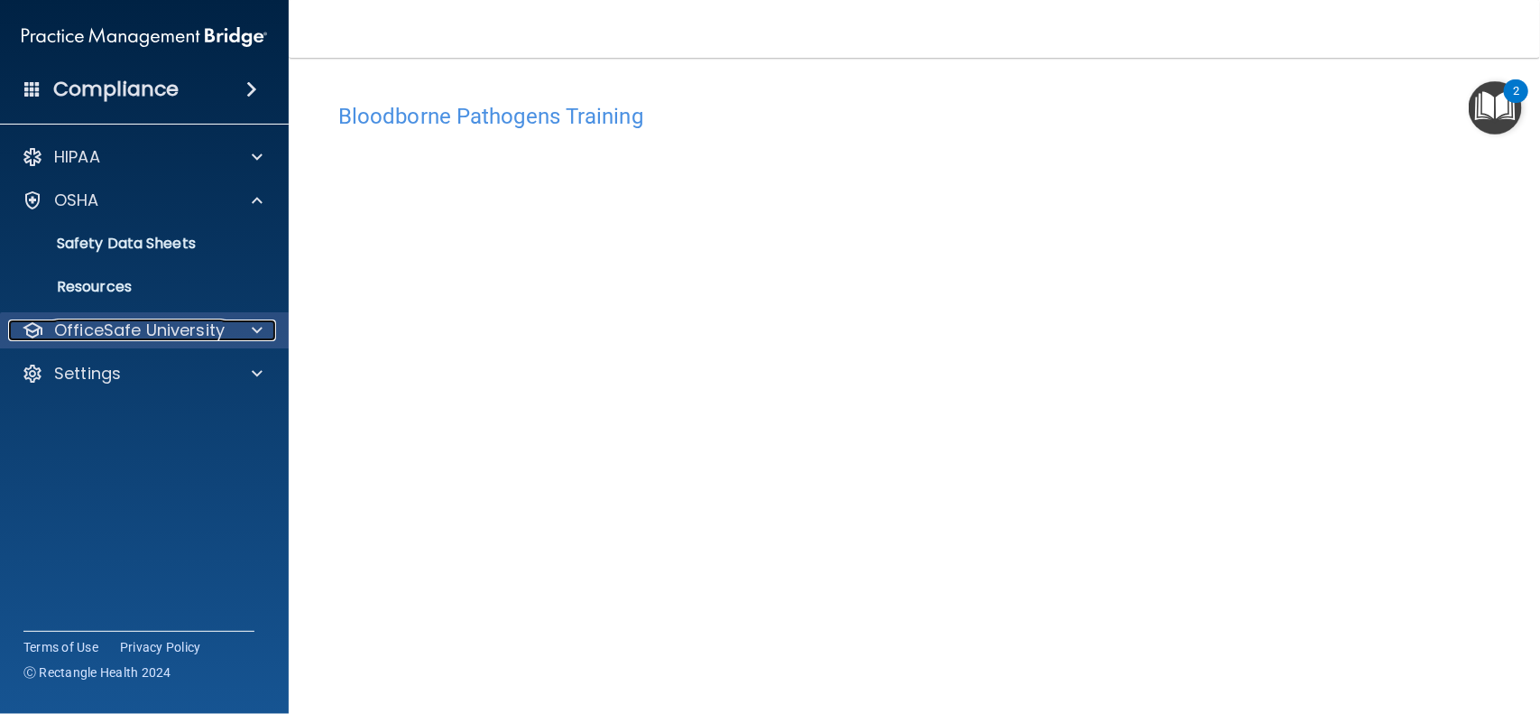
click at [181, 334] on p "OfficeSafe University" at bounding box center [139, 330] width 171 height 22
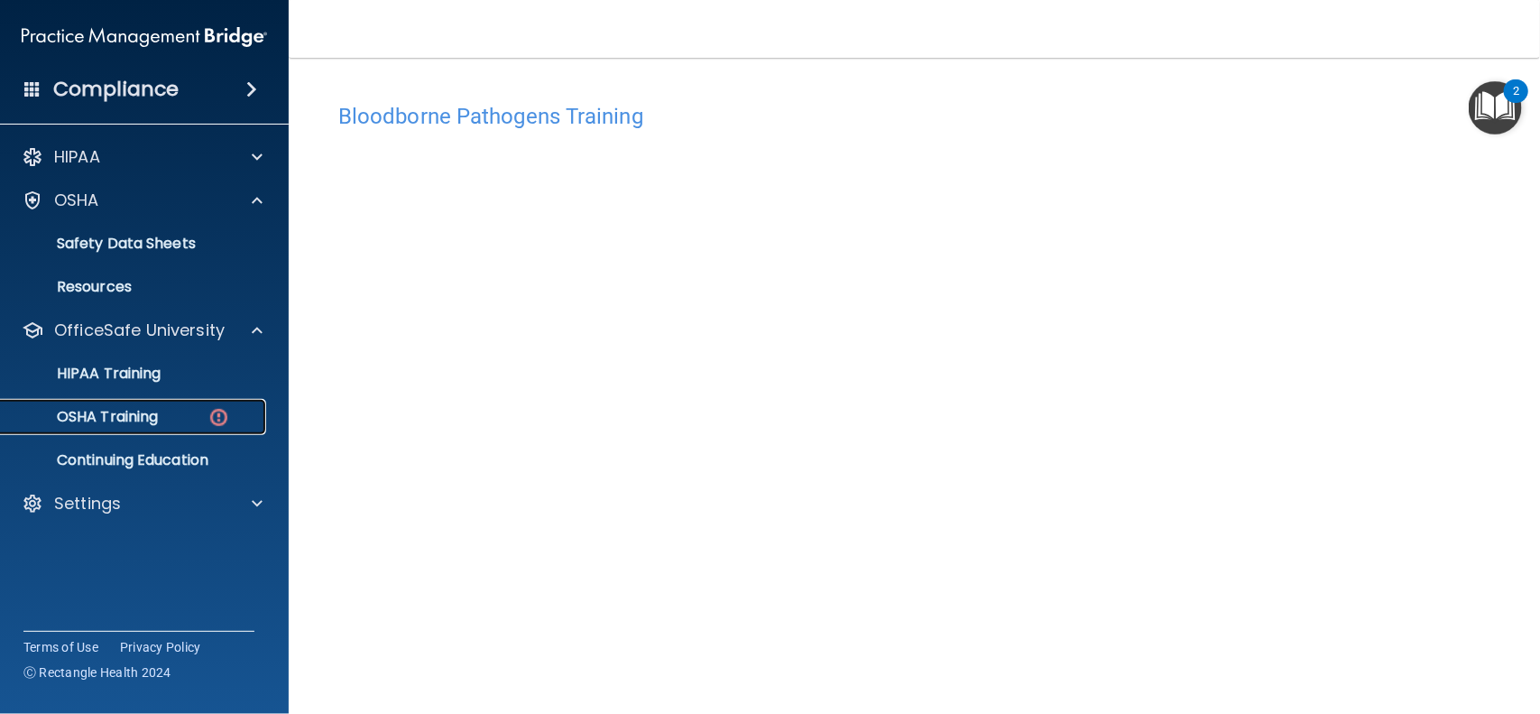
click at [181, 419] on div "OSHA Training" at bounding box center [135, 417] width 246 height 18
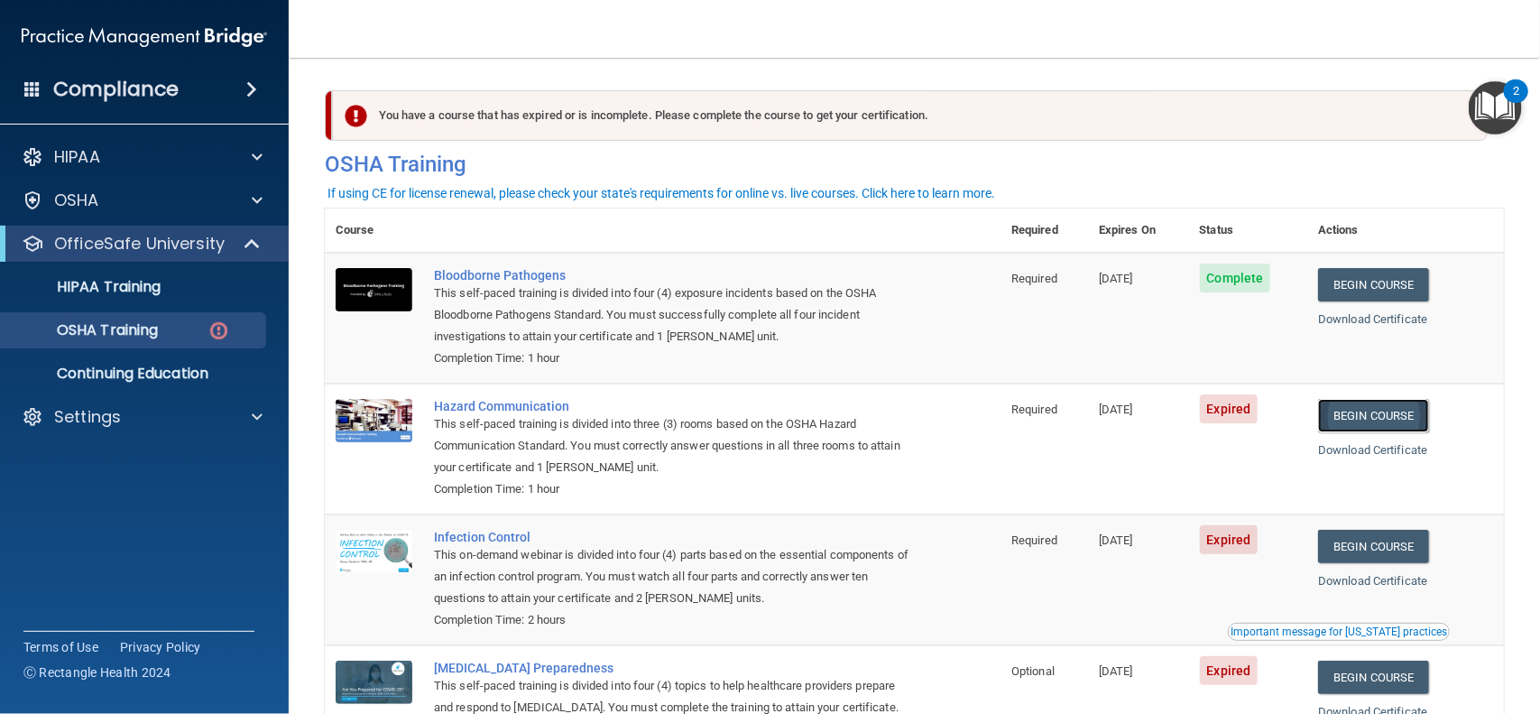
click at [1382, 416] on link "Begin Course" at bounding box center [1373, 415] width 110 height 33
